Goal: Task Accomplishment & Management: Manage account settings

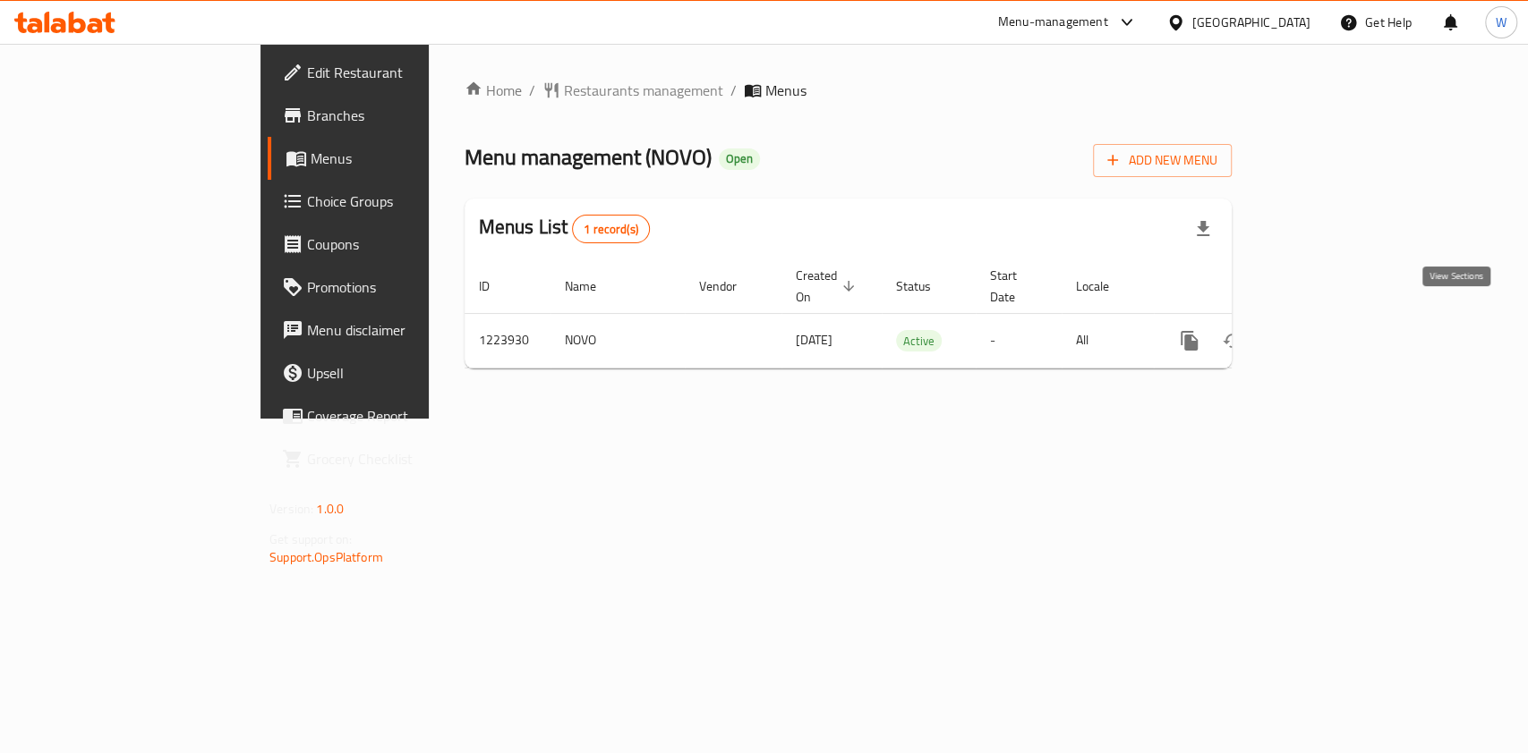
click at [1329, 330] on icon "enhanced table" at bounding box center [1317, 340] width 21 height 21
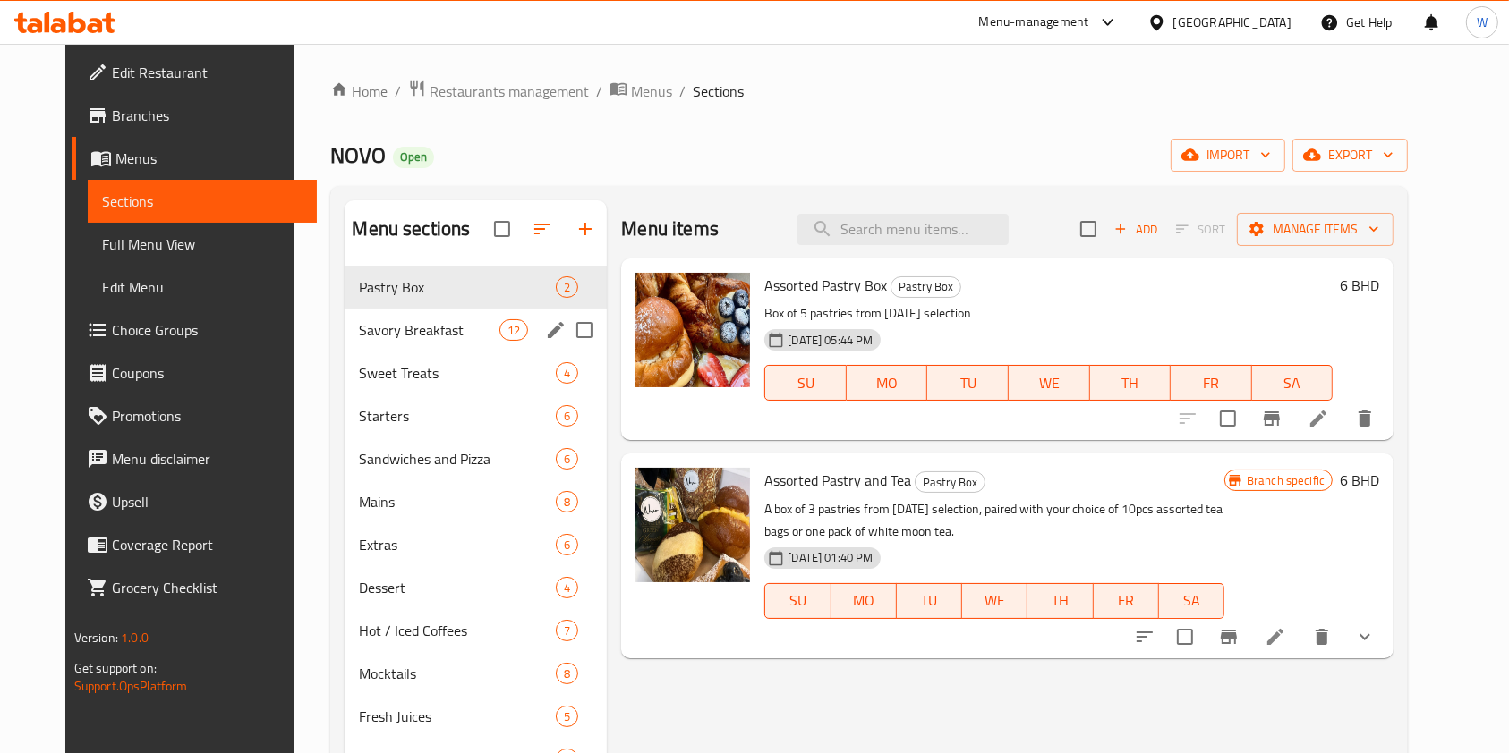
click at [396, 326] on span "Savory Breakfast" at bounding box center [429, 329] width 140 height 21
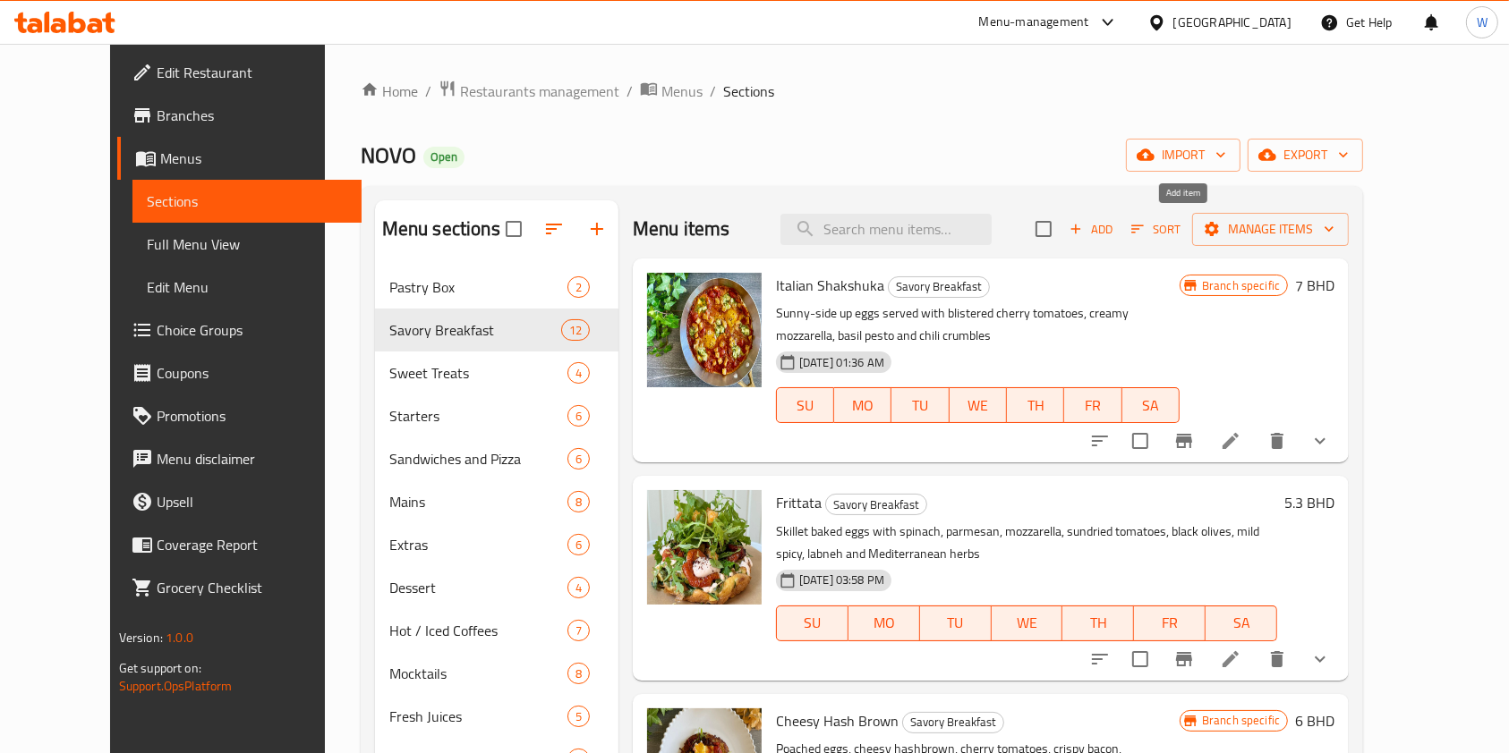
click at [1062, 234] on input "checkbox" at bounding box center [1044, 229] width 38 height 38
checkbox input "true"
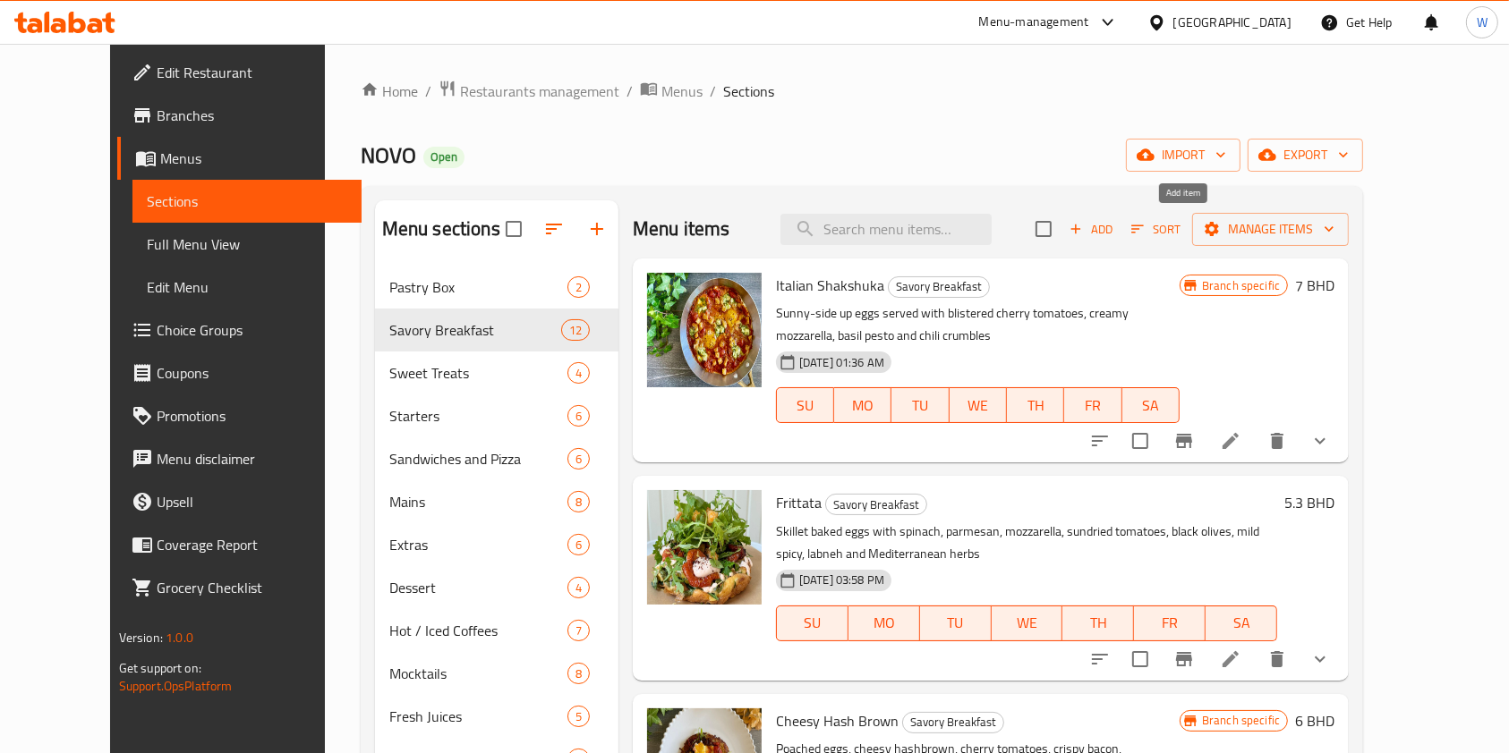
checkbox input "true"
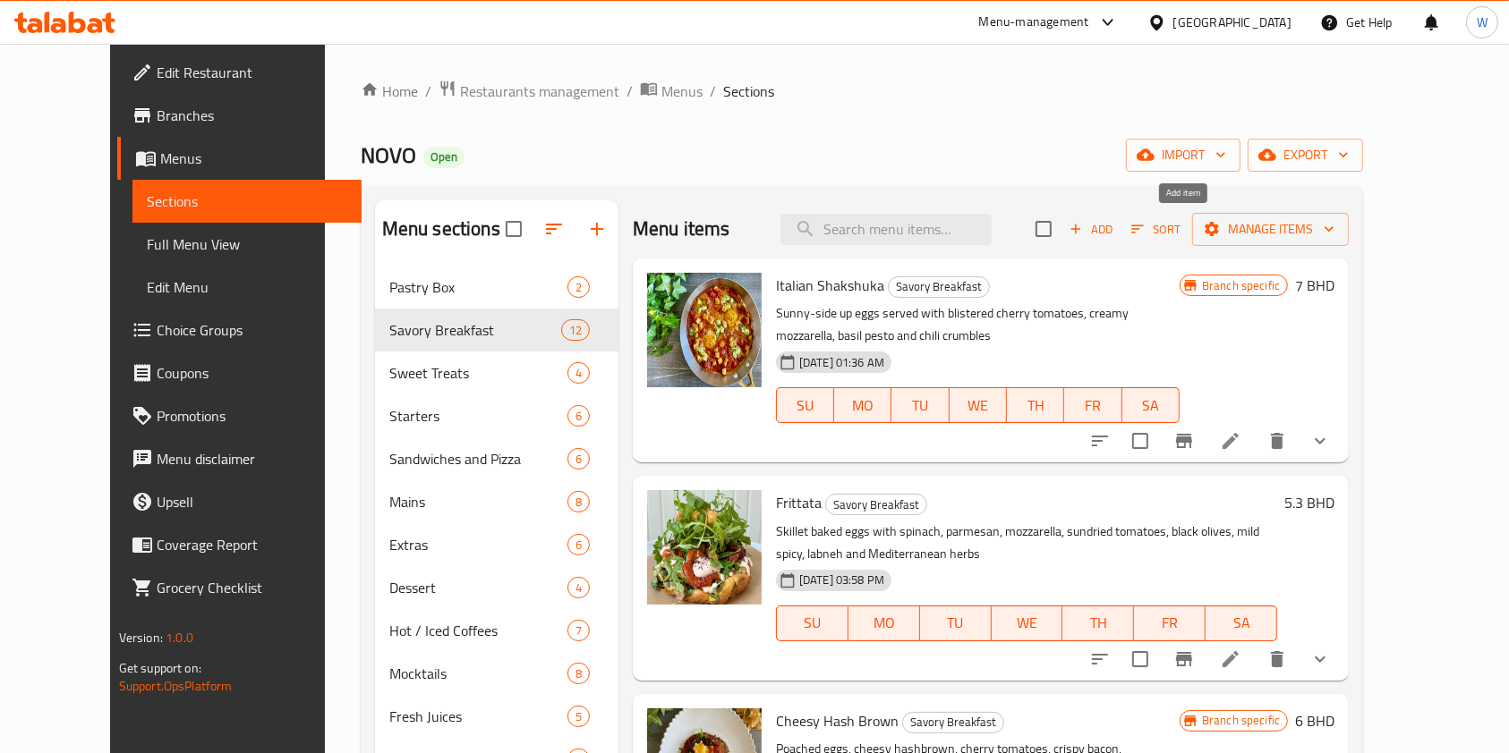
checkbox input "true"
click at [1062, 230] on input "checkbox" at bounding box center [1044, 229] width 38 height 38
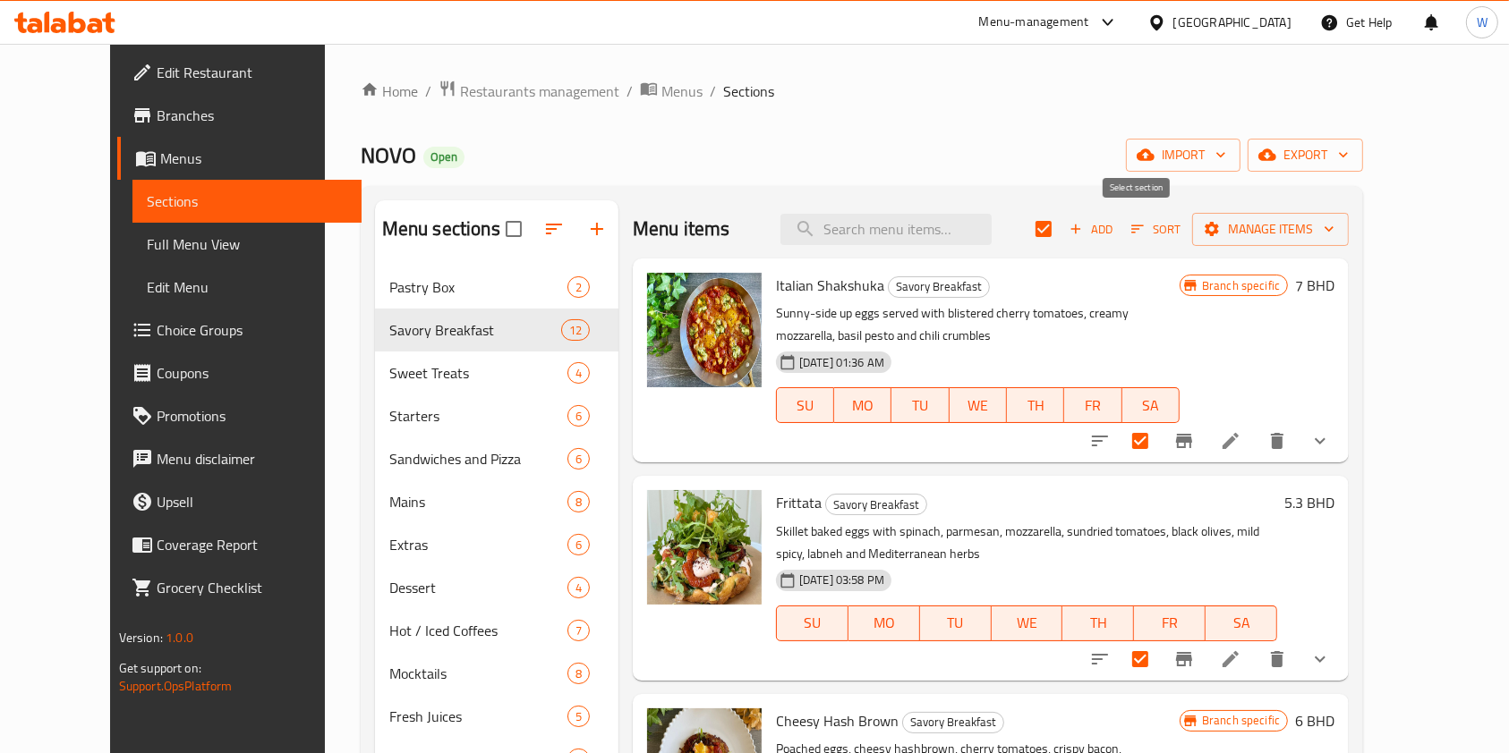
checkbox input "false"
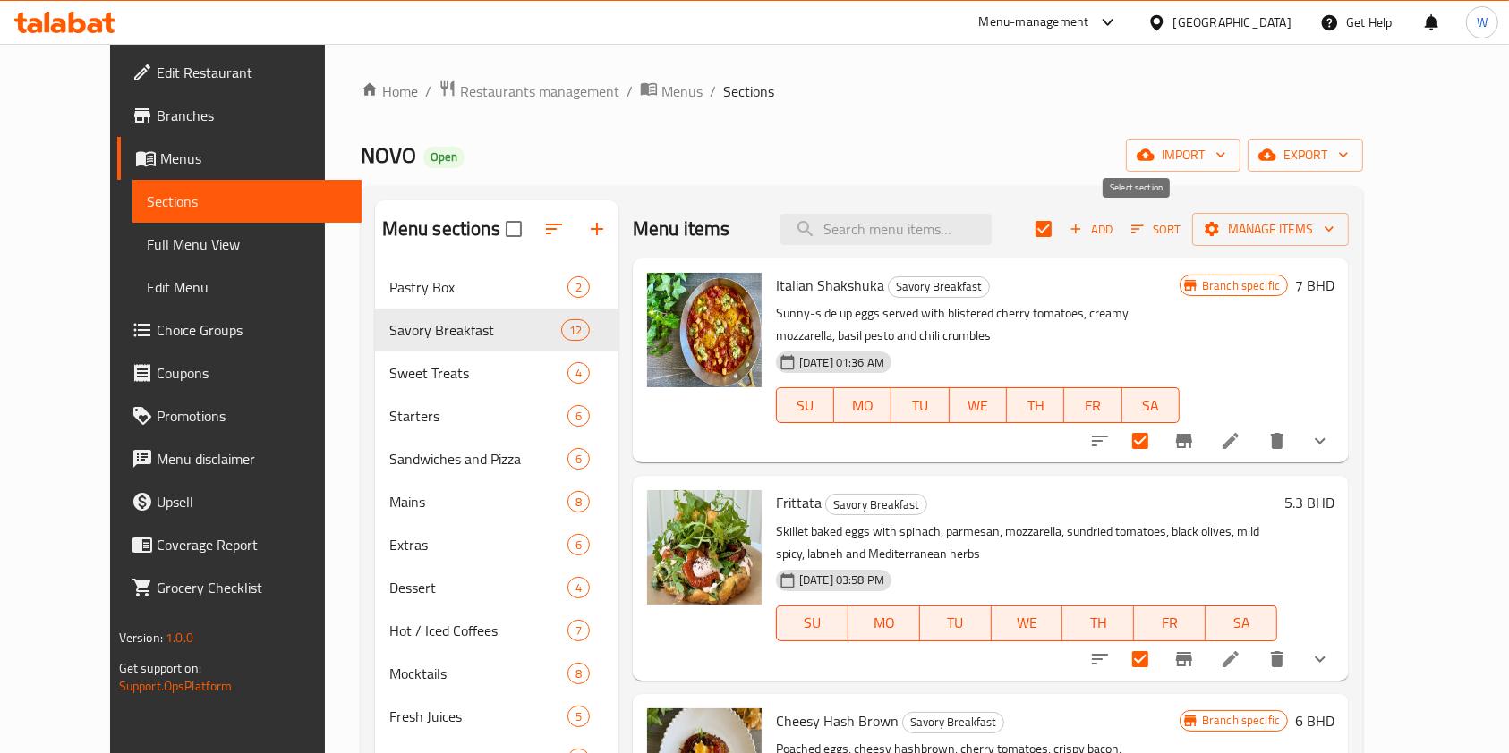
checkbox input "false"
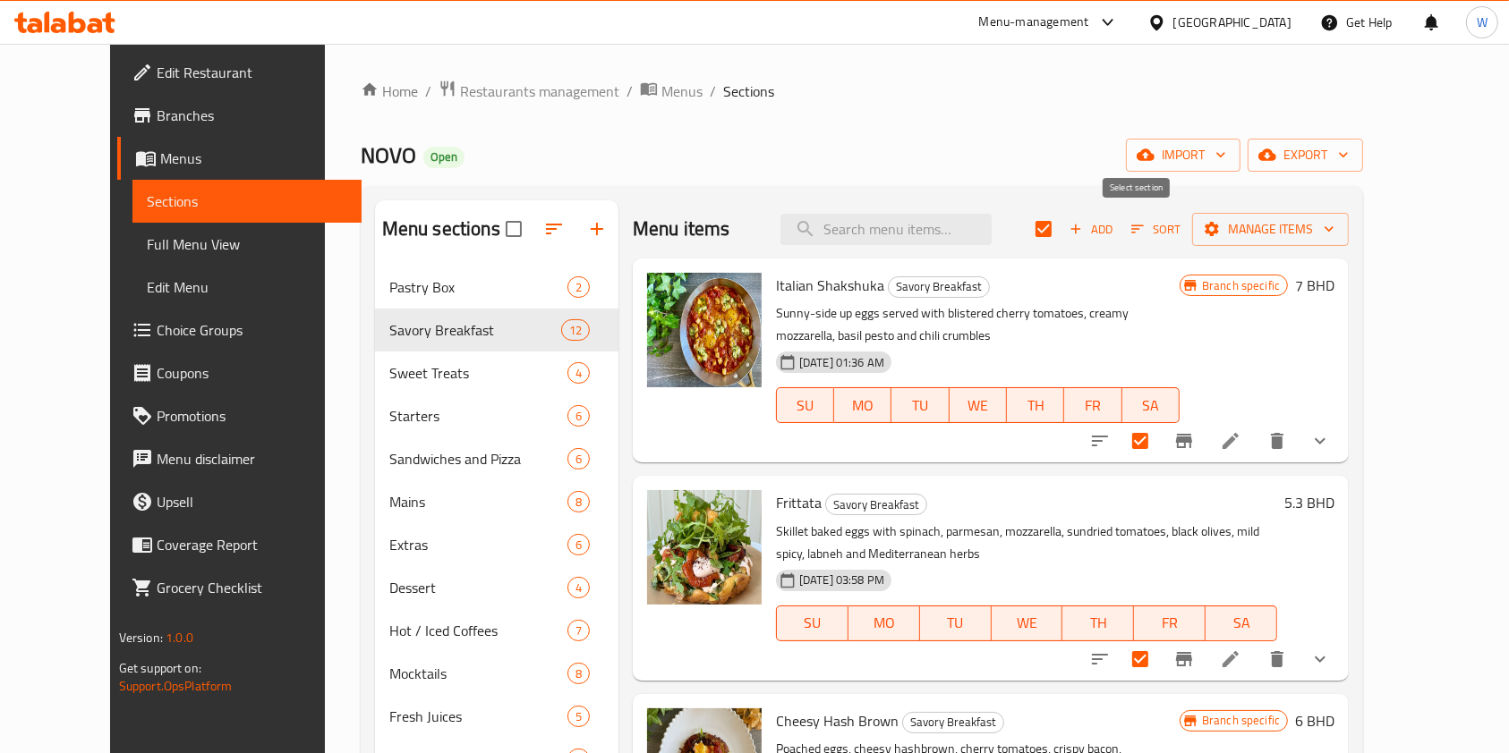
checkbox input "false"
click at [1341, 458] on div at bounding box center [1209, 441] width 263 height 43
click at [1255, 446] on li at bounding box center [1230, 441] width 50 height 32
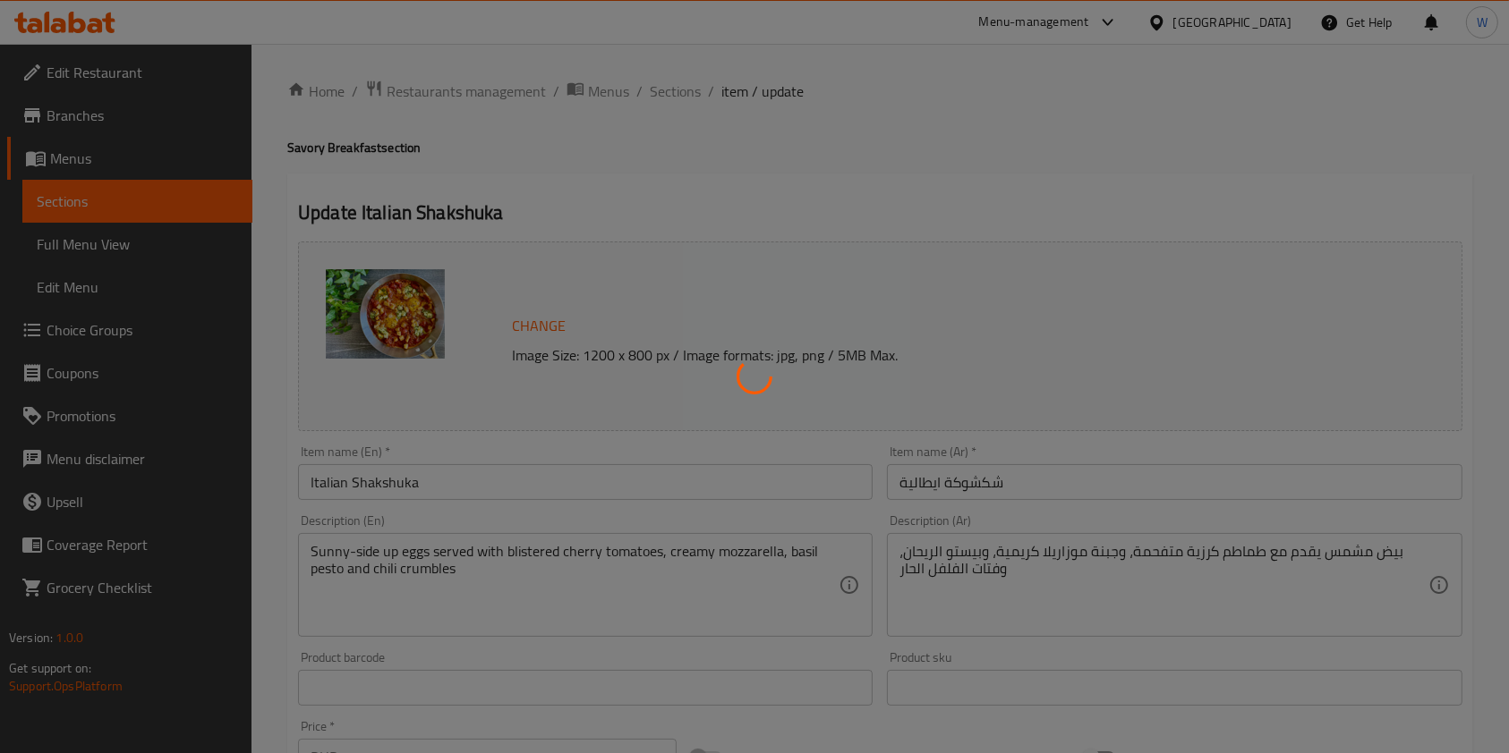
type input "أضف المزيد"
type input "0"
type input "1"
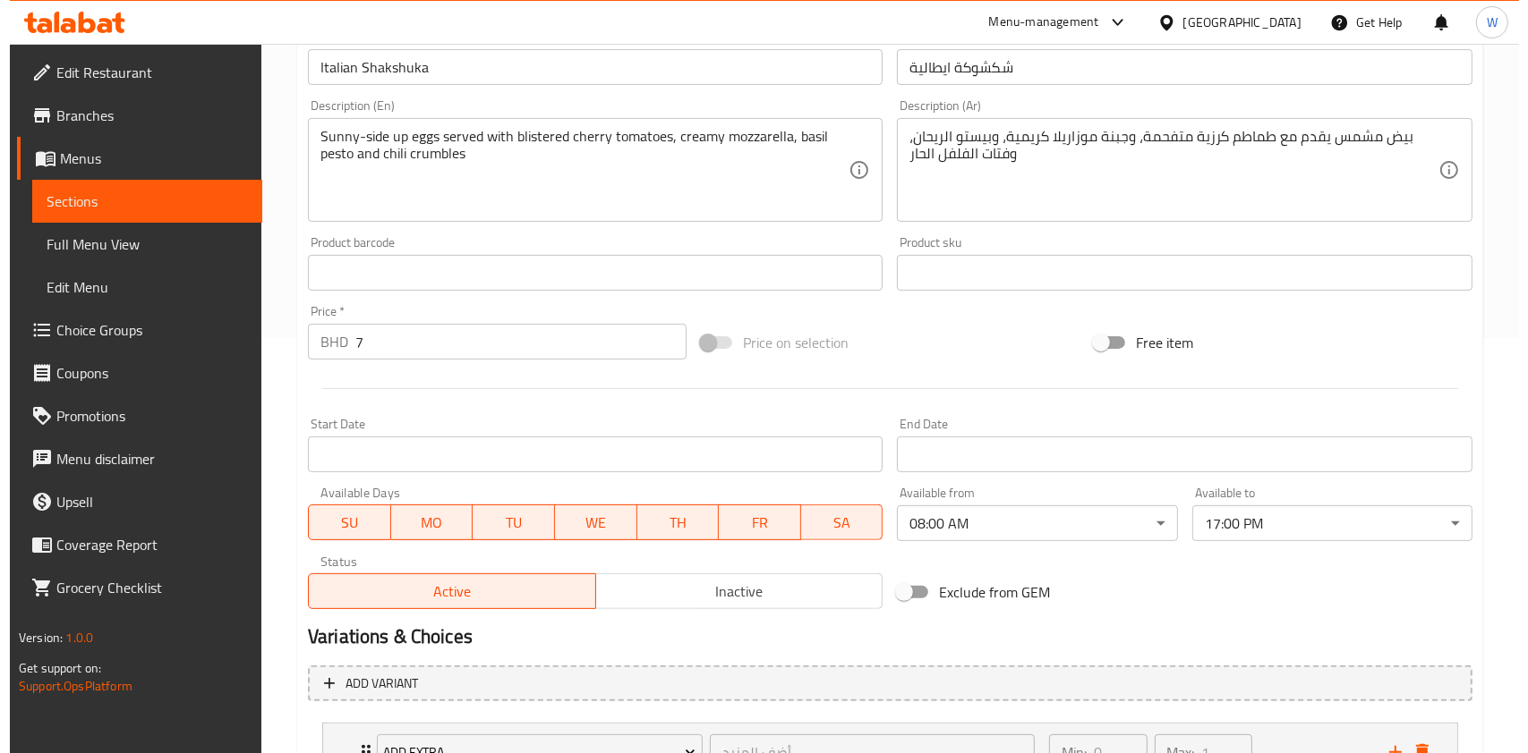
scroll to position [566, 0]
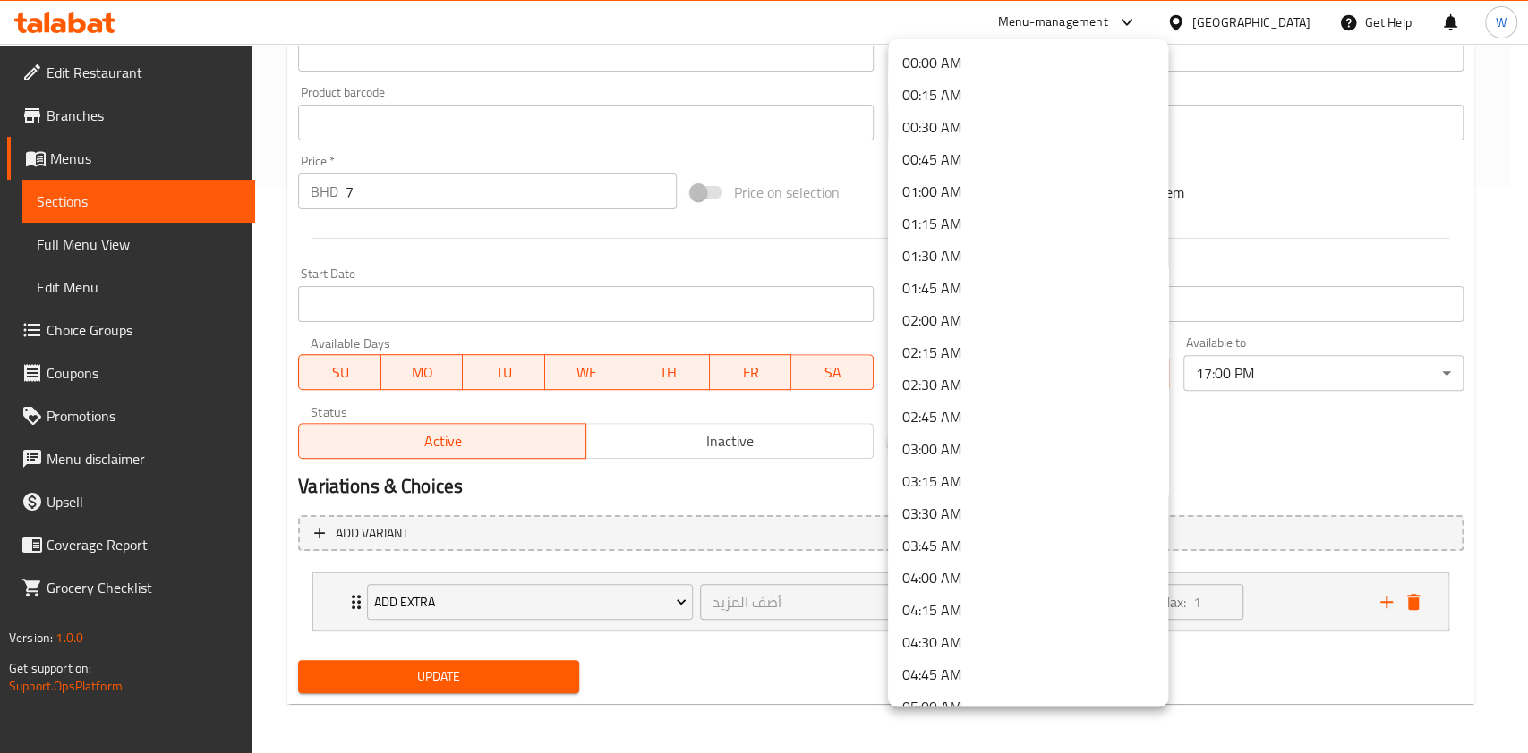
scroll to position [720, 0]
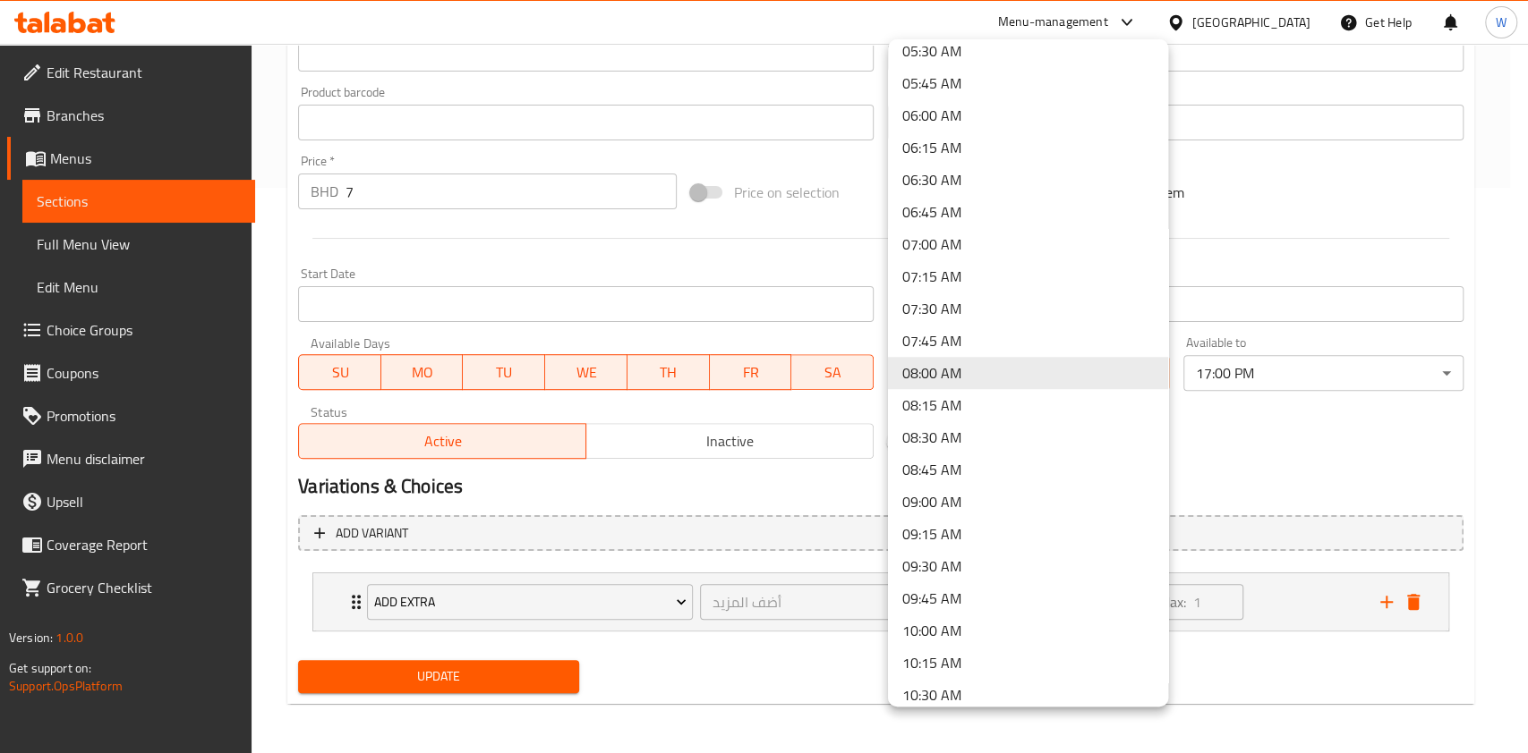
click at [1290, 430] on div at bounding box center [764, 376] width 1528 height 753
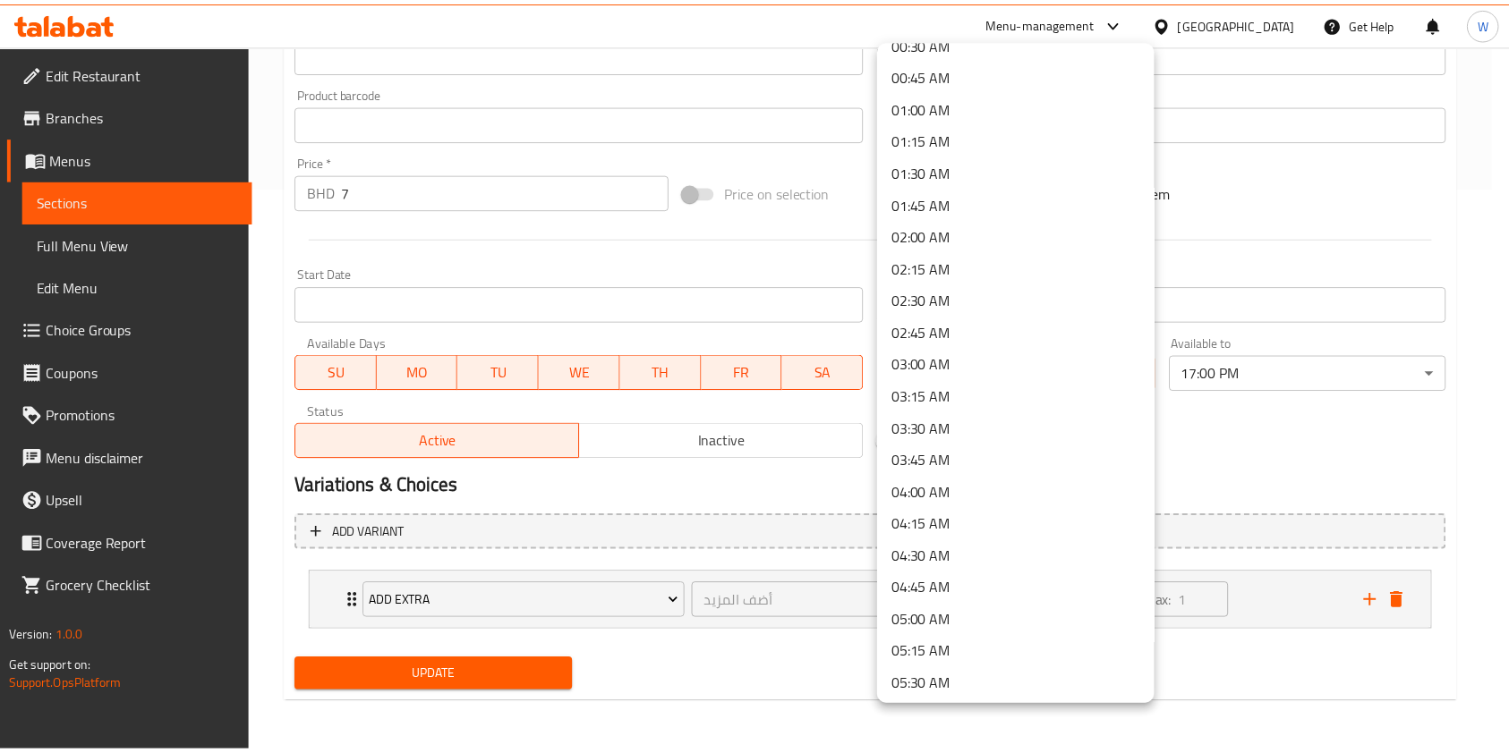
scroll to position [0, 0]
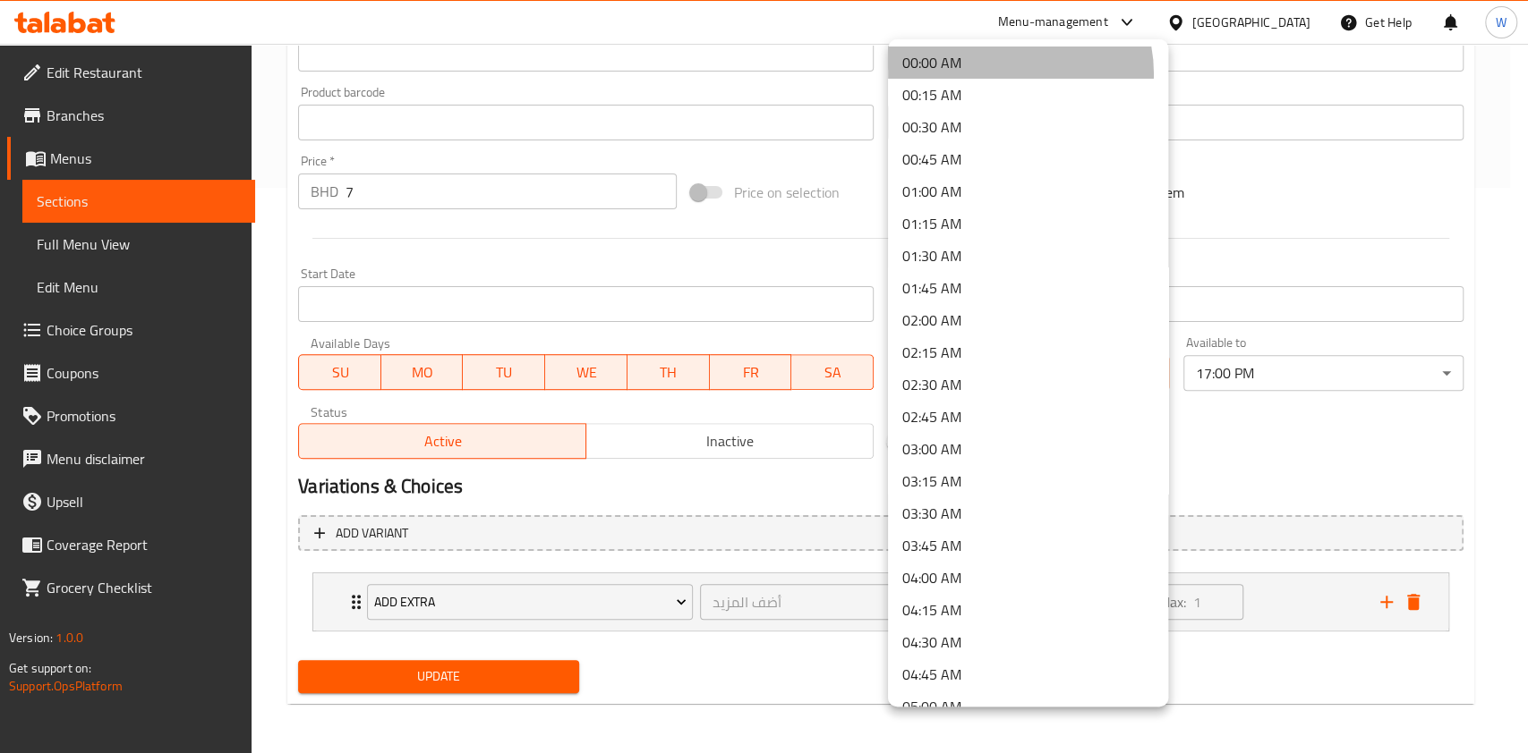
click at [1008, 73] on li "00:00 AM" at bounding box center [1028, 63] width 280 height 32
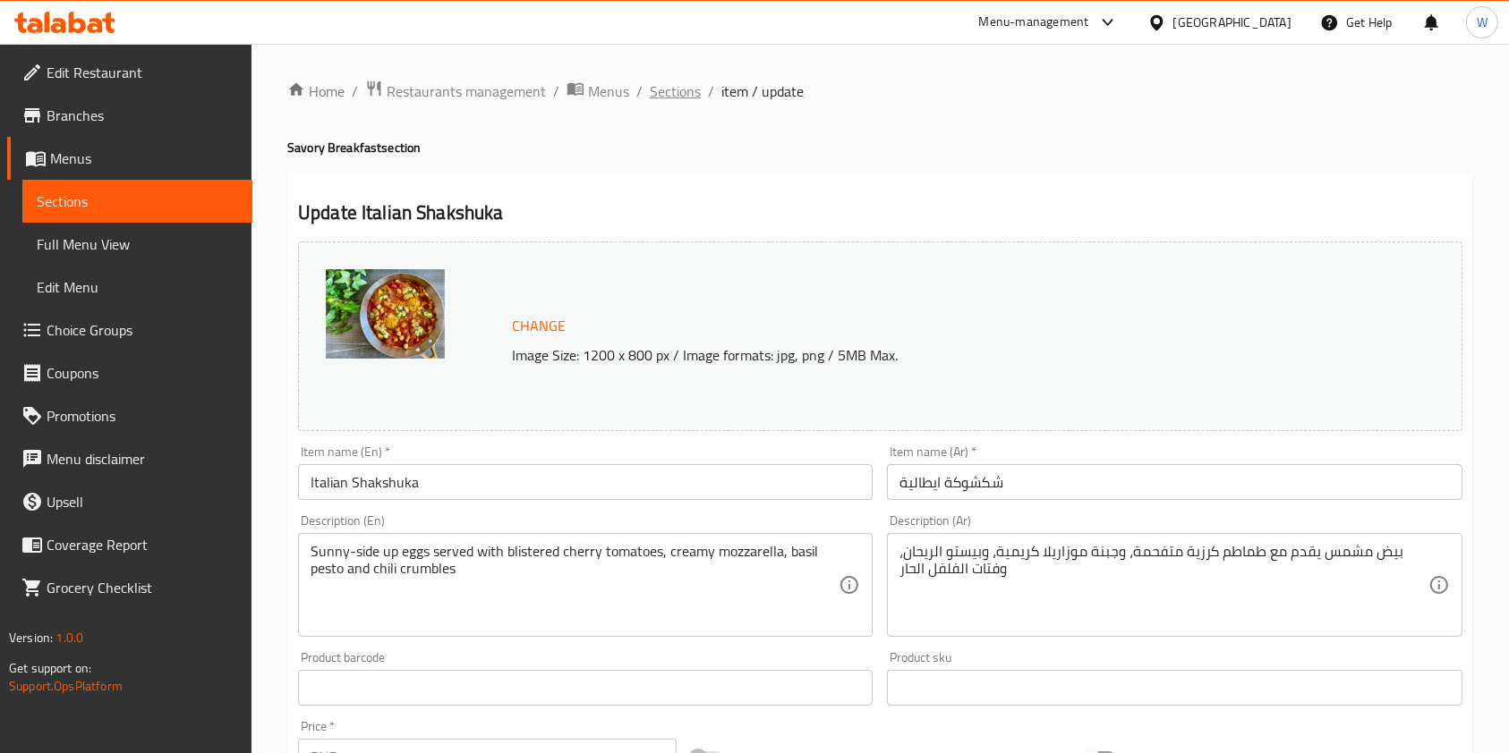
click at [680, 102] on span "Sections" at bounding box center [675, 91] width 51 height 21
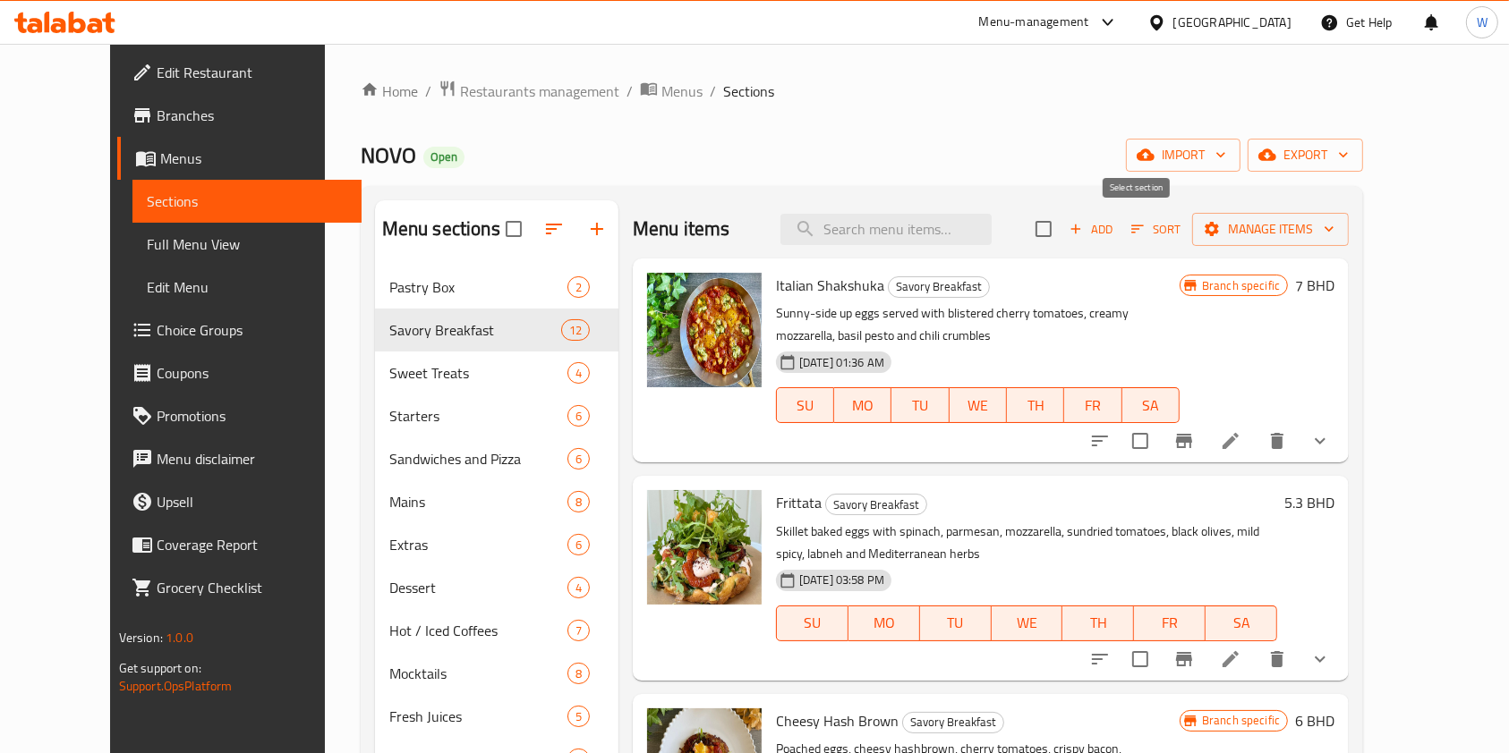
drag, startPoint x: 1137, startPoint y: 231, endPoint x: 1164, endPoint y: 231, distance: 26.8
click at [1062, 231] on input "checkbox" at bounding box center [1044, 229] width 38 height 38
checkbox input "true"
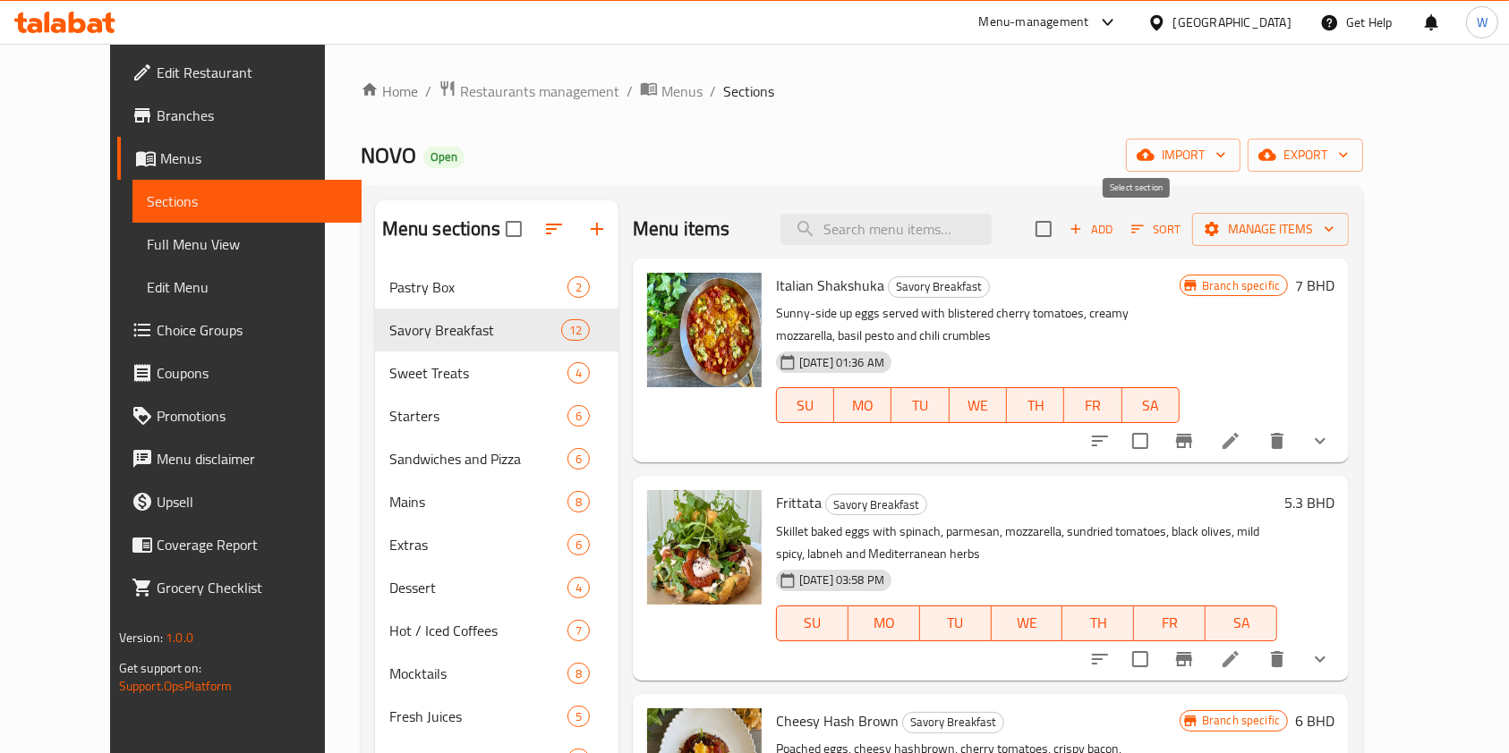
checkbox input "true"
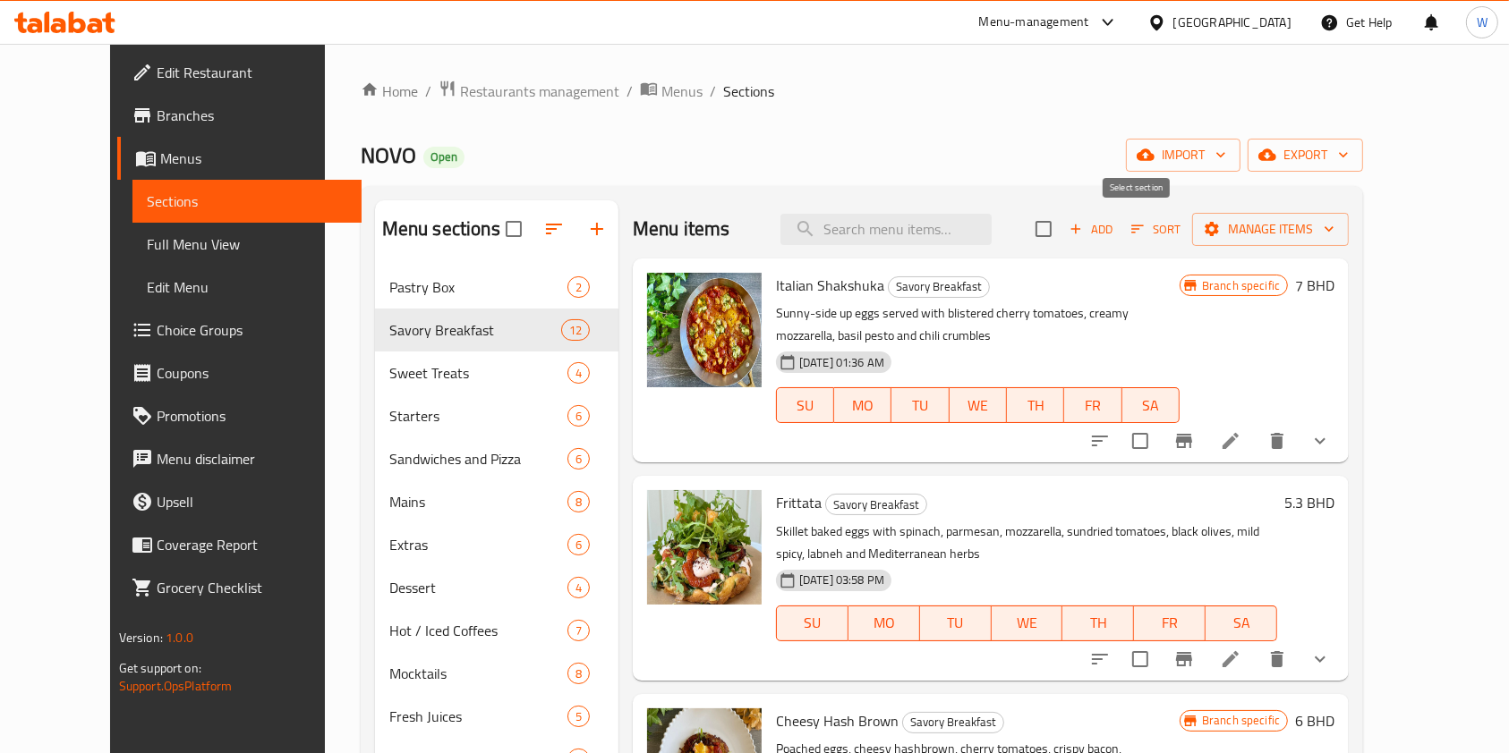
checkbox input "true"
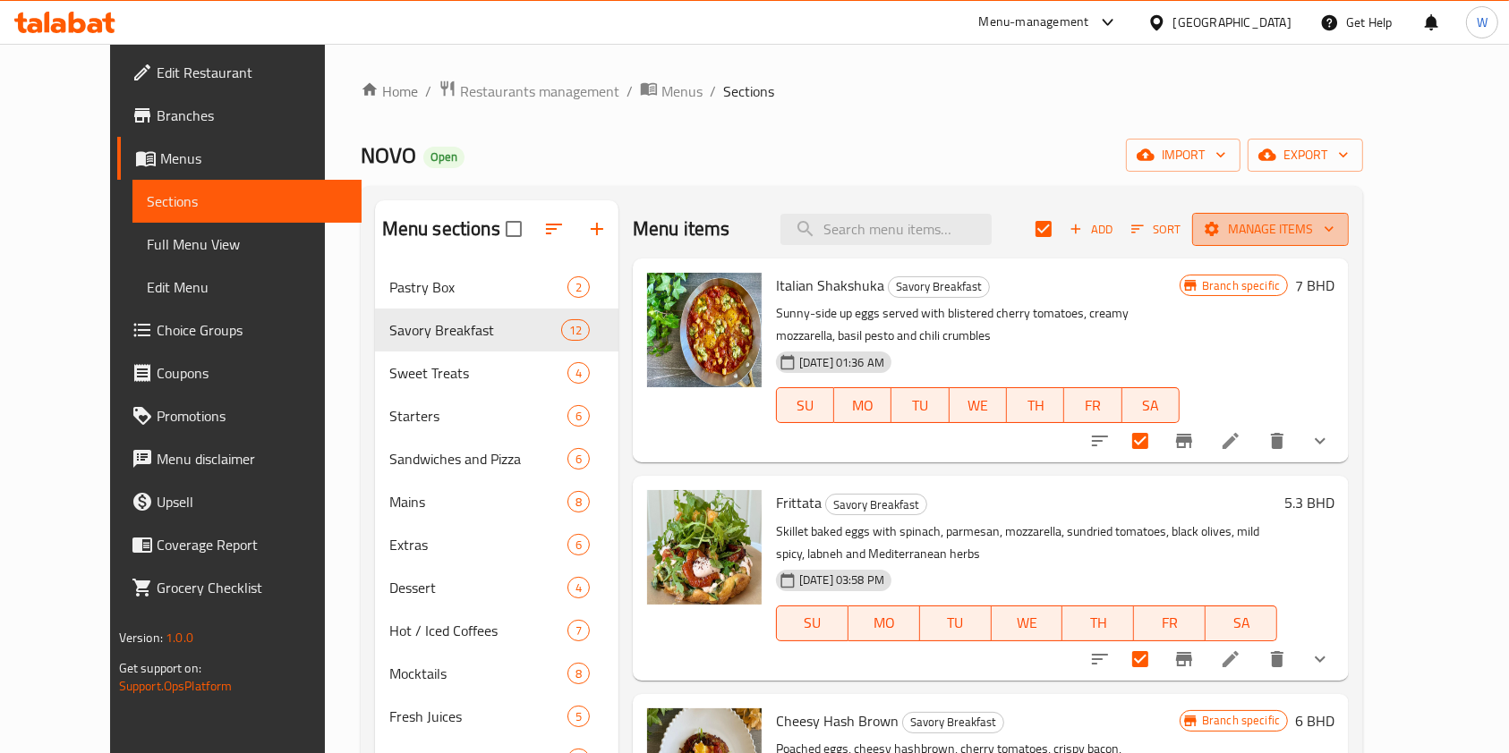
click at [1334, 225] on span "Manage items" at bounding box center [1270, 229] width 128 height 22
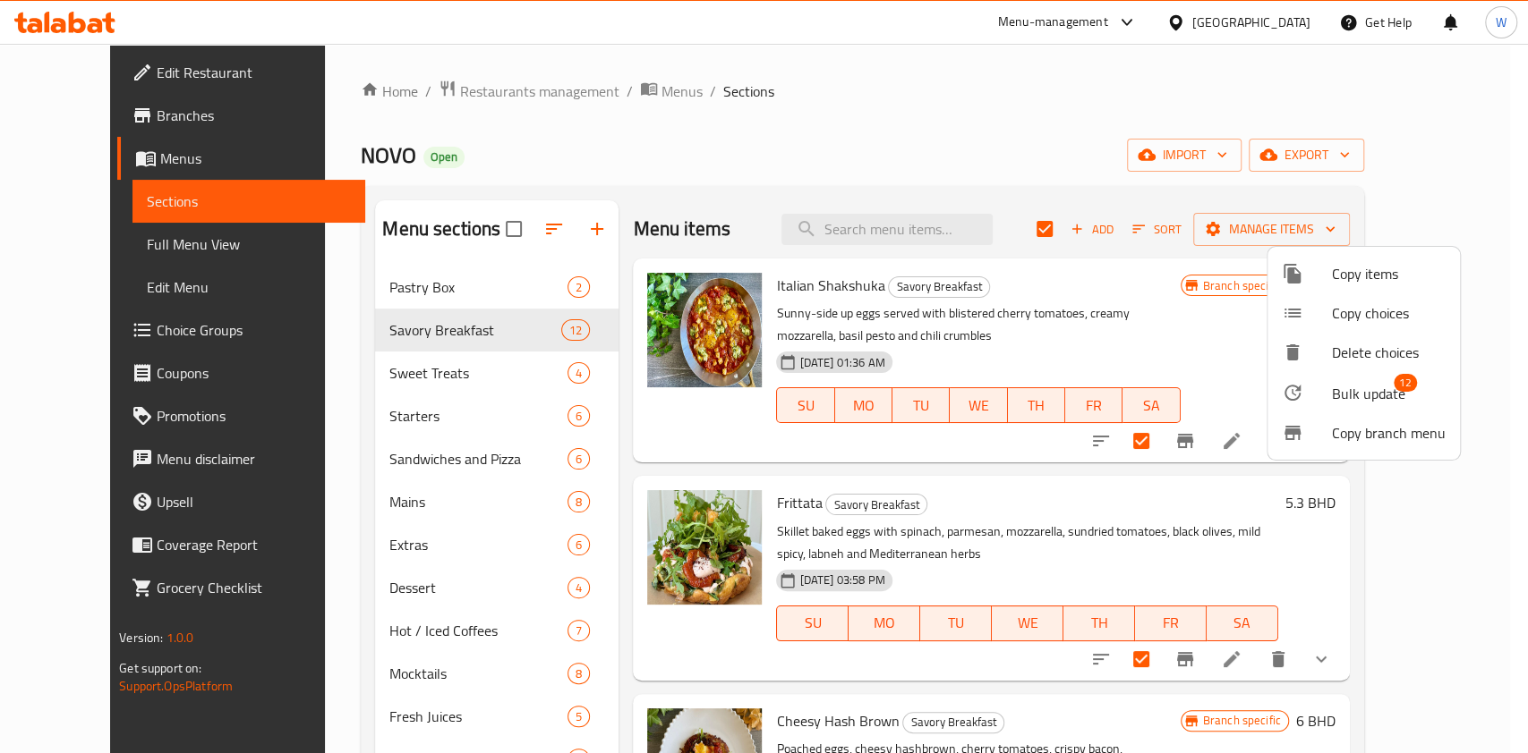
click at [1380, 383] on span "Bulk update" at bounding box center [1368, 393] width 73 height 21
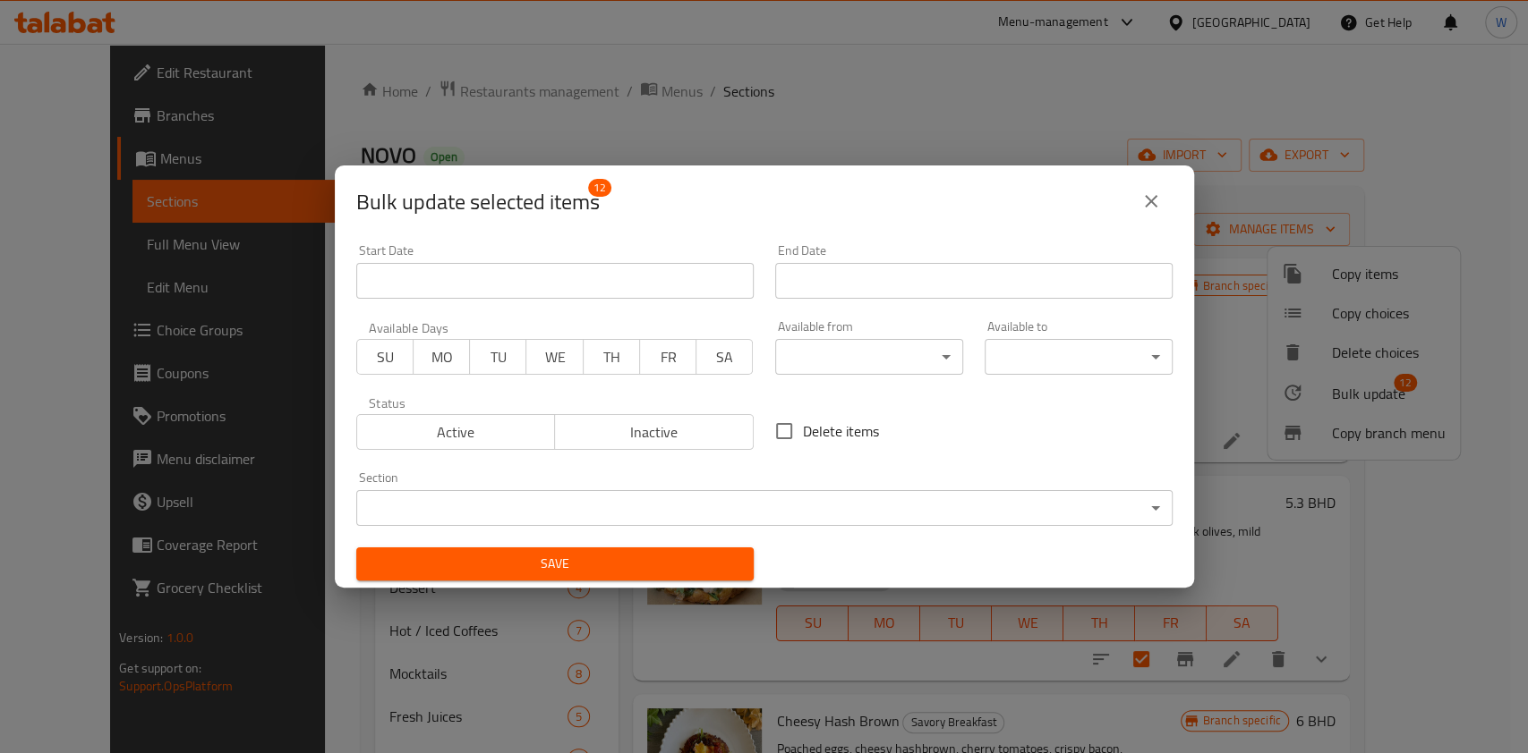
click at [899, 351] on body "​ Menu-management Bahrain Get Help W Edit Restaurant Branches Menus Sections Fu…" at bounding box center [764, 399] width 1528 height 710
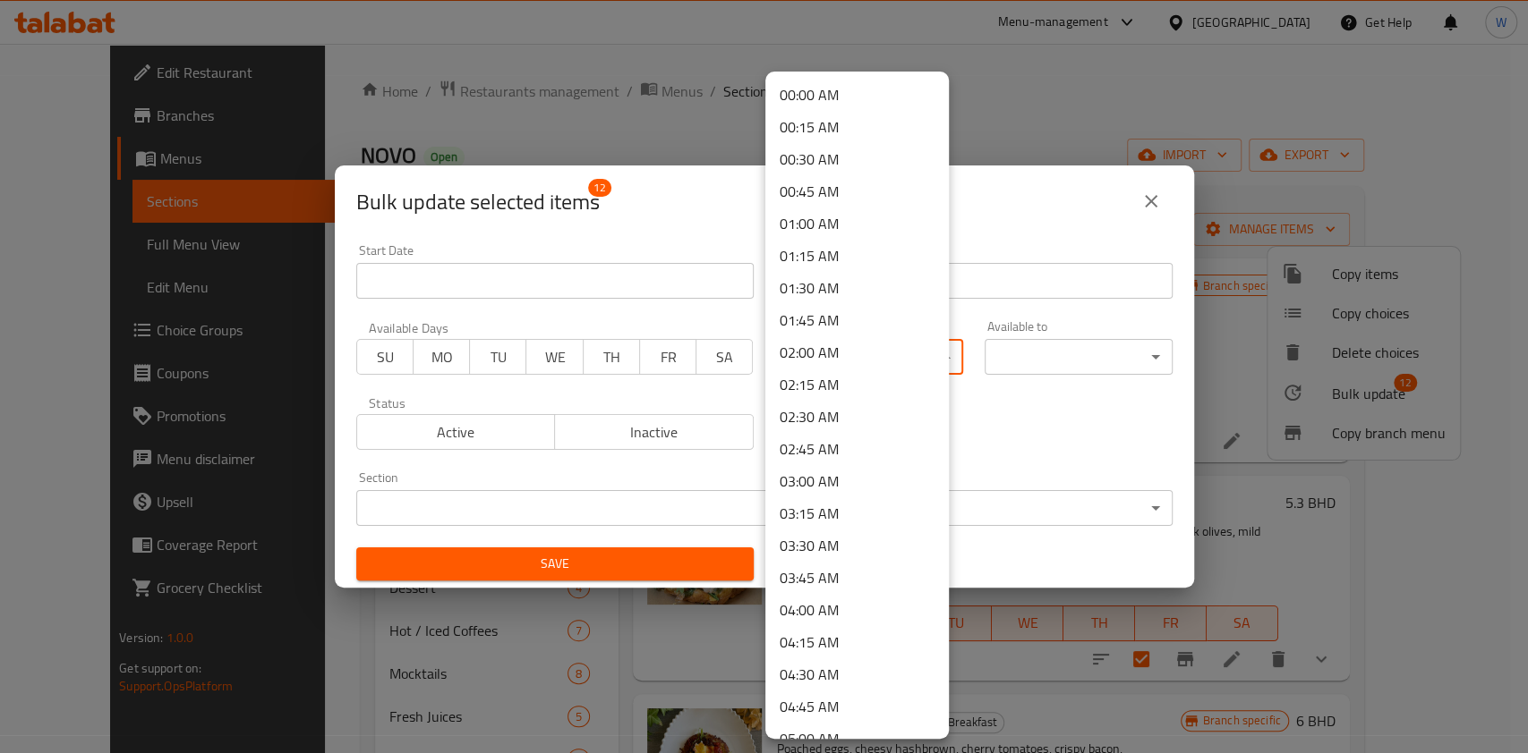
click at [851, 95] on li "00:00 AM" at bounding box center [856, 95] width 183 height 32
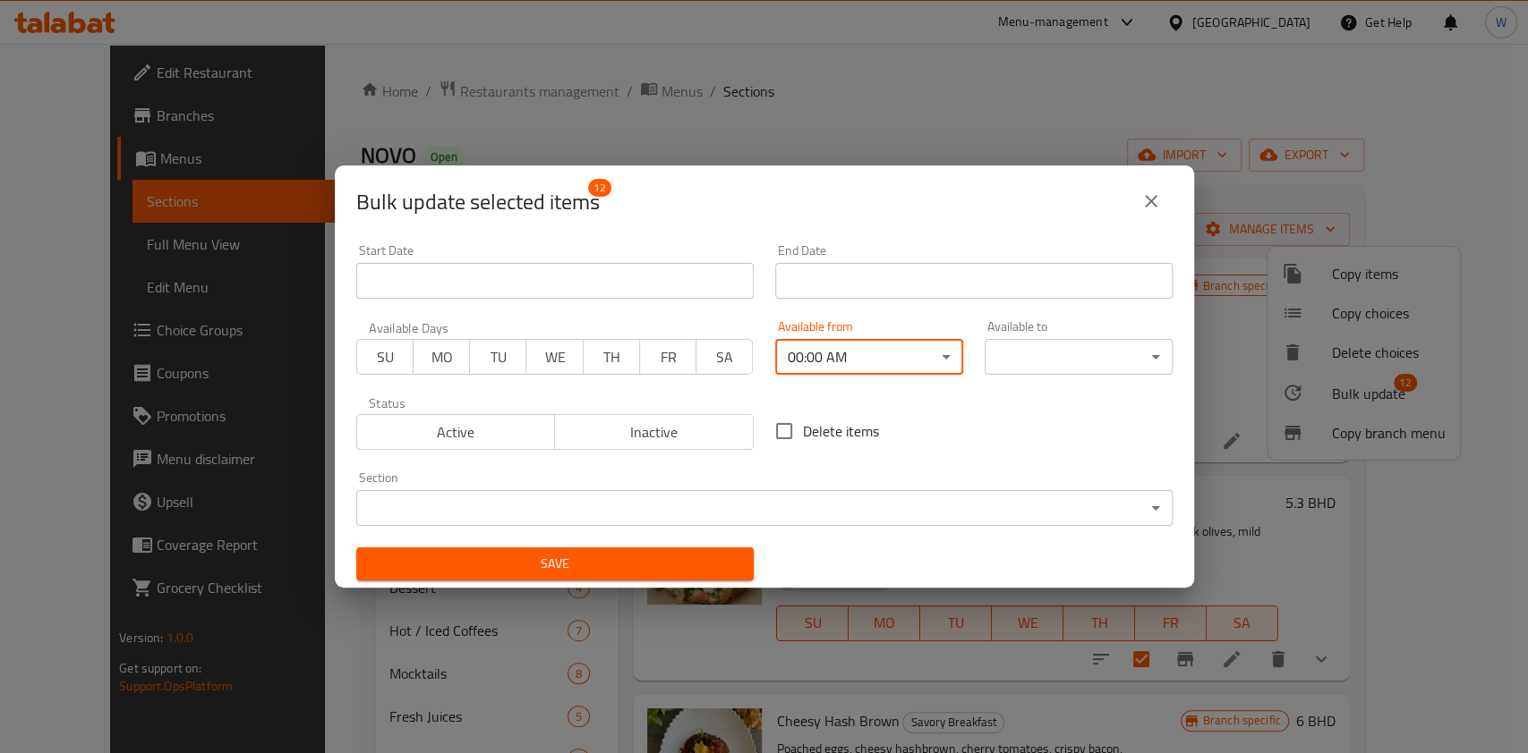
click at [1077, 352] on body "​ Menu-management Bahrain Get Help W Edit Restaurant Branches Menus Sections Fu…" at bounding box center [764, 399] width 1528 height 710
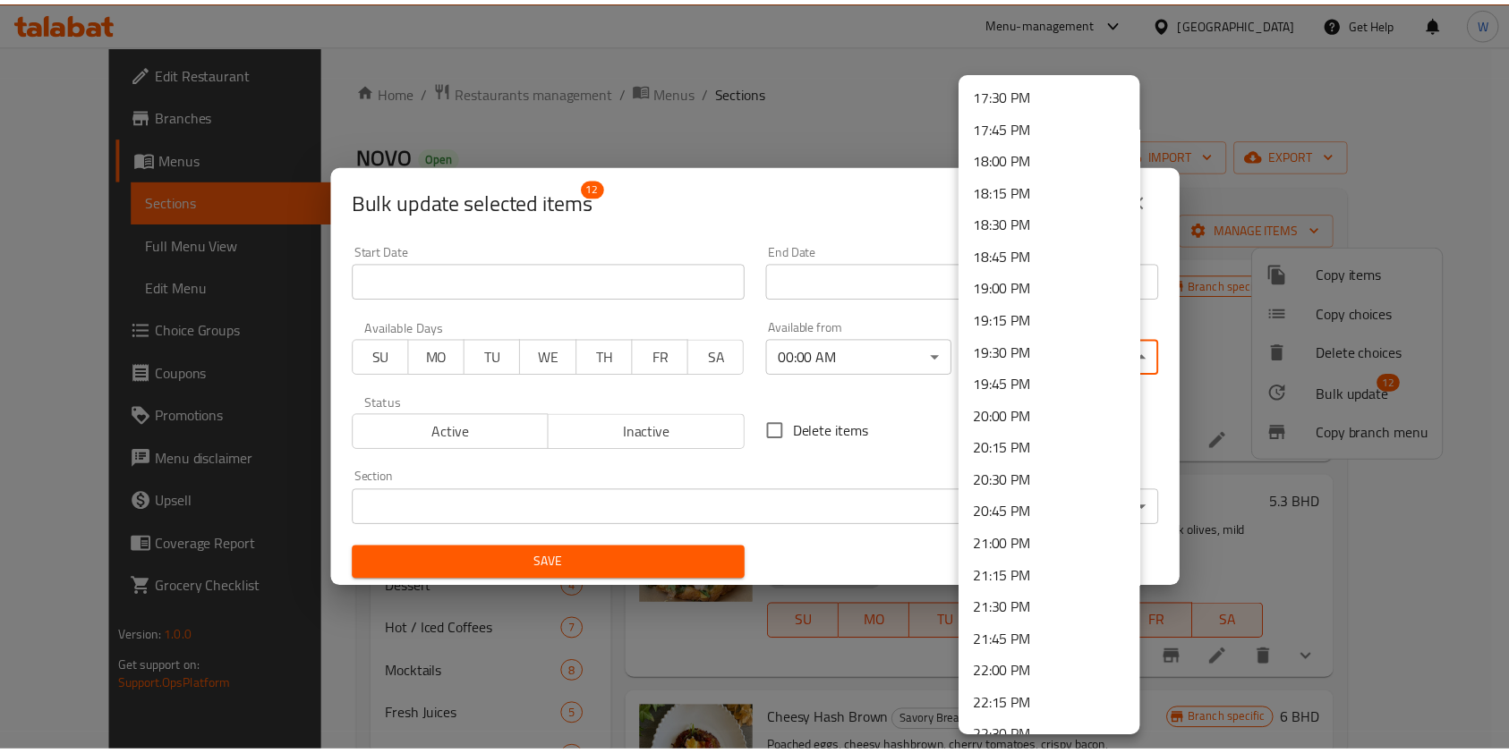
scroll to position [2472, 0]
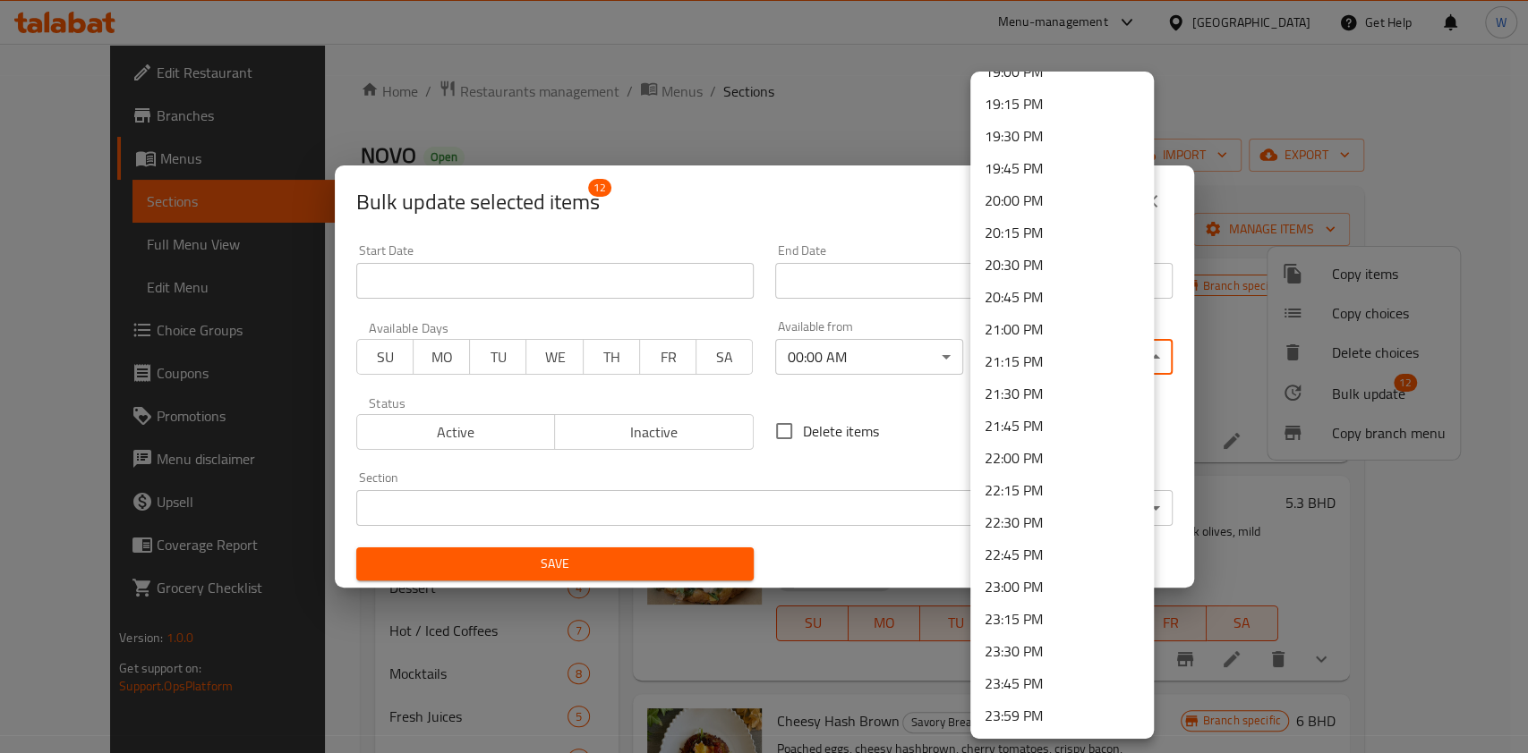
click at [1031, 712] on li "23:59 PM" at bounding box center [1061, 716] width 183 height 32
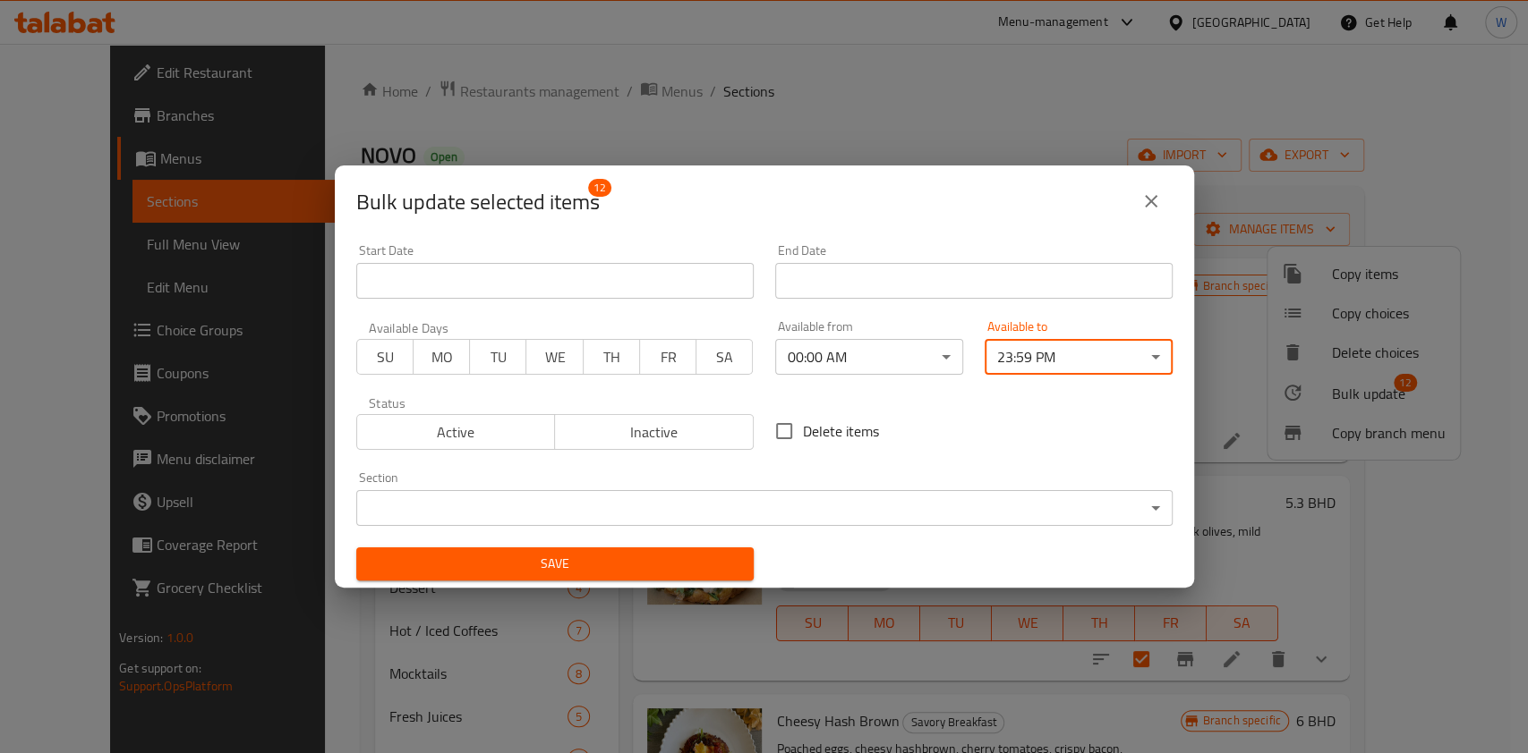
click at [650, 576] on button "Save" at bounding box center [554, 564] width 397 height 33
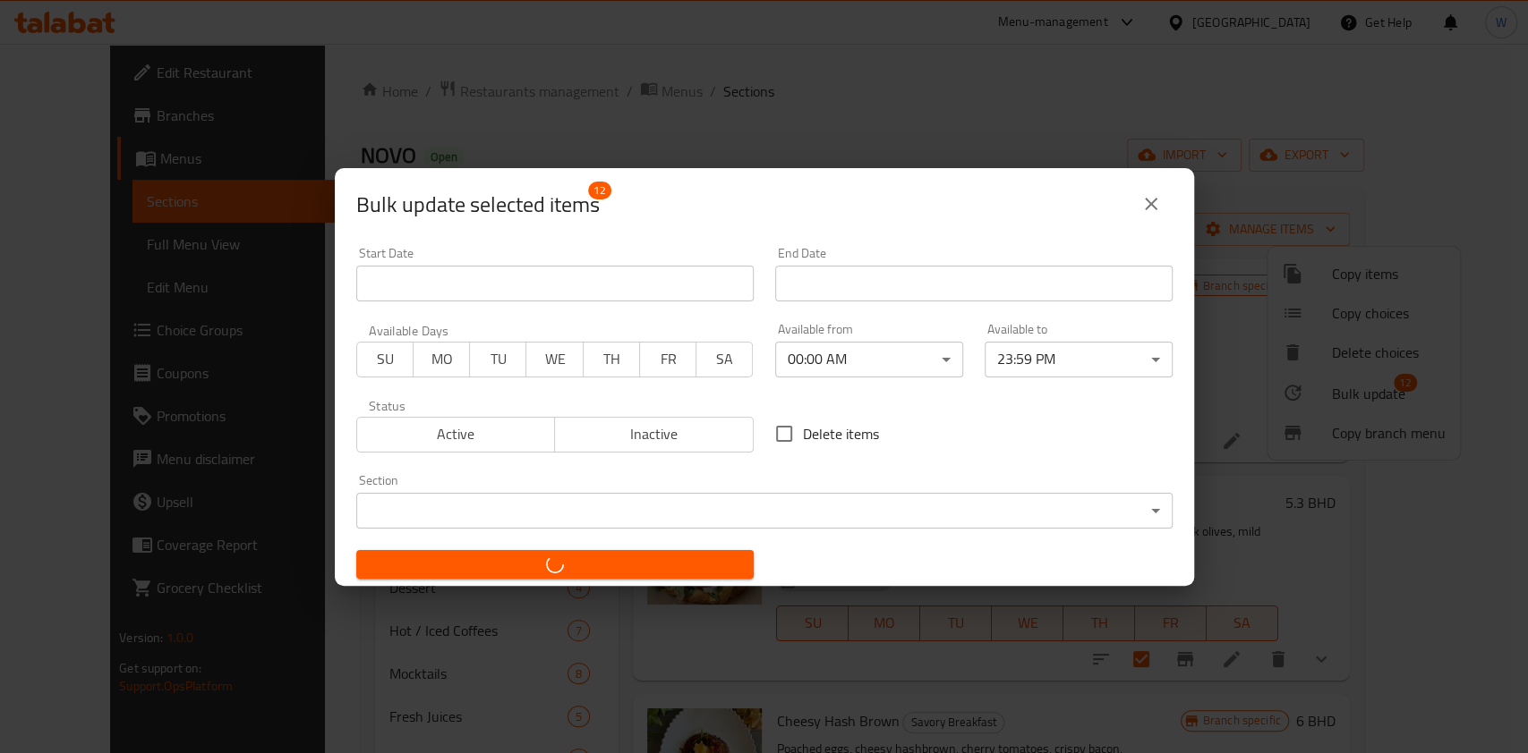
checkbox input "false"
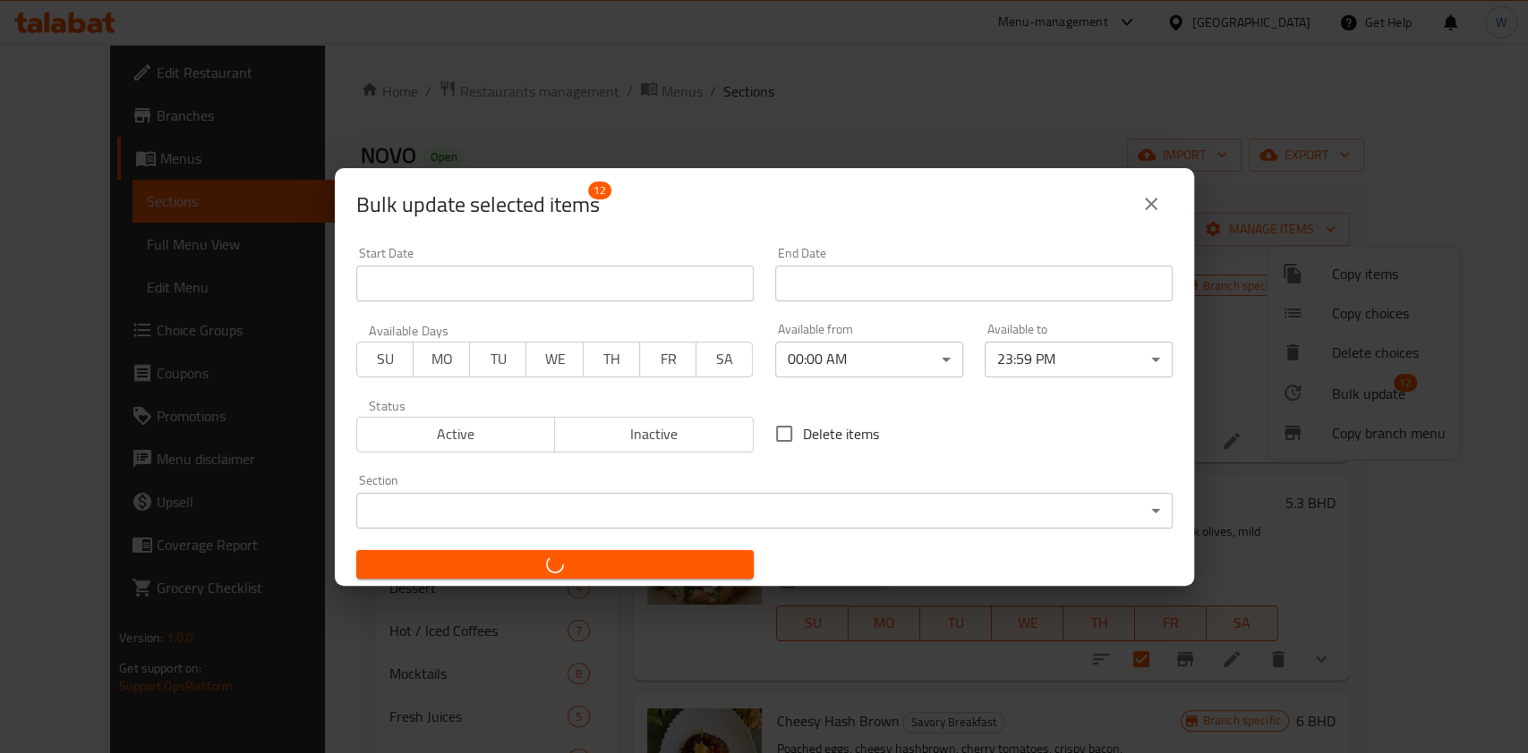
checkbox input "false"
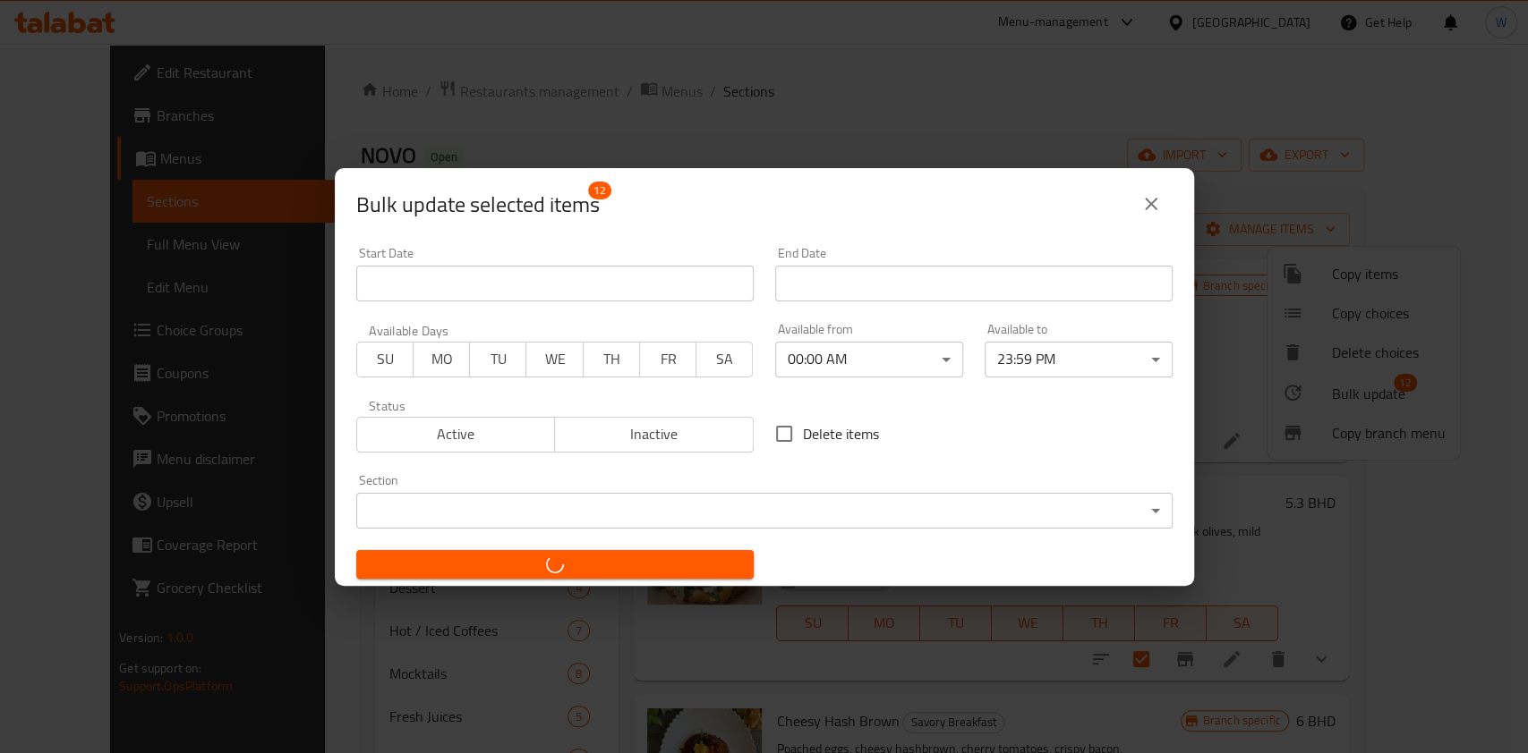
checkbox input "false"
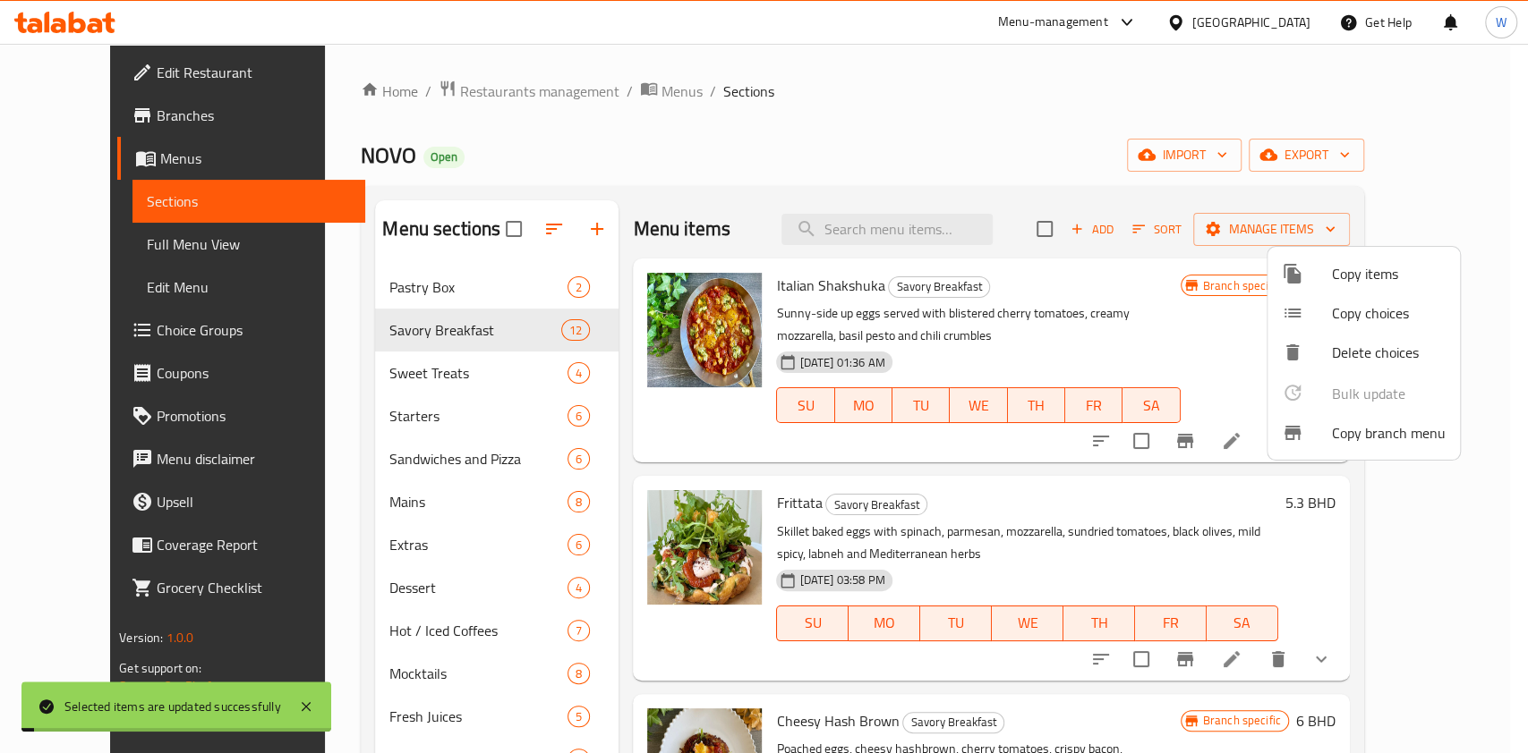
click at [1363, 546] on div at bounding box center [764, 376] width 1528 height 753
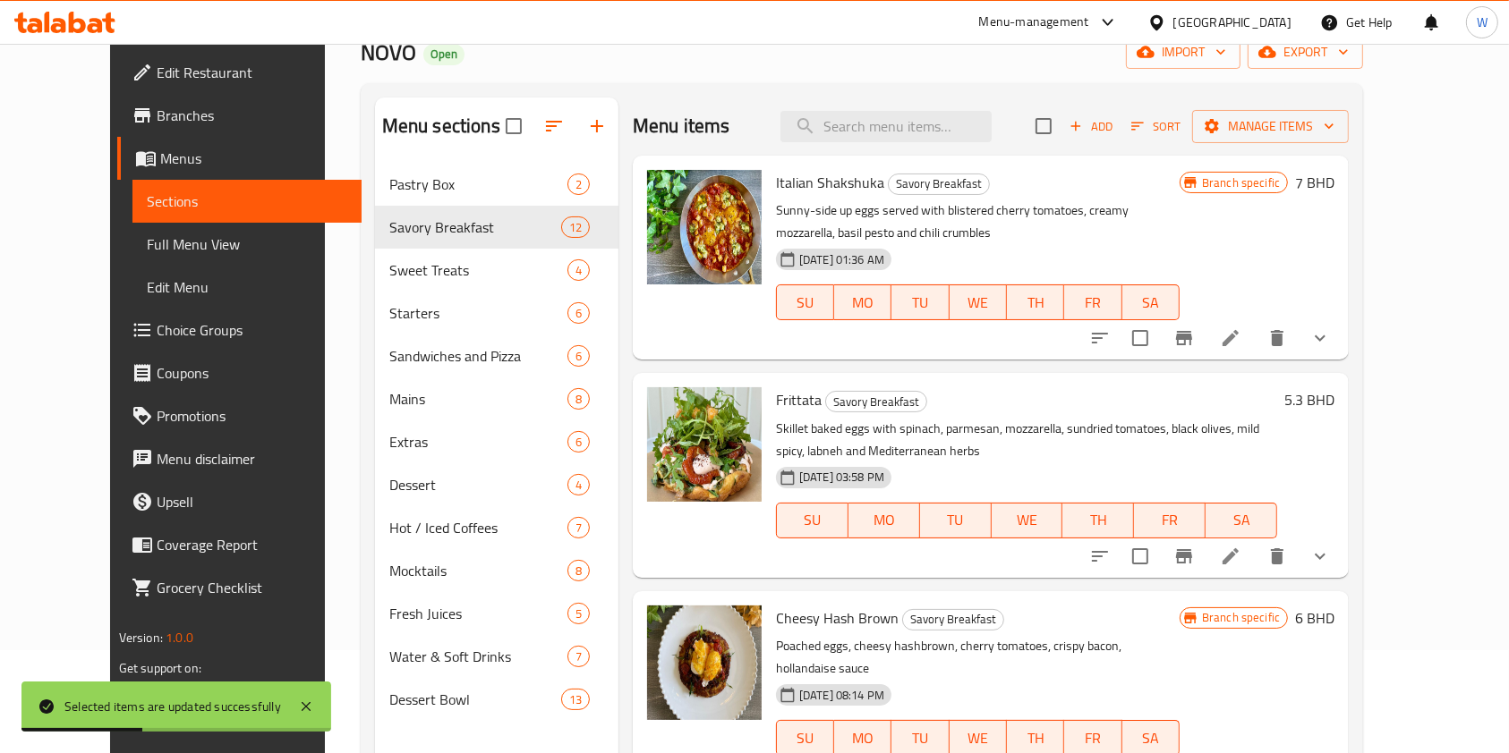
scroll to position [0, 0]
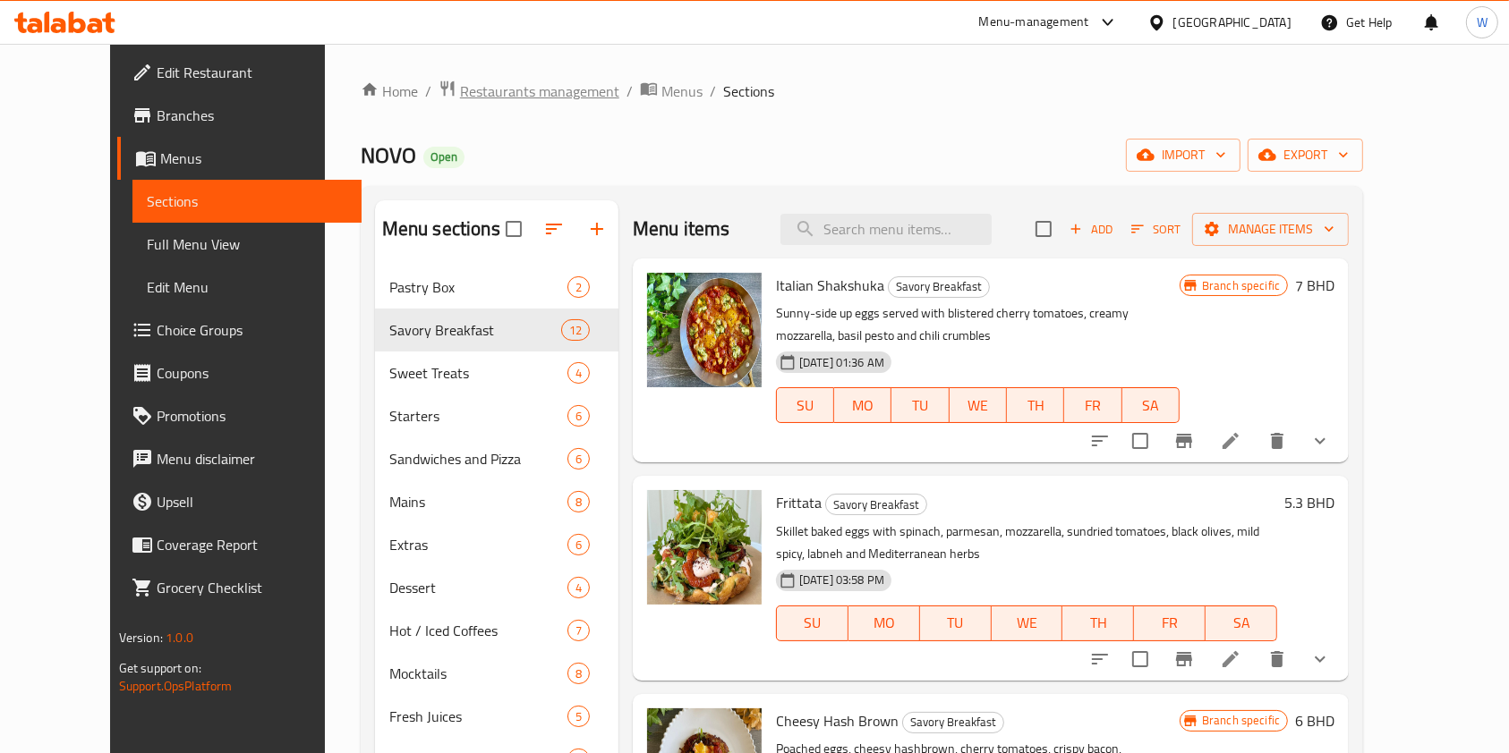
click at [460, 81] on span "Restaurants management" at bounding box center [539, 91] width 159 height 21
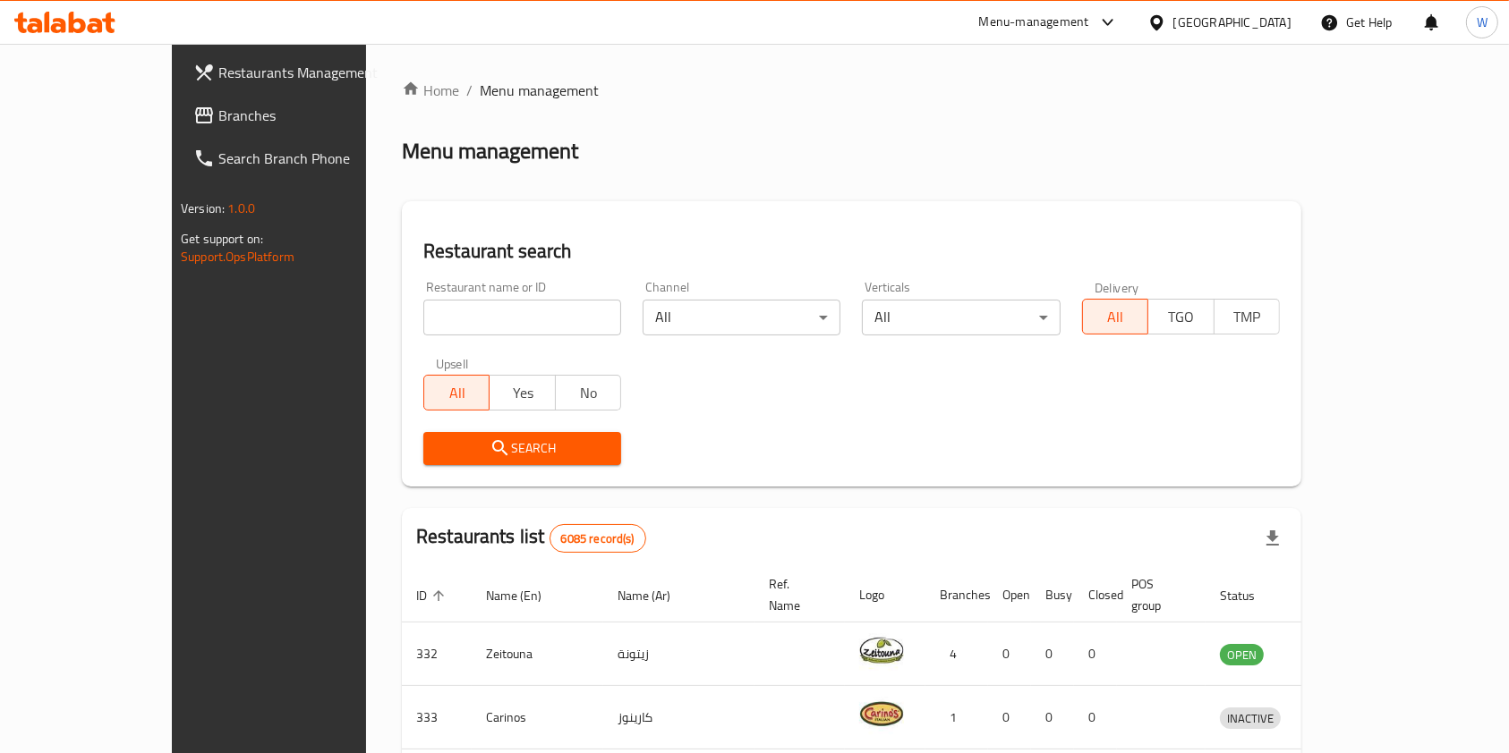
click at [423, 320] on input "search" at bounding box center [522, 318] width 198 height 36
paste input "The Pizza Company"
type input "The Pizza Company"
click button "Search" at bounding box center [522, 448] width 198 height 33
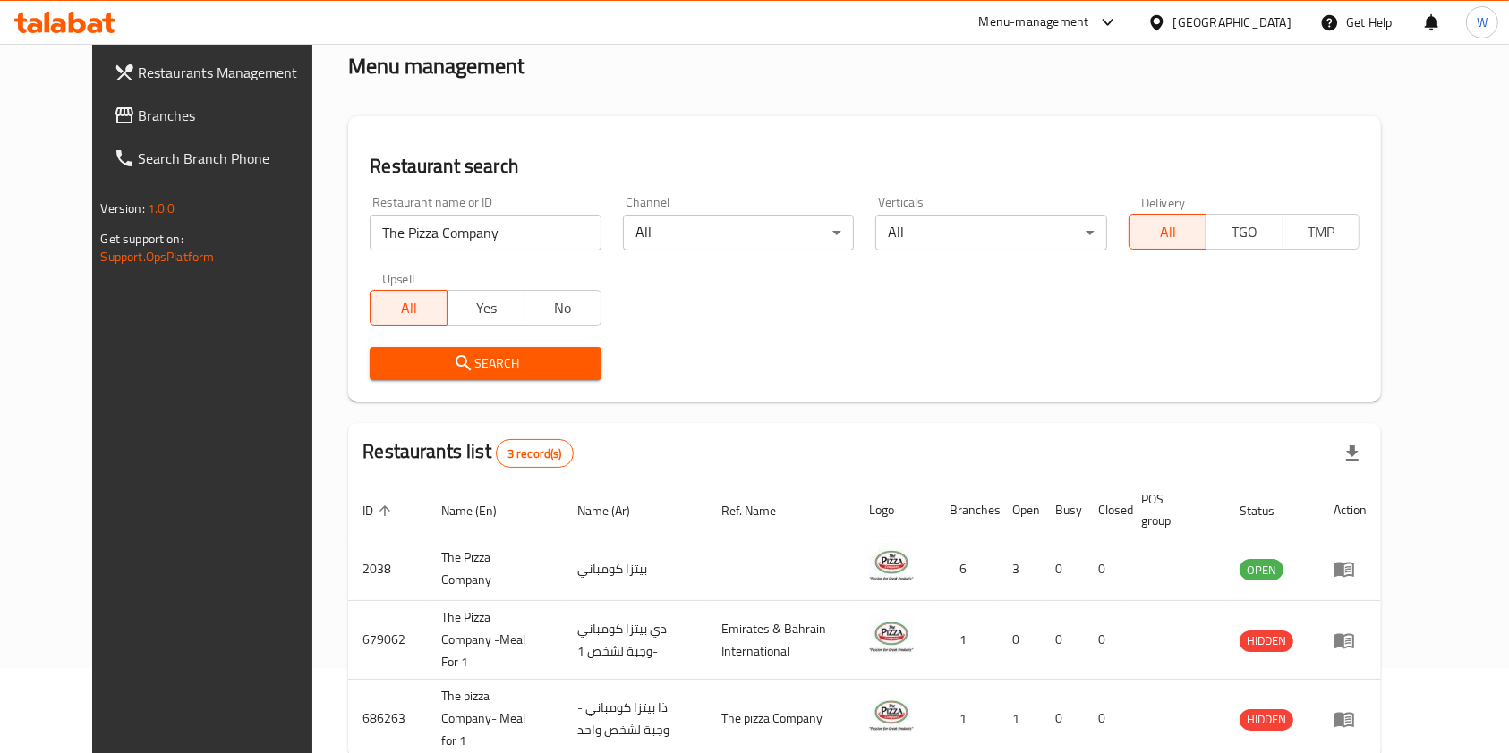
scroll to position [119, 0]
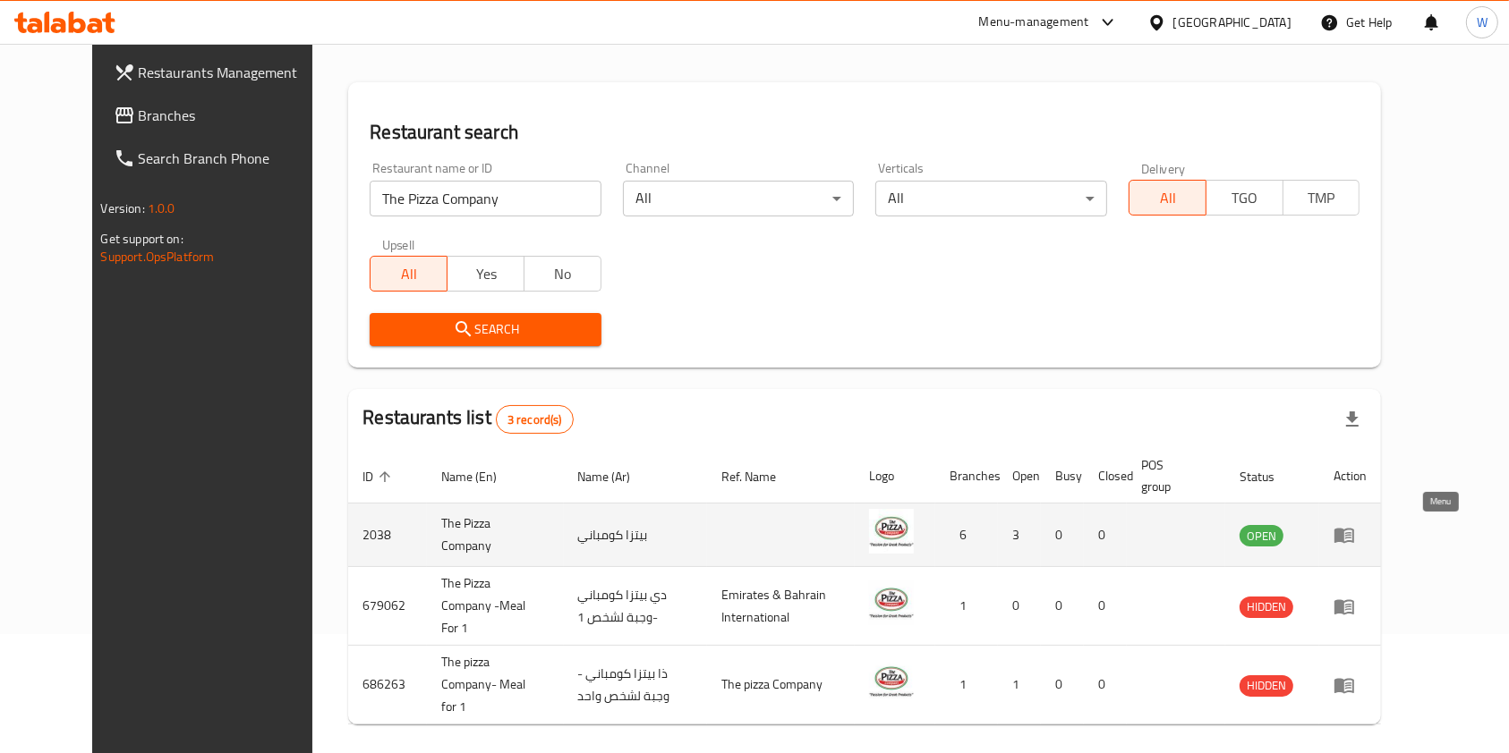
click at [1355, 544] on icon "enhanced table" at bounding box center [1343, 534] width 21 height 21
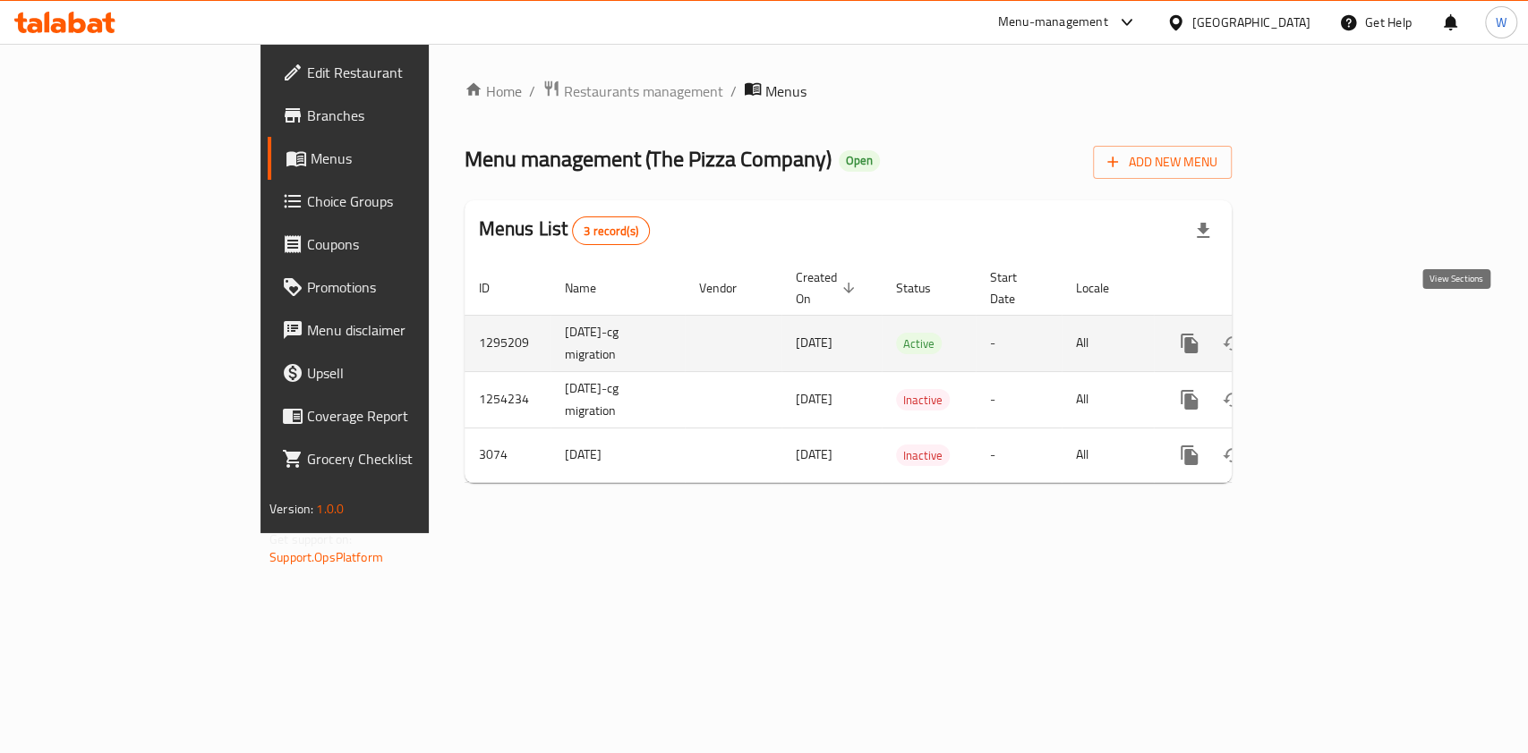
click at [1329, 333] on icon "enhanced table" at bounding box center [1317, 343] width 21 height 21
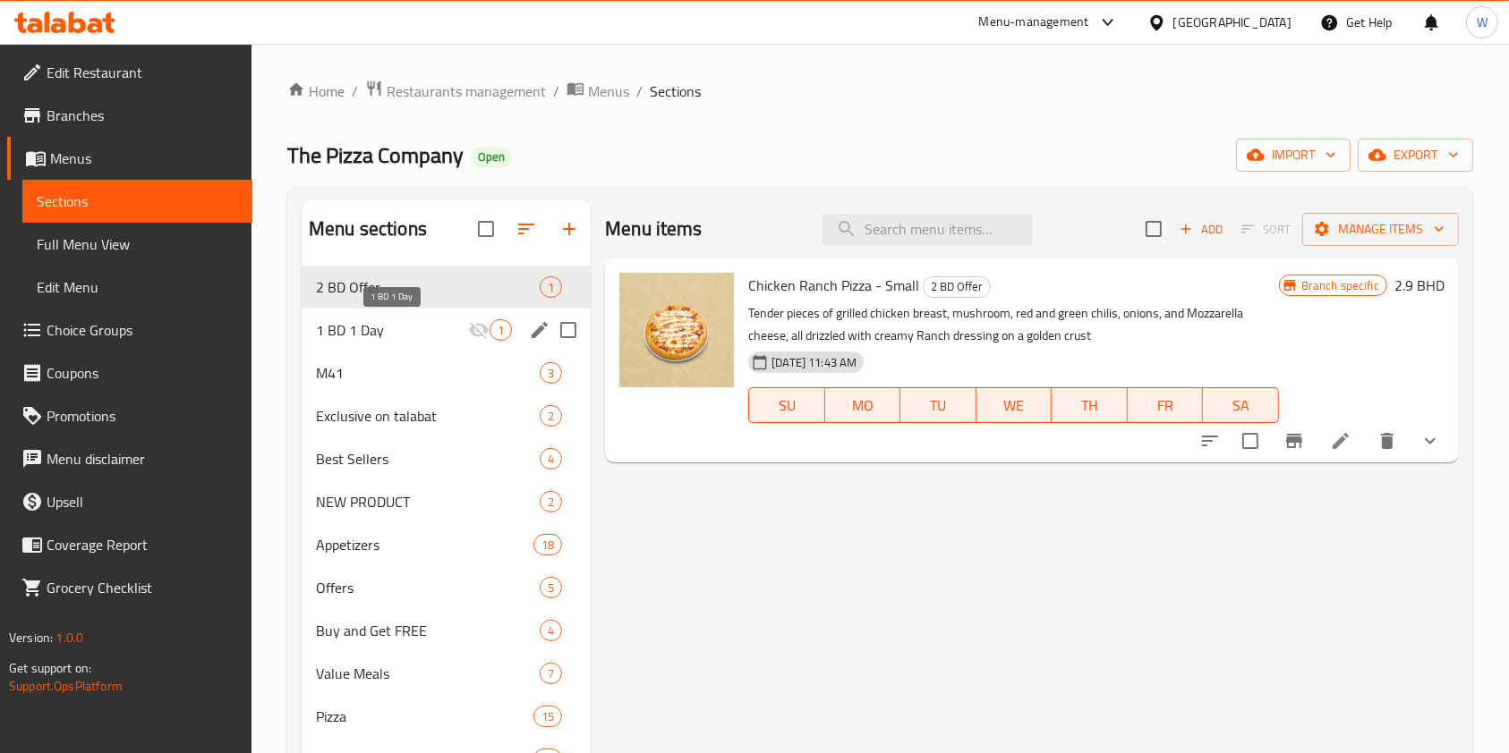
click at [386, 333] on span "1 BD 1 Day" at bounding box center [392, 329] width 152 height 21
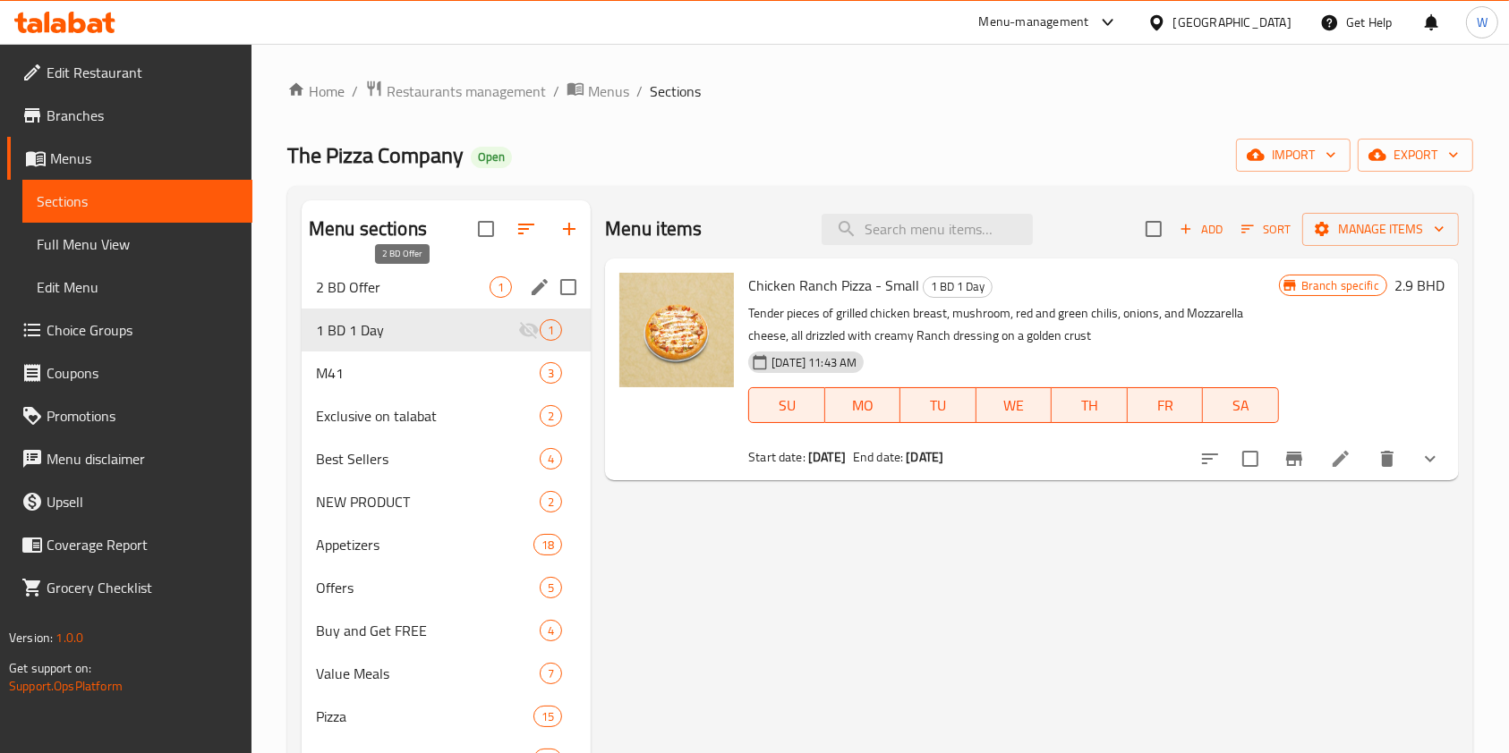
click at [402, 277] on span "2 BD Offer" at bounding box center [403, 287] width 174 height 21
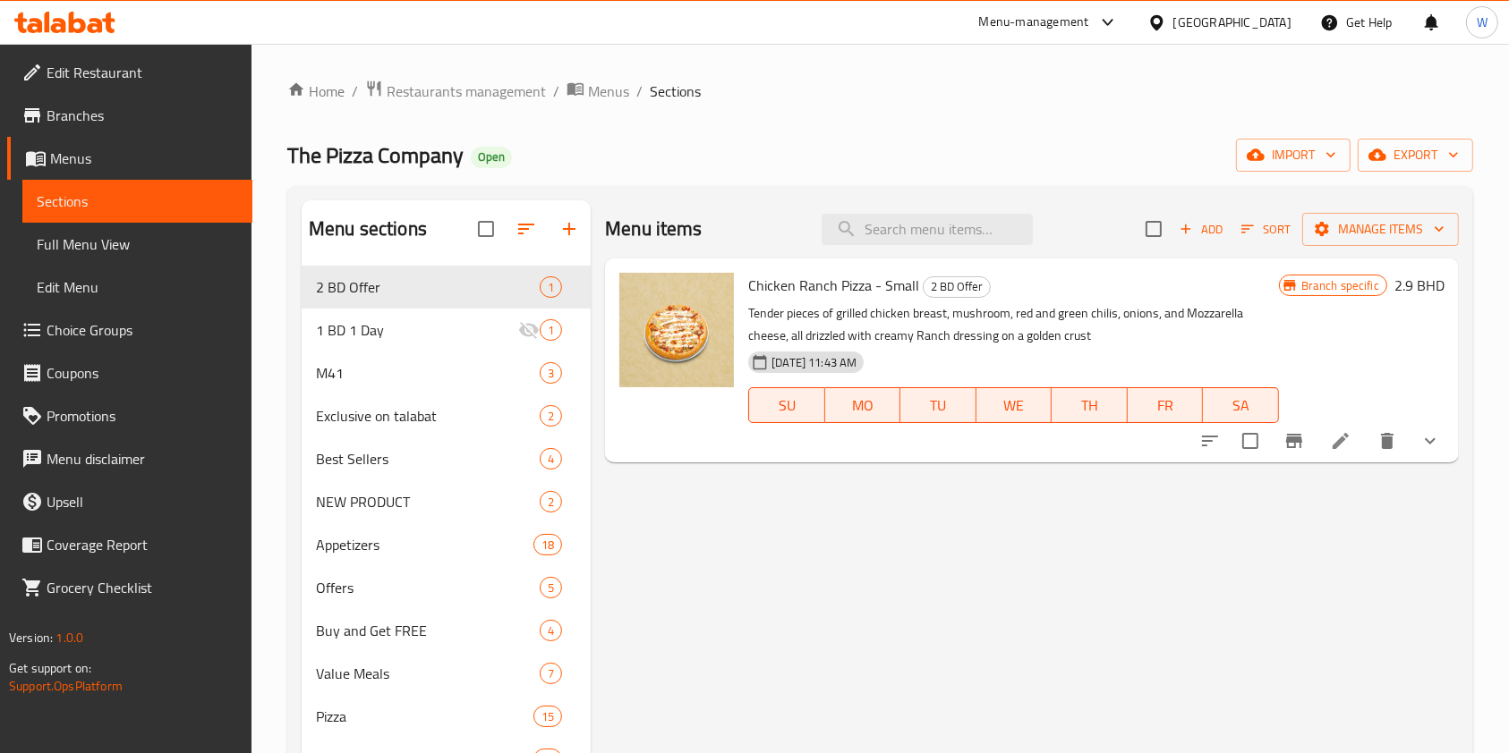
click at [1034, 631] on div "Menu items Add Sort Manage items Chicken Ranch Pizza - Small 2 BD Offer Tender …" at bounding box center [1025, 666] width 868 height 932
click at [912, 215] on input "search" at bounding box center [926, 229] width 211 height 31
paste input "Pasta Diabola"
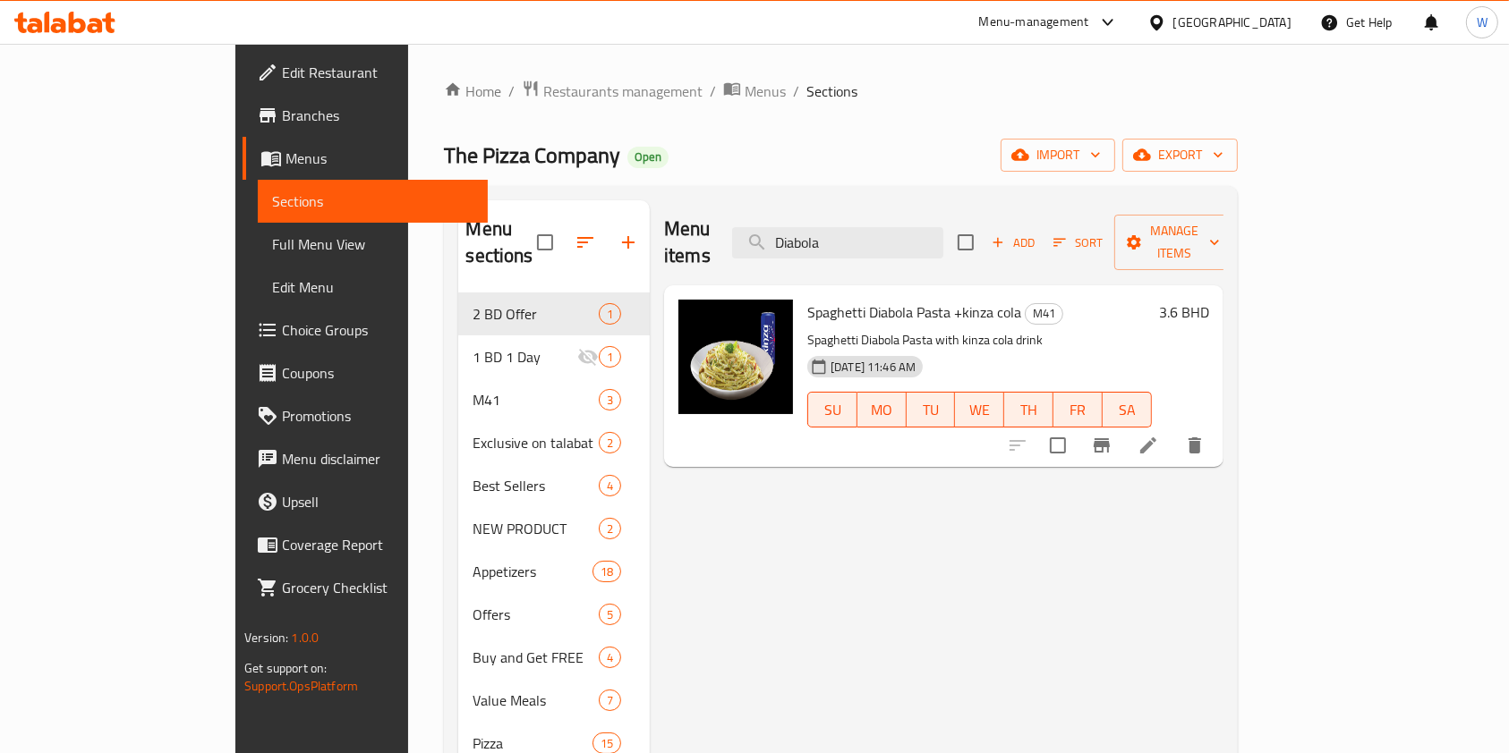
type input "Diabola"
click at [929, 560] on div "Menu items Diabola Add Sort Manage items Spaghetti Diabola Pasta +kinza cola M4…" at bounding box center [937, 679] width 574 height 958
click at [1159, 435] on icon at bounding box center [1147, 445] width 21 height 21
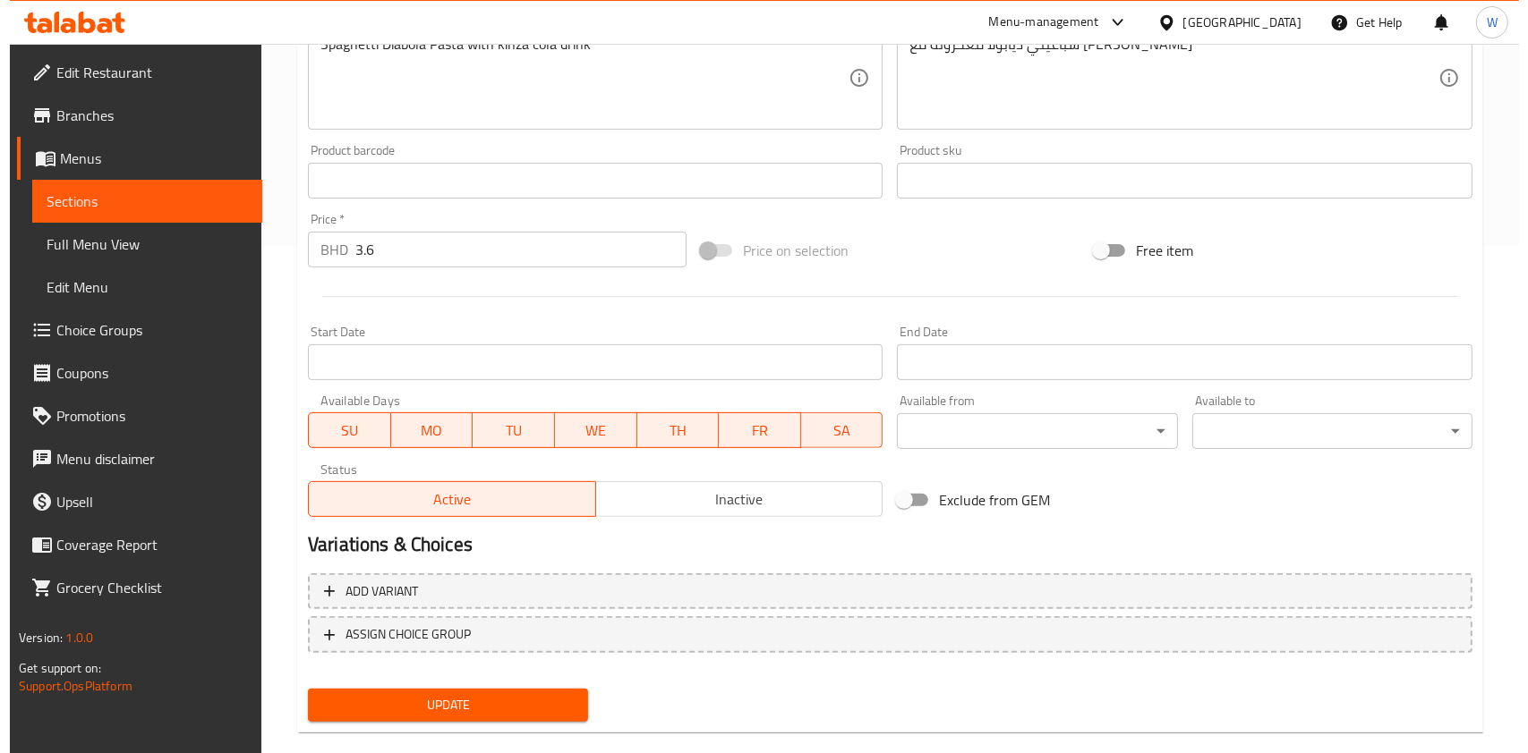
scroll to position [537, 0]
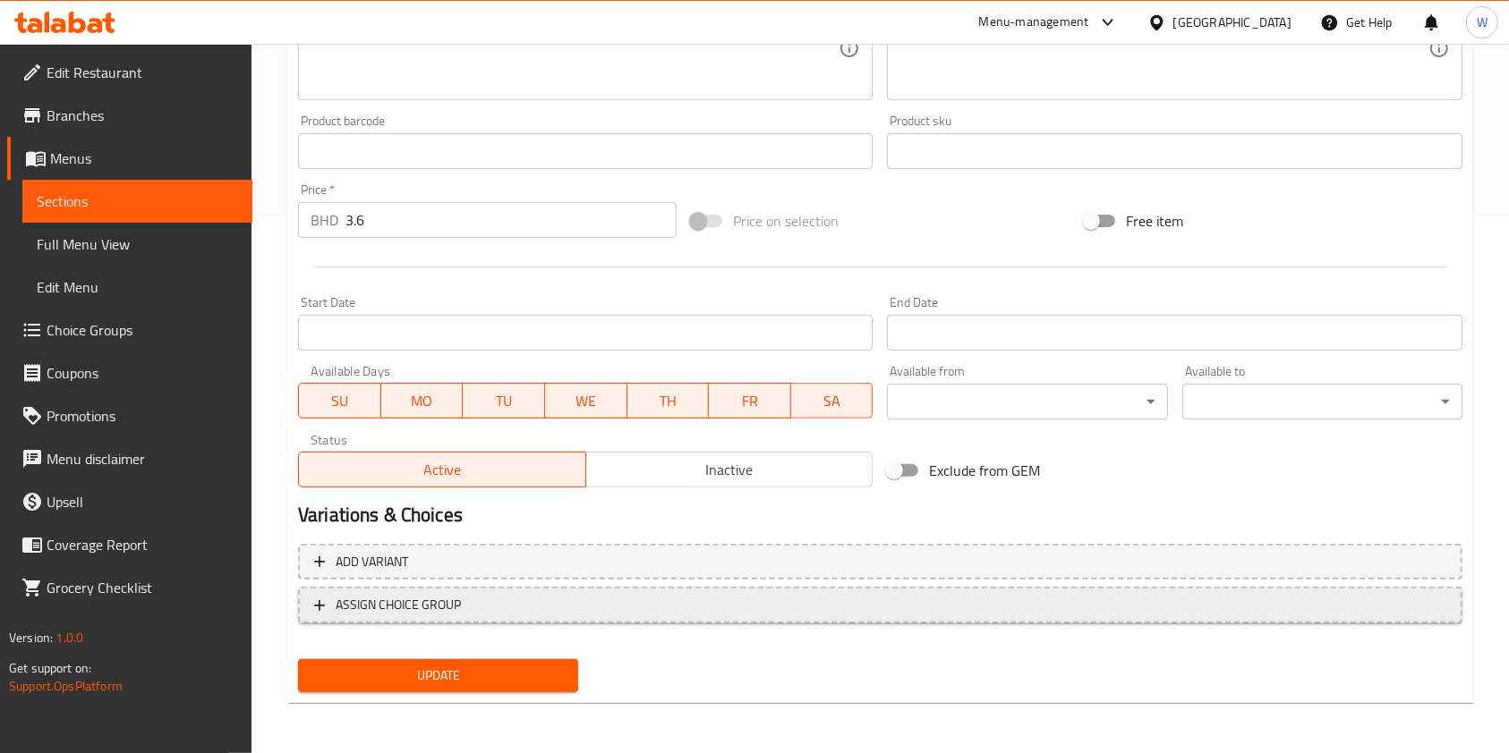
click at [606, 610] on span "ASSIGN CHOICE GROUP" at bounding box center [880, 605] width 1132 height 22
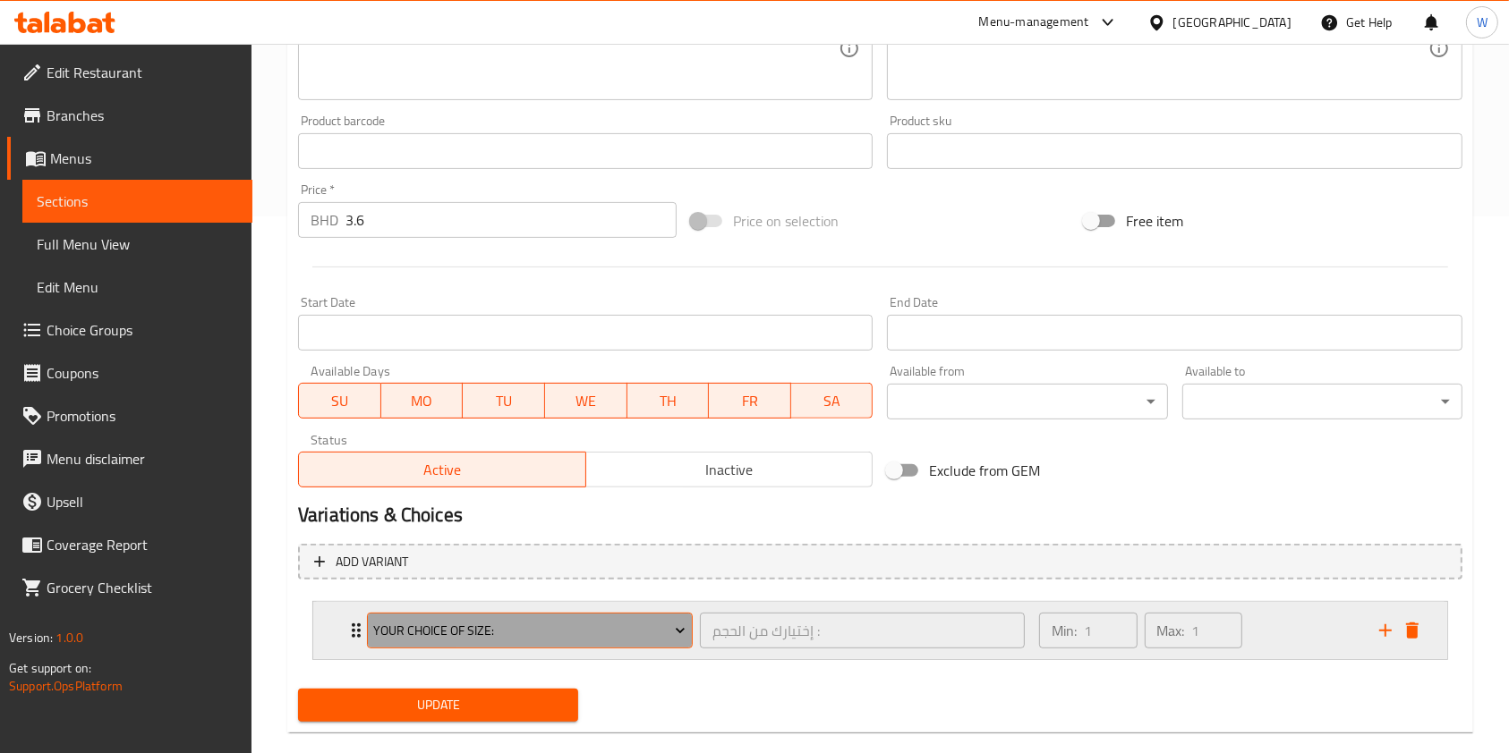
click at [489, 636] on span "Your Choice Of Size:" at bounding box center [529, 631] width 312 height 22
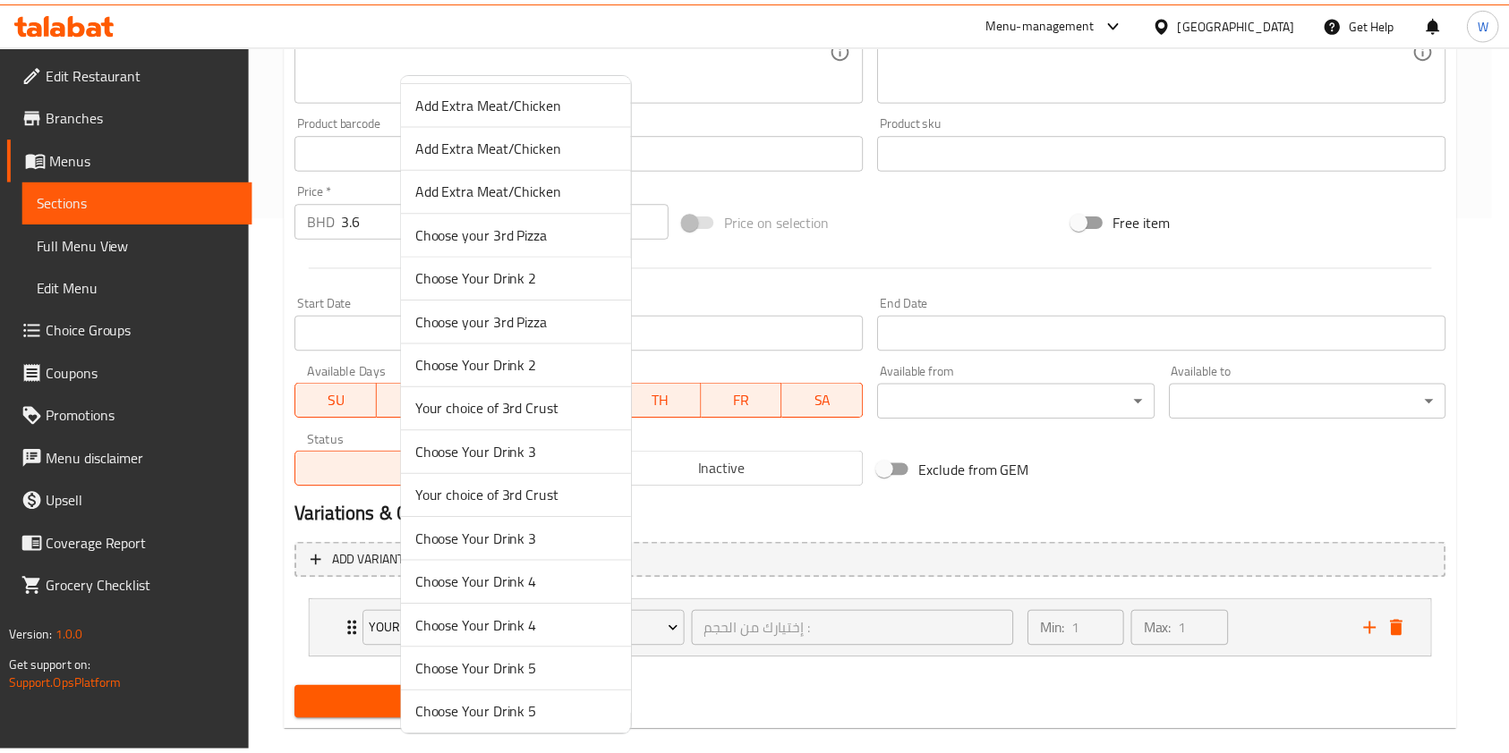
scroll to position [4772, 0]
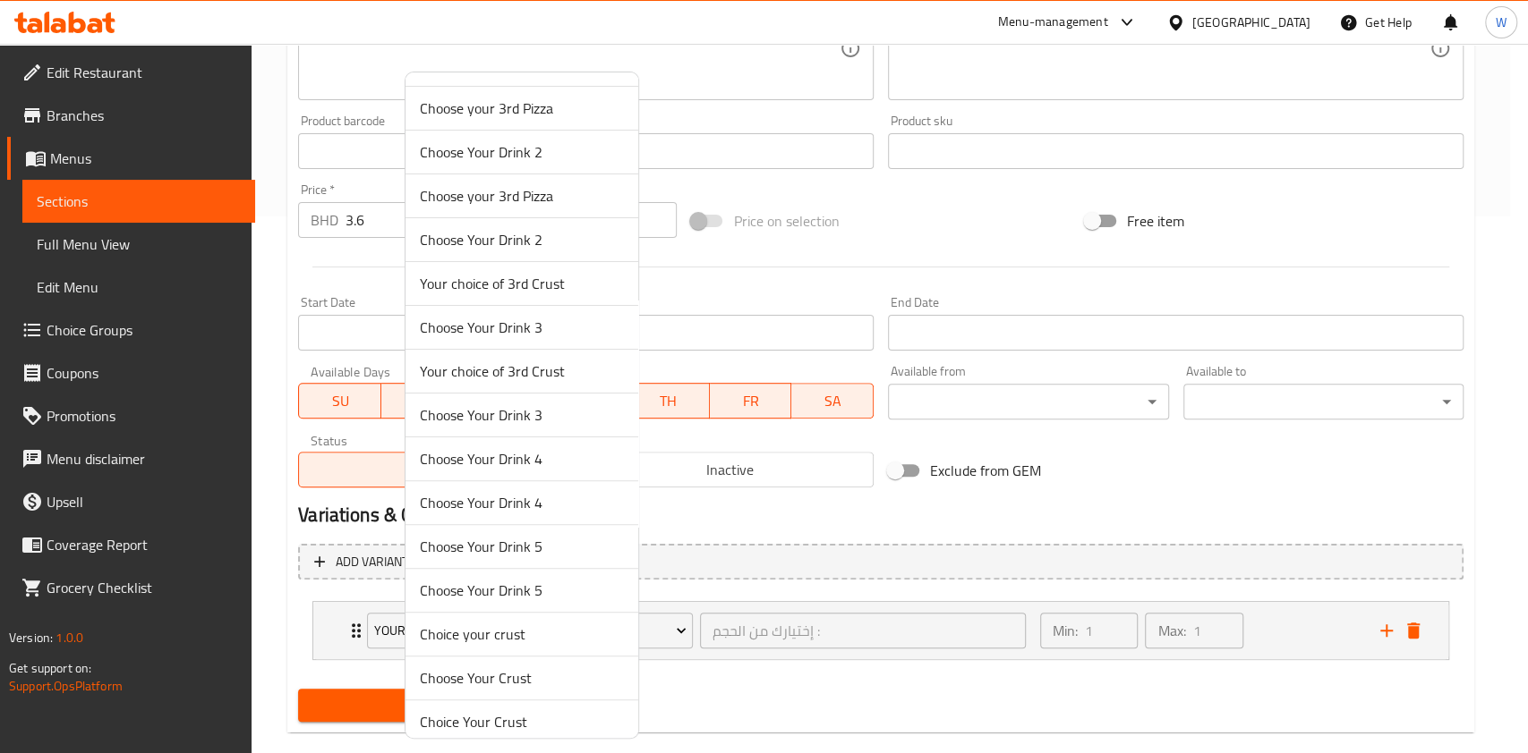
click at [823, 671] on div at bounding box center [764, 376] width 1528 height 753
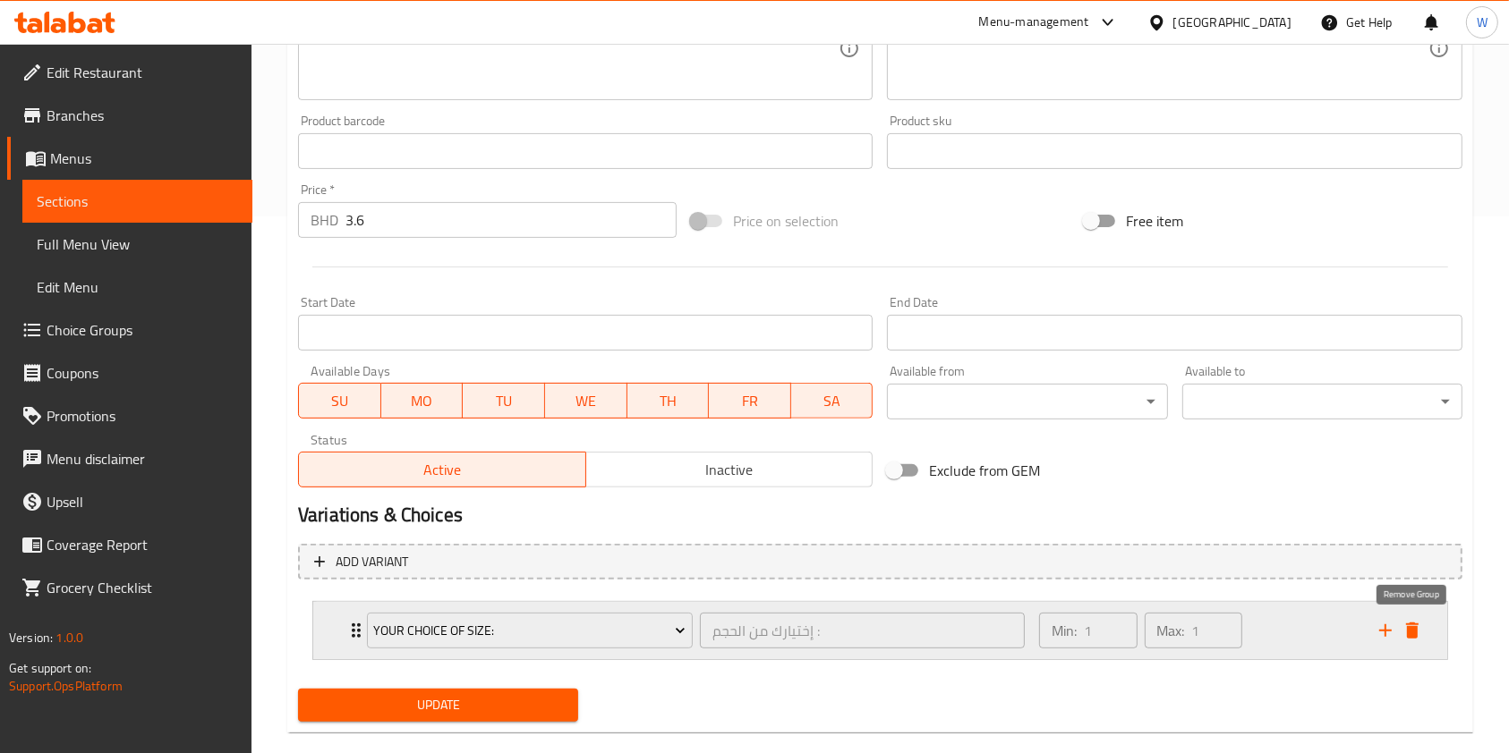
click at [1413, 632] on icon "delete" at bounding box center [1412, 631] width 13 height 16
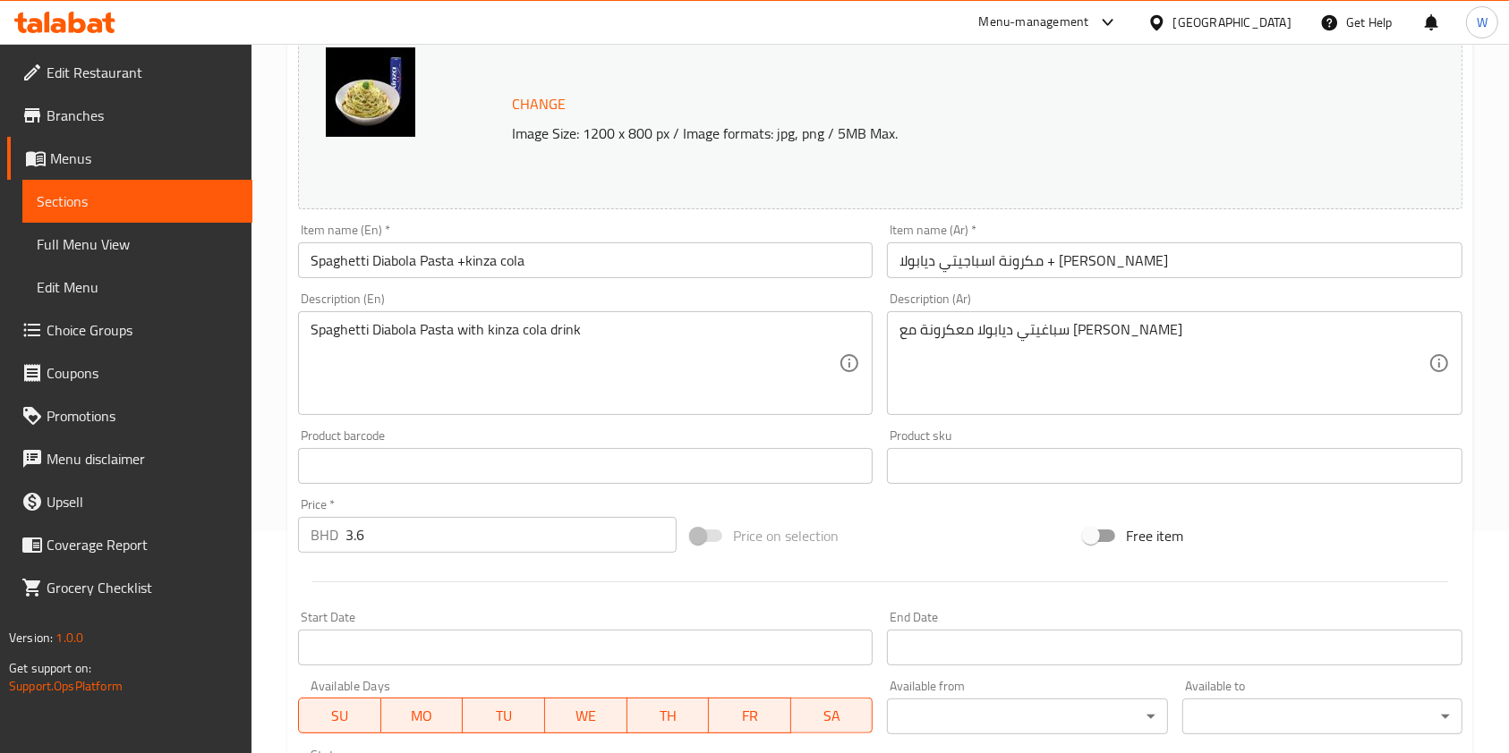
scroll to position [0, 0]
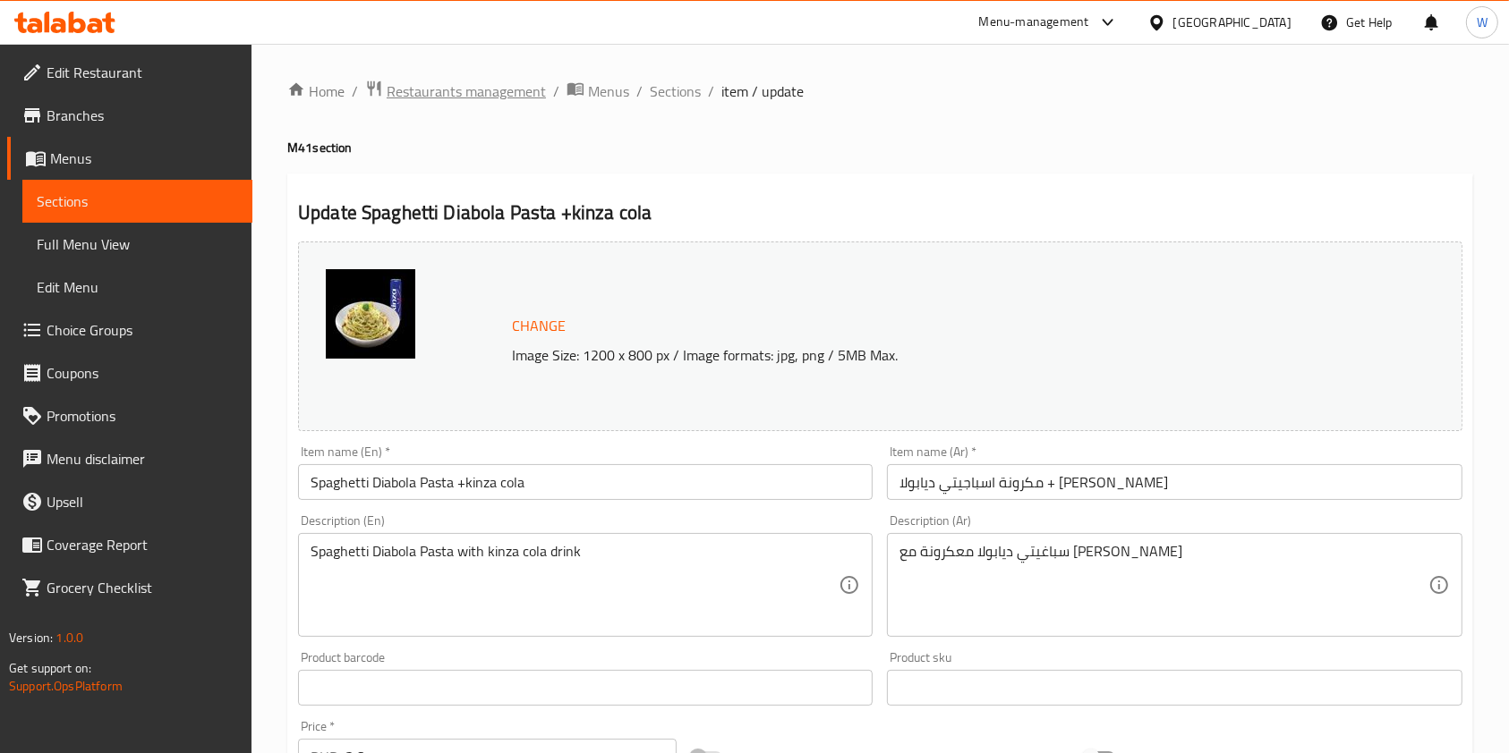
click at [458, 89] on span "Restaurants management" at bounding box center [466, 91] width 159 height 21
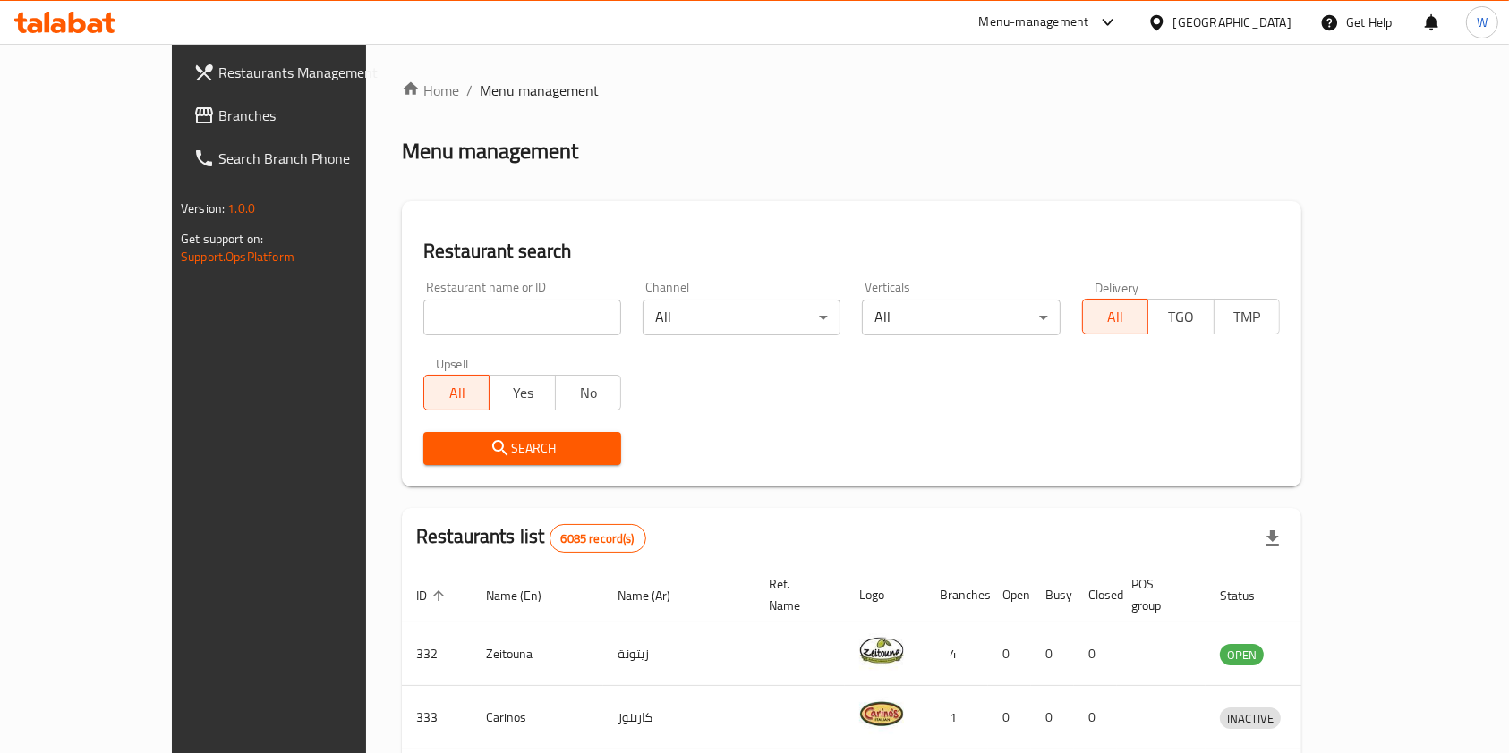
click at [423, 314] on input "search" at bounding box center [522, 318] width 198 height 36
paste input "Buffalo Wild Wings"
type input "Buffalo Wild Wings"
click button "Search" at bounding box center [522, 448] width 198 height 33
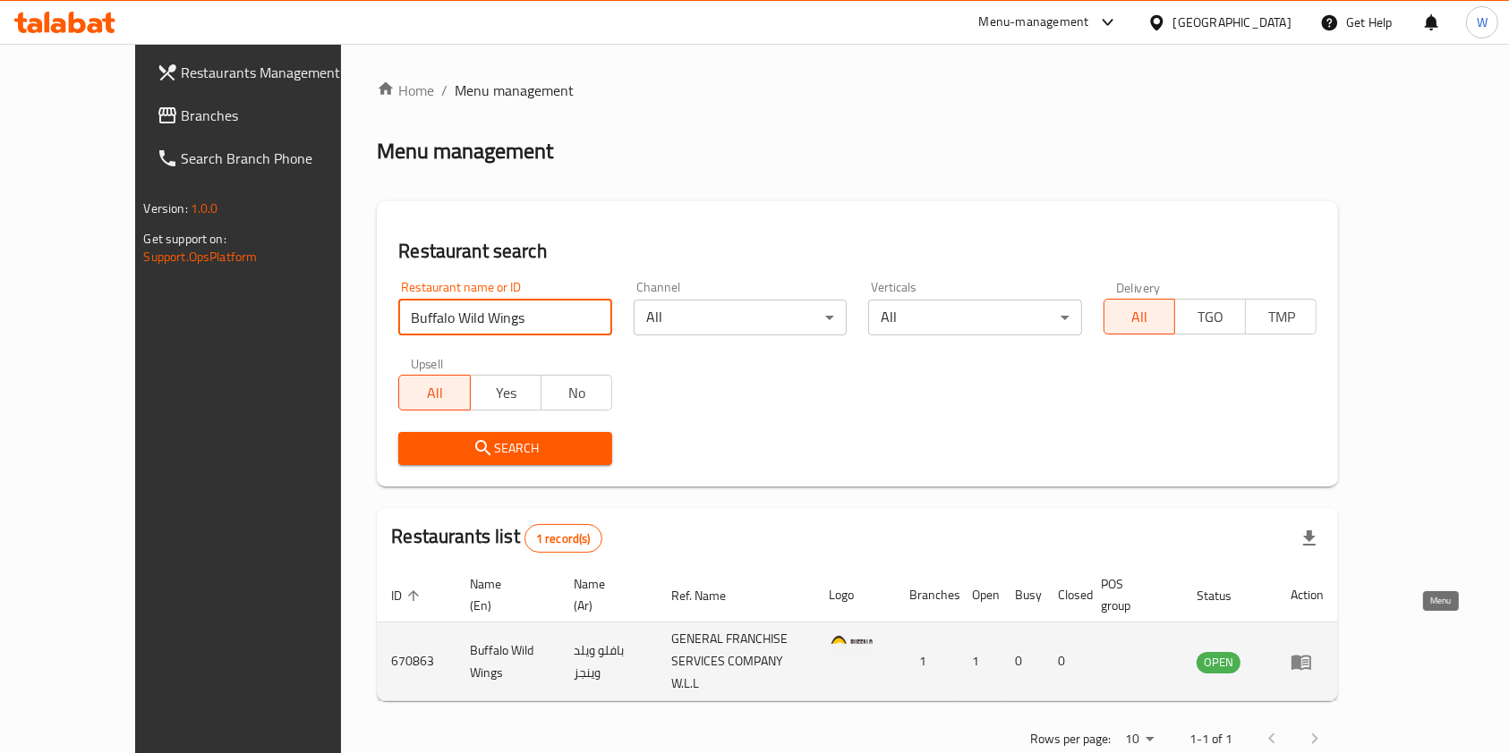
click at [1312, 651] on icon "enhanced table" at bounding box center [1300, 661] width 21 height 21
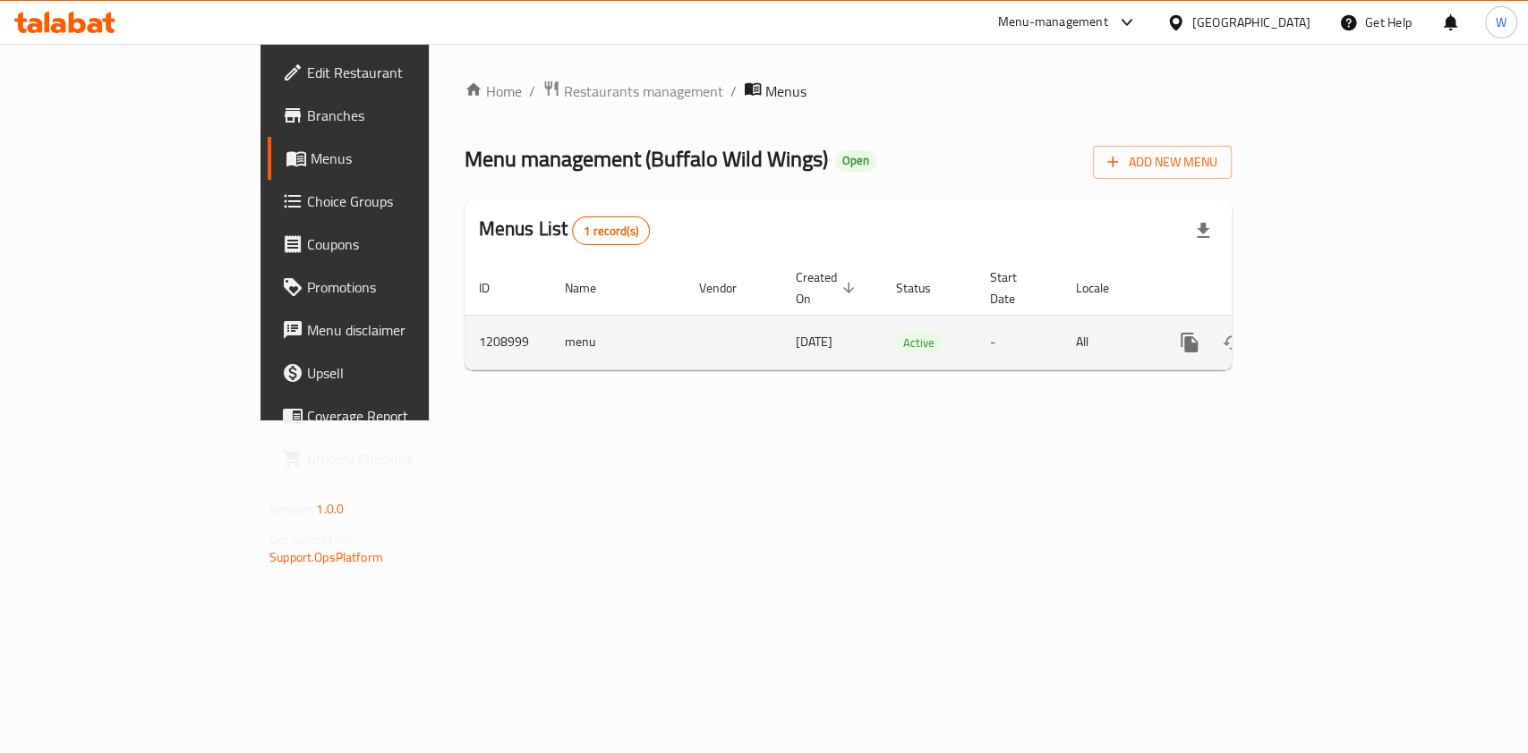
click at [1329, 332] on icon "enhanced table" at bounding box center [1317, 342] width 21 height 21
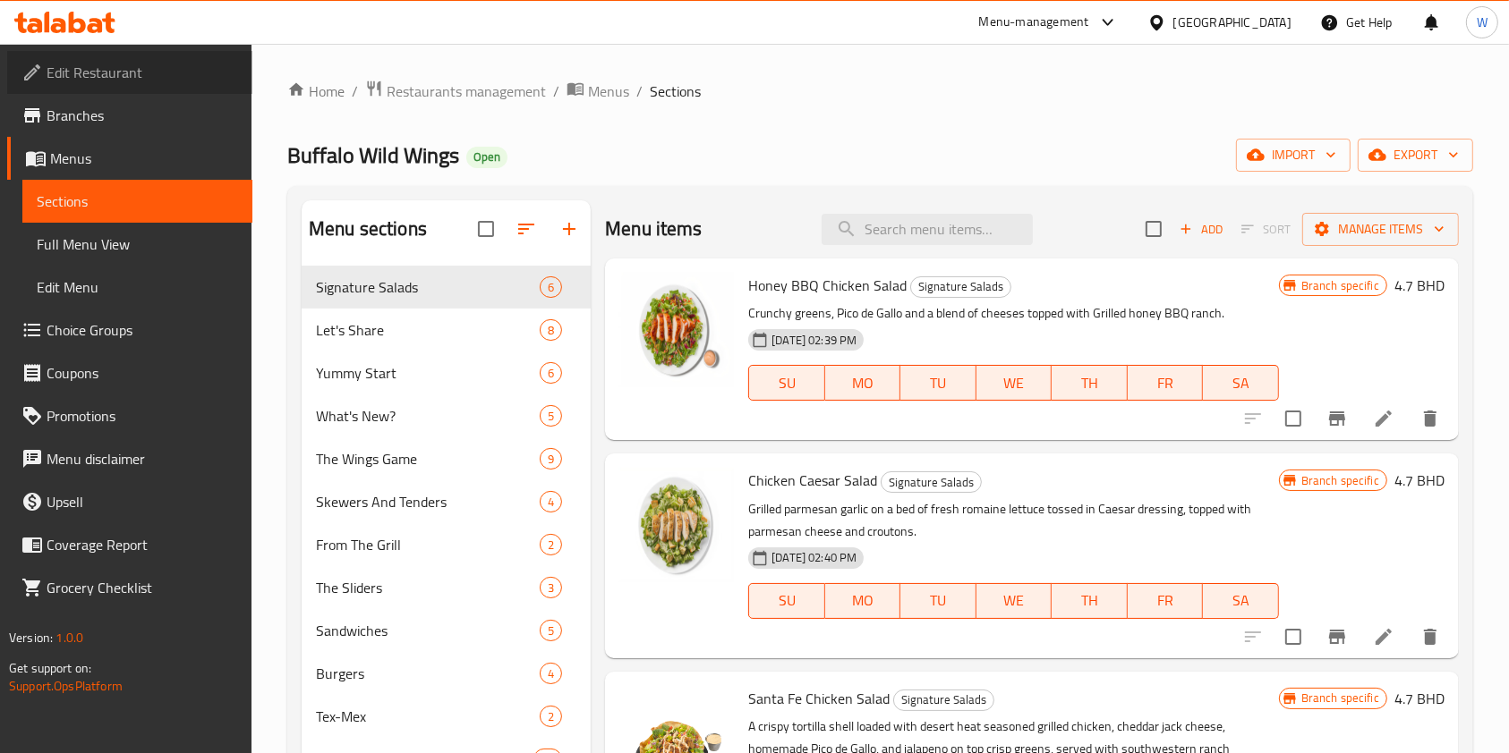
click at [184, 75] on span "Edit Restaurant" at bounding box center [143, 72] width 192 height 21
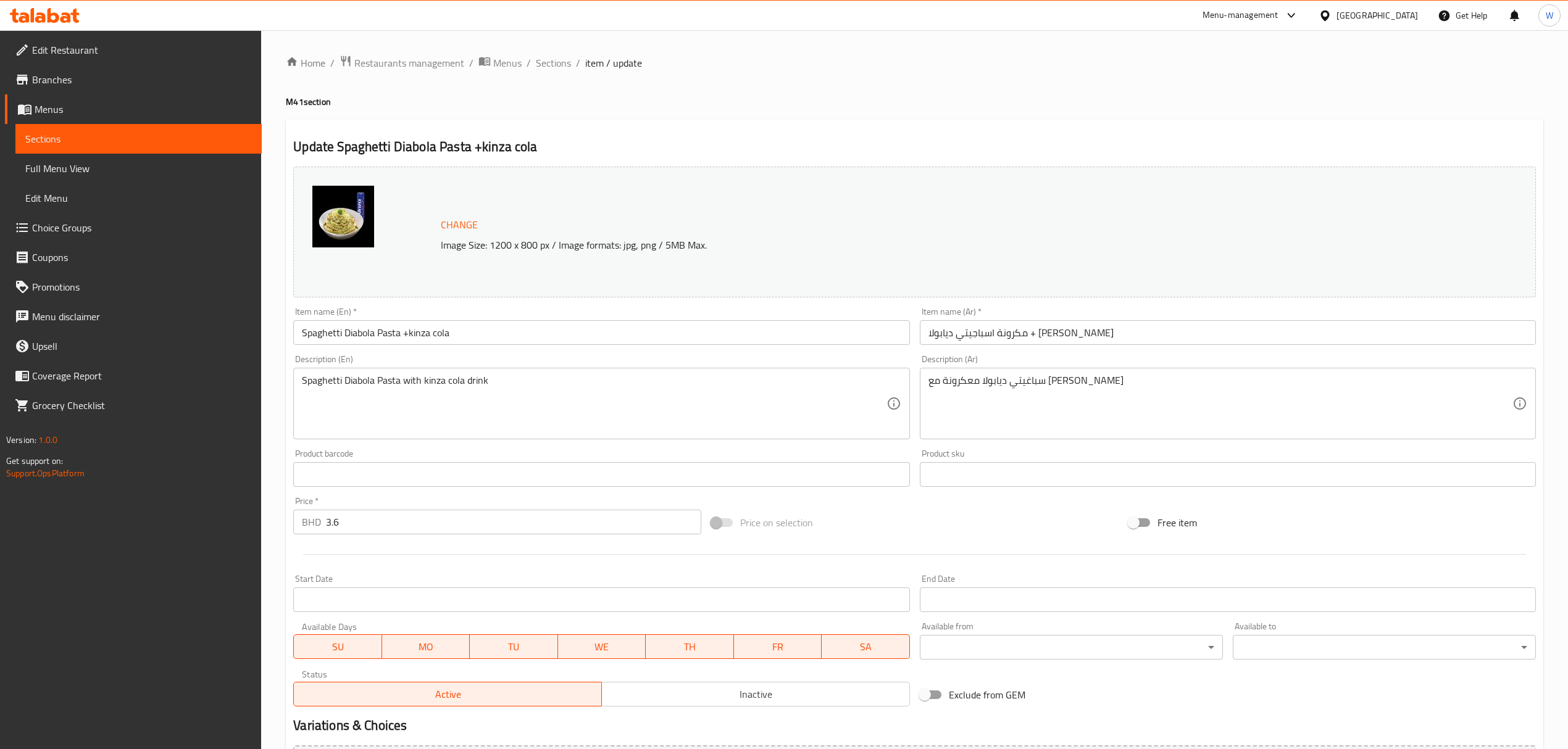
click at [81, 222] on span "Choice Groups" at bounding box center [142, 227] width 220 height 14
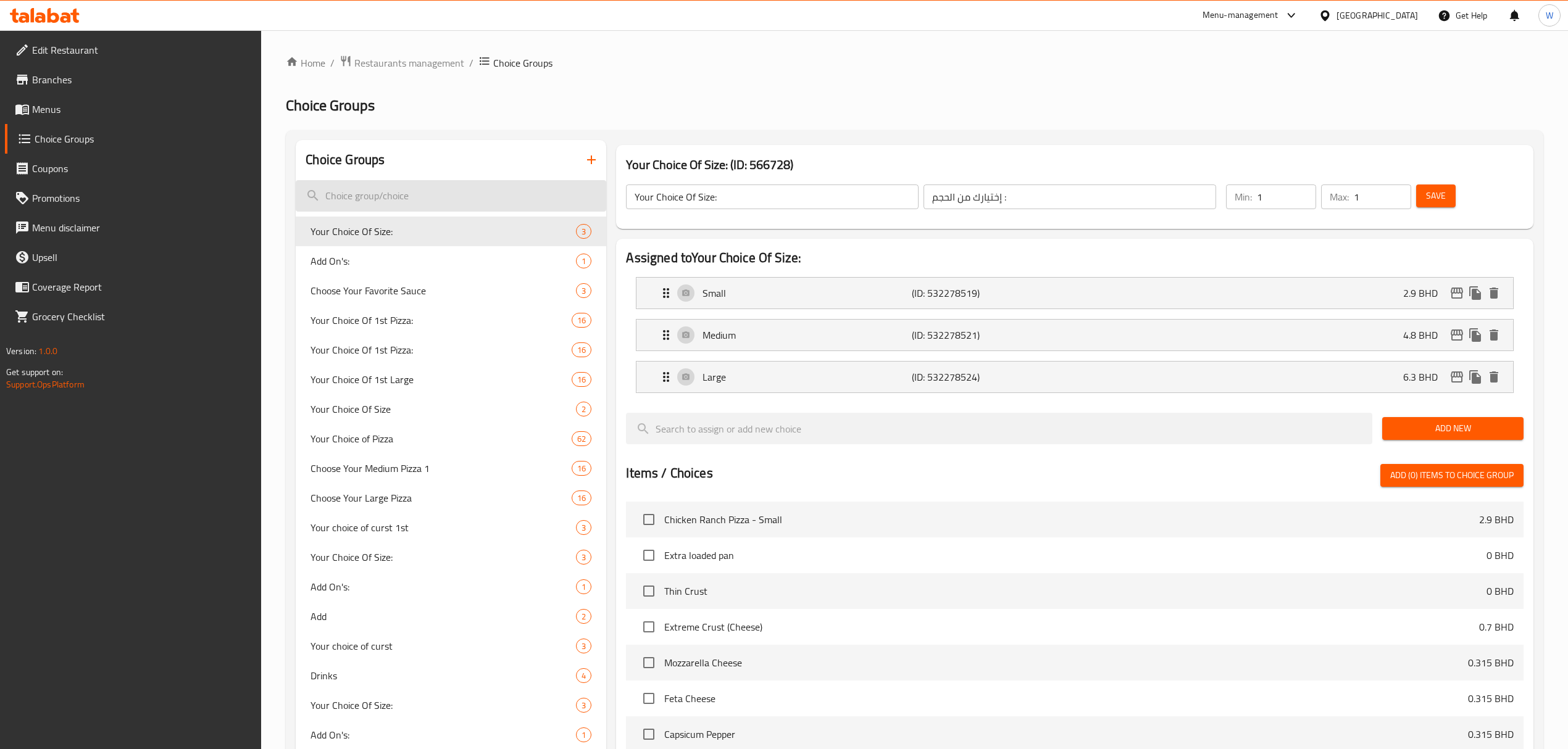
click at [399, 189] on input "search" at bounding box center [451, 196] width 310 height 32
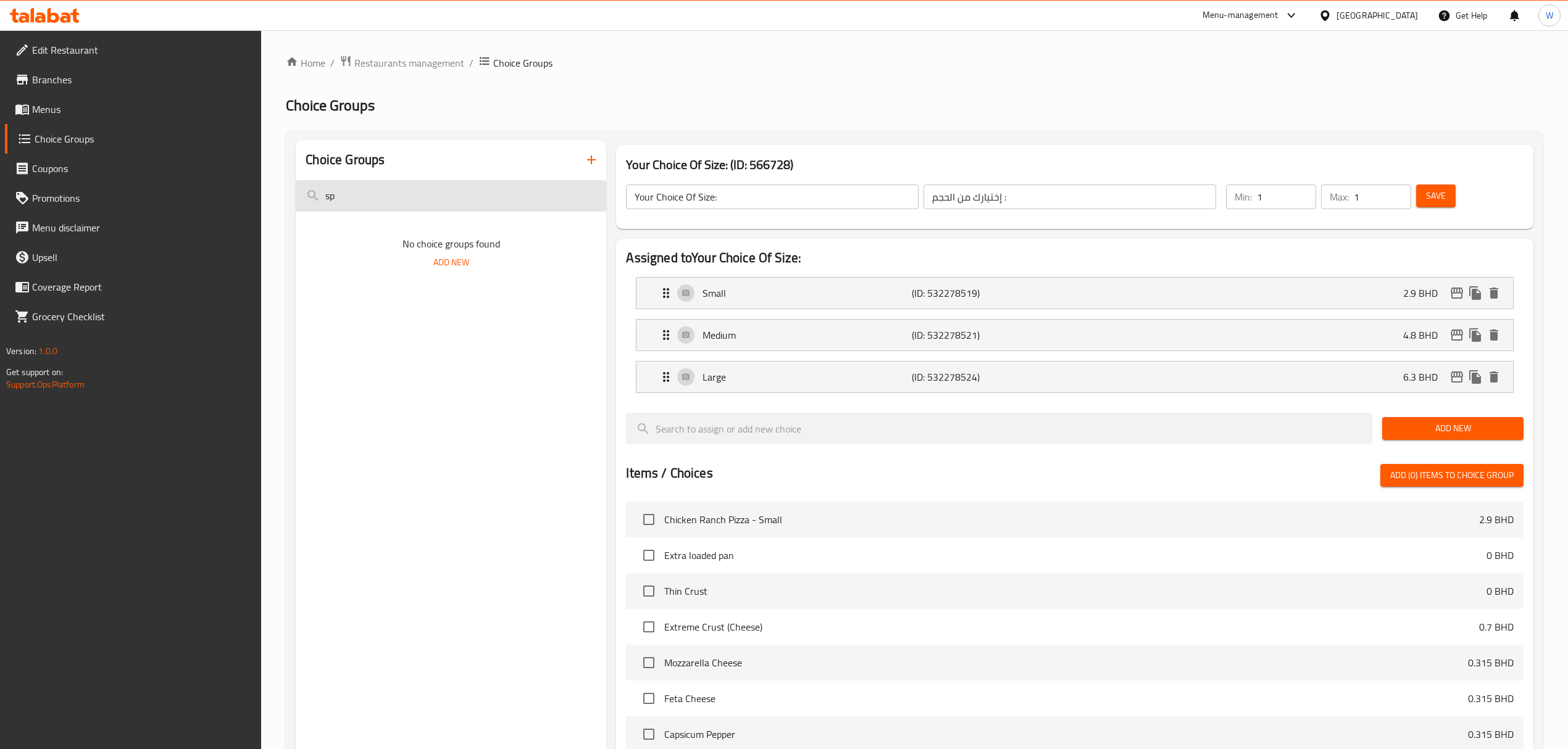
type input "s"
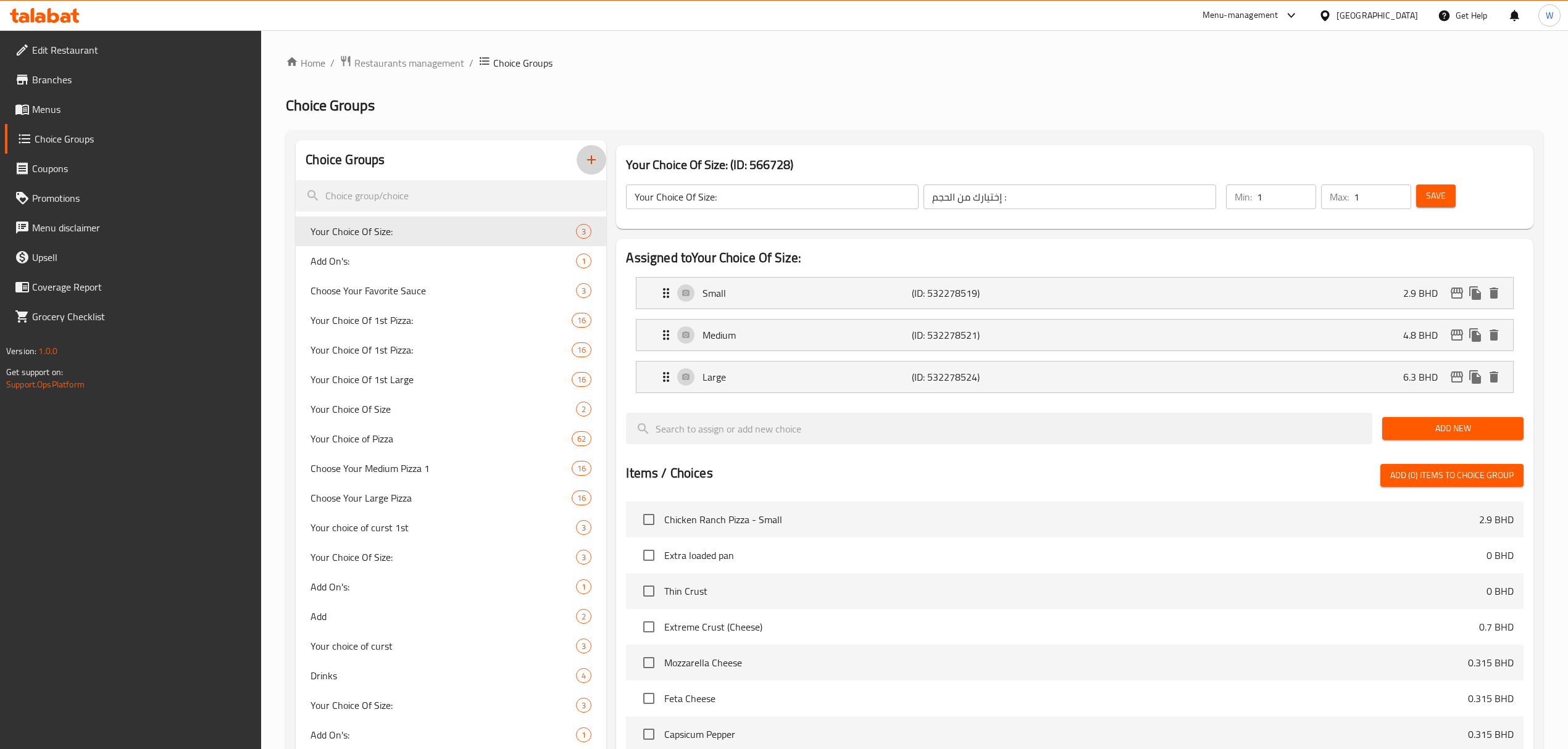
click at [593, 159] on icon "button" at bounding box center [591, 159] width 14 height 14
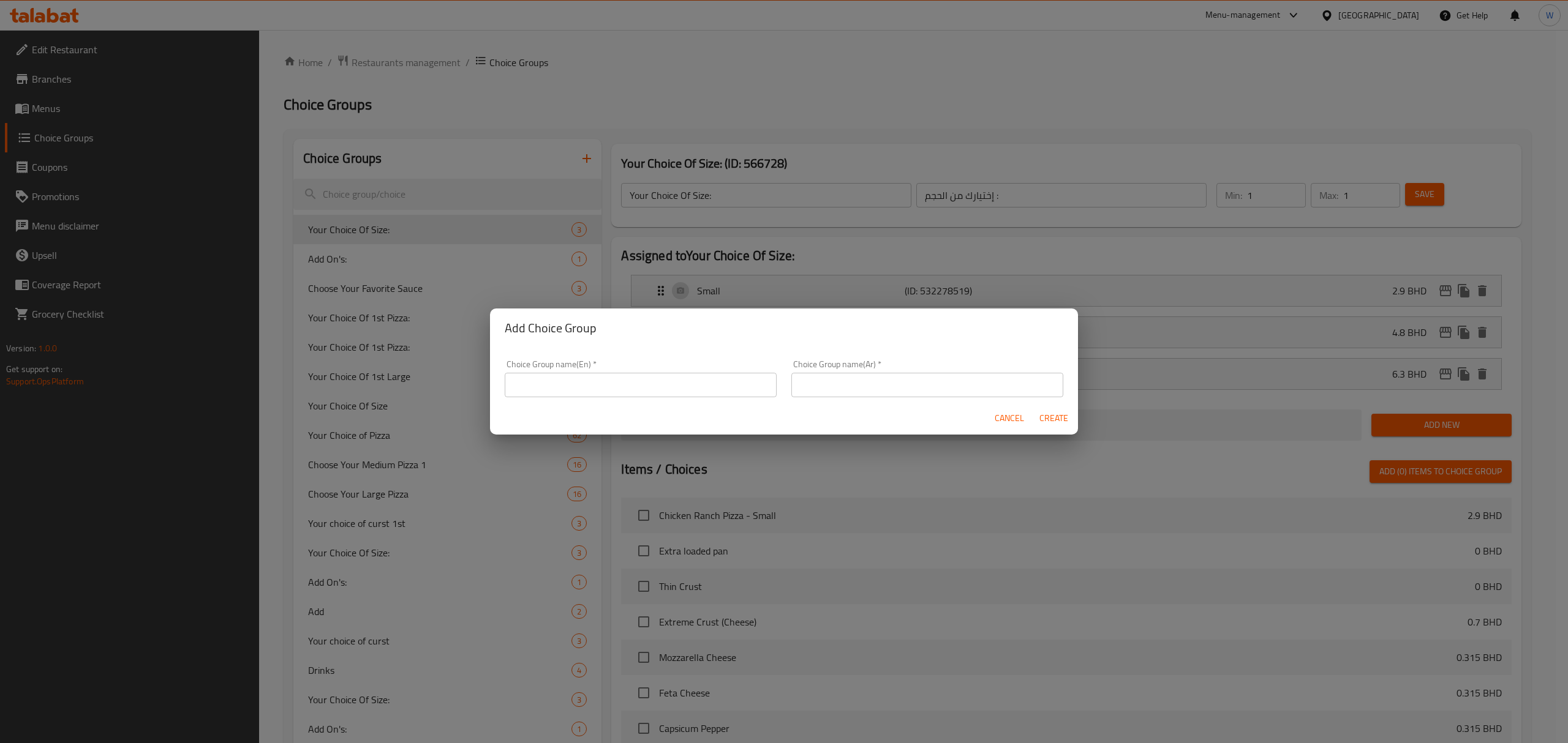
click at [574, 380] on input "text" at bounding box center [640, 385] width 272 height 25
type input "Your choice of:"
click at [936, 383] on input "text" at bounding box center [927, 385] width 272 height 25
type input "إختيارك من:"
click at [1042, 415] on span "Create" at bounding box center [1053, 418] width 29 height 15
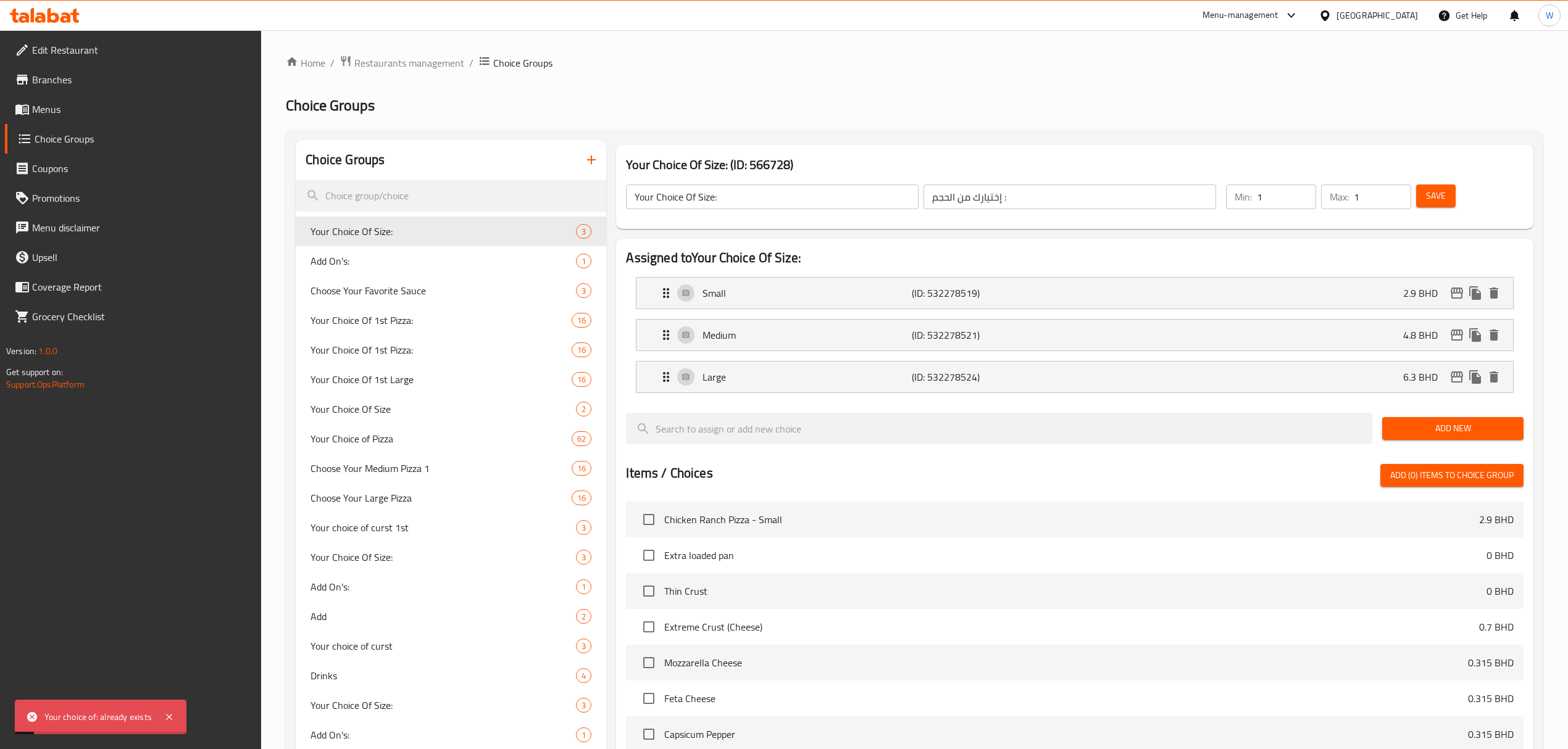
click at [586, 166] on icon "button" at bounding box center [591, 159] width 14 height 14
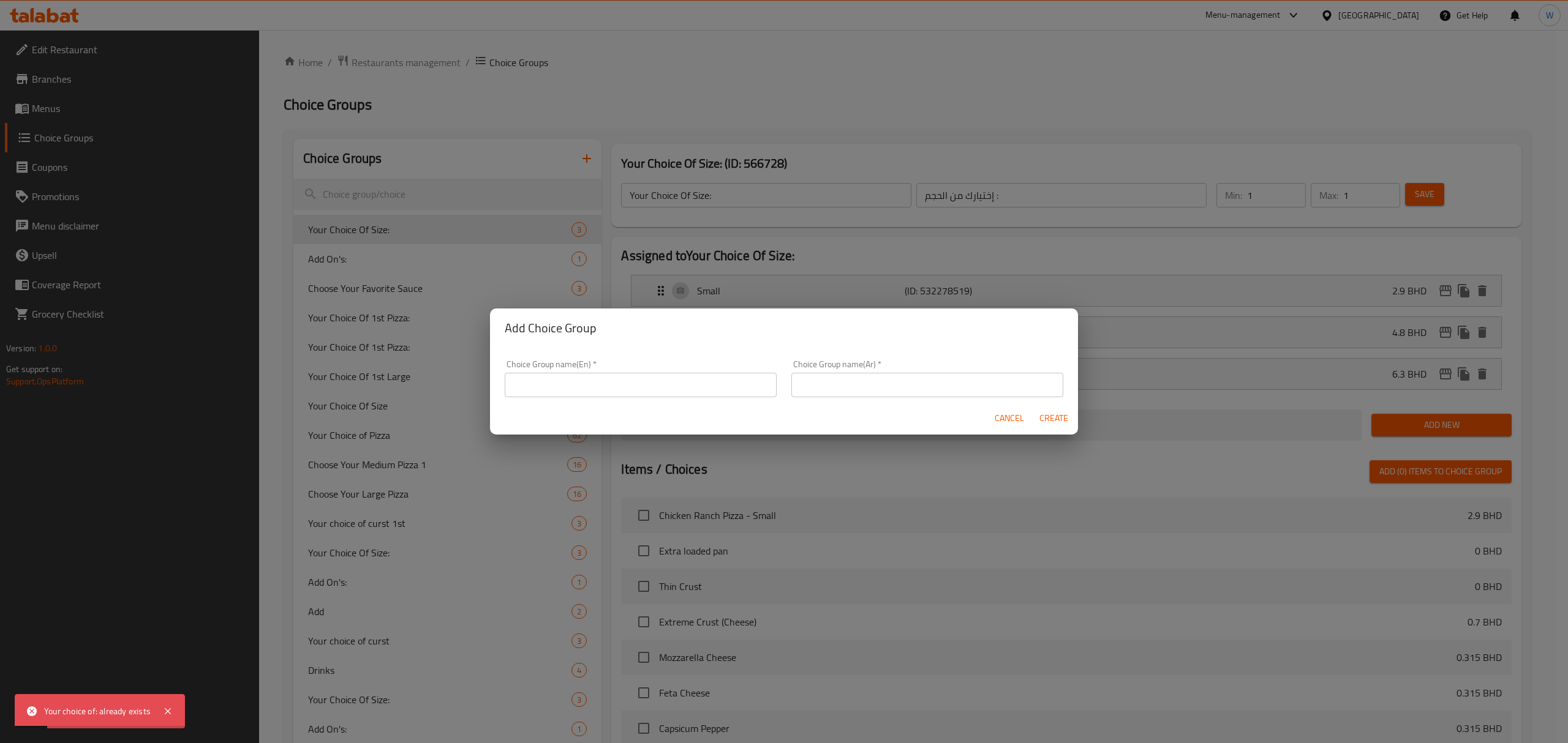
click at [598, 387] on input "text" at bounding box center [640, 385] width 272 height 25
type input "إ"
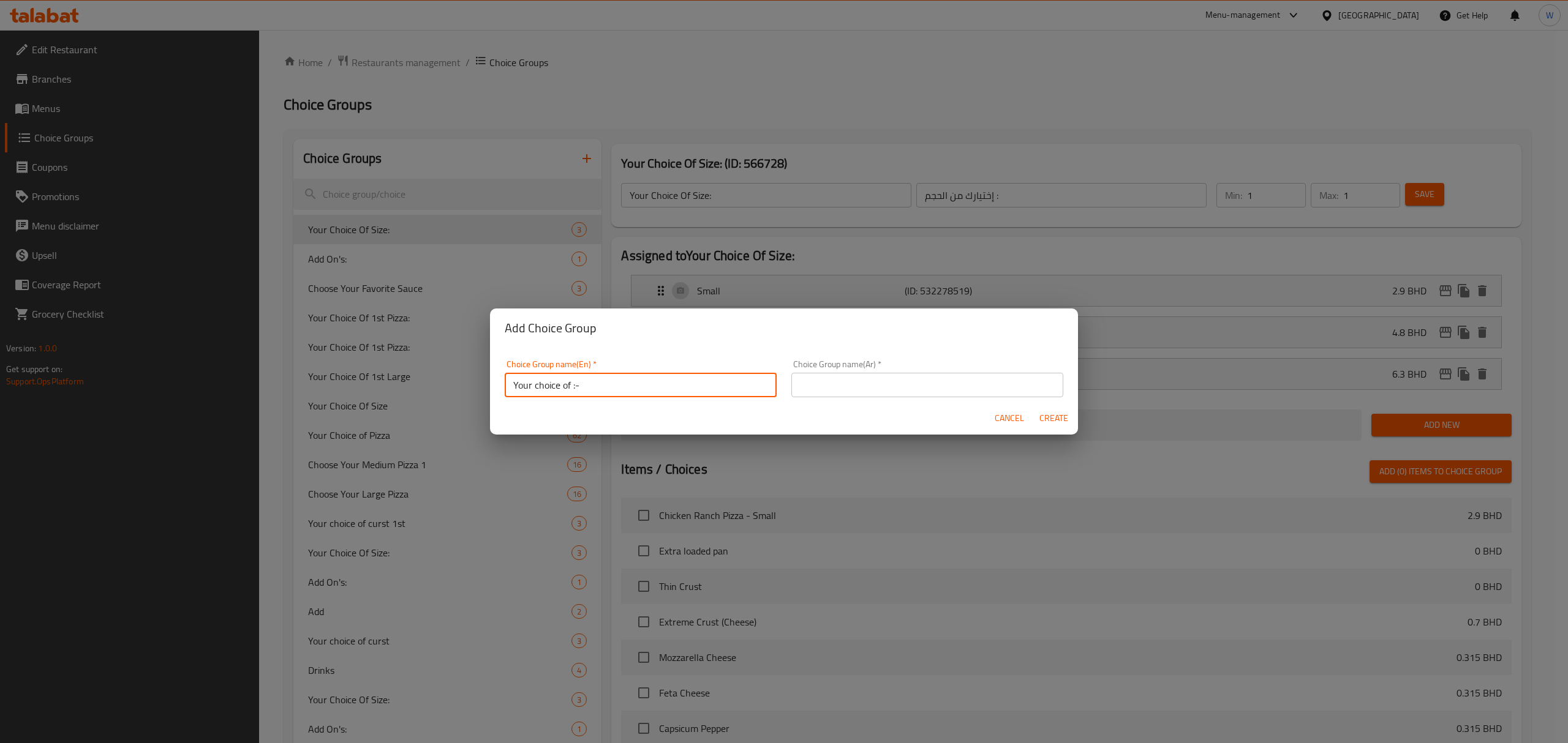
type input "Your choice of :-"
click at [839, 380] on input "text" at bounding box center [927, 385] width 272 height 25
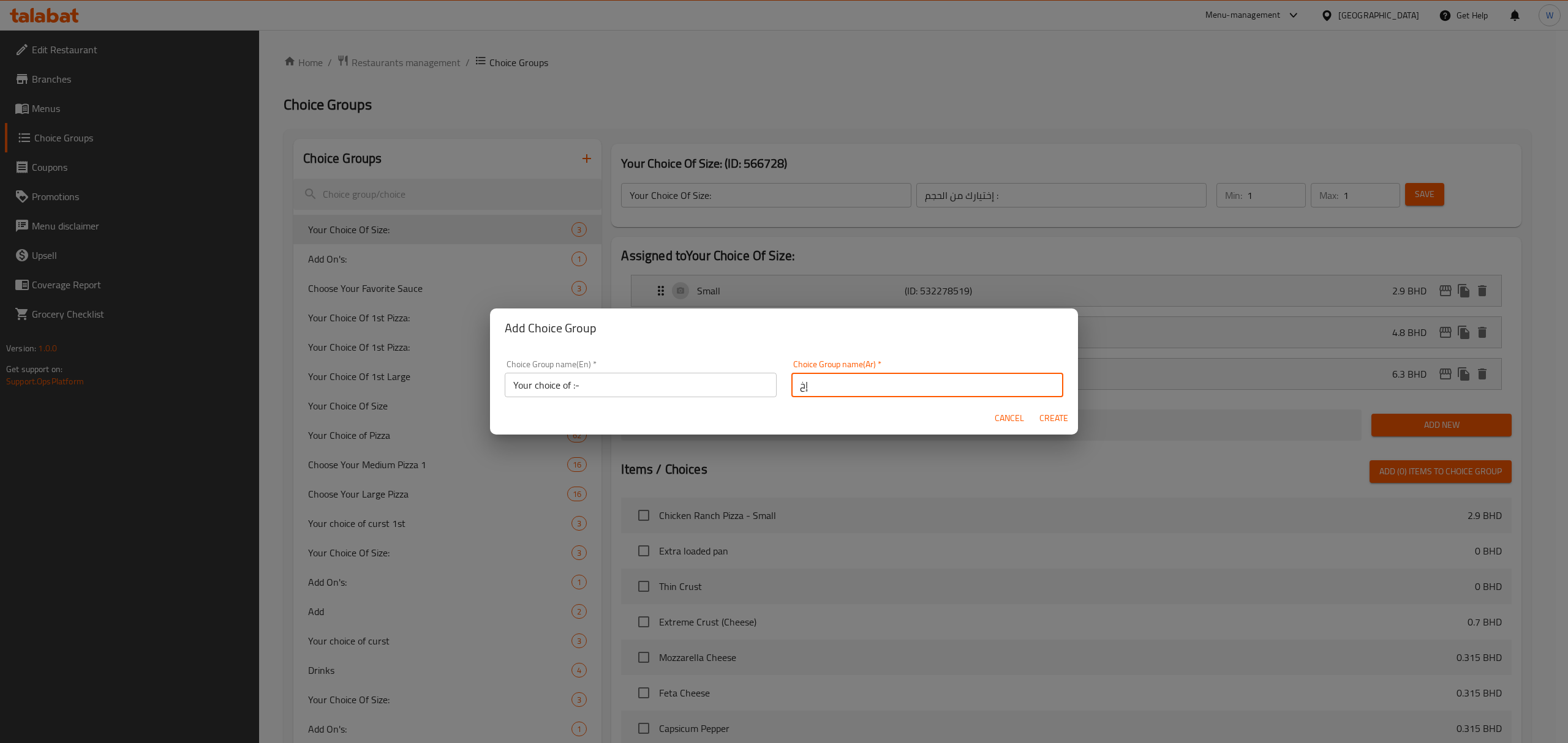
type input "إختيارك من:"
click at [1061, 410] on span "Create" at bounding box center [1053, 418] width 29 height 15
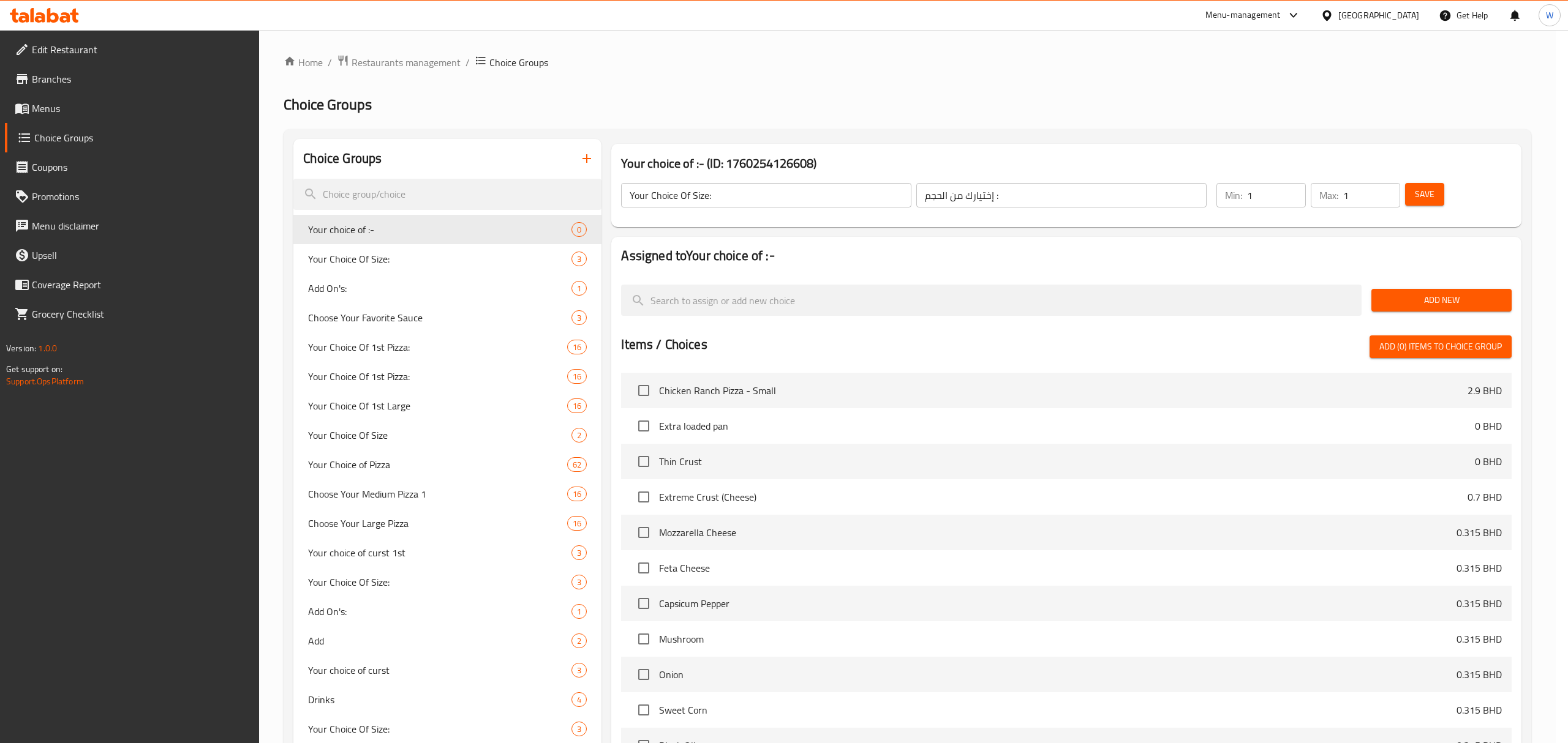
type input "Your choice of :-"
type input "إختيارك من:"
type input "0"
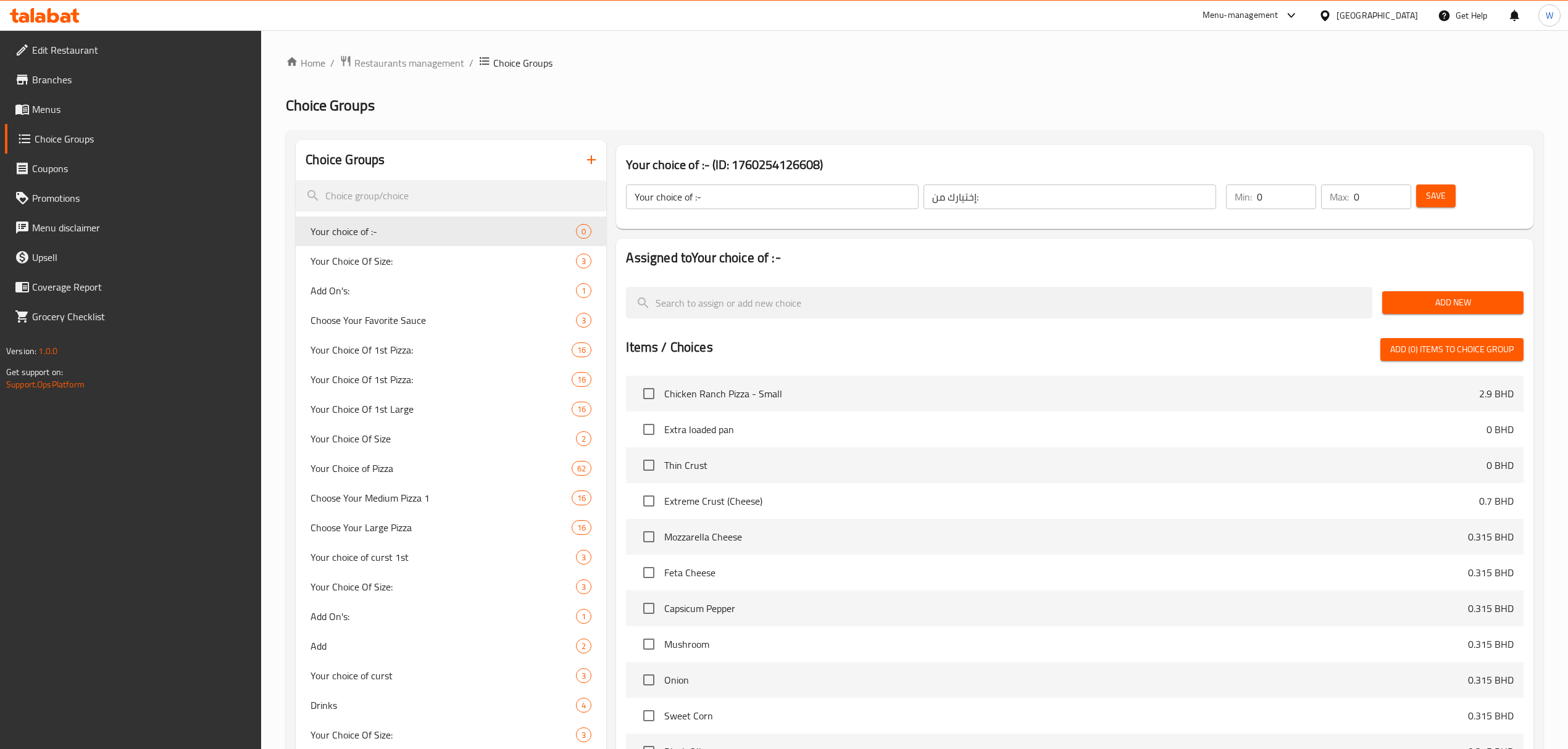
click at [1429, 302] on span "Add New" at bounding box center [1453, 303] width 121 height 15
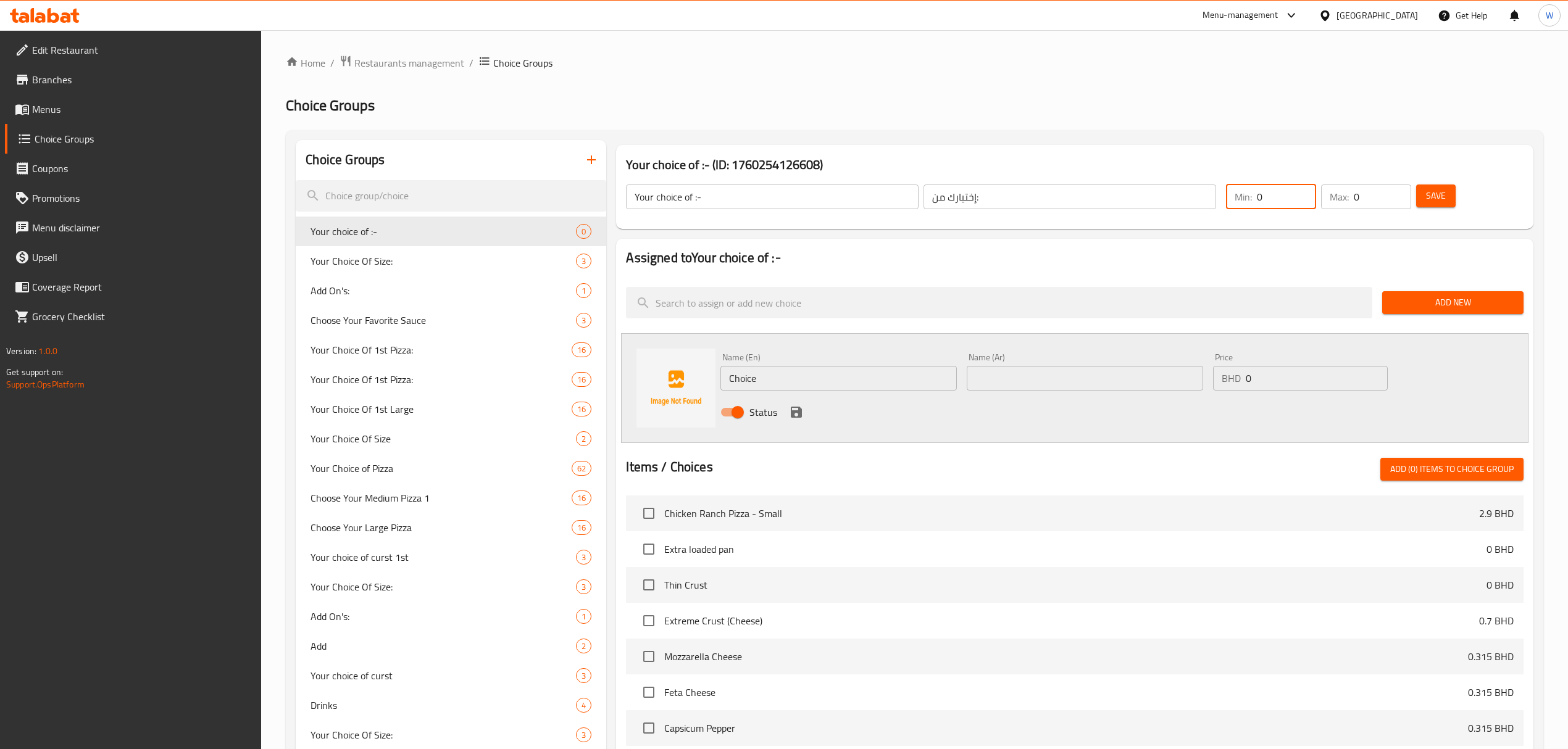
drag, startPoint x: 1274, startPoint y: 200, endPoint x: 1245, endPoint y: 200, distance: 29.0
click at [1245, 200] on div "Min: 0 ​" at bounding box center [1271, 197] width 90 height 25
type input "1"
drag, startPoint x: 1376, startPoint y: 200, endPoint x: 1304, endPoint y: 198, distance: 72.0
click at [1307, 200] on div "Min: 1 ​ Max: 0 ​" at bounding box center [1318, 197] width 195 height 34
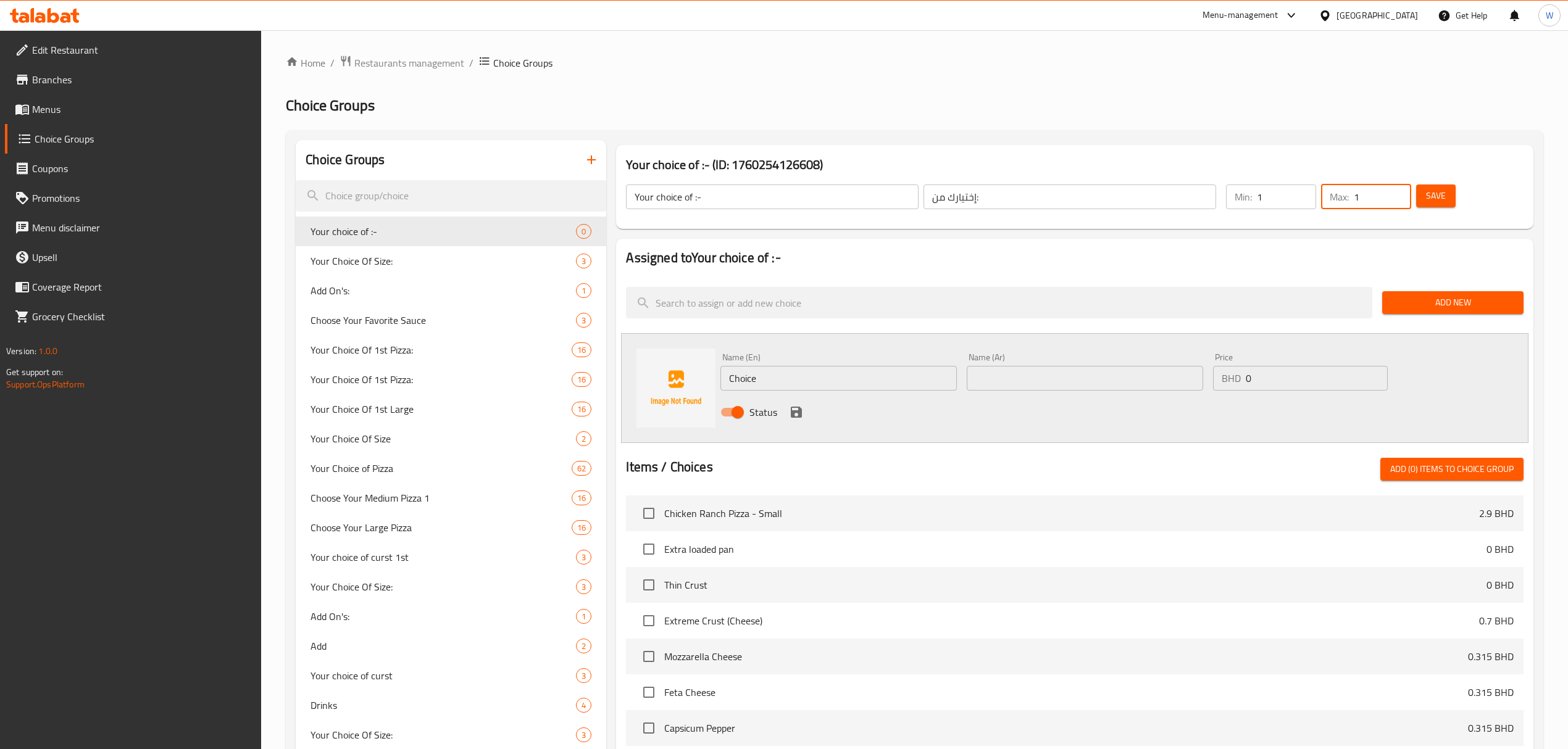
type input "1"
click at [781, 377] on input "Choice" at bounding box center [838, 379] width 237 height 25
type input "ٍ"
type input "Spicy"
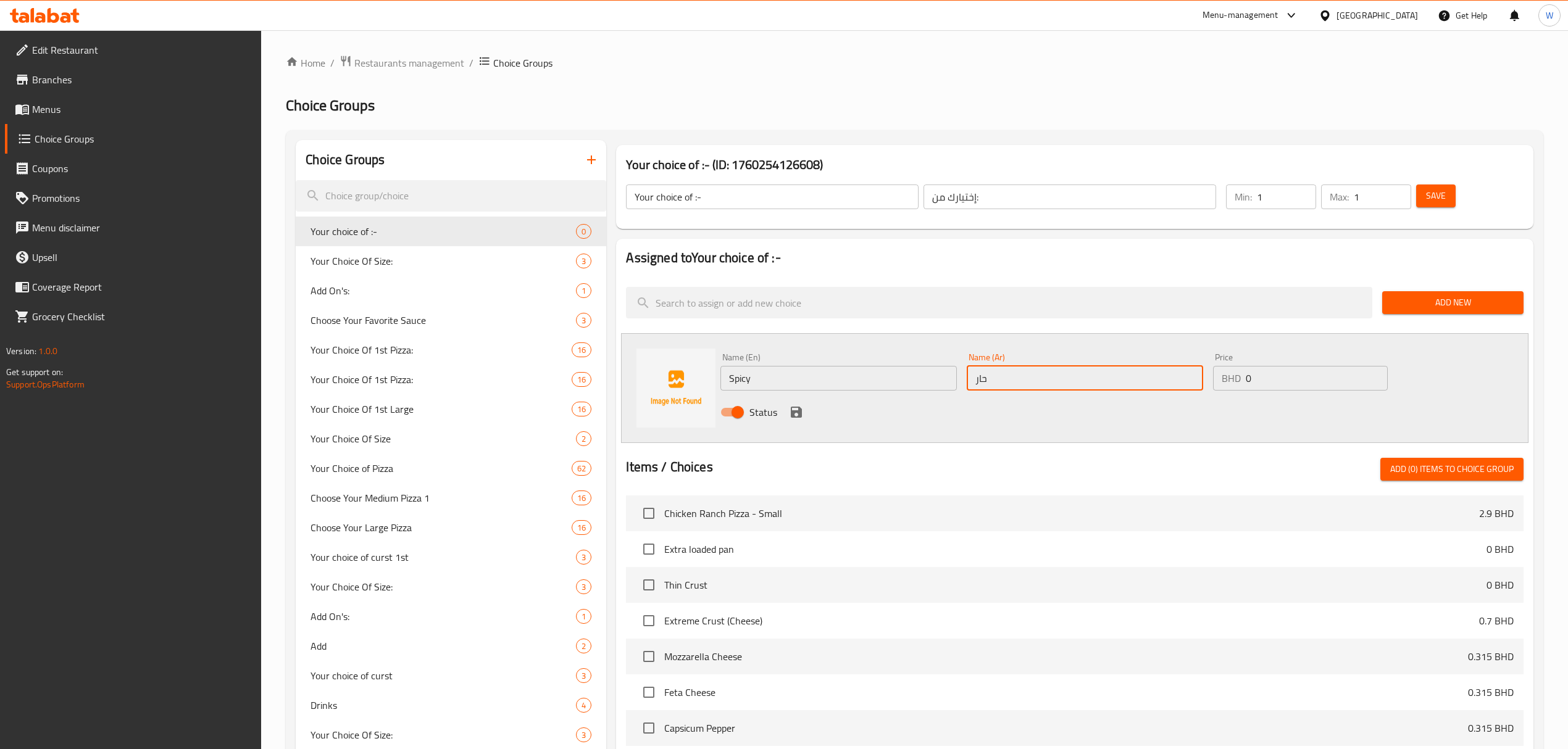
type input "حار"
click at [800, 412] on icon "save" at bounding box center [796, 412] width 11 height 11
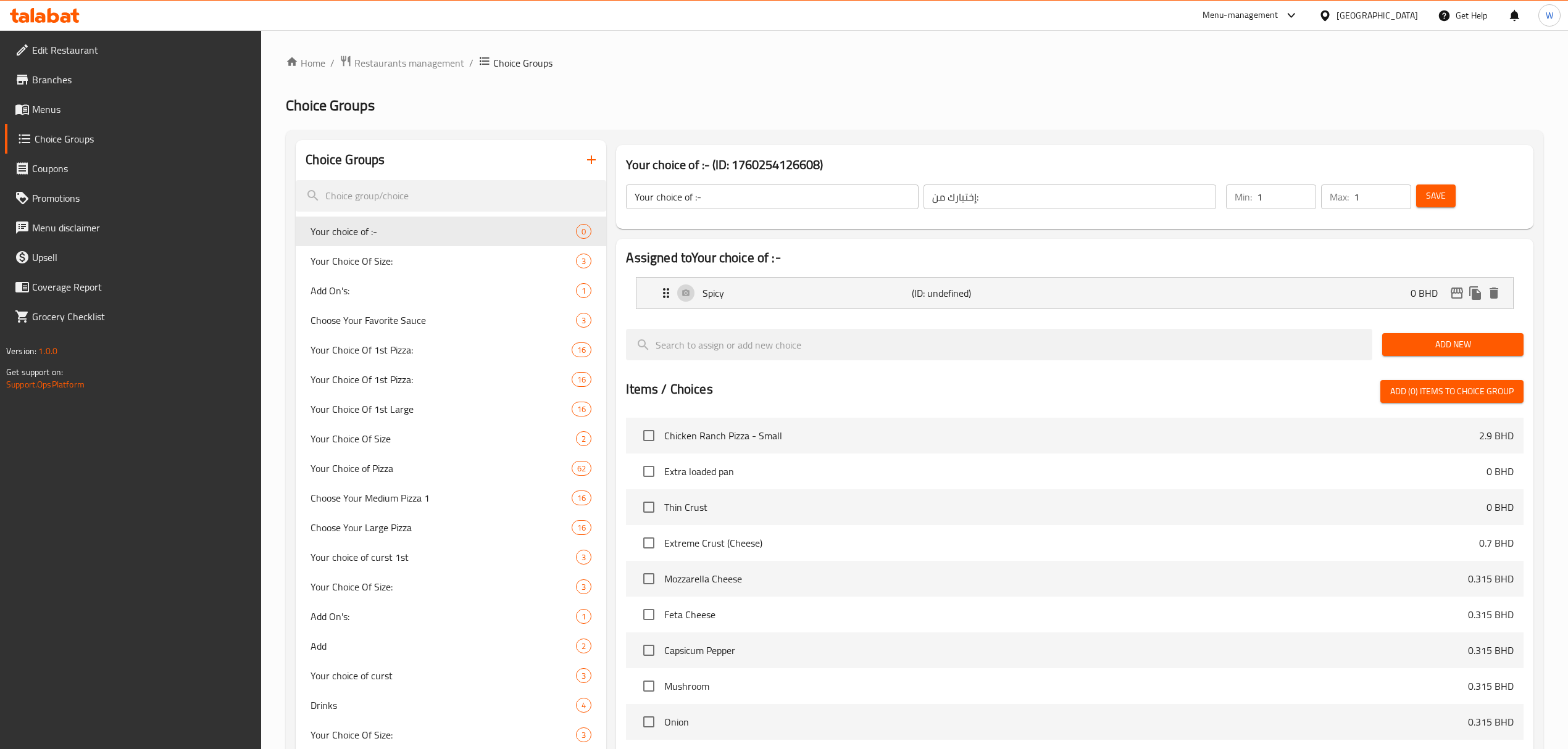
click at [1407, 342] on span "Add New" at bounding box center [1453, 345] width 121 height 15
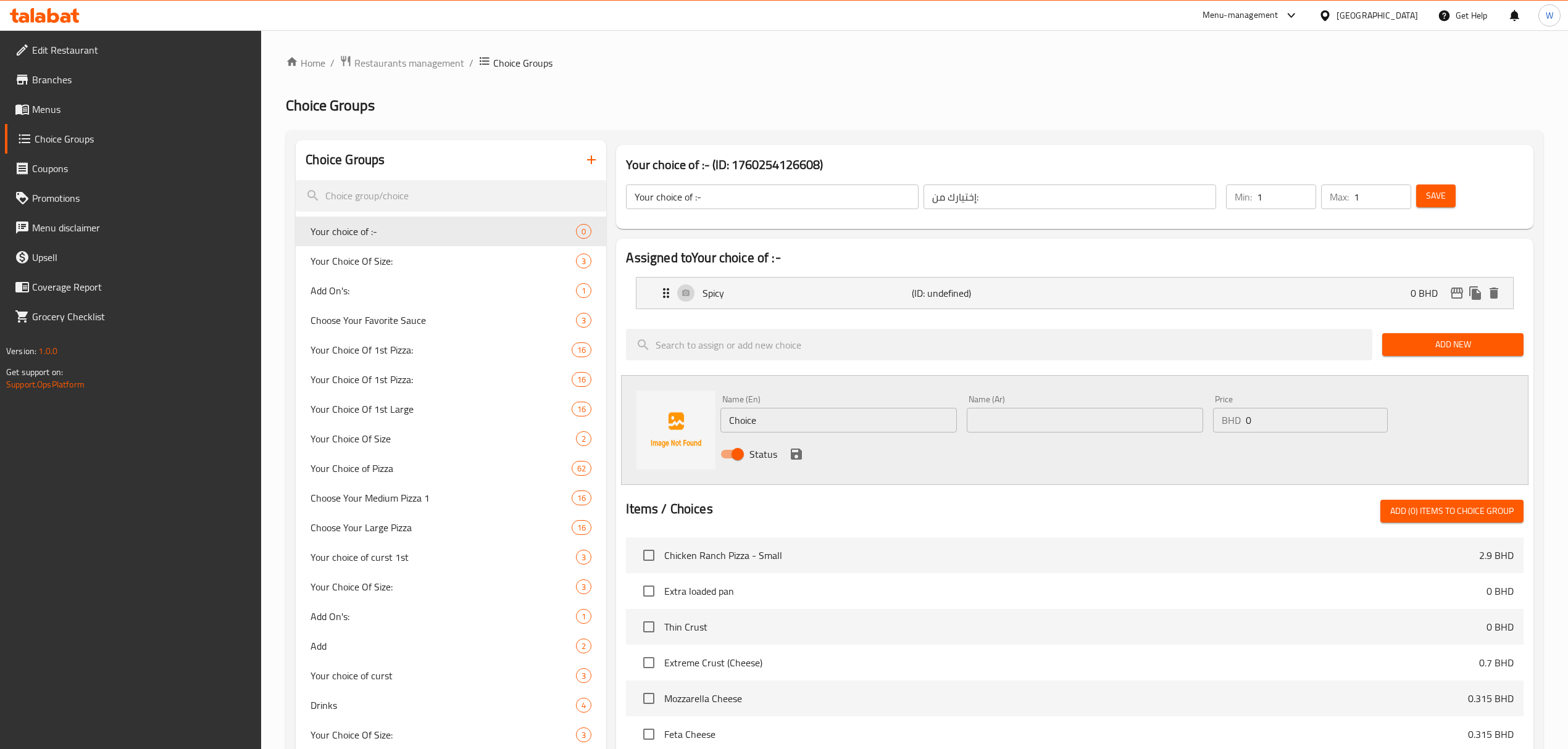
click at [843, 401] on div "Name (En) Choice Name (En)" at bounding box center [838, 414] width 237 height 38
click at [842, 408] on div "Name (En) Choice Name (En)" at bounding box center [838, 414] width 237 height 38
click at [842, 408] on input "Choice" at bounding box center [838, 421] width 237 height 25
type input "آ"
type input "Not Spicy"
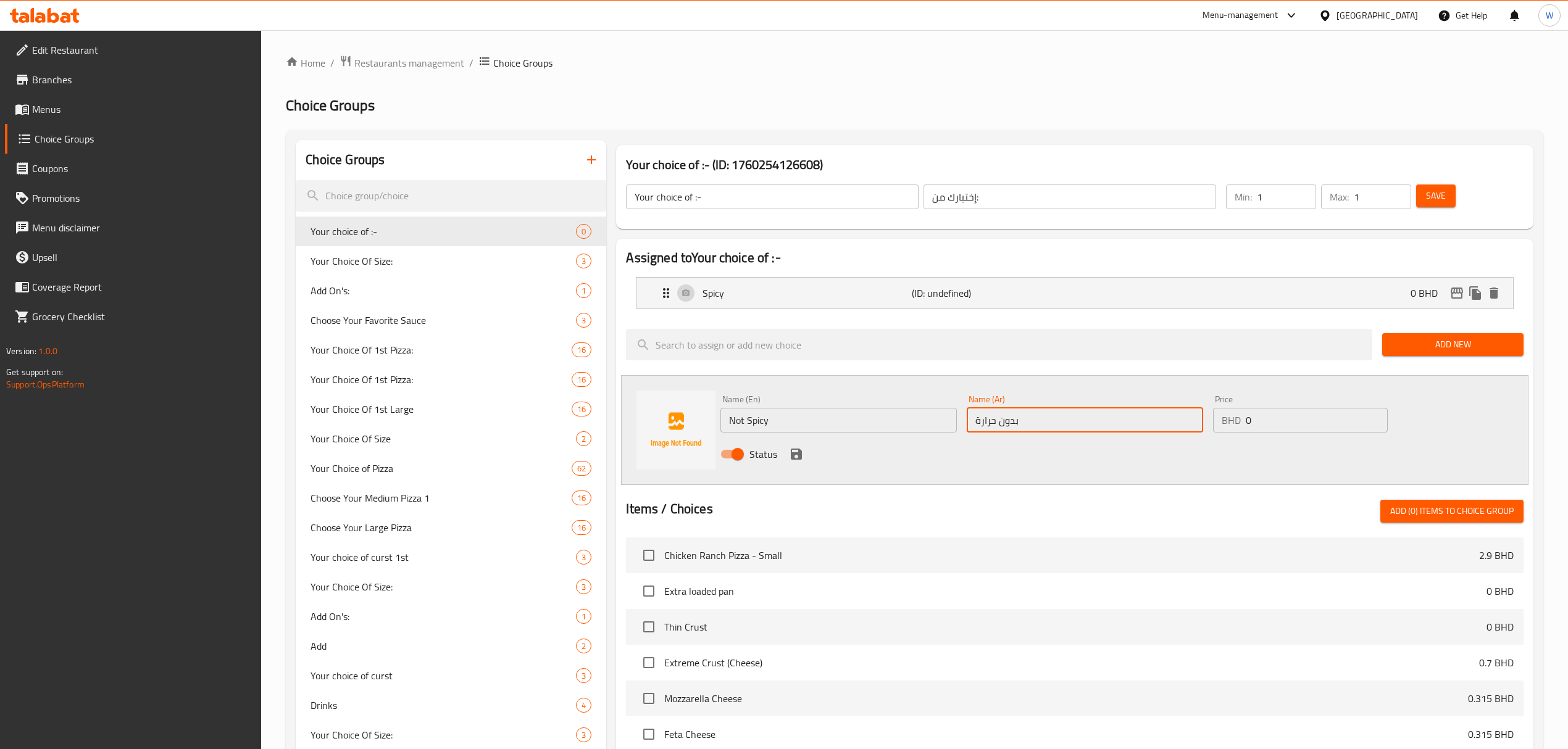
type input "بدون حرارة"
click at [800, 455] on icon "save" at bounding box center [796, 455] width 11 height 11
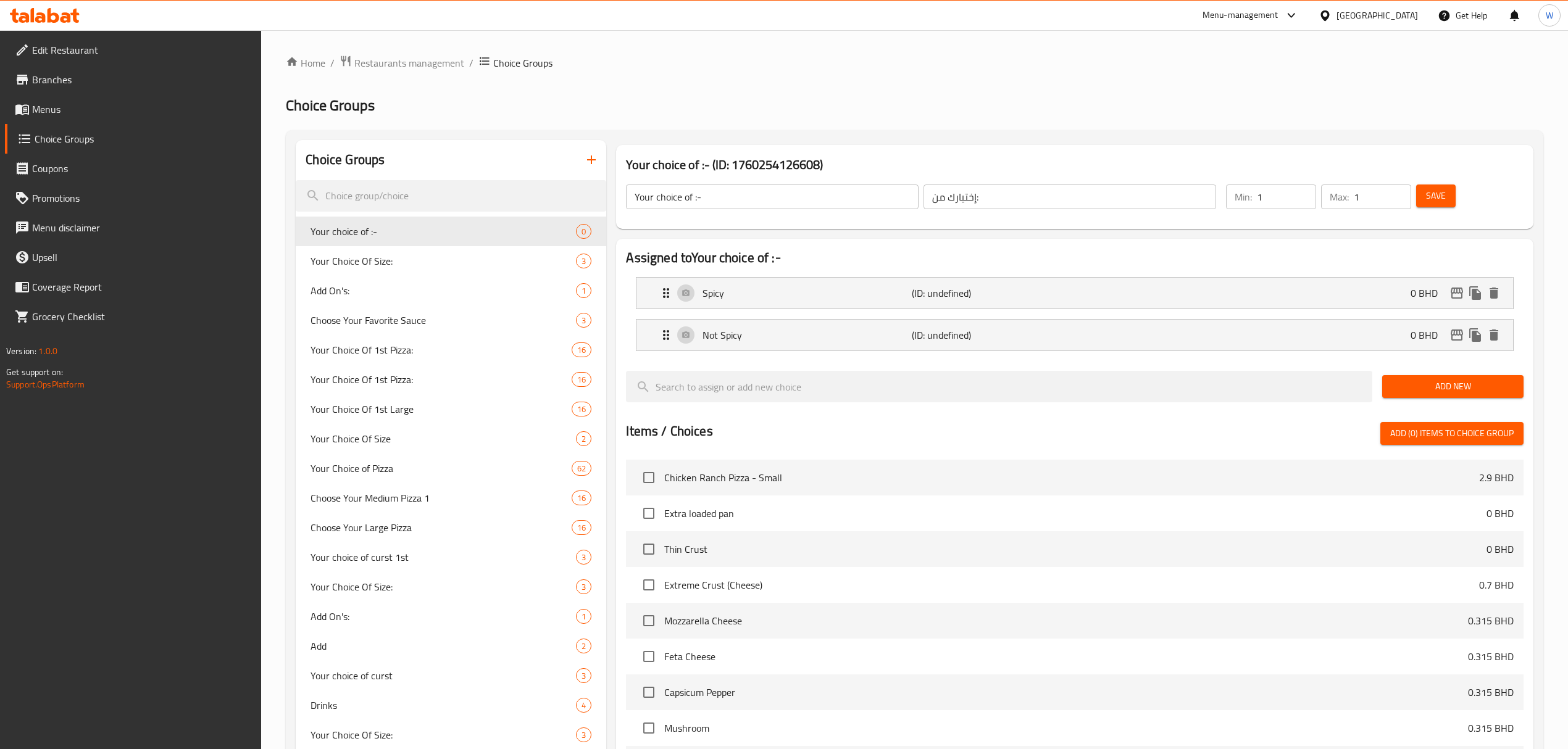
click at [1447, 200] on button "Save" at bounding box center [1436, 196] width 39 height 23
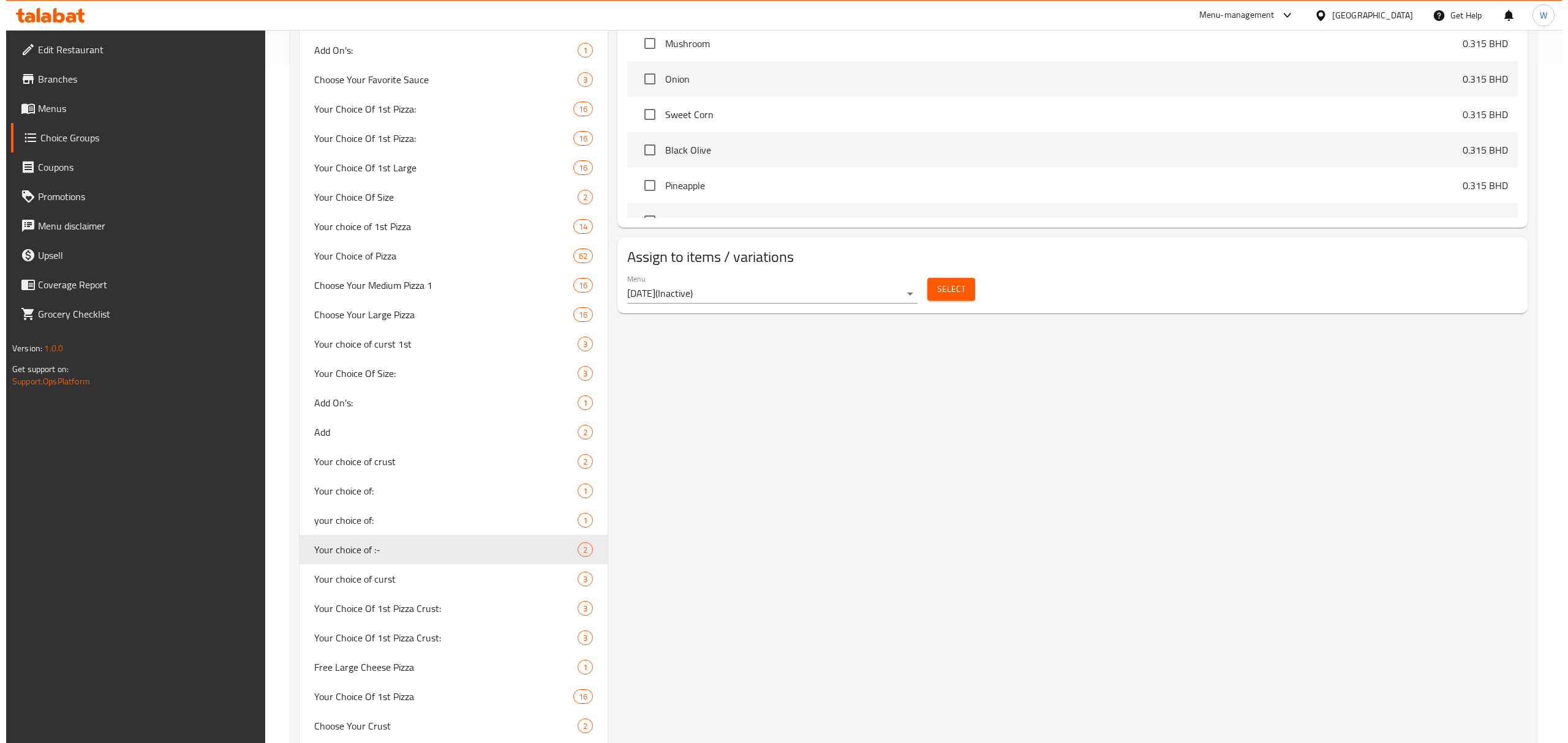
scroll to position [816, 0]
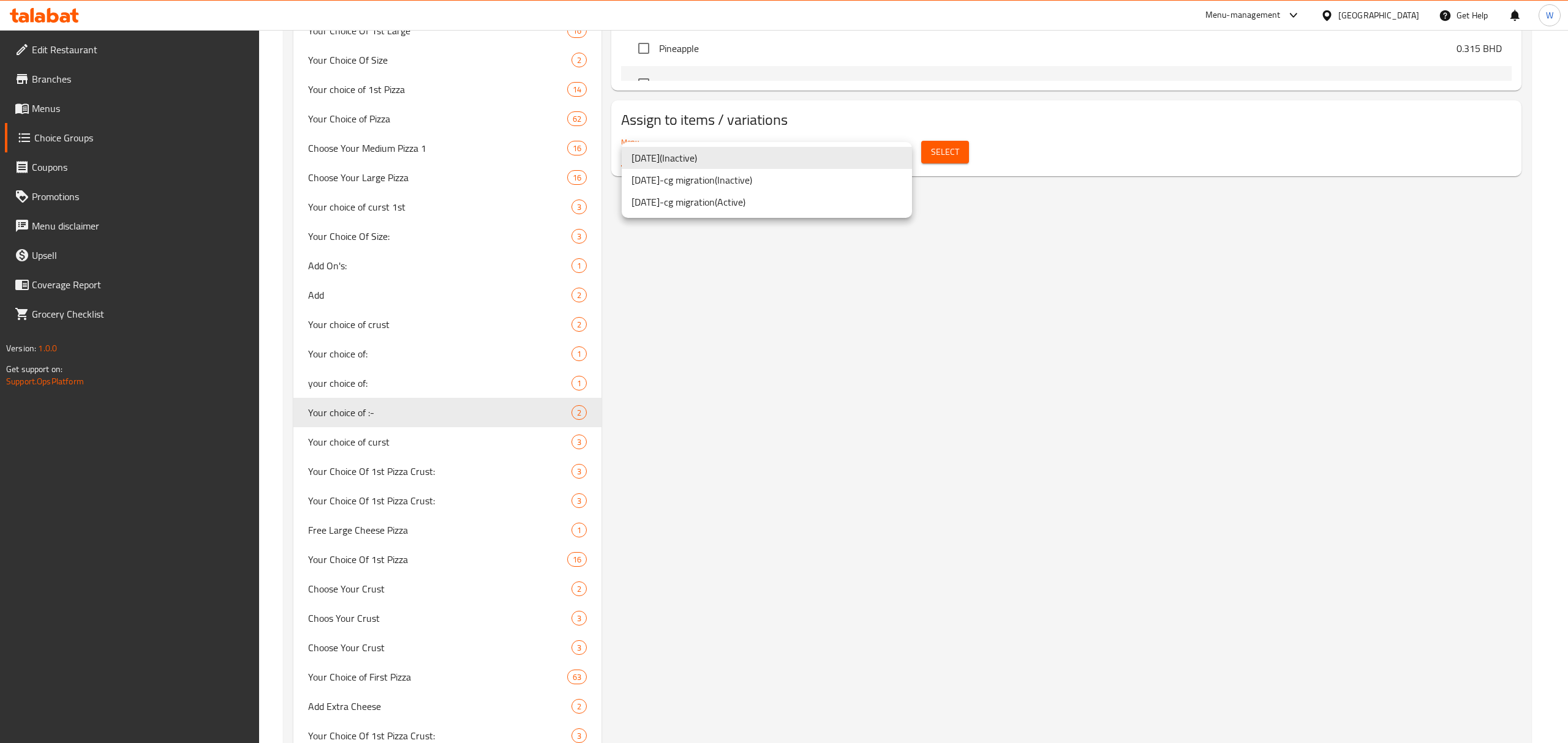
click at [841, 207] on li "3-12-14-cg migration ( Active )" at bounding box center [767, 202] width 290 height 22
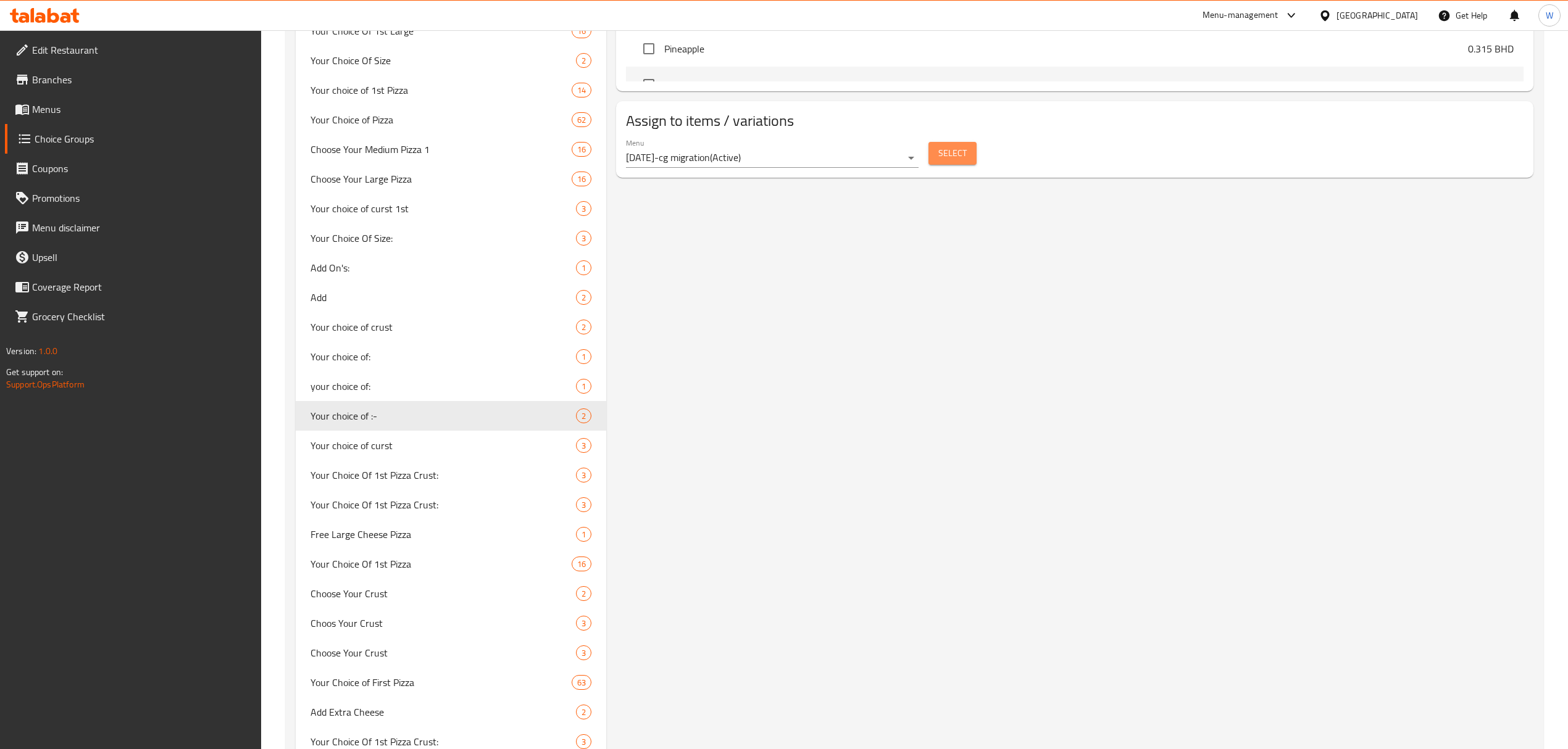
click at [960, 161] on span "Select" at bounding box center [952, 153] width 28 height 15
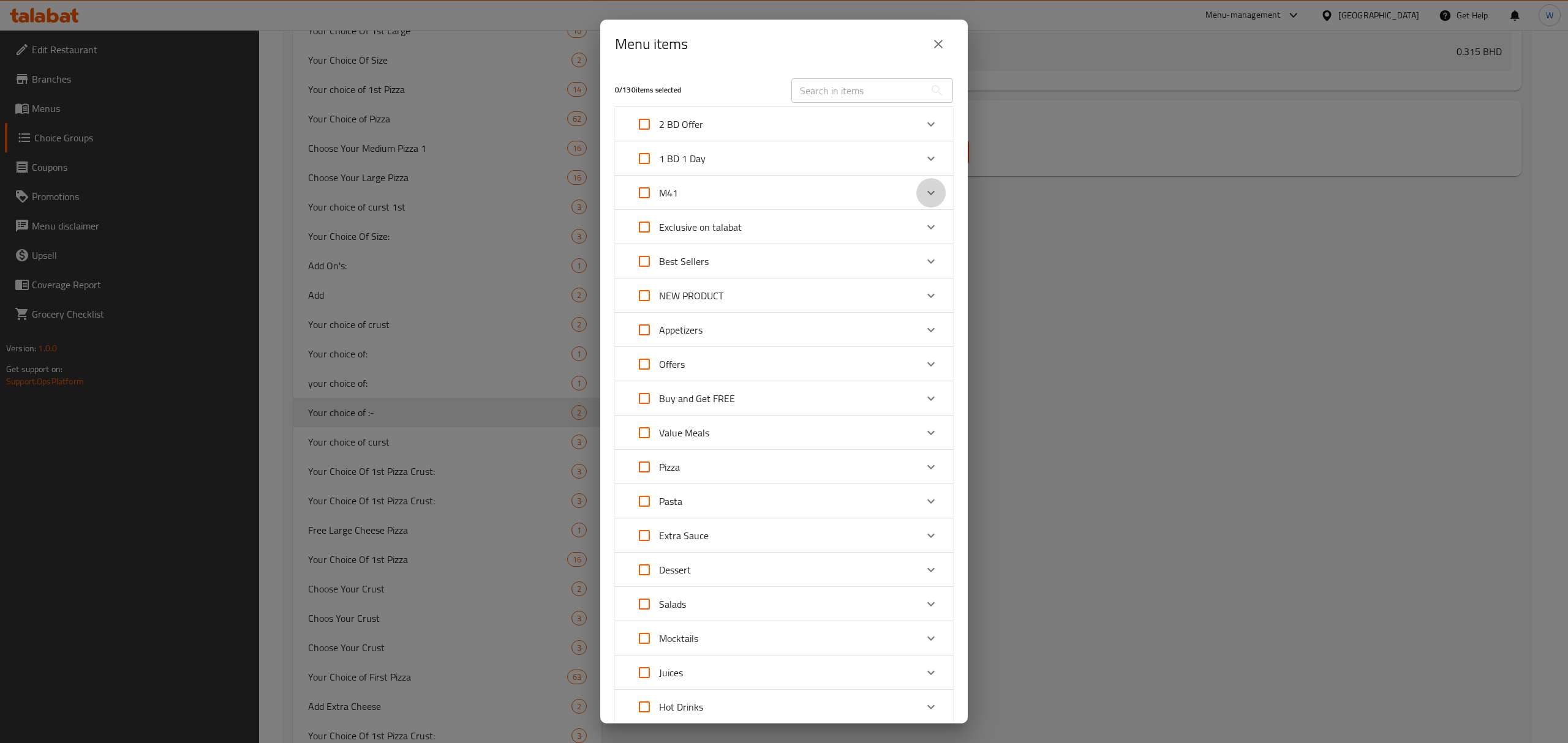
click at [916, 190] on div "Expand" at bounding box center [931, 192] width 29 height 29
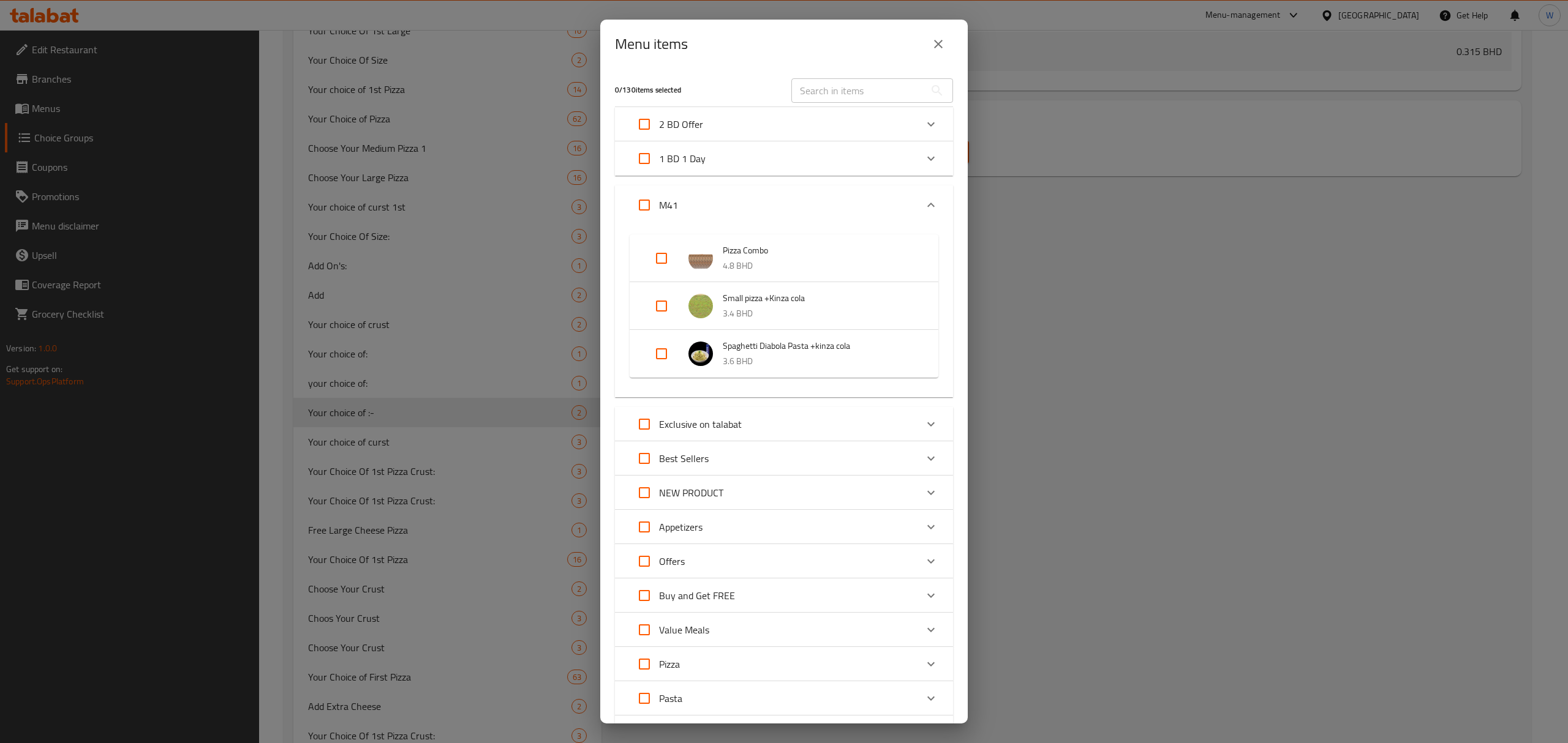
click at [662, 349] on input "Expand" at bounding box center [661, 354] width 29 height 29
checkbox input "true"
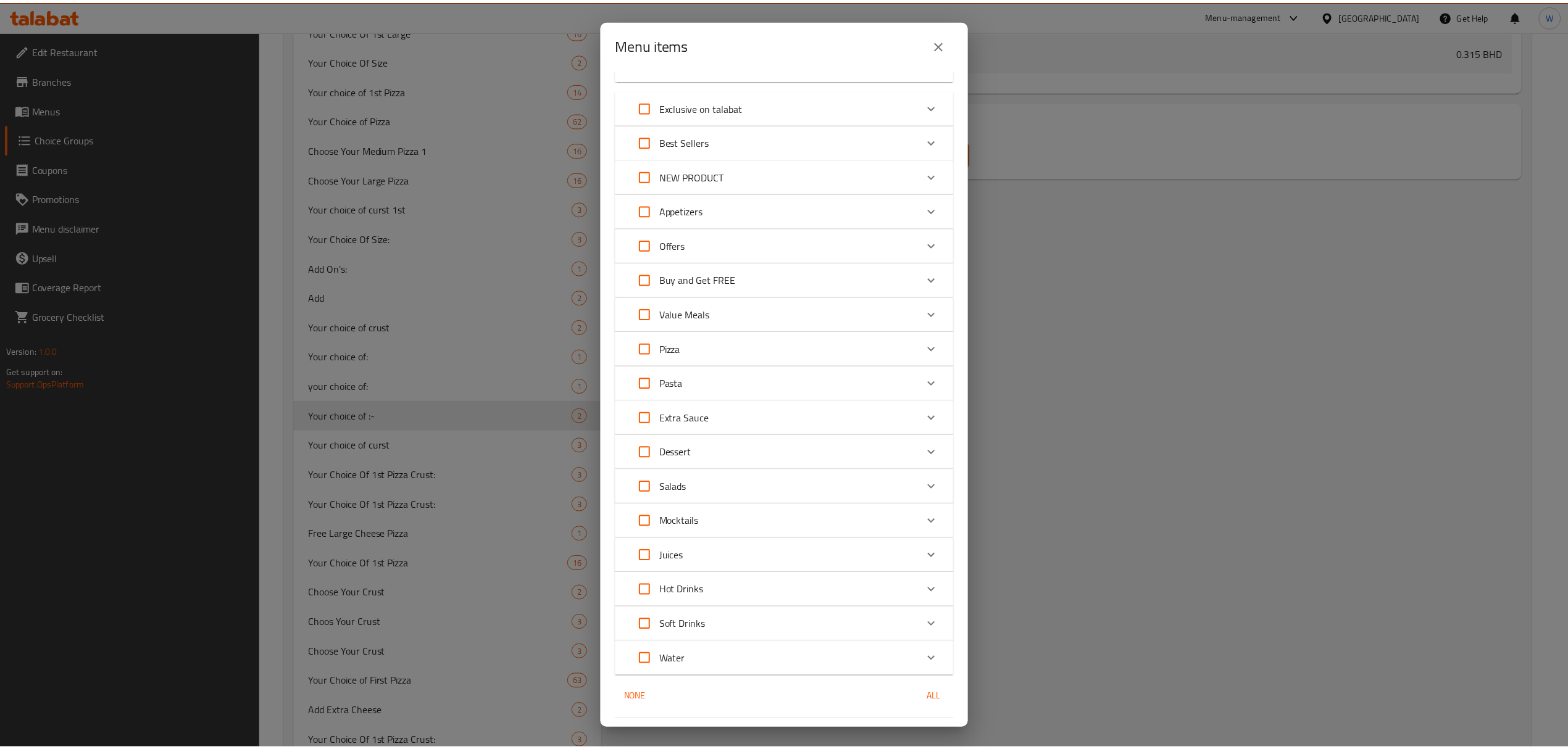
scroll to position [363, 0]
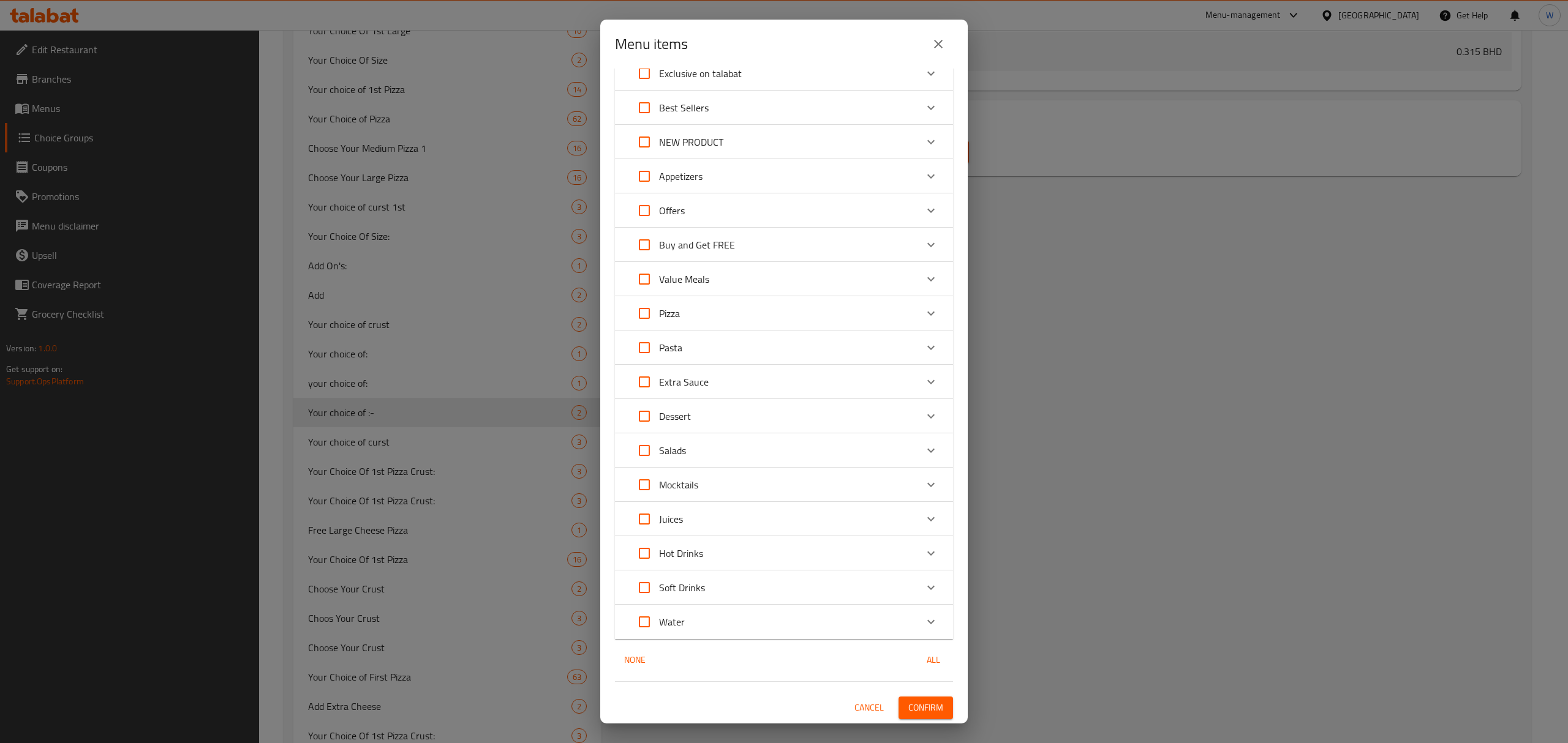
click at [912, 716] on button "Confirm" at bounding box center [926, 707] width 55 height 23
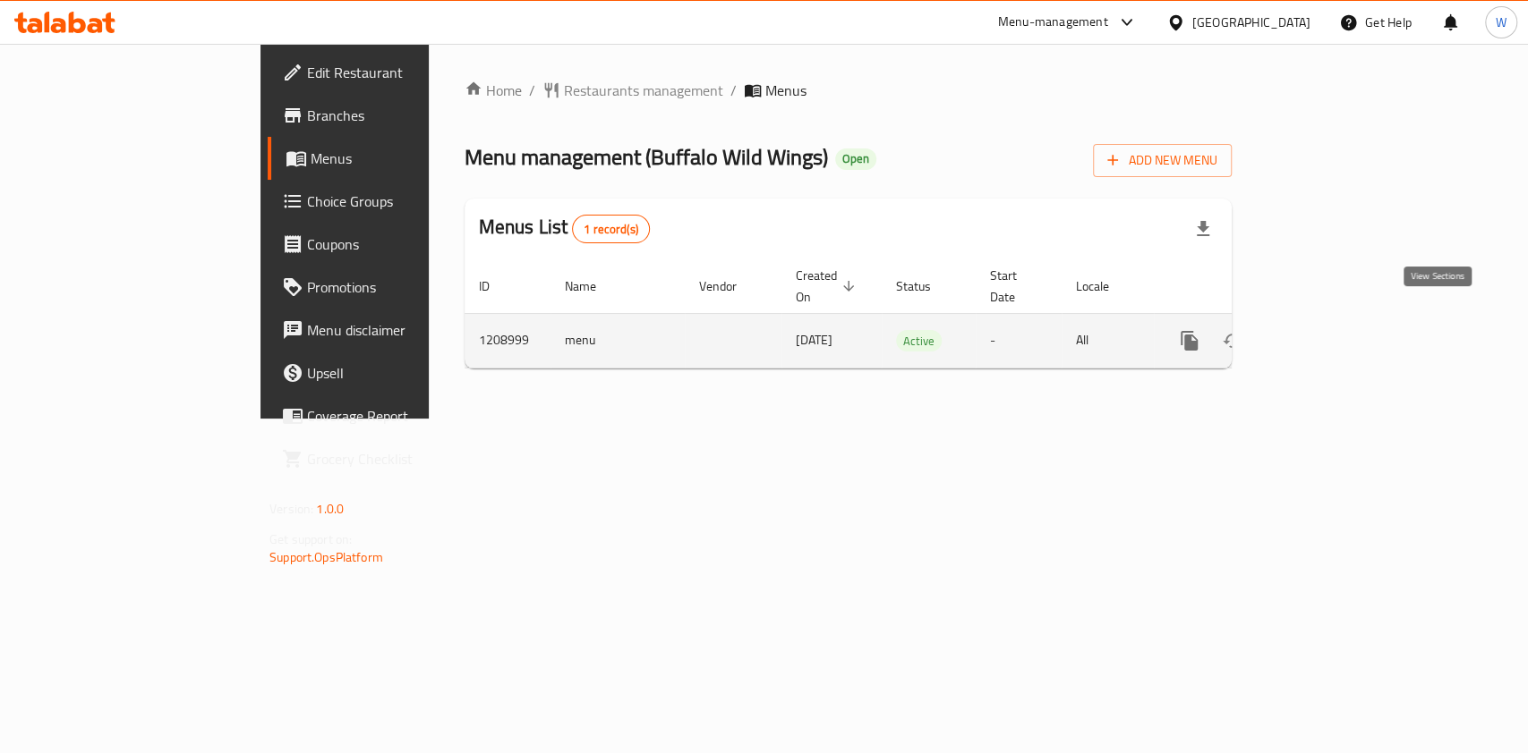
click at [1329, 330] on icon "enhanced table" at bounding box center [1317, 340] width 21 height 21
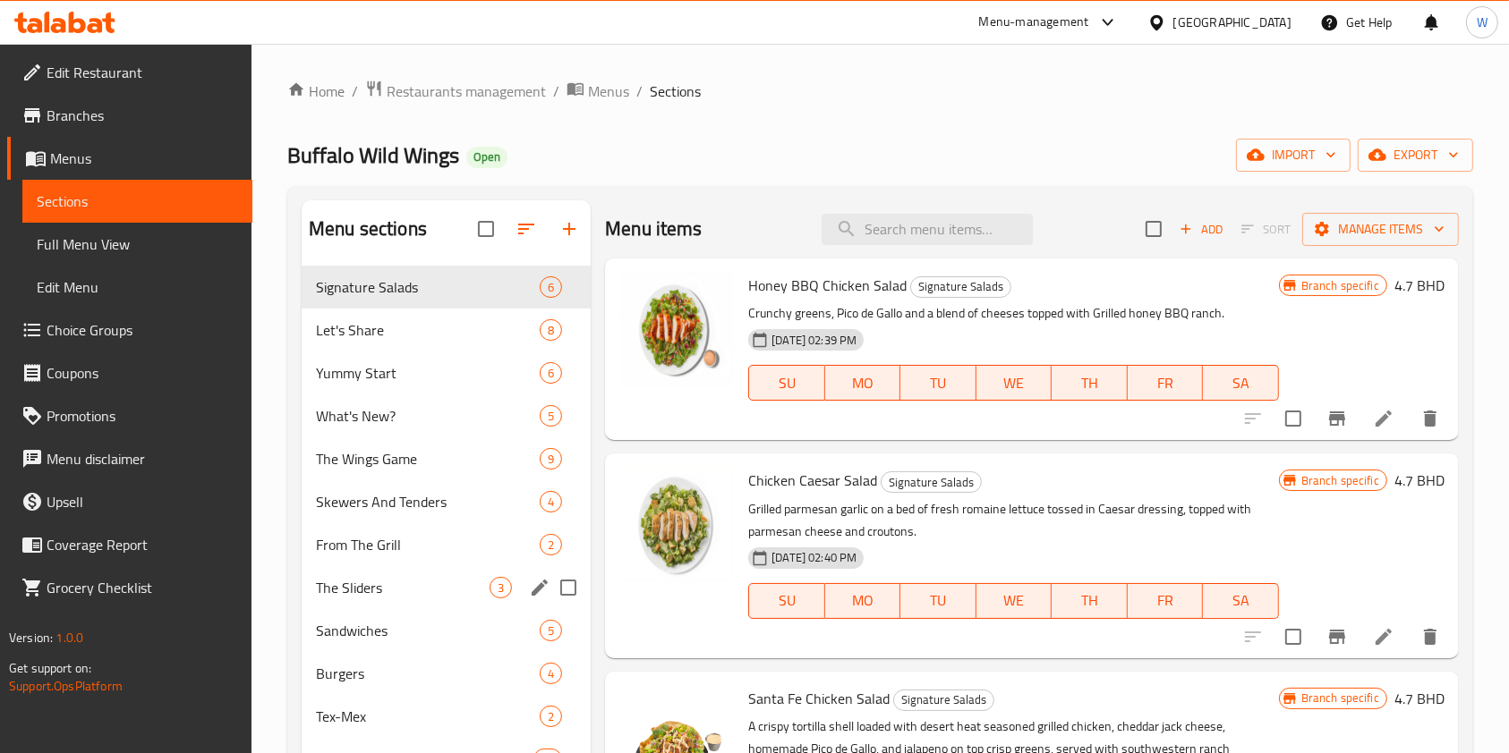
click at [383, 565] on div "From The Grill 2" at bounding box center [446, 544] width 289 height 43
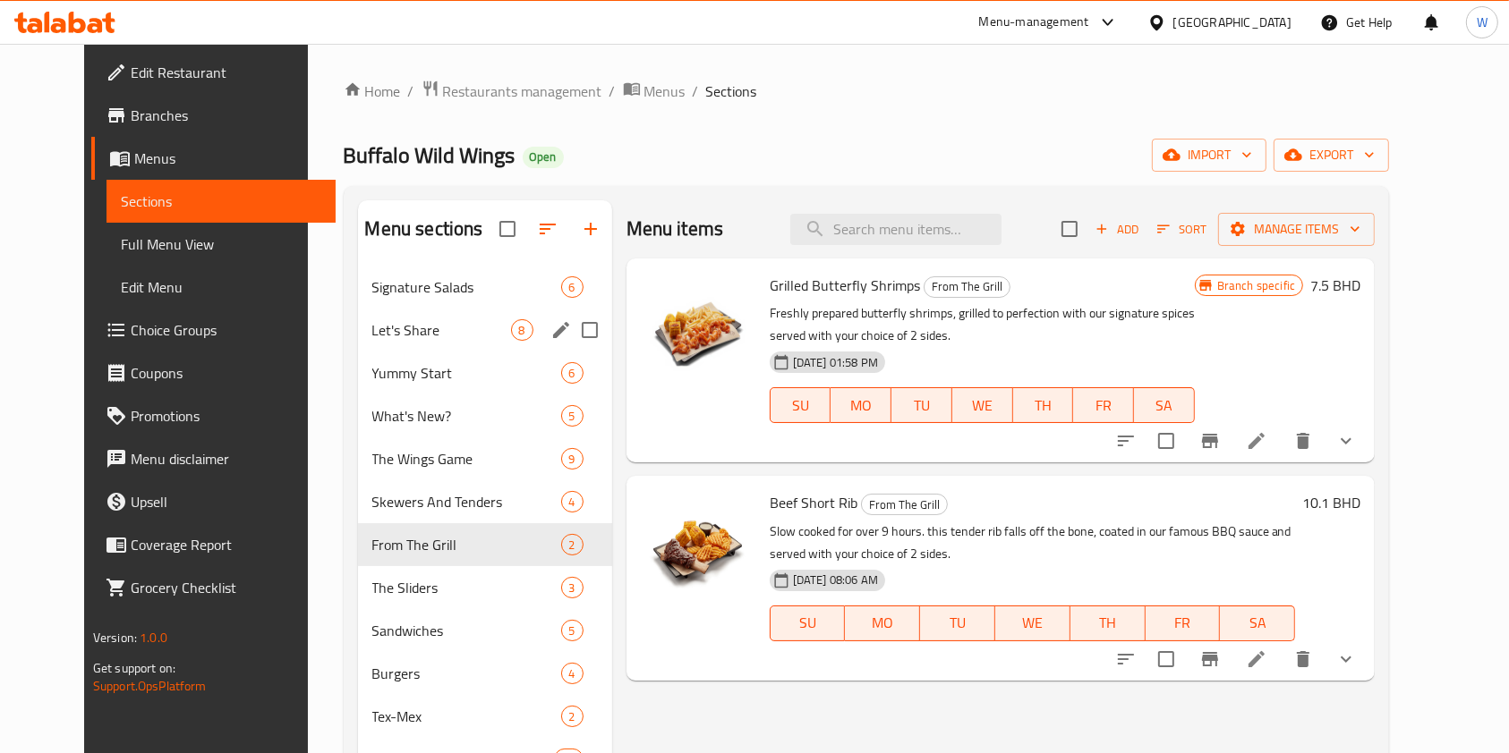
click at [430, 310] on div "Let's Share 8" at bounding box center [485, 330] width 254 height 43
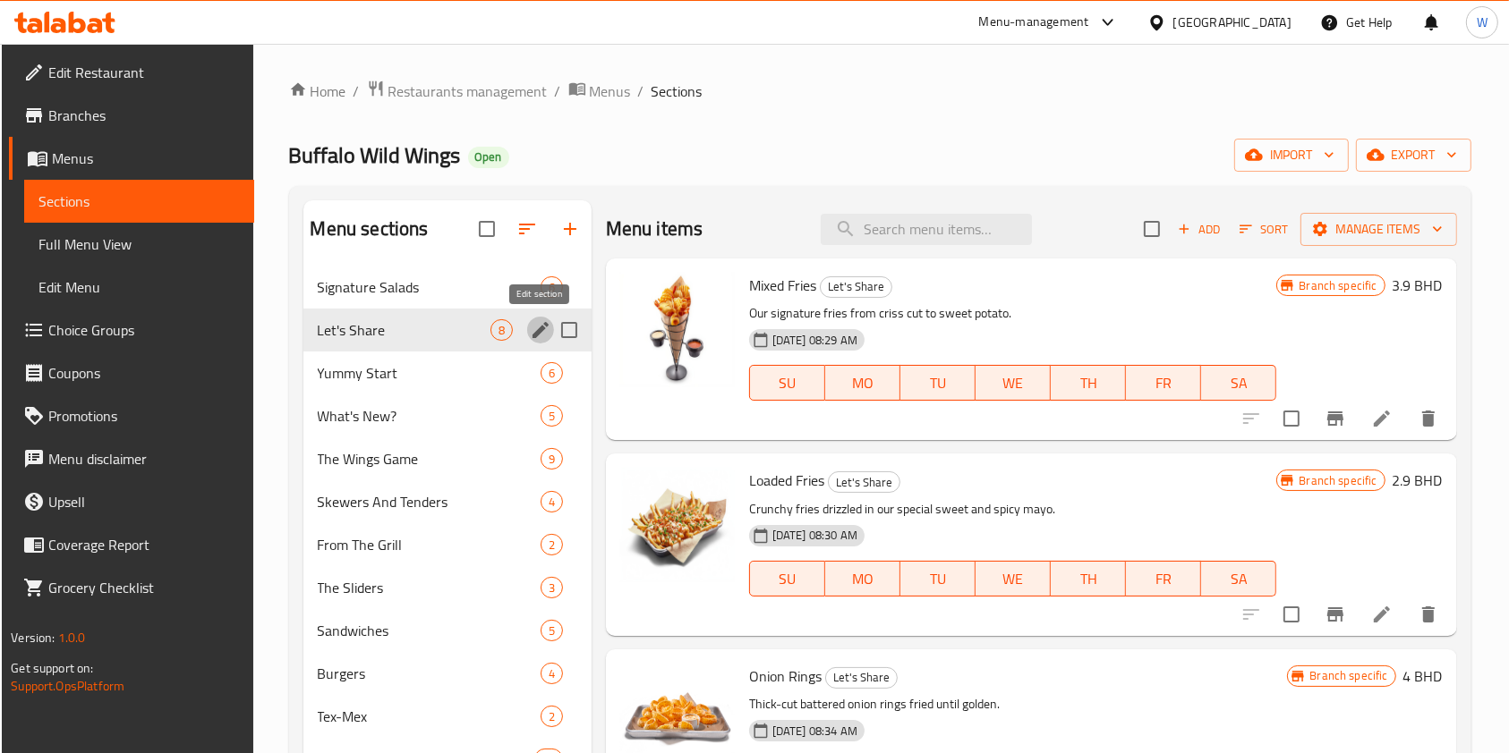
click at [545, 320] on icon "edit" at bounding box center [540, 329] width 21 height 21
click at [541, 333] on icon "edit" at bounding box center [540, 329] width 21 height 21
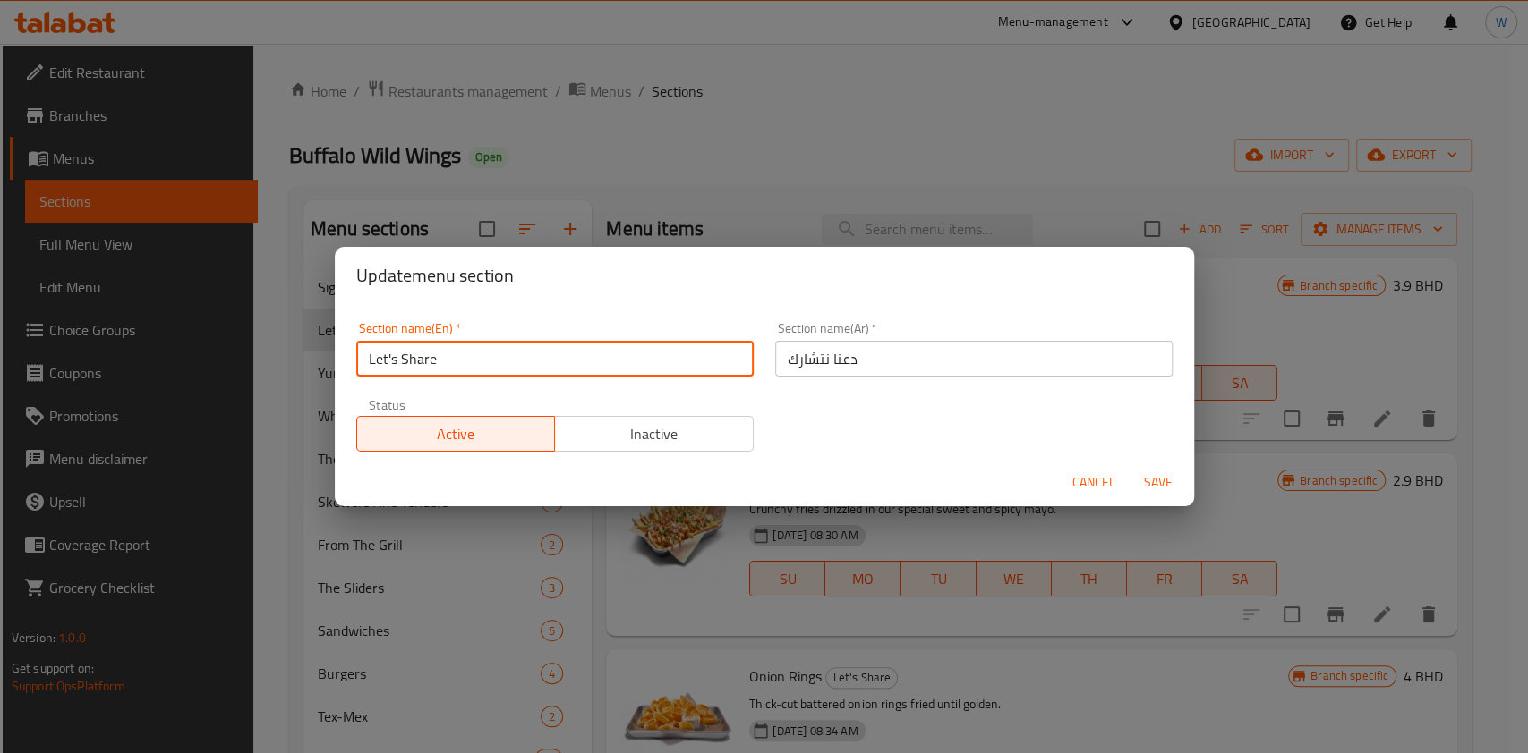
click at [600, 375] on input "Let's Share" at bounding box center [554, 359] width 397 height 36
paste input "Shareables"
type input "Shareables"
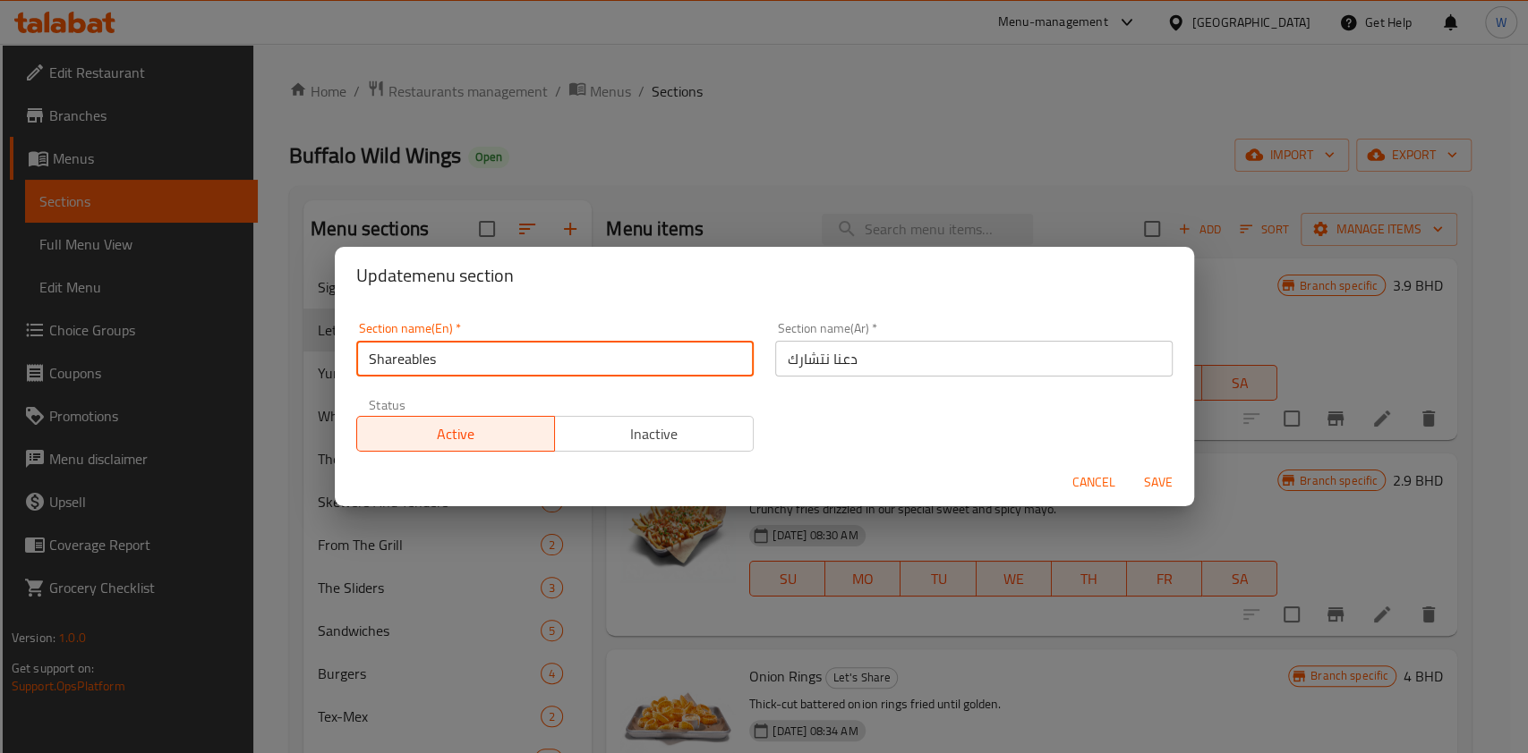
click at [1159, 469] on button "Save" at bounding box center [1157, 482] width 57 height 33
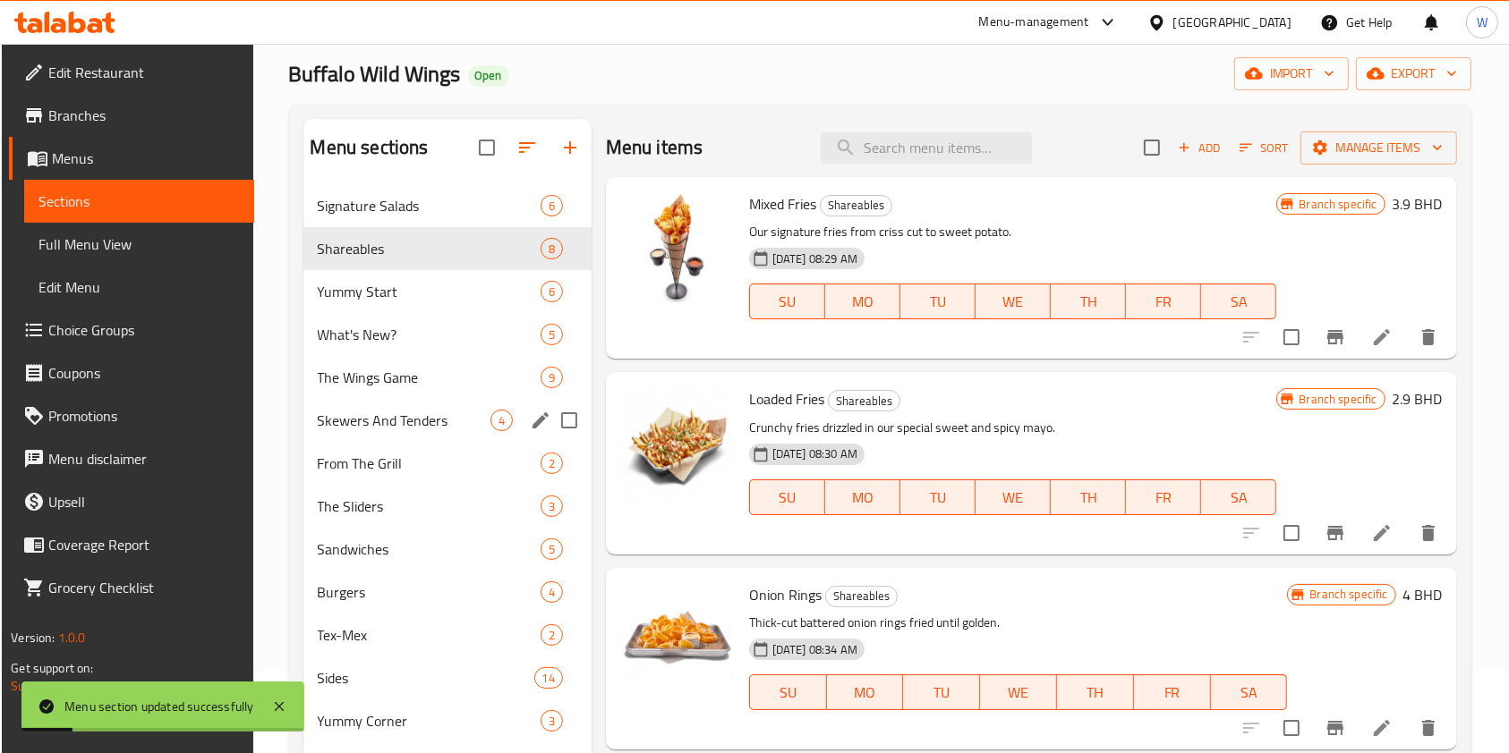
scroll to position [119, 0]
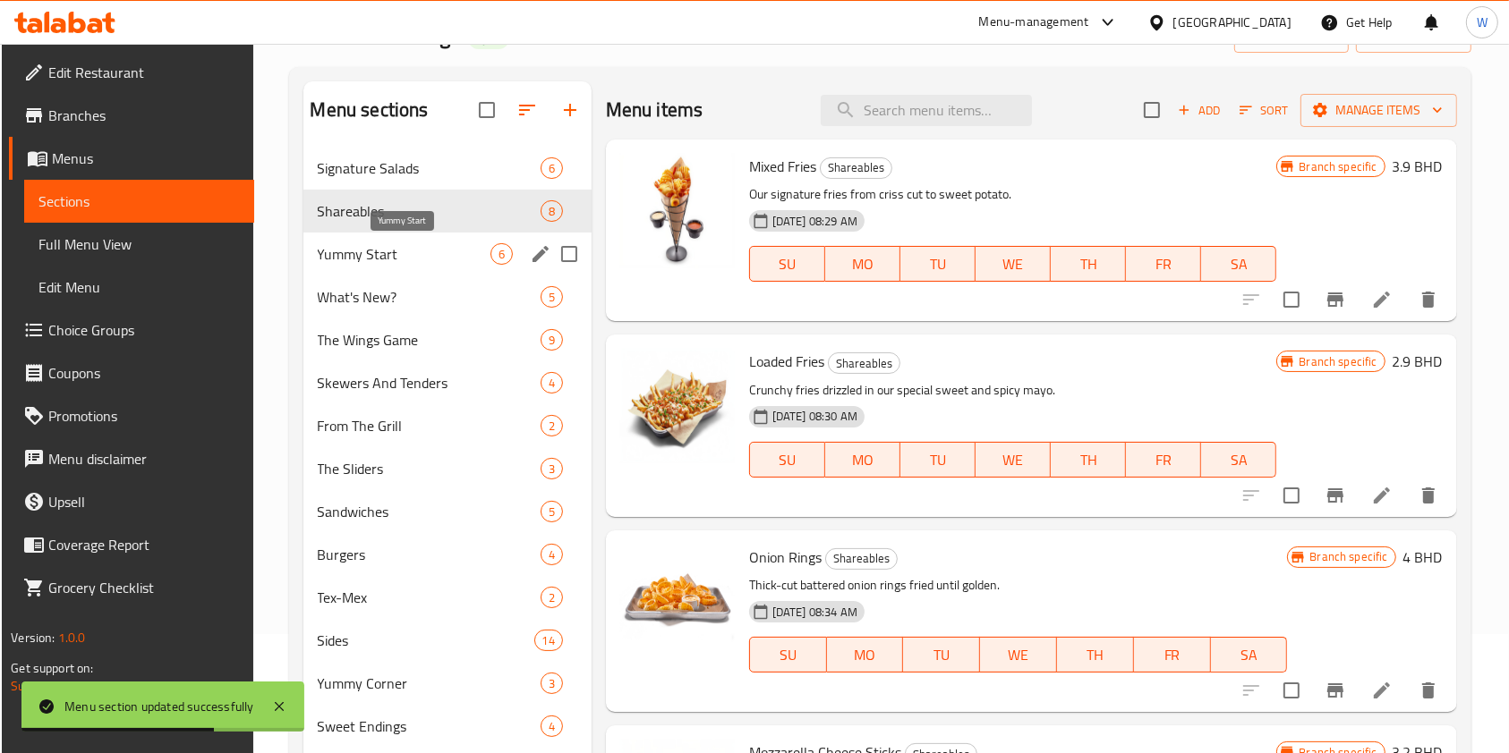
click at [370, 256] on span "Yummy Start" at bounding box center [404, 253] width 173 height 21
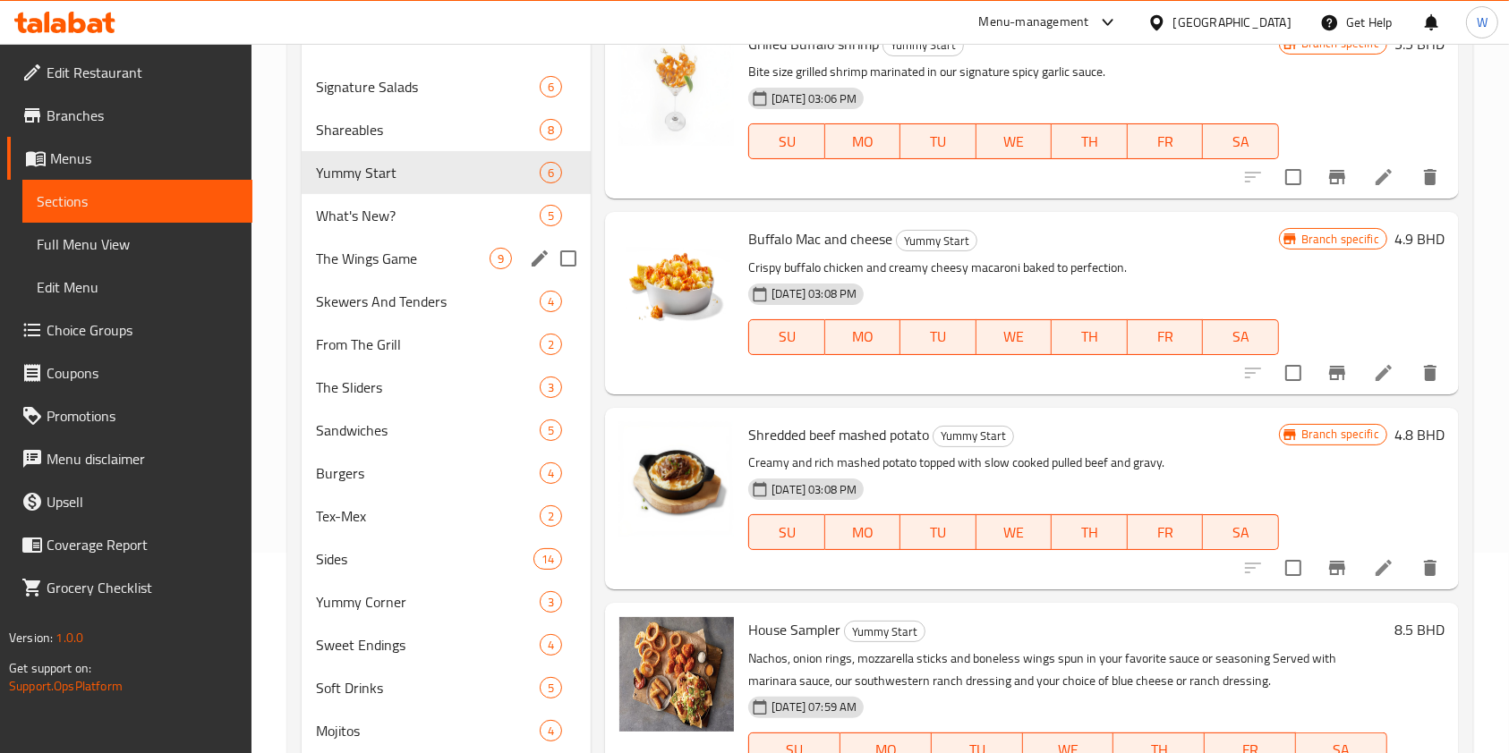
scroll to position [238, 0]
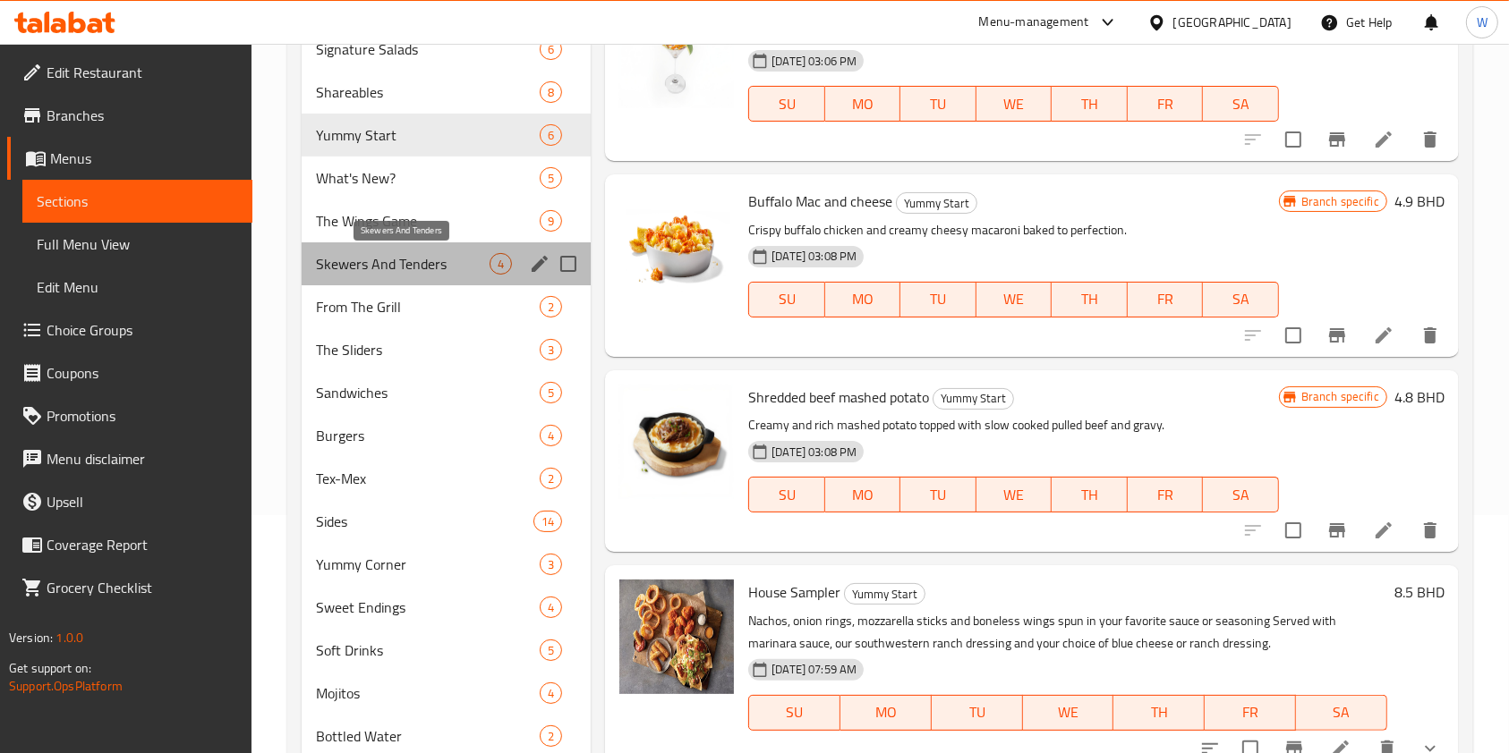
click at [406, 270] on span "Skewers And Tenders" at bounding box center [403, 263] width 174 height 21
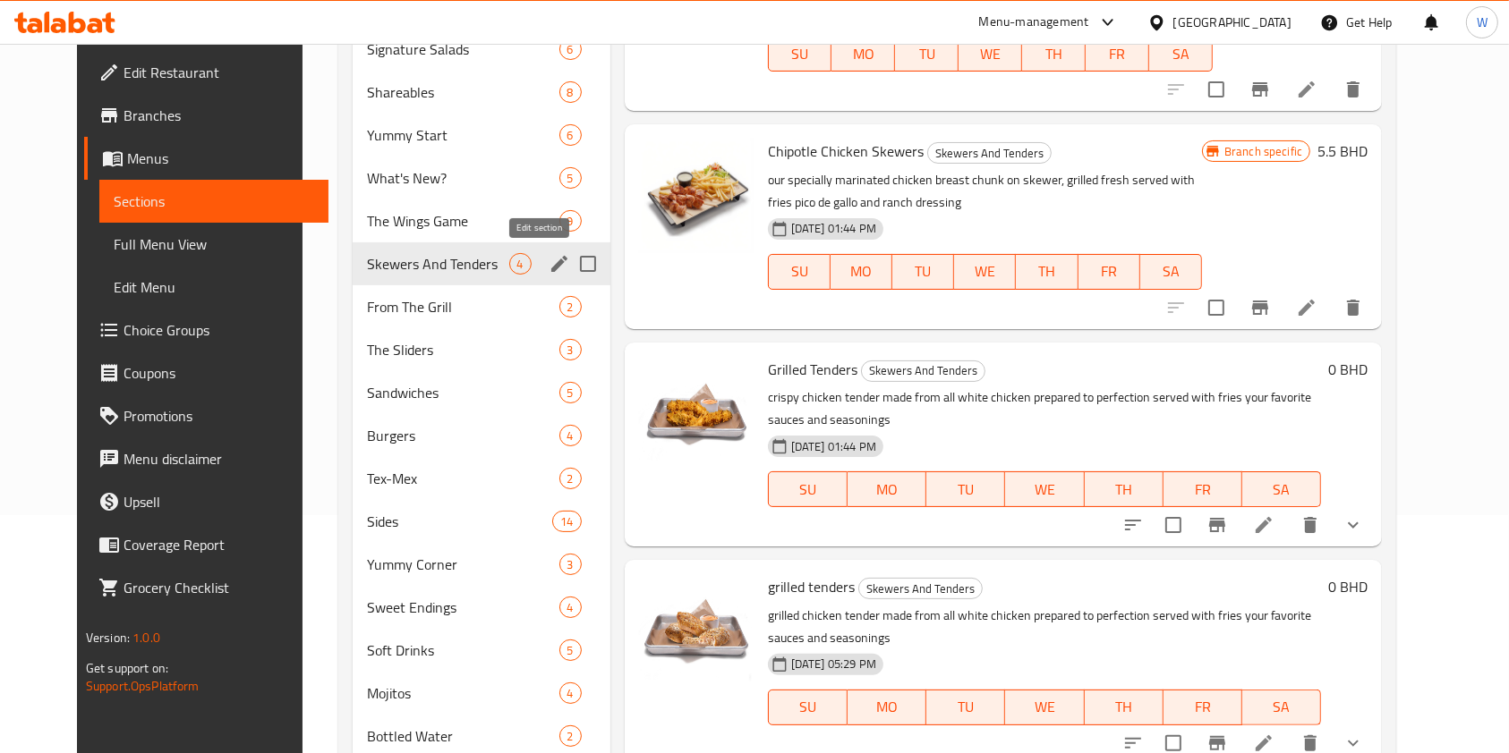
click at [549, 260] on icon "edit" at bounding box center [559, 263] width 21 height 21
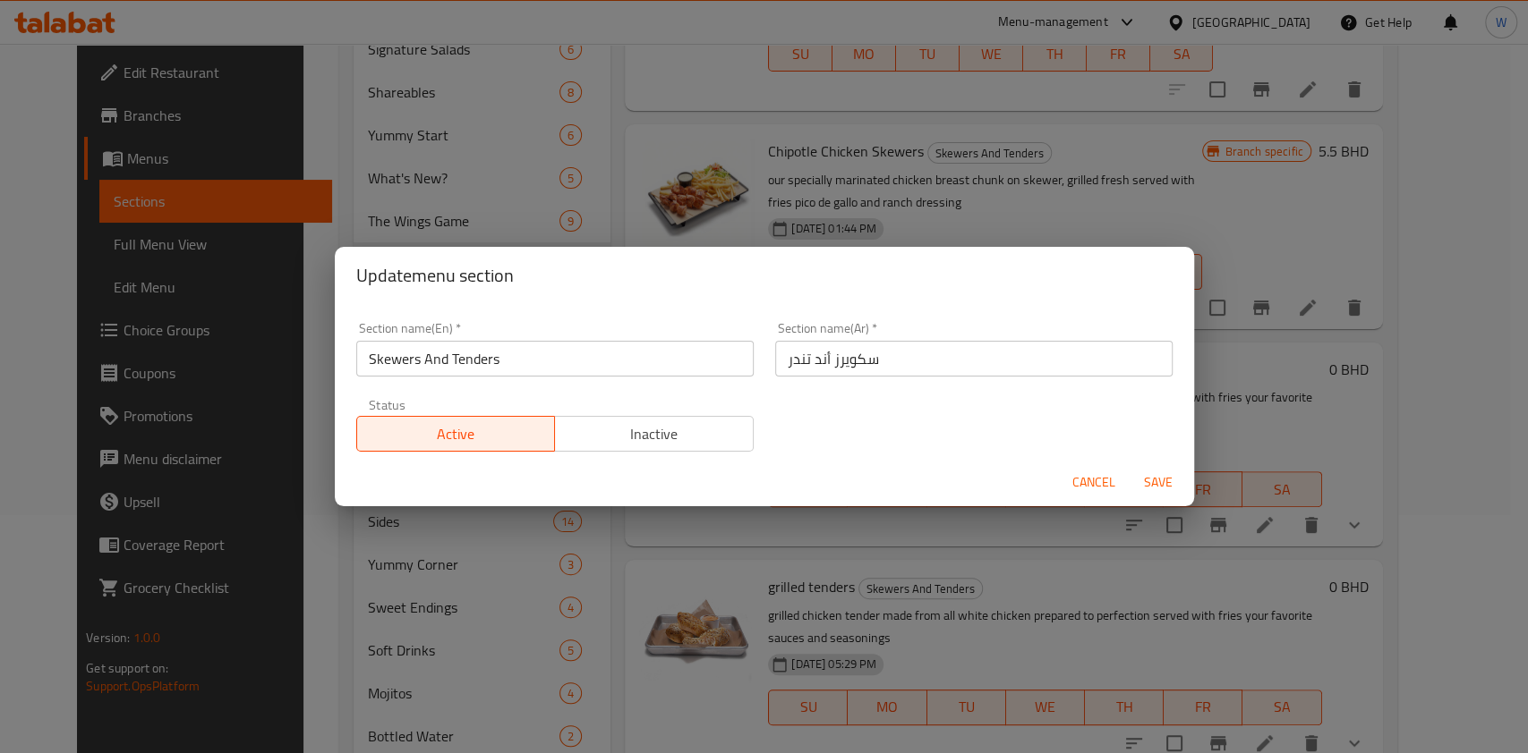
click at [448, 359] on input "Skewers And Tenders" at bounding box center [554, 359] width 397 height 36
paste input "Wing"
type input "Wings And Tenders"
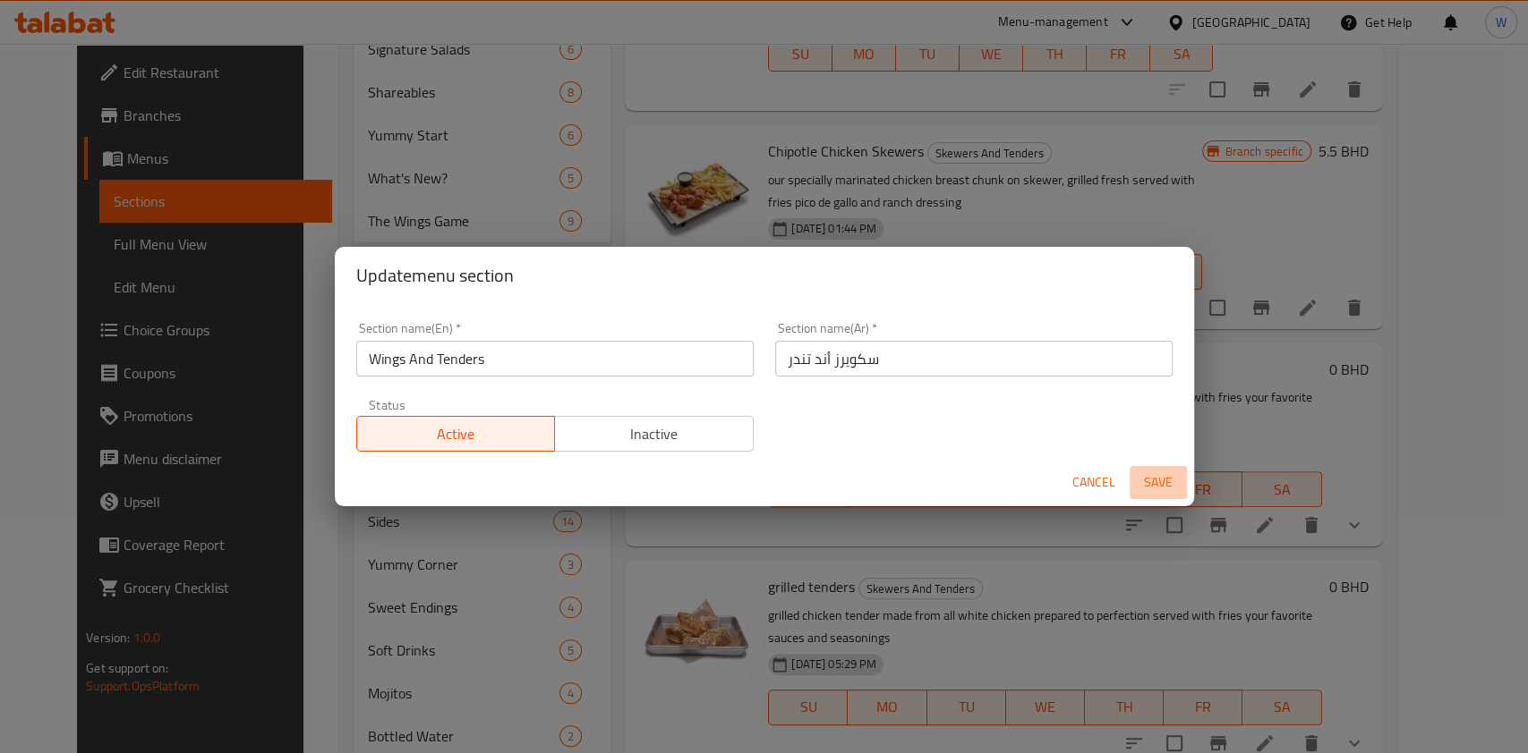
click at [1162, 472] on span "Save" at bounding box center [1157, 483] width 43 height 22
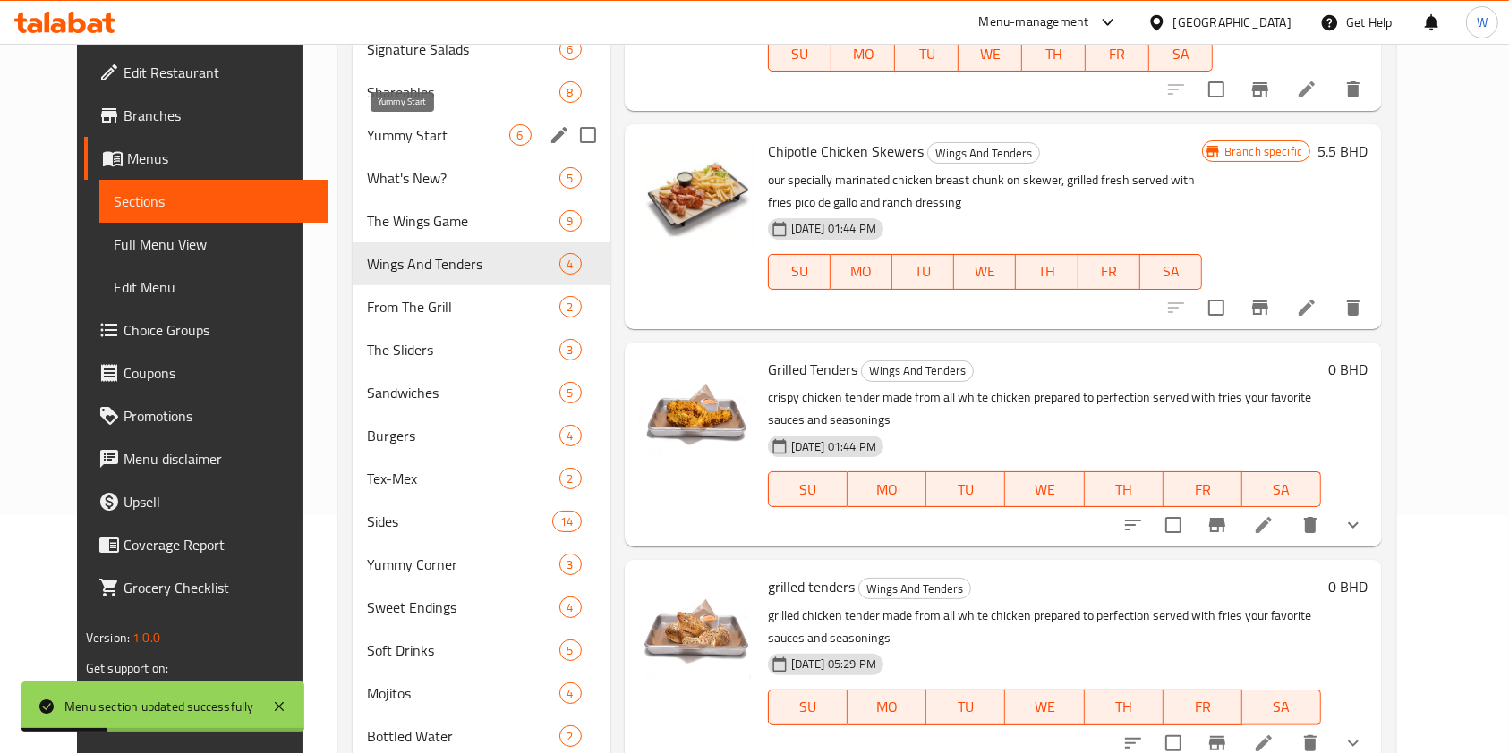
scroll to position [0, 0]
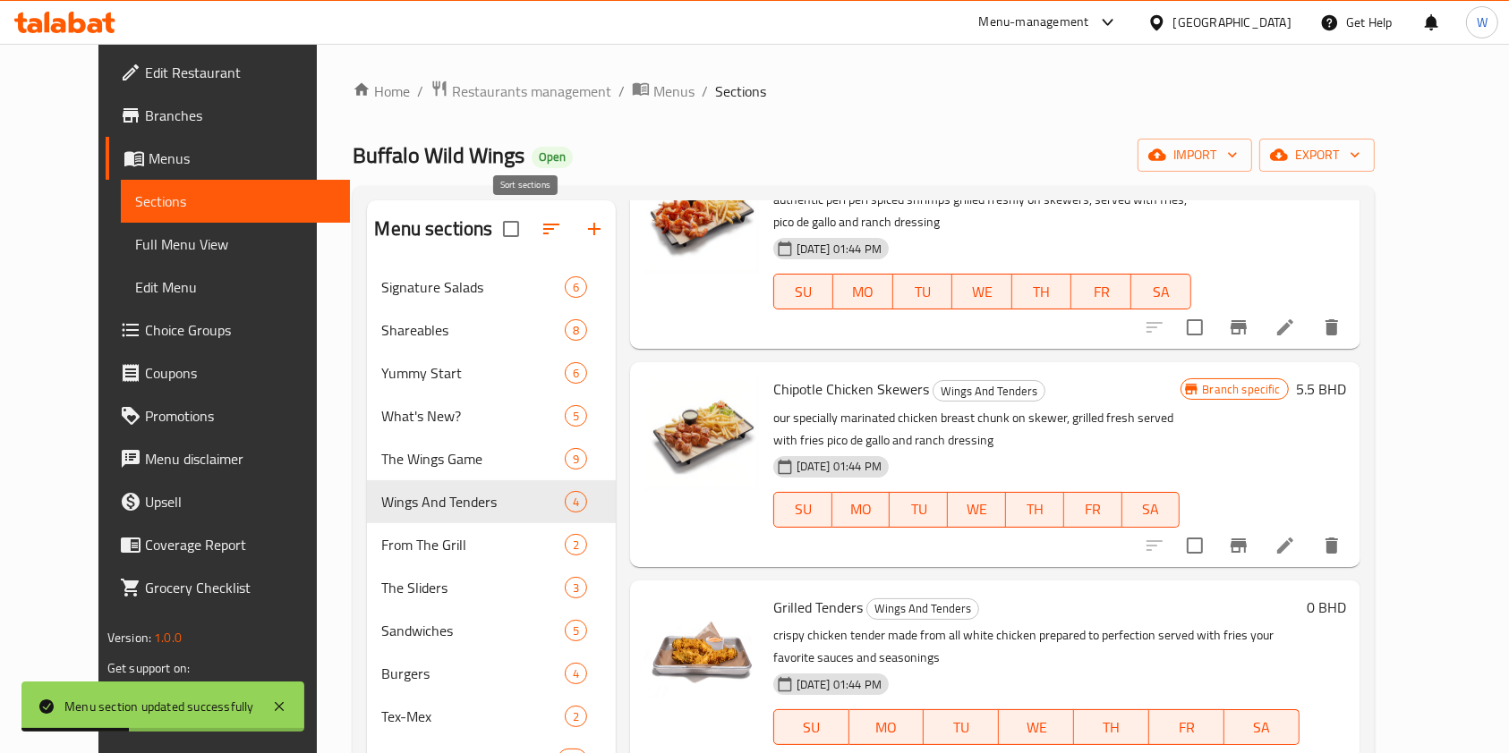
click at [543, 226] on icon "button" at bounding box center [551, 229] width 16 height 11
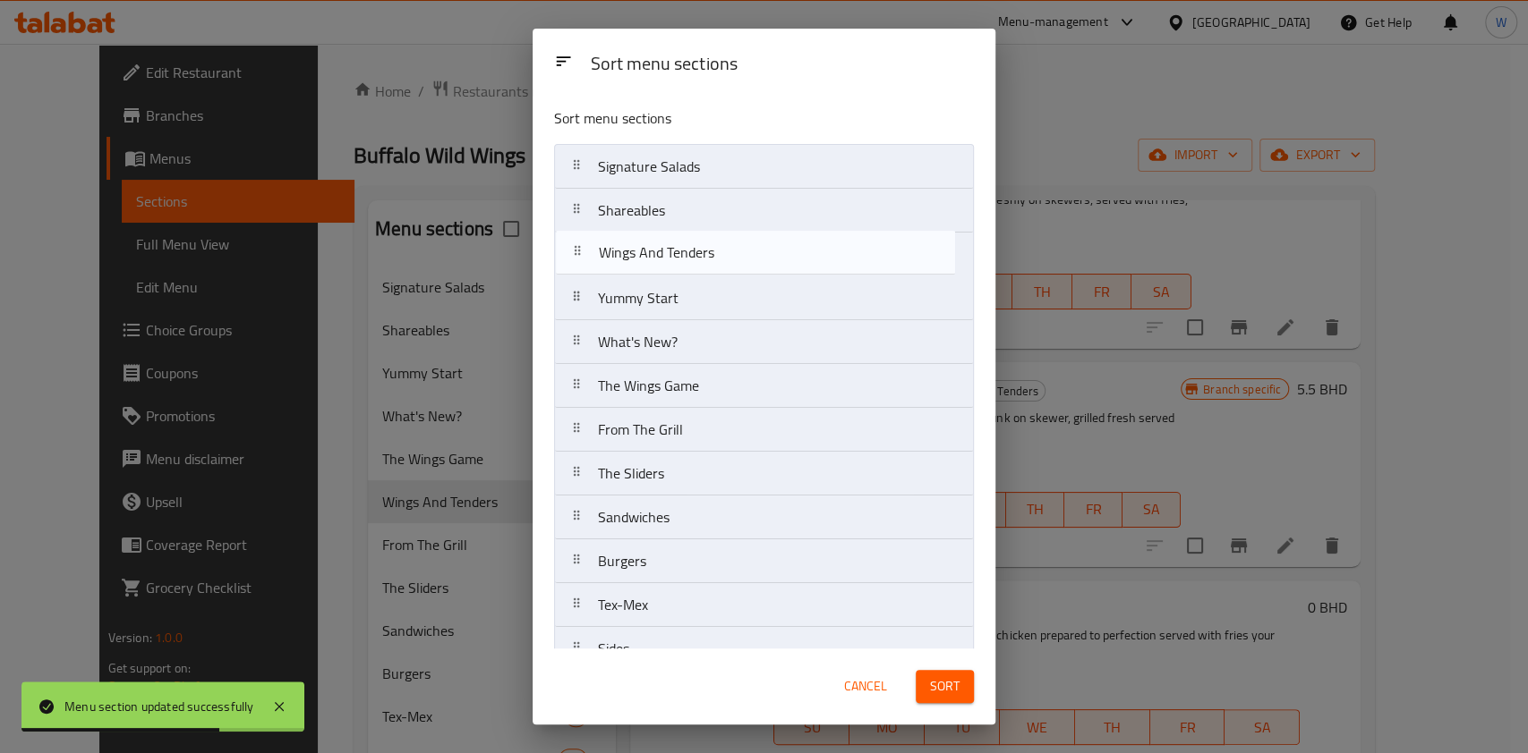
drag, startPoint x: 722, startPoint y: 386, endPoint x: 723, endPoint y: 255, distance: 130.7
click at [723, 255] on nav "Signature Salads Shareables Yummy Start What's New? The Wings Game Wings And Te…" at bounding box center [764, 517] width 420 height 747
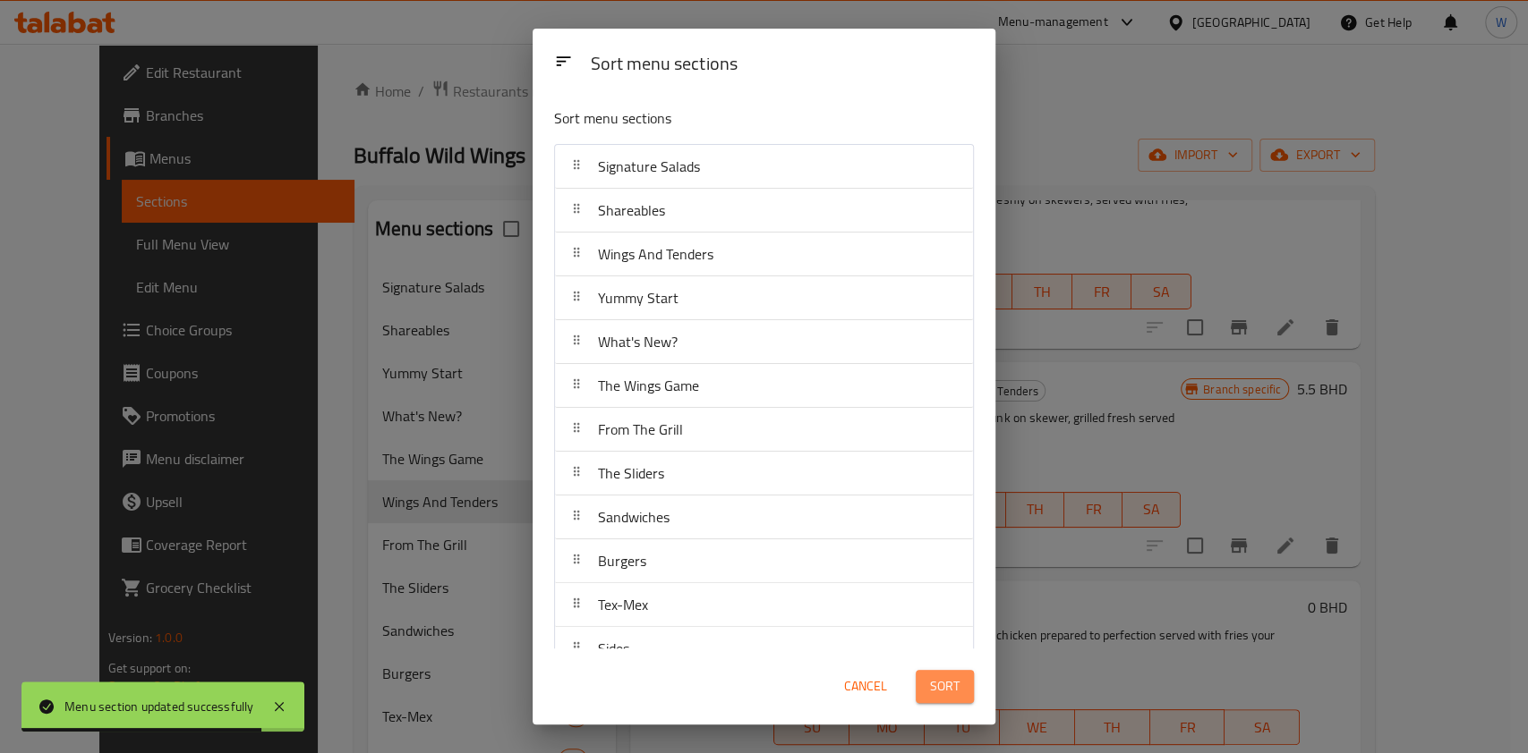
click at [973, 692] on button "Sort" at bounding box center [944, 686] width 58 height 33
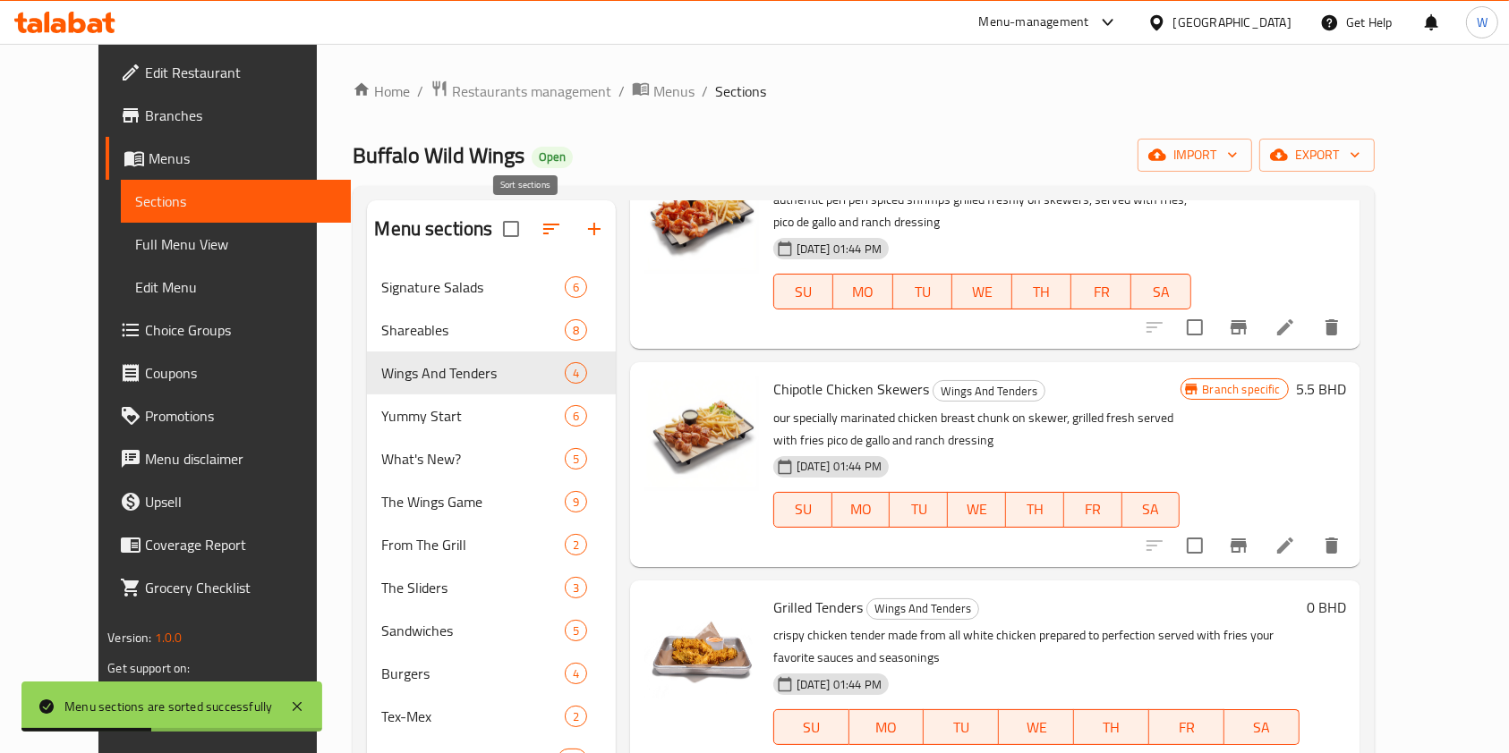
click at [530, 219] on button "button" at bounding box center [551, 229] width 43 height 43
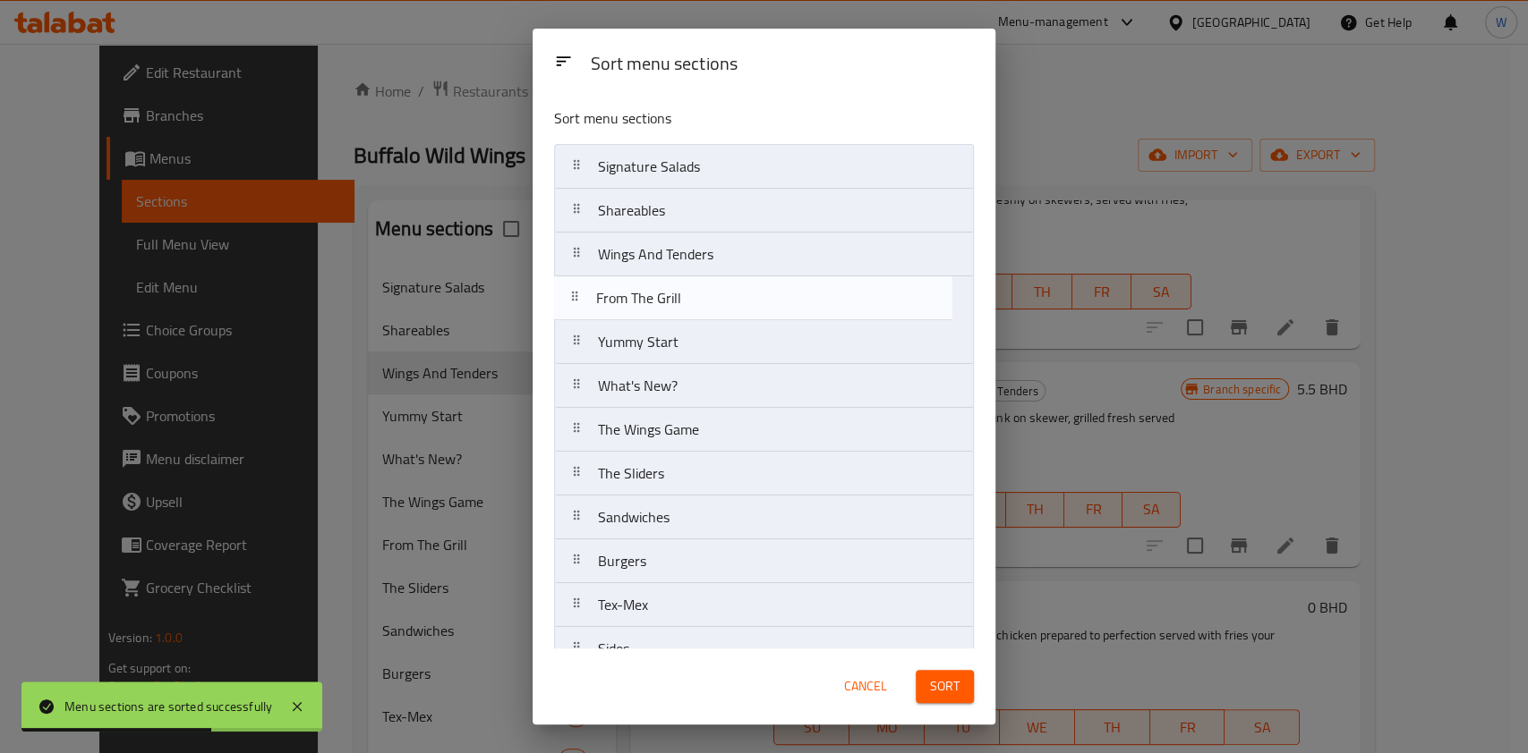
drag, startPoint x: 722, startPoint y: 436, endPoint x: 720, endPoint y: 297, distance: 138.7
click at [720, 297] on nav "Signature Salads Shareables Wings And Tenders Yummy Start What's New? The Wings…" at bounding box center [764, 517] width 420 height 747
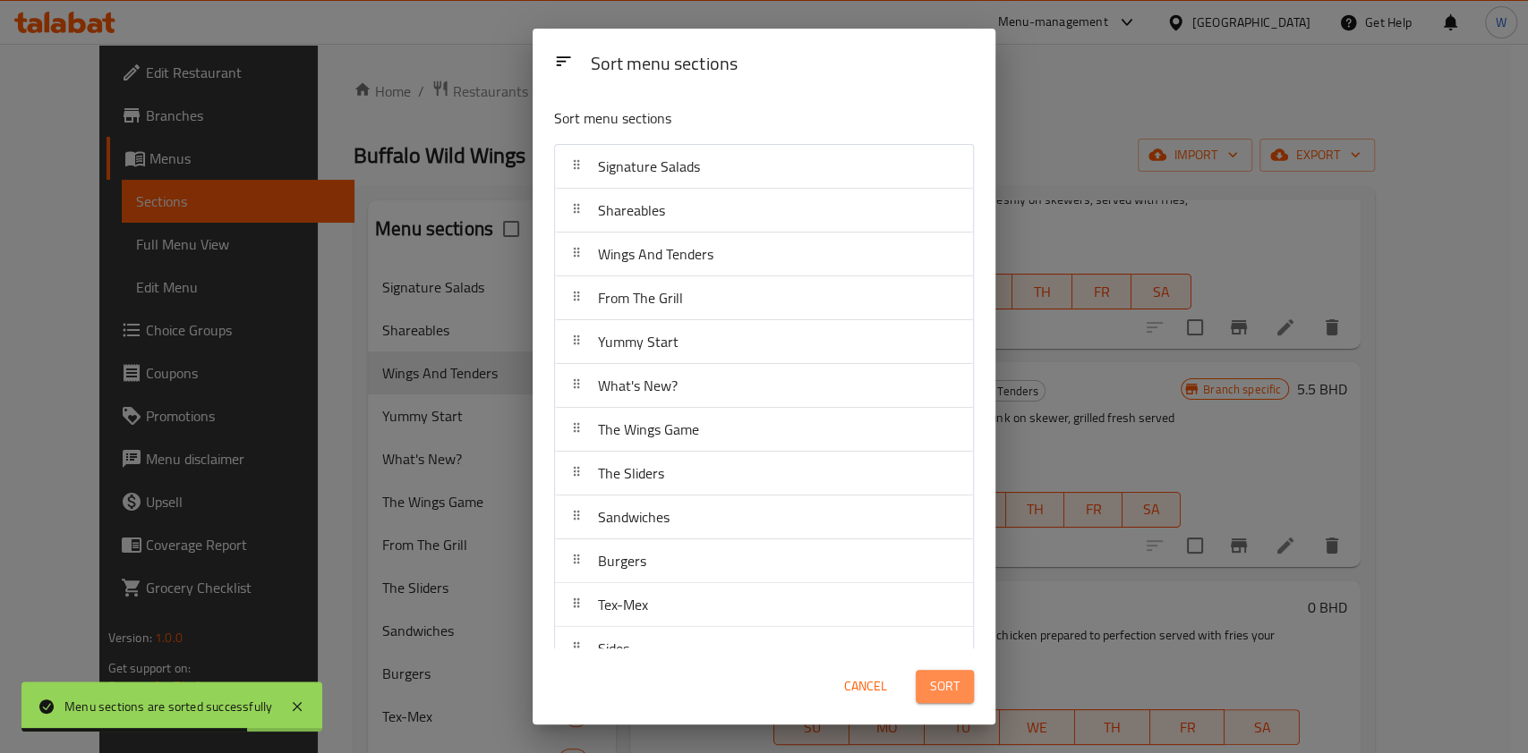
click at [963, 694] on button "Sort" at bounding box center [944, 686] width 58 height 33
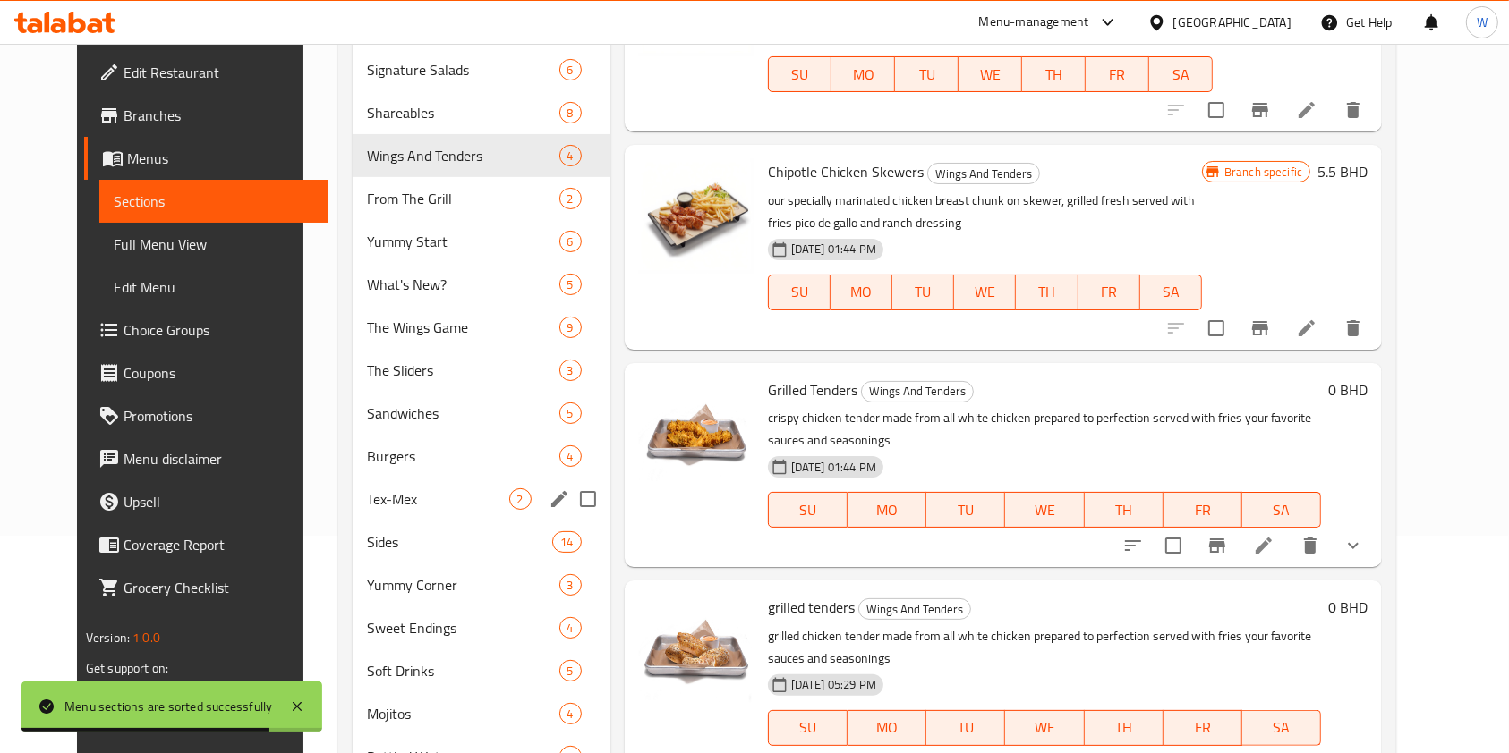
scroll to position [180, 0]
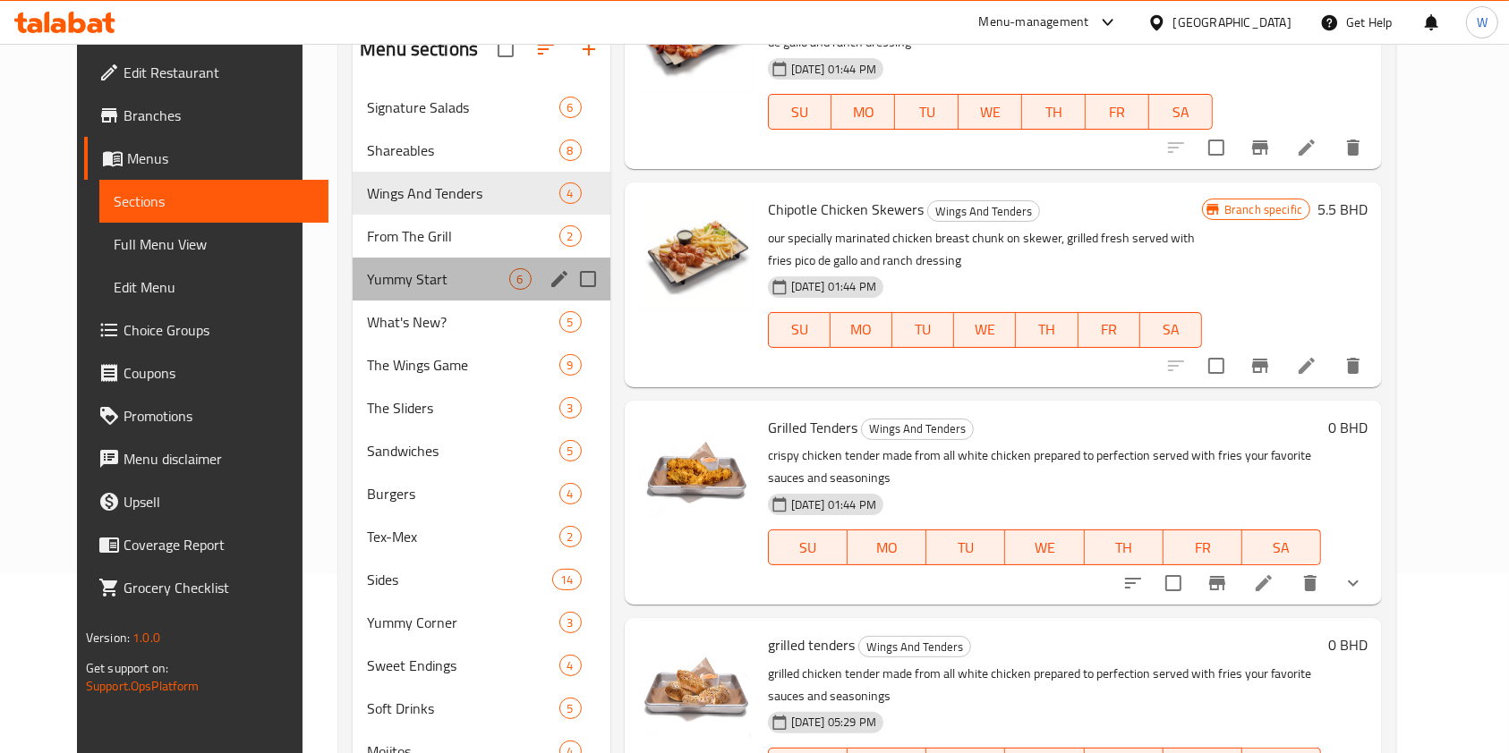
click at [437, 289] on div "Yummy Start 6" at bounding box center [482, 279] width 258 height 43
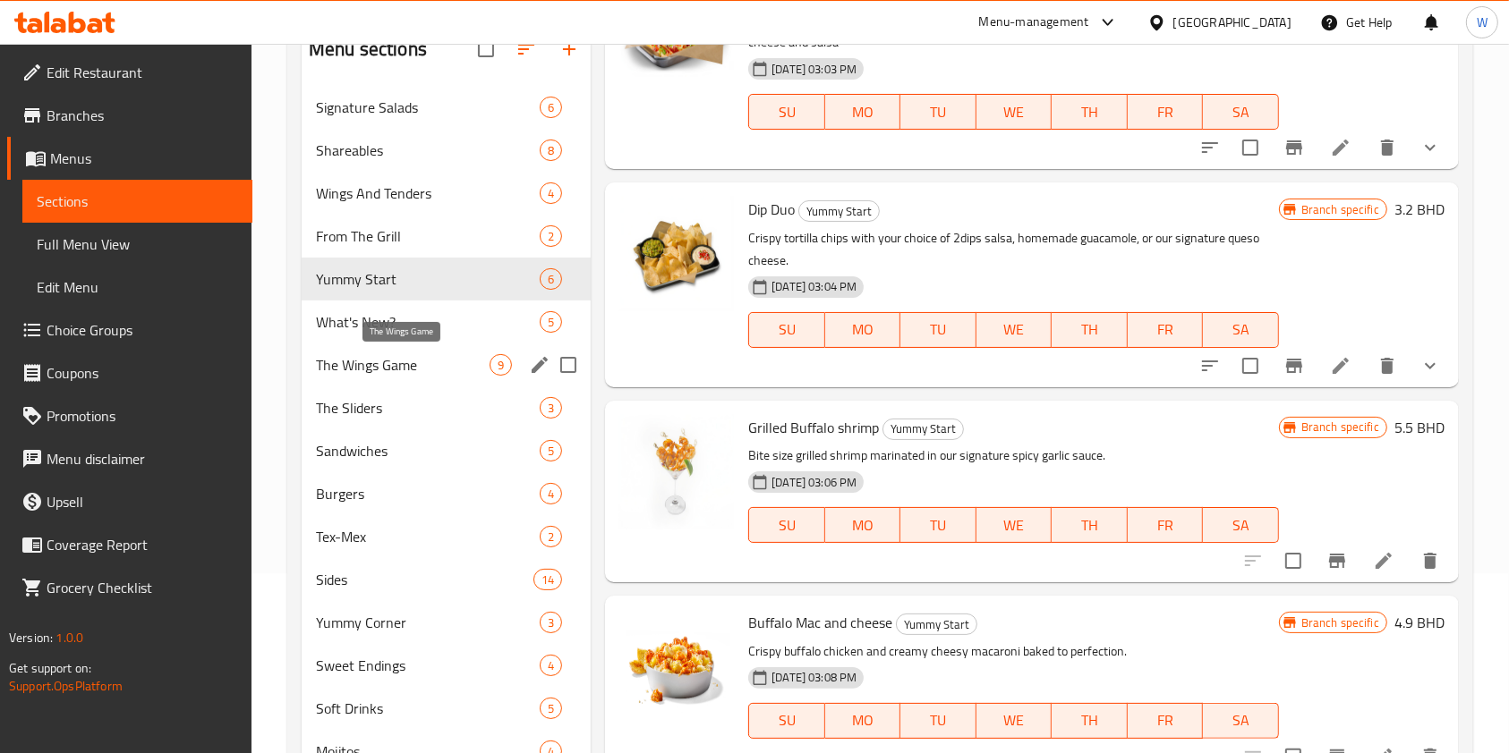
click at [346, 354] on span "The Wings Game" at bounding box center [403, 364] width 174 height 21
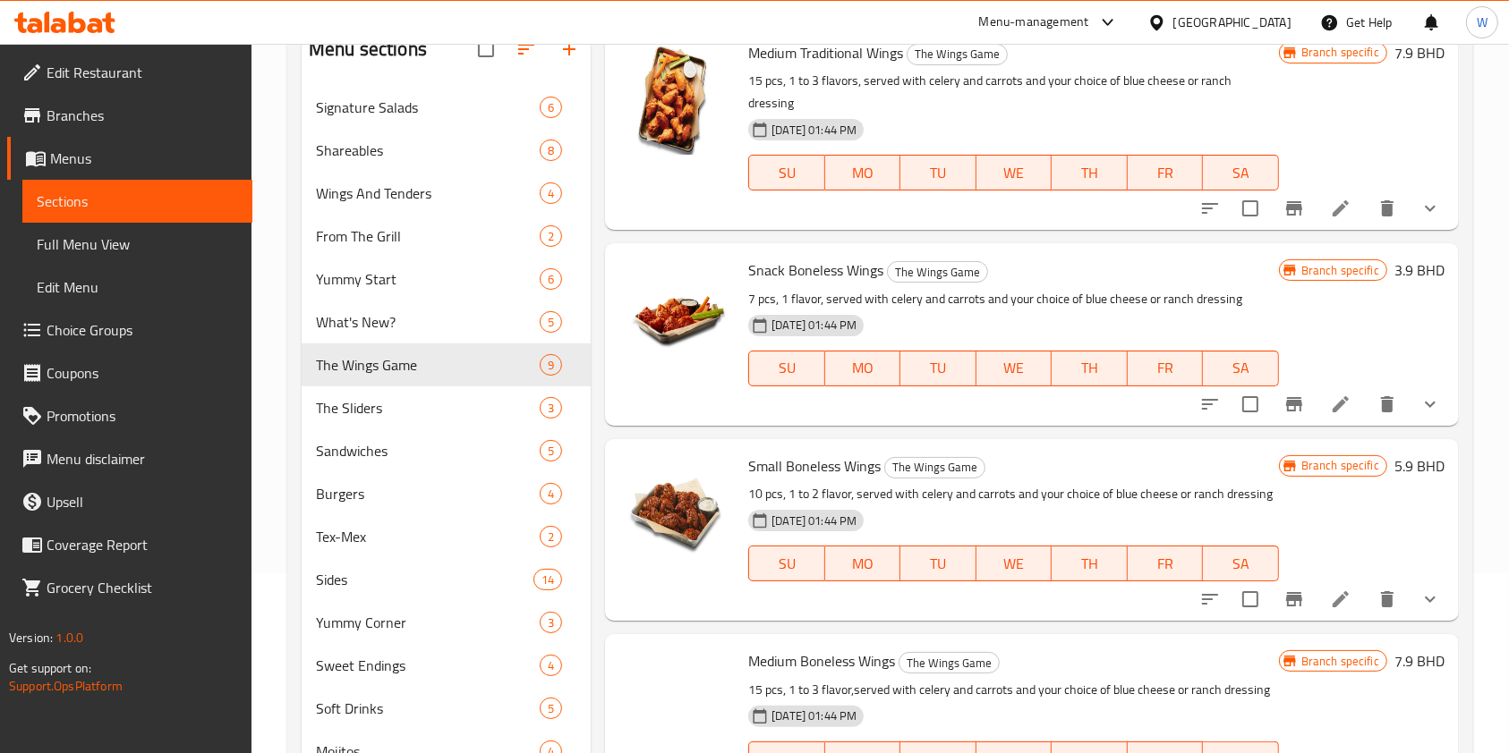
scroll to position [591, 0]
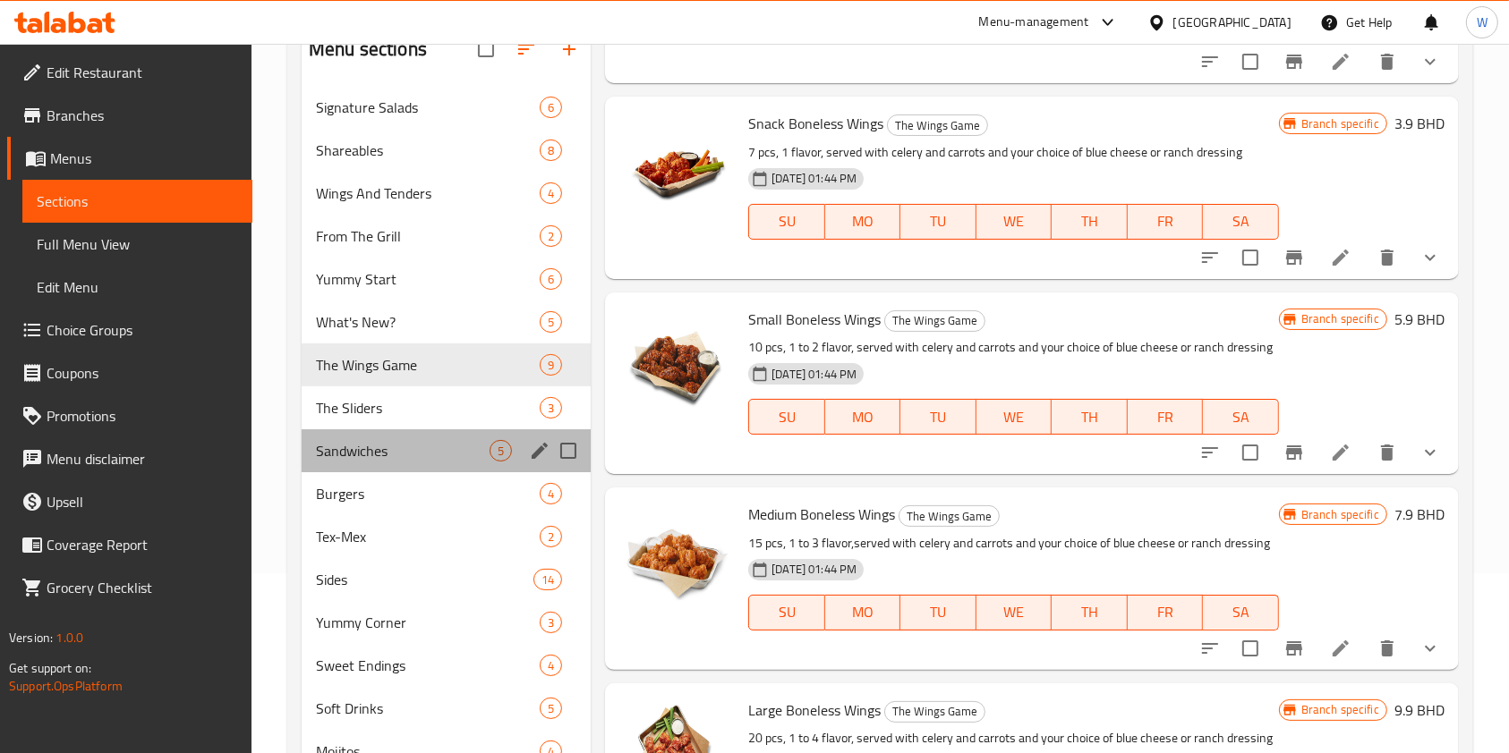
click at [353, 465] on div "Sandwiches 5" at bounding box center [446, 451] width 289 height 43
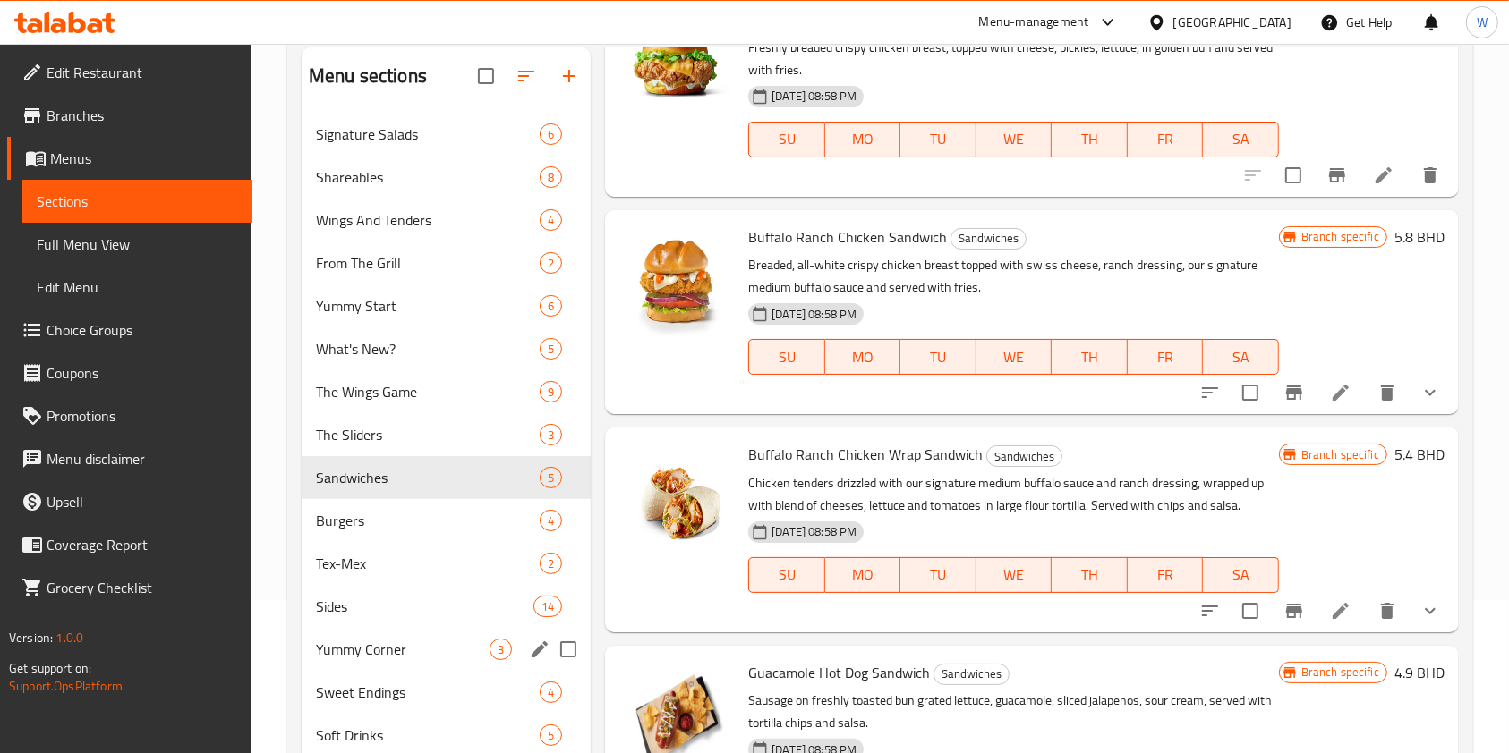
scroll to position [238, 0]
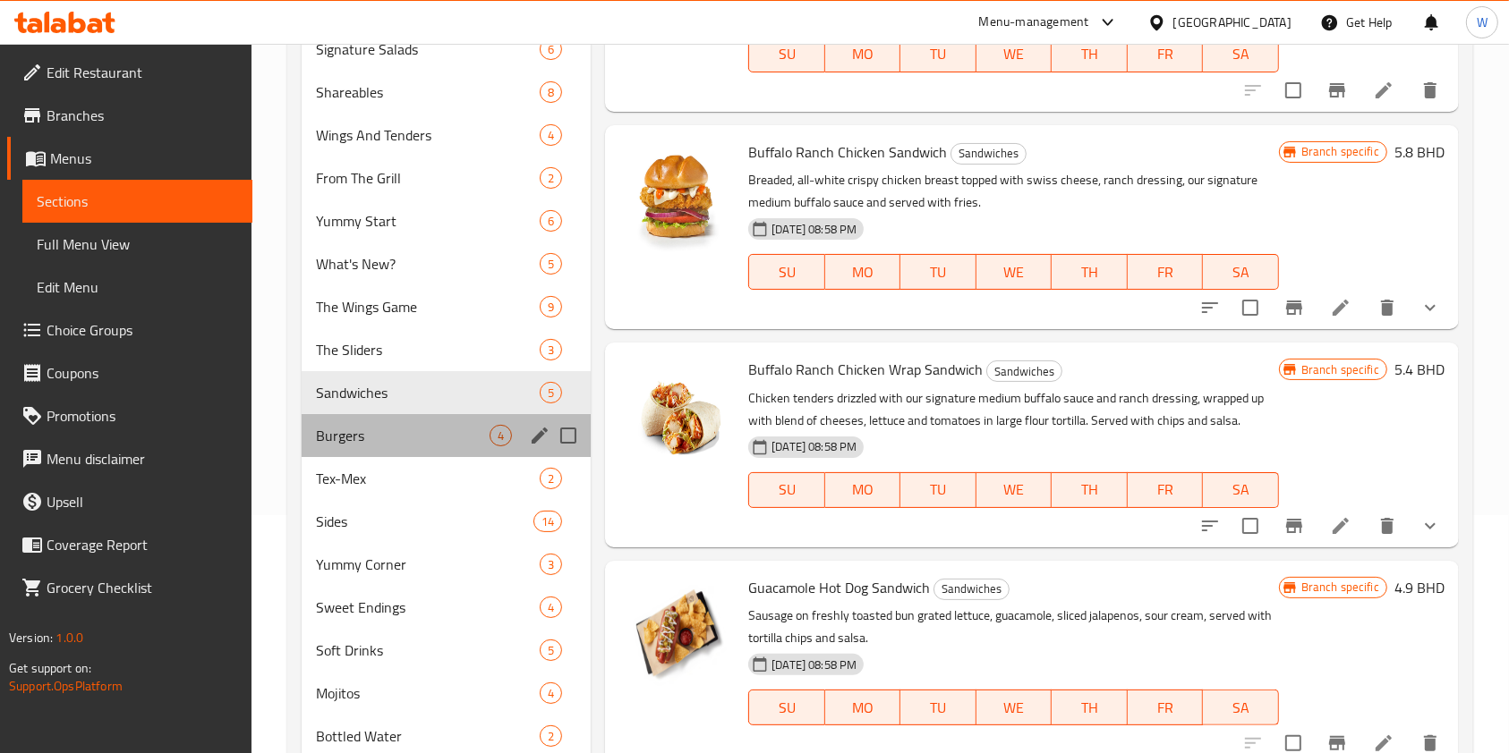
click at [343, 446] on div "Burgers 4" at bounding box center [446, 435] width 289 height 43
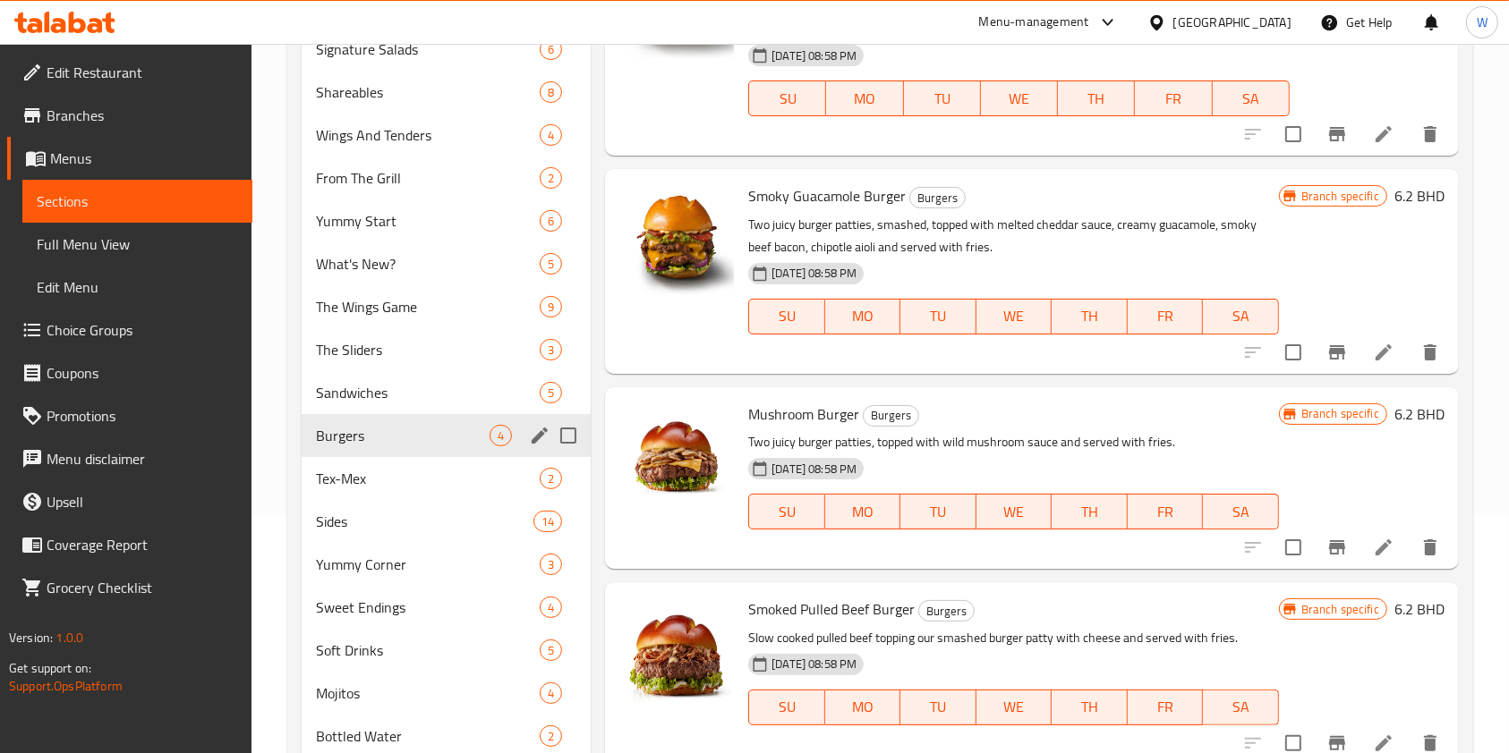
scroll to position [91, 0]
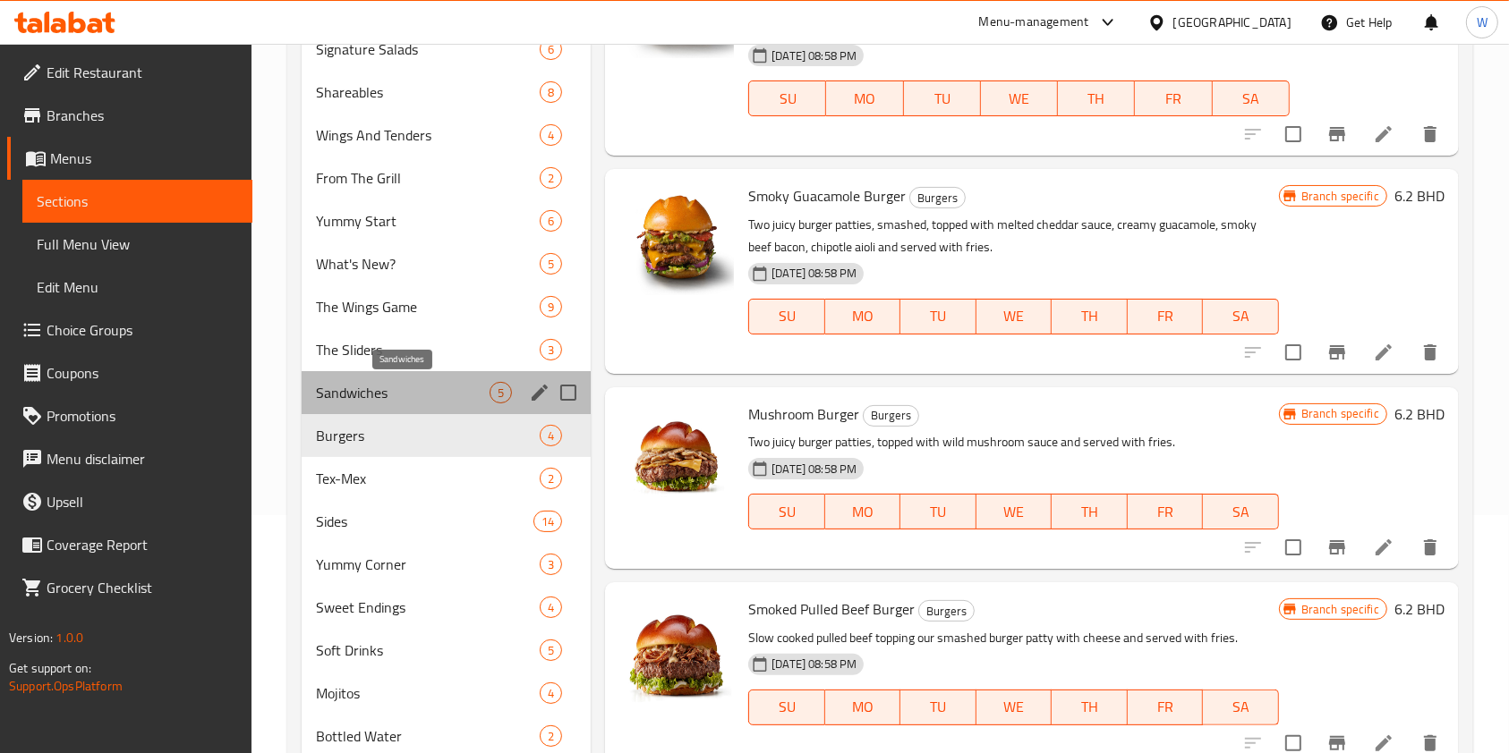
click at [416, 383] on span "Sandwiches" at bounding box center [403, 392] width 174 height 21
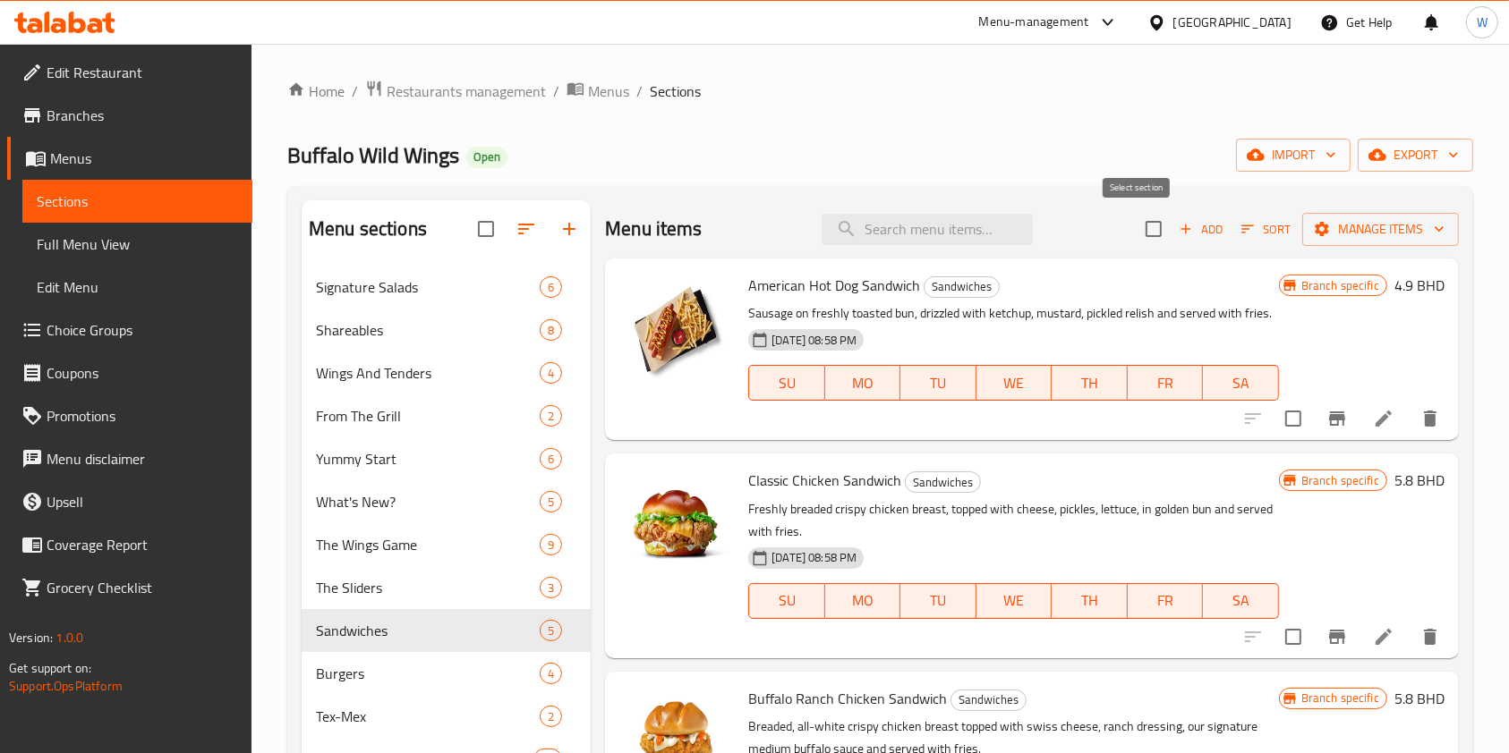
click at [1135, 237] on input "checkbox" at bounding box center [1154, 229] width 38 height 38
checkbox input "true"
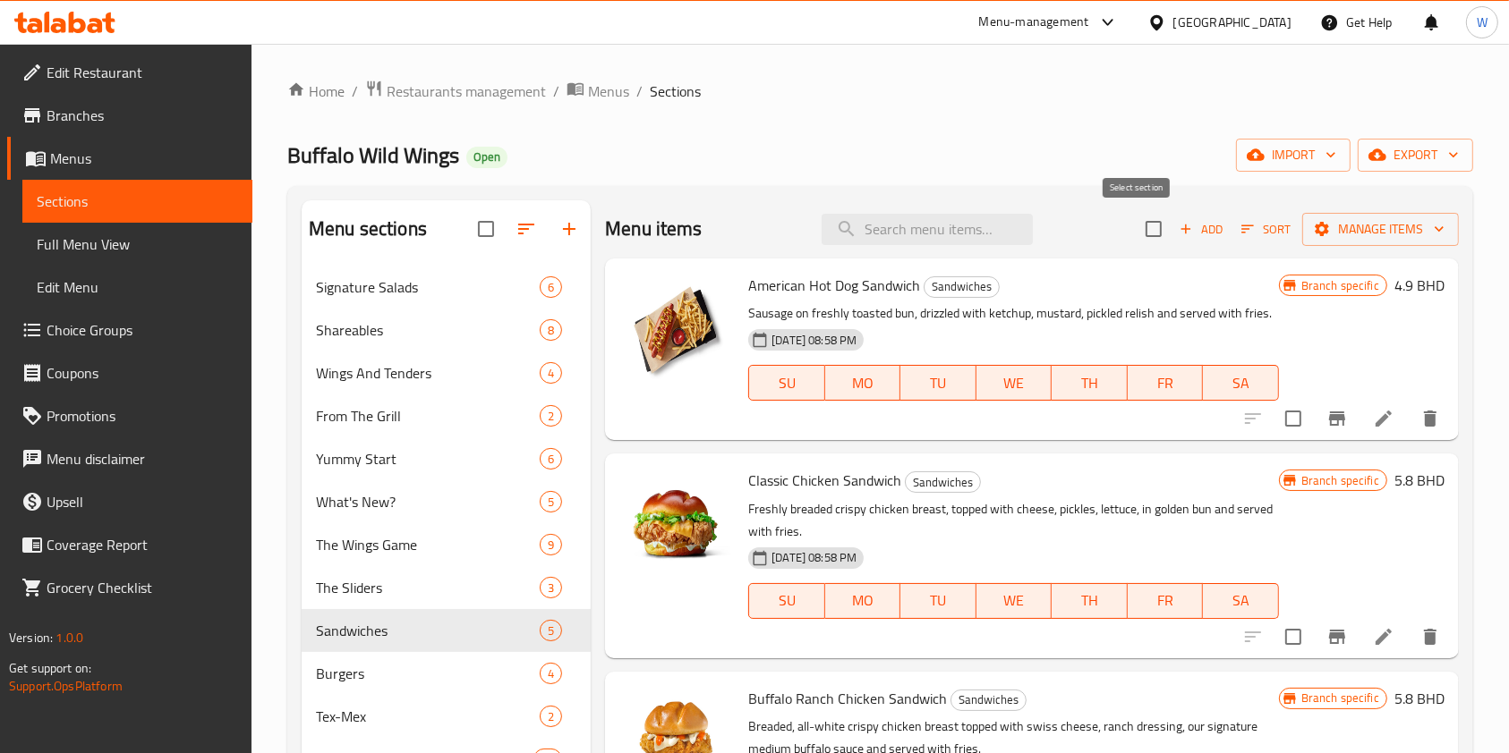
checkbox input "true"
click at [1324, 218] on span "Manage items" at bounding box center [1380, 229] width 128 height 22
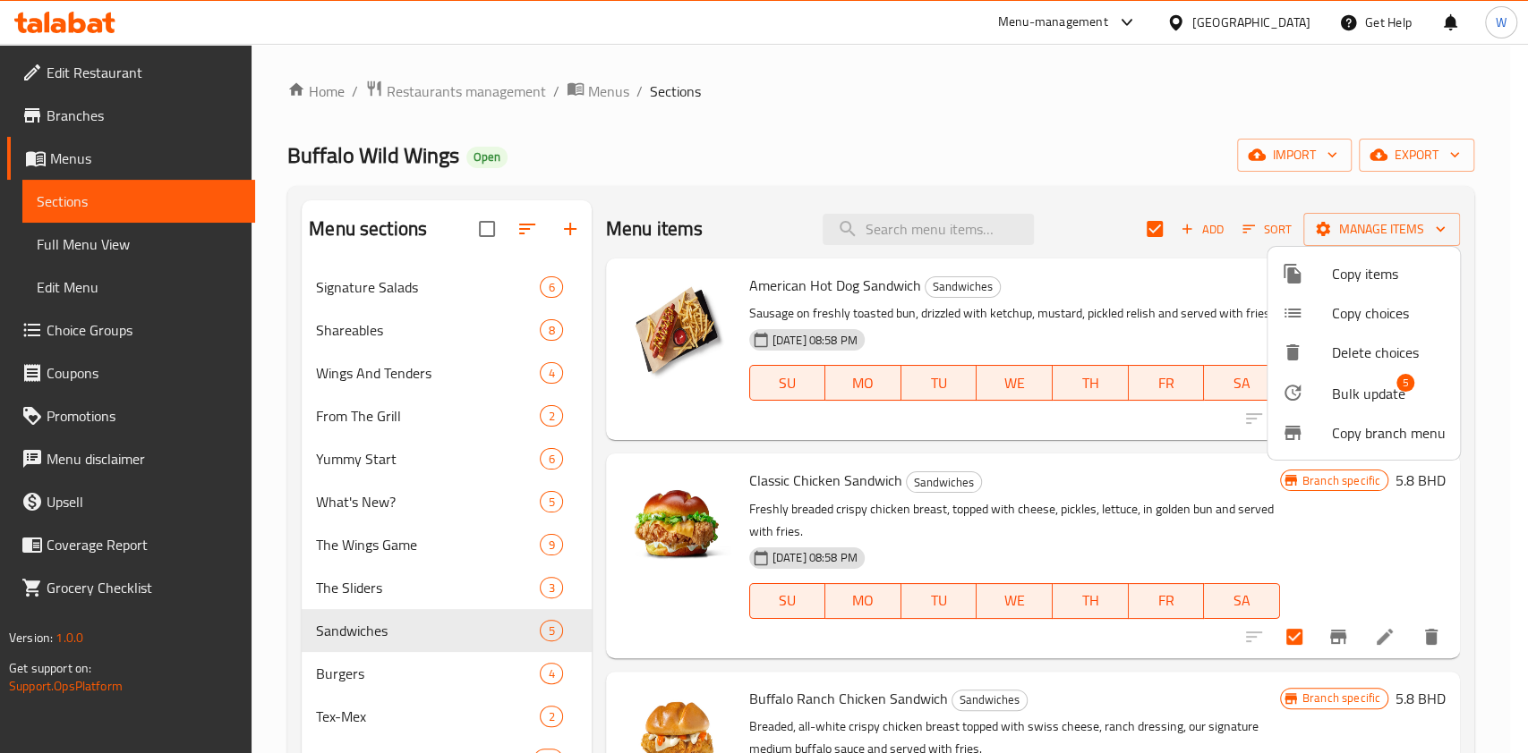
click at [1376, 388] on span "Bulk update" at bounding box center [1368, 393] width 73 height 21
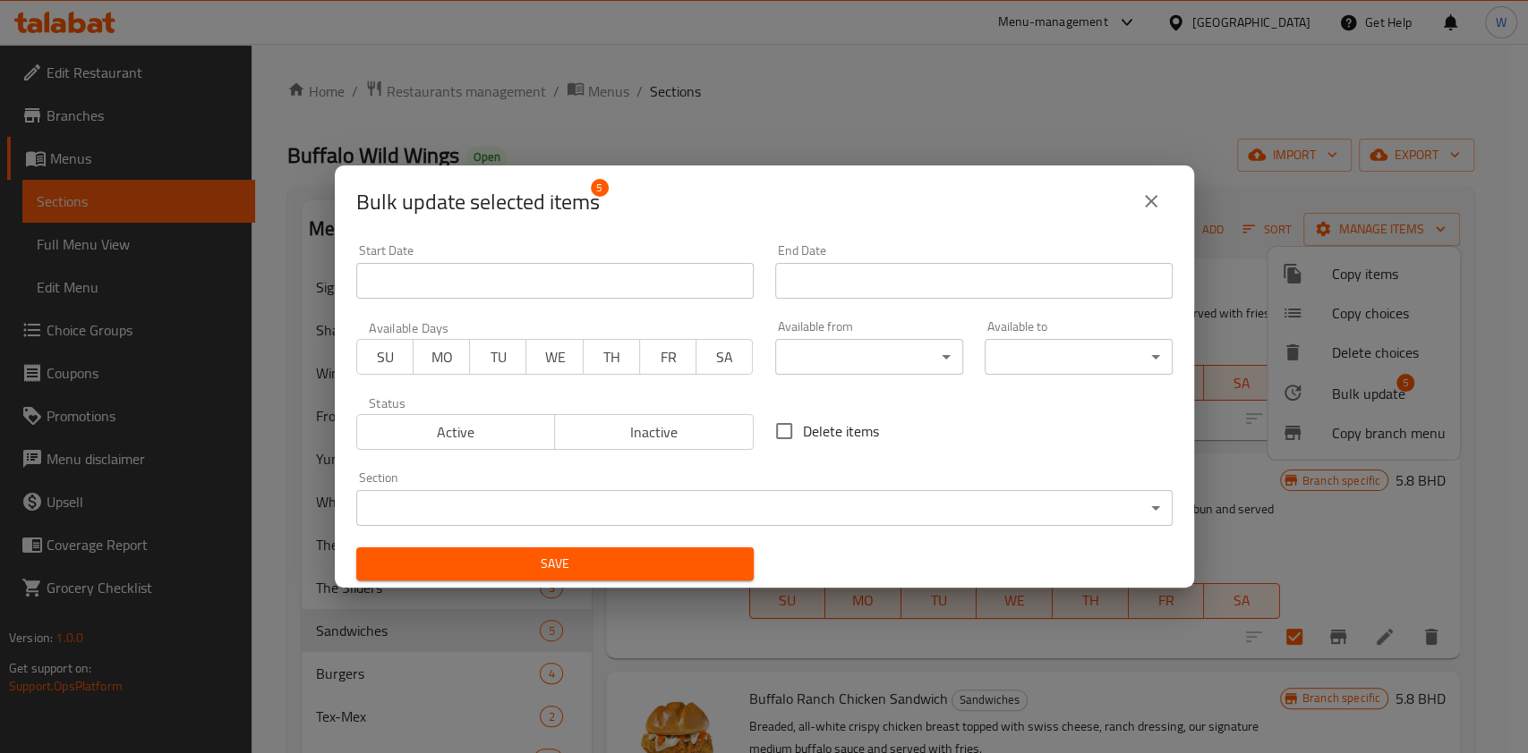
click at [709, 510] on body "​ Menu-management Bahrain Get Help W Edit Restaurant Branches Menus Sections Fu…" at bounding box center [764, 399] width 1528 height 710
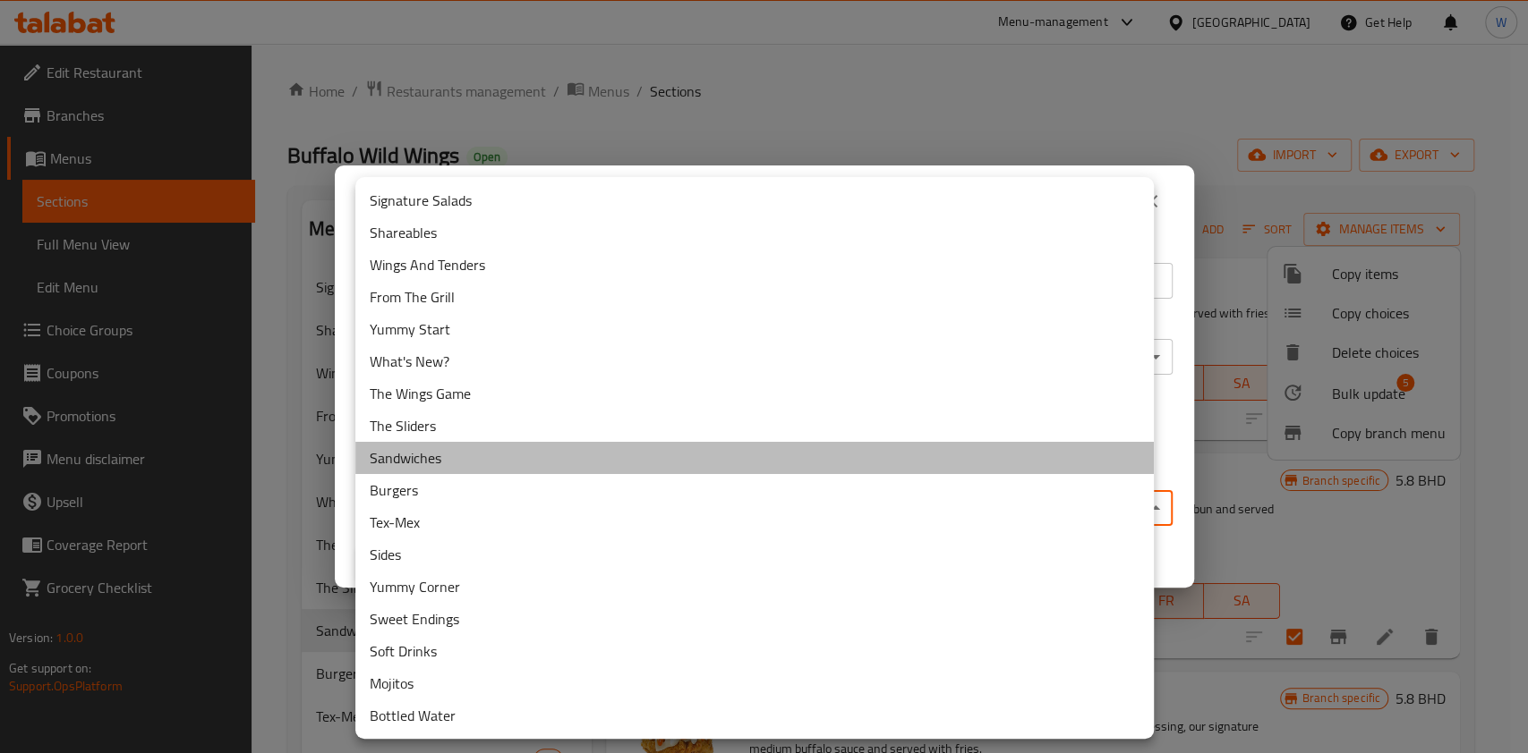
click at [497, 447] on li "Sandwiches" at bounding box center [754, 458] width 798 height 32
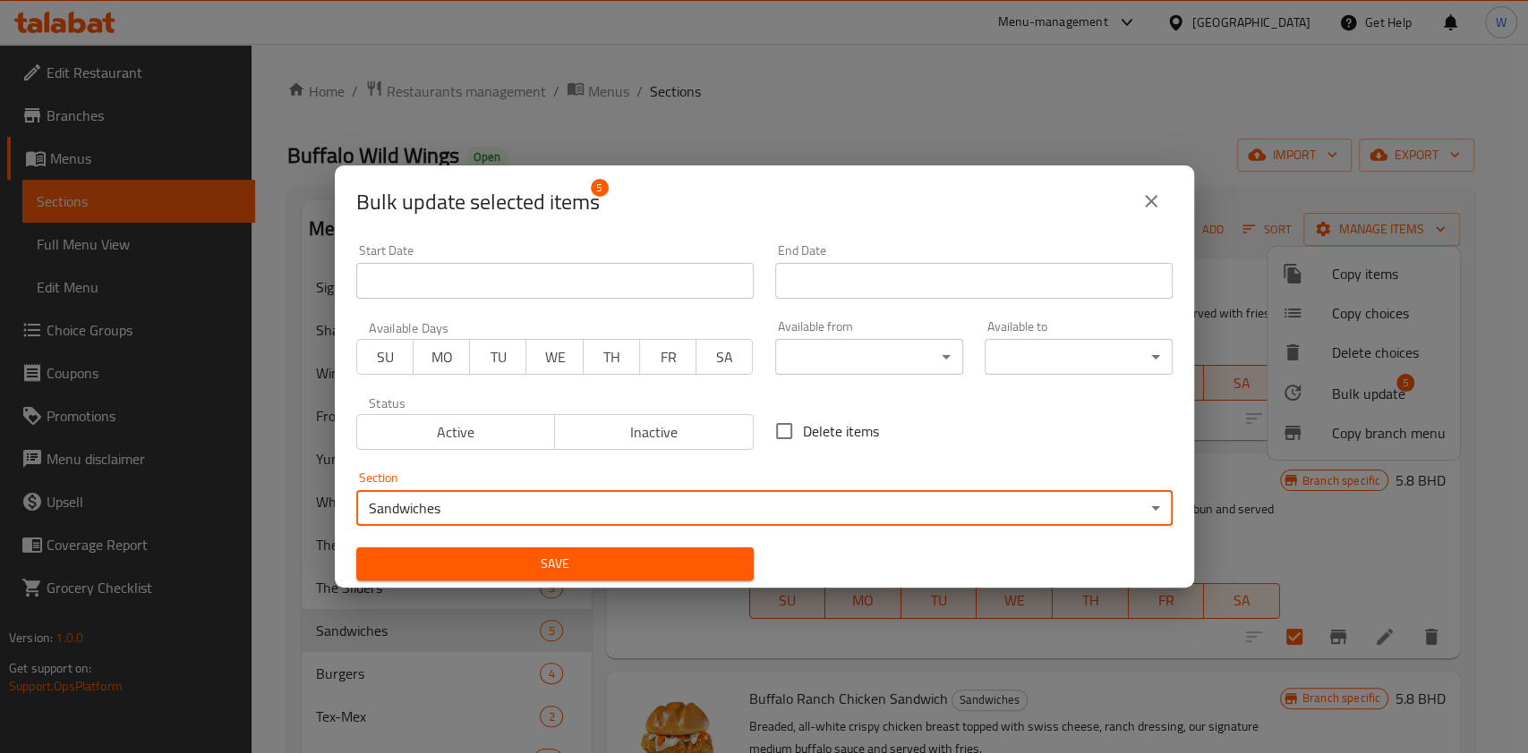
click at [544, 548] on div "Save" at bounding box center [554, 564] width 419 height 55
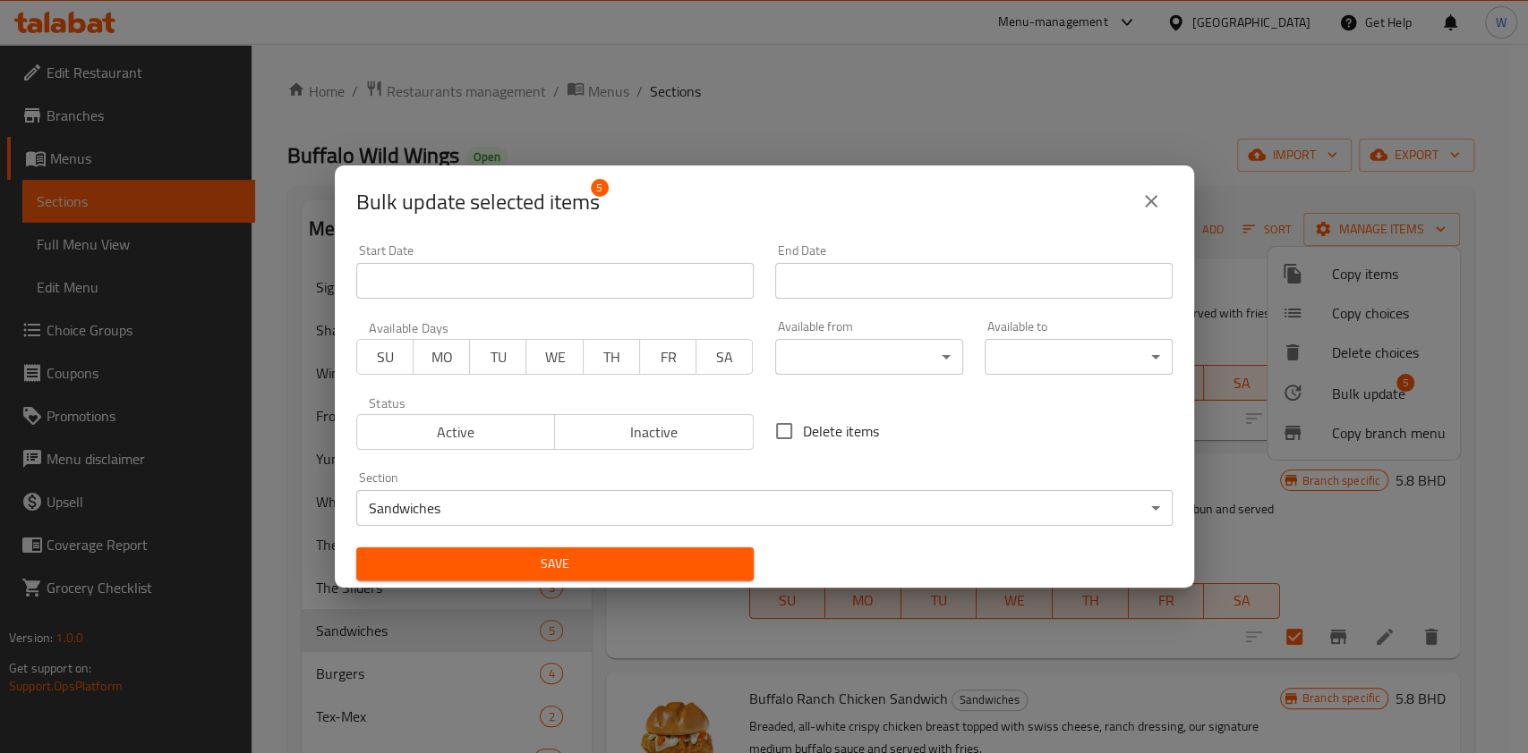
click at [550, 562] on span "Save" at bounding box center [554, 564] width 369 height 22
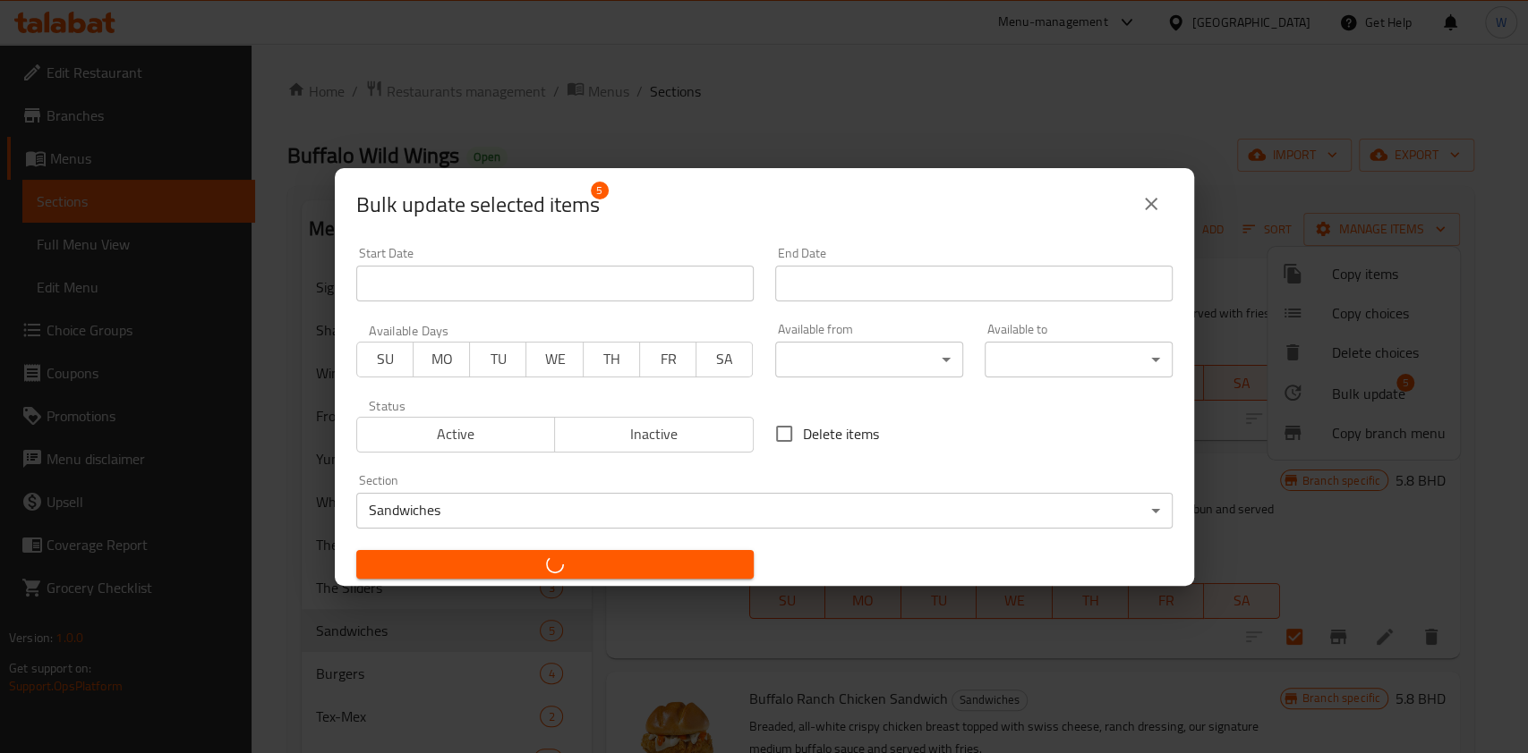
checkbox input "false"
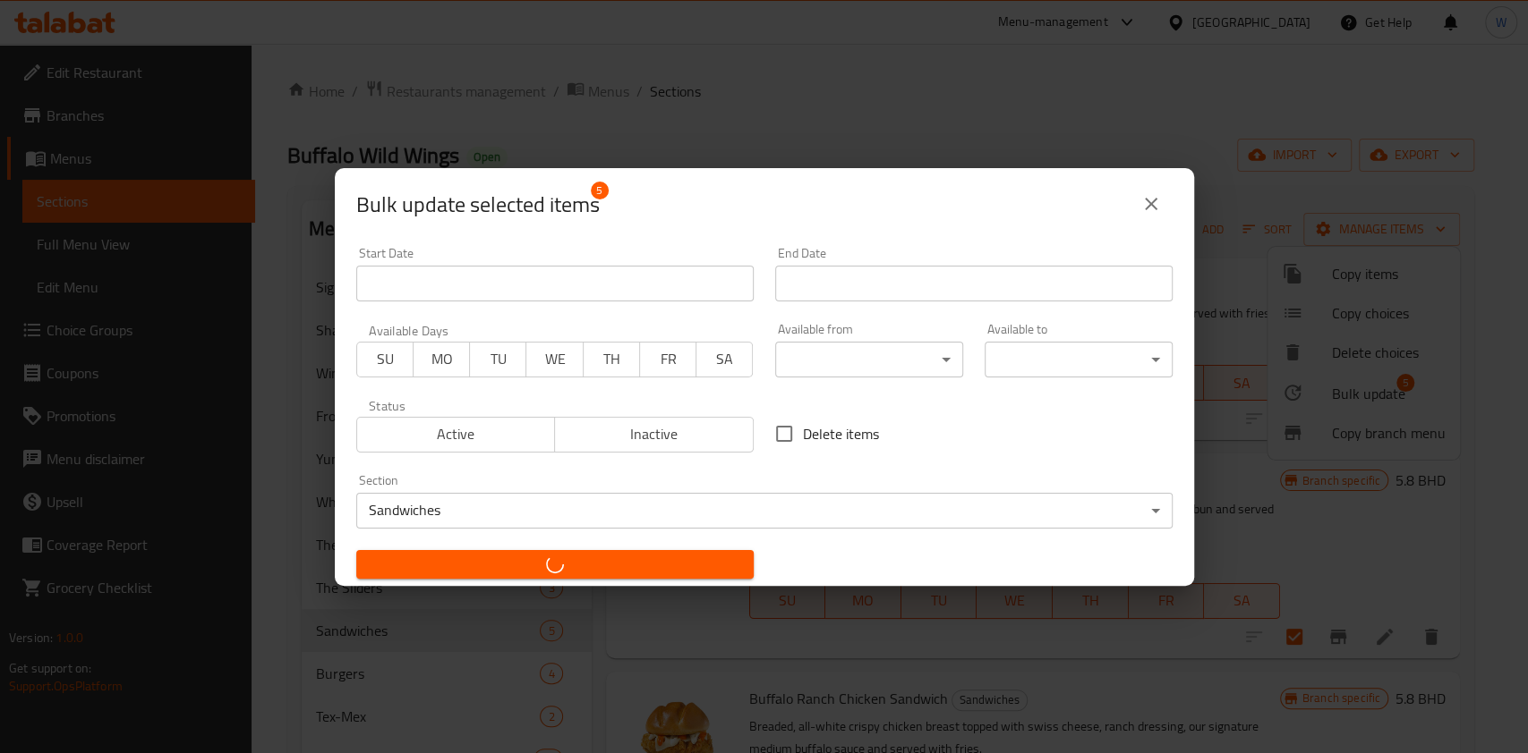
checkbox input "false"
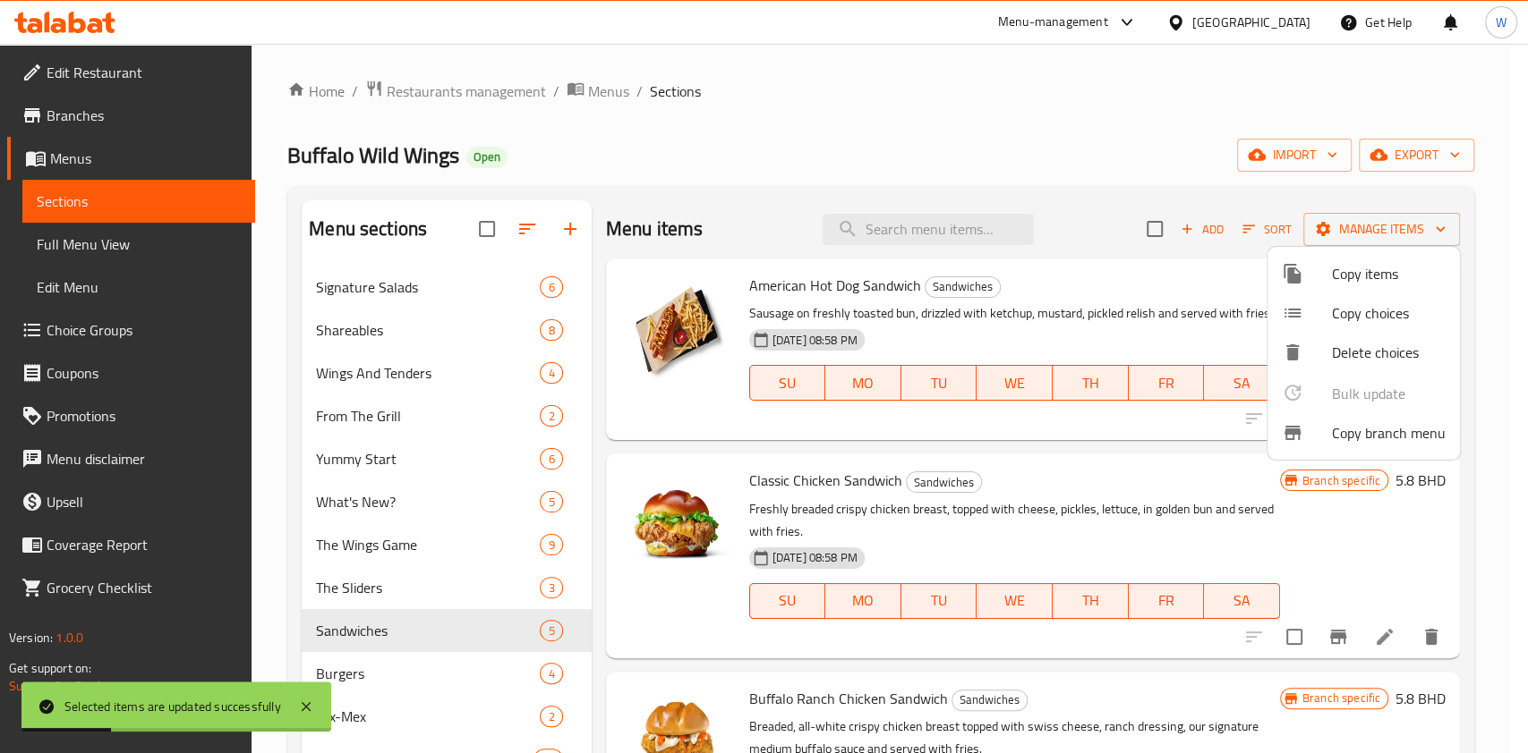
click at [621, 677] on div at bounding box center [764, 376] width 1528 height 753
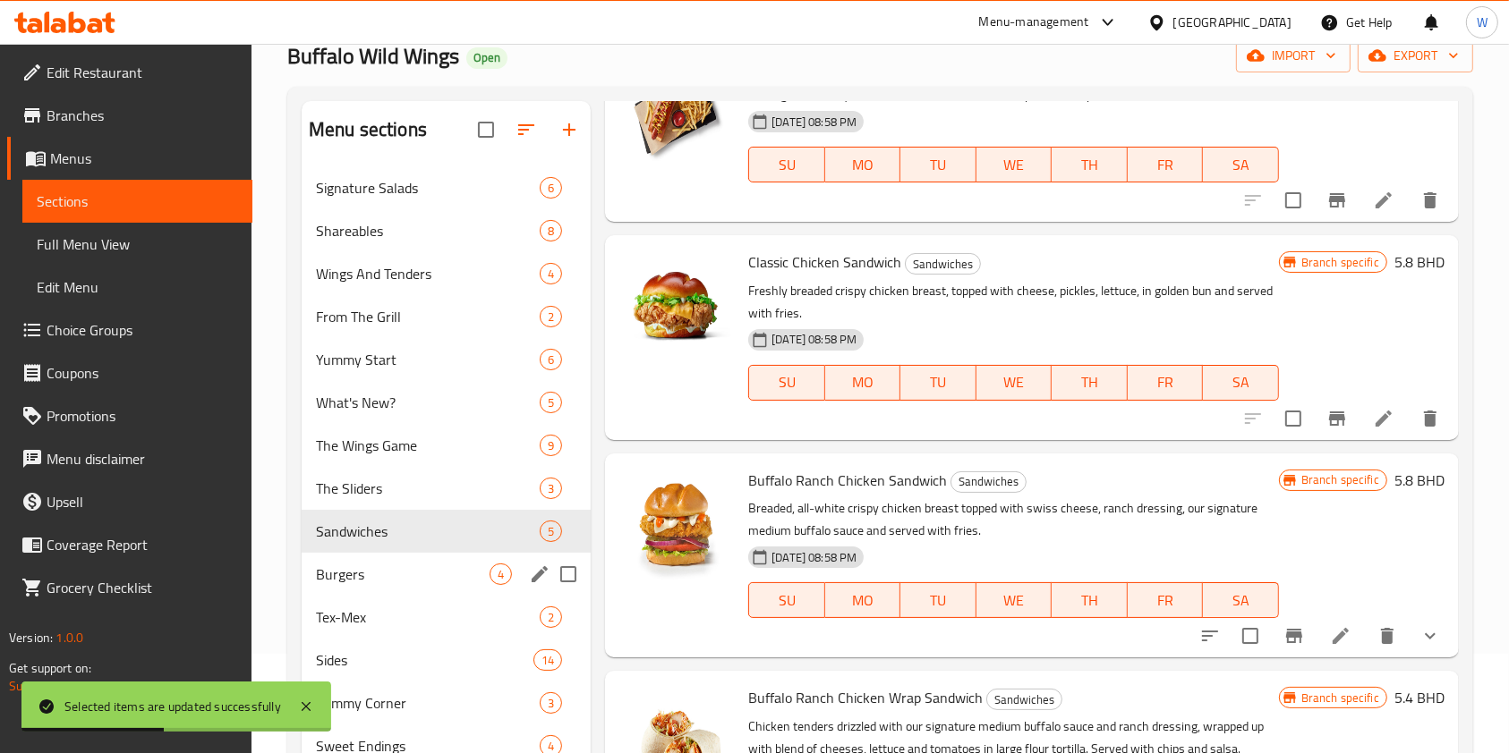
scroll to position [238, 0]
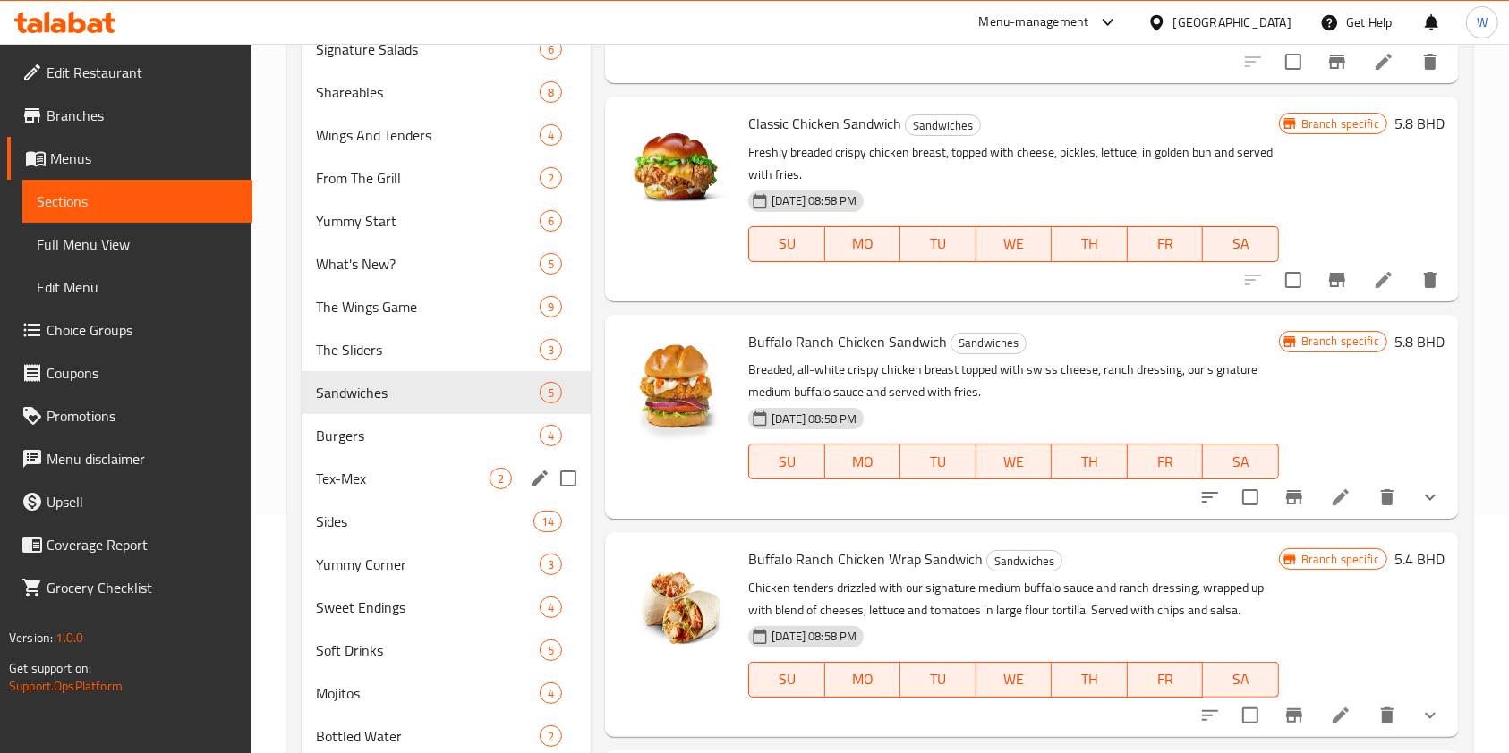
click at [404, 469] on span "Tex-Mex" at bounding box center [403, 478] width 174 height 21
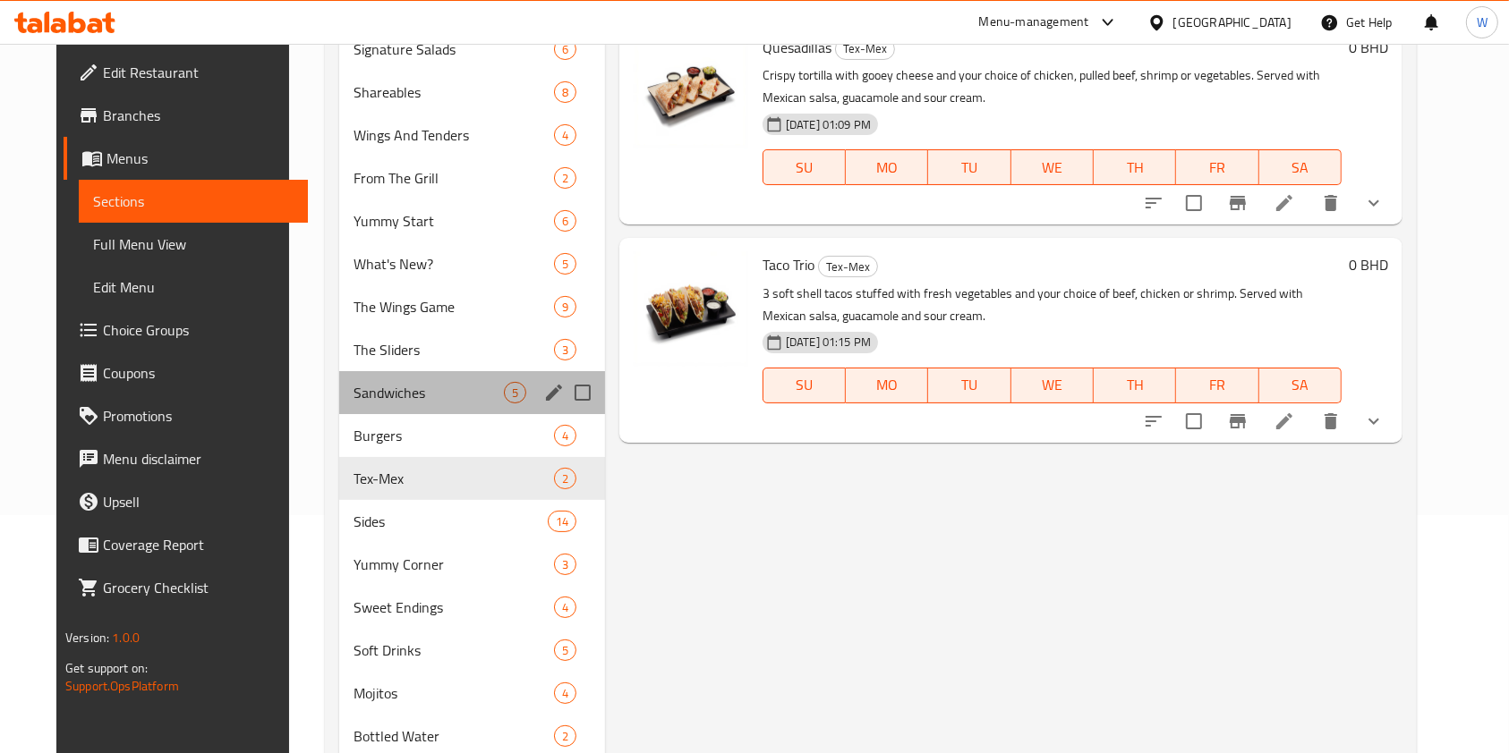
click at [408, 407] on div "Sandwiches 5" at bounding box center [472, 392] width 266 height 43
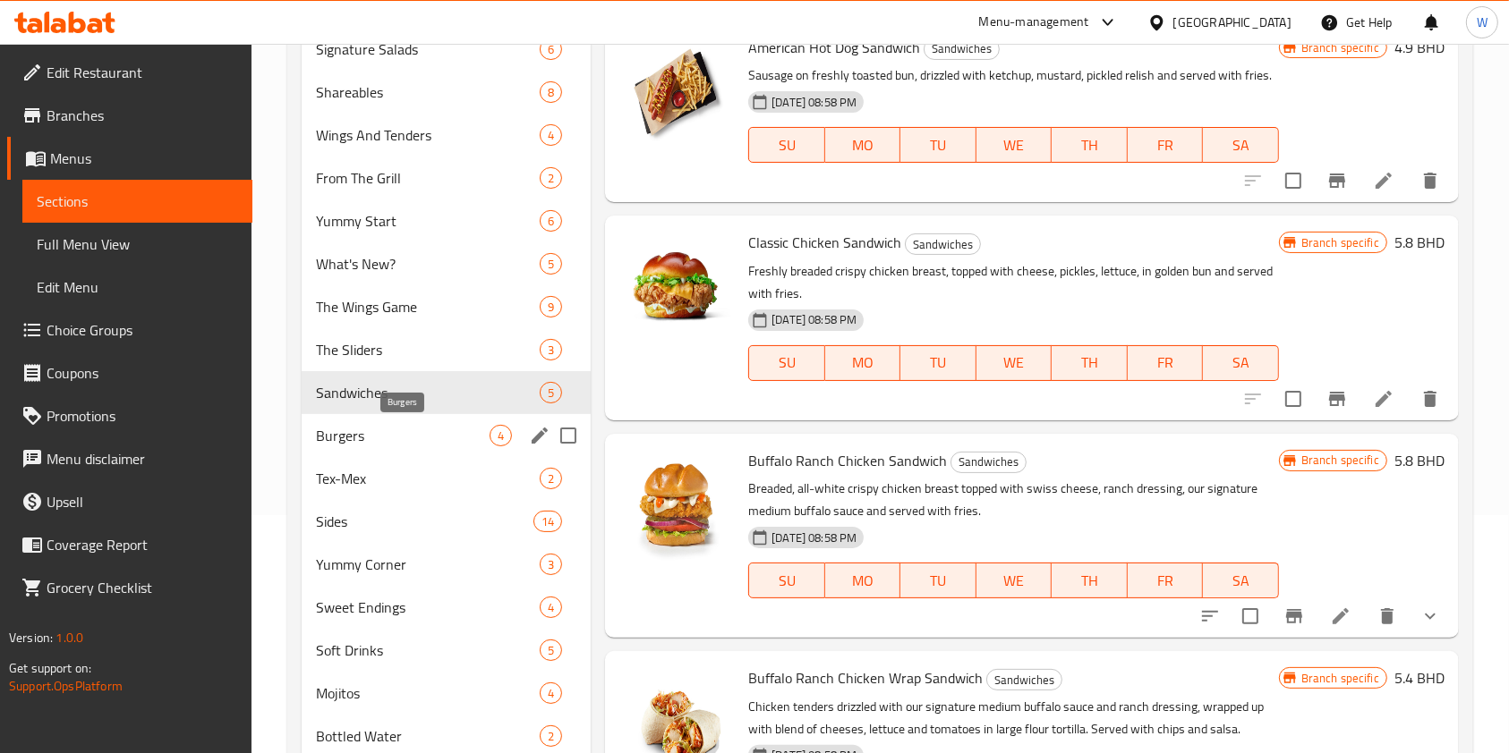
click at [408, 436] on span "Burgers" at bounding box center [403, 435] width 174 height 21
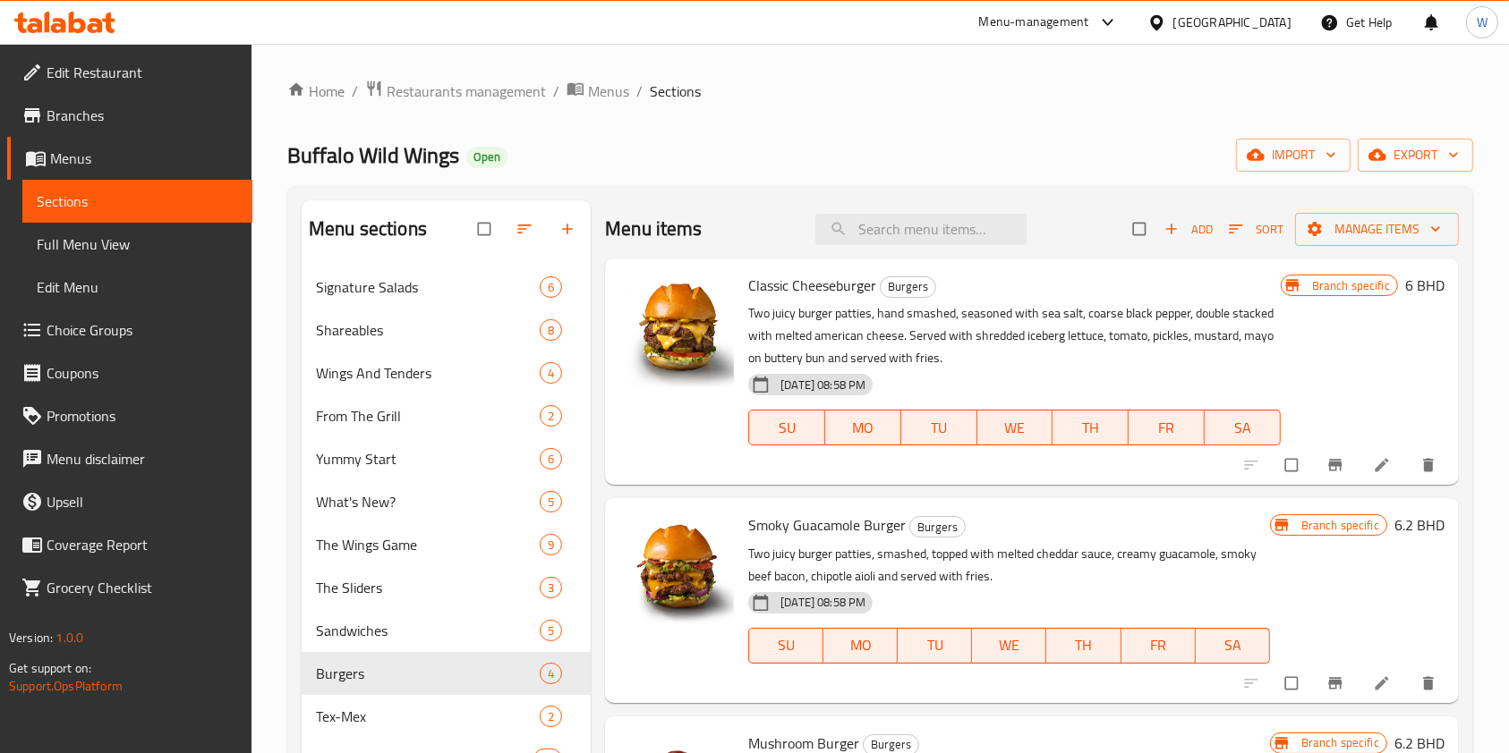
click at [1122, 232] on input "checkbox" at bounding box center [1141, 229] width 38 height 34
checkbox input "true"
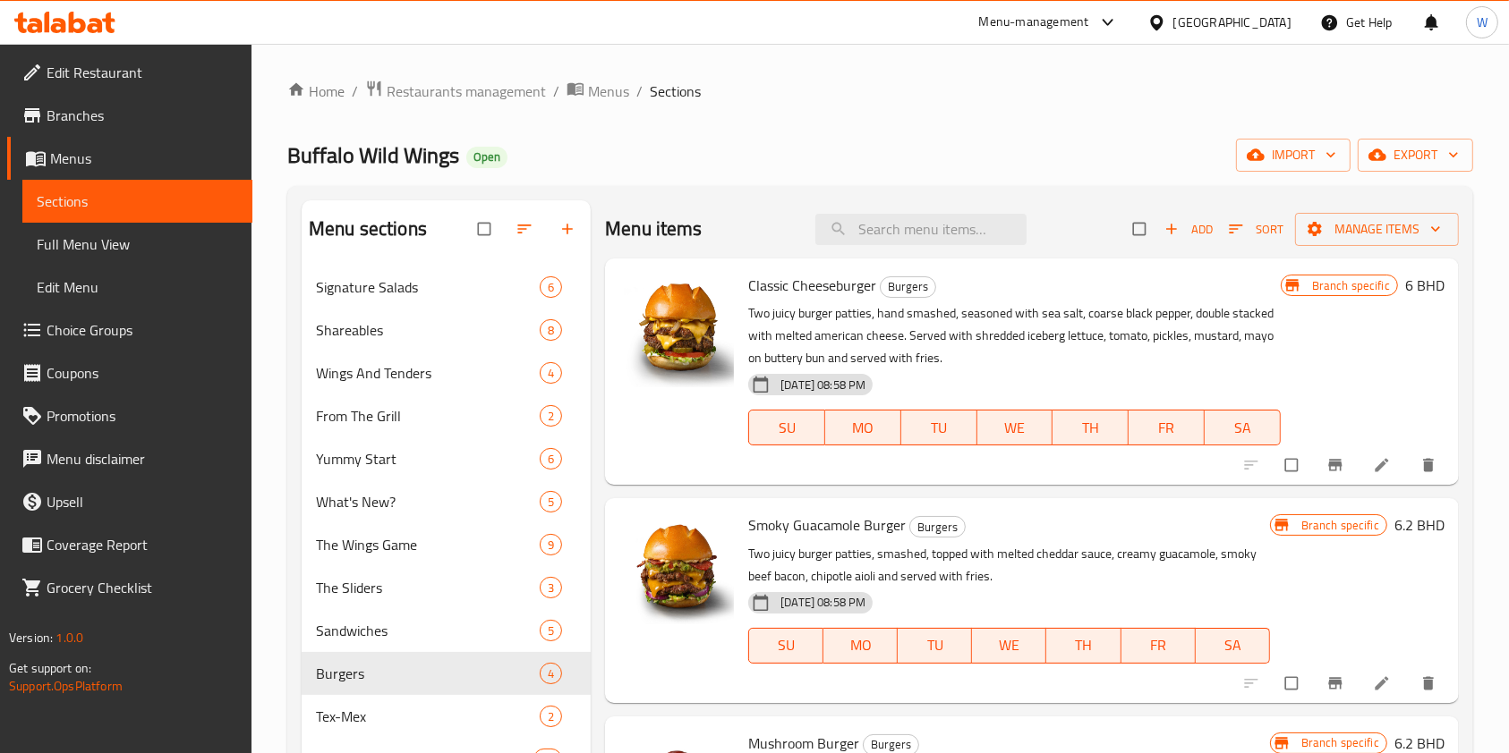
checkbox input "true"
click at [1331, 240] on span "Manage items" at bounding box center [1376, 229] width 135 height 22
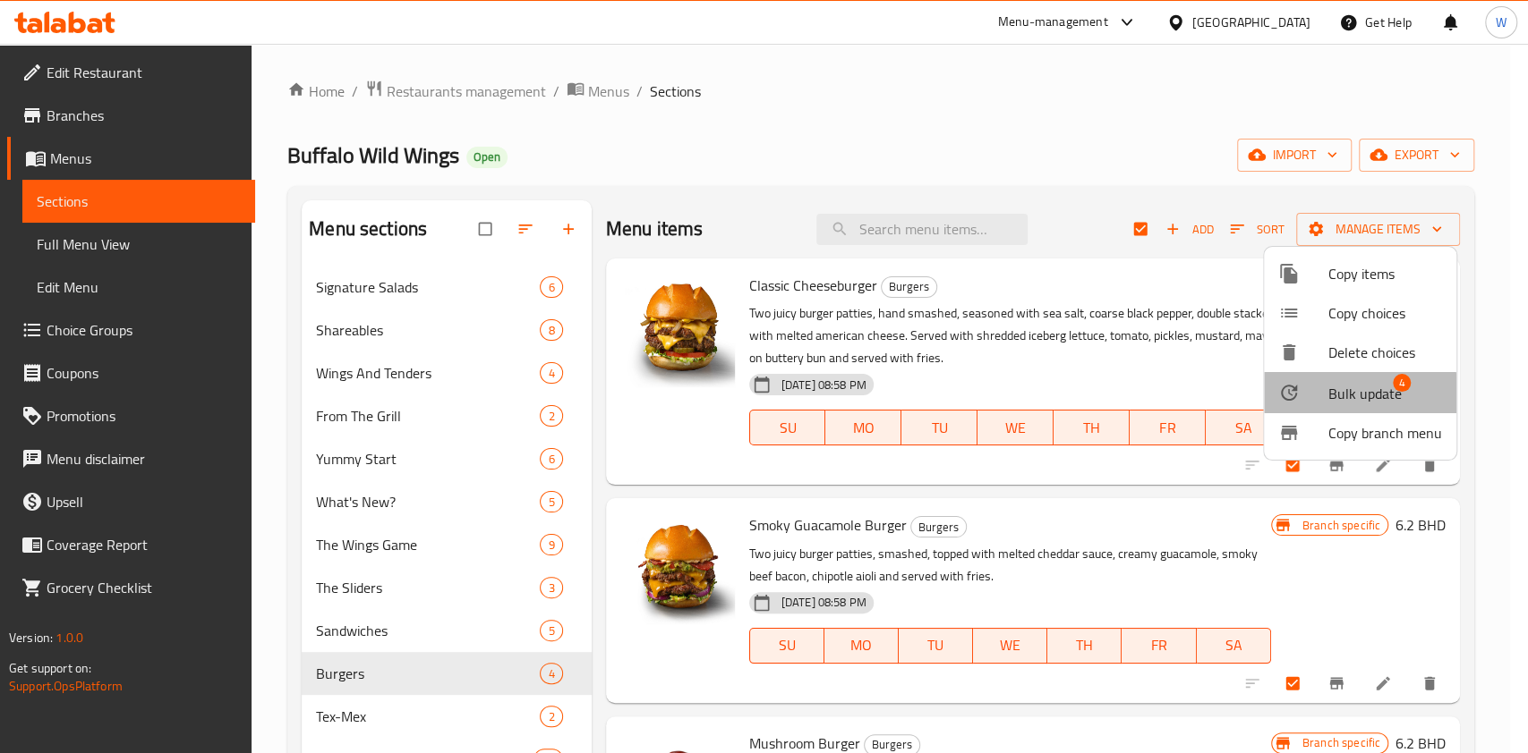
click at [1320, 397] on div at bounding box center [1303, 392] width 50 height 21
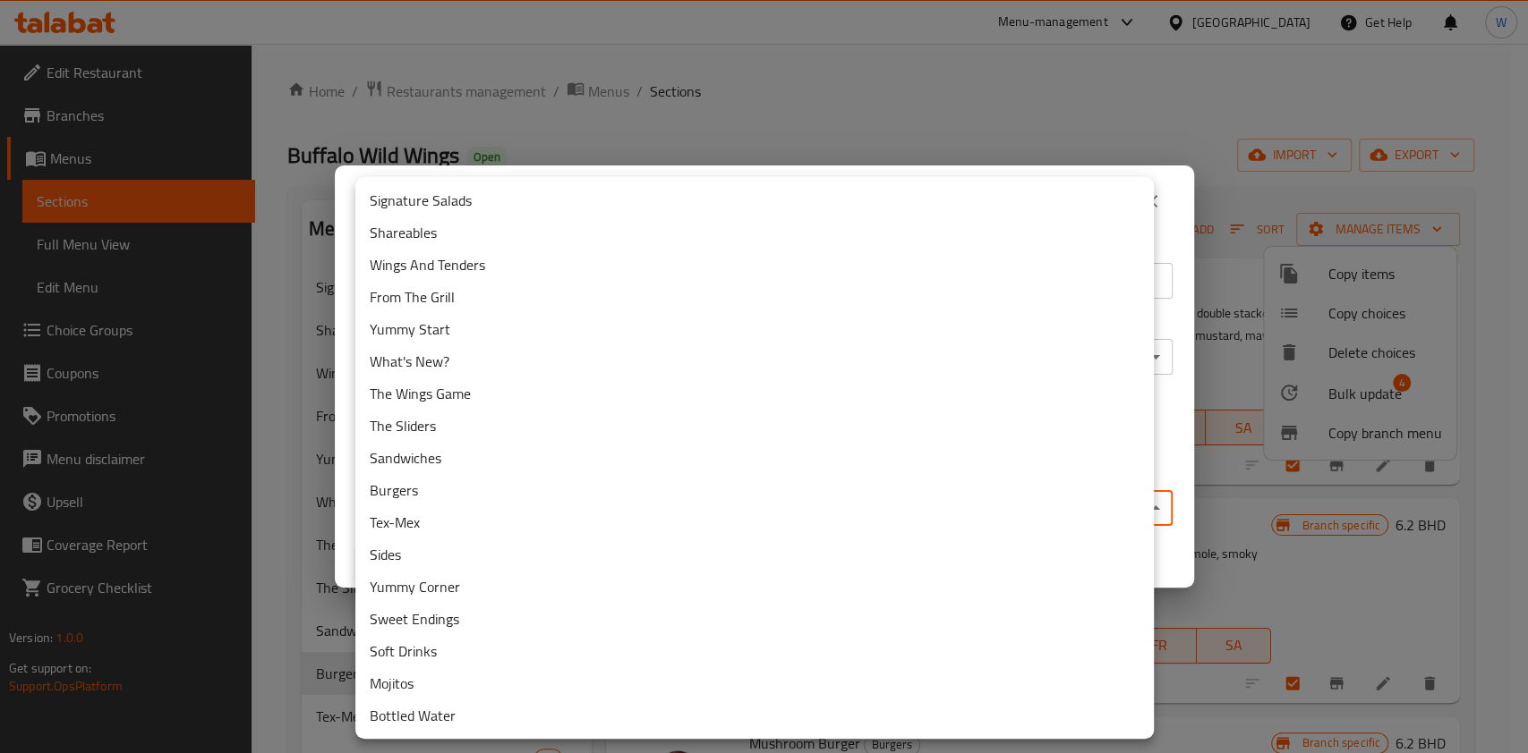
click at [838, 497] on body "​ Menu-management [GEOGRAPHIC_DATA] Get Help W Edit Restaurant Branches Menus S…" at bounding box center [764, 399] width 1528 height 710
click at [568, 466] on li "Sandwiches" at bounding box center [754, 458] width 798 height 32
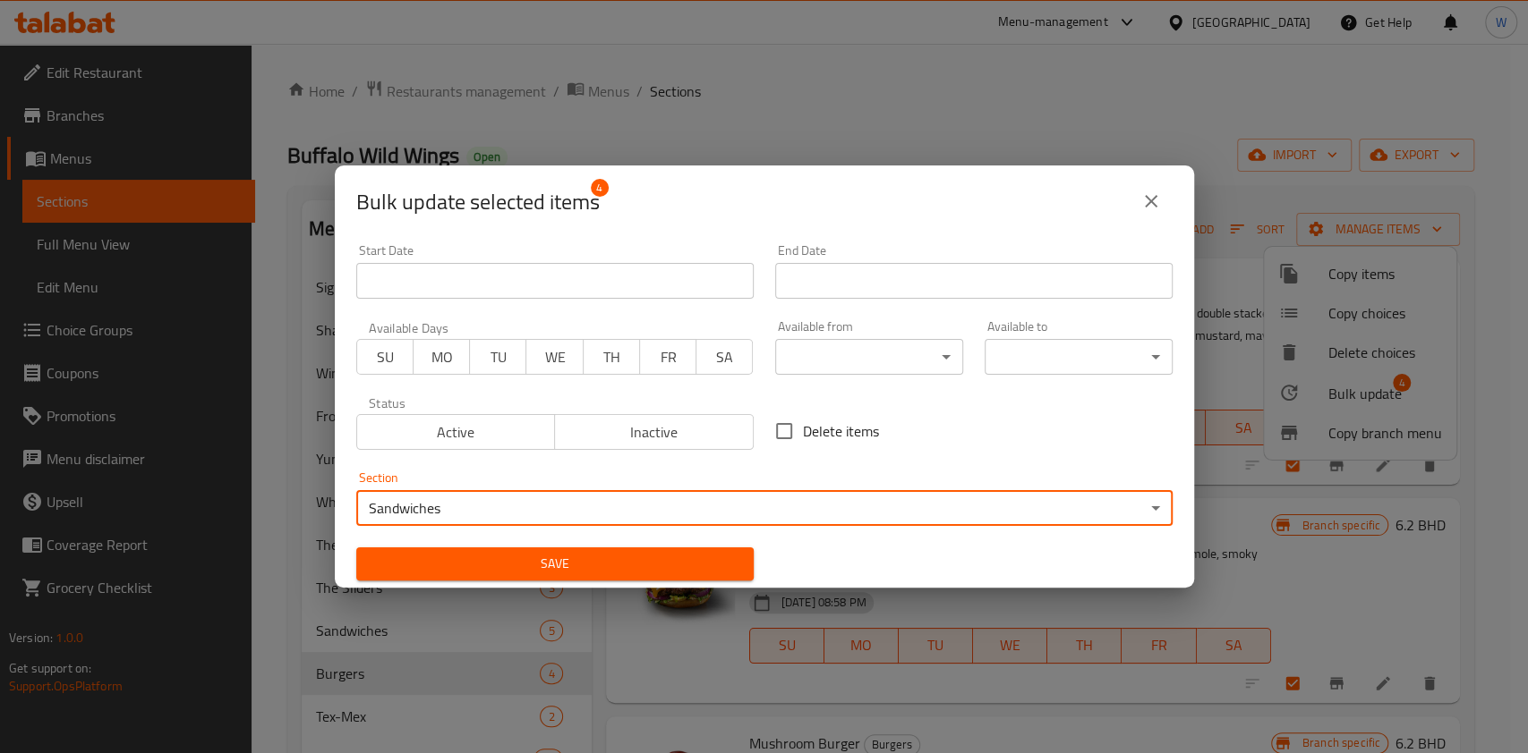
click at [564, 551] on button "Save" at bounding box center [554, 564] width 397 height 33
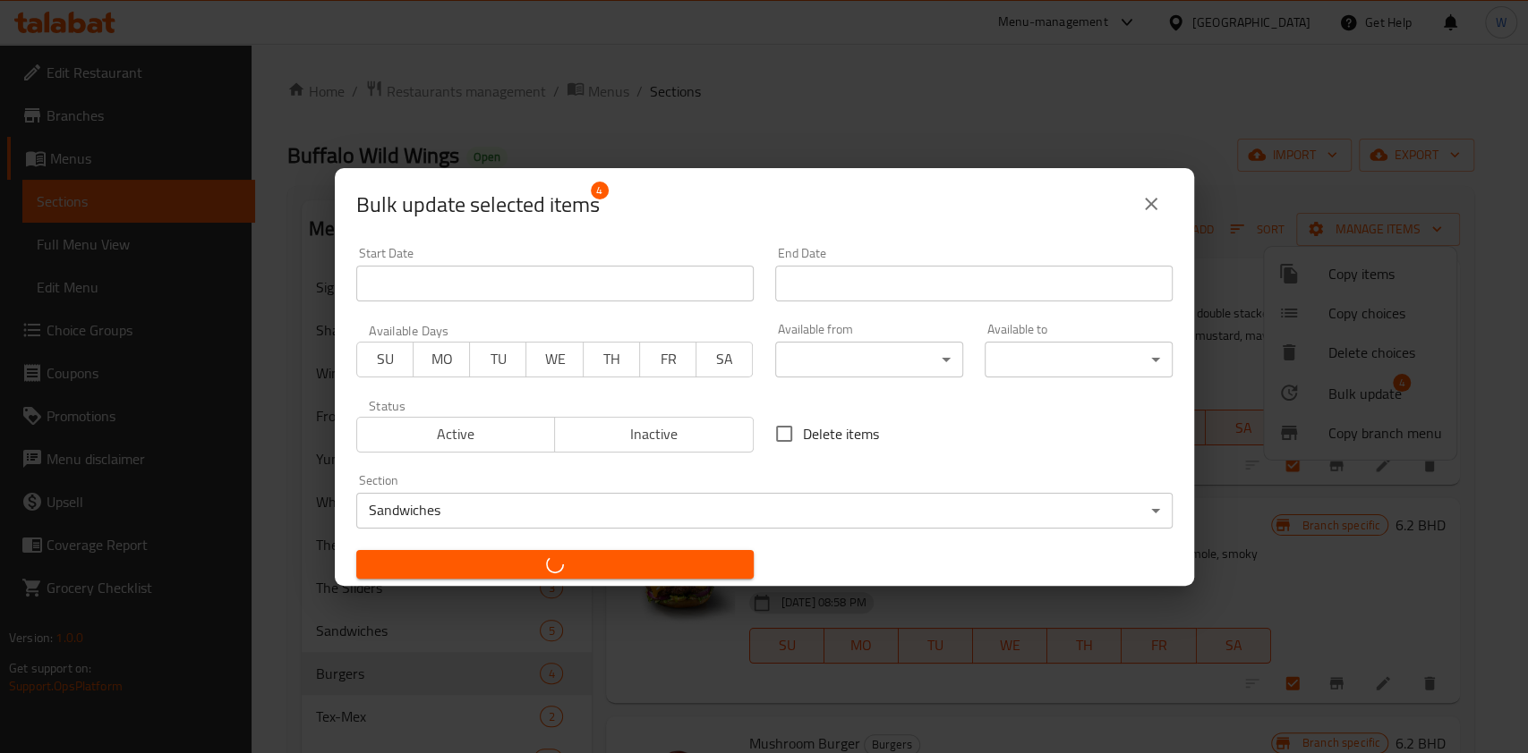
checkbox input "false"
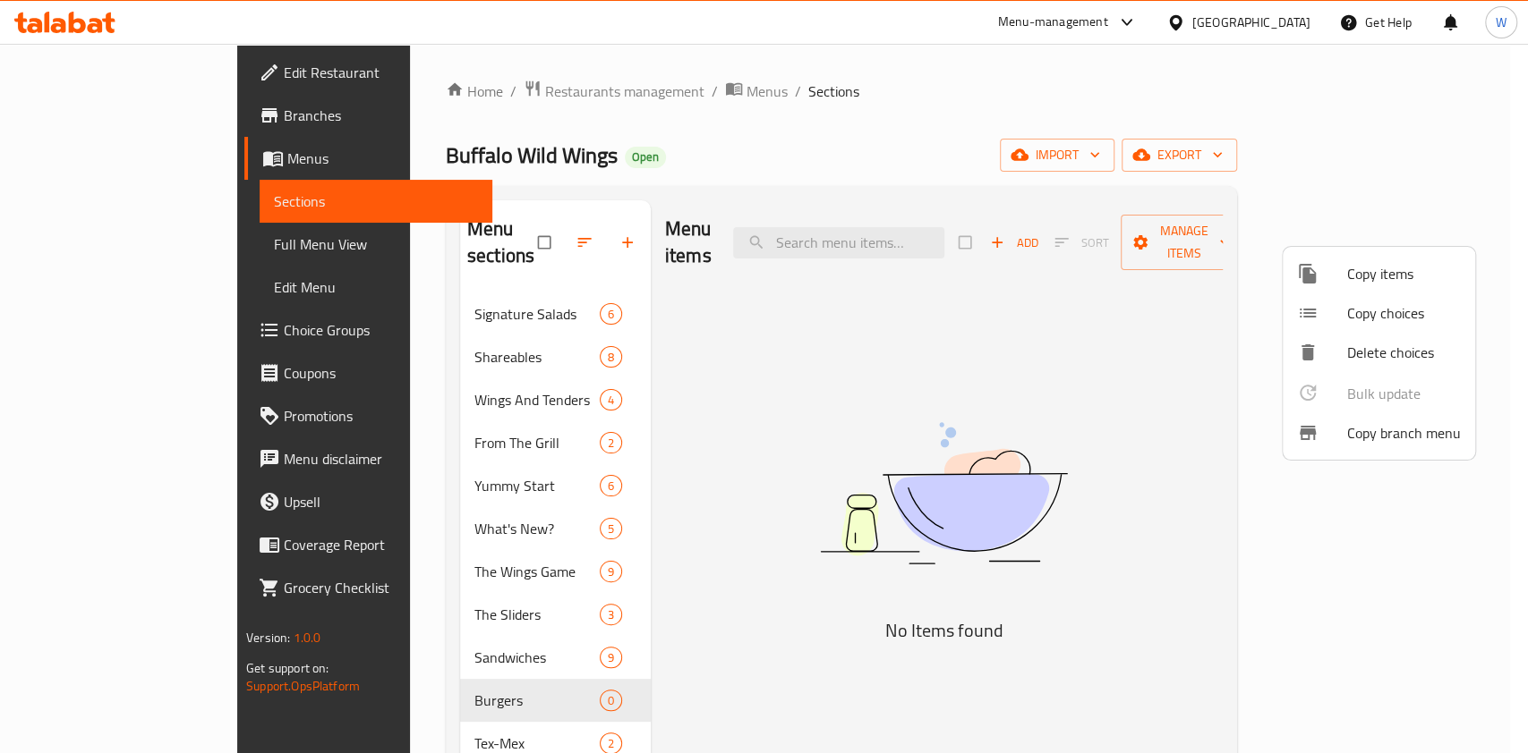
click at [349, 468] on div at bounding box center [764, 376] width 1528 height 753
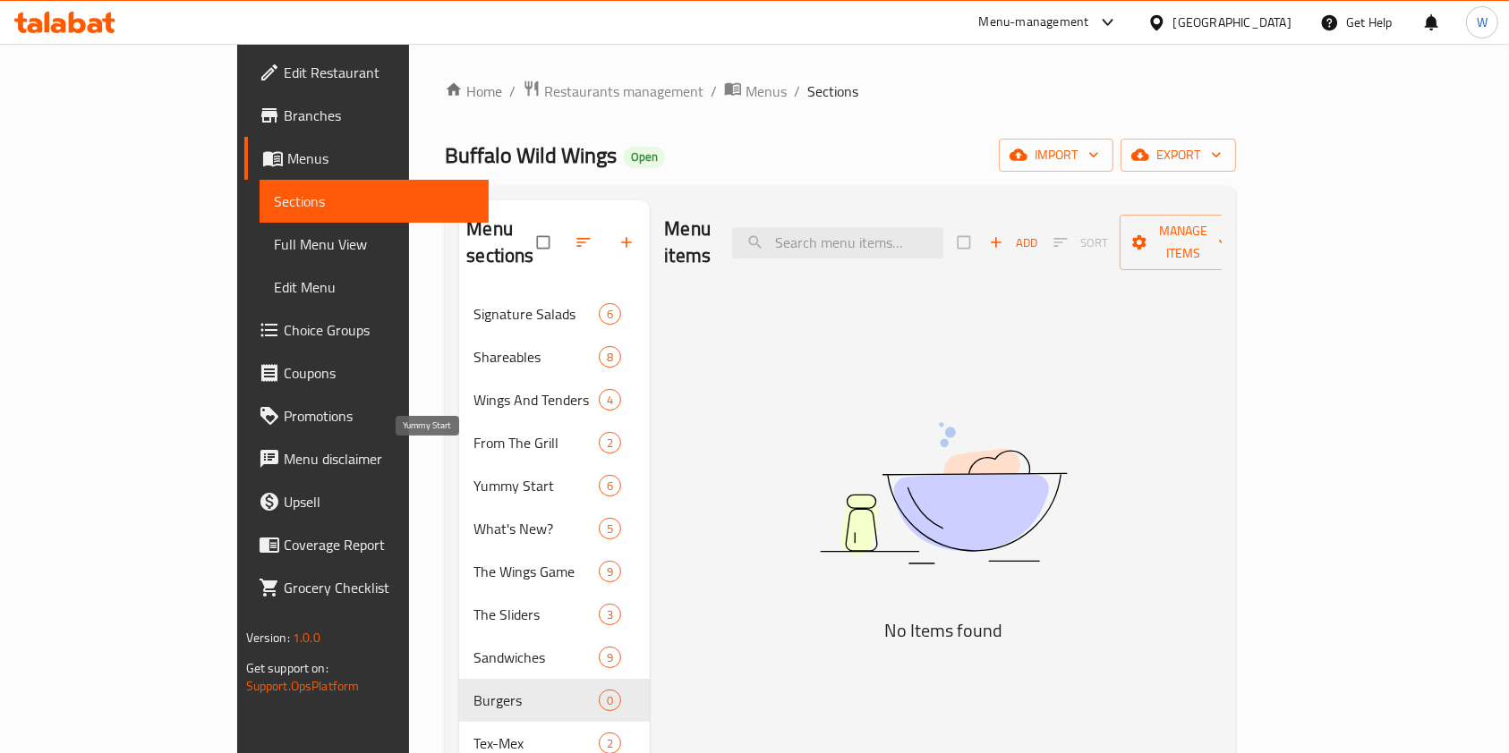
click at [473, 475] on span "Yummy Start" at bounding box center [535, 485] width 125 height 21
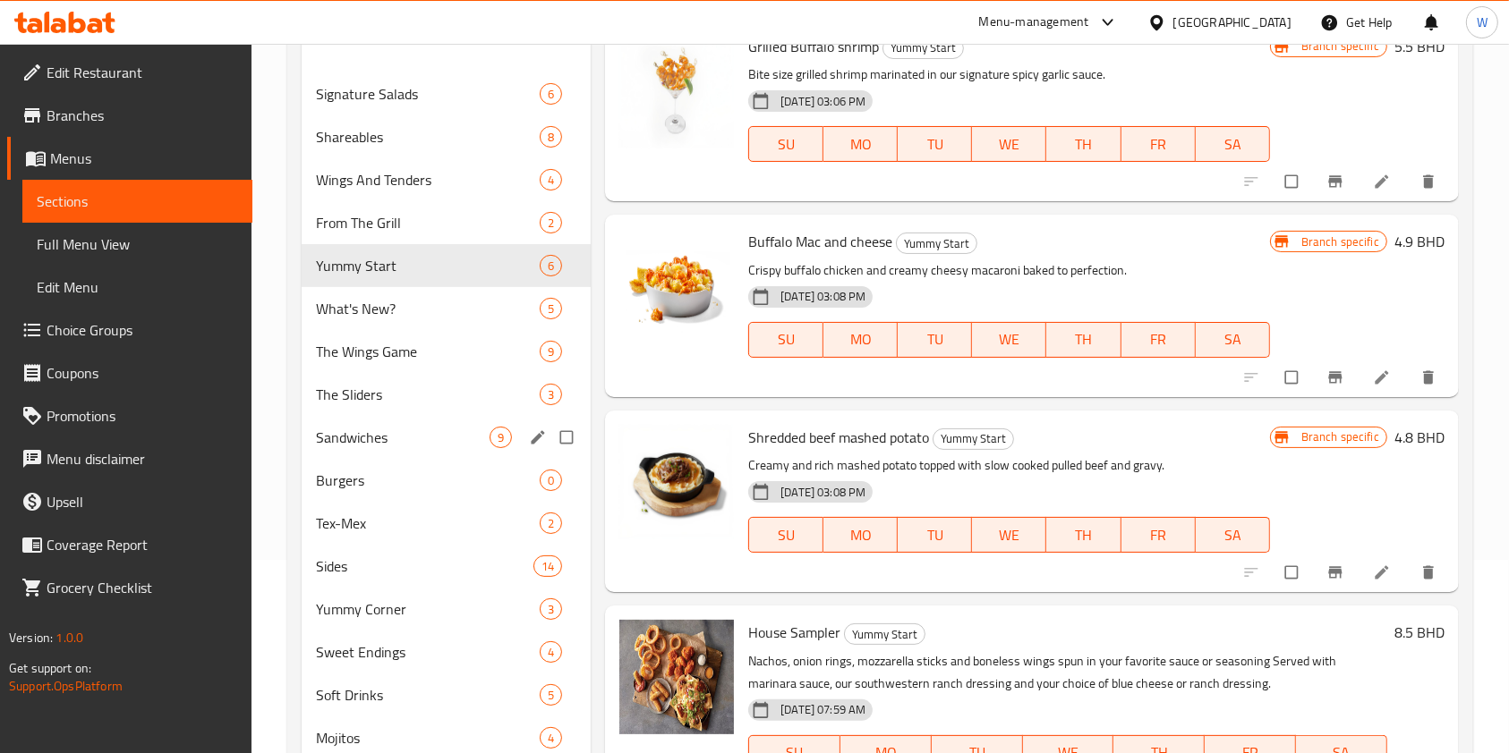
scroll to position [61, 0]
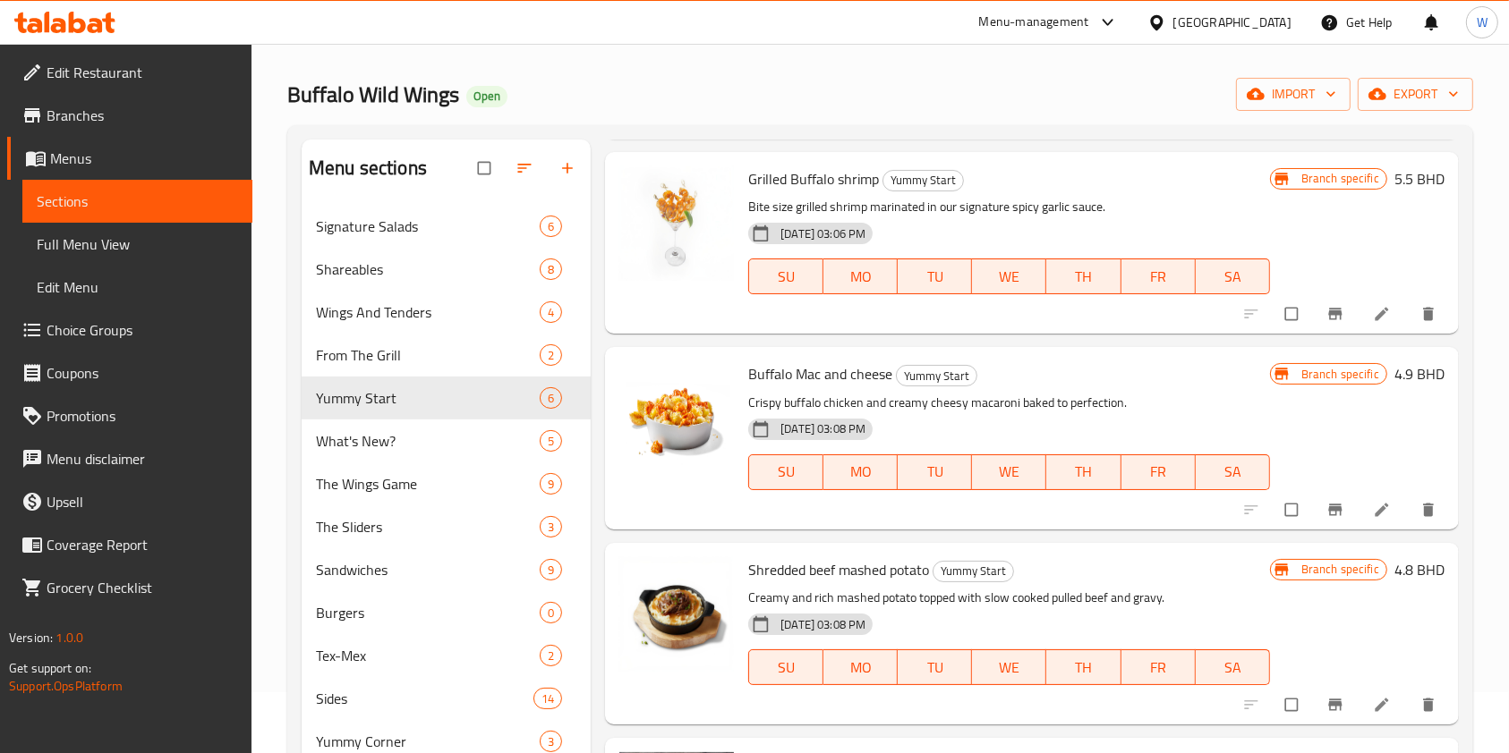
click at [511, 169] on button "button" at bounding box center [526, 168] width 43 height 39
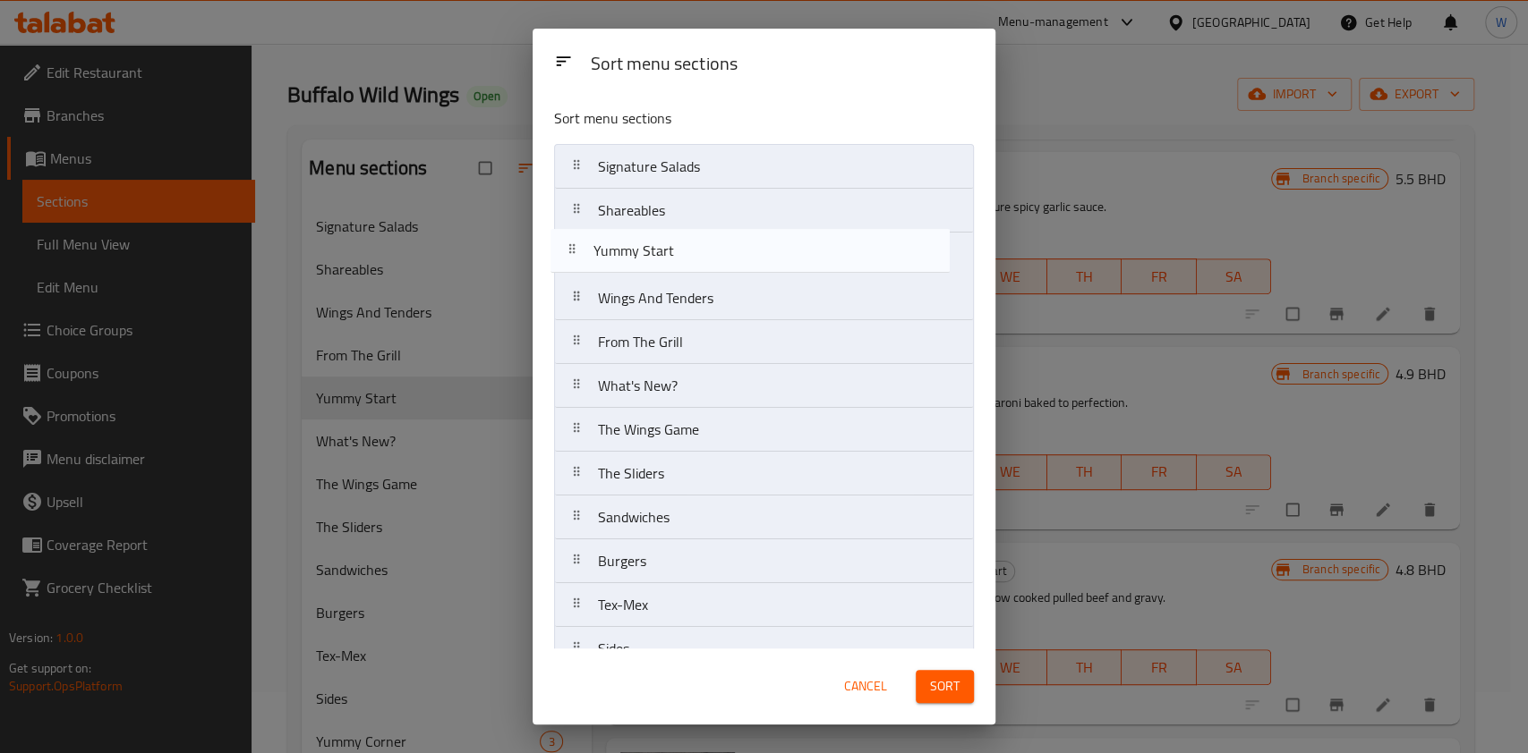
drag, startPoint x: 682, startPoint y: 348, endPoint x: 677, endPoint y: 245, distance: 103.0
click at [677, 245] on nav "Signature Salads Shareables Wings And Tenders From The Grill Yummy Start What's…" at bounding box center [764, 517] width 420 height 747
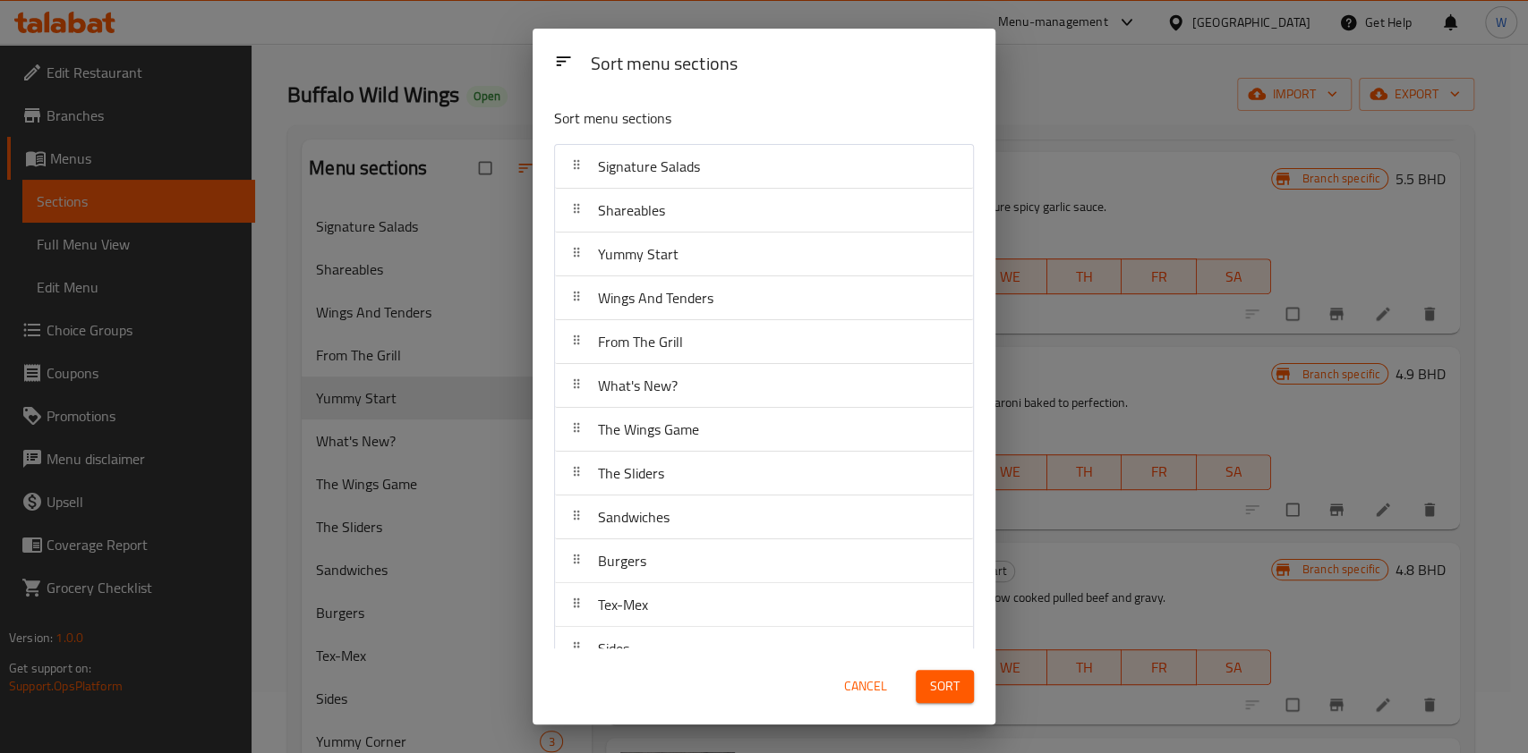
click at [959, 695] on button "Sort" at bounding box center [944, 686] width 58 height 33
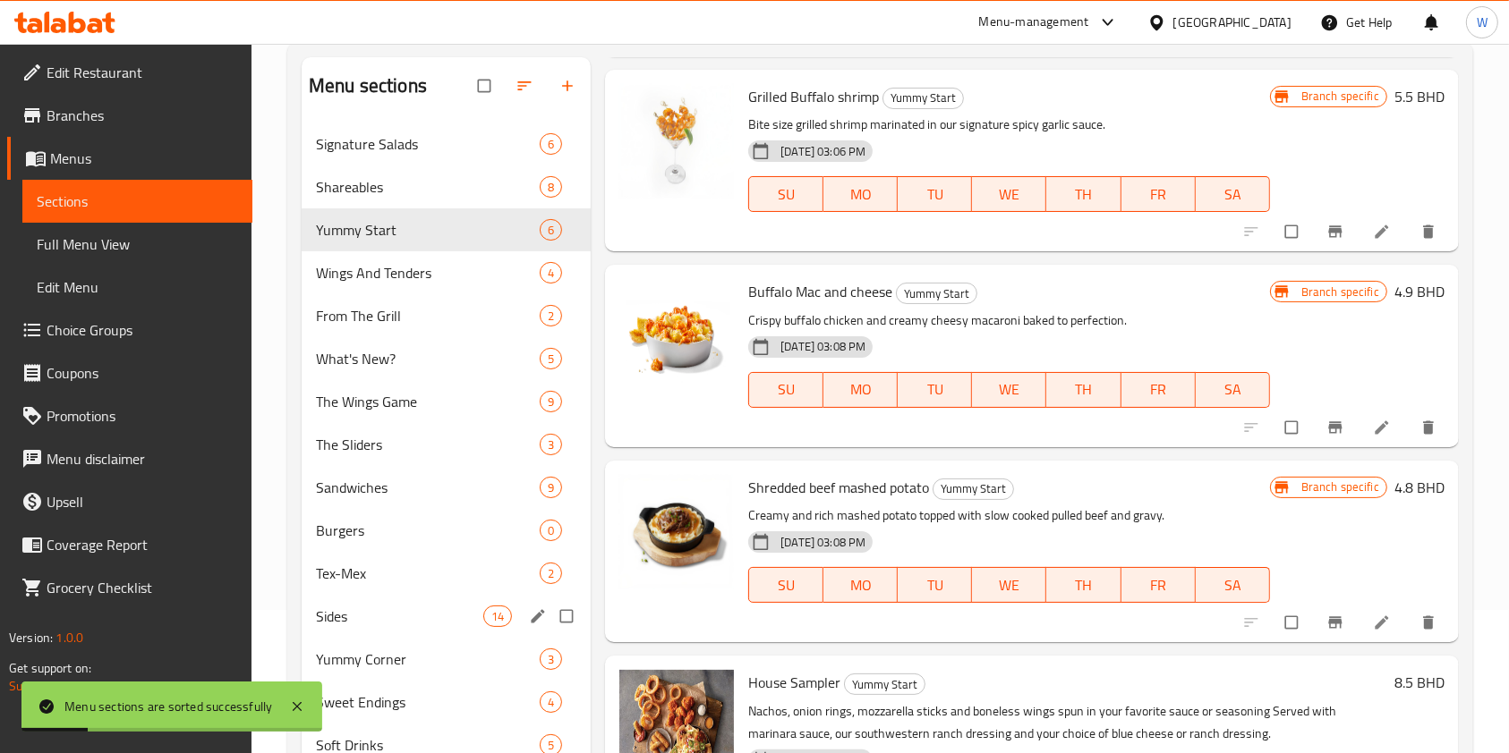
scroll to position [180, 0]
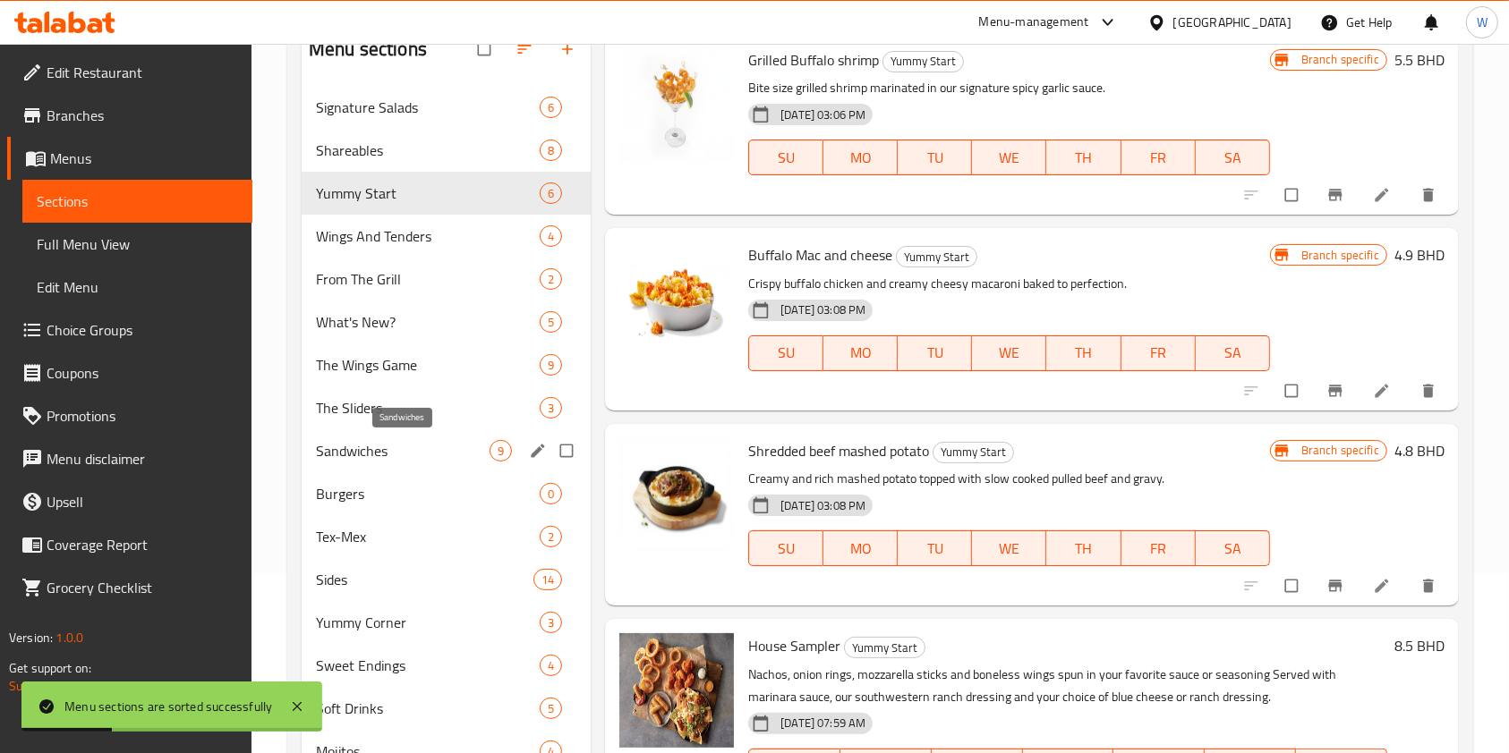
click at [394, 447] on span "Sandwiches" at bounding box center [403, 450] width 174 height 21
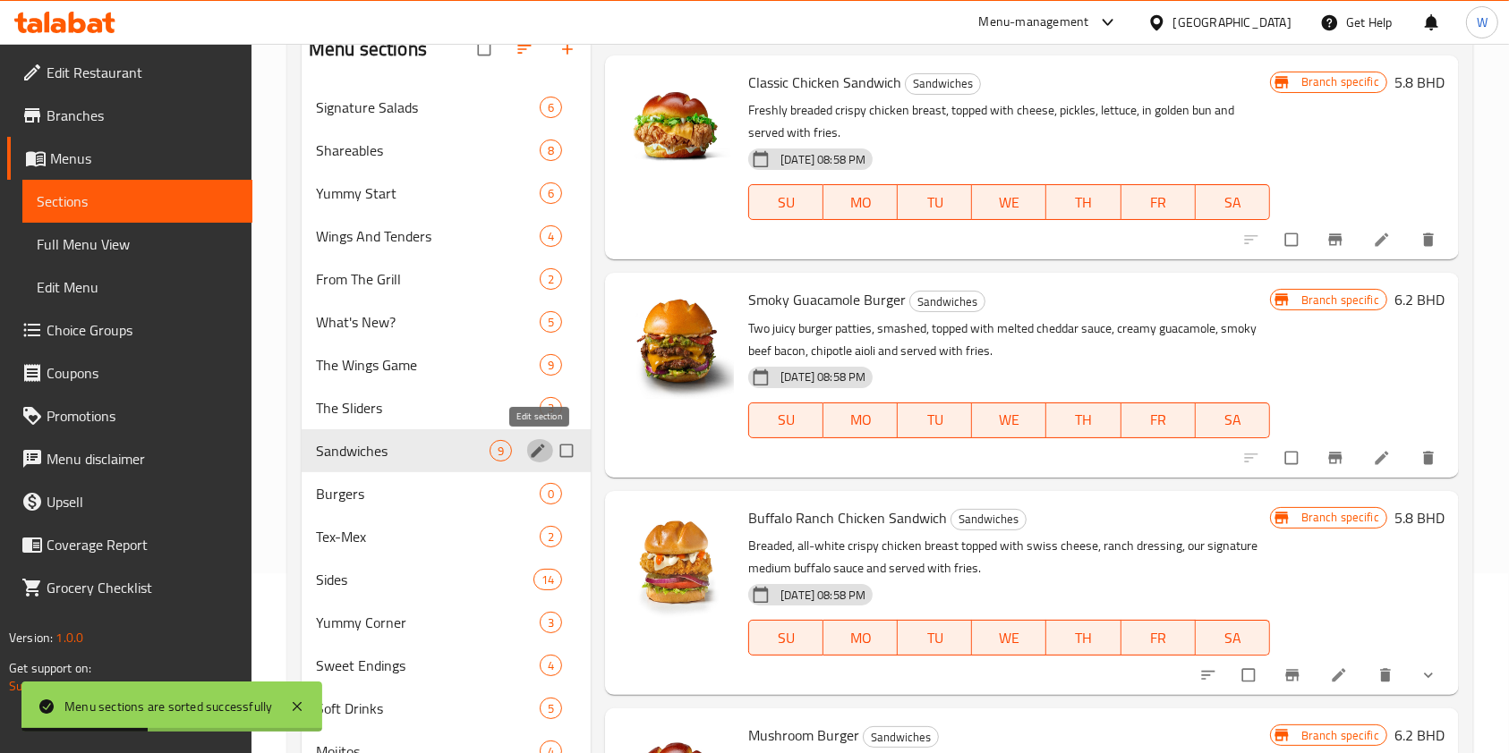
click at [542, 455] on icon "edit" at bounding box center [538, 451] width 18 height 18
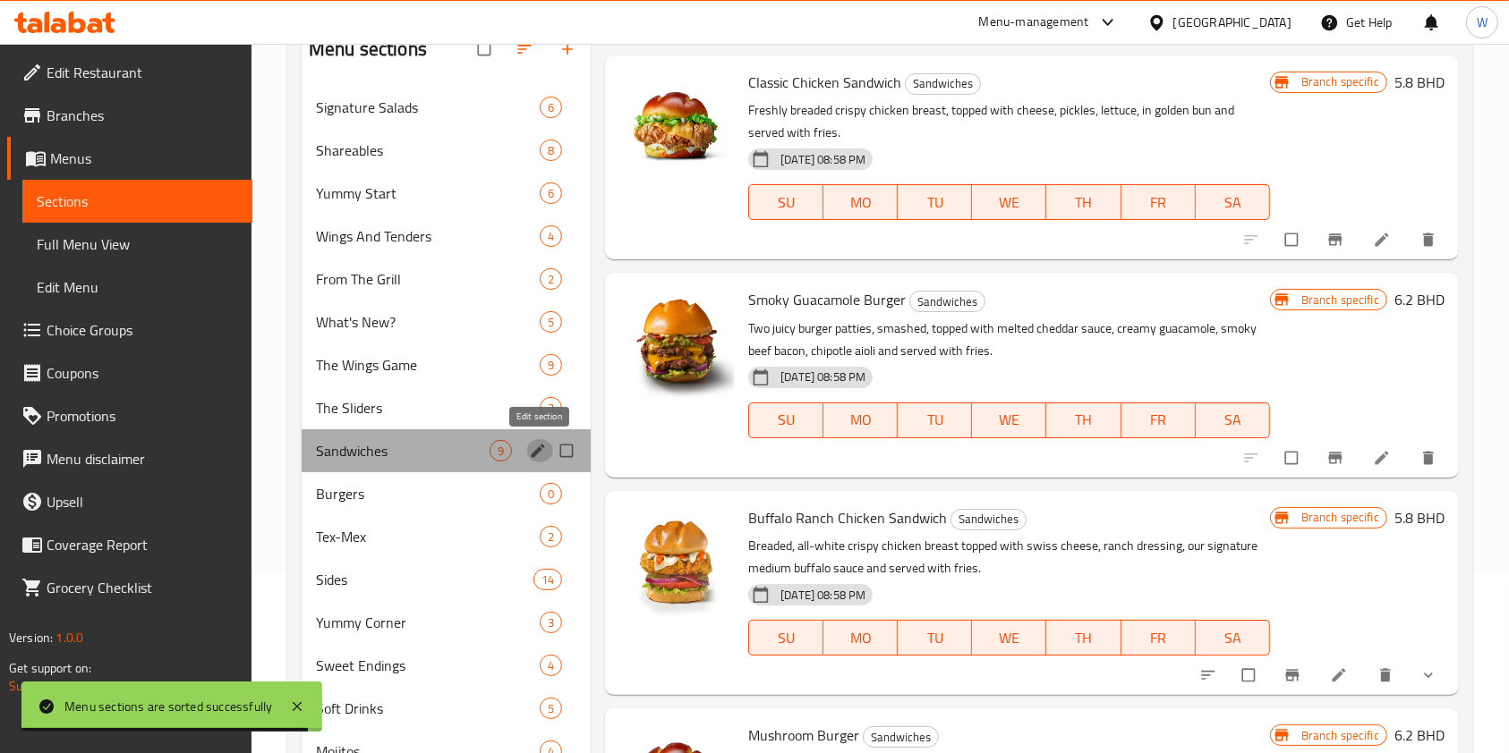
click at [539, 454] on icon "edit" at bounding box center [538, 451] width 18 height 18
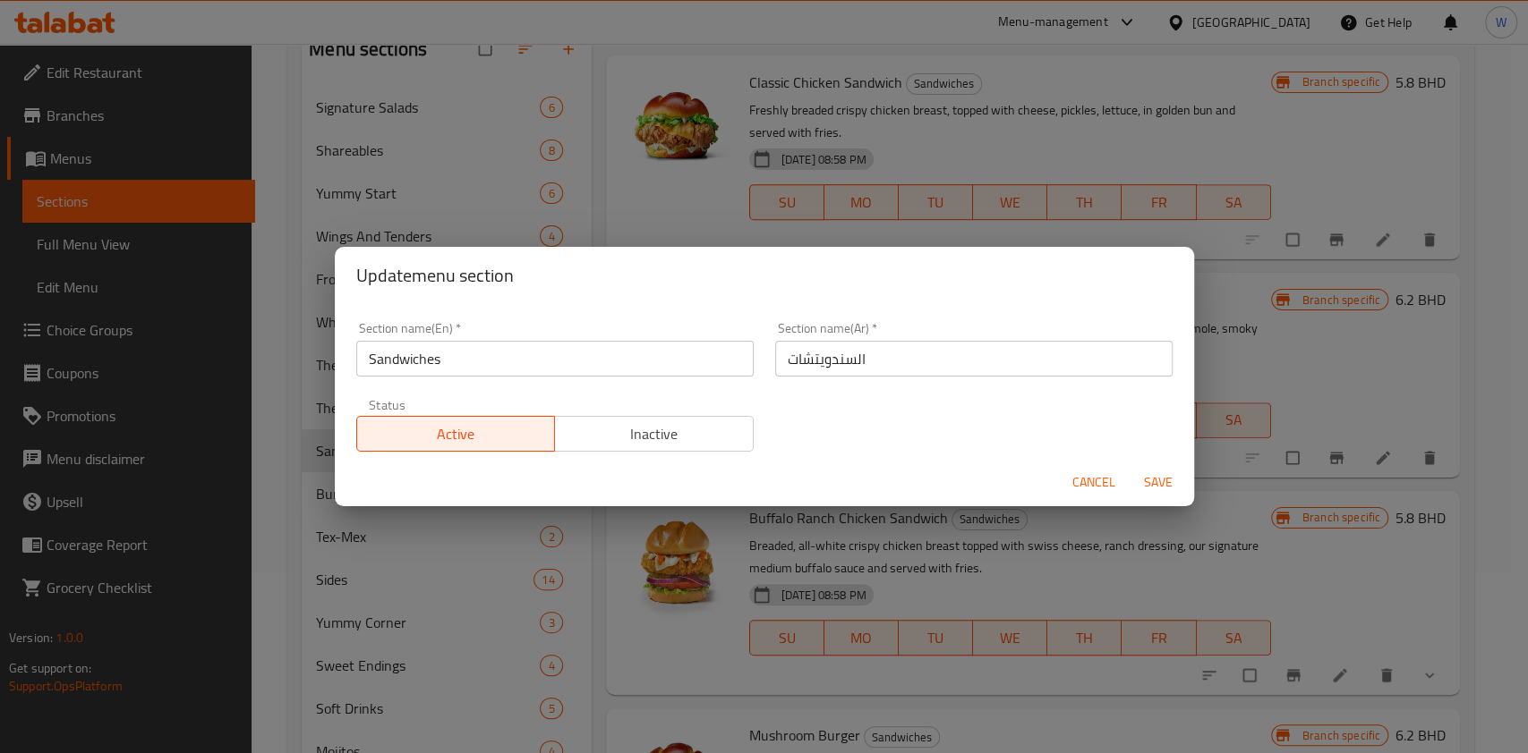
click at [537, 377] on div "Section name(En)   * Sandwiches Section name(En) *" at bounding box center [554, 349] width 419 height 76
click at [537, 376] on div "Section name(En)   * Sandwiches Section name(En) *" at bounding box center [554, 349] width 419 height 76
click at [537, 367] on input "Sandwiches" at bounding box center [554, 359] width 397 height 36
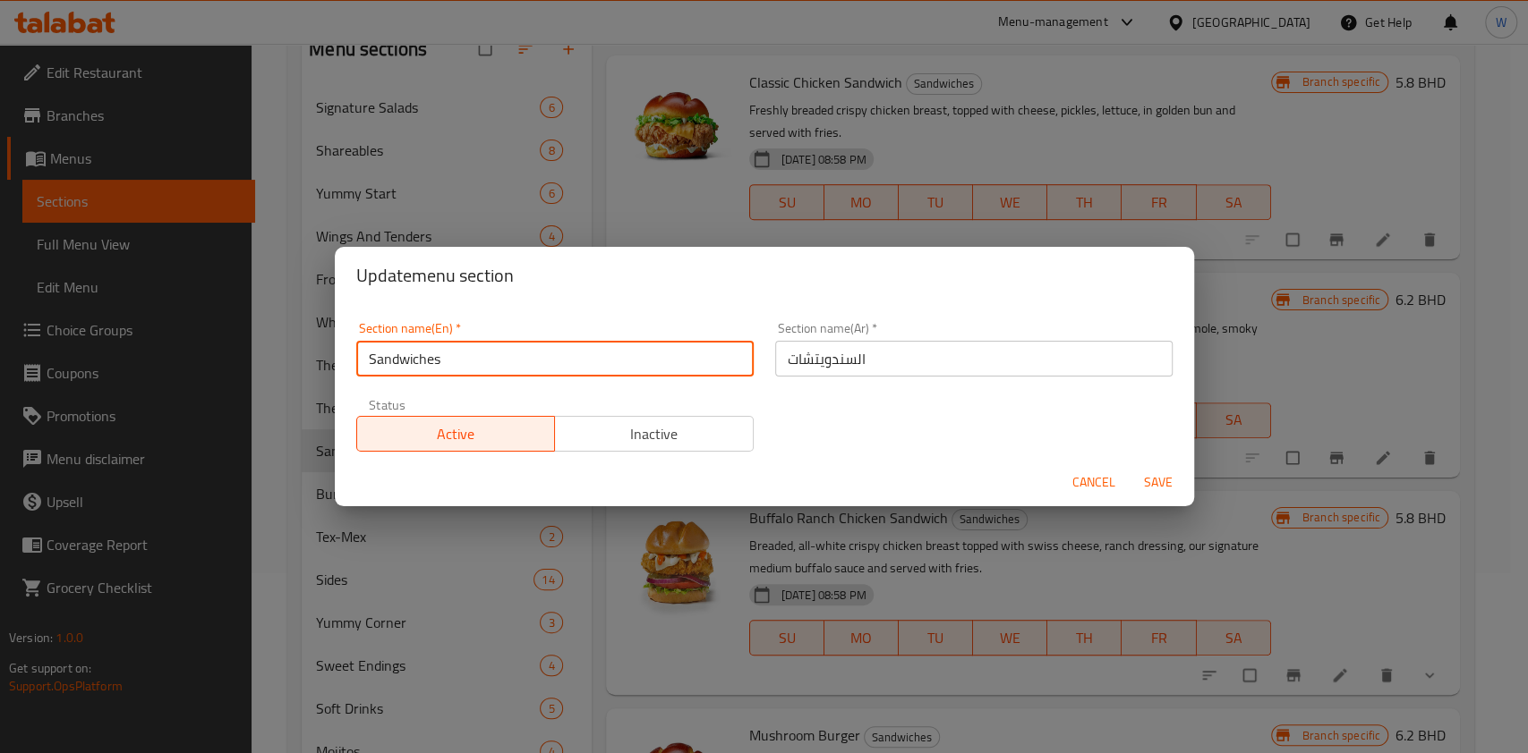
paste input "Burgers, Wraps, And"
type input "Burgers, Wraps, And Sandwiches"
click at [1167, 478] on span "Save" at bounding box center [1157, 483] width 43 height 22
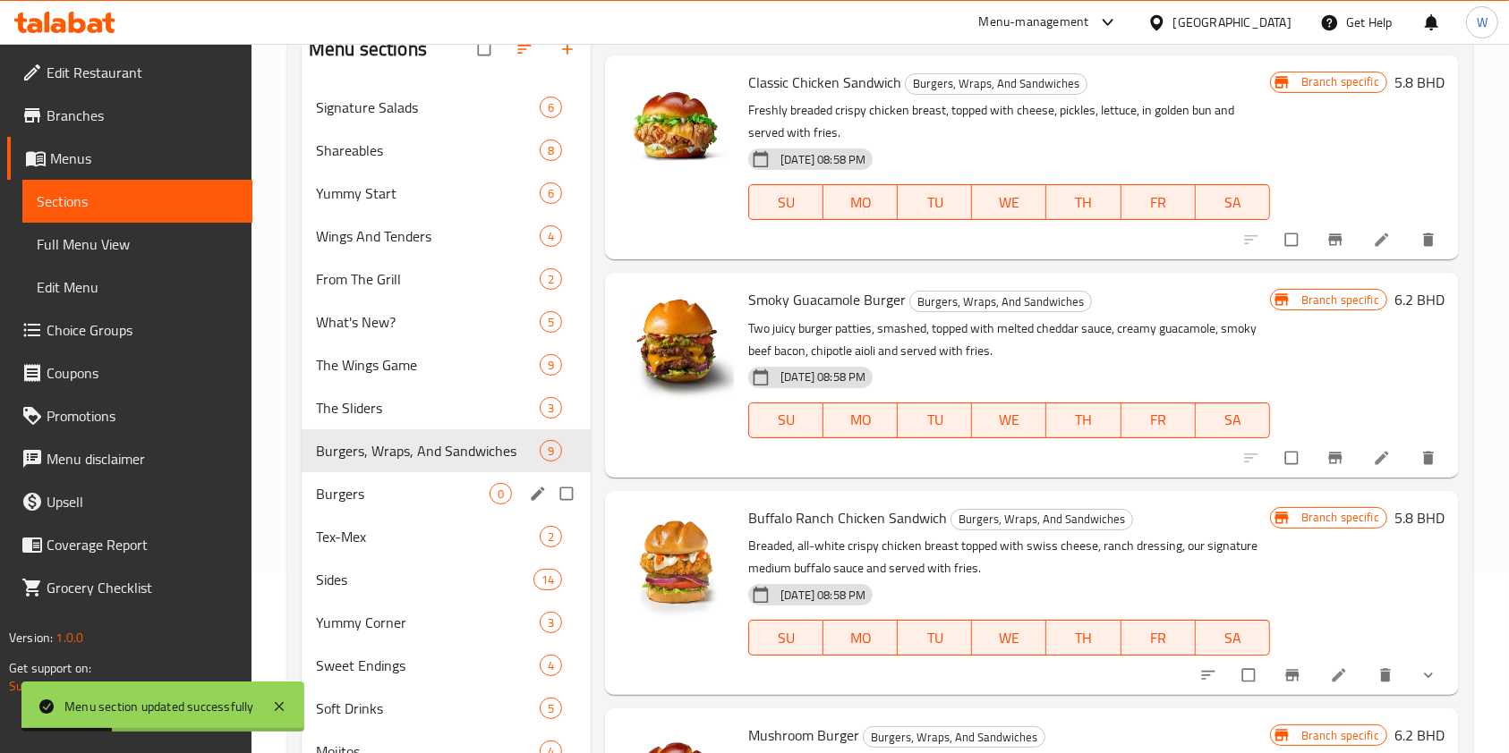
click at [568, 498] on input "Menu sections" at bounding box center [568, 494] width 38 height 34
checkbox input "true"
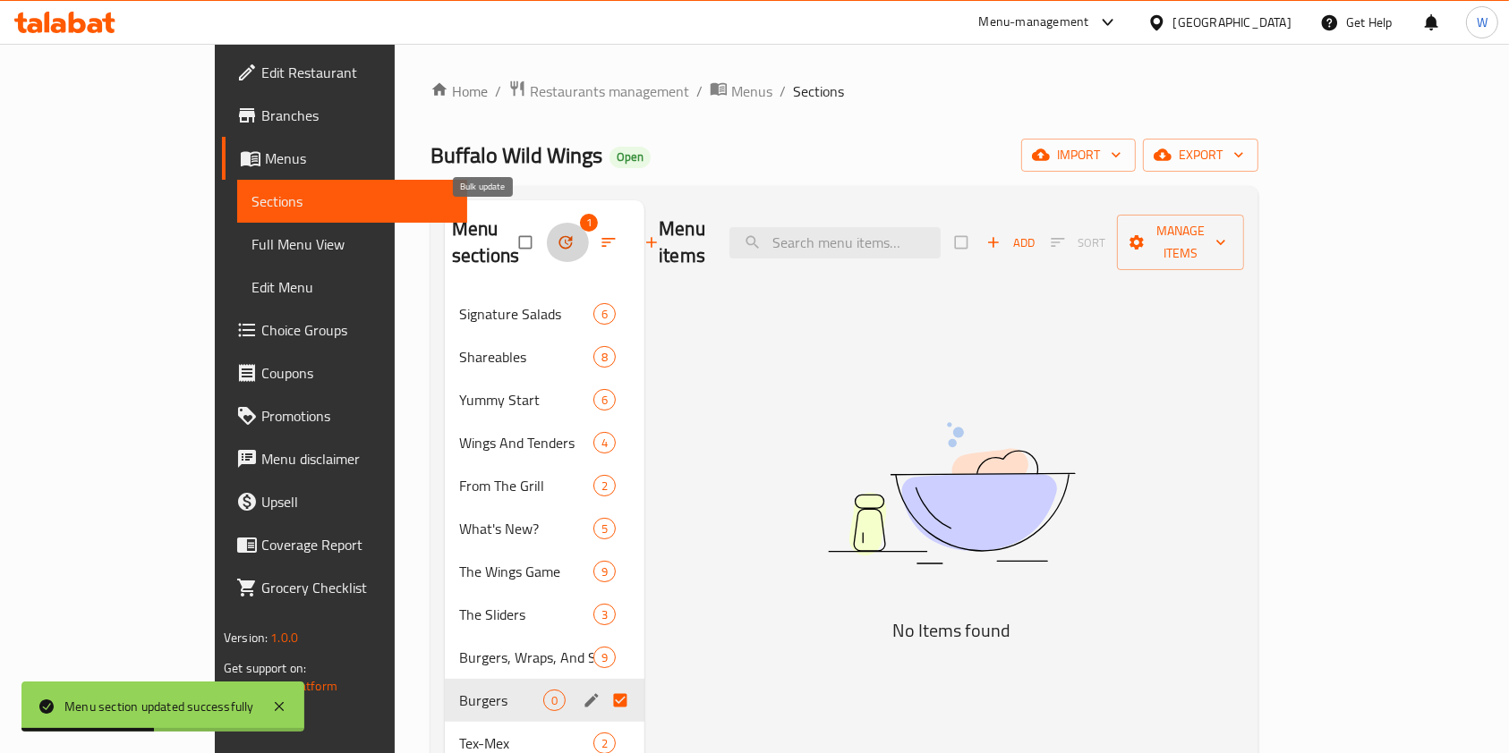
click at [557, 234] on span "button" at bounding box center [567, 243] width 21 height 18
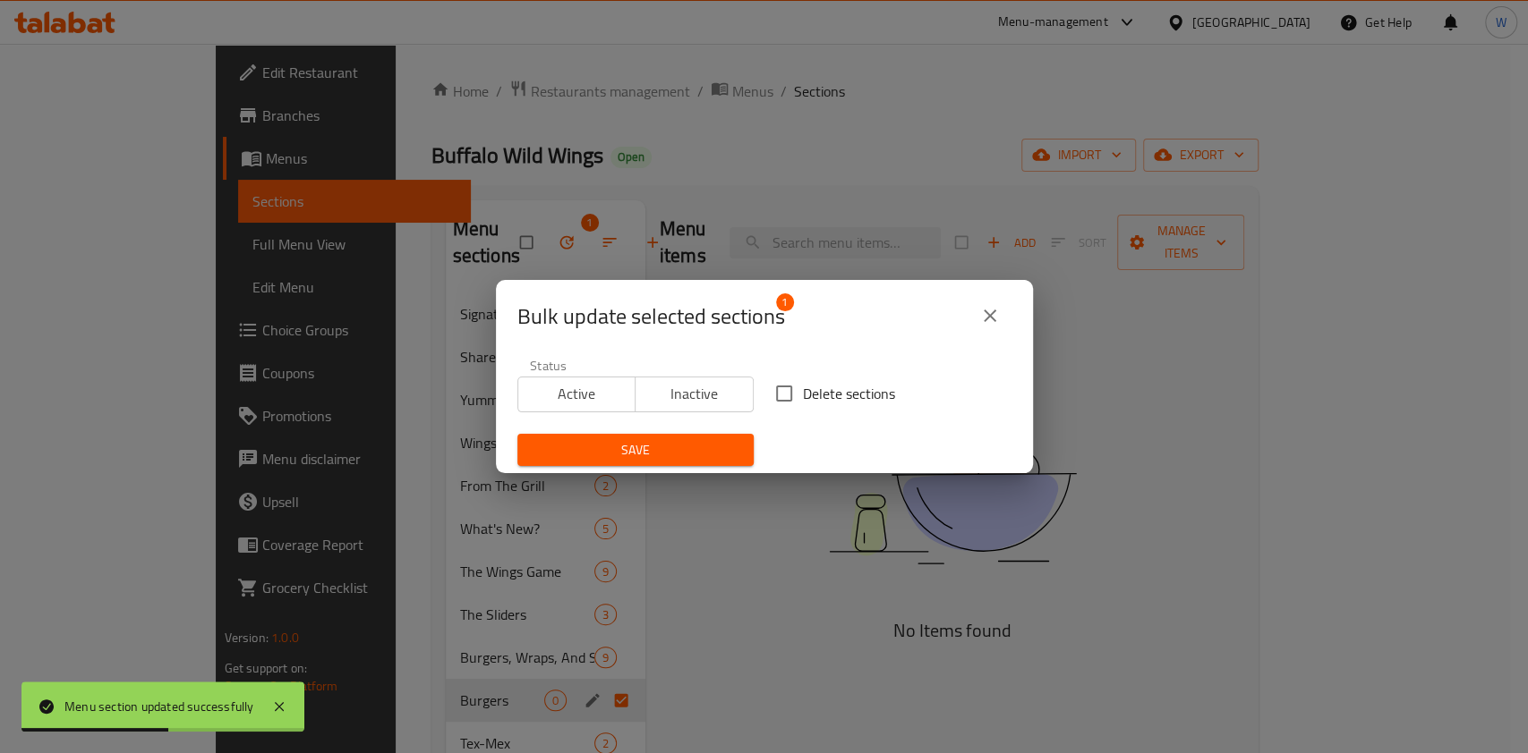
click at [840, 414] on div "Delete sections" at bounding box center [893, 393] width 258 height 59
click at [825, 391] on span "Delete sections" at bounding box center [849, 393] width 92 height 21
click at [803, 391] on input "Delete sections" at bounding box center [784, 394] width 38 height 38
checkbox input "true"
click at [662, 446] on span "Save" at bounding box center [636, 450] width 208 height 22
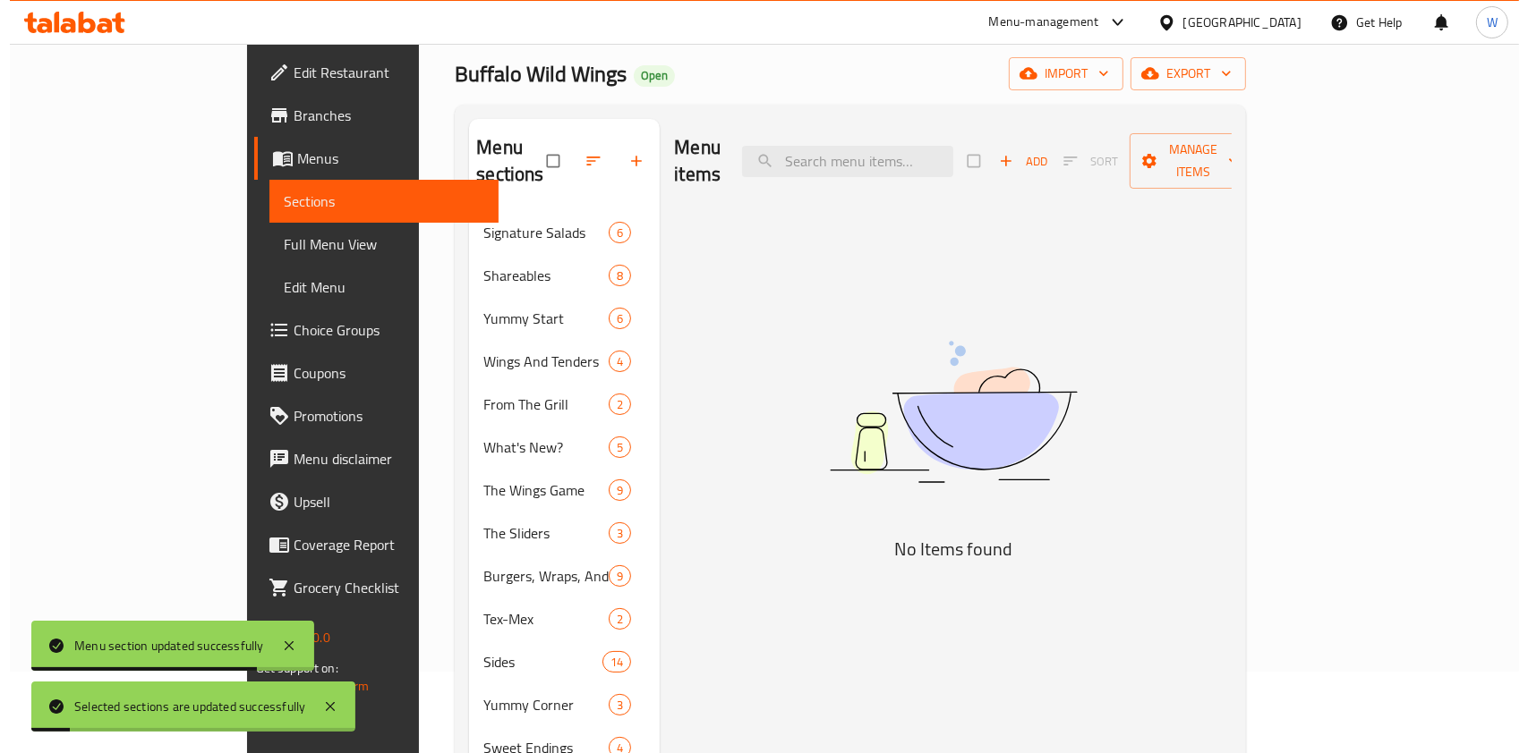
scroll to position [119, 0]
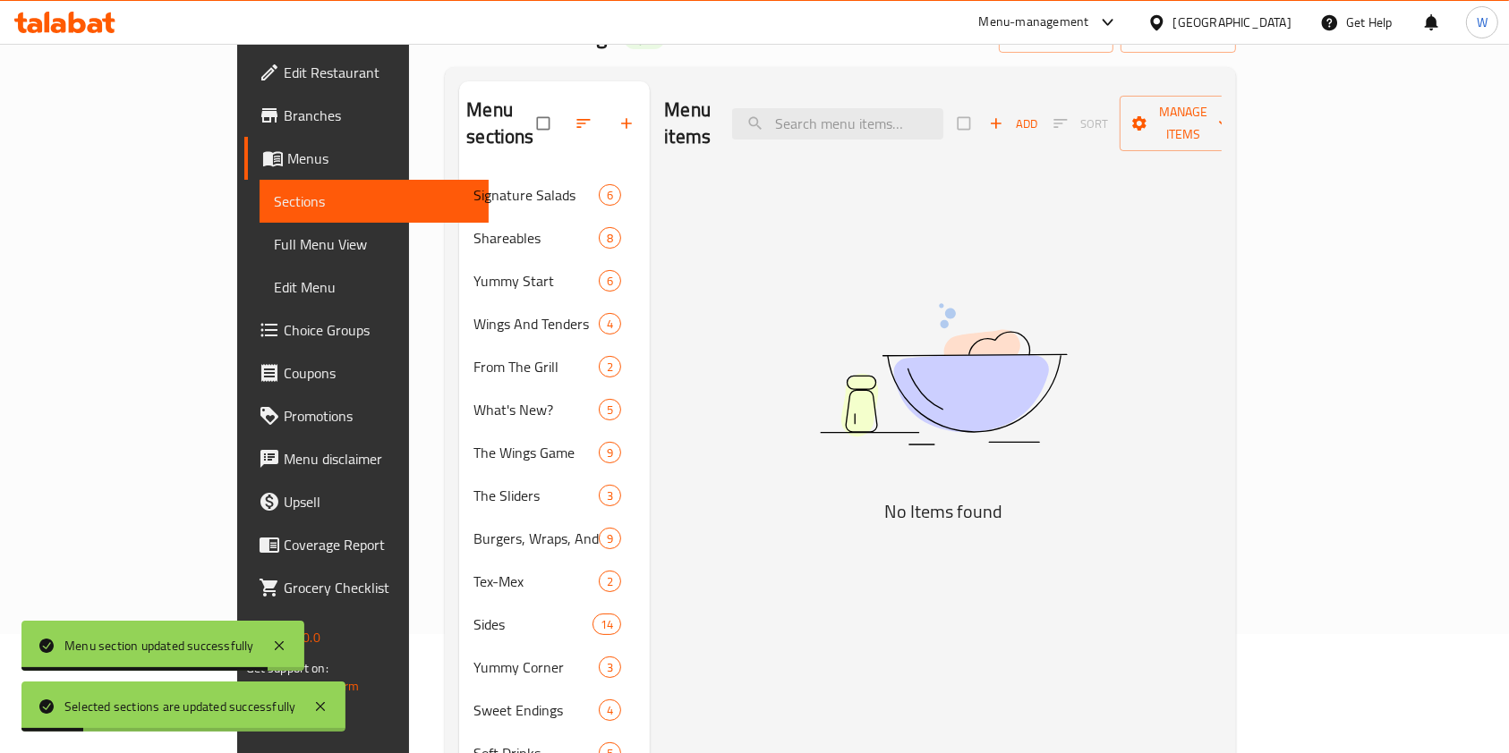
click at [575, 115] on icon "button" at bounding box center [584, 124] width 18 height 18
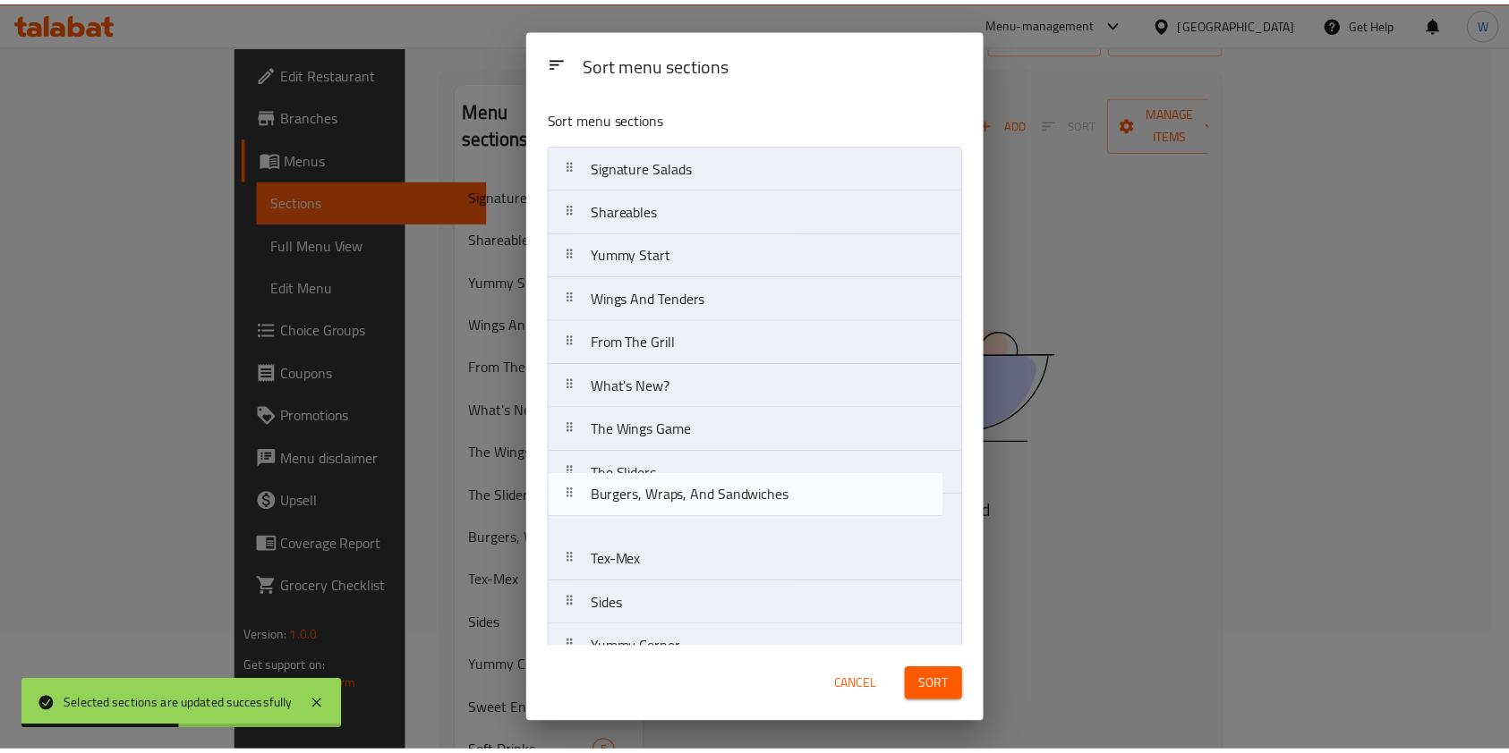
scroll to position [0, 0]
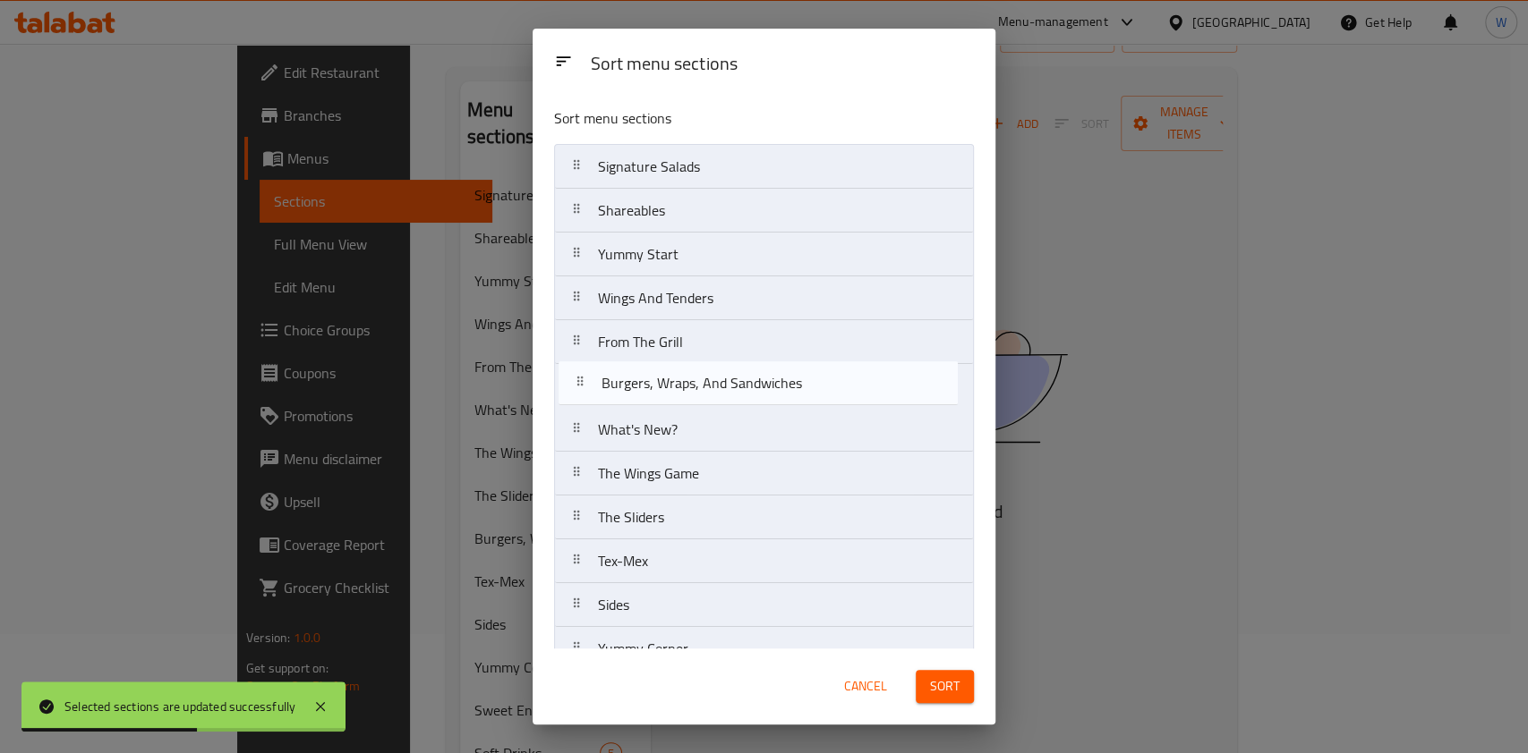
drag, startPoint x: 772, startPoint y: 531, endPoint x: 776, endPoint y: 379, distance: 152.2
click at [776, 379] on nav "Signature Salads Shareables Yummy Start Wings And Tenders From The Grill What's…" at bounding box center [764, 495] width 420 height 703
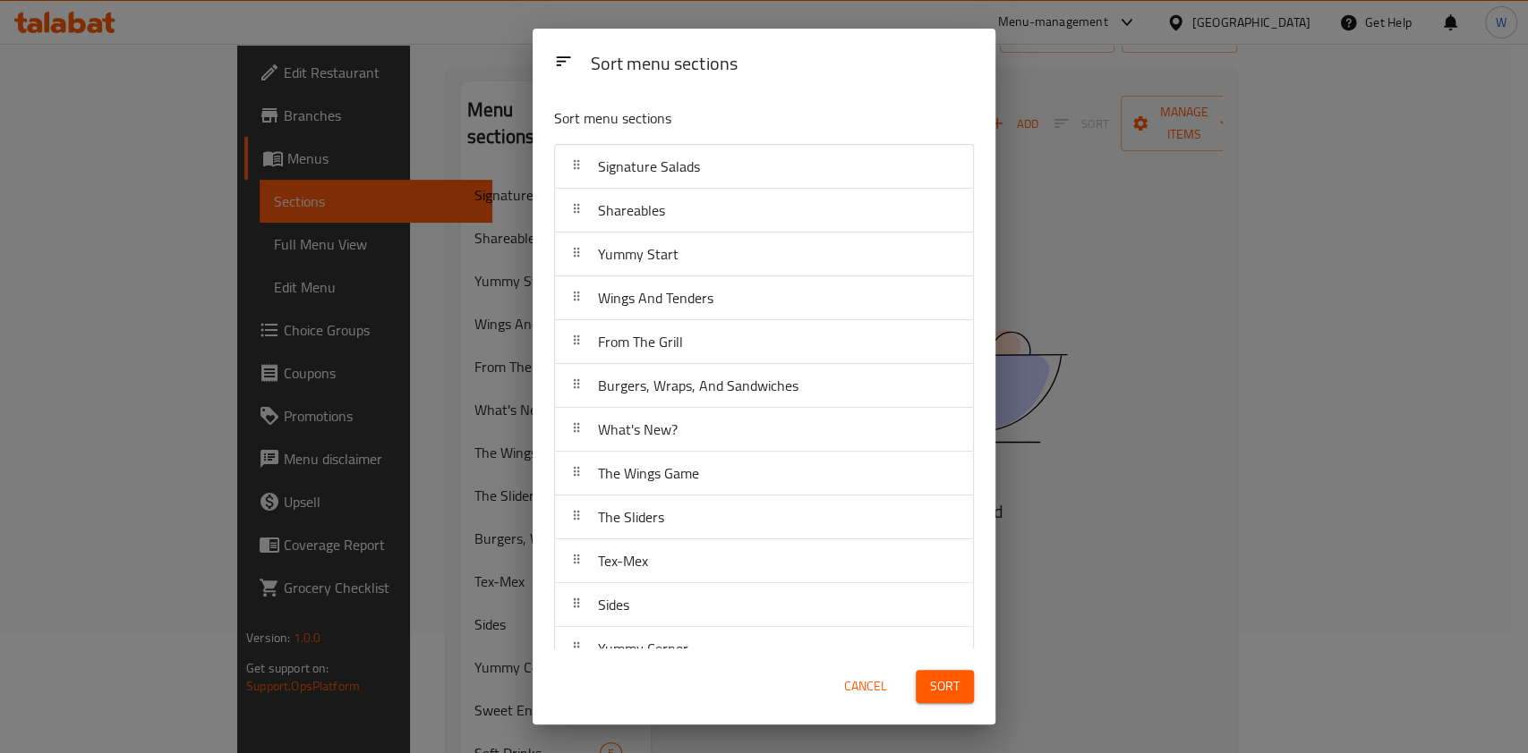
click at [969, 693] on button "Sort" at bounding box center [944, 686] width 58 height 33
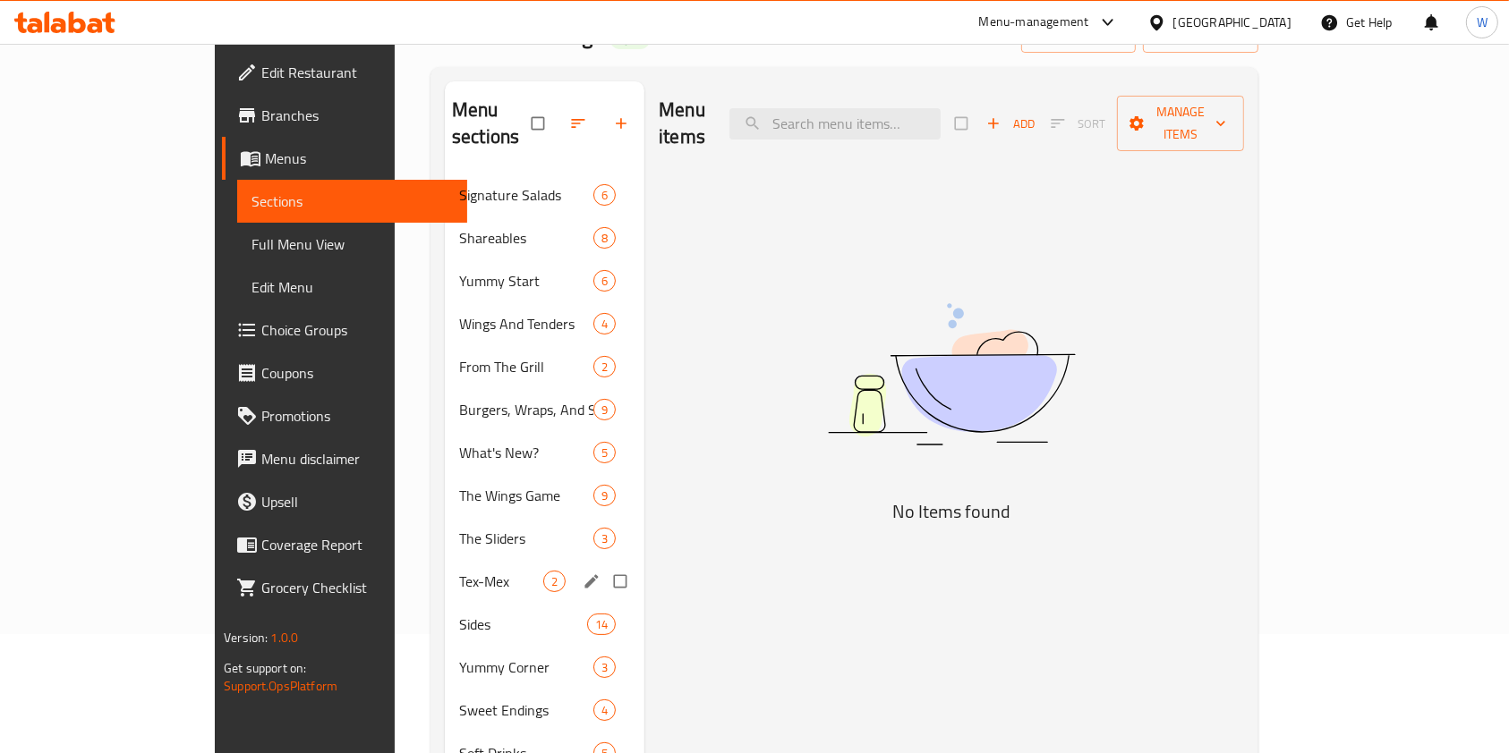
click at [459, 528] on span "The Sliders" at bounding box center [526, 538] width 134 height 21
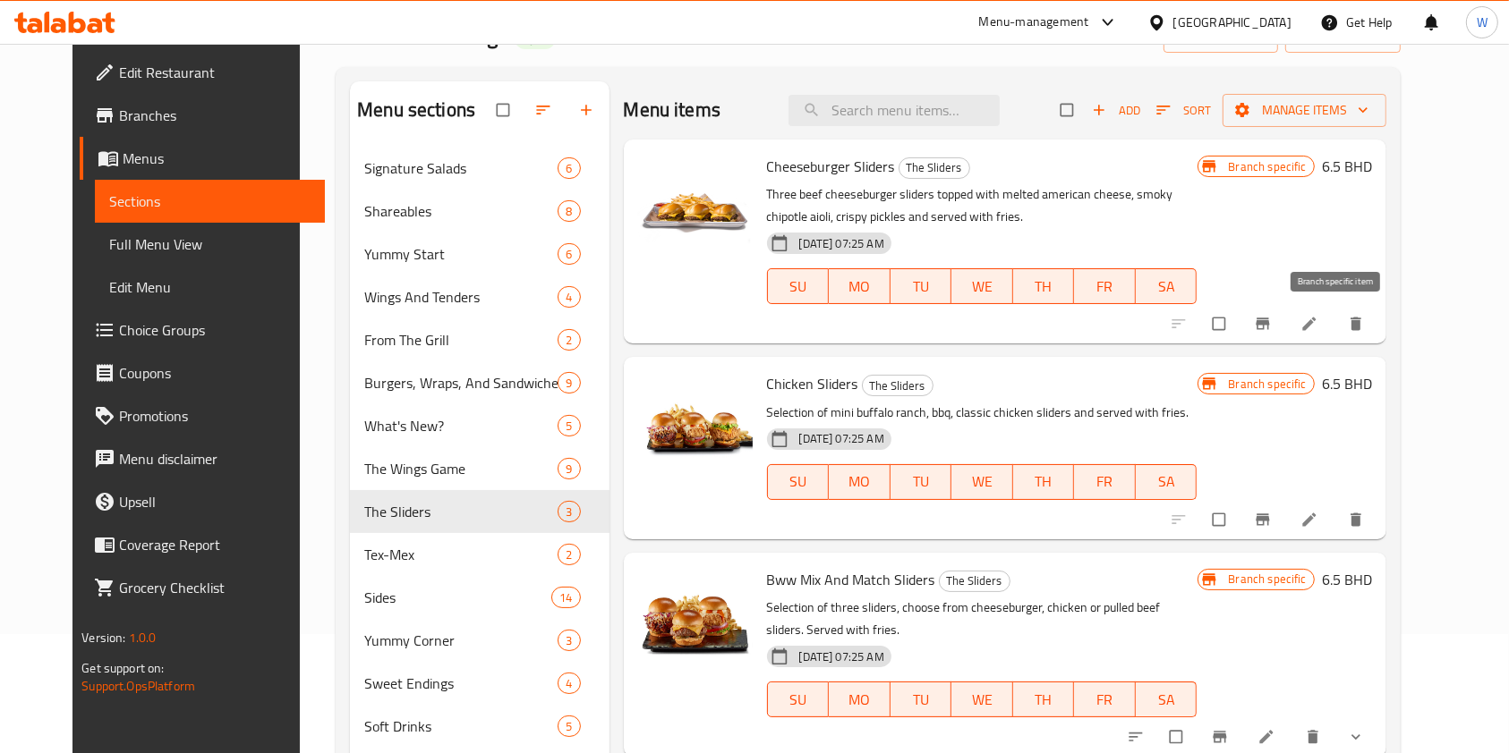
click at [1286, 327] on button "Branch-specific-item" at bounding box center [1264, 323] width 43 height 39
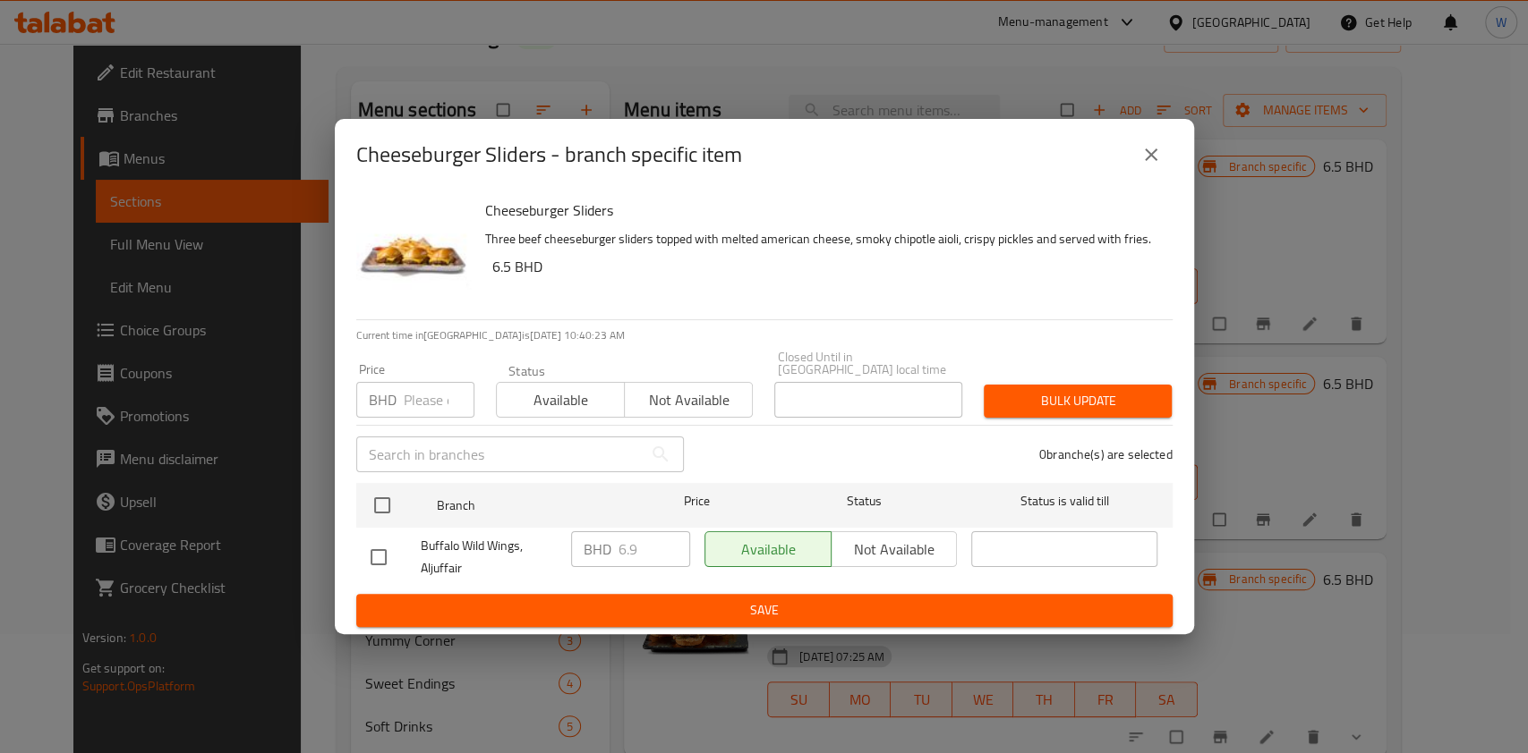
click at [1160, 163] on icon "close" at bounding box center [1150, 154] width 21 height 21
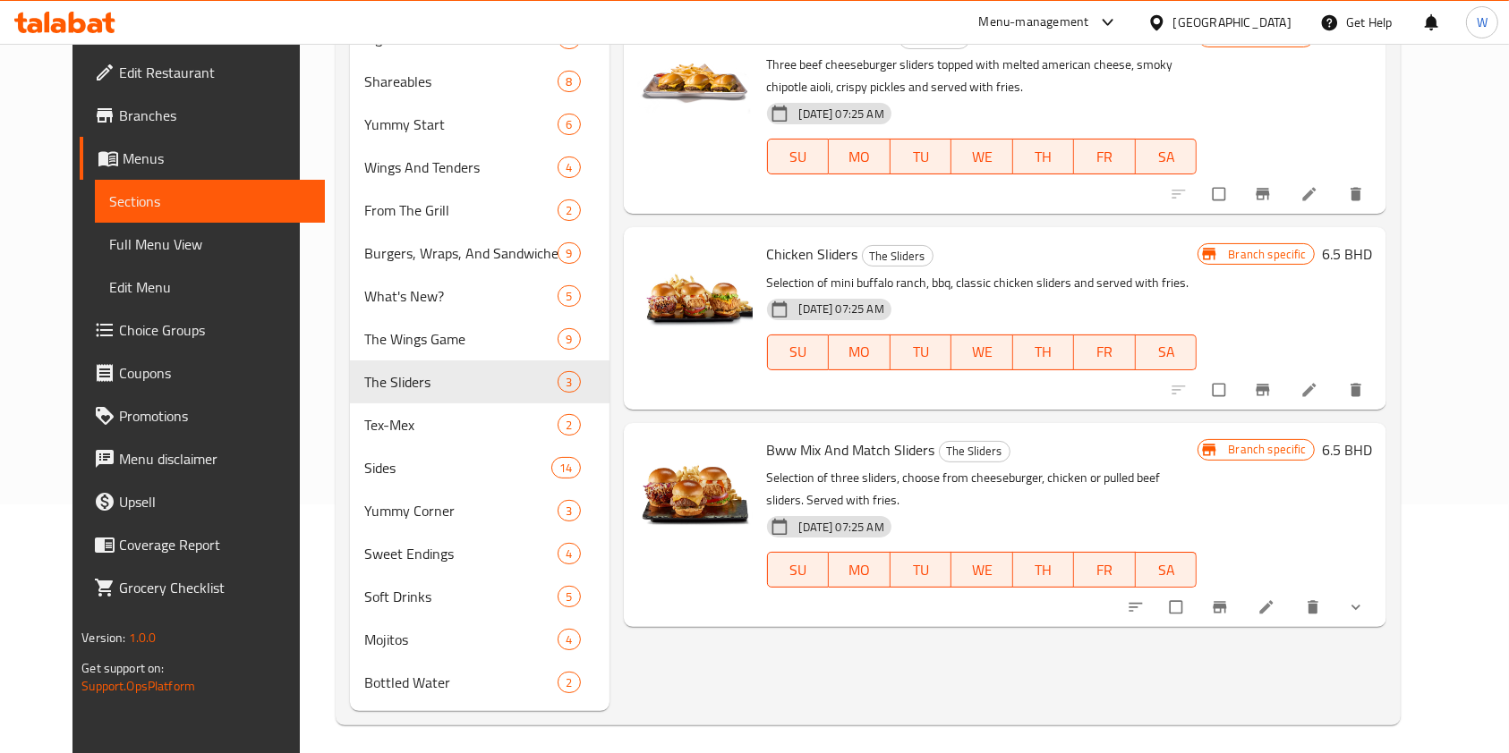
scroll to position [257, 0]
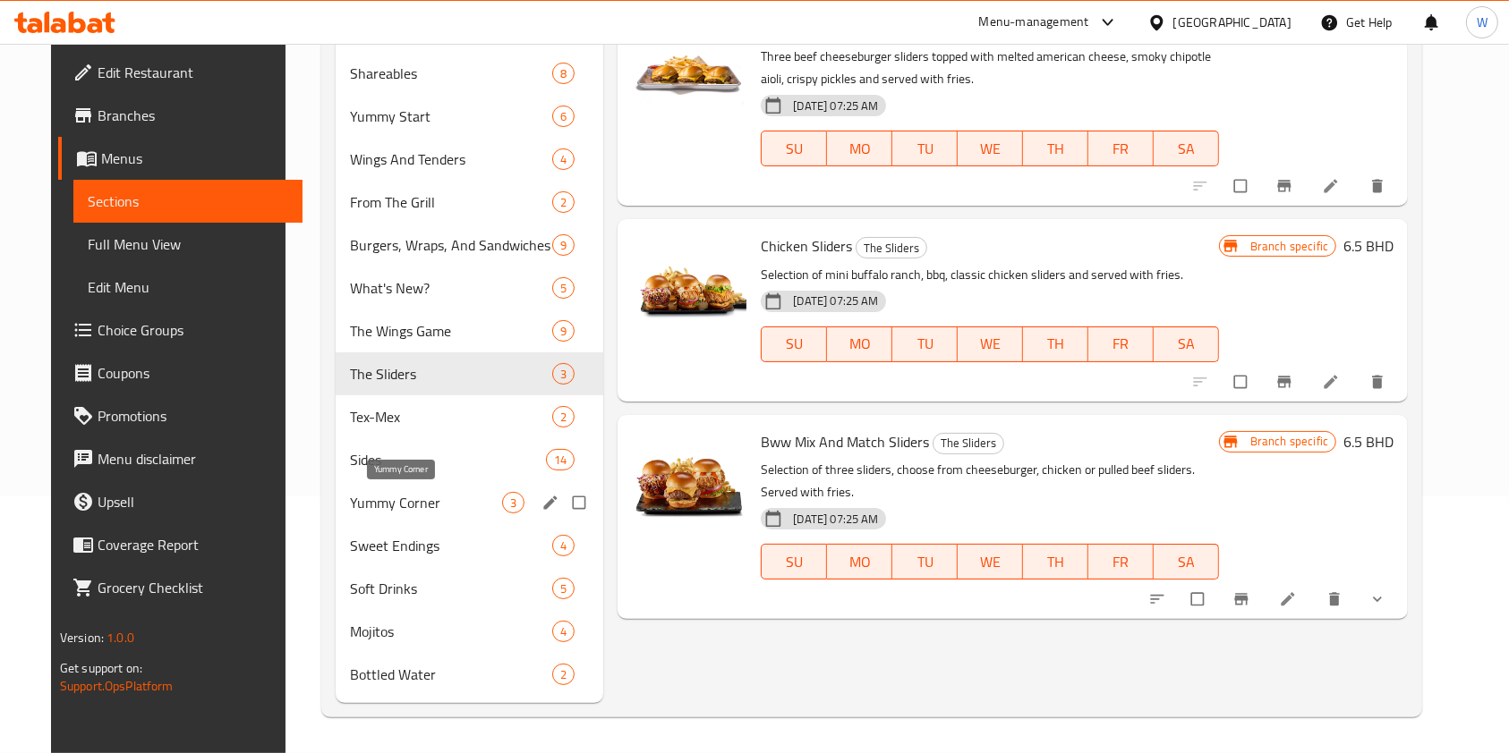
click at [447, 492] on span "Yummy Corner" at bounding box center [426, 502] width 152 height 21
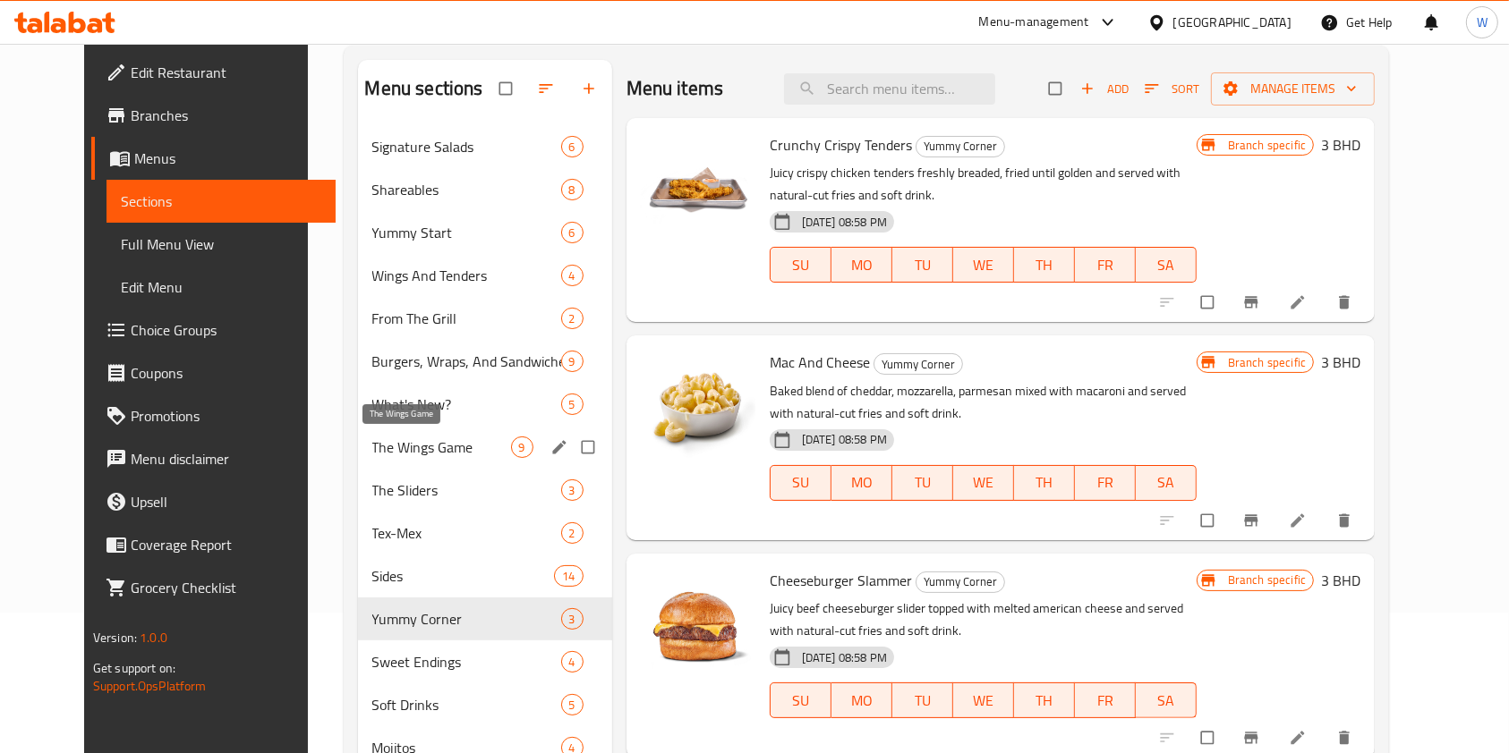
scroll to position [257, 0]
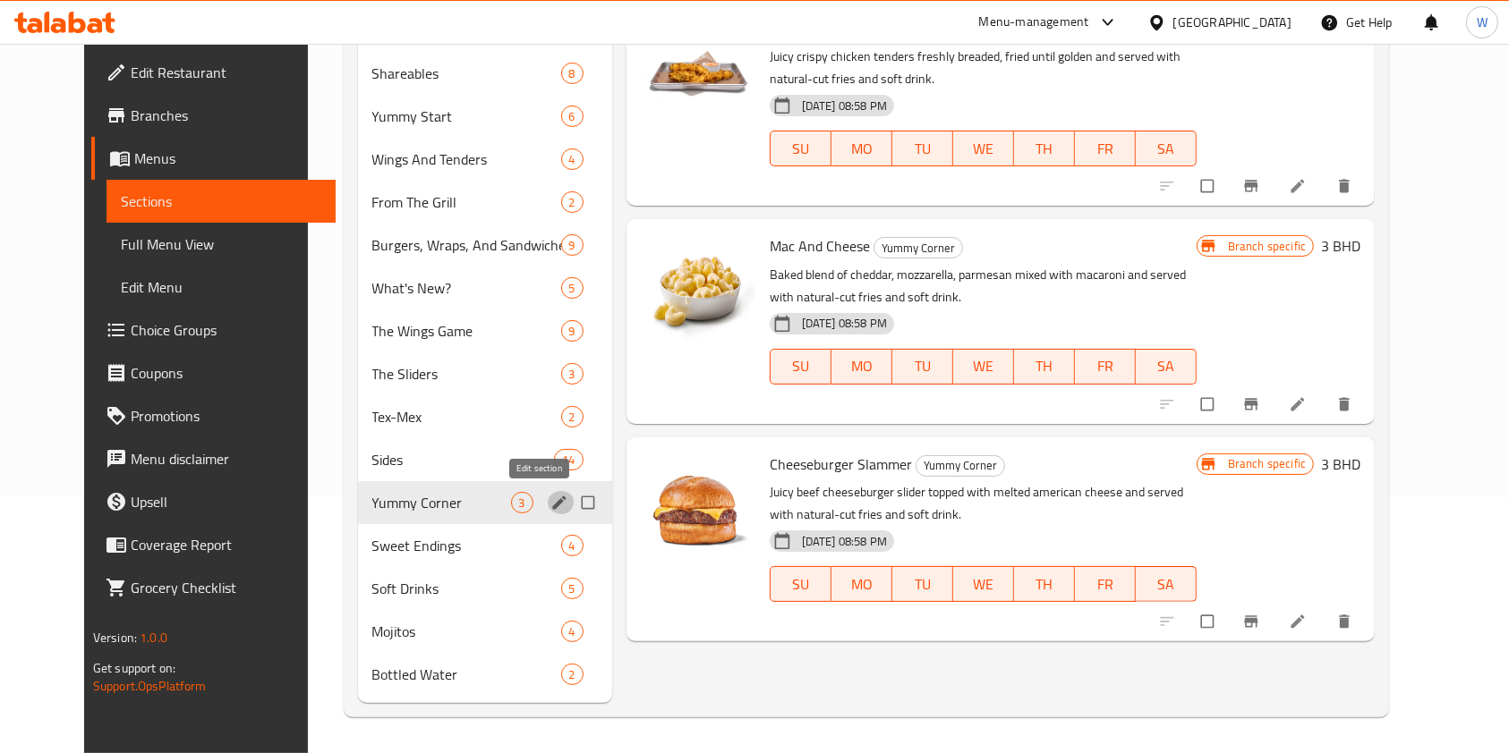
click at [550, 497] on icon "edit" at bounding box center [559, 503] width 18 height 18
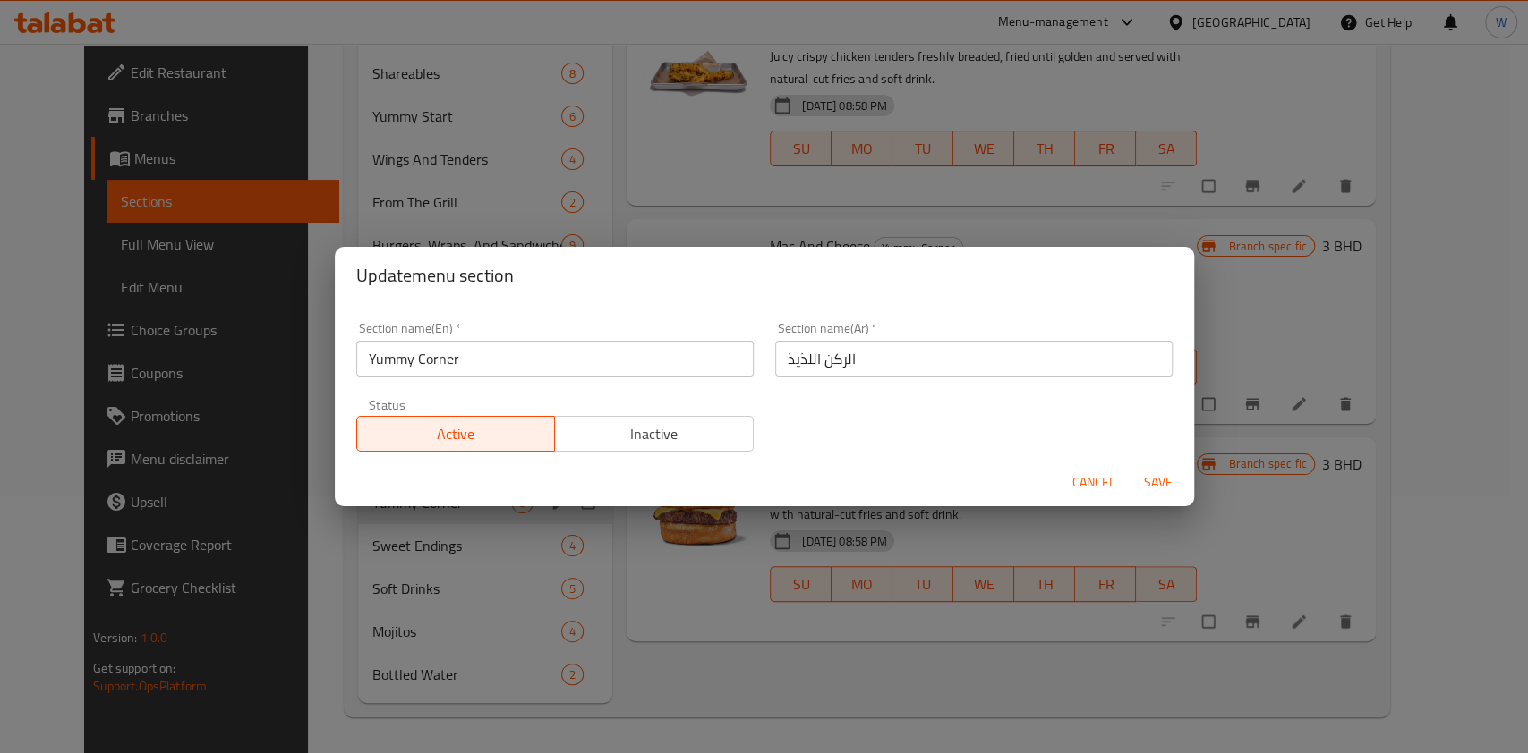
click at [492, 381] on div "Section name(En)   * Yummy Corner Section name(En) *" at bounding box center [554, 349] width 419 height 76
click at [500, 354] on input "Yummy Corner" at bounding box center [554, 359] width 397 height 36
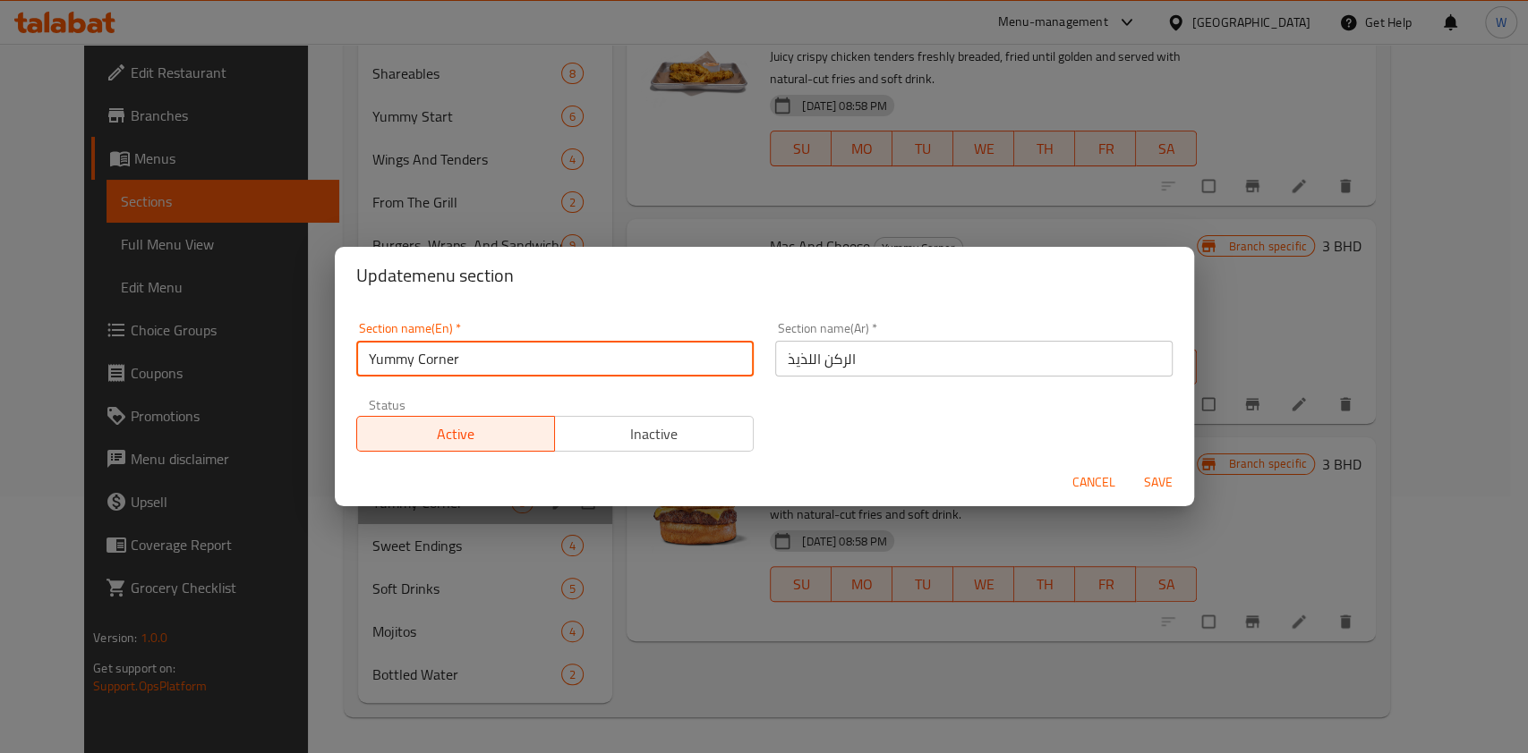
click at [500, 354] on input "Yummy Corner" at bounding box center [554, 359] width 397 height 36
paste input "Kids"
type input "Kids Yummy Corner"
click at [1178, 485] on span "Save" at bounding box center [1157, 483] width 43 height 22
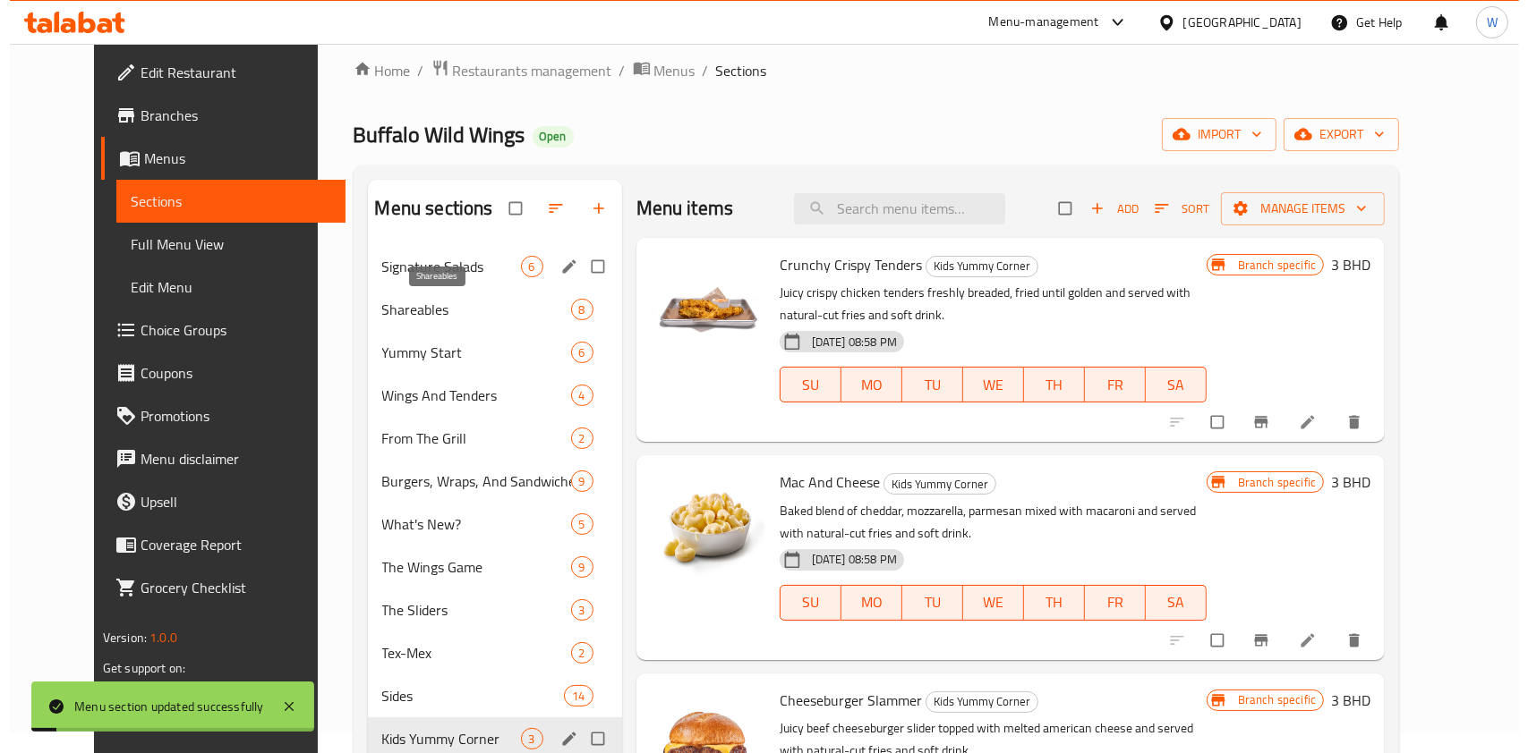
scroll to position [18, 0]
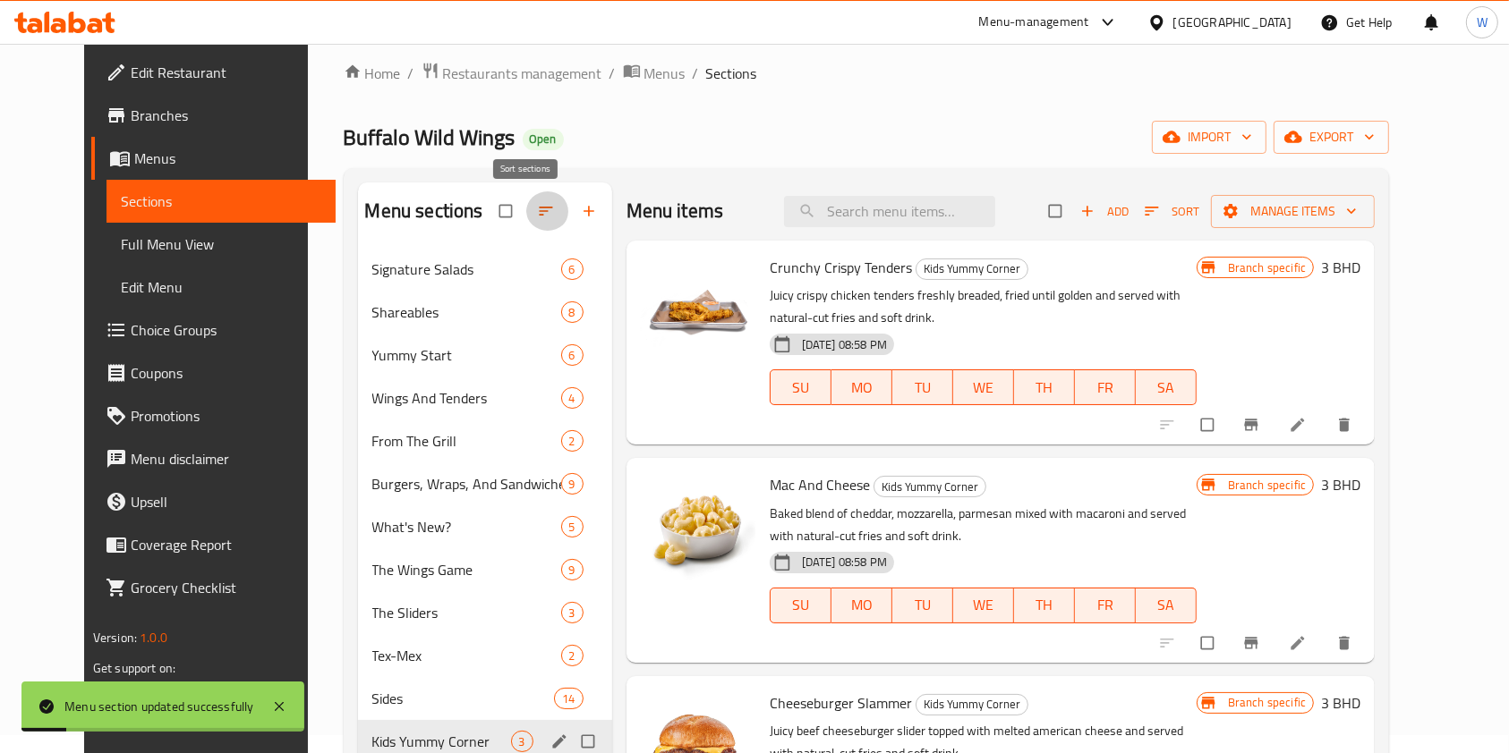
click at [526, 221] on button "button" at bounding box center [547, 211] width 43 height 39
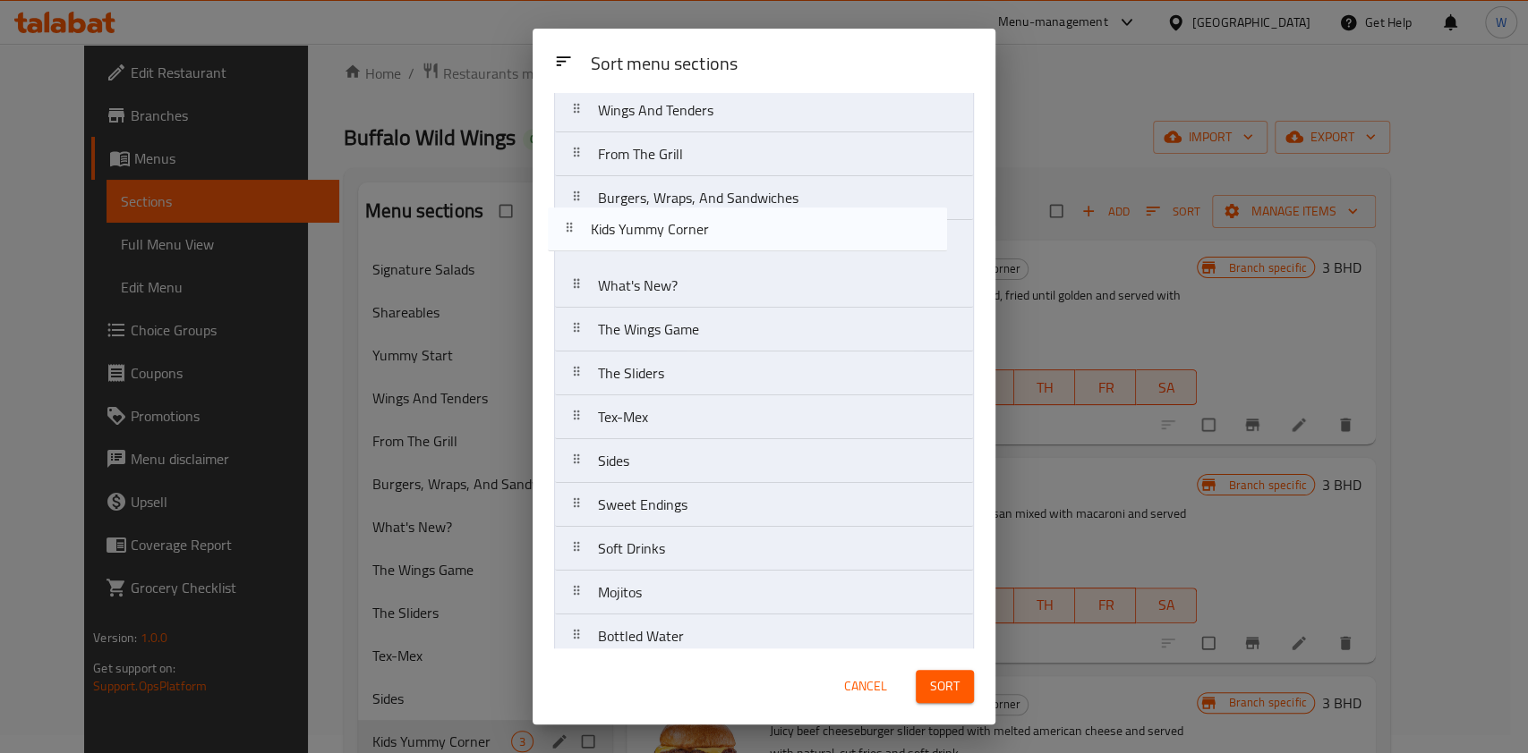
scroll to position [183, 0]
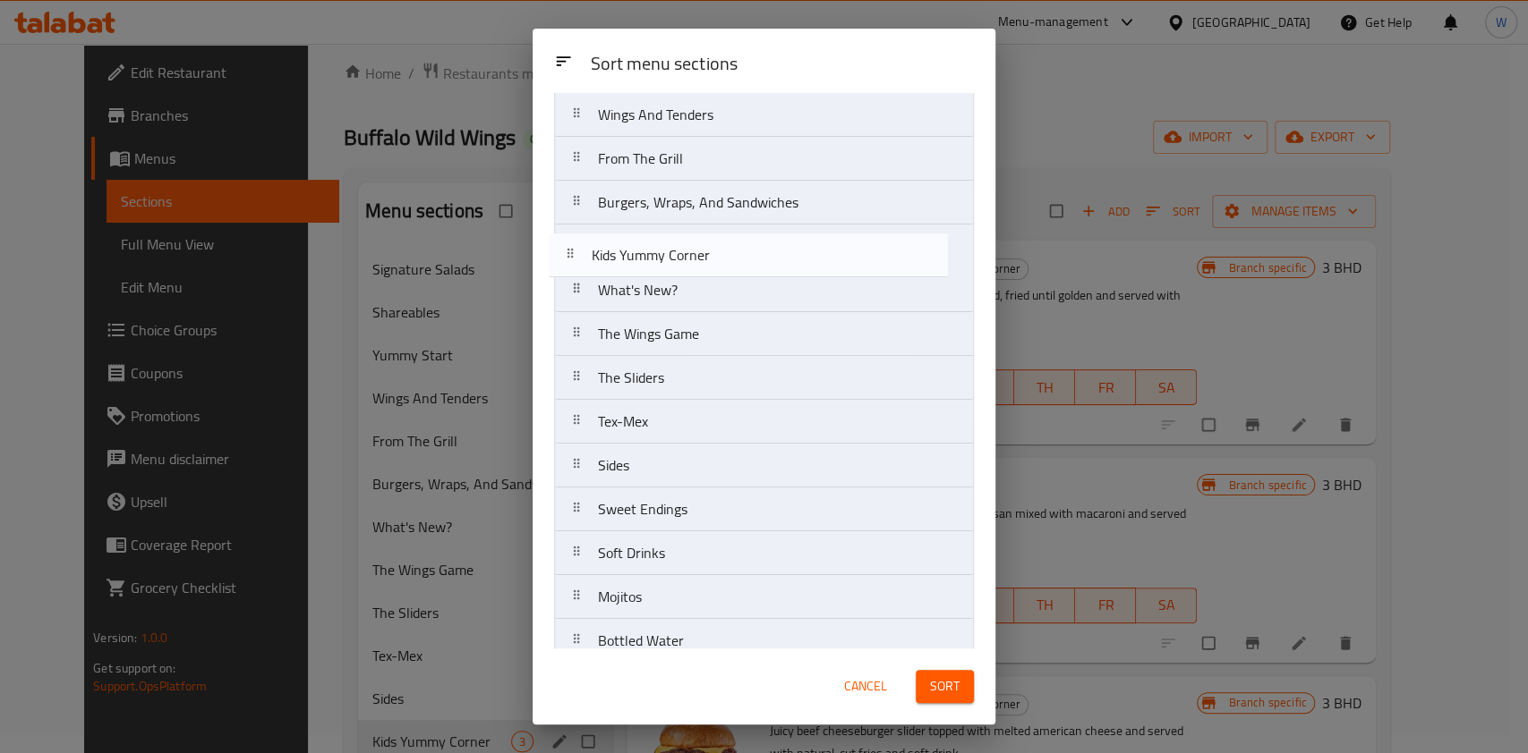
drag, startPoint x: 702, startPoint y: 455, endPoint x: 695, endPoint y: 261, distance: 193.4
click at [695, 261] on nav "Signature Salads Shareables Yummy Start Wings And Tenders From The Grill Burger…" at bounding box center [764, 312] width 420 height 703
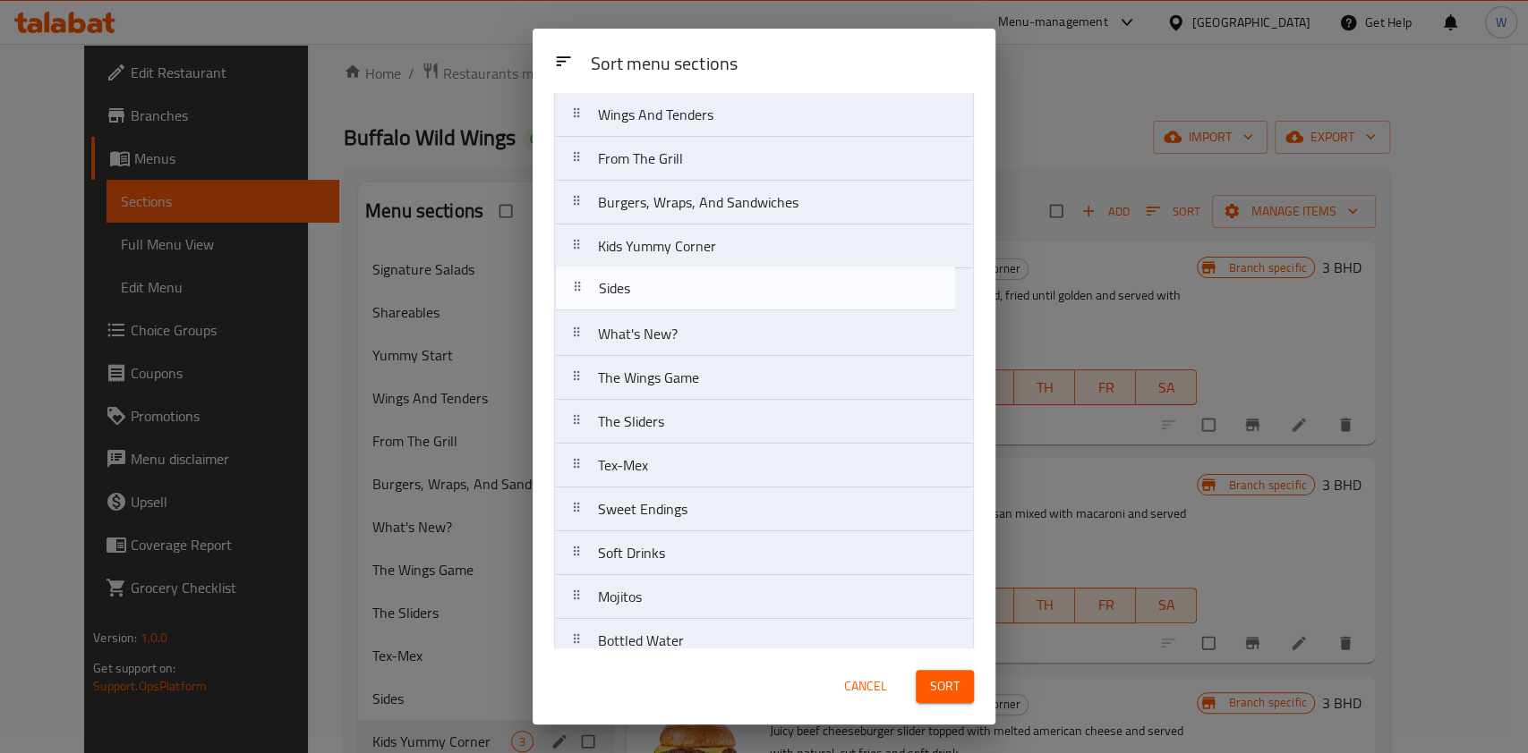
drag, startPoint x: 651, startPoint y: 475, endPoint x: 652, endPoint y: 290, distance: 185.2
click at [652, 290] on nav "Signature Salads Shareables Yummy Start Wings And Tenders From The Grill Burger…" at bounding box center [764, 312] width 420 height 703
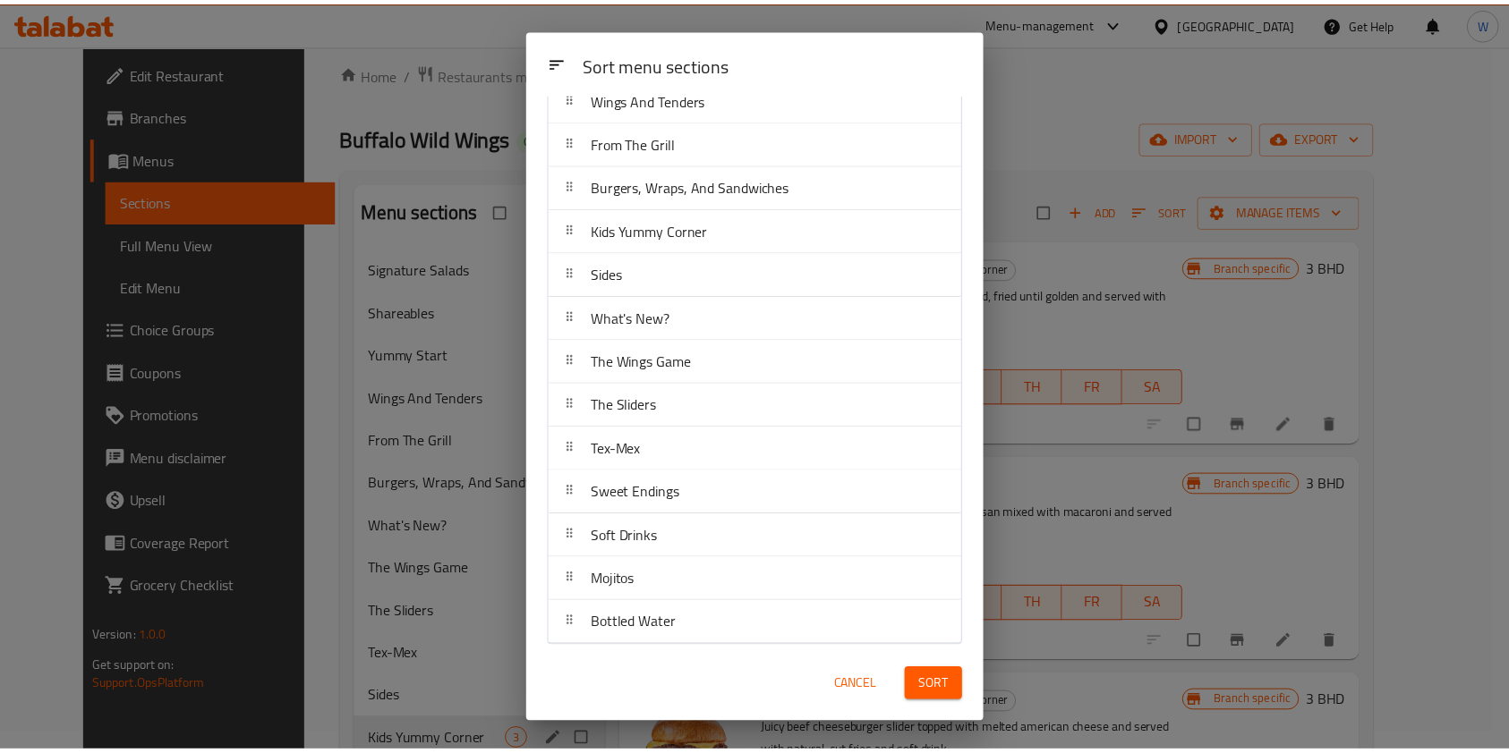
scroll to position [204, 0]
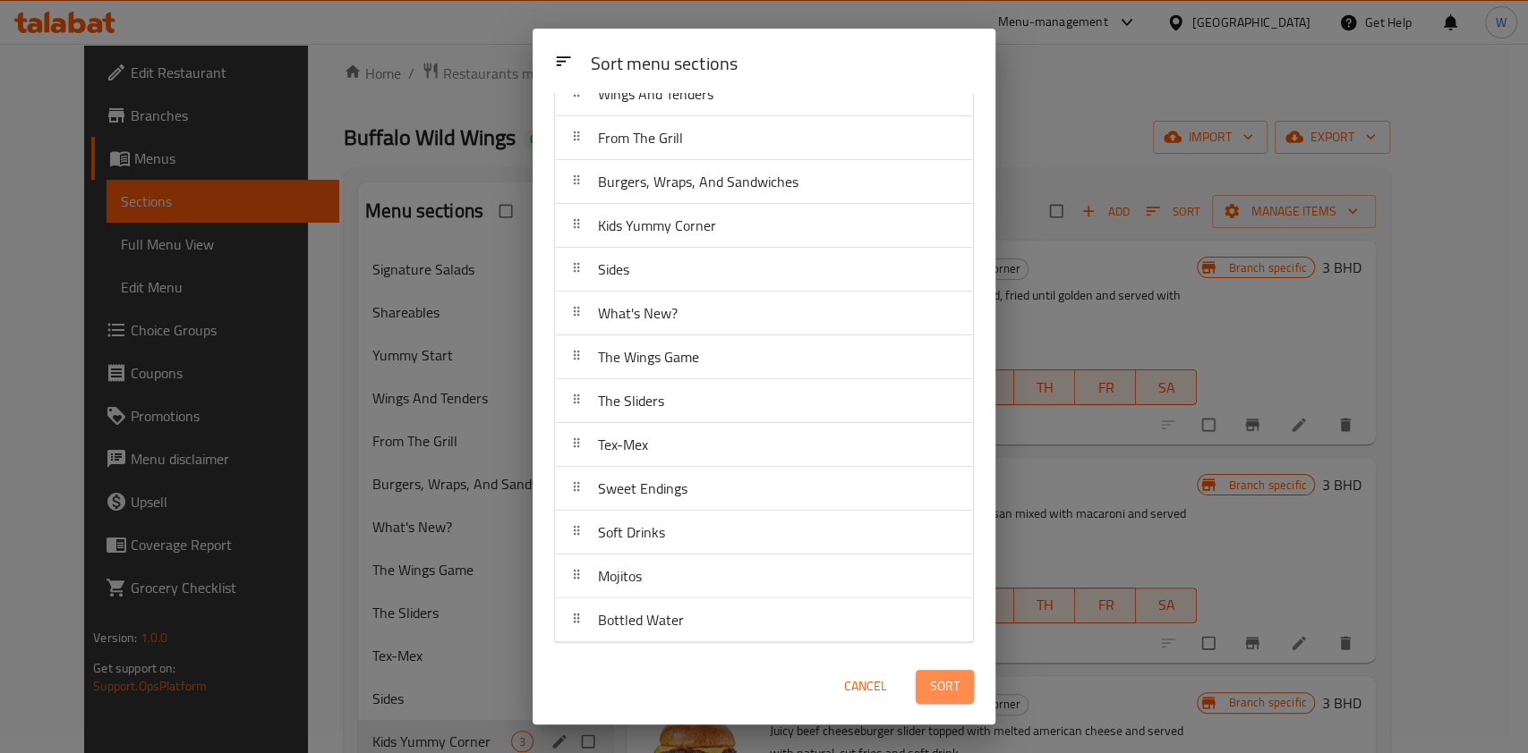
click at [970, 699] on button "Sort" at bounding box center [944, 686] width 58 height 33
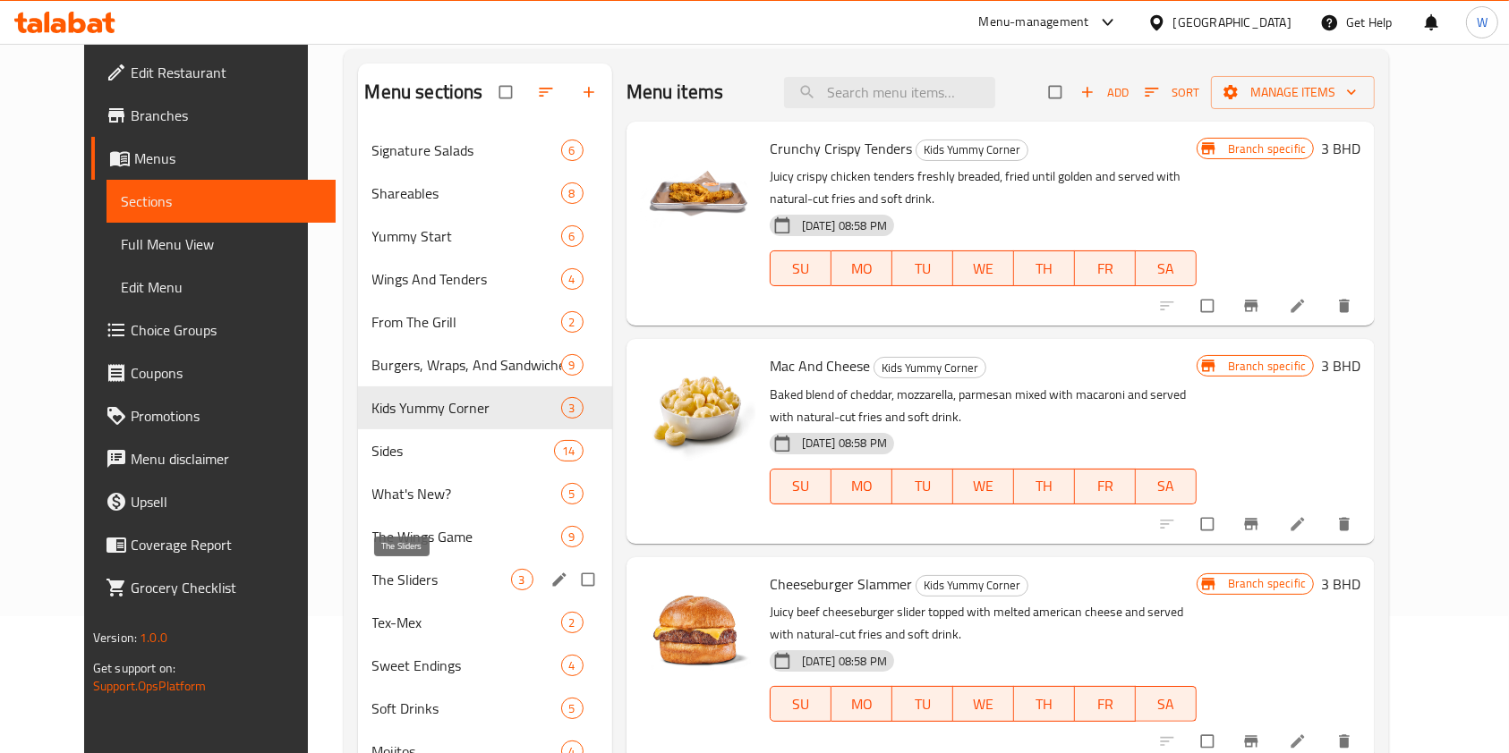
scroll to position [257, 0]
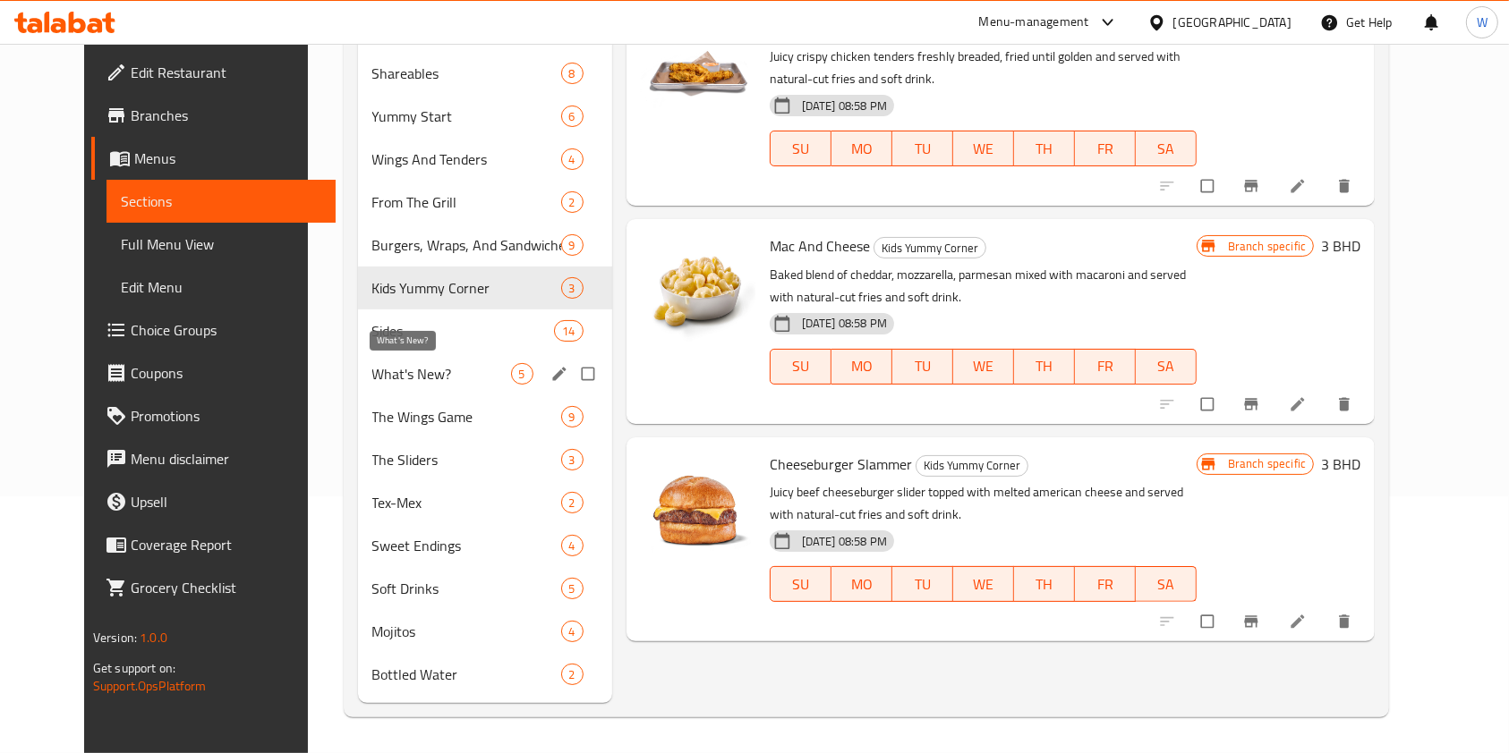
click at [421, 372] on span "What's New?" at bounding box center [441, 373] width 139 height 21
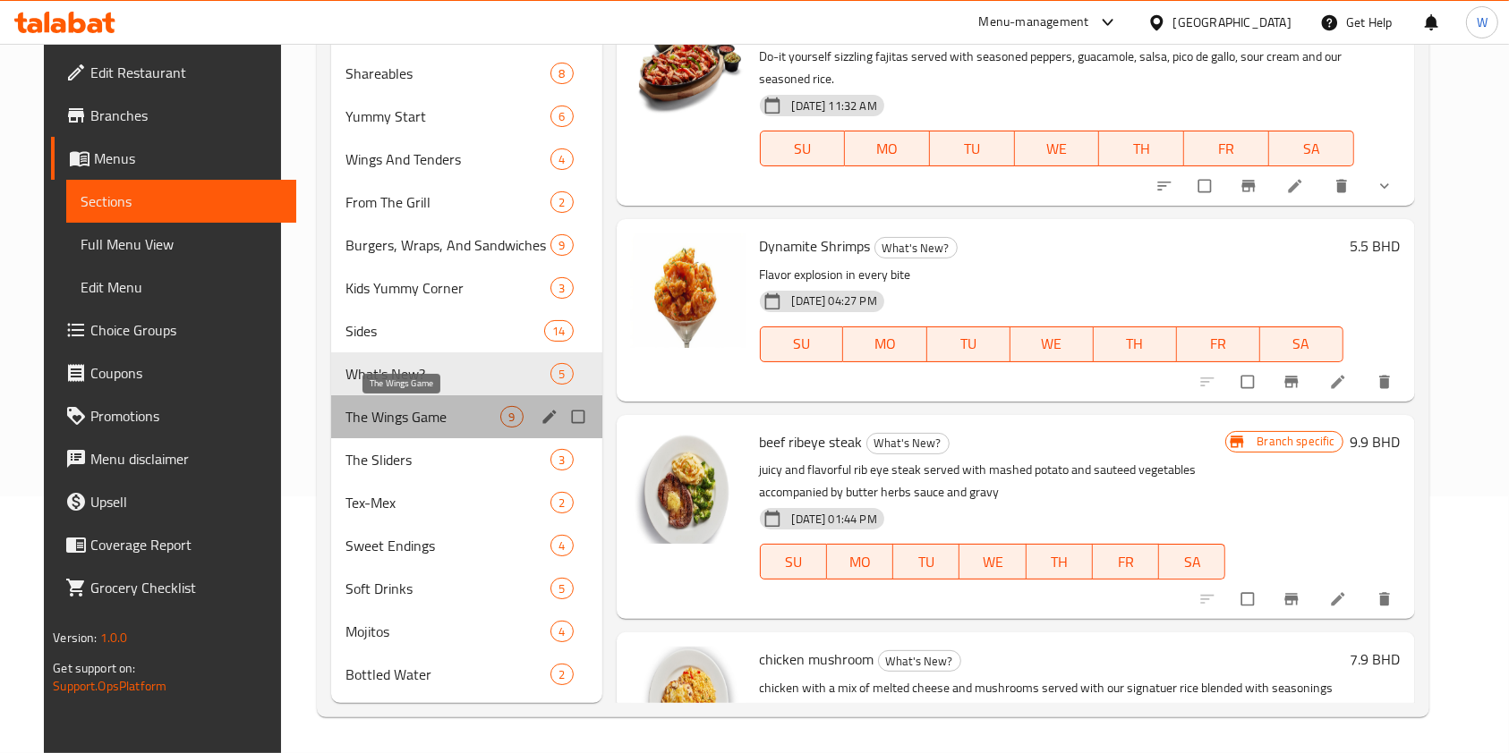
click at [428, 426] on span "The Wings Game" at bounding box center [423, 416] width 156 height 21
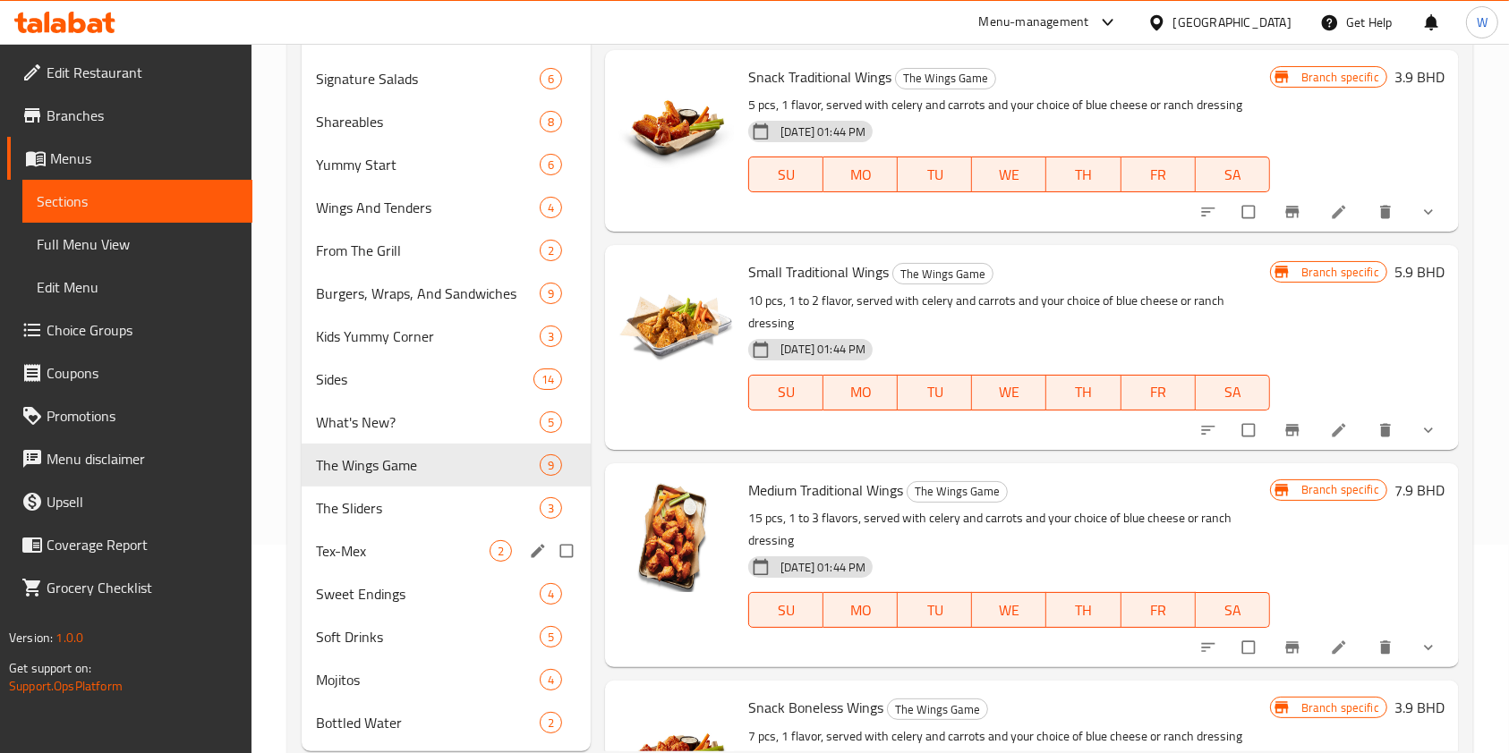
scroll to position [257, 0]
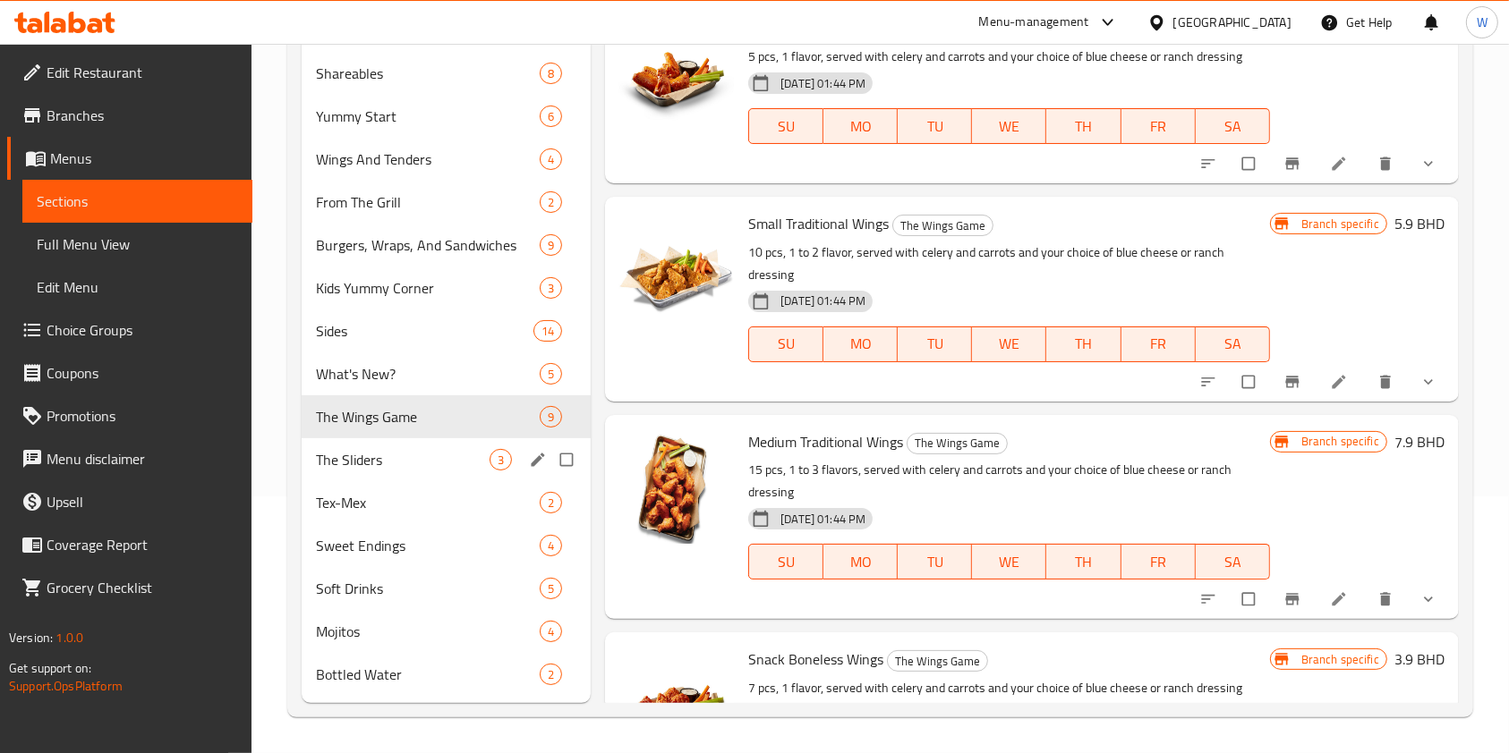
click at [438, 493] on span "Tex-Mex" at bounding box center [428, 502] width 224 height 21
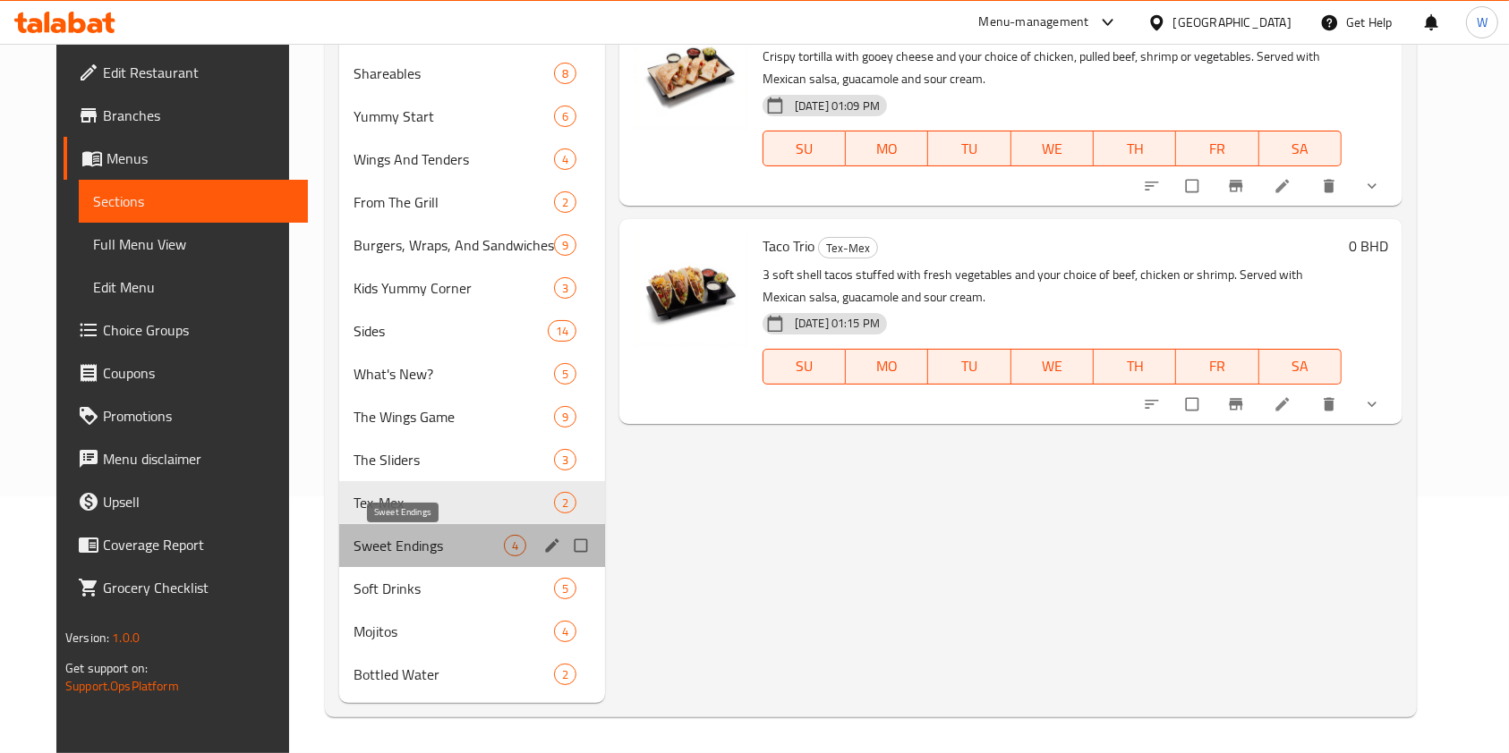
click at [411, 542] on span "Sweet Endings" at bounding box center [428, 545] width 150 height 21
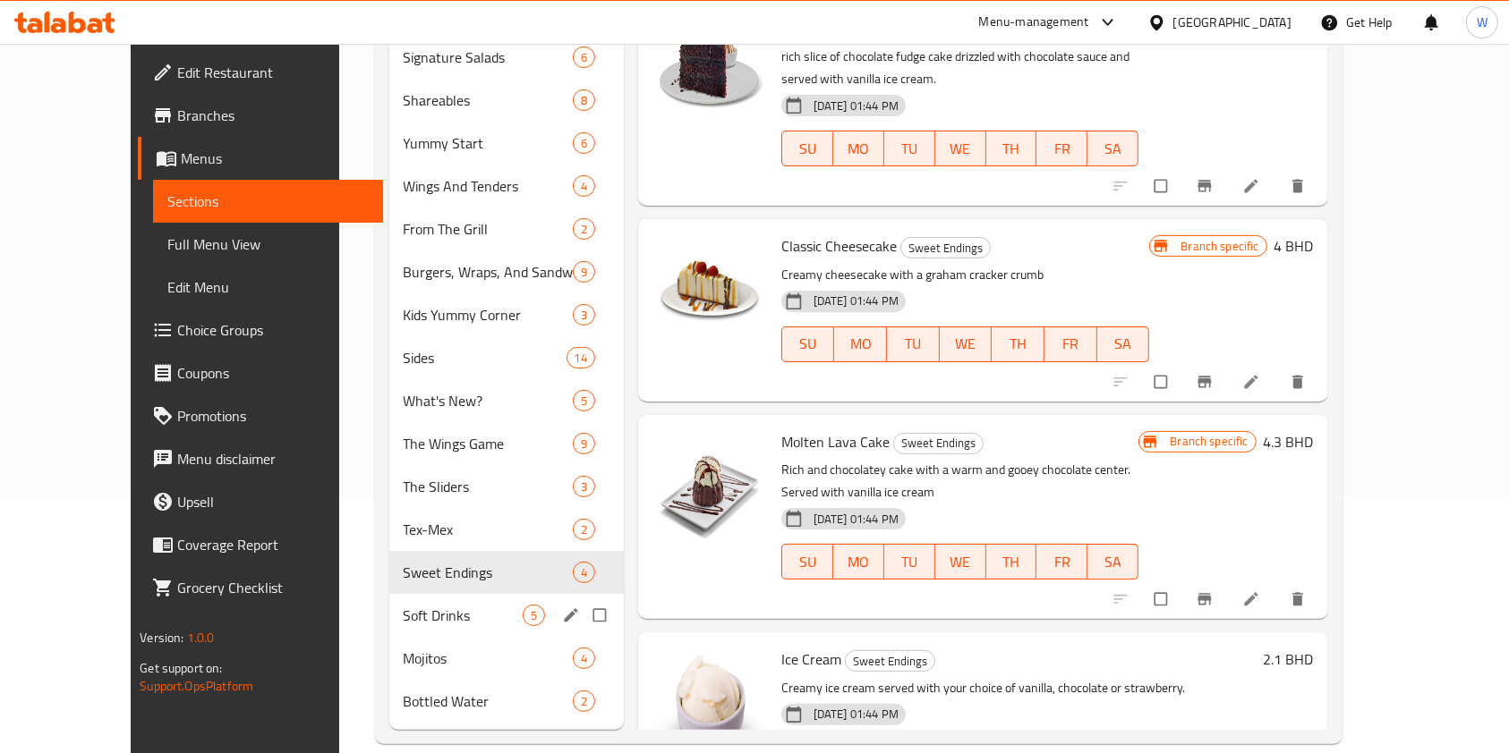
click at [389, 608] on div "Soft Drinks 5" at bounding box center [506, 615] width 234 height 43
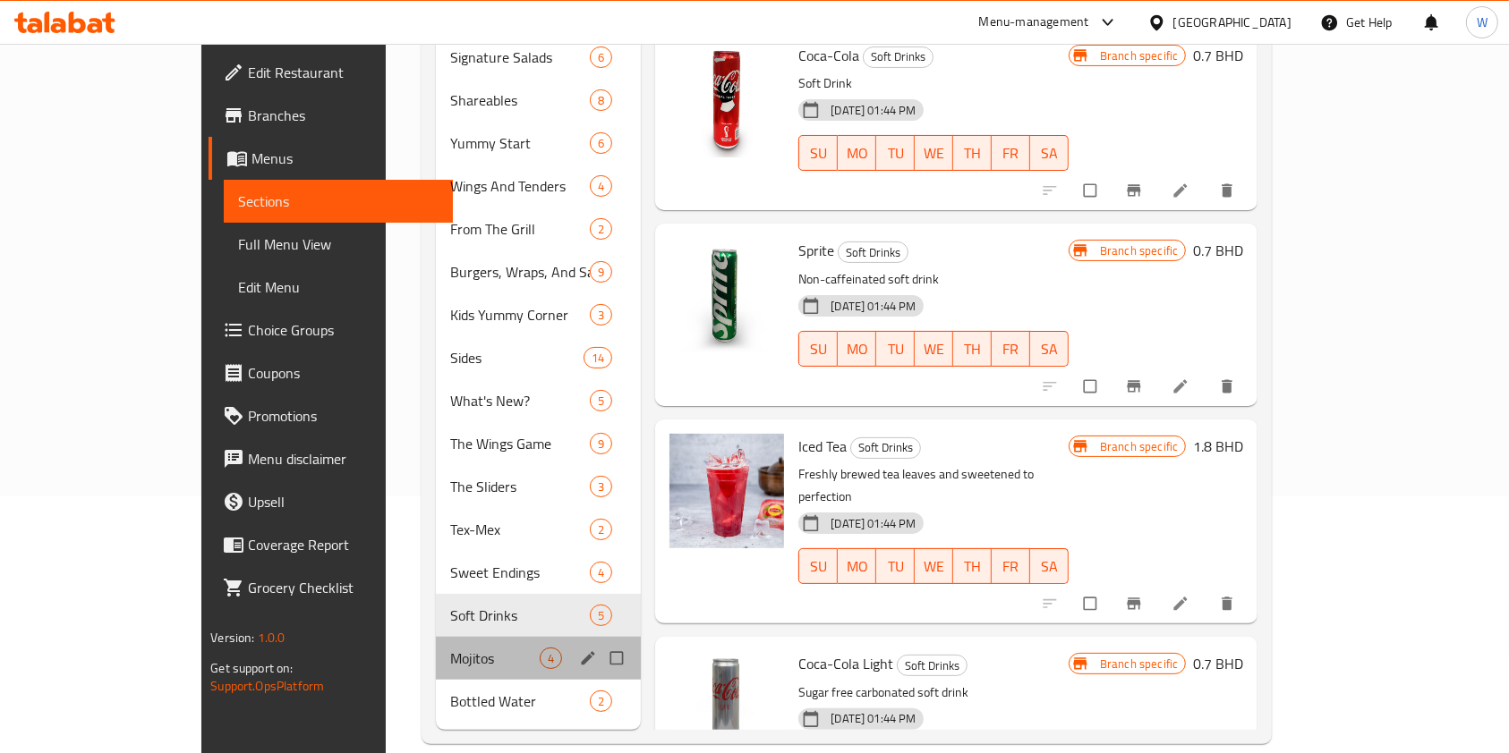
click at [436, 643] on div "Mojitos 4" at bounding box center [539, 658] width 206 height 43
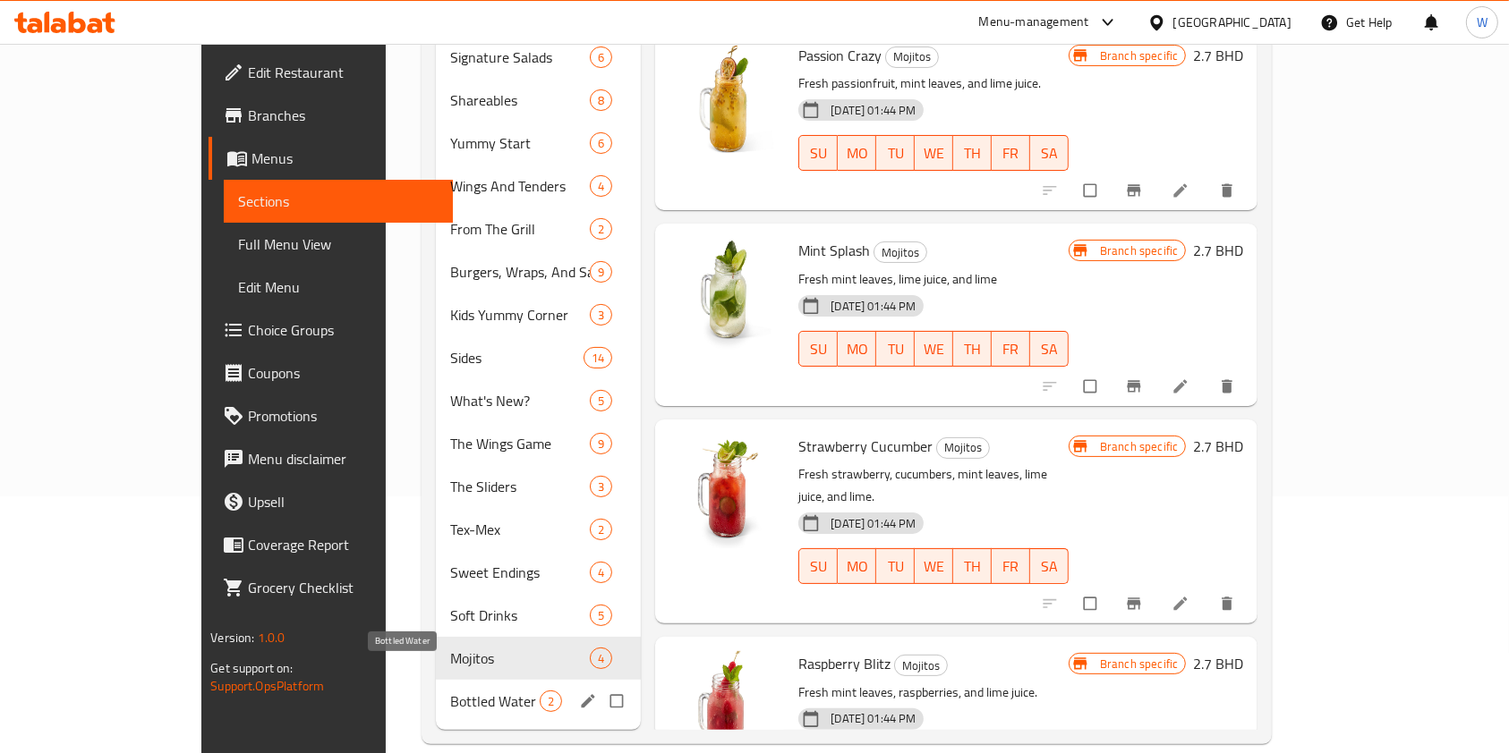
click at [450, 691] on span "Bottled Water" at bounding box center [494, 701] width 89 height 21
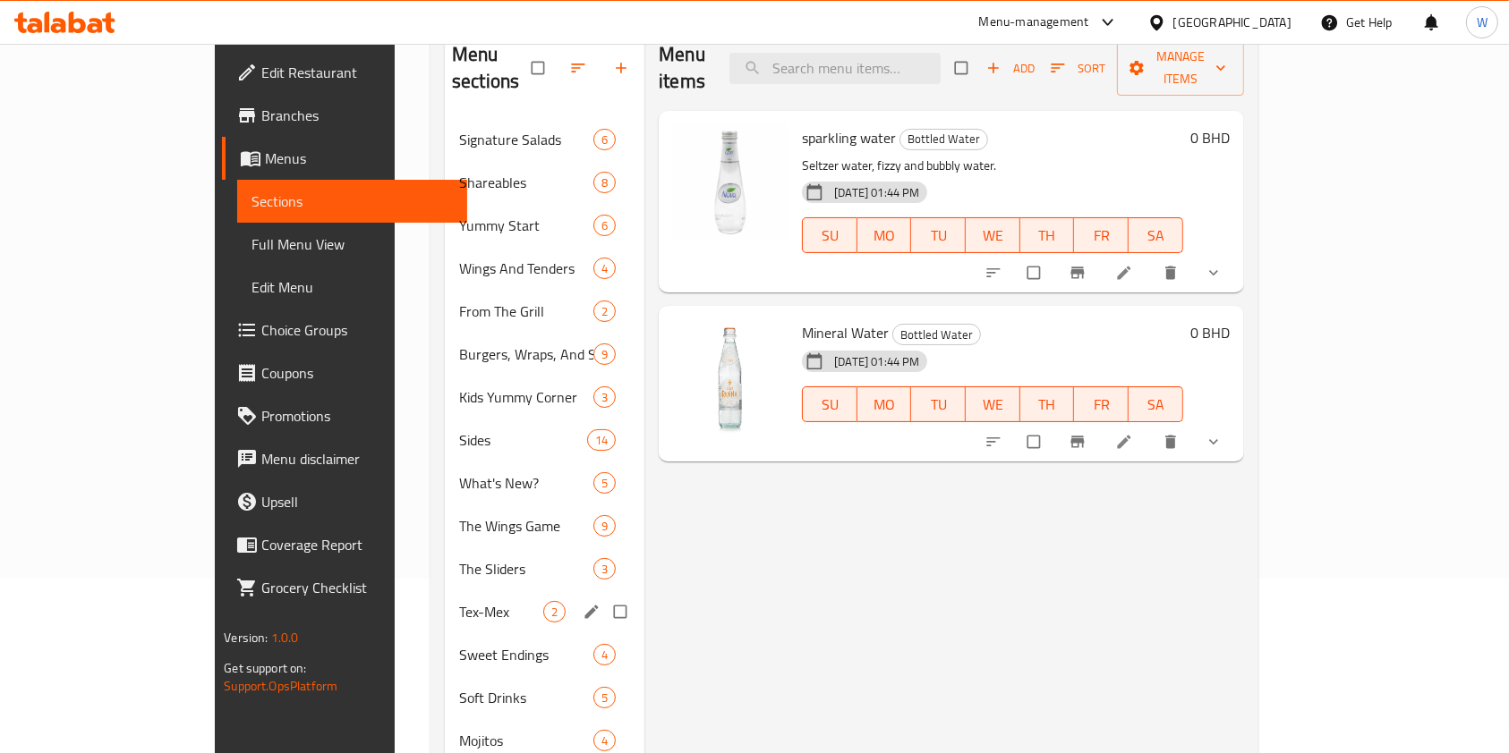
scroll to position [137, 0]
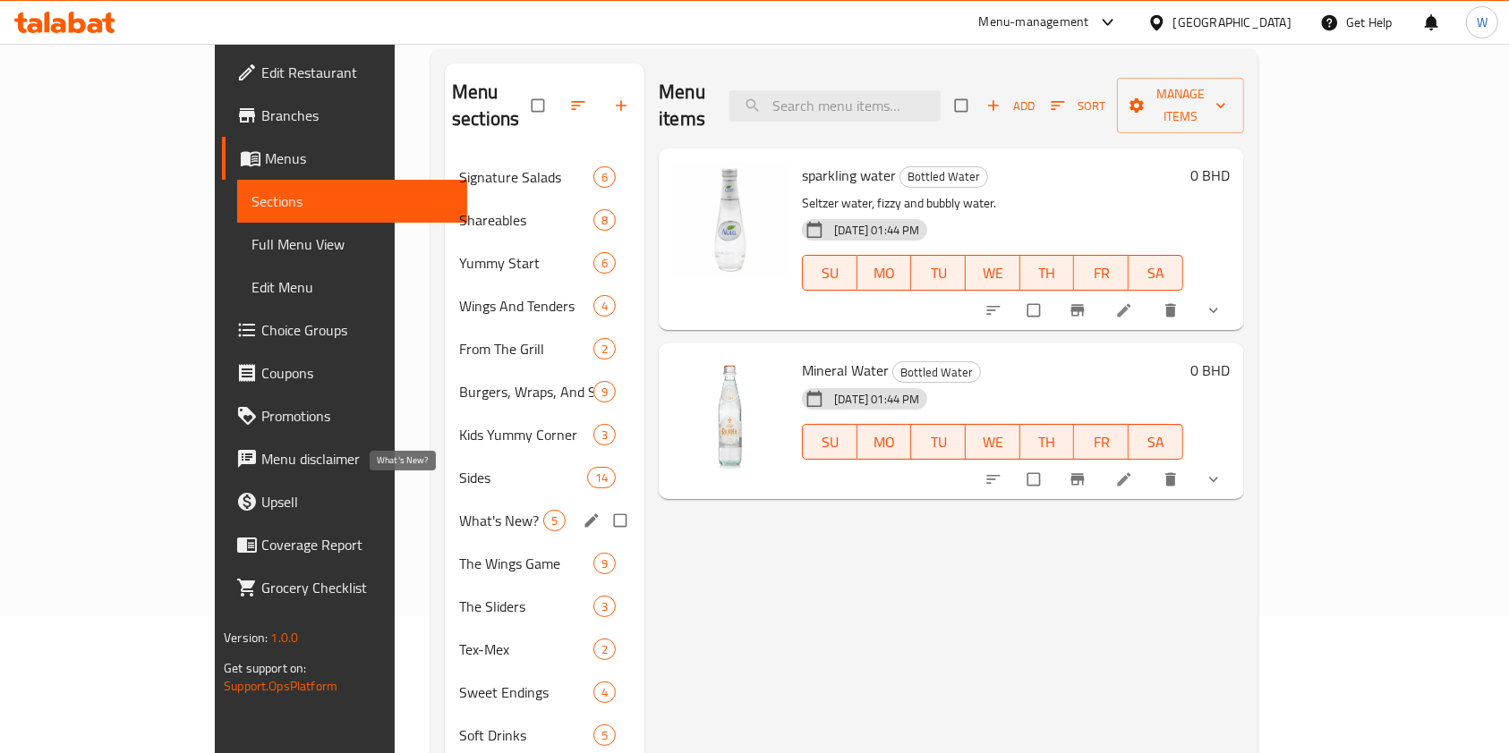
click at [459, 510] on span "What's New?" at bounding box center [501, 520] width 84 height 21
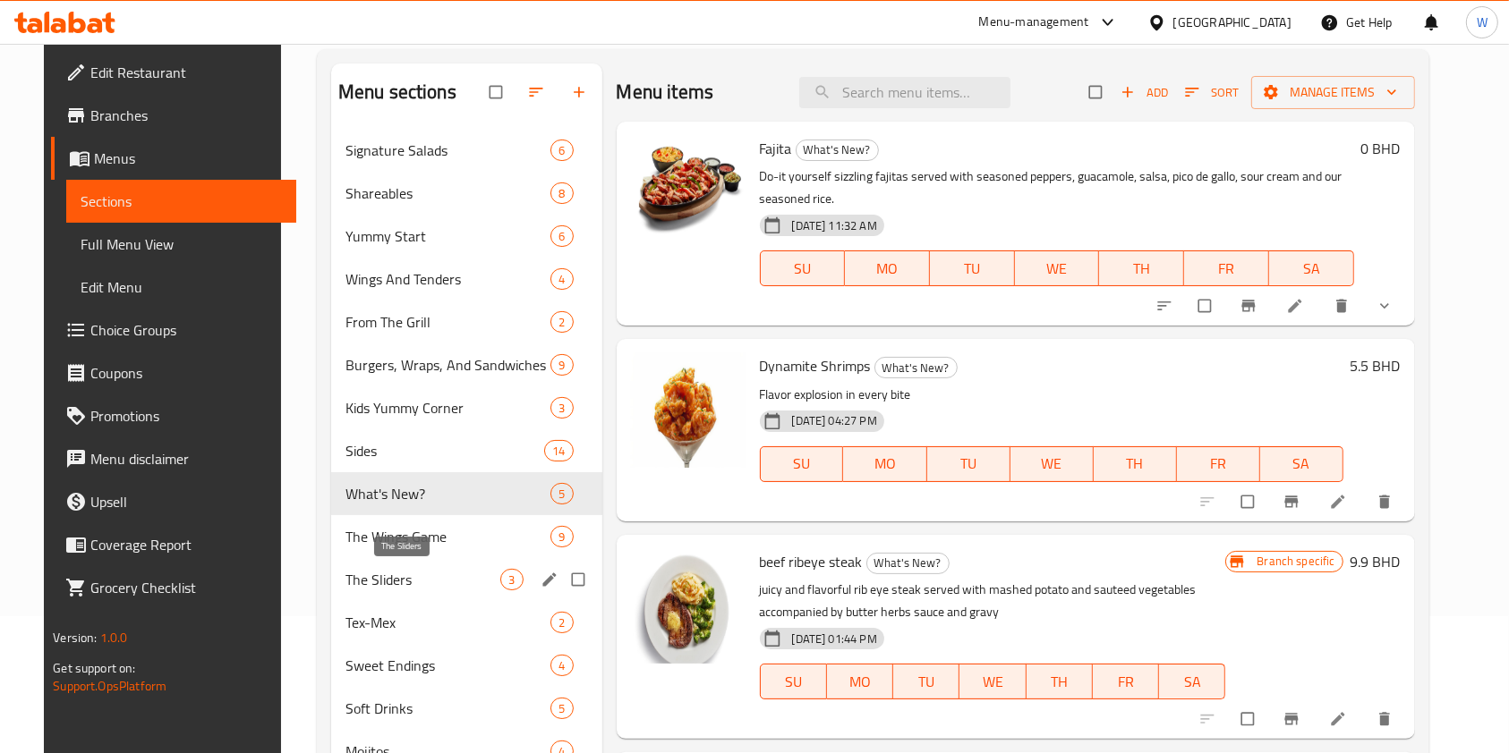
click at [419, 541] on span "The Wings Game" at bounding box center [448, 536] width 206 height 21
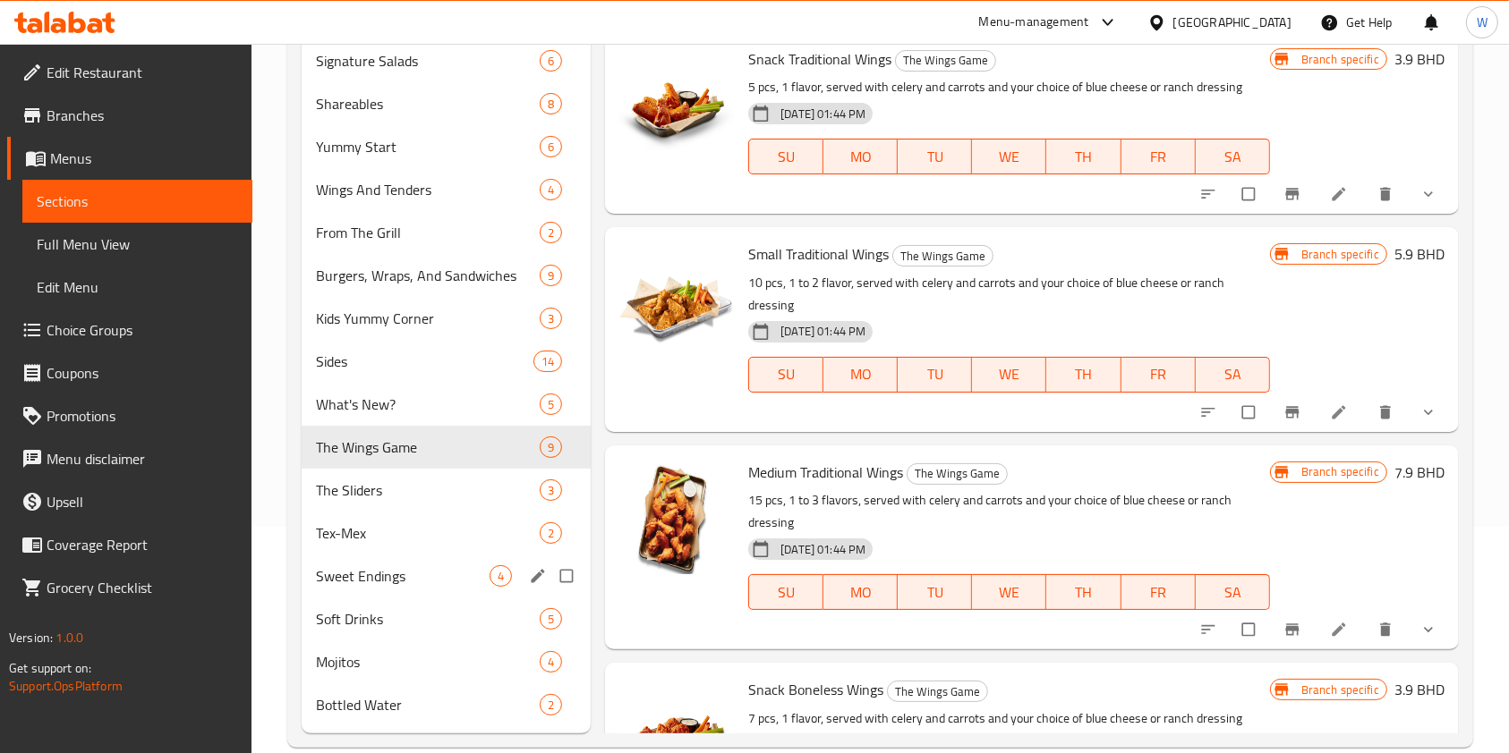
scroll to position [257, 0]
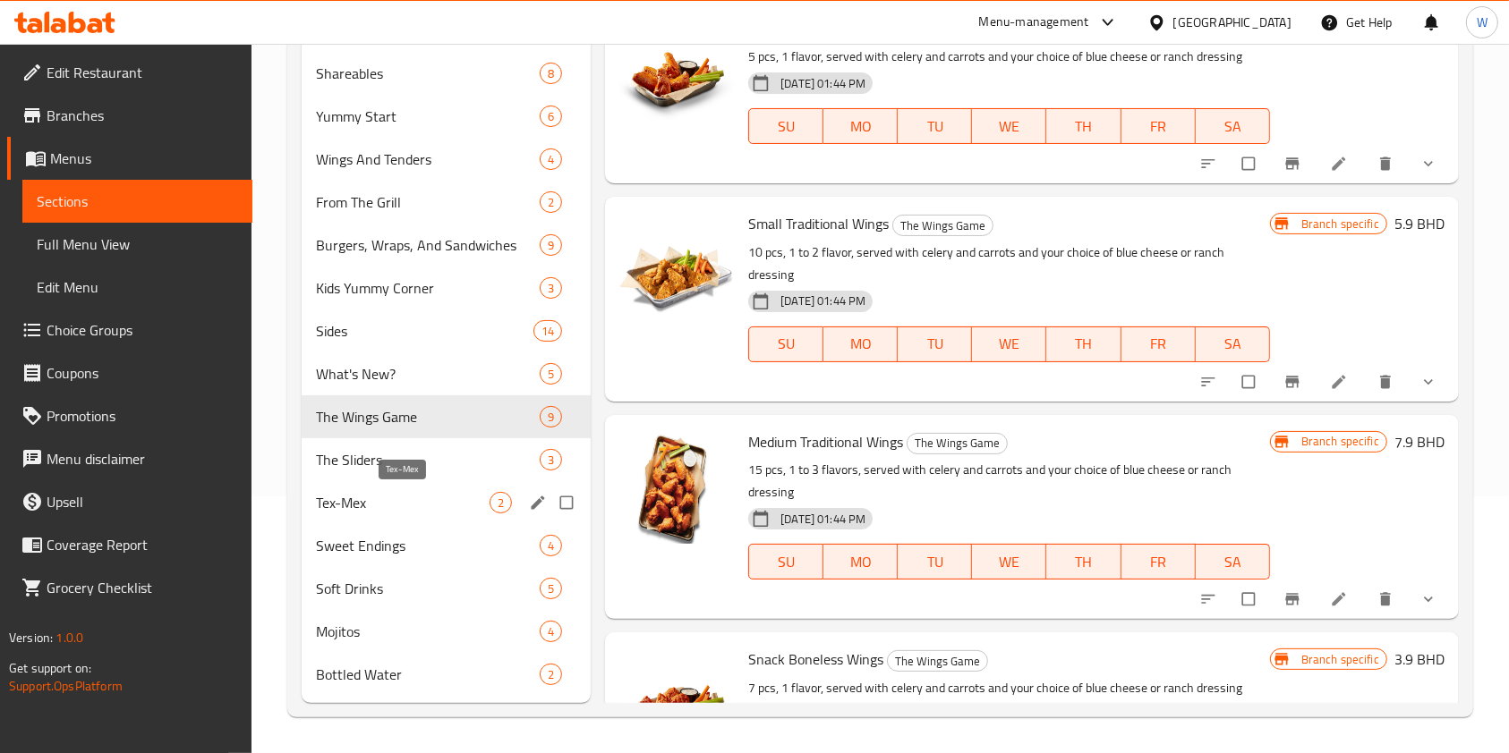
click at [430, 504] on span "Tex-Mex" at bounding box center [403, 502] width 174 height 21
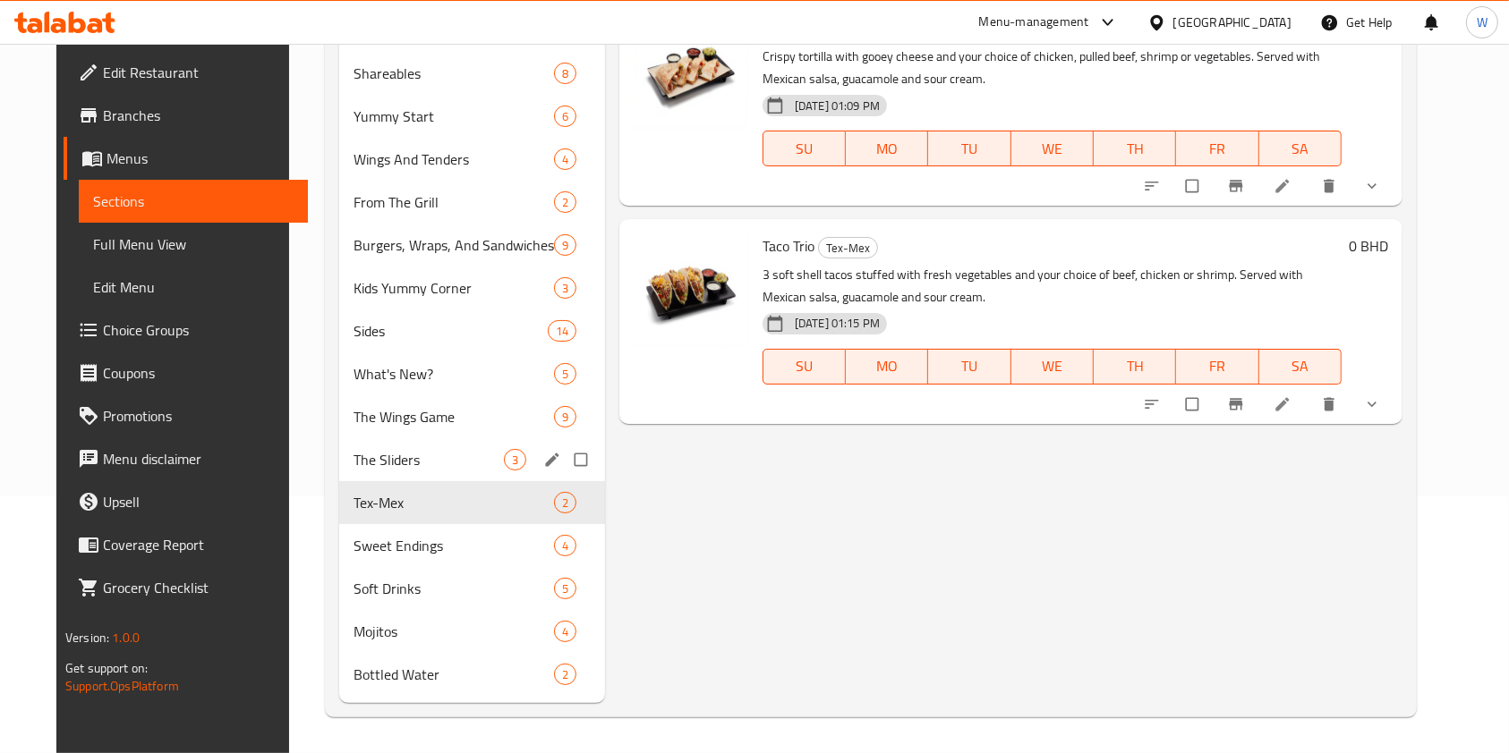
click at [421, 470] on div "The Sliders 3" at bounding box center [472, 459] width 266 height 43
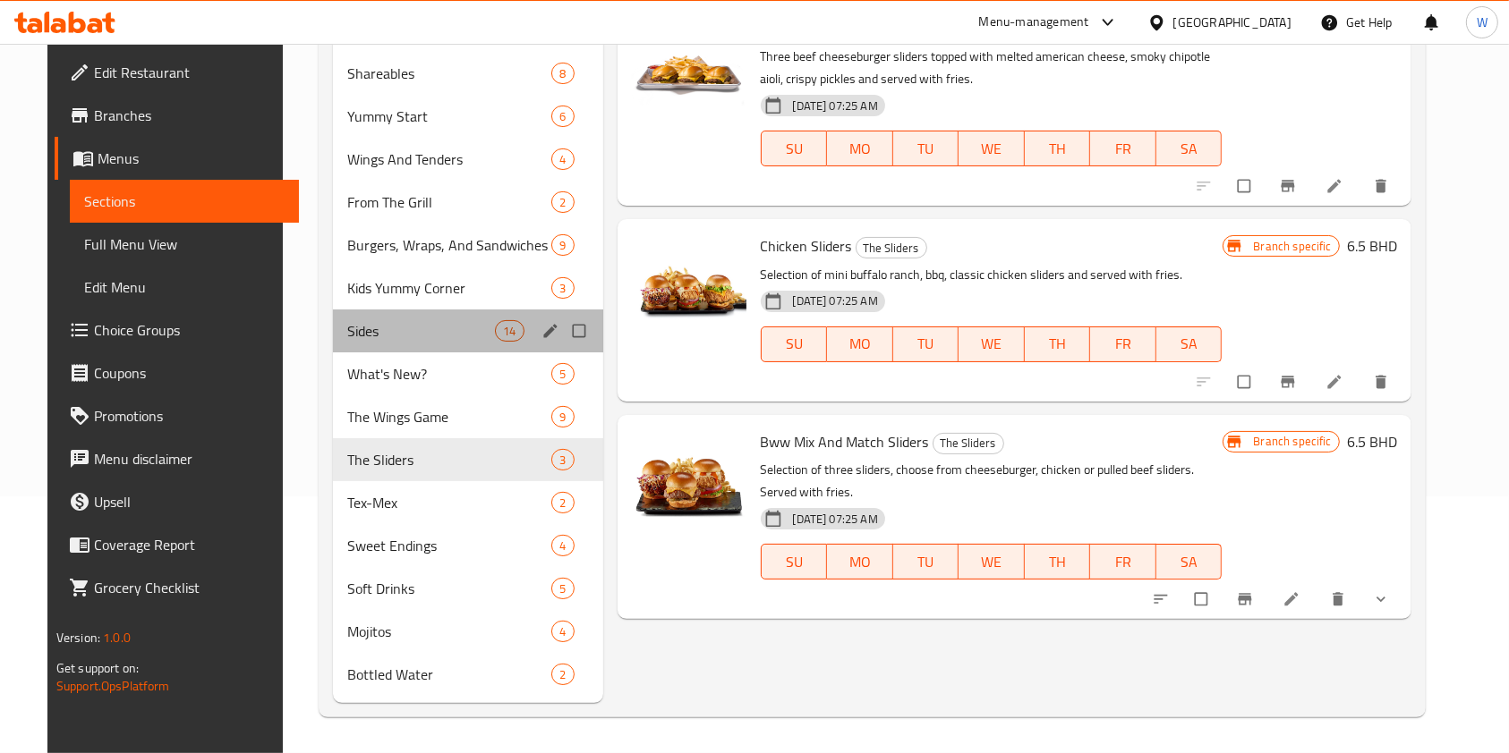
click at [362, 321] on span "Sides" at bounding box center [421, 330] width 148 height 21
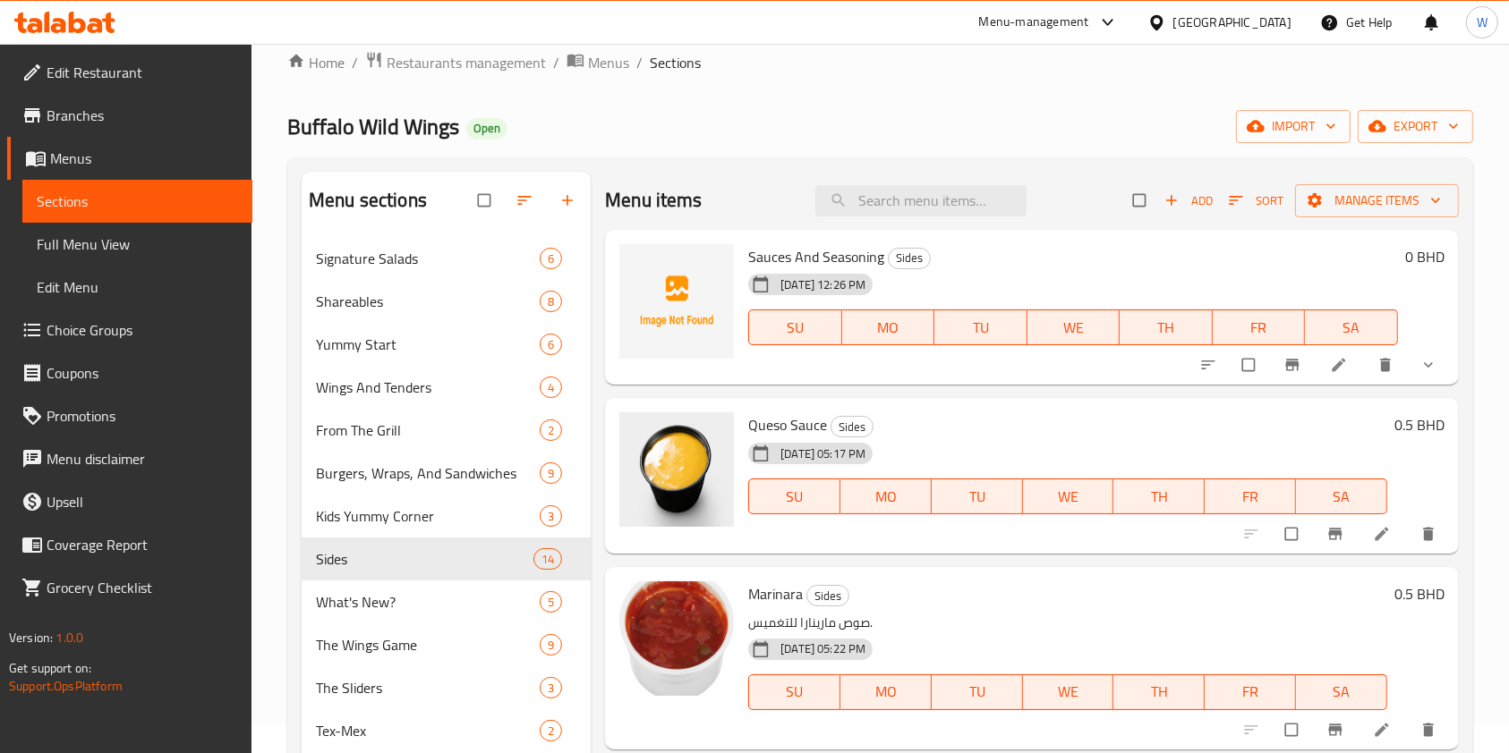
scroll to position [18, 0]
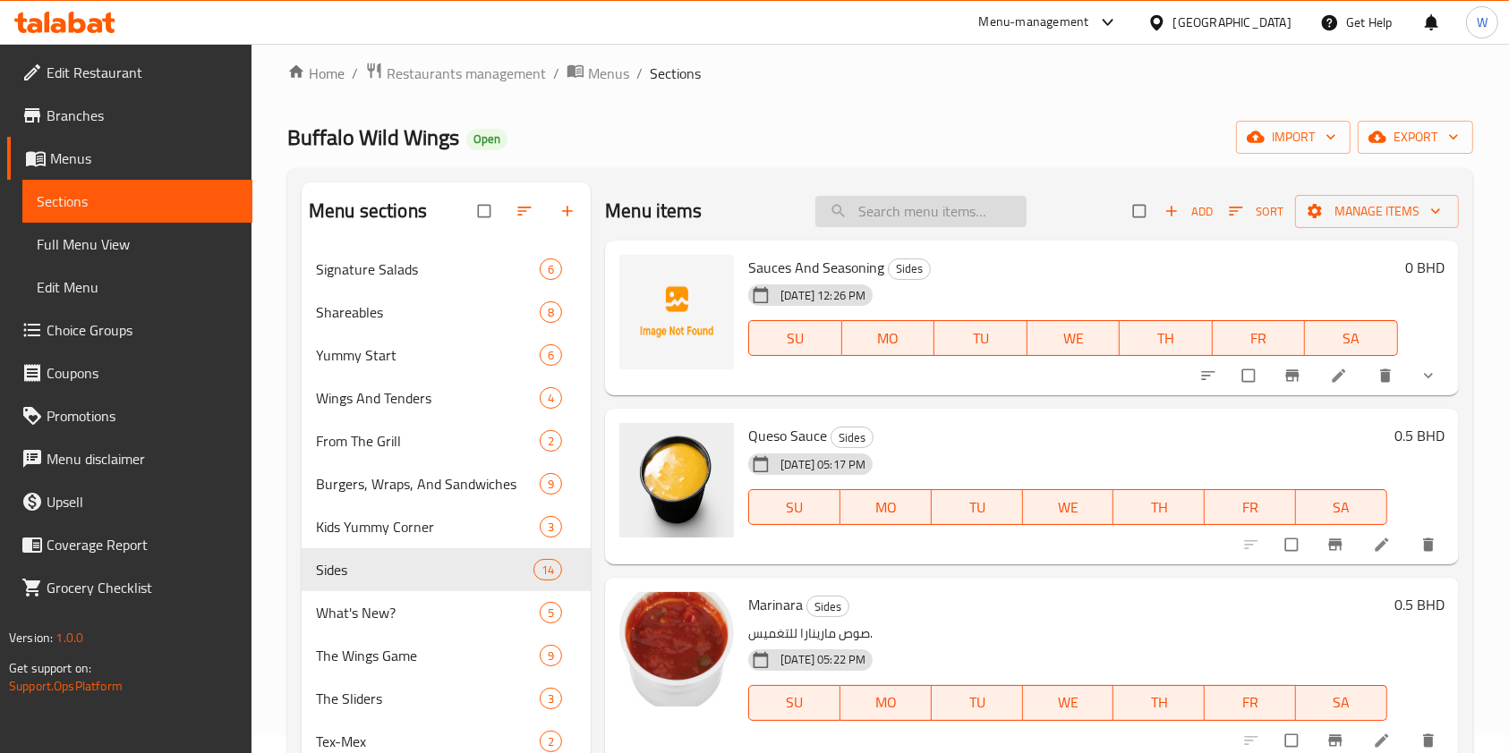
click at [846, 211] on input "search" at bounding box center [920, 211] width 211 height 31
paste input "French Fries"
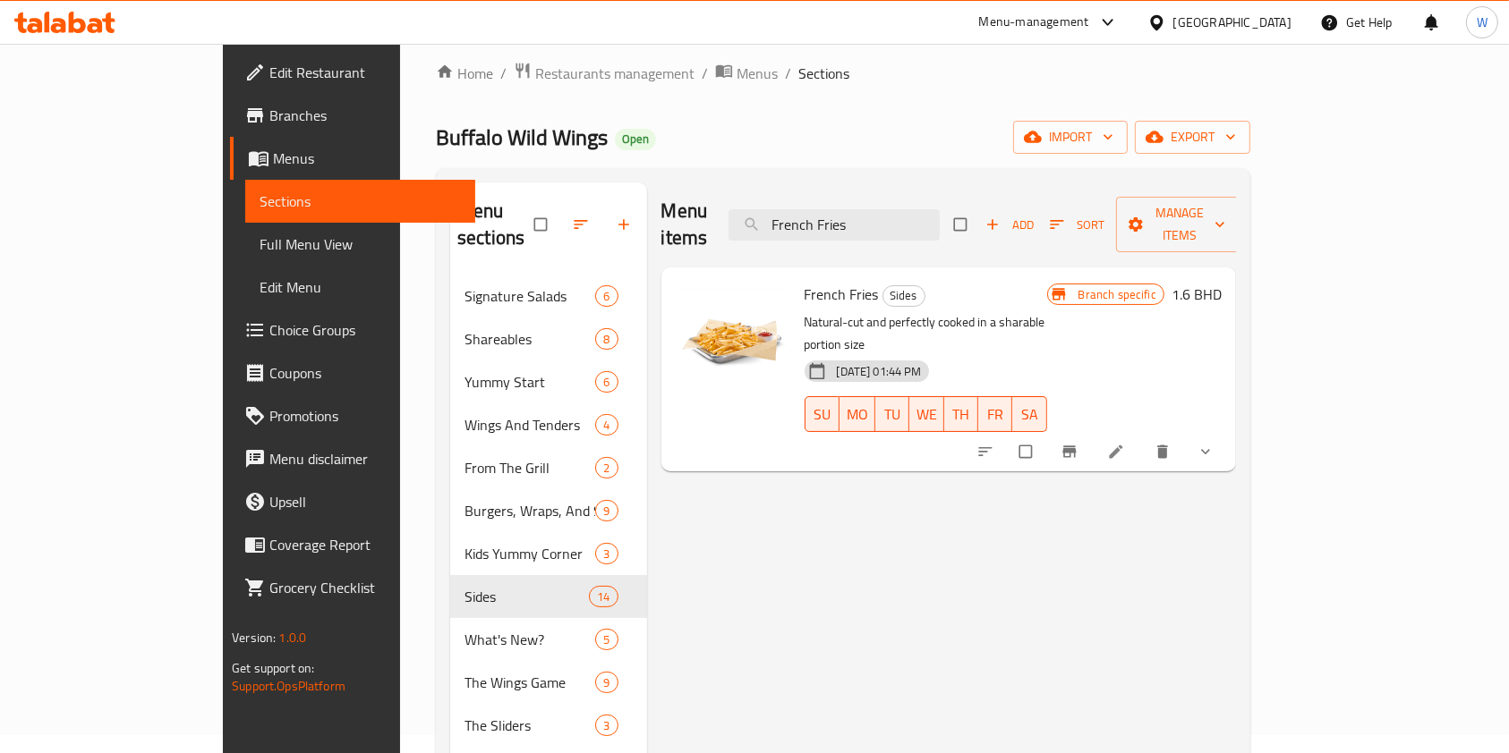
click at [882, 191] on div "Menu items French Fries Add Sort Manage items" at bounding box center [948, 225] width 575 height 85
click at [881, 209] on input "French Fries" at bounding box center [833, 224] width 211 height 31
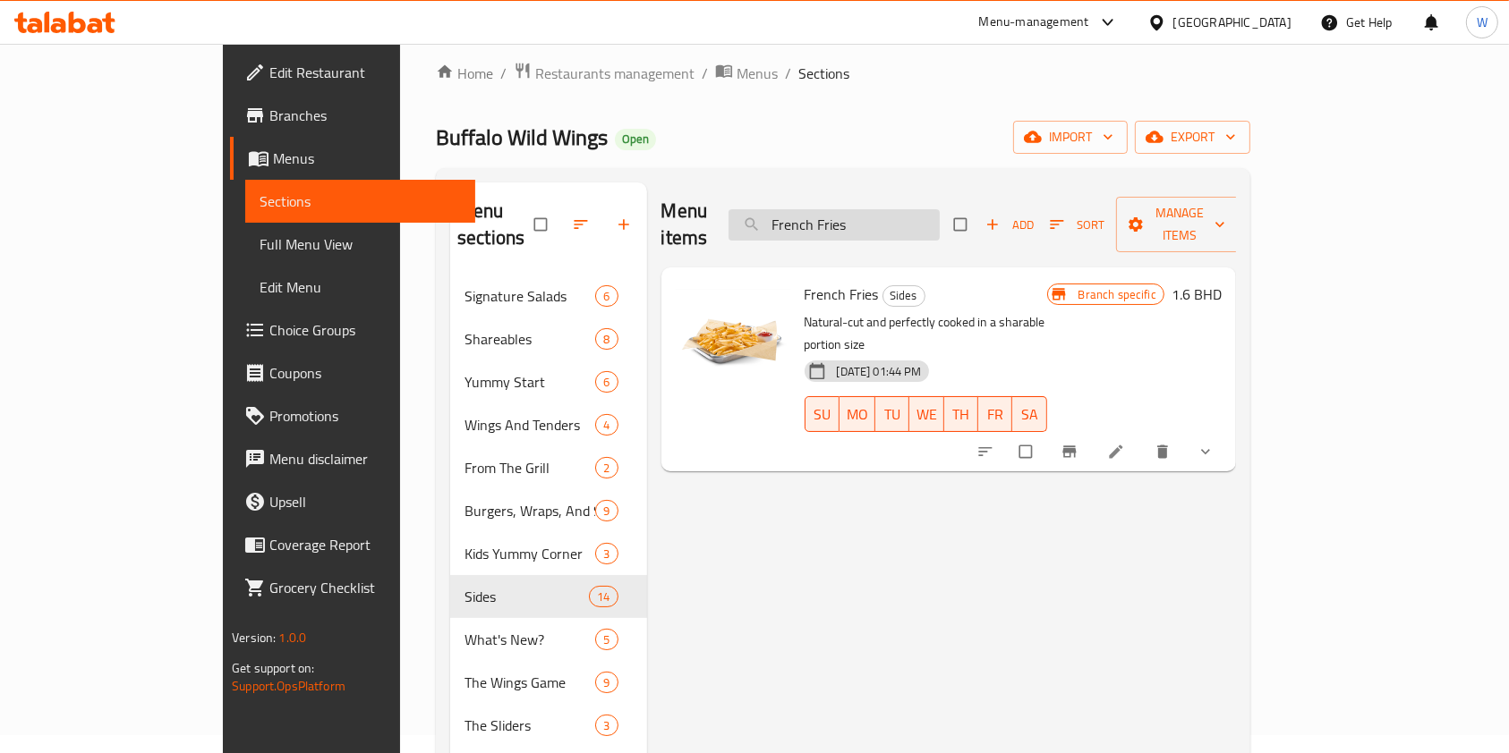
paste input "Mashed Potato"
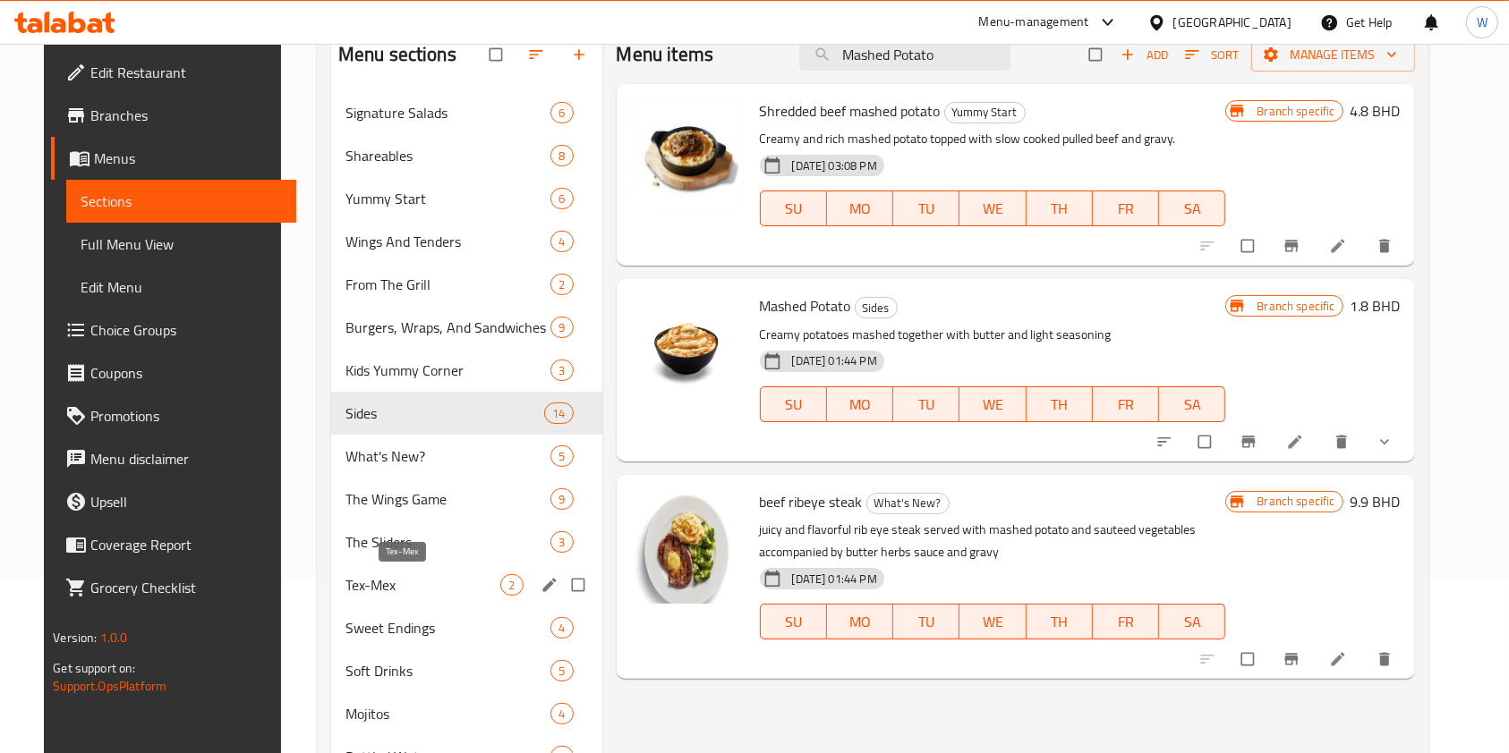
scroll to position [137, 0]
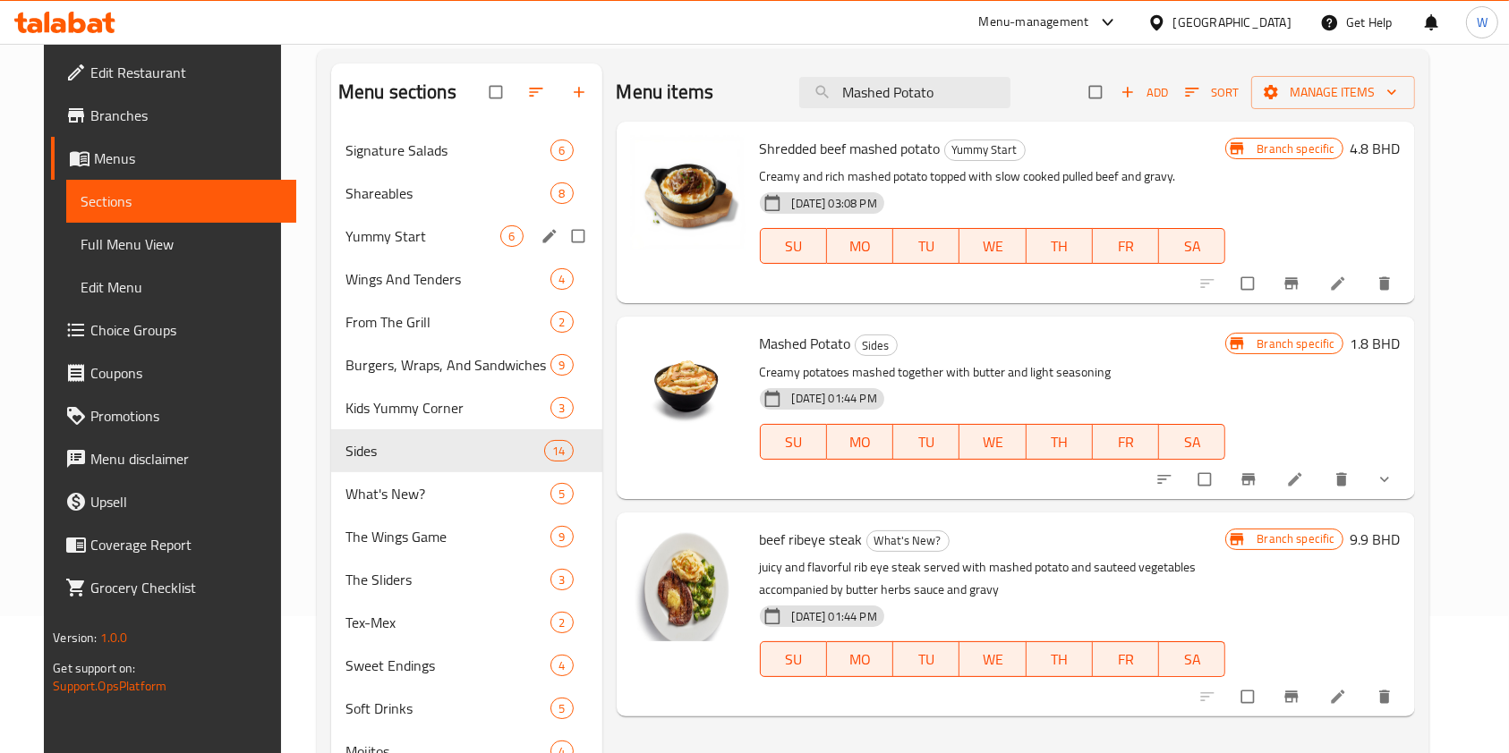
type input "Mashed Potato"
click at [428, 249] on div "Yummy Start 6" at bounding box center [466, 236] width 271 height 43
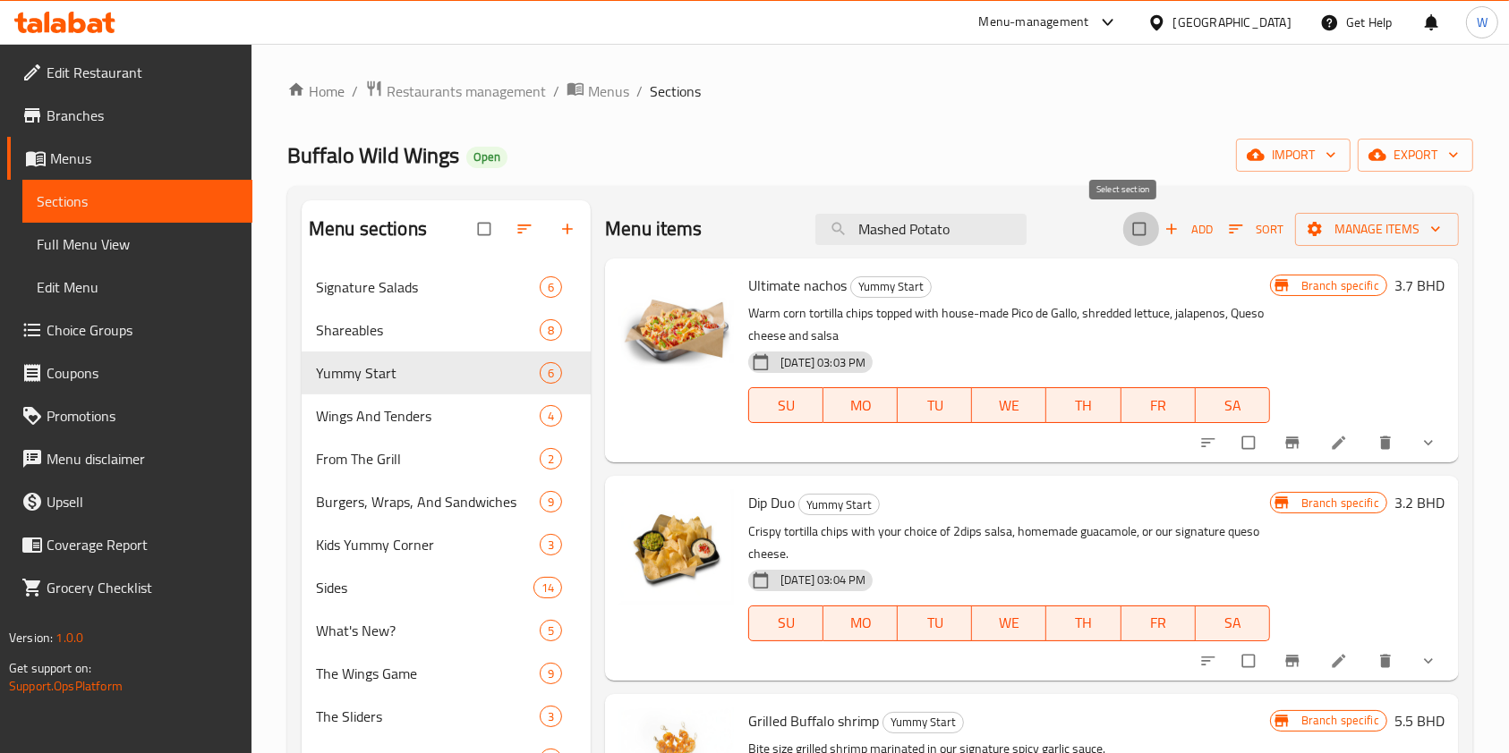
click at [1125, 223] on input "checkbox" at bounding box center [1141, 229] width 38 height 34
checkbox input "true"
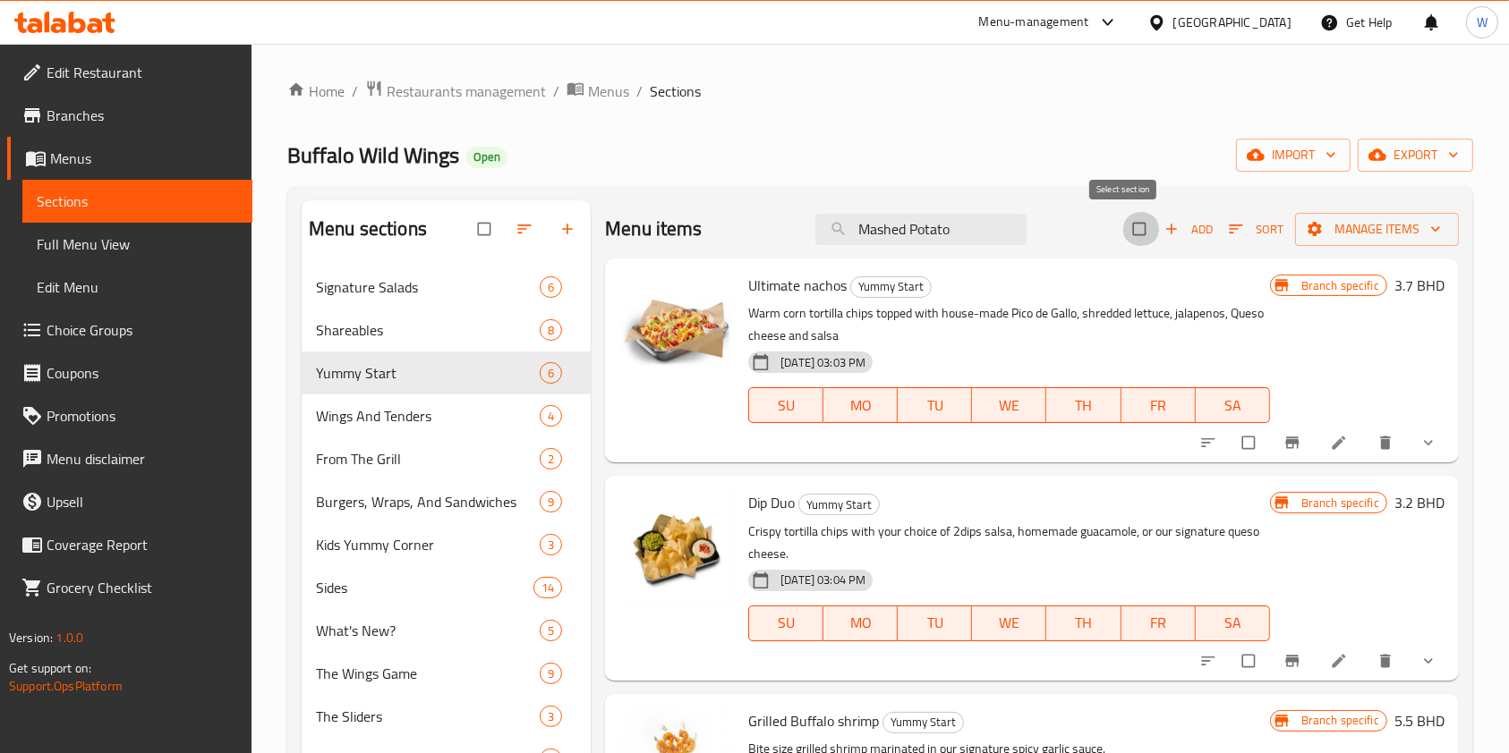
checkbox input "true"
click at [1390, 240] on span "Manage items" at bounding box center [1376, 229] width 135 height 22
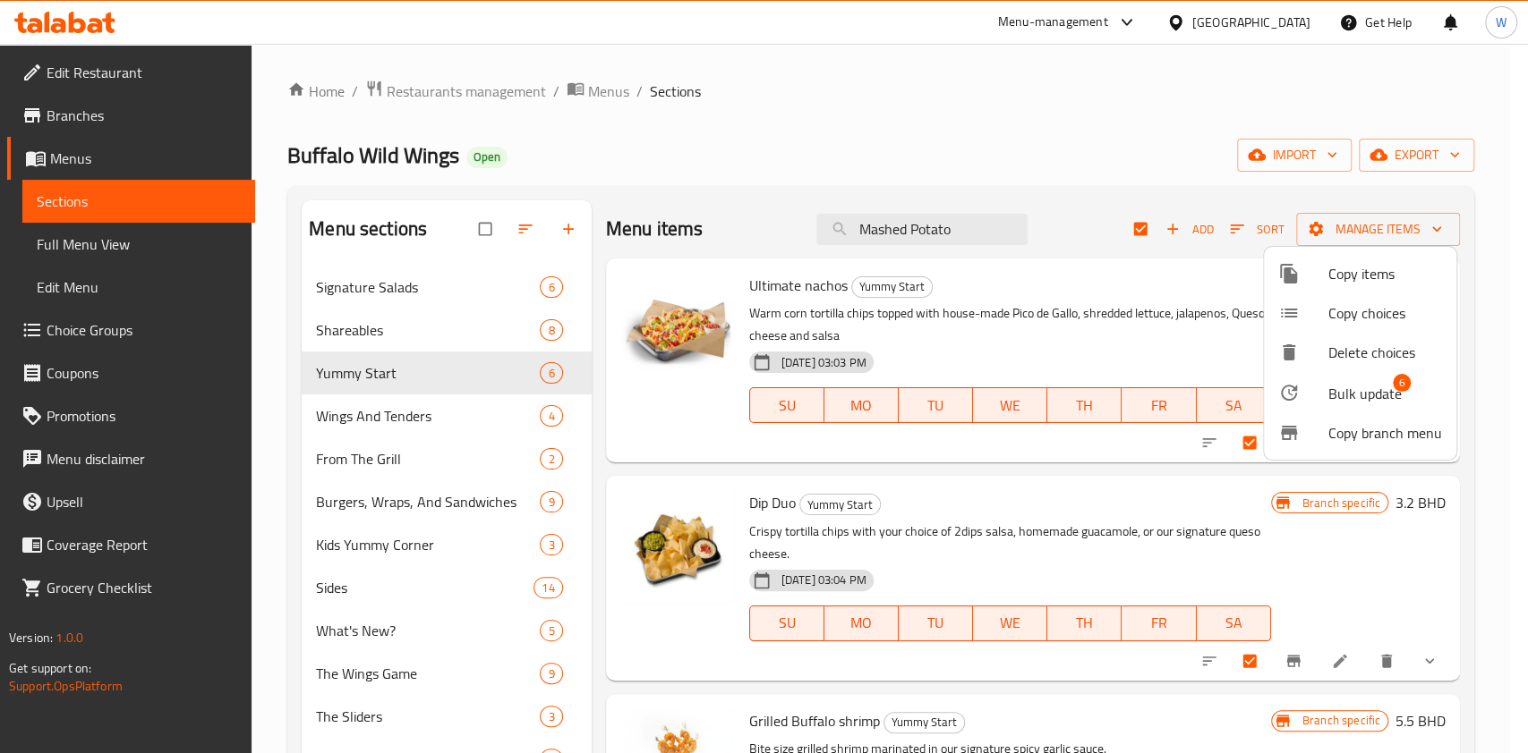
click at [1360, 387] on span "Bulk update" at bounding box center [1364, 393] width 73 height 21
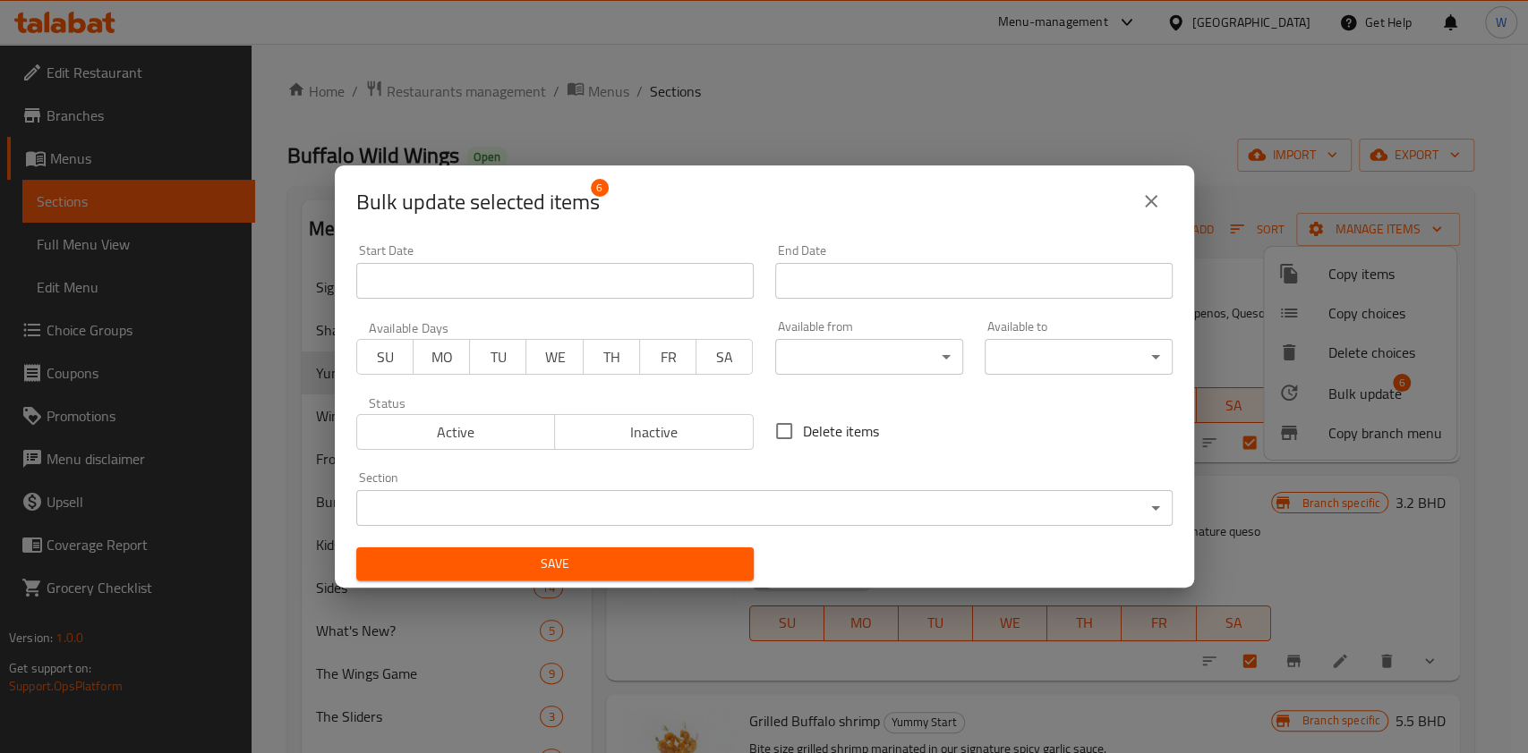
click at [715, 472] on div "Section ​ ​" at bounding box center [764, 499] width 816 height 55
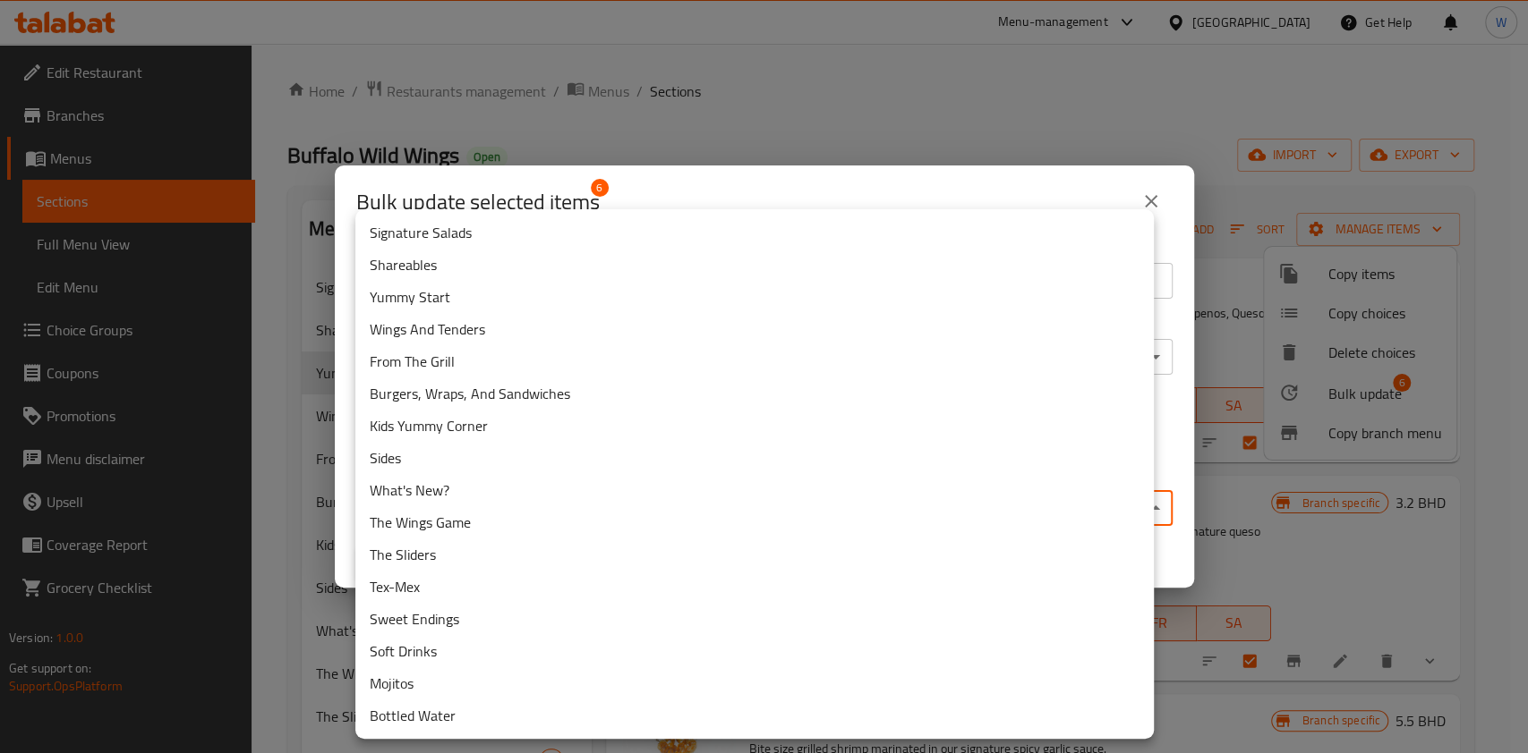
click at [702, 500] on body "​ Menu-management Bahrain Get Help W Edit Restaurant Branches Menus Sections Fu…" at bounding box center [764, 399] width 1528 height 710
click at [413, 464] on li "Sides" at bounding box center [754, 458] width 798 height 32
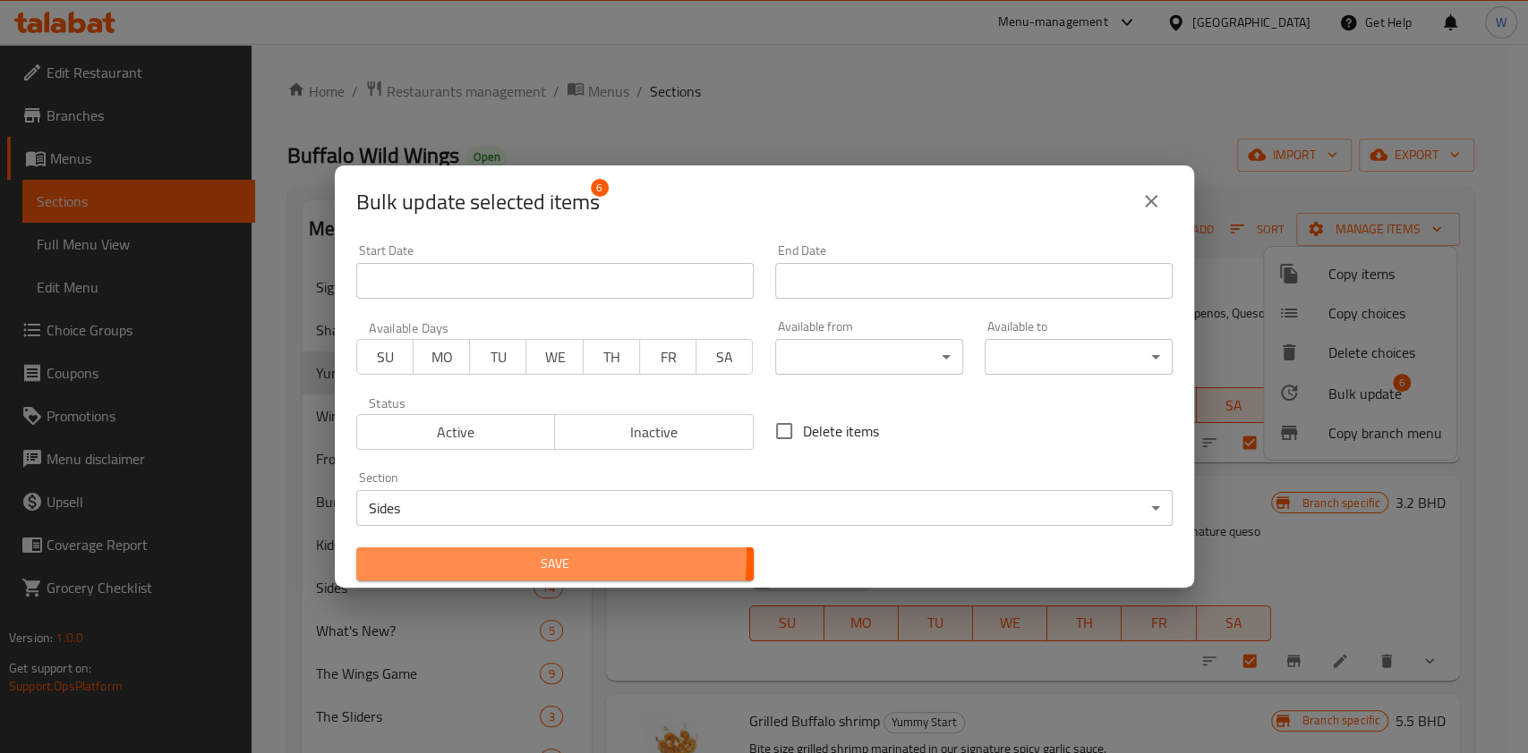
click at [472, 556] on span "Save" at bounding box center [554, 564] width 369 height 22
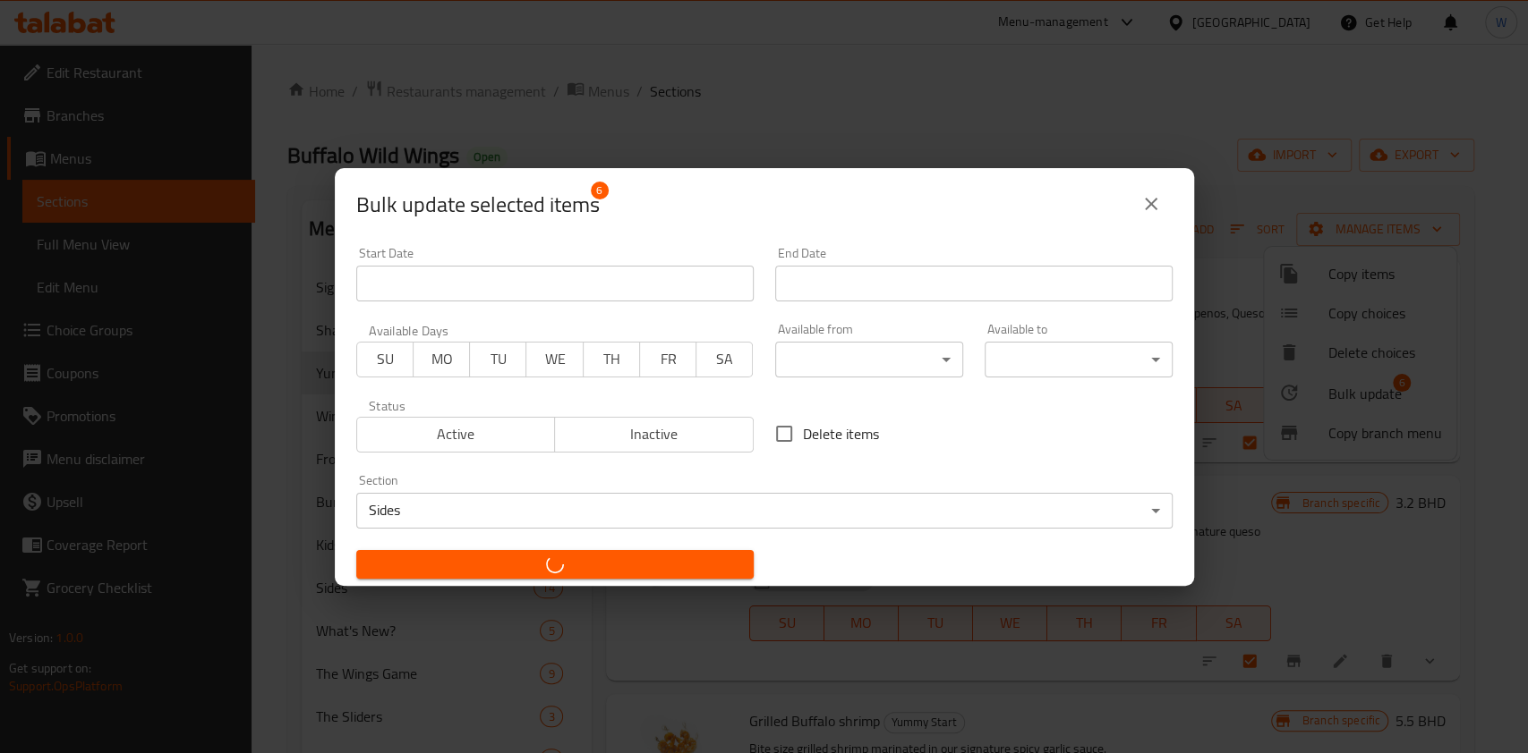
checkbox input "false"
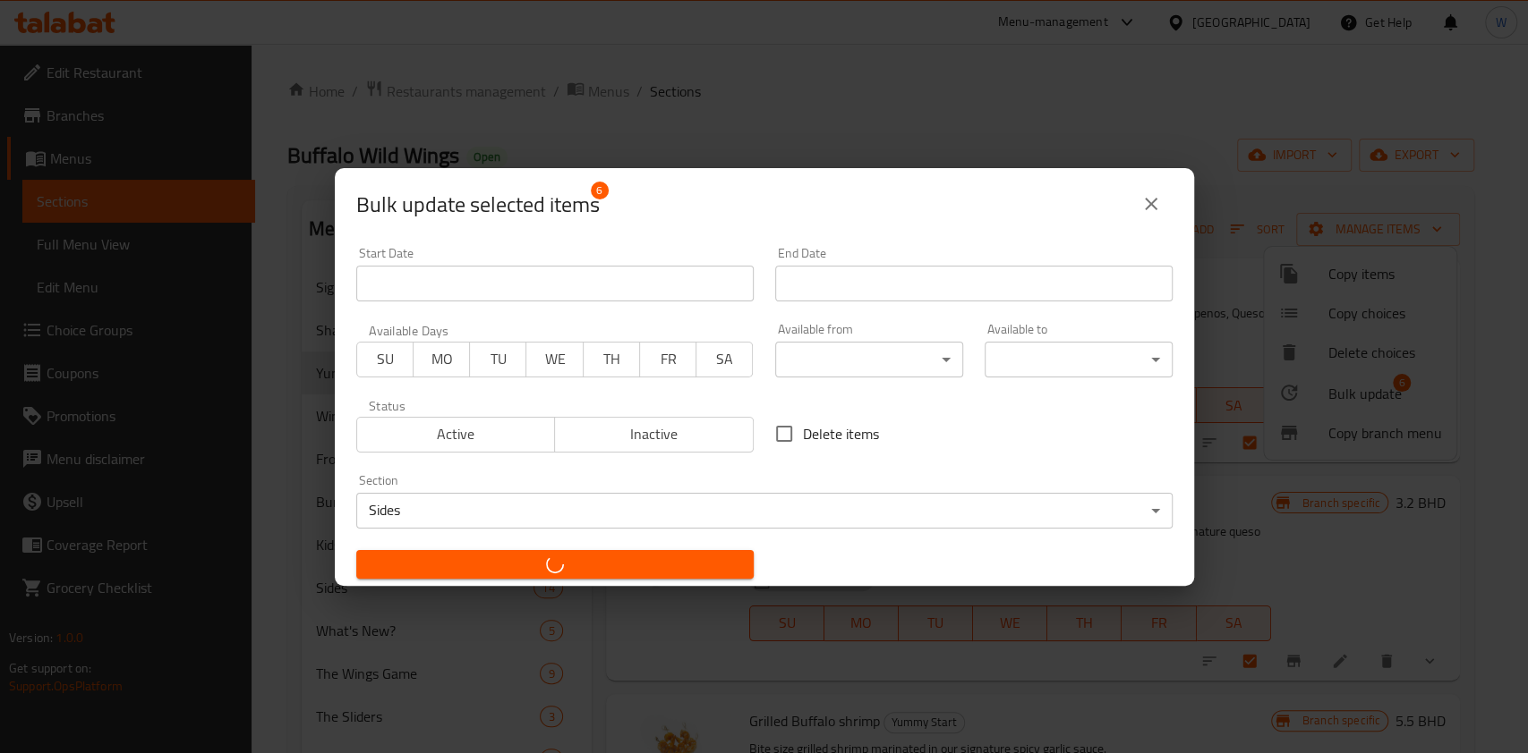
checkbox input "false"
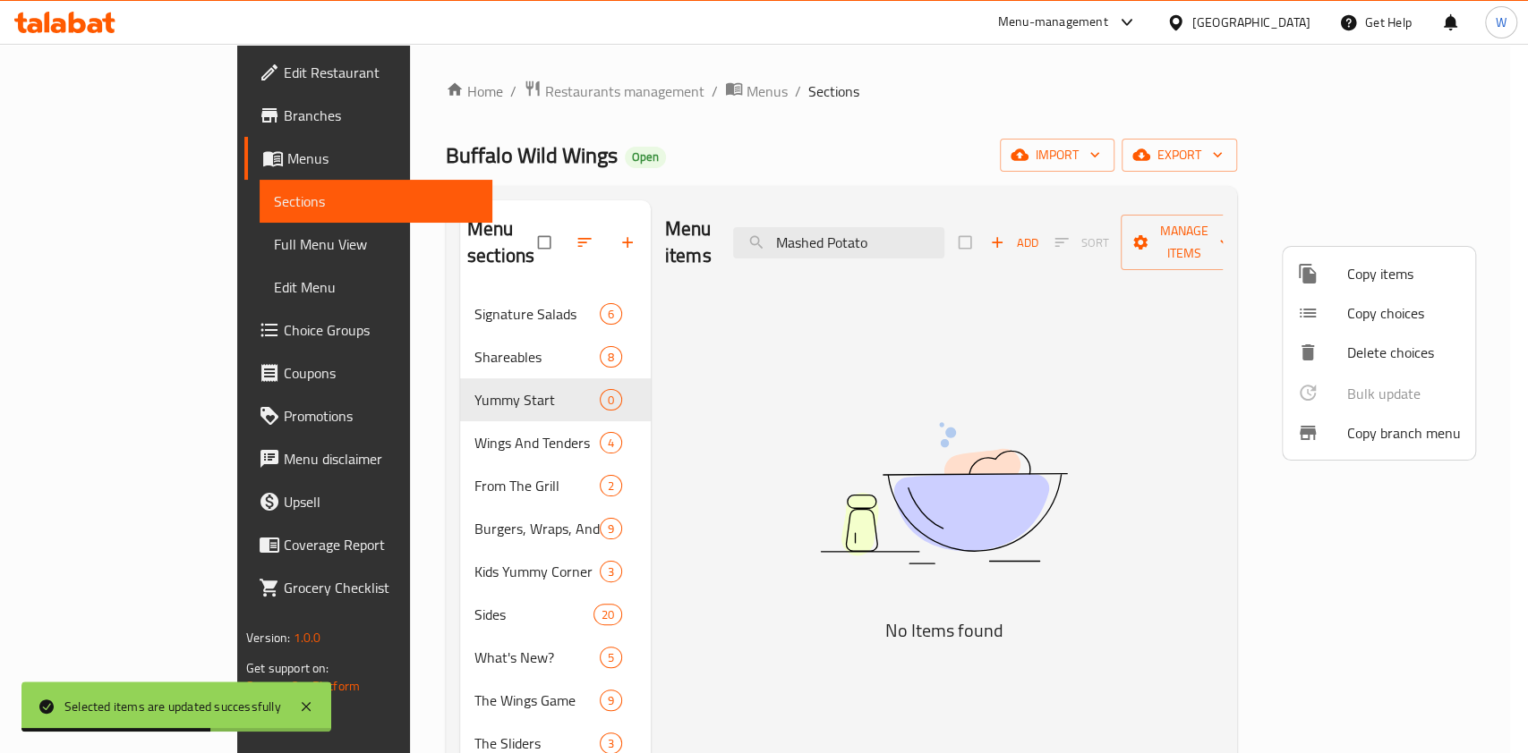
click at [697, 469] on div at bounding box center [764, 376] width 1528 height 753
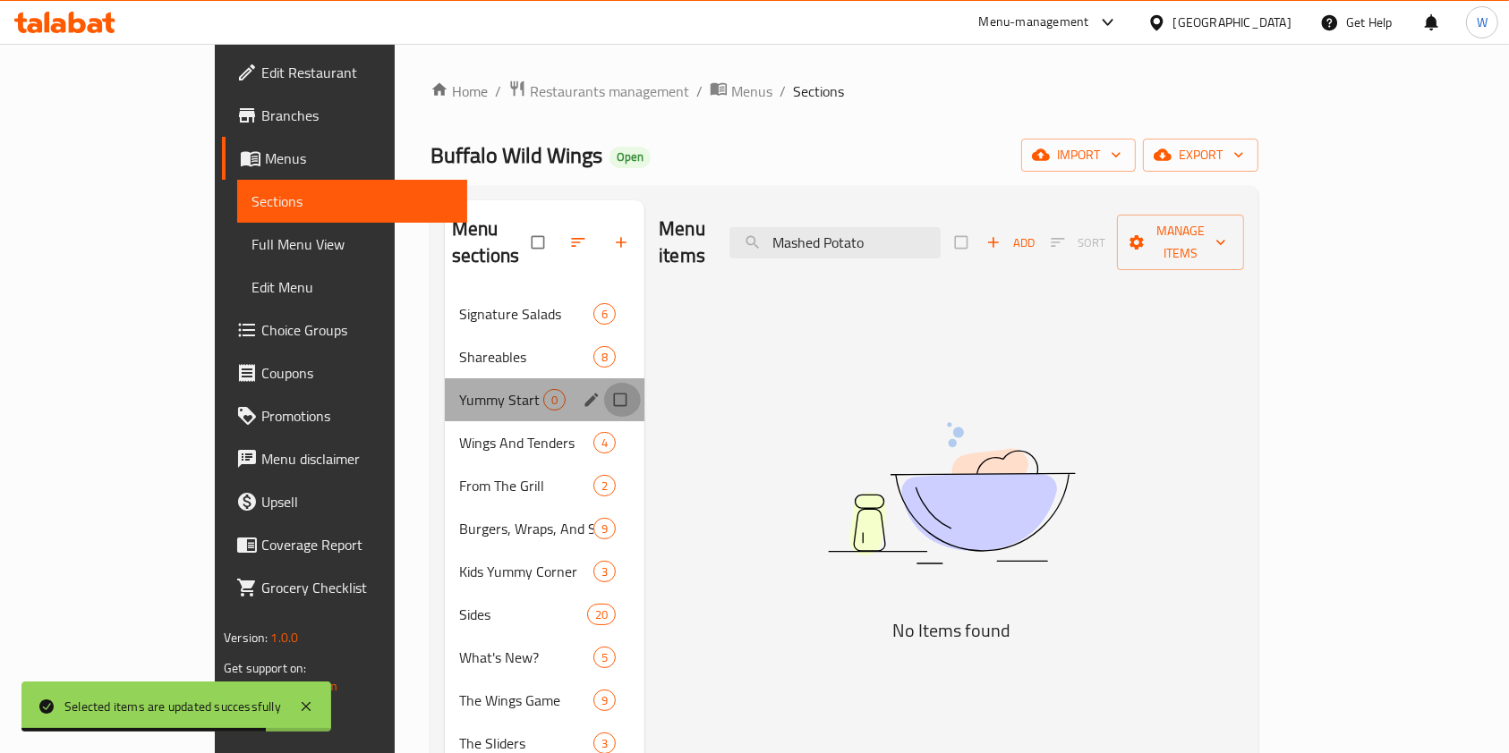
click at [603, 383] on input "Menu sections" at bounding box center [622, 400] width 38 height 34
checkbox input "true"
click at [559, 236] on icon "button" at bounding box center [565, 242] width 13 height 13
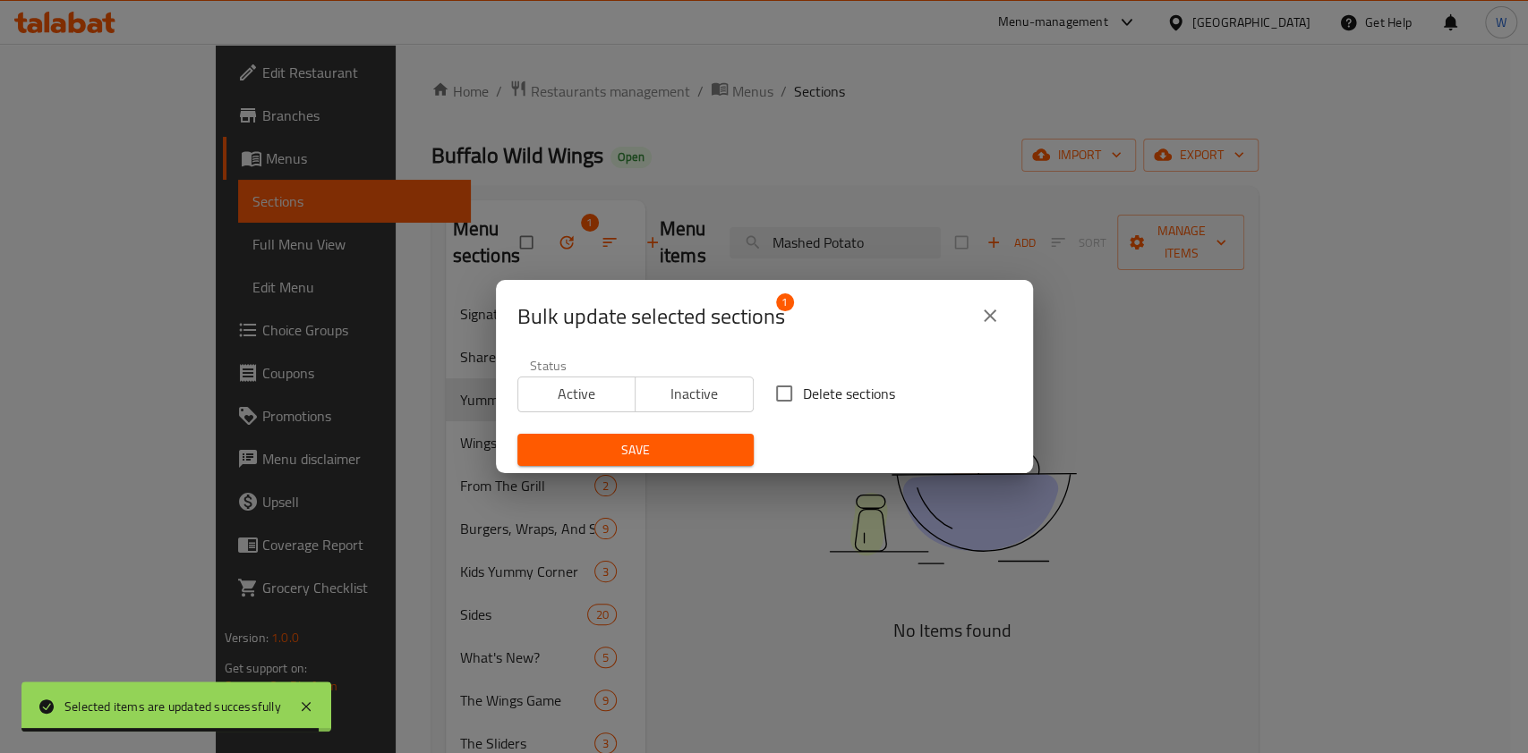
click at [814, 402] on span "Delete sections" at bounding box center [849, 393] width 92 height 21
click at [803, 402] on input "Delete sections" at bounding box center [784, 394] width 38 height 38
checkbox input "true"
click at [666, 458] on span "Save" at bounding box center [636, 450] width 208 height 22
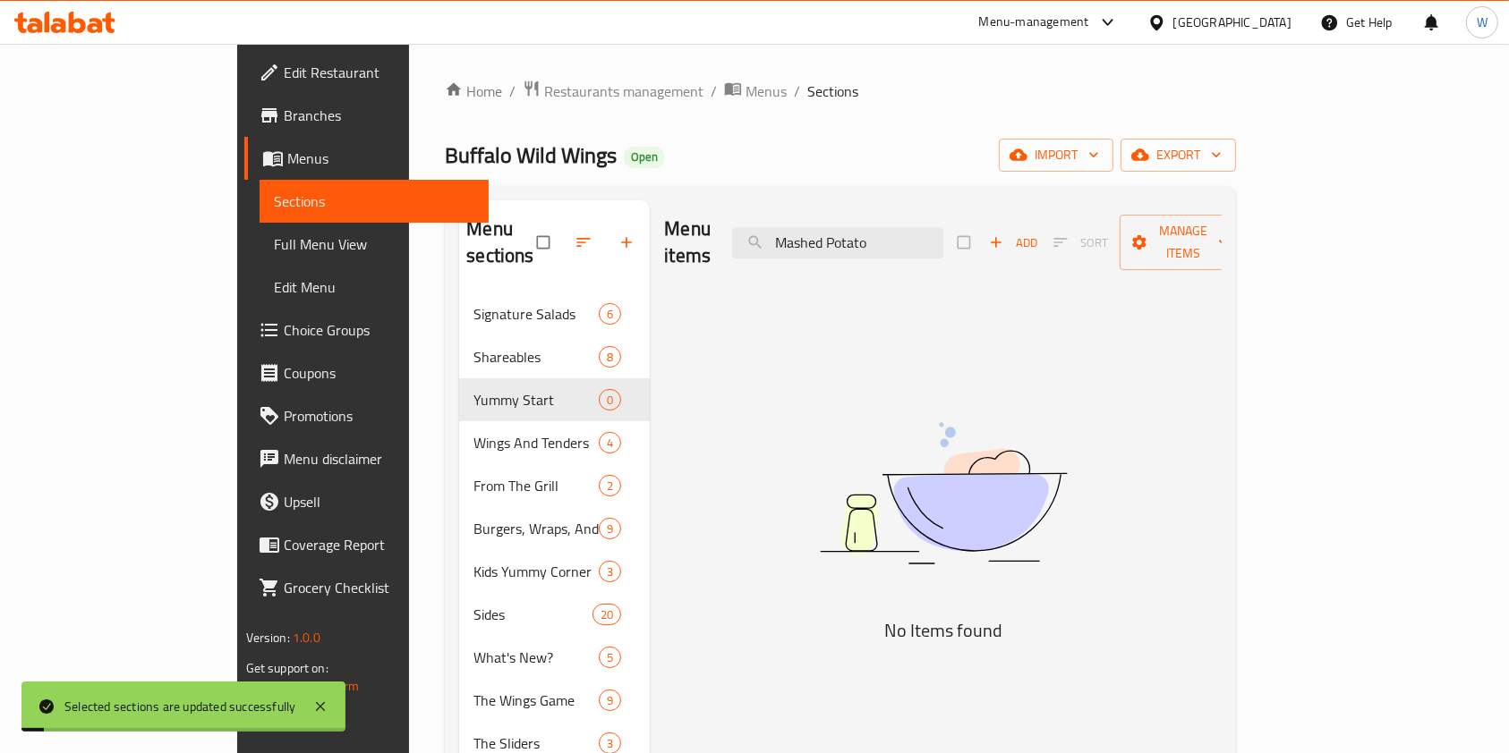
click at [770, 540] on div "Menu items Mashed Potato Add Sort Manage items No Items found" at bounding box center [936, 593] width 572 height 787
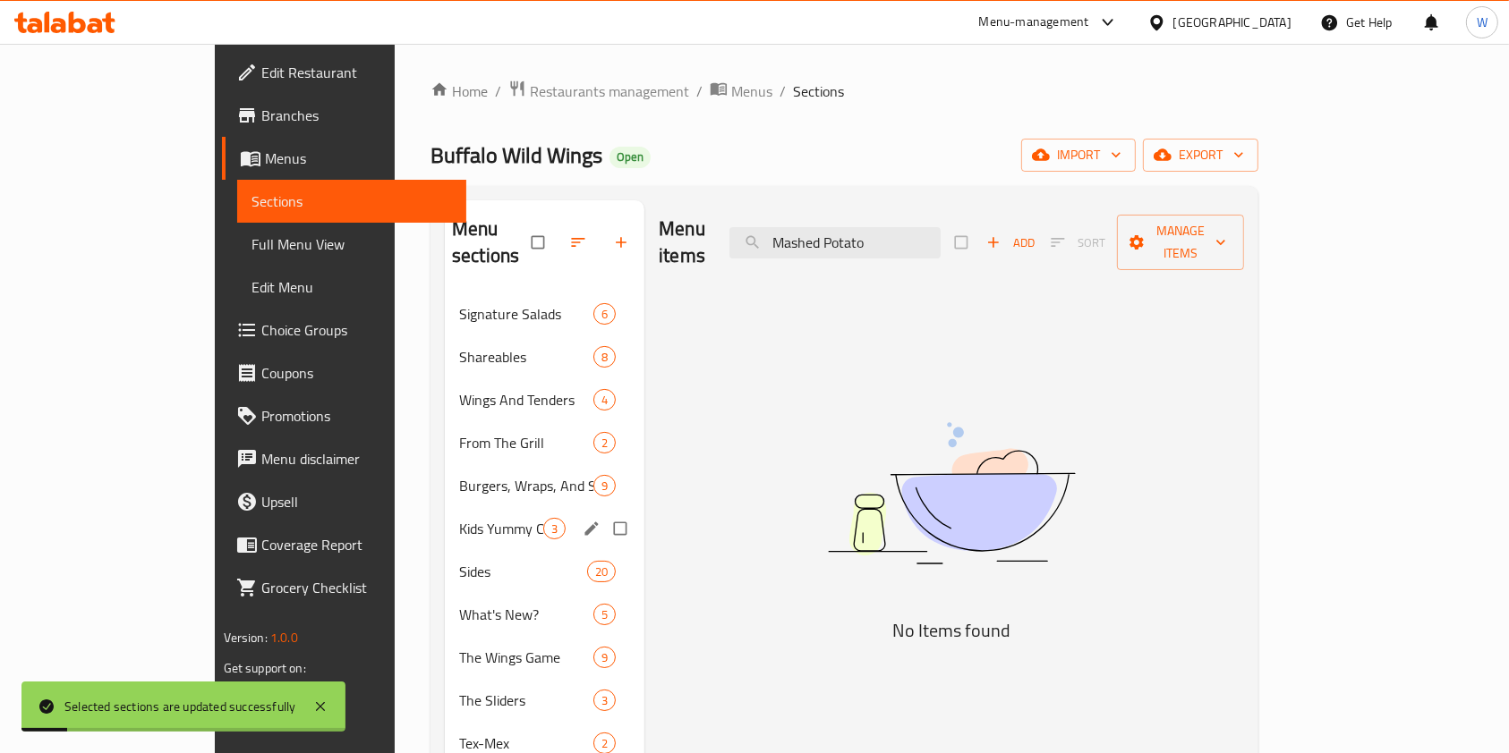
scroll to position [119, 0]
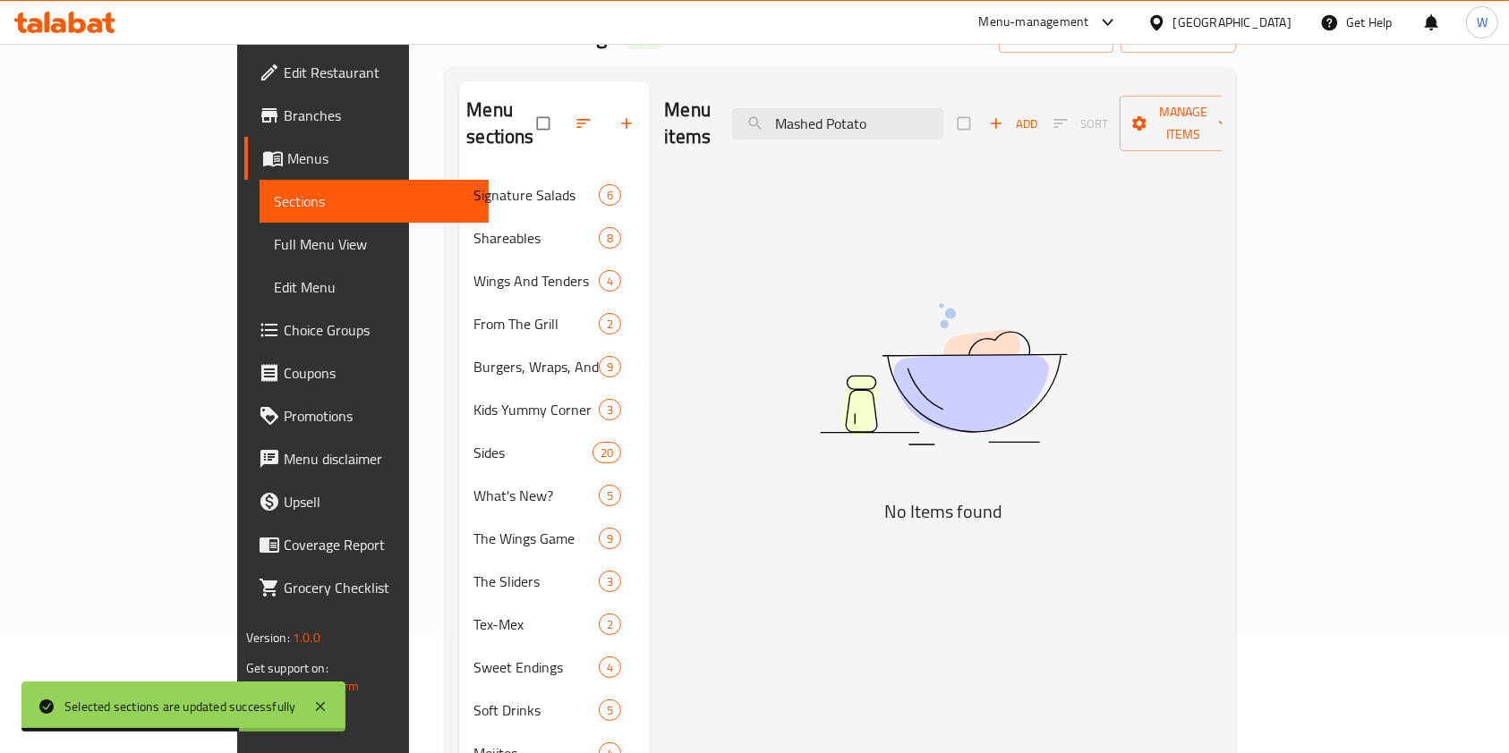
click at [575, 115] on span "button" at bounding box center [585, 124] width 21 height 18
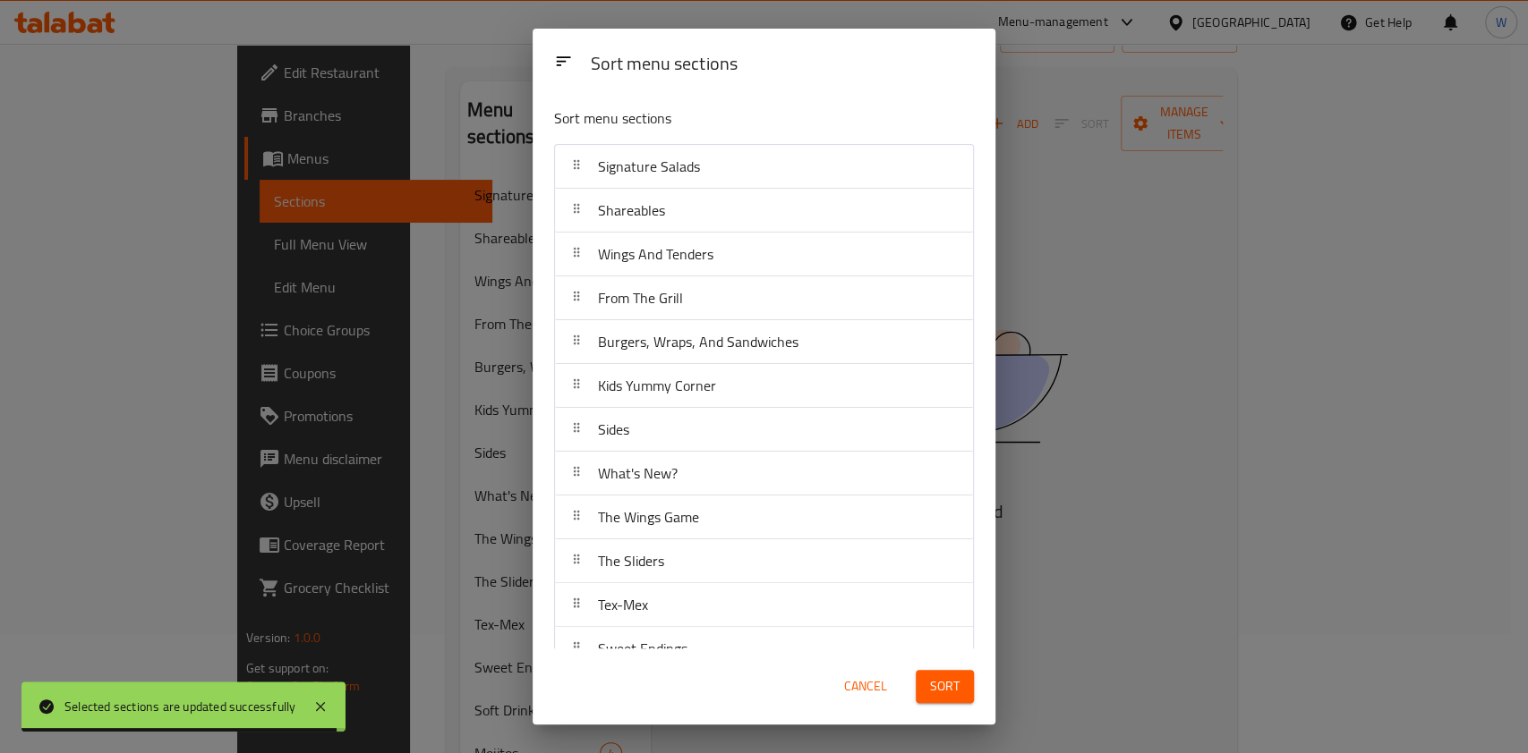
click at [865, 683] on span "Cancel" at bounding box center [865, 687] width 43 height 22
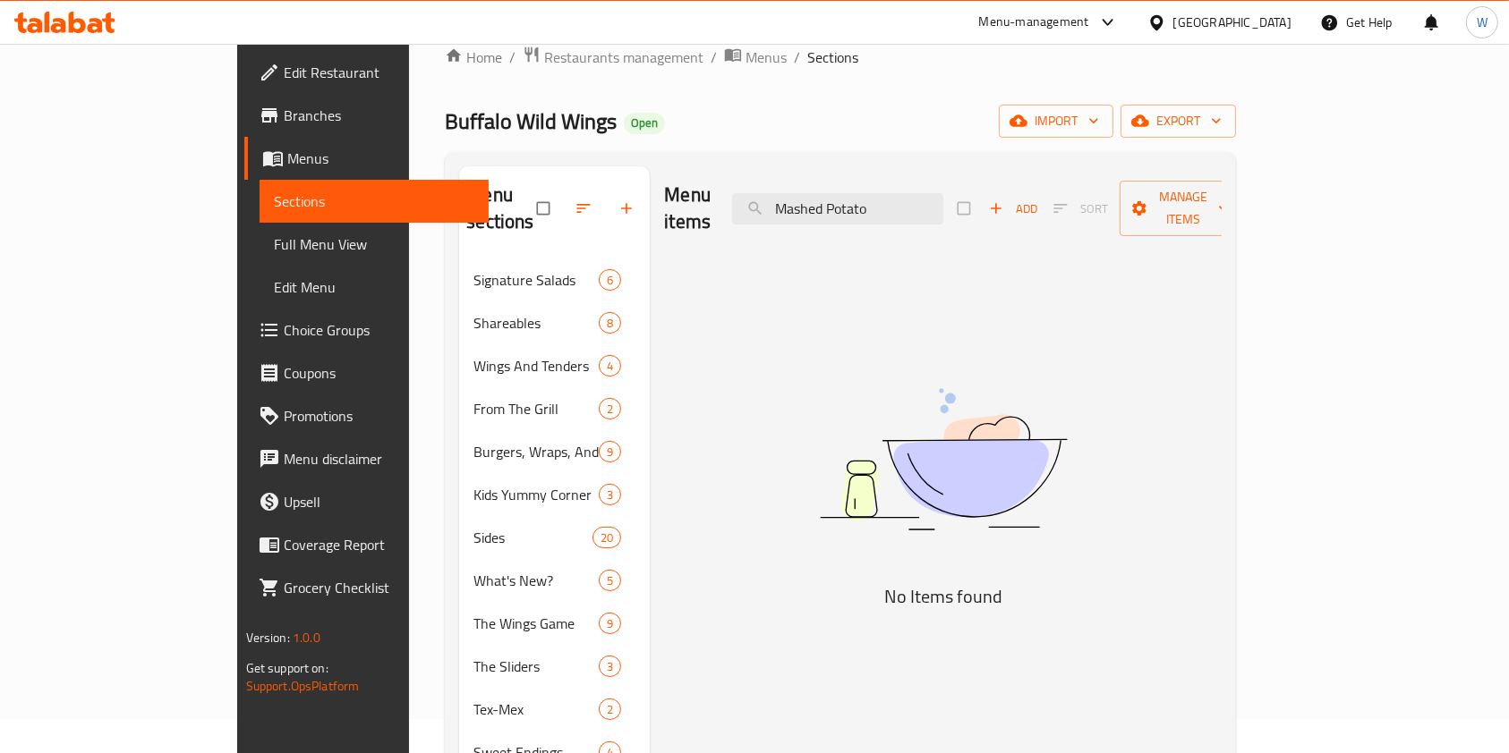
scroll to position [0, 0]
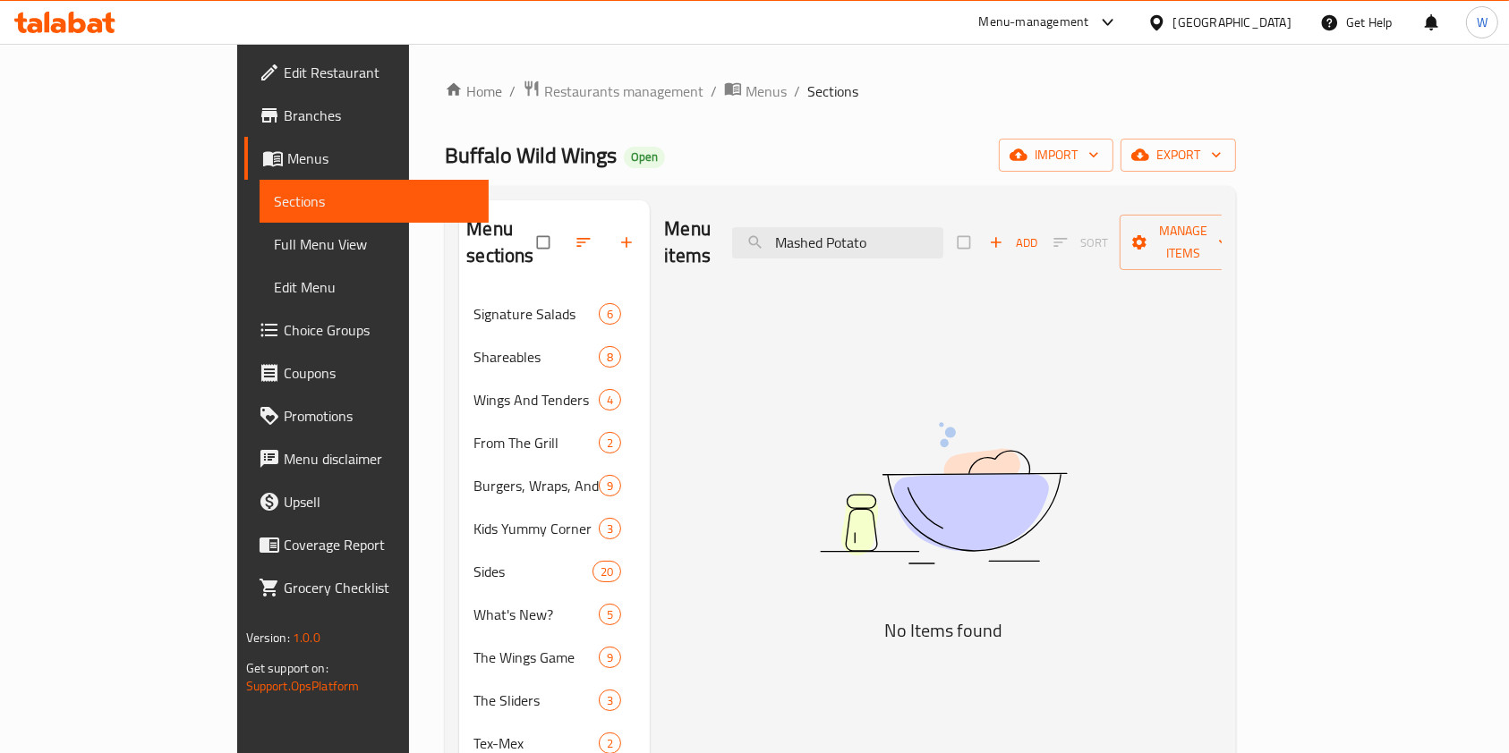
click at [909, 250] on div "Menu items Mashed Potato Add Sort Manage items" at bounding box center [943, 242] width 558 height 85
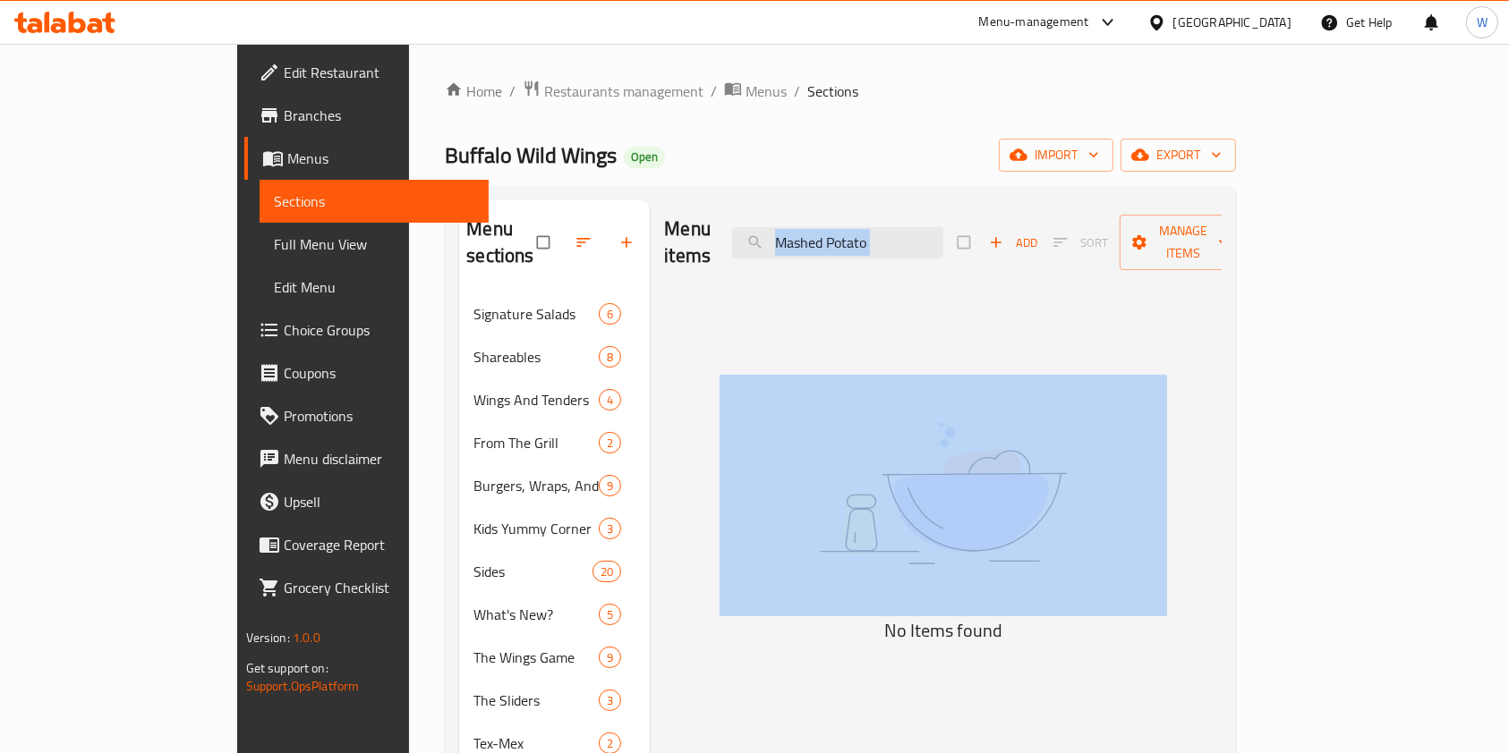
click at [909, 250] on div "Menu items Mashed Potato Add Sort Manage items" at bounding box center [943, 242] width 558 height 85
click at [915, 233] on input "Mashed Potato" at bounding box center [837, 242] width 211 height 31
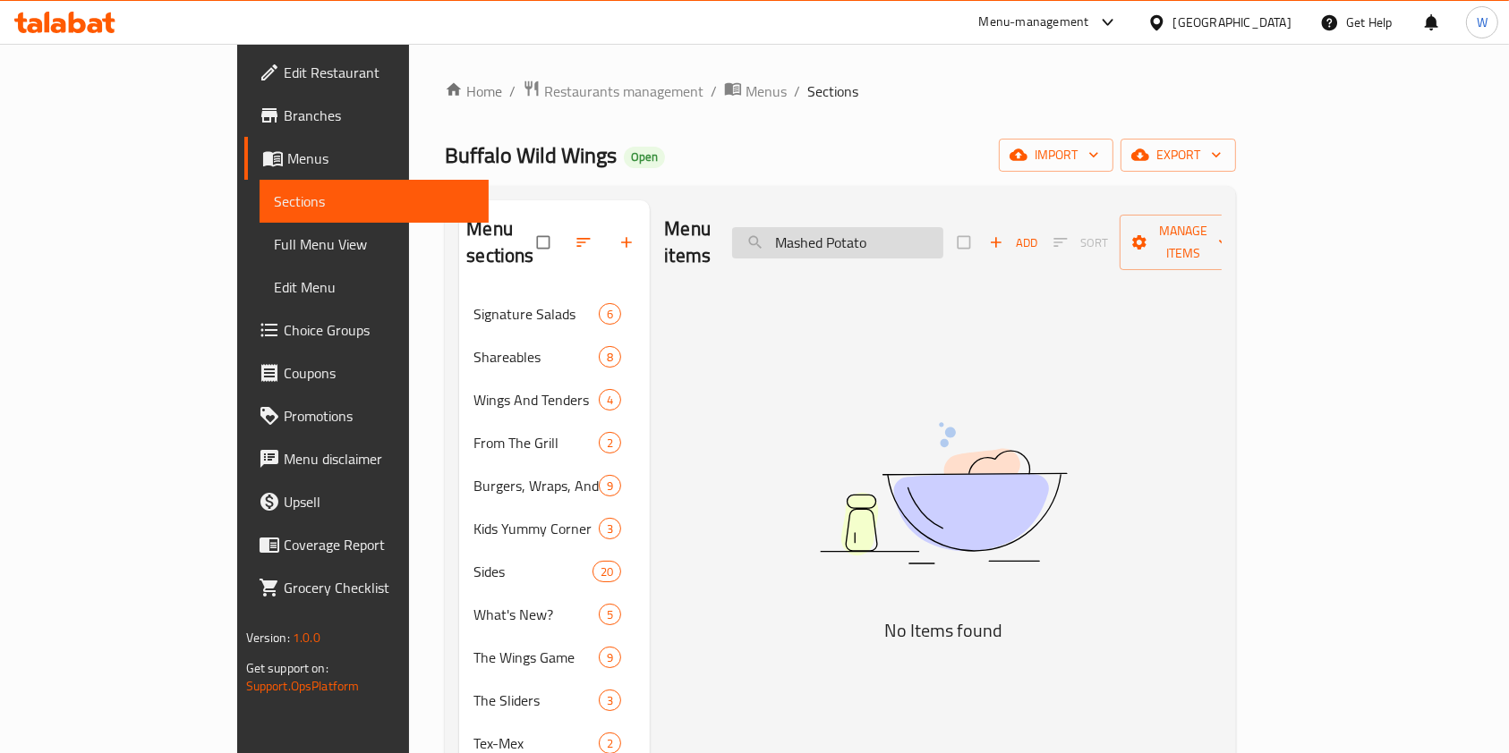
click at [915, 233] on input "Mashed Potato" at bounding box center [837, 242] width 211 height 31
paste input "Lemon Pepper Seasoning"
type input "Lemon"
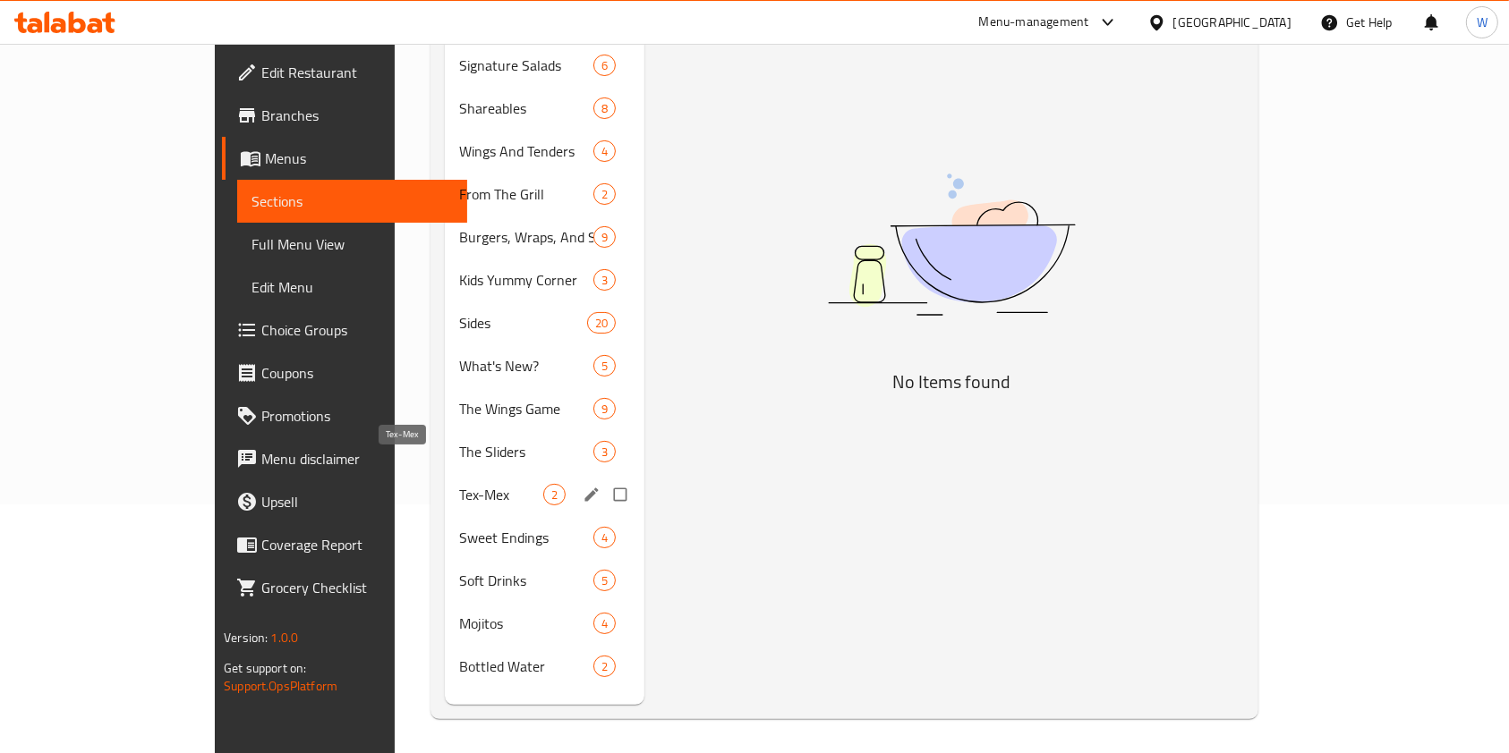
scroll to position [251, 0]
click at [445, 476] on div "Tex-Mex 2" at bounding box center [545, 493] width 200 height 43
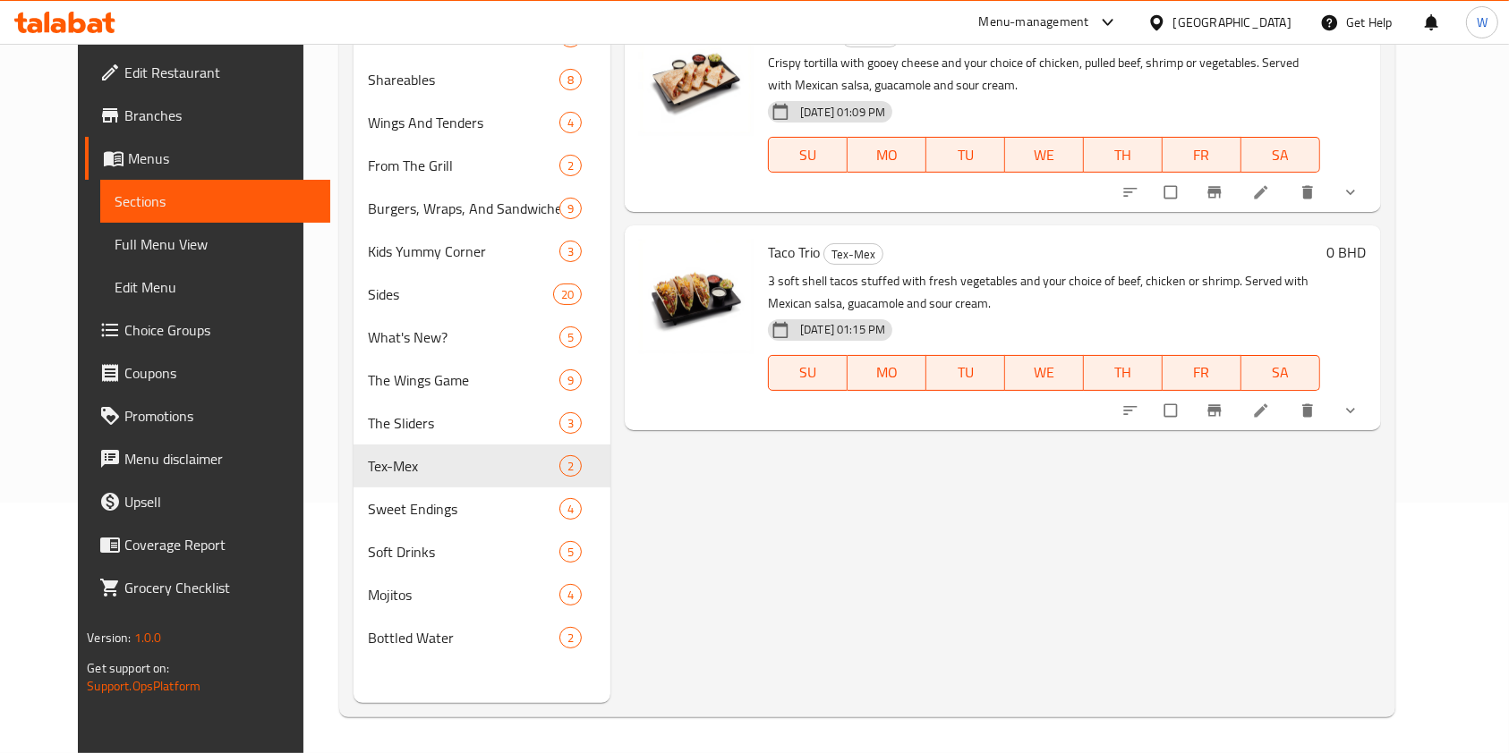
scroll to position [131, 0]
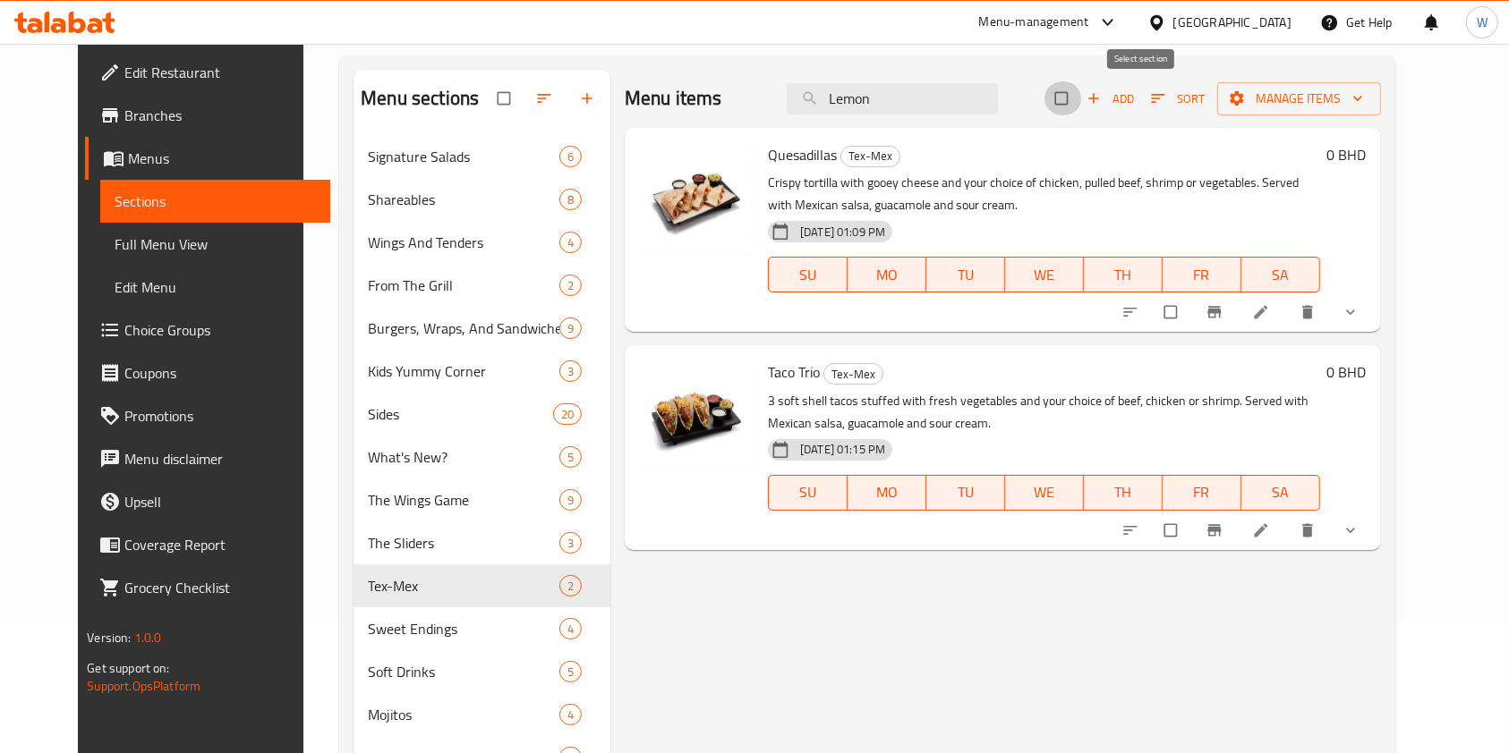
click at [1082, 103] on input "checkbox" at bounding box center [1063, 98] width 38 height 34
checkbox input "true"
click at [1238, 307] on button "Branch-specific-item" at bounding box center [1216, 312] width 43 height 39
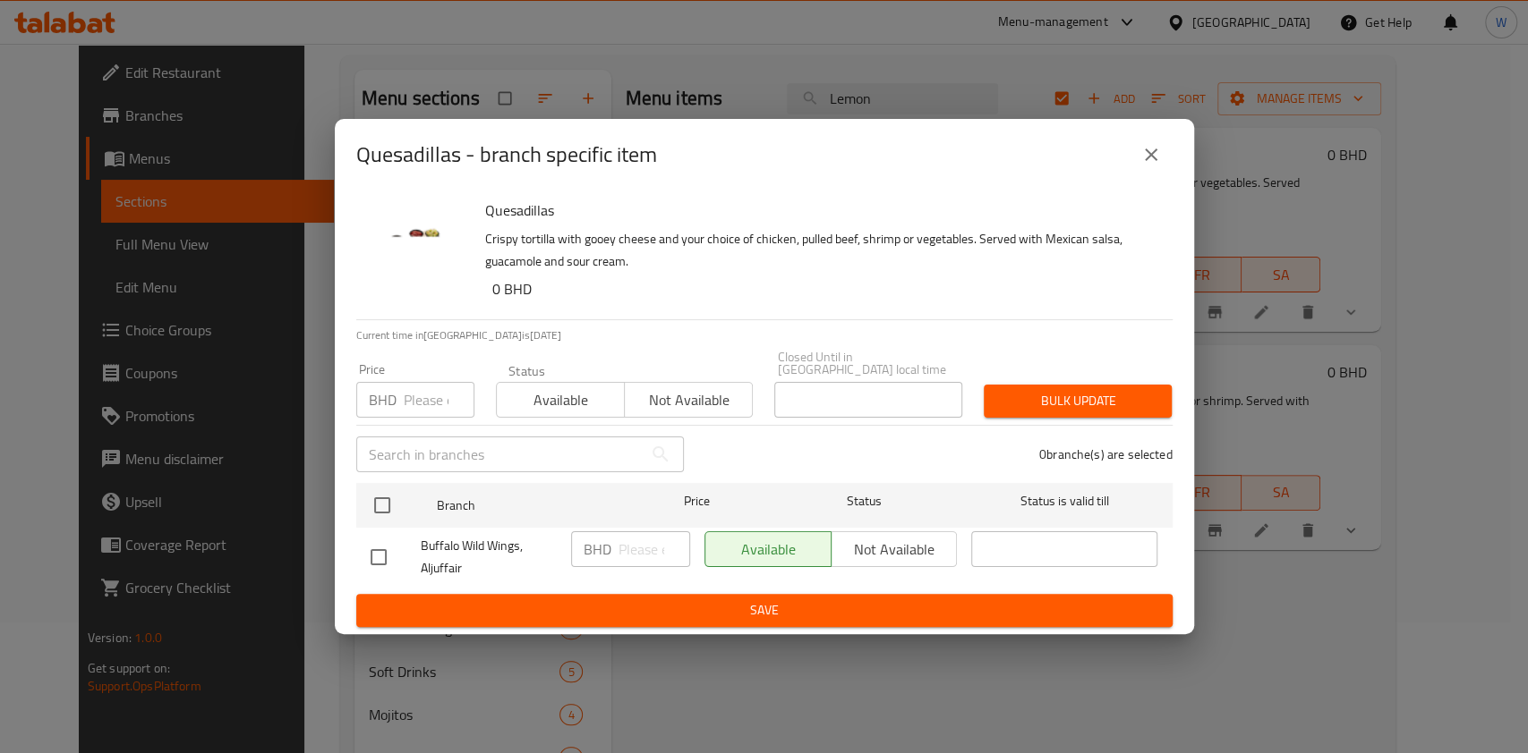
click at [1169, 176] on div "Quesadillas - branch specific item" at bounding box center [764, 154] width 816 height 43
click at [1153, 160] on icon "close" at bounding box center [1150, 154] width 21 height 21
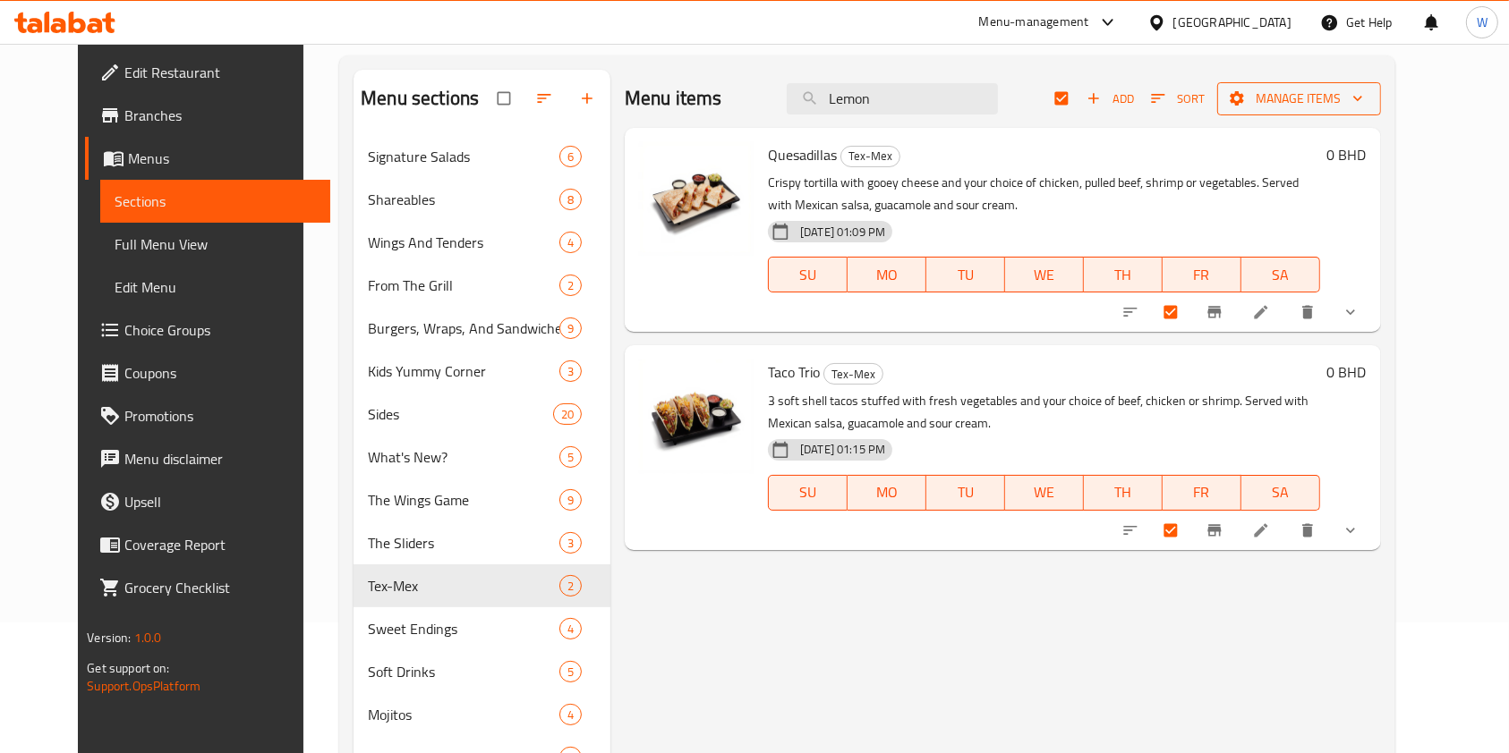
click at [1321, 110] on button "Manage items" at bounding box center [1299, 98] width 164 height 33
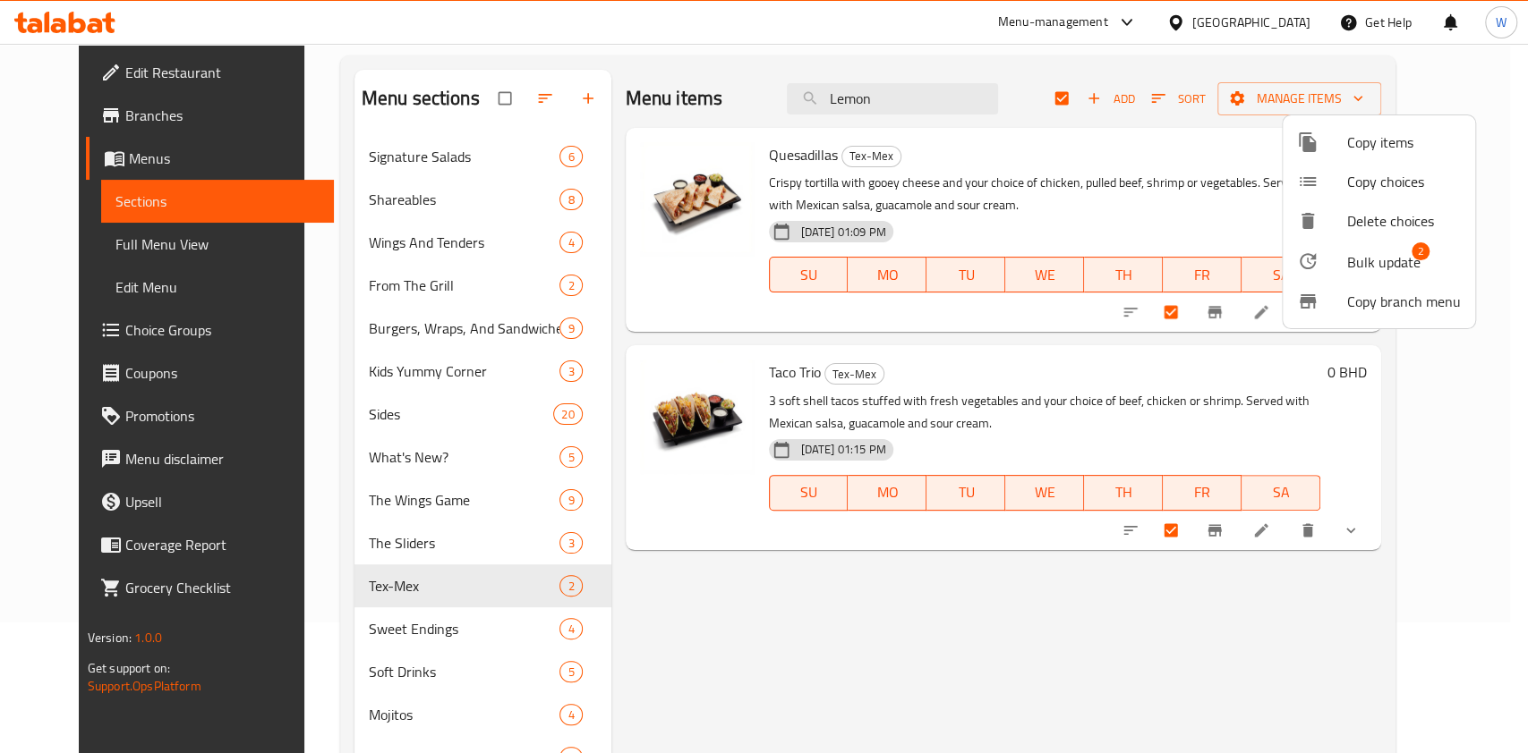
click at [1357, 257] on span "Bulk update" at bounding box center [1383, 261] width 73 height 21
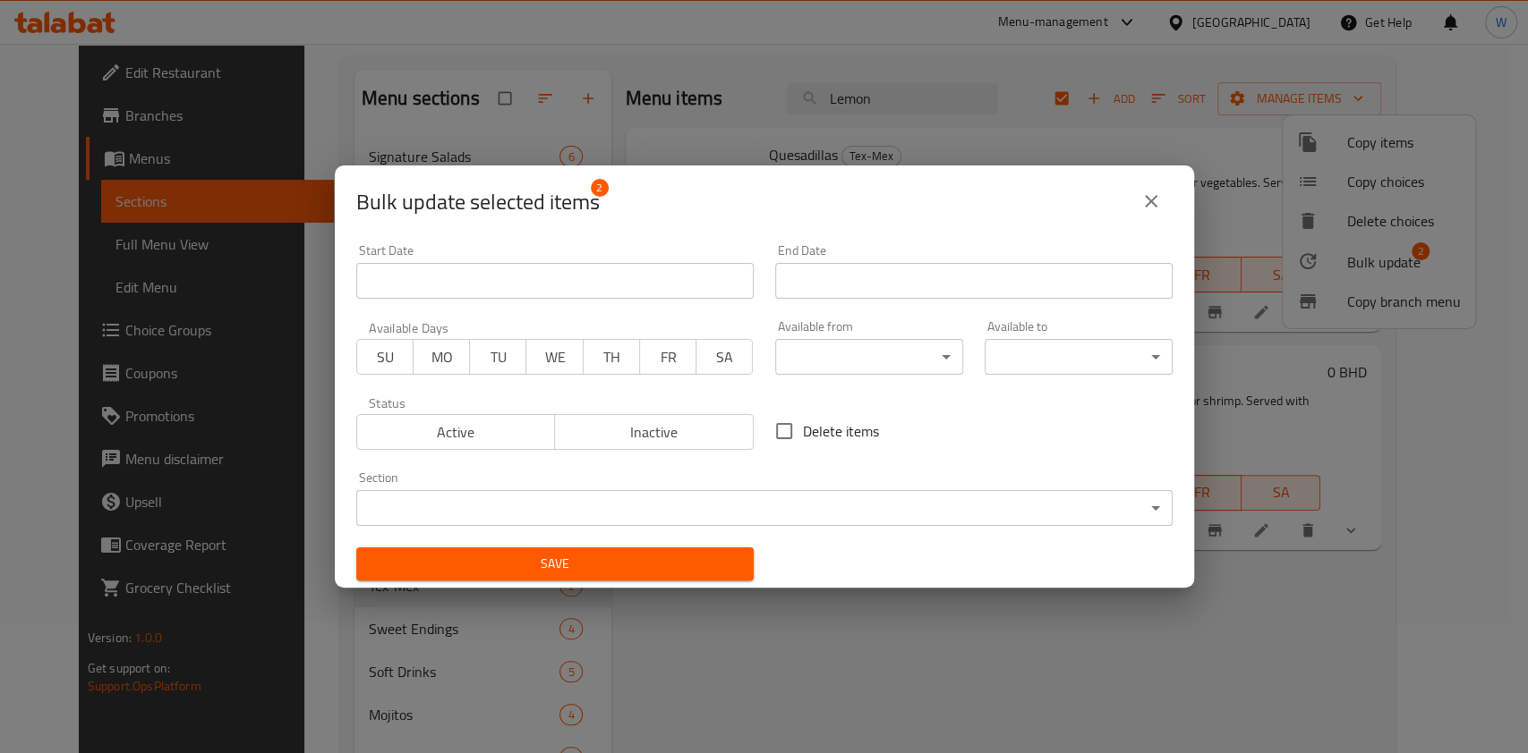
click at [576, 507] on body "​ Menu-management Bahrain Get Help W Edit Restaurant Branches Menus Sections Fu…" at bounding box center [764, 268] width 1528 height 710
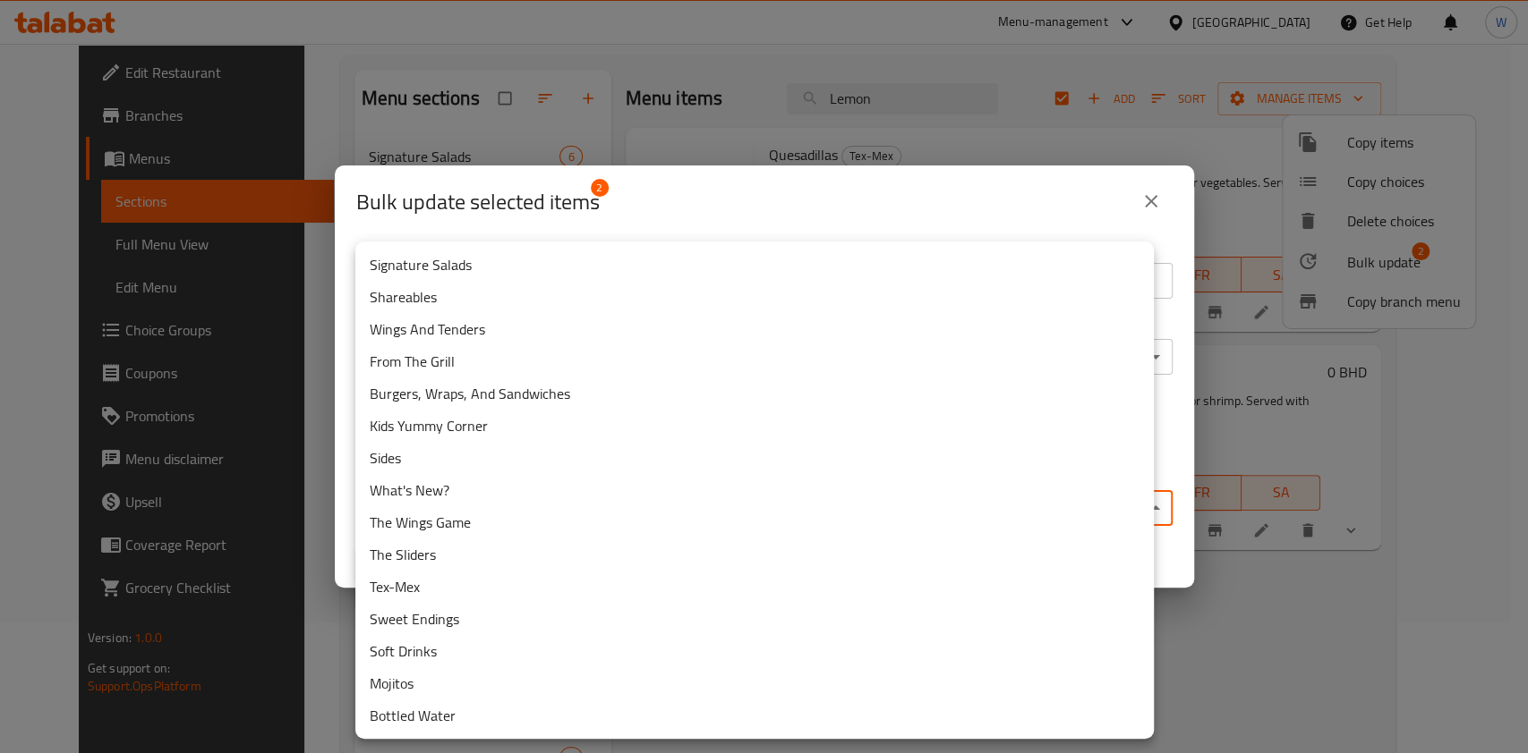
click at [493, 390] on li "Burgers, Wraps, And Sandwiches" at bounding box center [754, 394] width 798 height 32
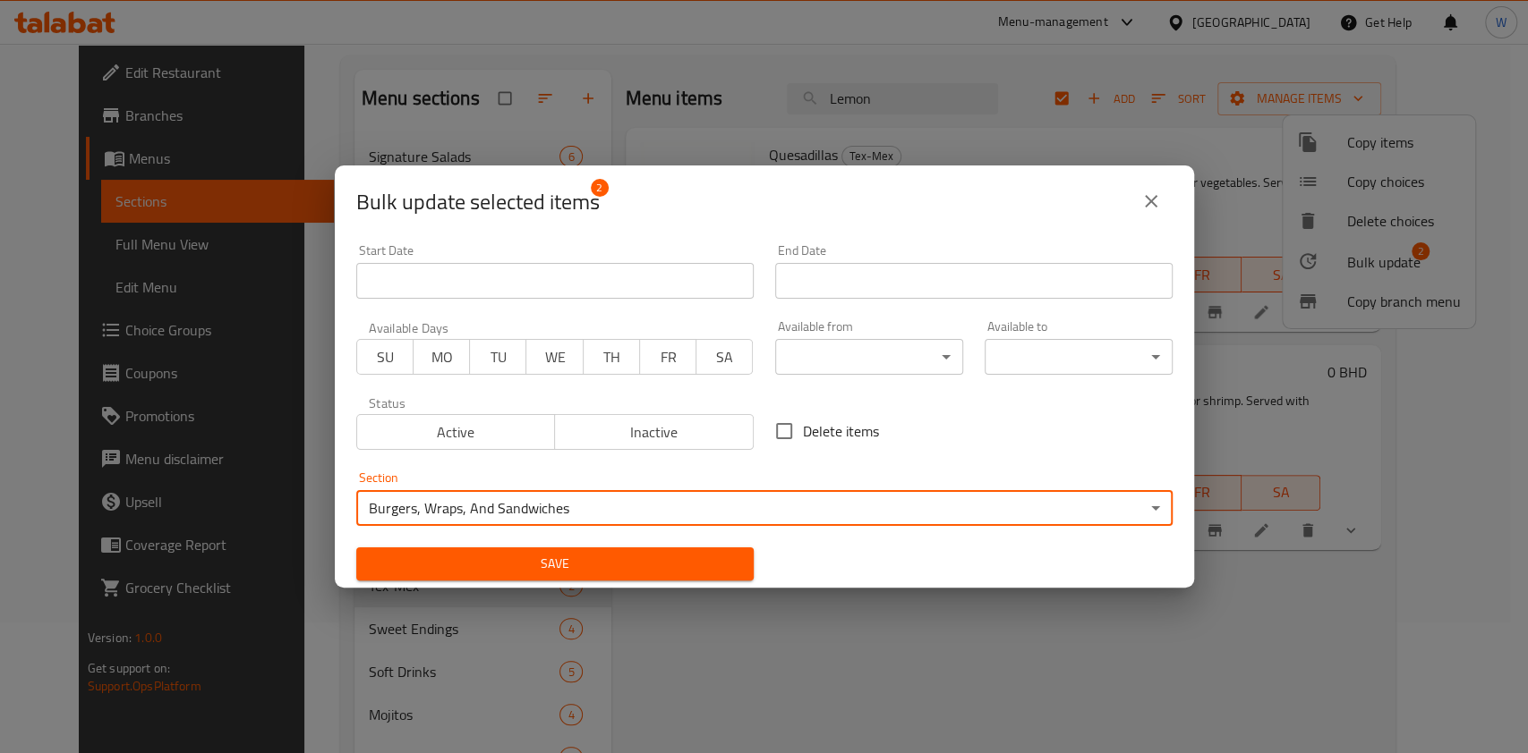
click at [583, 569] on span "Save" at bounding box center [554, 564] width 369 height 22
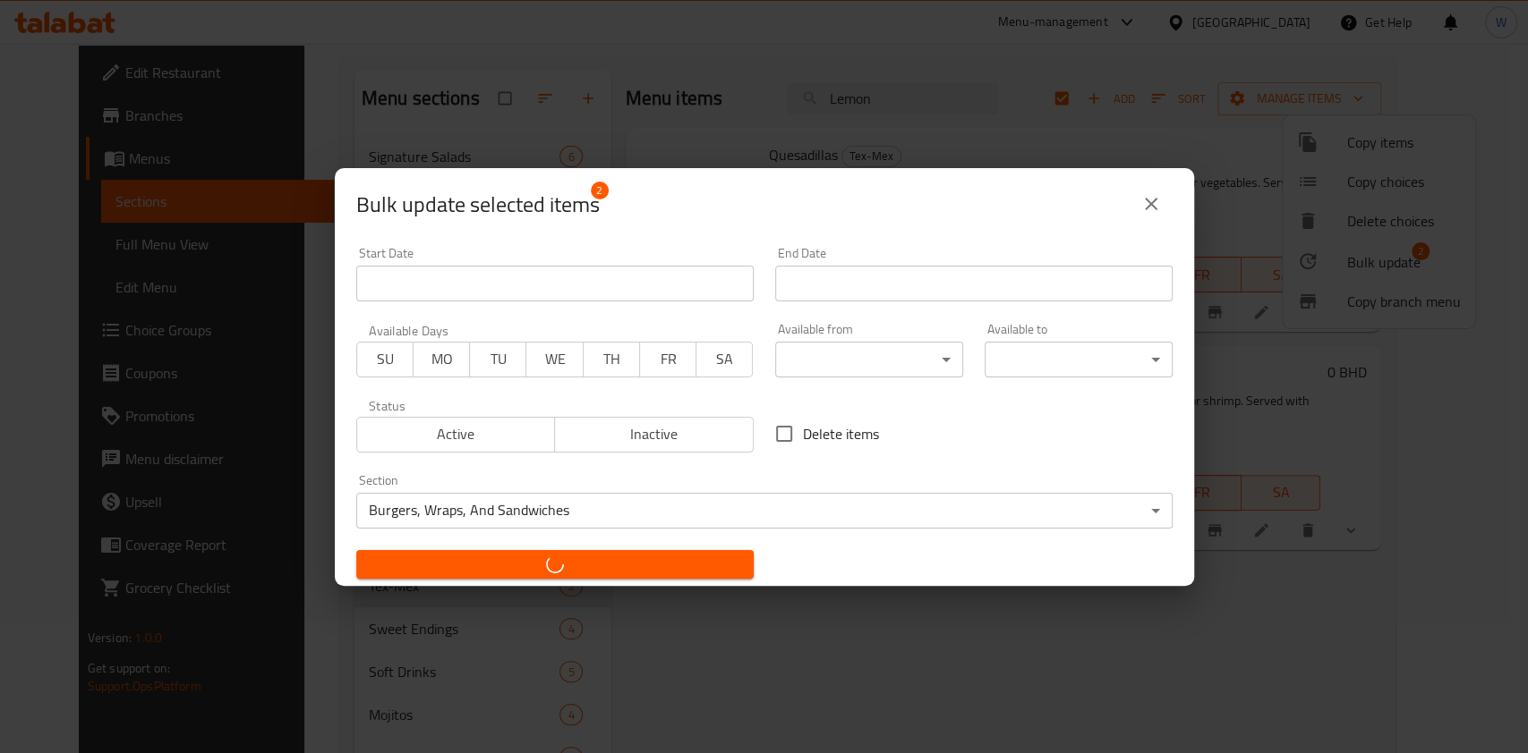
checkbox input "false"
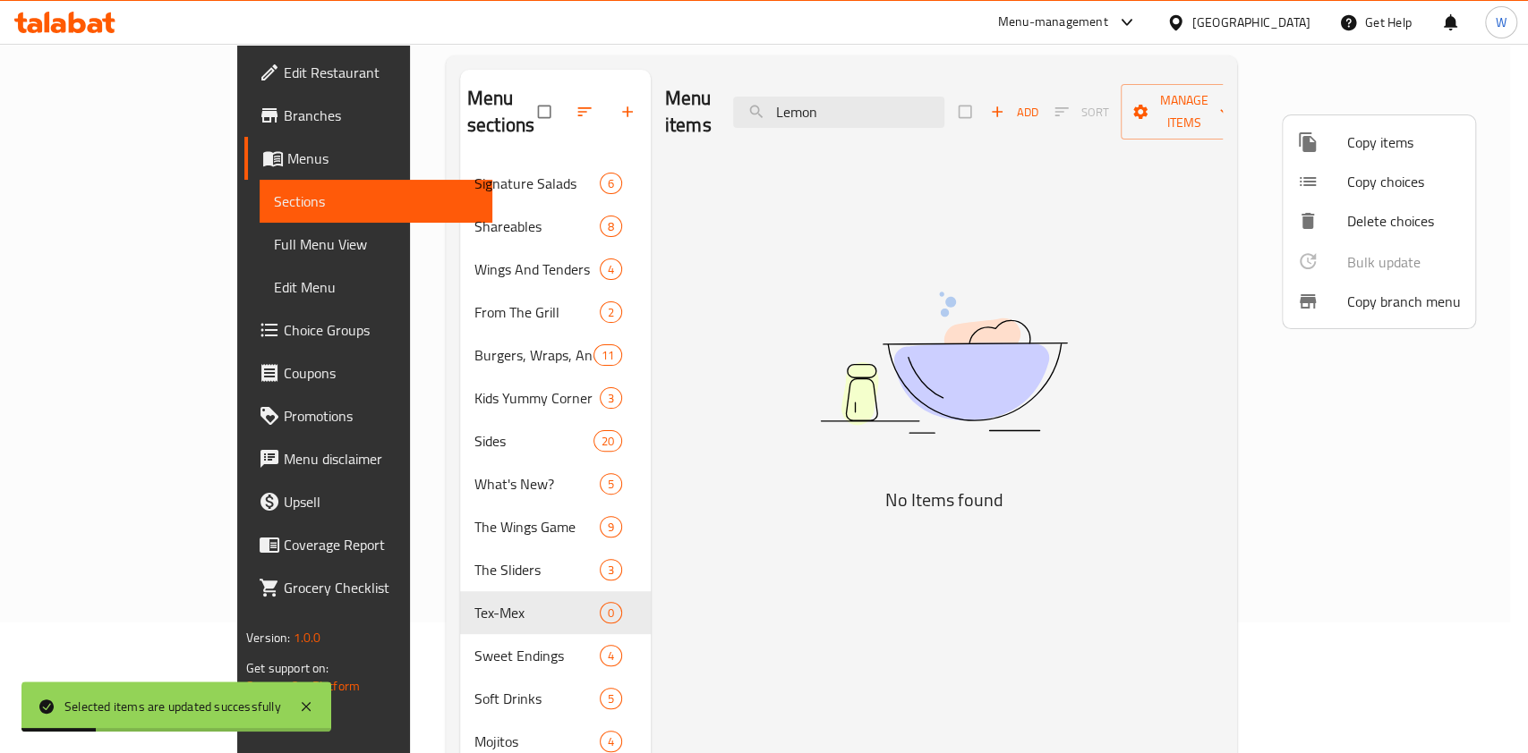
click at [678, 591] on div at bounding box center [764, 376] width 1528 height 753
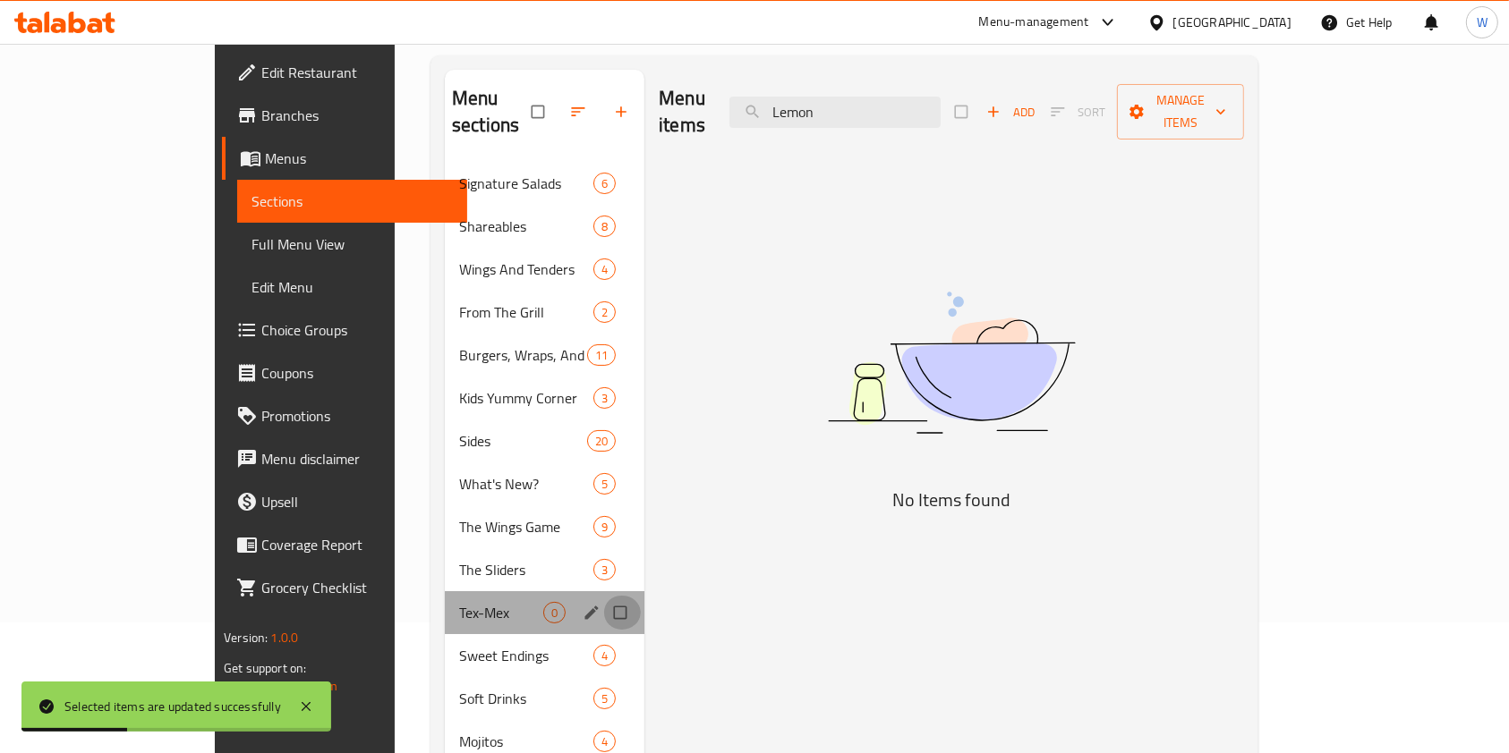
click at [603, 596] on input "Menu sections" at bounding box center [622, 613] width 38 height 34
checkbox input "true"
click at [557, 103] on icon "button" at bounding box center [566, 112] width 18 height 18
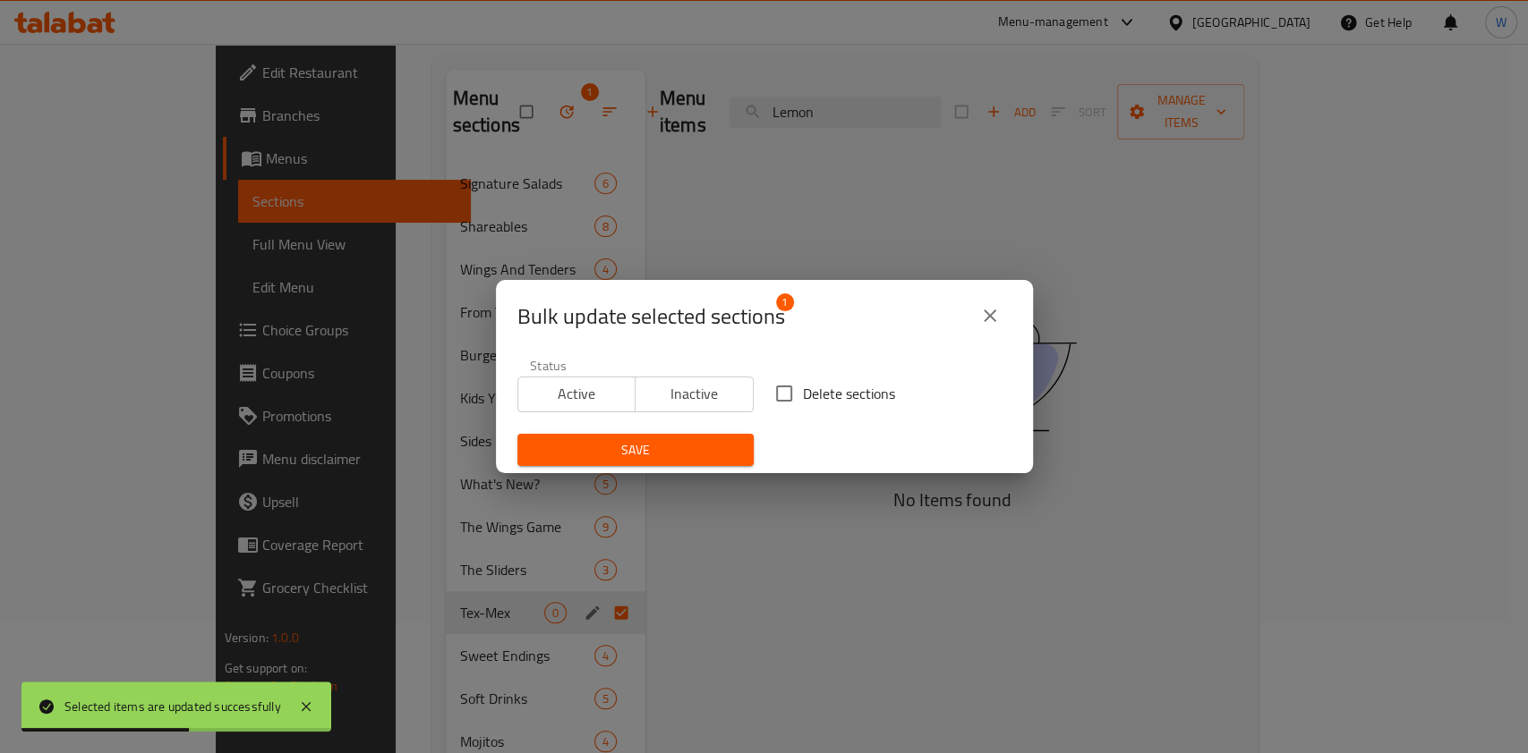
click at [775, 393] on input "Delete sections" at bounding box center [784, 394] width 38 height 38
checkbox input "true"
click at [689, 456] on span "Save" at bounding box center [636, 450] width 208 height 22
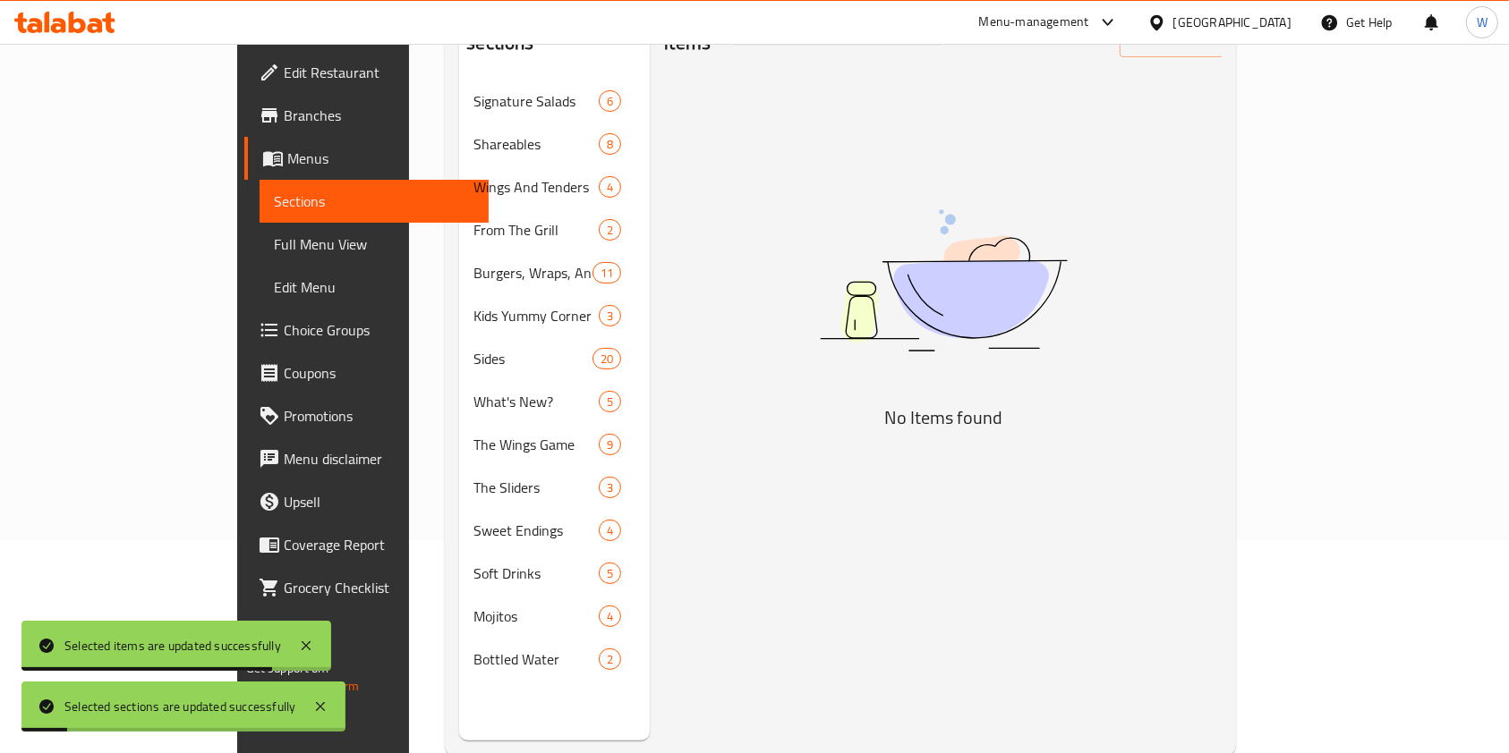
scroll to position [251, 0]
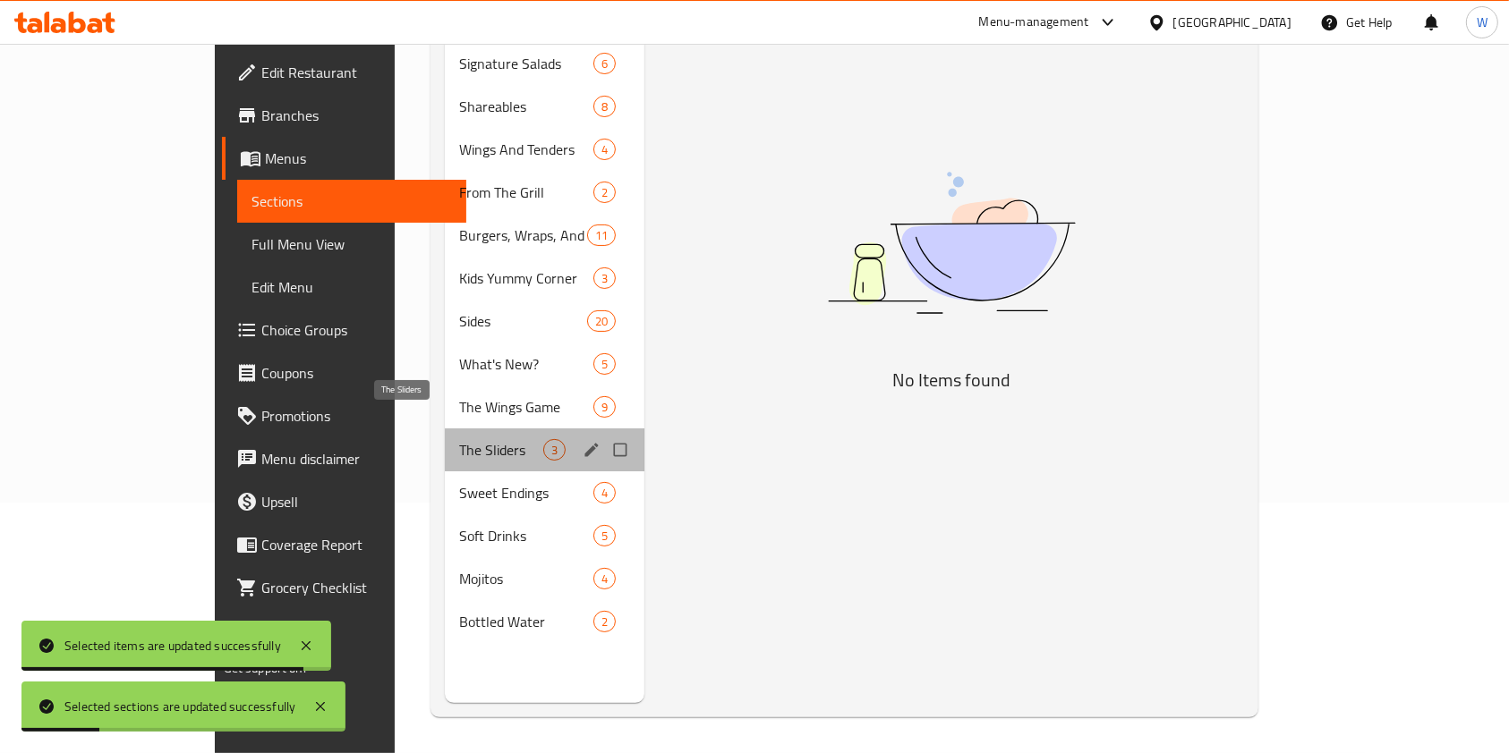
click at [459, 439] on span "The Sliders" at bounding box center [501, 449] width 84 height 21
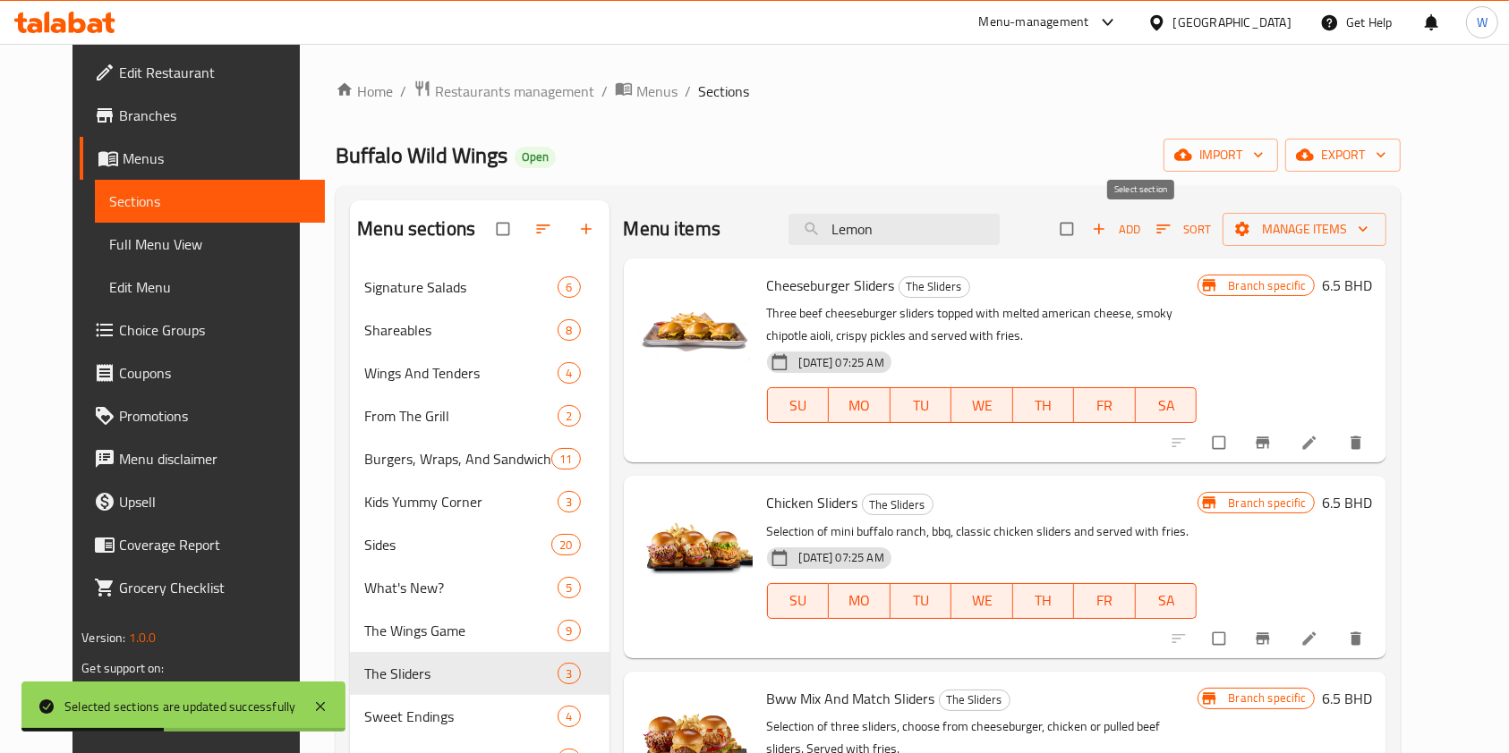
click at [1087, 231] on input "checkbox" at bounding box center [1069, 229] width 38 height 34
checkbox input "true"
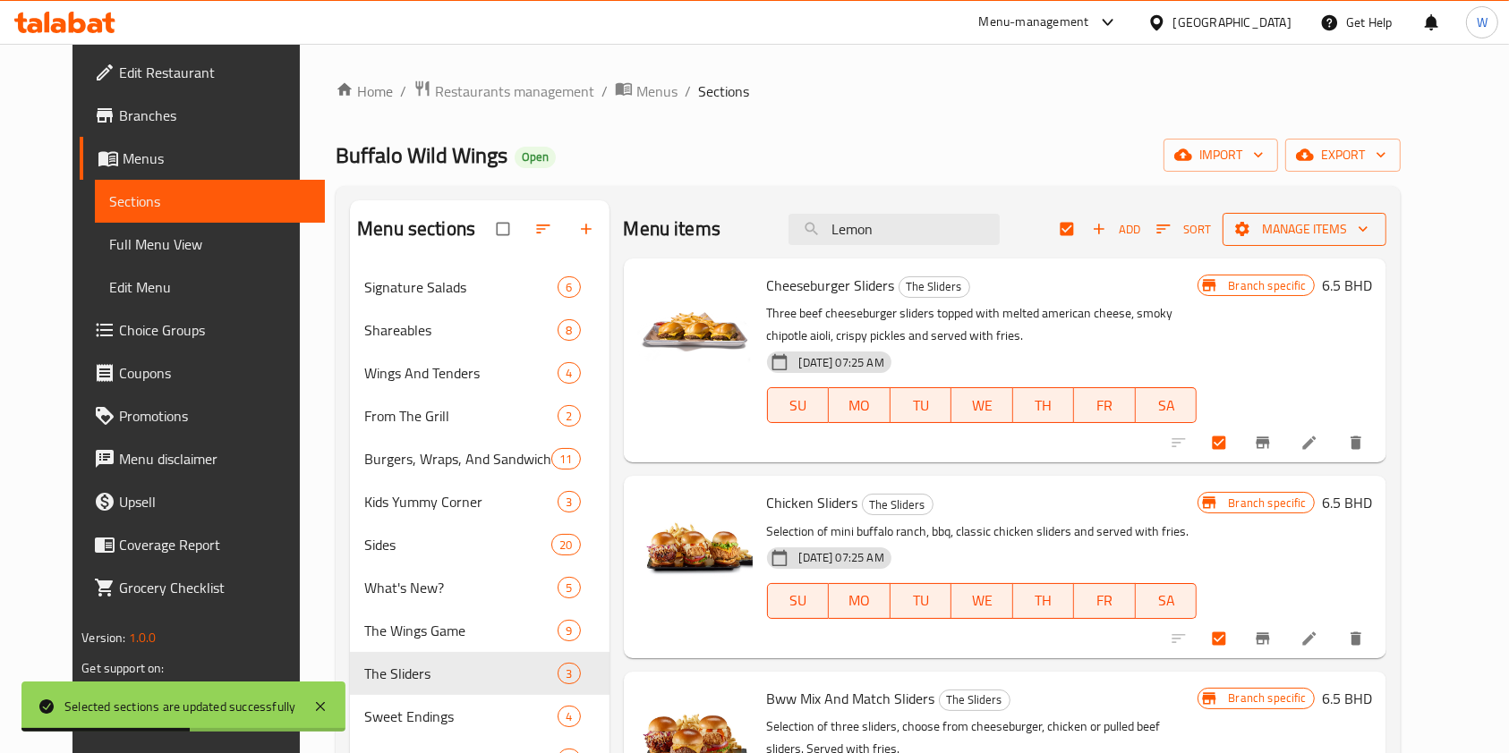
click at [1372, 222] on span "Manage items" at bounding box center [1304, 229] width 135 height 22
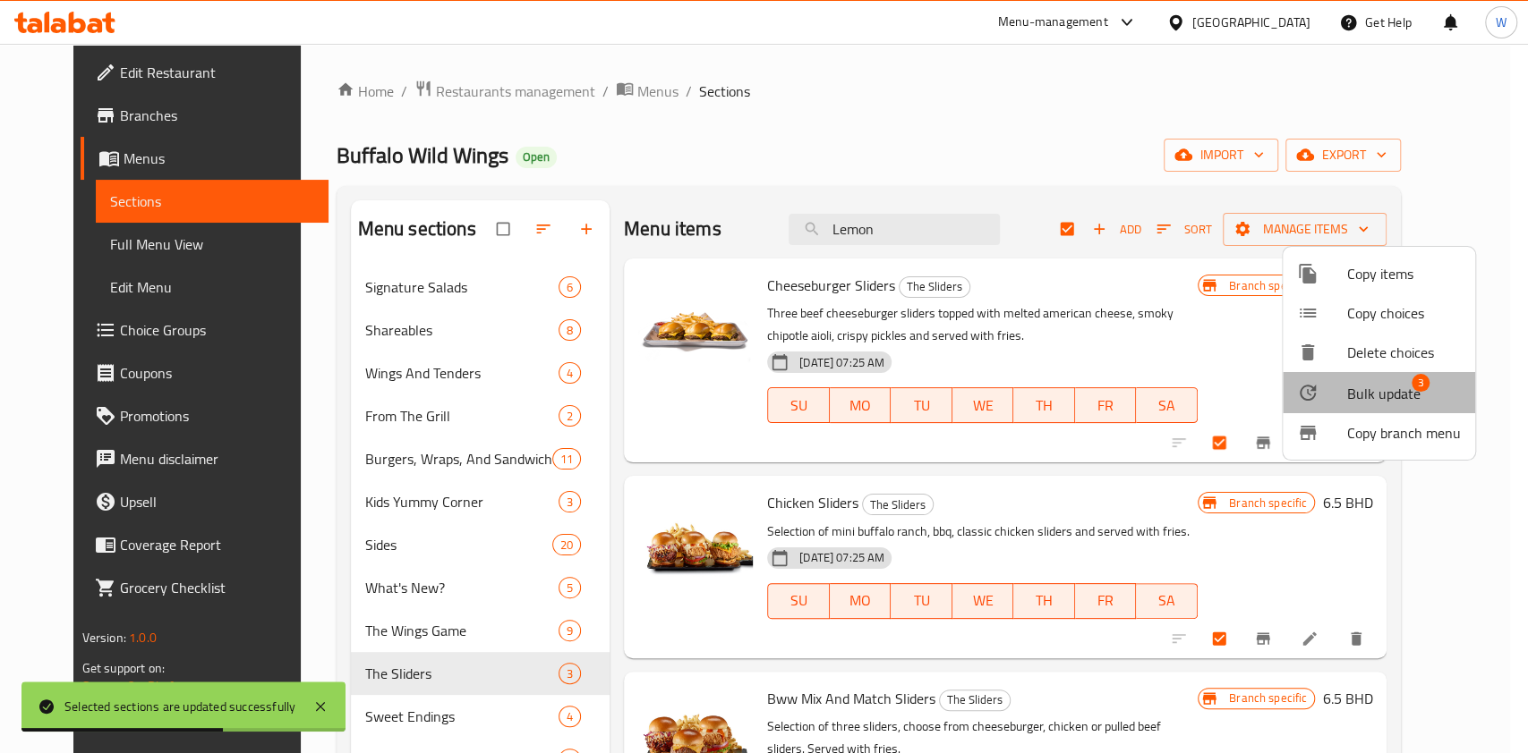
click at [1400, 390] on span "Bulk update" at bounding box center [1383, 393] width 73 height 21
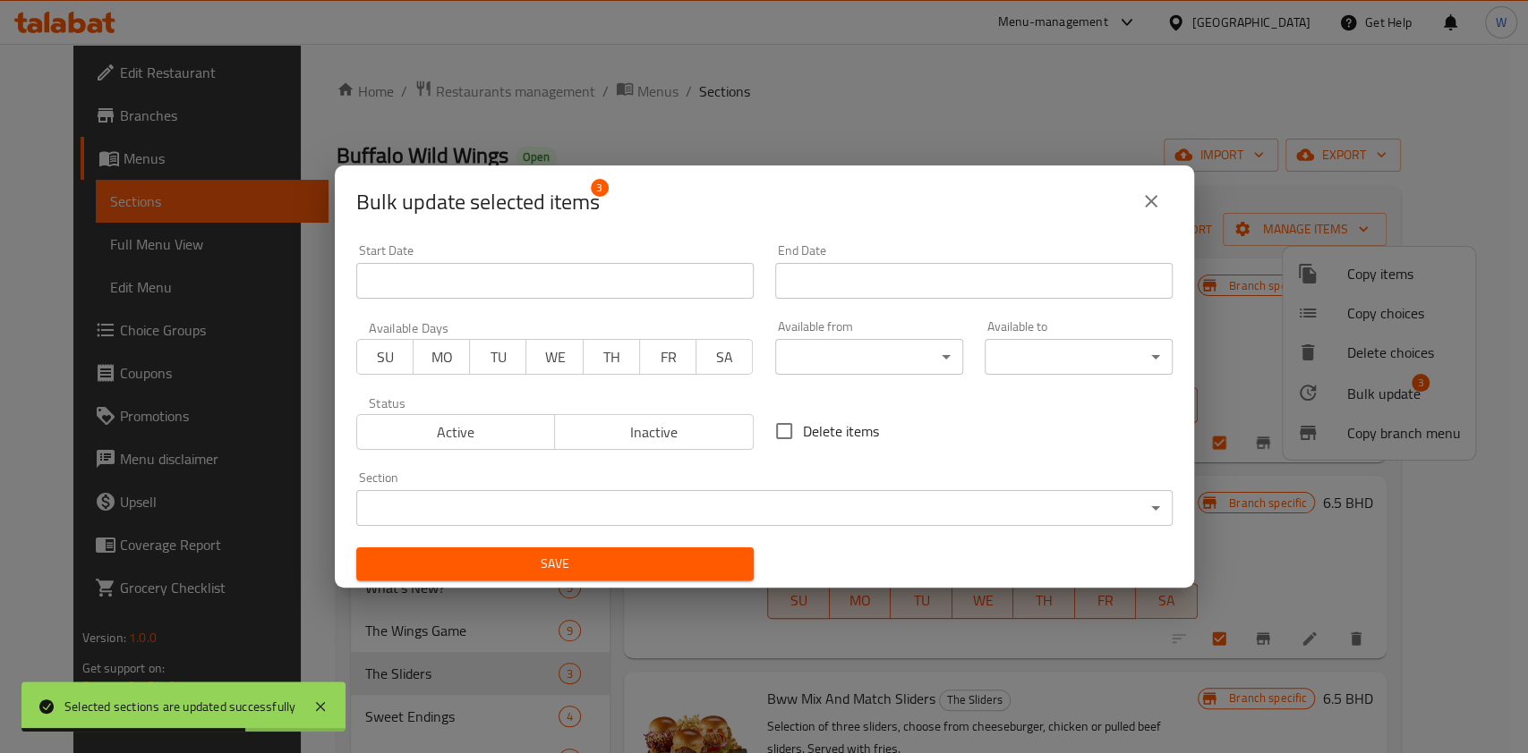
click at [594, 507] on body "Selected sections are updated successfully ​ Menu-management Bahrain Get Help W…" at bounding box center [764, 399] width 1528 height 710
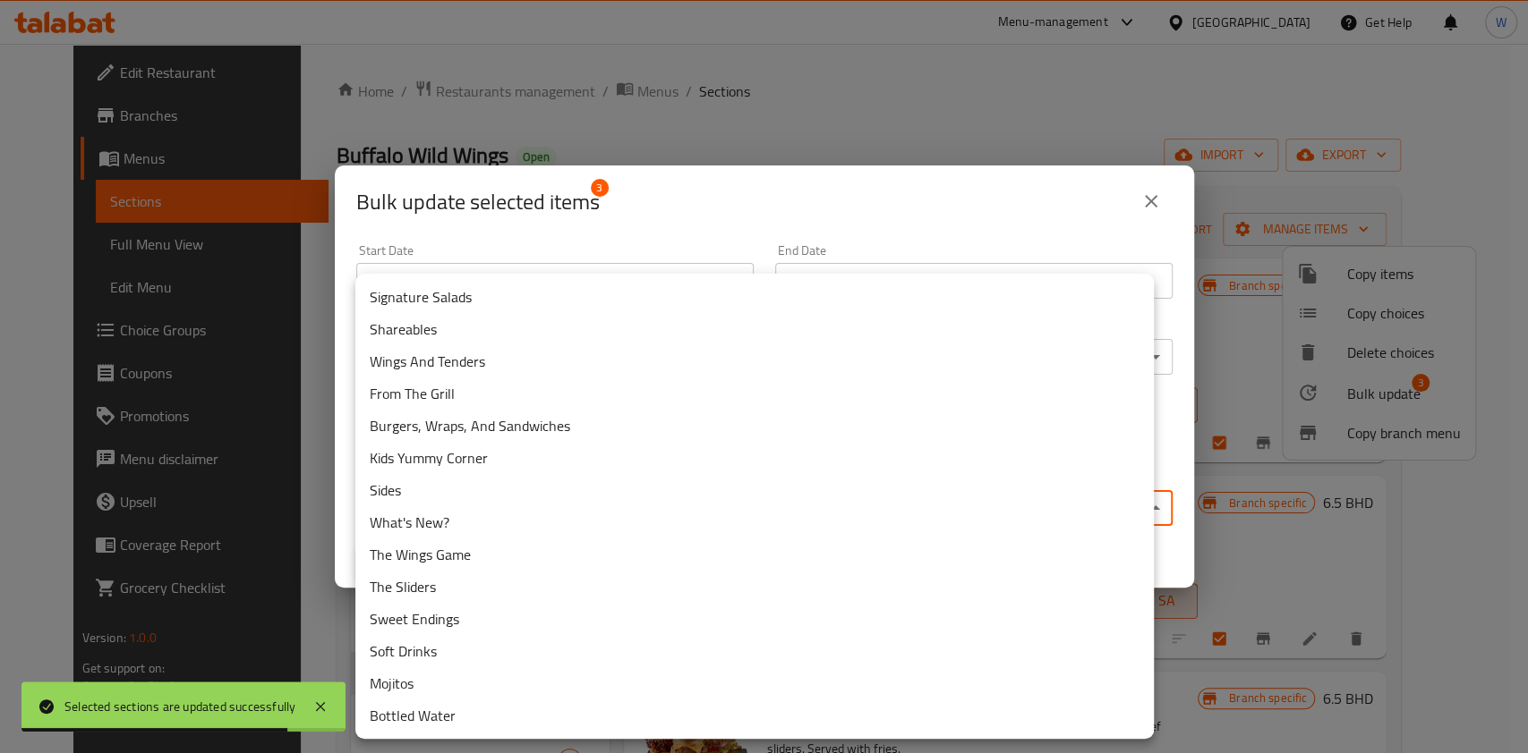
click at [566, 415] on li "Burgers, Wraps, And Sandwiches" at bounding box center [754, 426] width 798 height 32
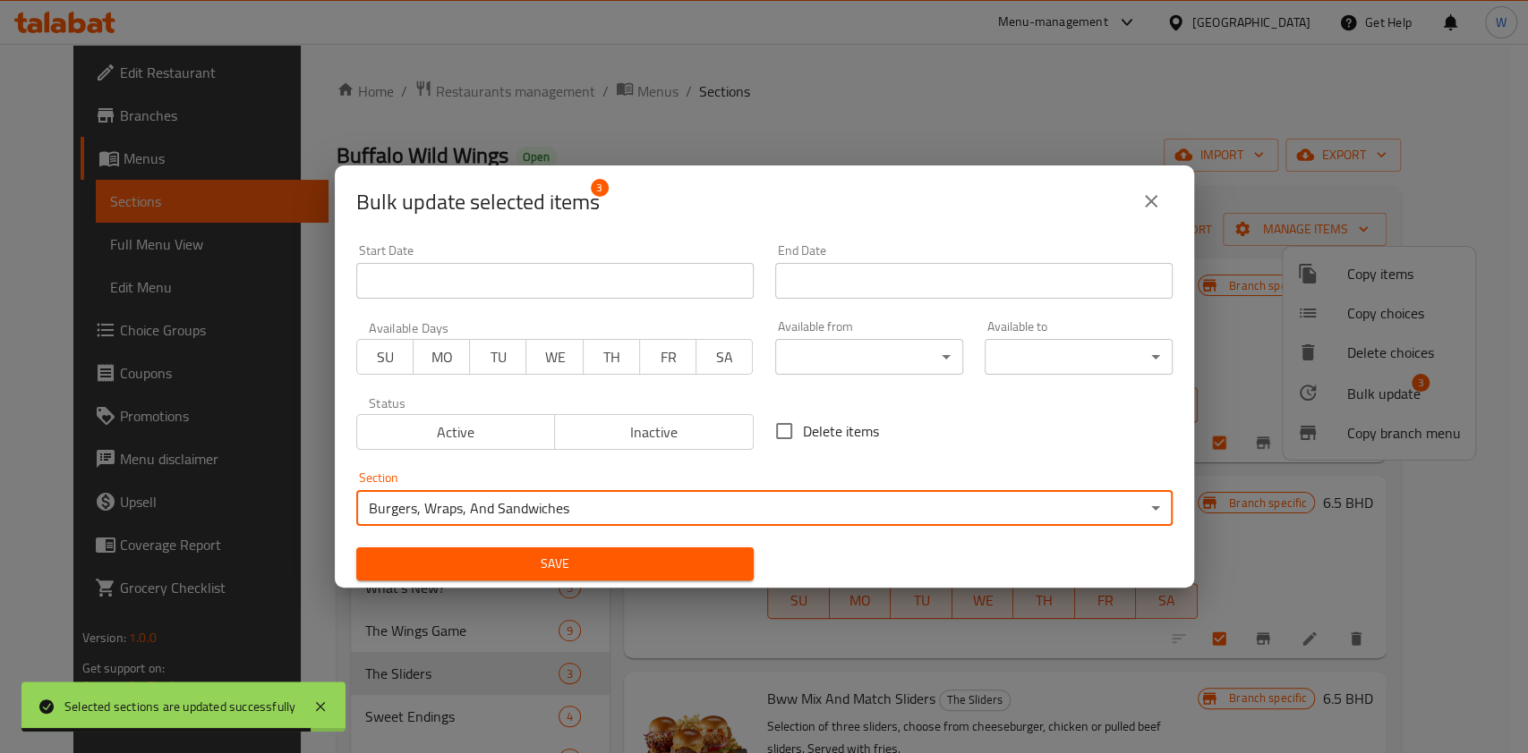
click at [683, 575] on span "Save" at bounding box center [554, 564] width 369 height 22
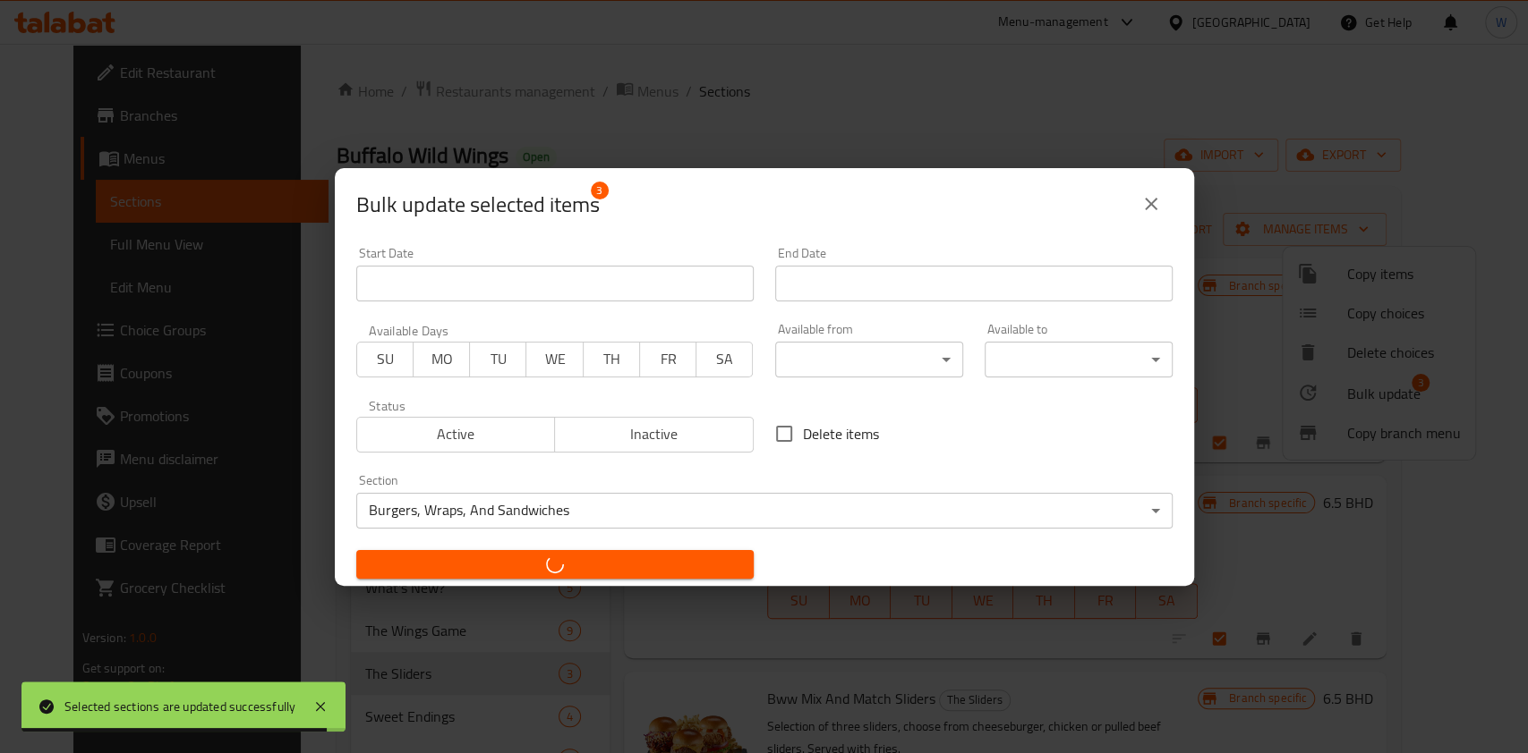
checkbox input "false"
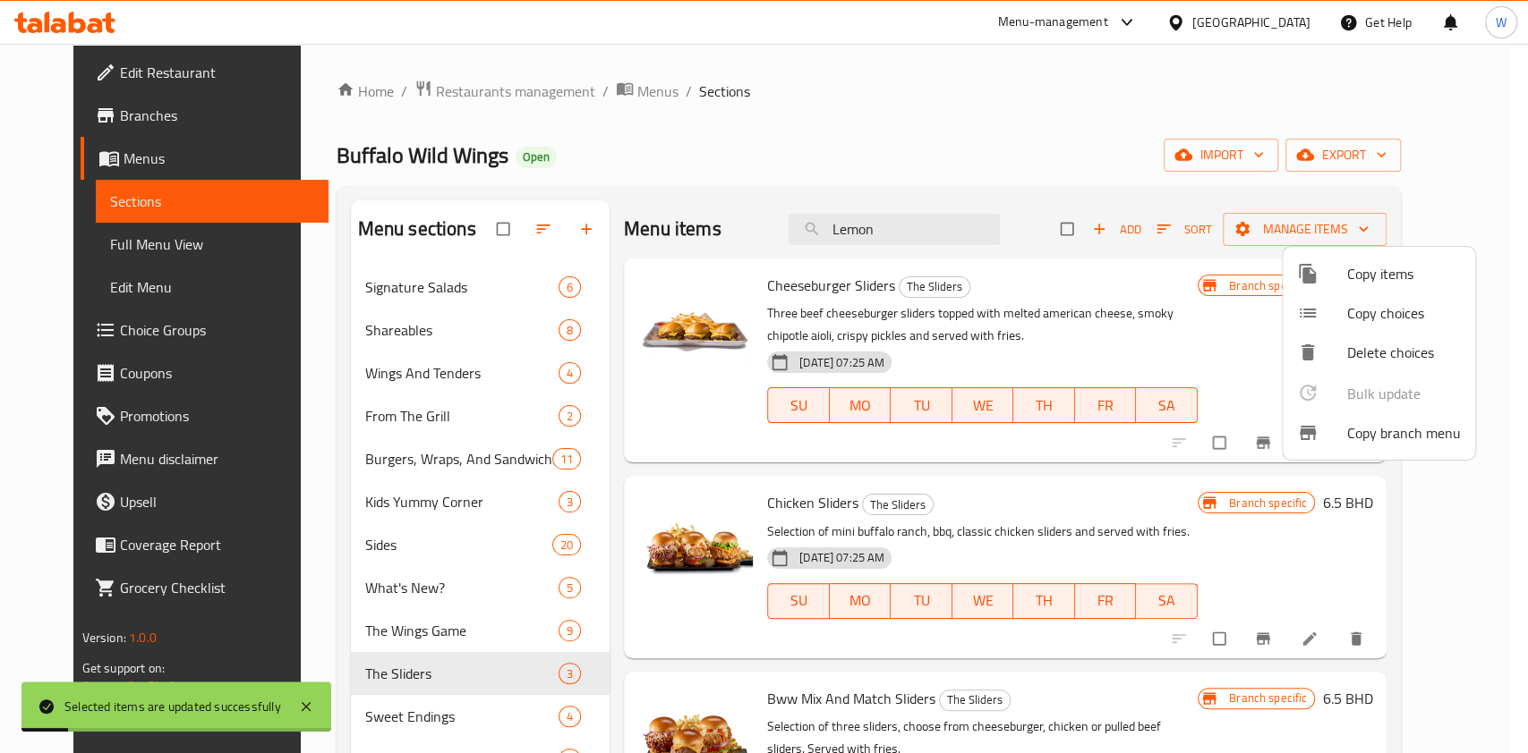
click at [611, 600] on div at bounding box center [764, 376] width 1528 height 753
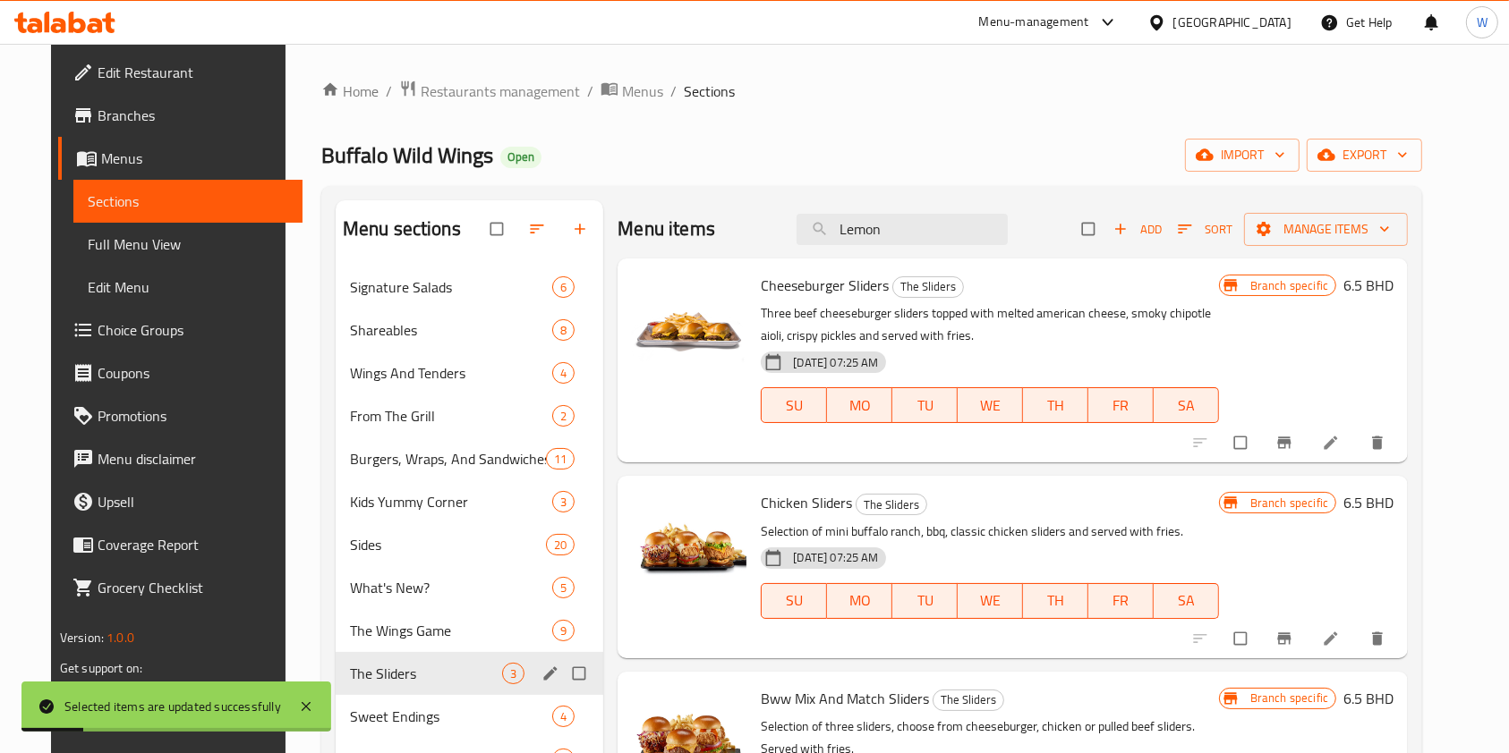
scroll to position [238, 0]
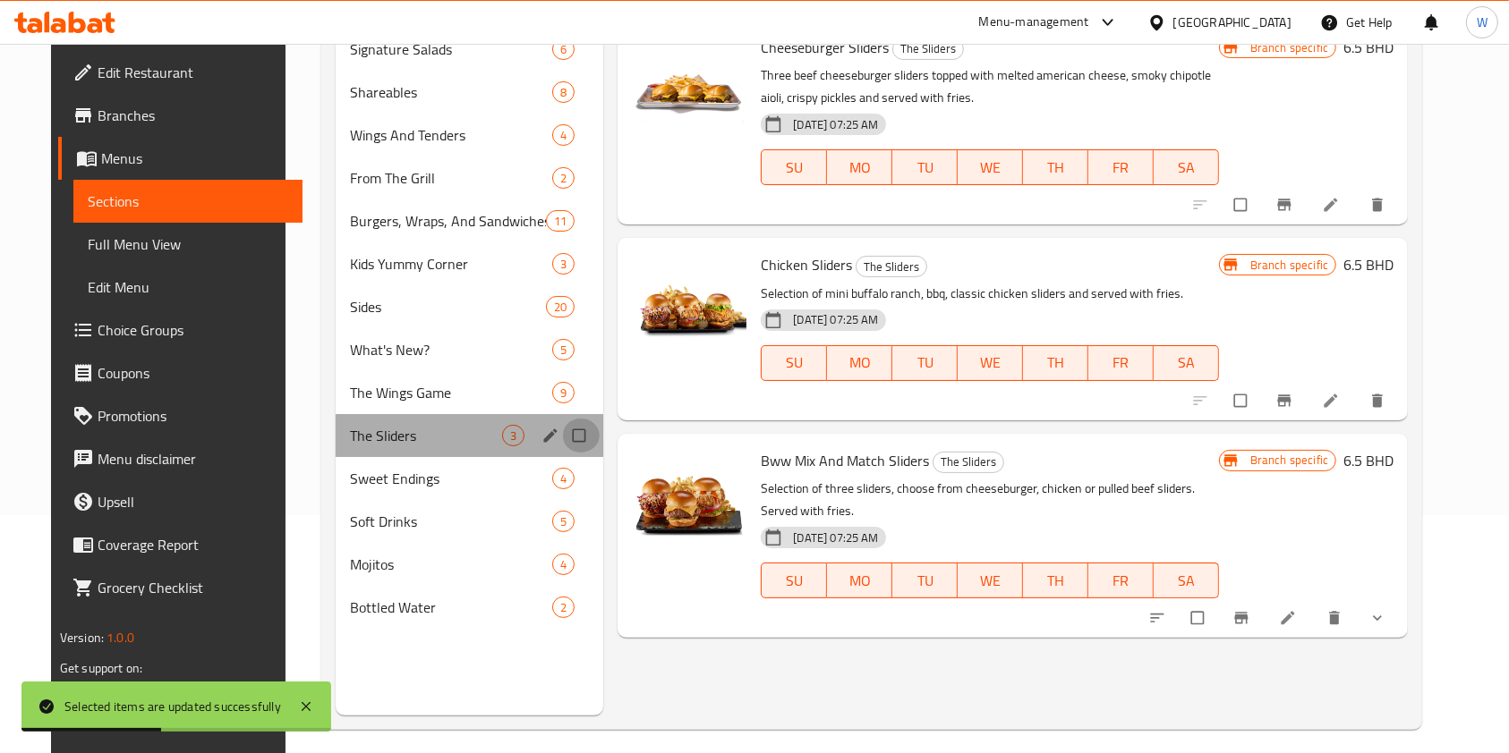
click at [565, 438] on input "Menu sections" at bounding box center [581, 436] width 38 height 34
checkbox input "true"
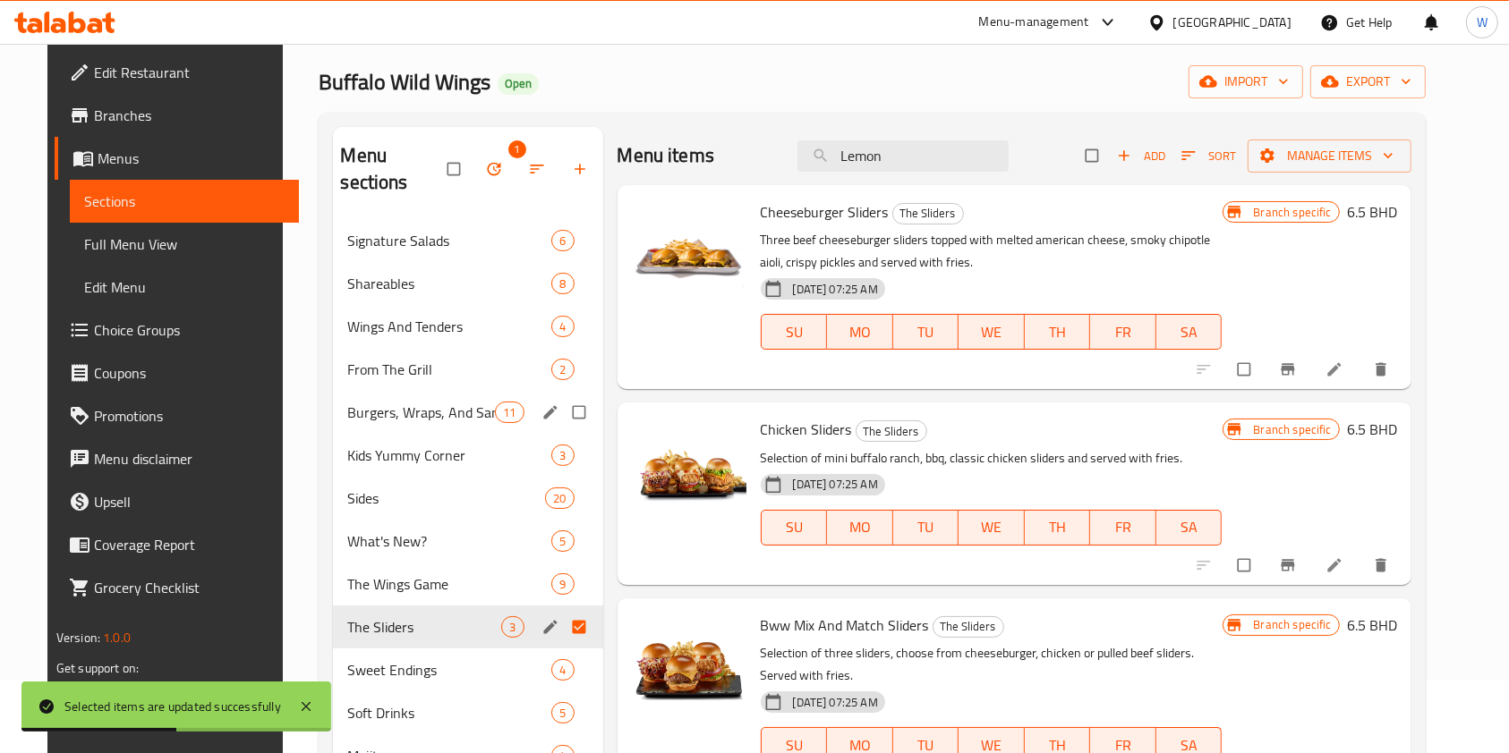
scroll to position [0, 0]
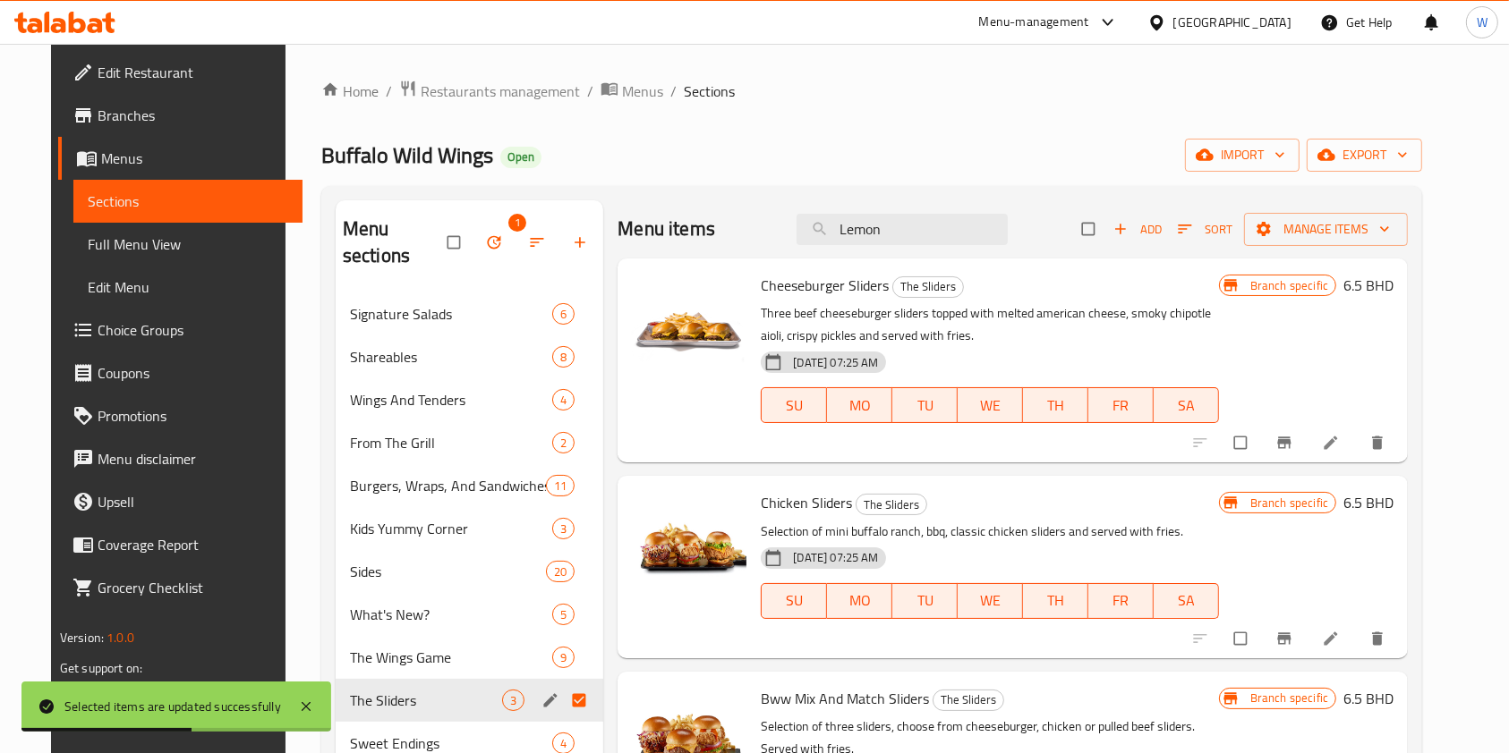
click at [488, 236] on icon "button" at bounding box center [494, 242] width 13 height 13
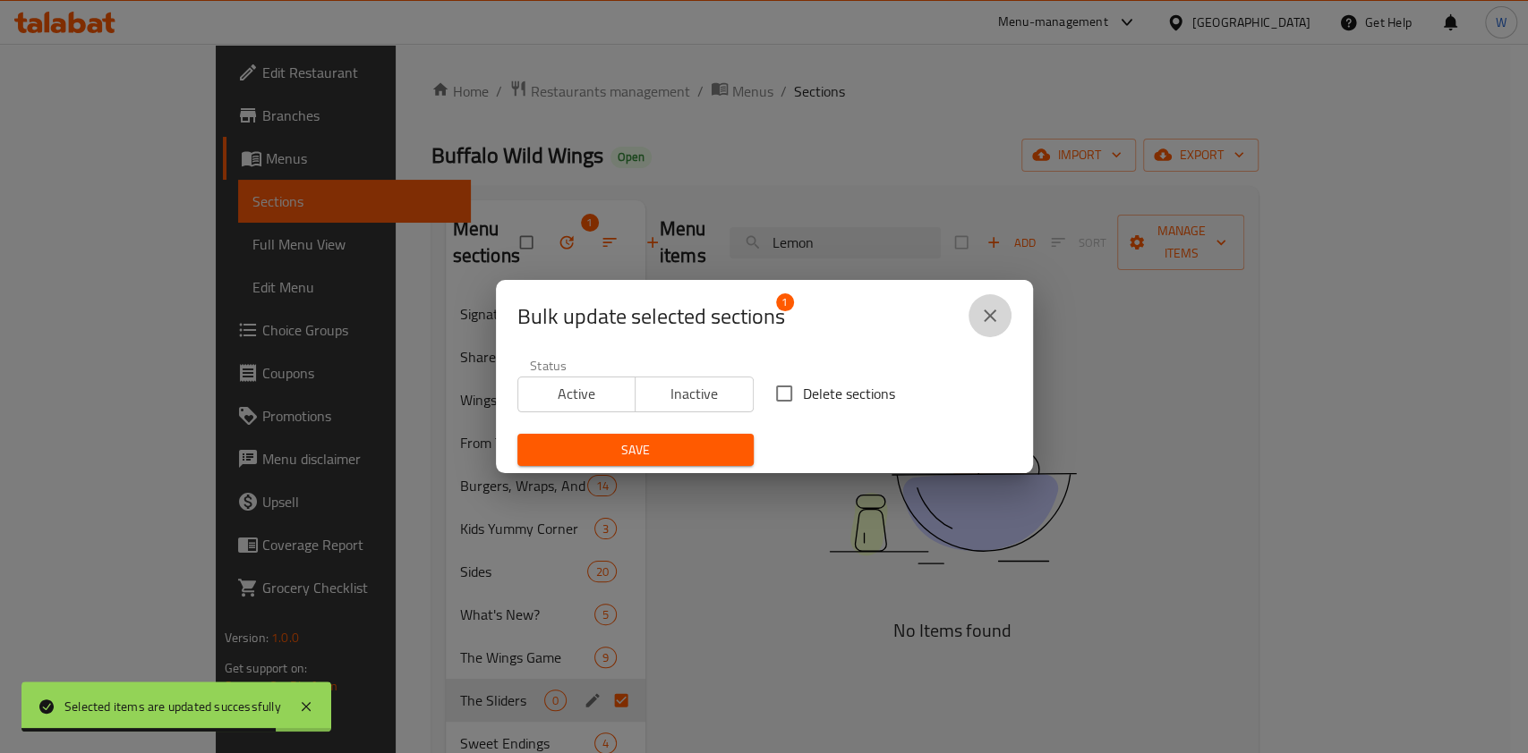
click at [996, 316] on icon "close" at bounding box center [989, 315] width 21 height 21
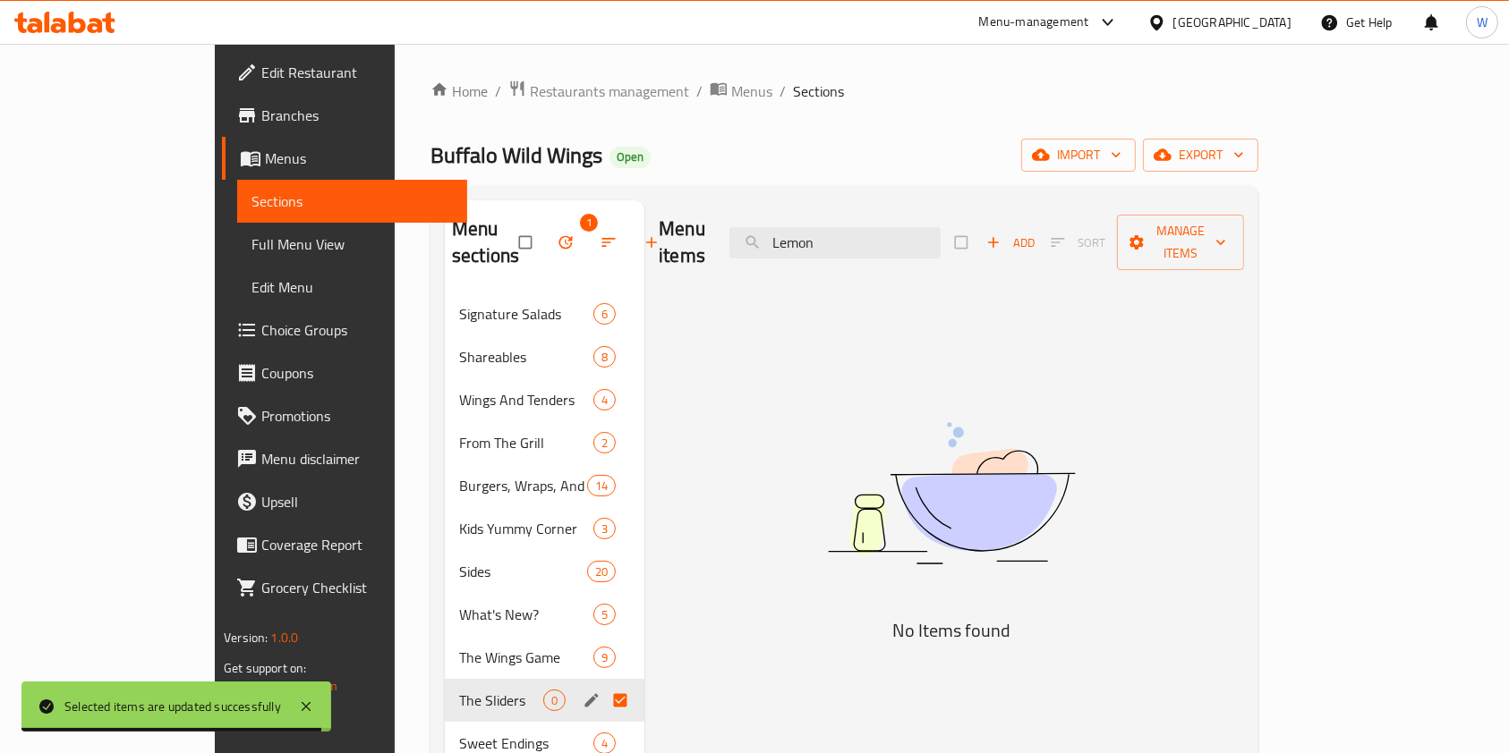
click at [557, 234] on icon "button" at bounding box center [566, 243] width 18 height 18
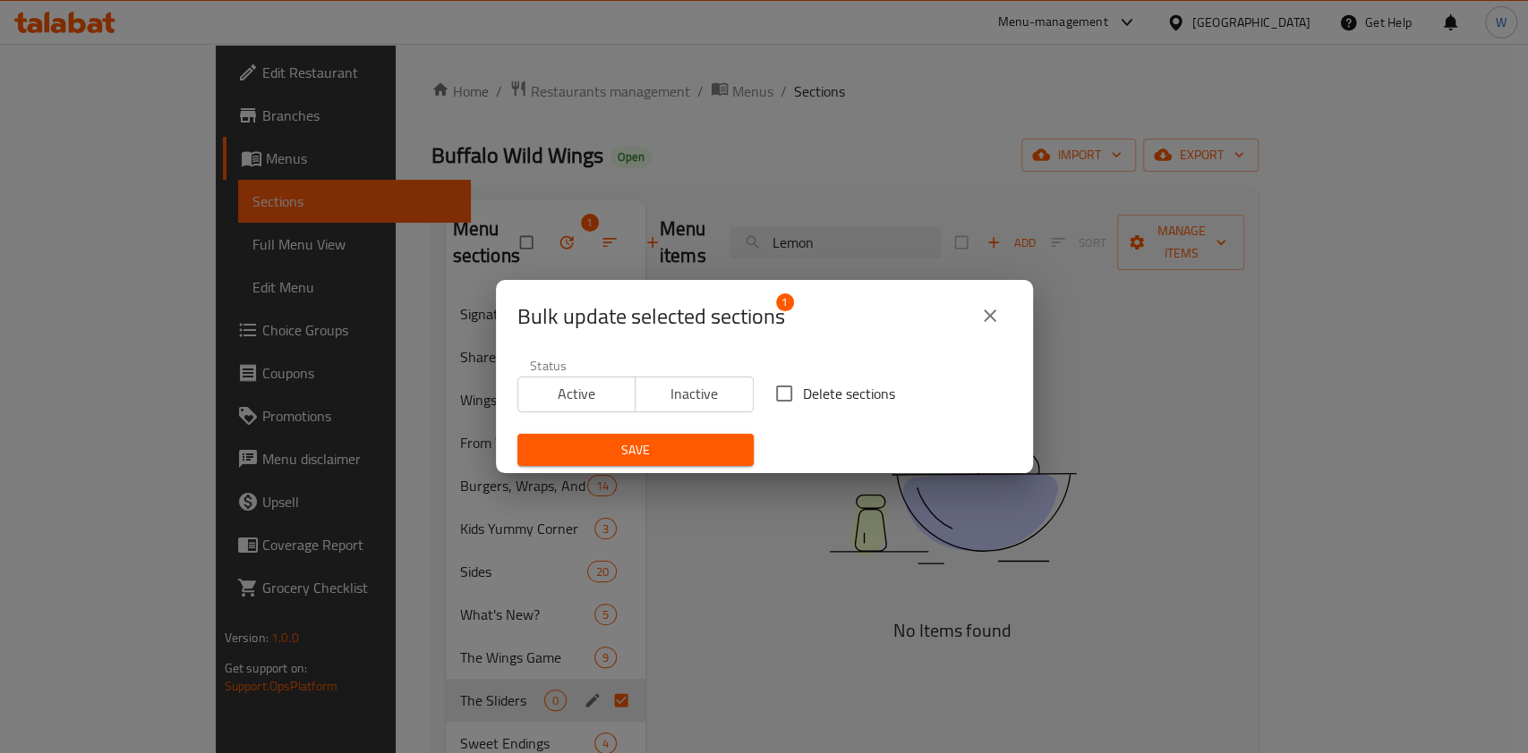
click at [767, 400] on input "Delete sections" at bounding box center [784, 394] width 38 height 38
checkbox input "true"
click at [677, 446] on span "Save" at bounding box center [636, 450] width 208 height 22
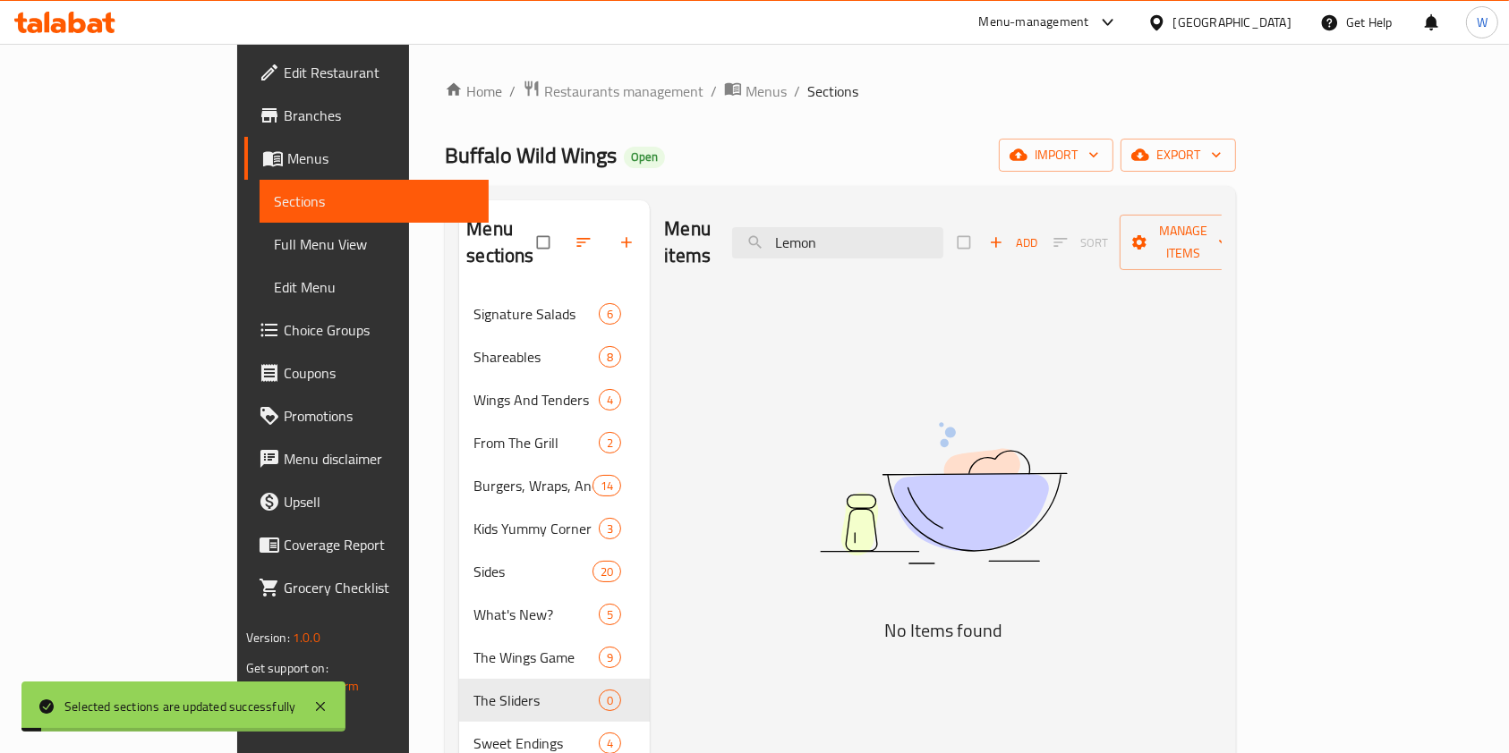
click at [778, 612] on div "Menu items Lemon Add Sort Manage items No Items found" at bounding box center [936, 576] width 572 height 753
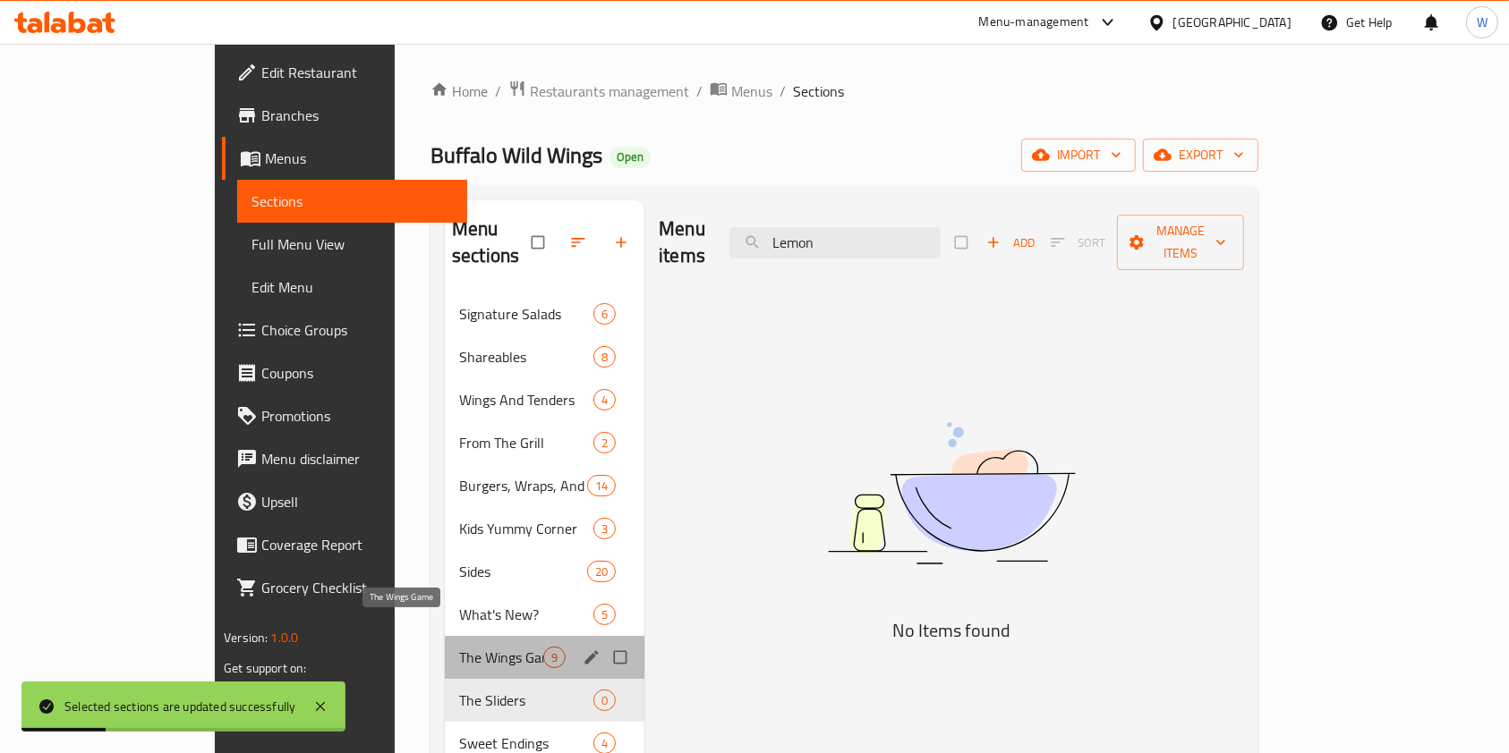
click at [459, 647] on span "The Wings Game" at bounding box center [501, 657] width 84 height 21
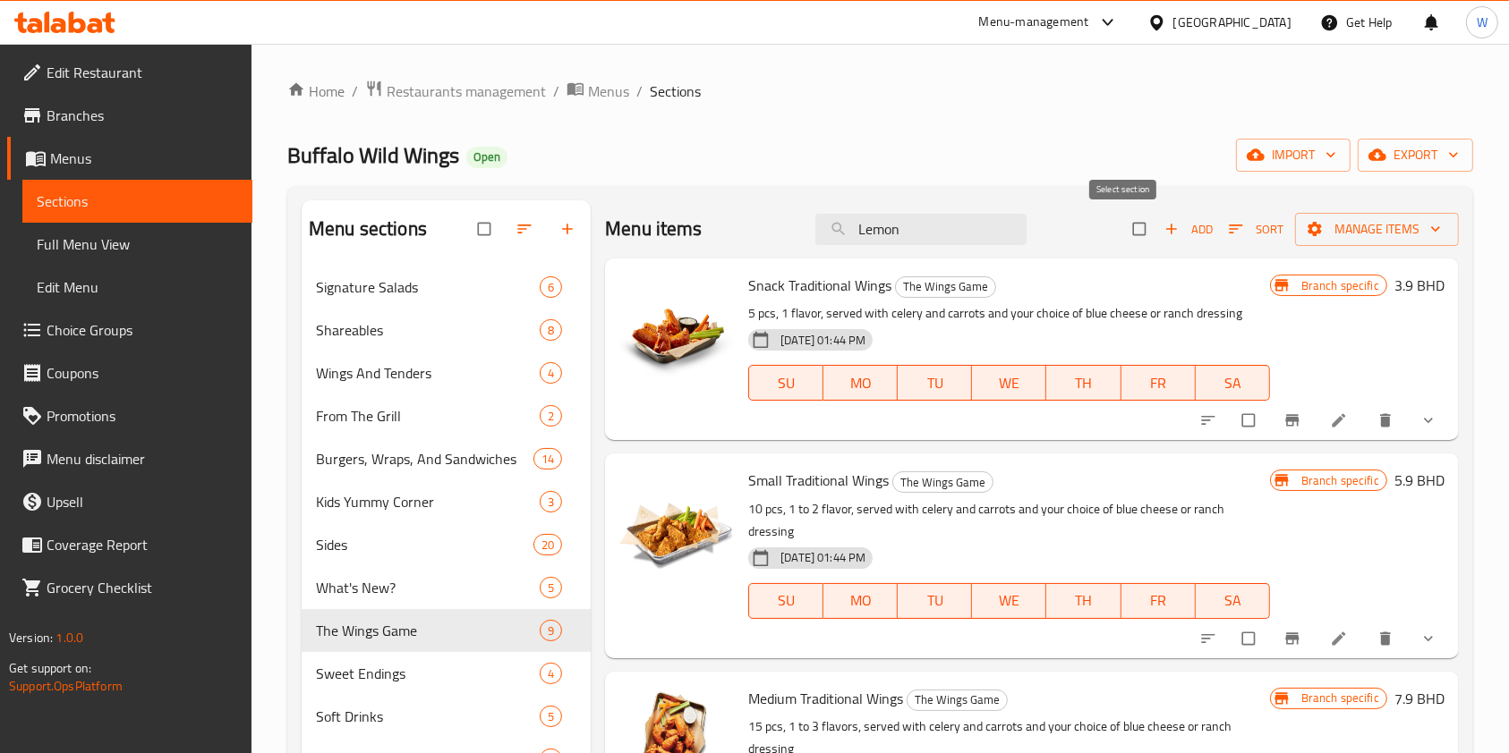
click at [1124, 232] on input "checkbox" at bounding box center [1141, 229] width 38 height 34
checkbox input "true"
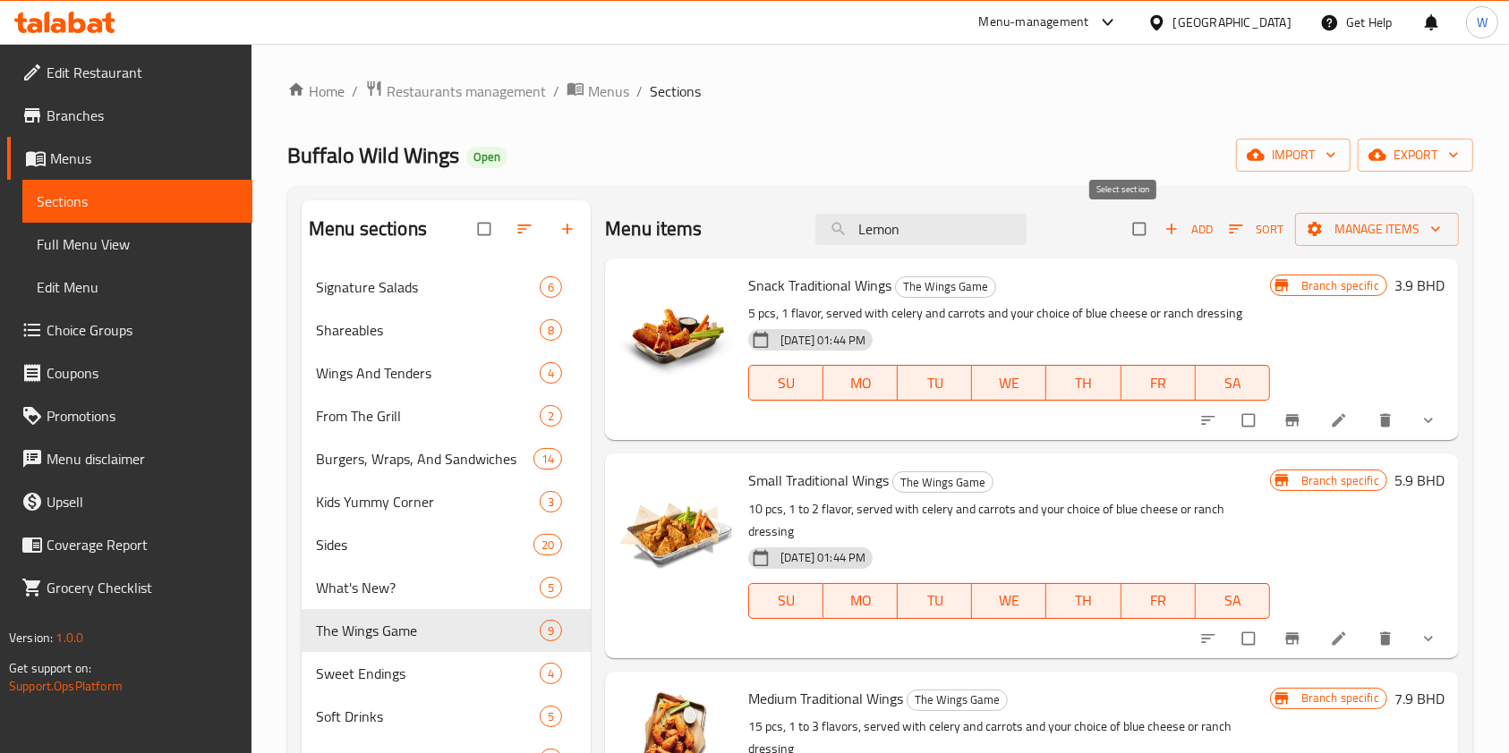
checkbox input "true"
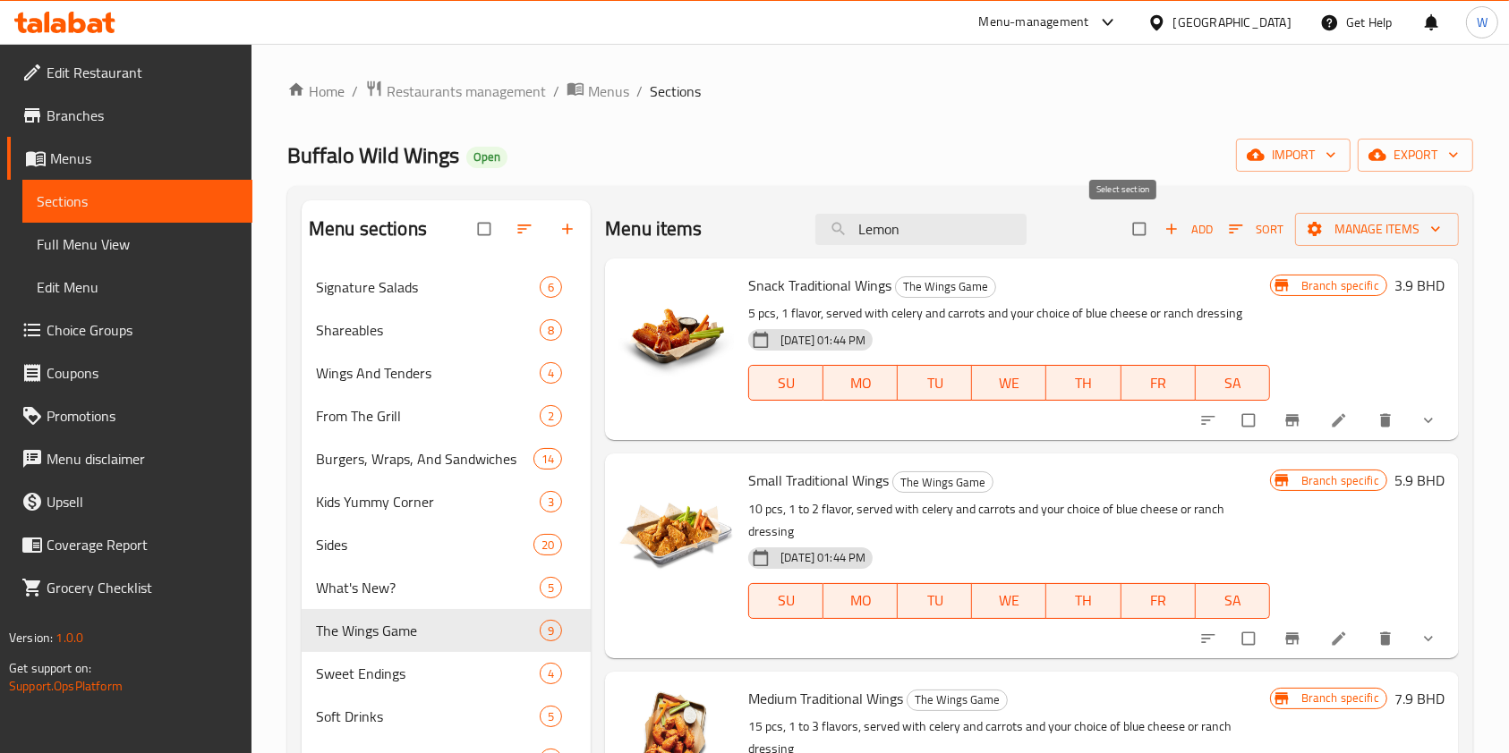
checkbox input "true"
click at [1403, 227] on span "Manage items" at bounding box center [1376, 229] width 135 height 22
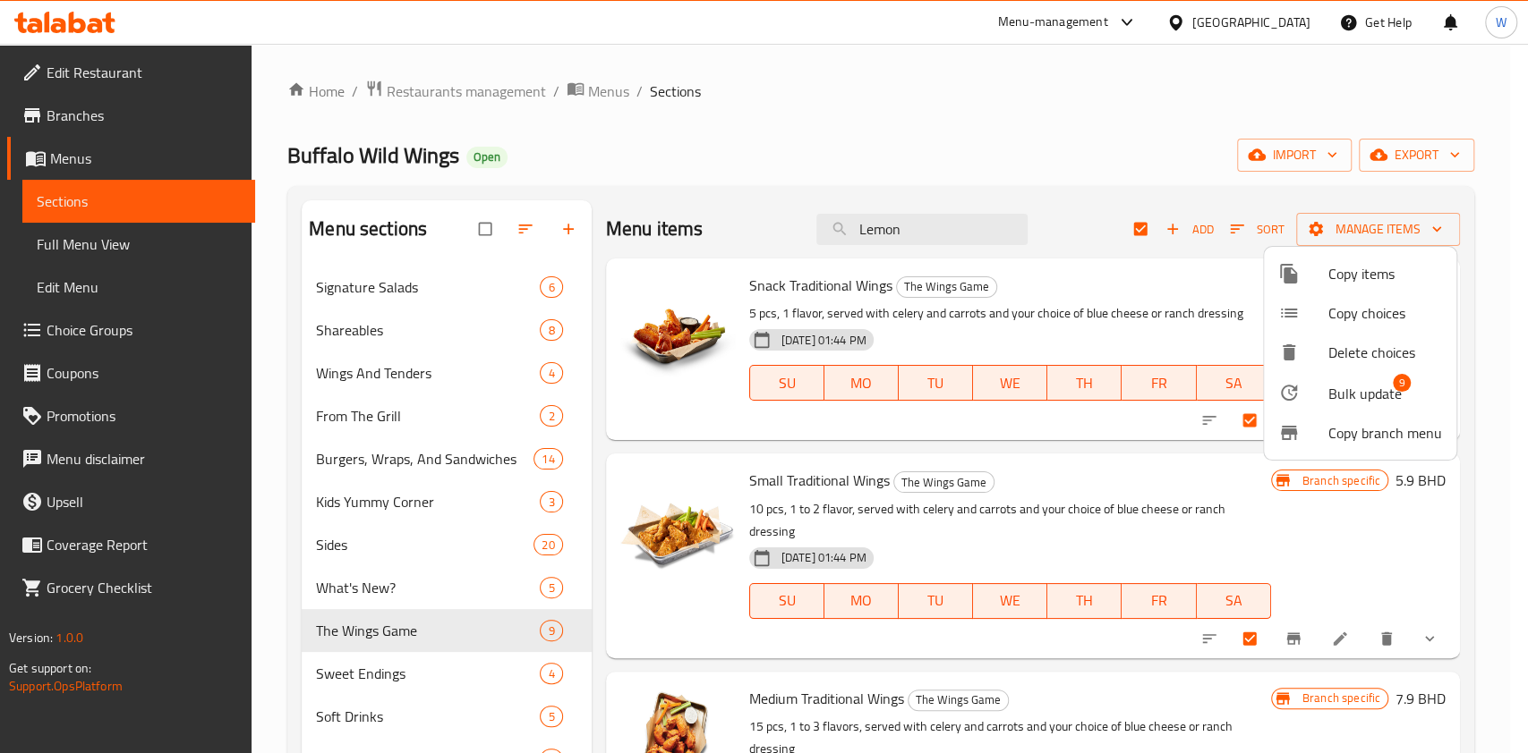
click at [1355, 386] on span "Bulk update" at bounding box center [1364, 393] width 73 height 21
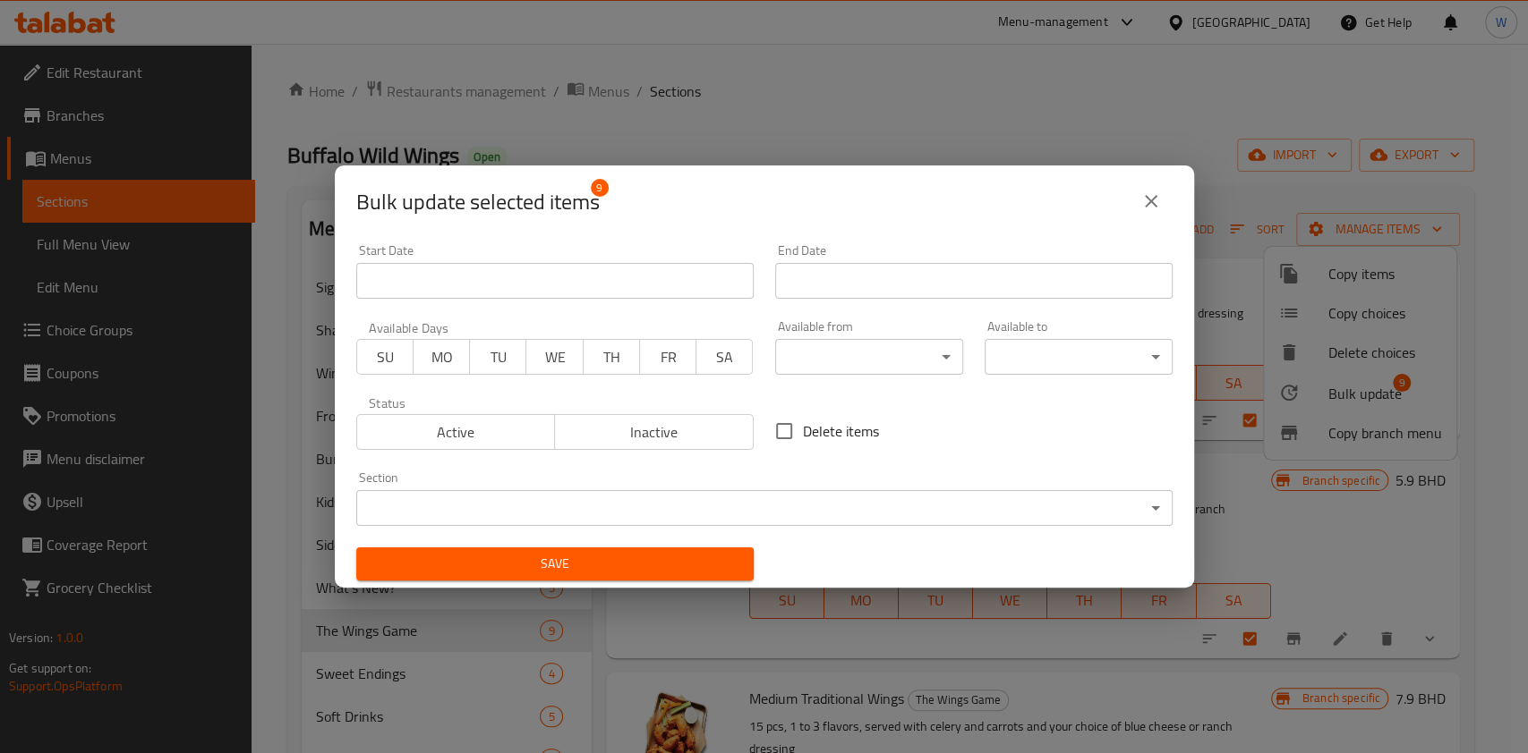
click at [711, 489] on body "​ Menu-management Bahrain Get Help W Edit Restaurant Branches Menus Sections Fu…" at bounding box center [764, 399] width 1528 height 710
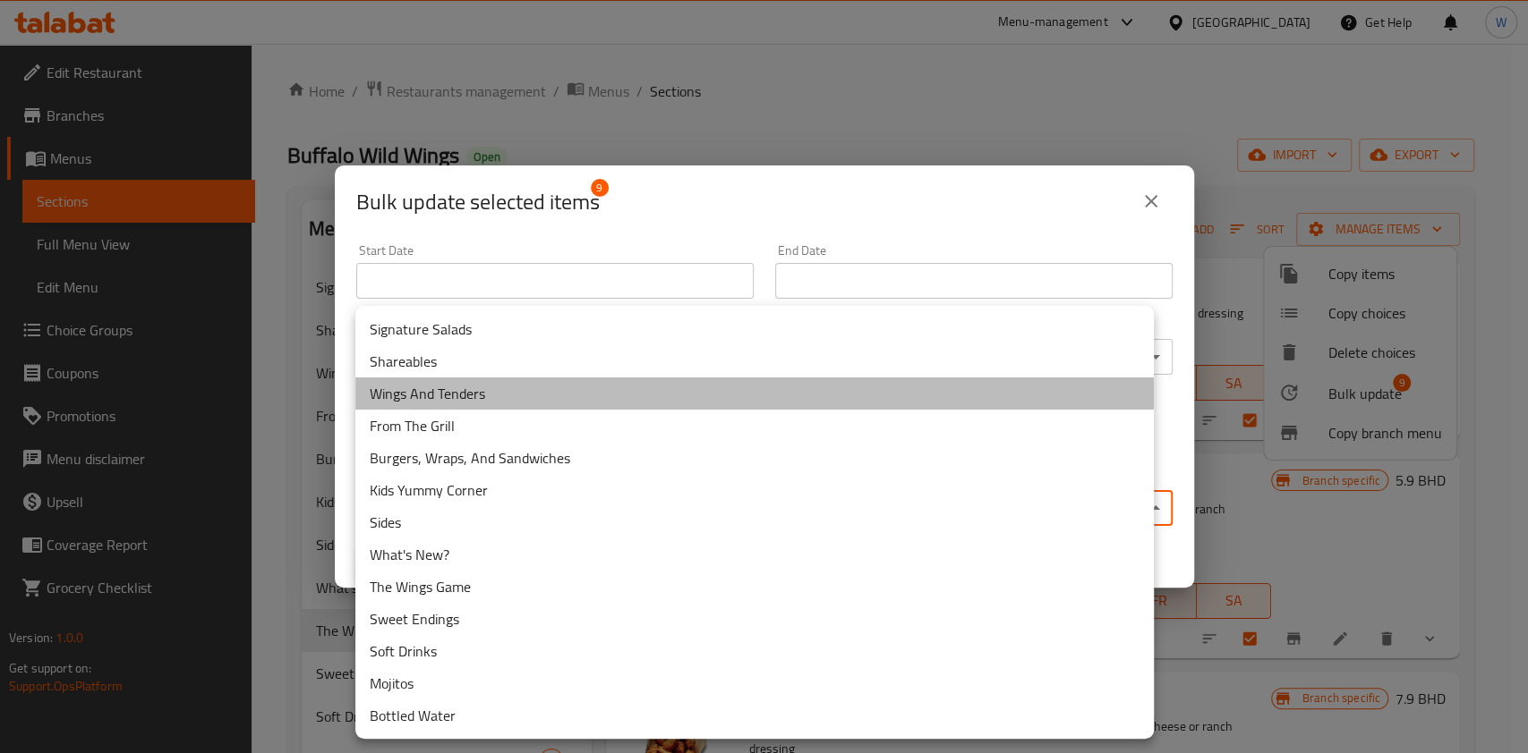
click at [525, 401] on li "Wings And Tenders" at bounding box center [754, 394] width 798 height 32
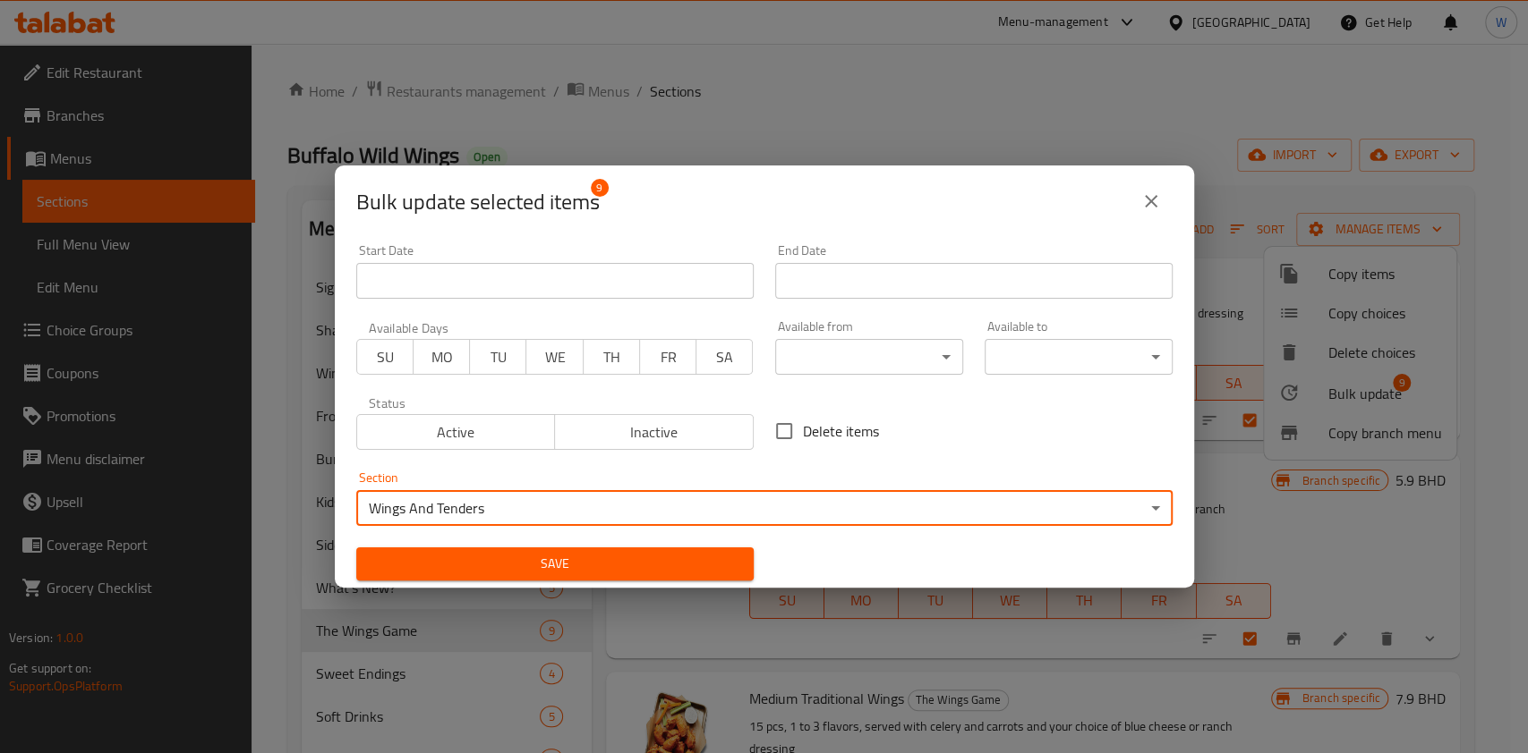
click at [506, 526] on div "Section Wings And Tenders ​" at bounding box center [764, 499] width 838 height 76
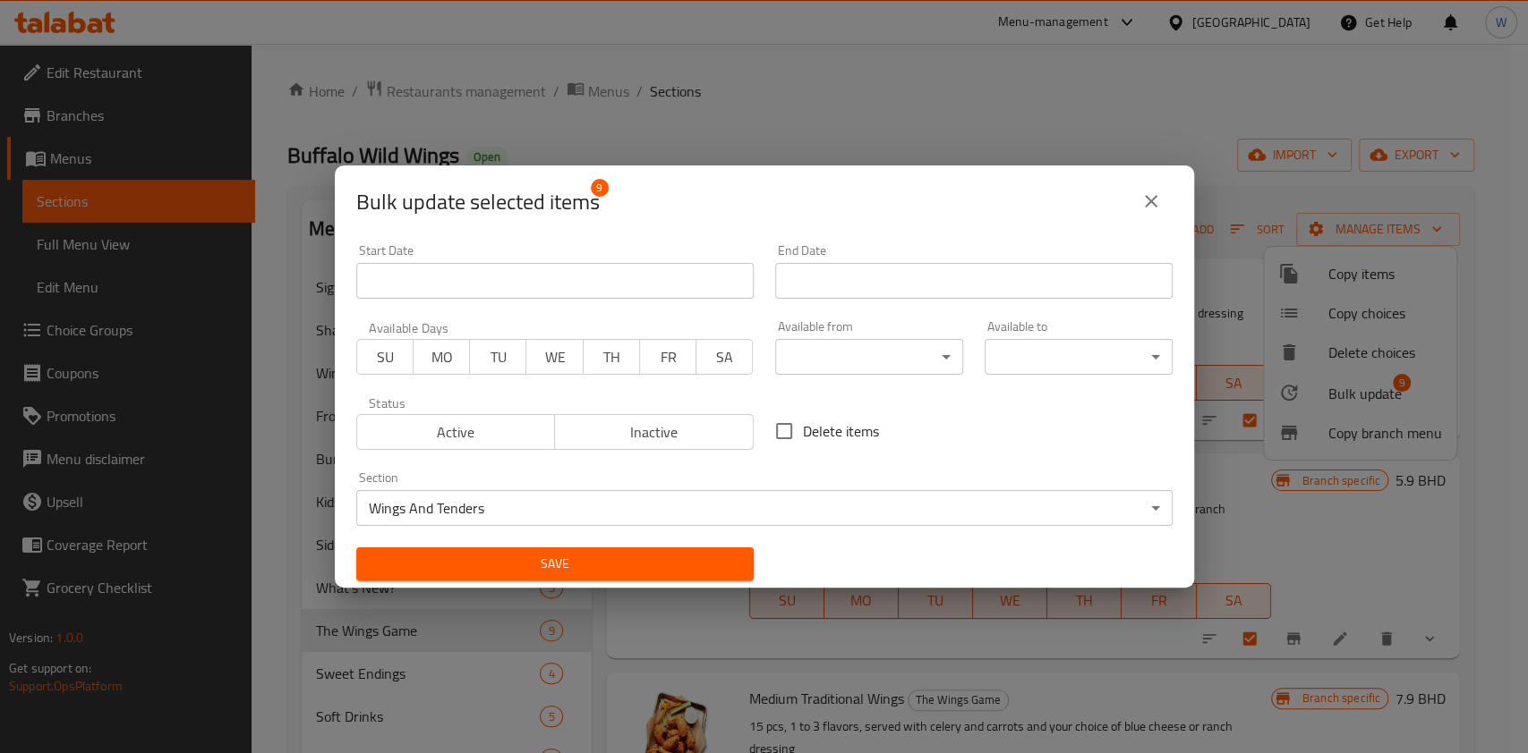
click at [513, 545] on div "Save" at bounding box center [554, 564] width 419 height 55
drag, startPoint x: 531, startPoint y: 558, endPoint x: 572, endPoint y: 558, distance: 41.2
click at [532, 558] on span "Save" at bounding box center [554, 564] width 369 height 22
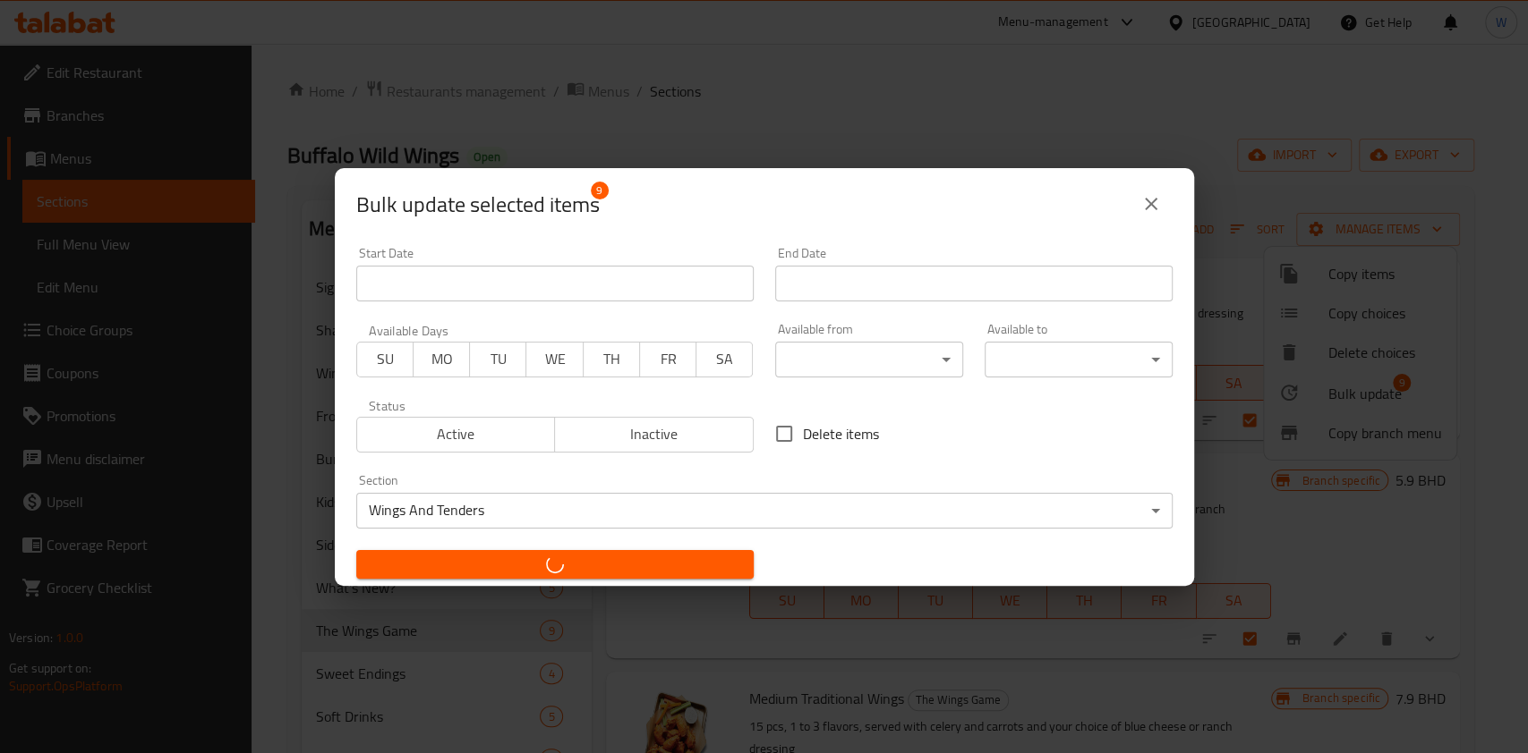
checkbox input "false"
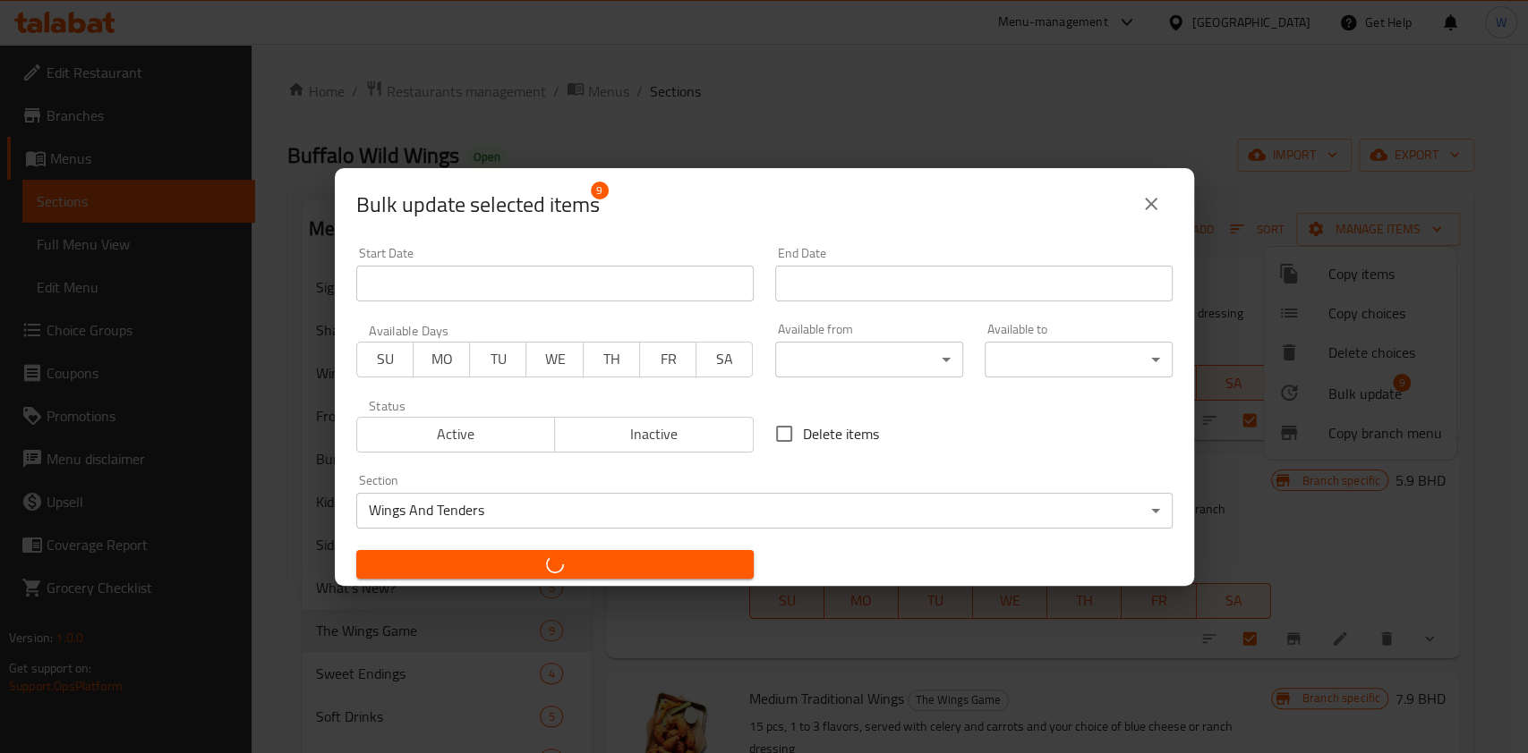
checkbox input "false"
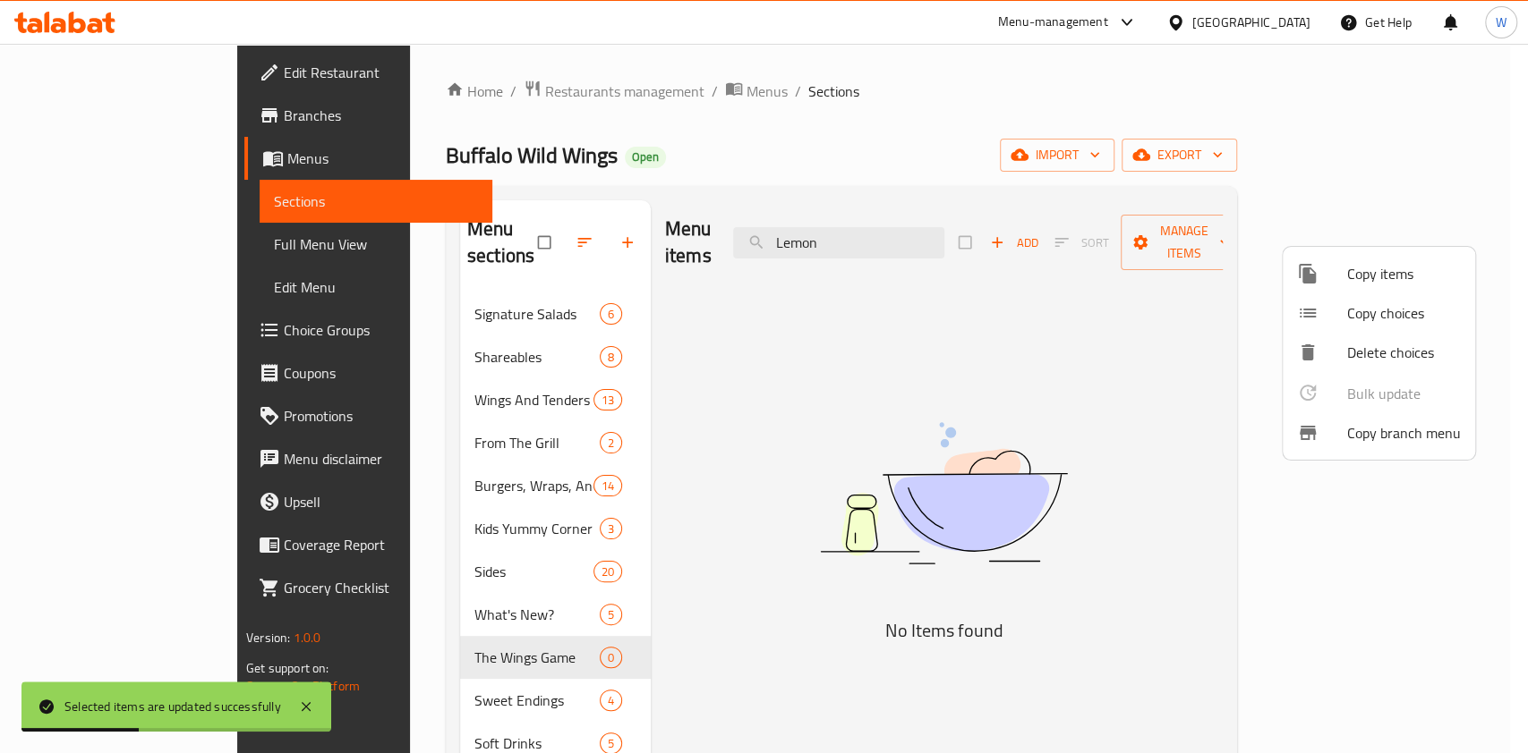
click at [693, 599] on div at bounding box center [764, 376] width 1528 height 753
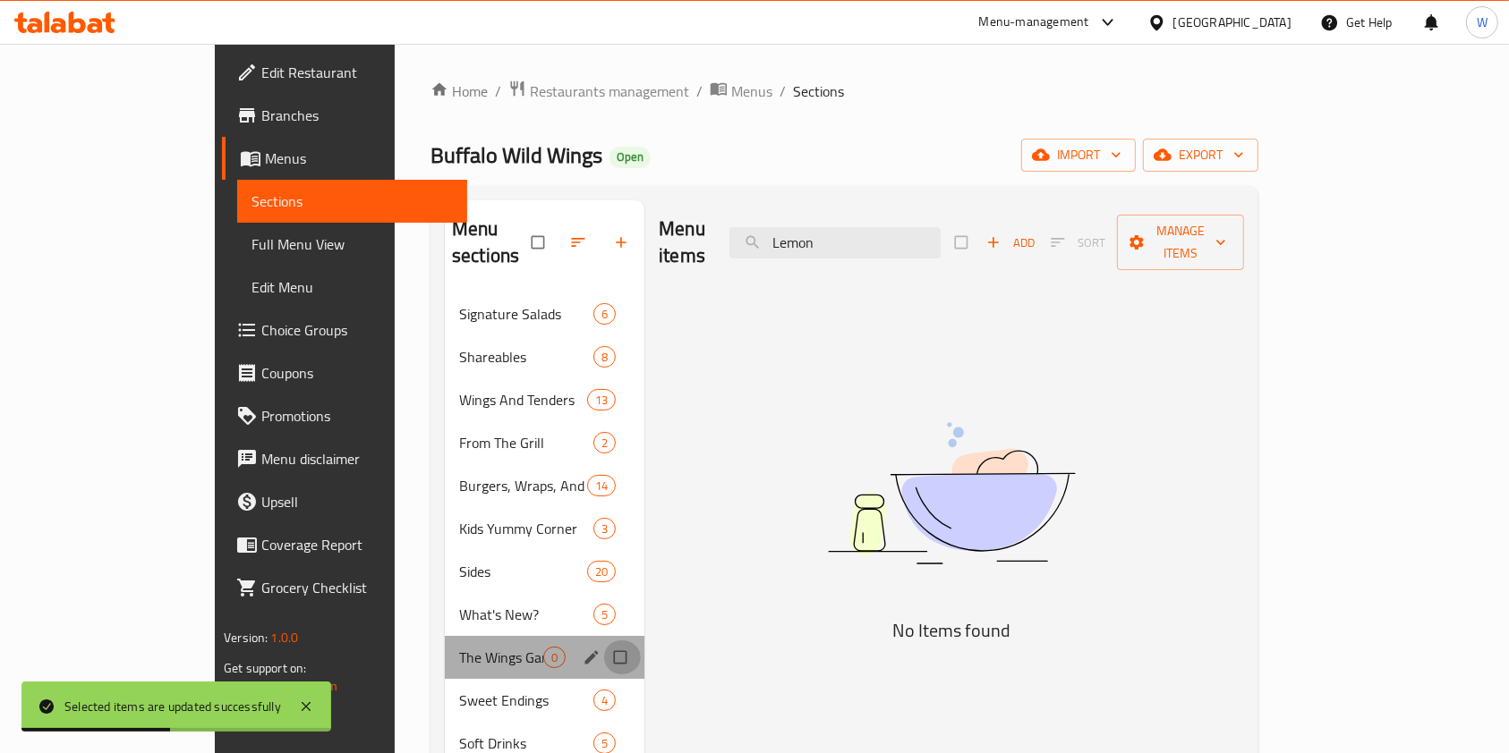
click at [603, 641] on input "Menu sections" at bounding box center [622, 658] width 38 height 34
checkbox input "true"
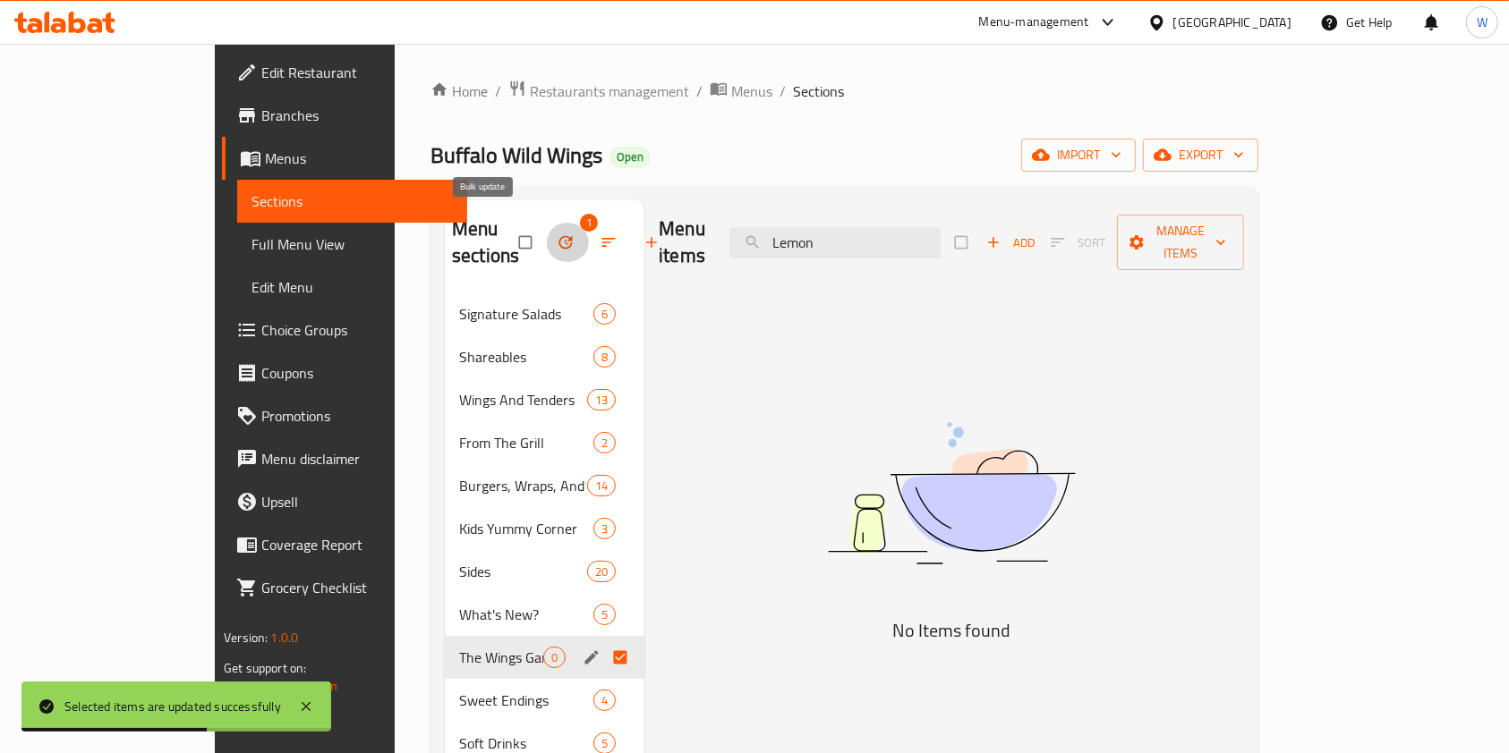
click at [557, 234] on icon "button" at bounding box center [566, 243] width 18 height 18
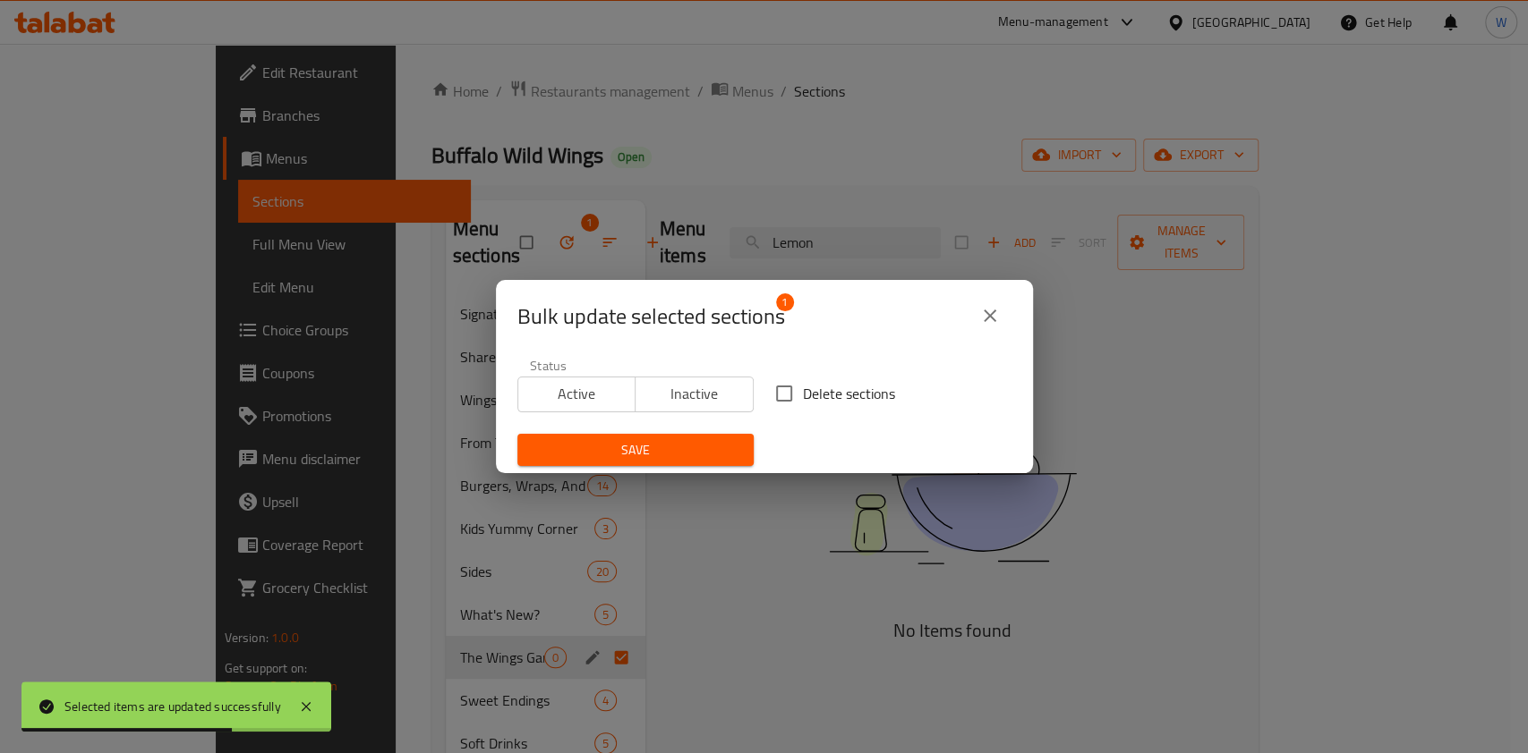
click at [803, 384] on span "Delete sections" at bounding box center [849, 393] width 92 height 21
click at [795, 384] on input "Delete sections" at bounding box center [784, 394] width 38 height 38
checkbox input "true"
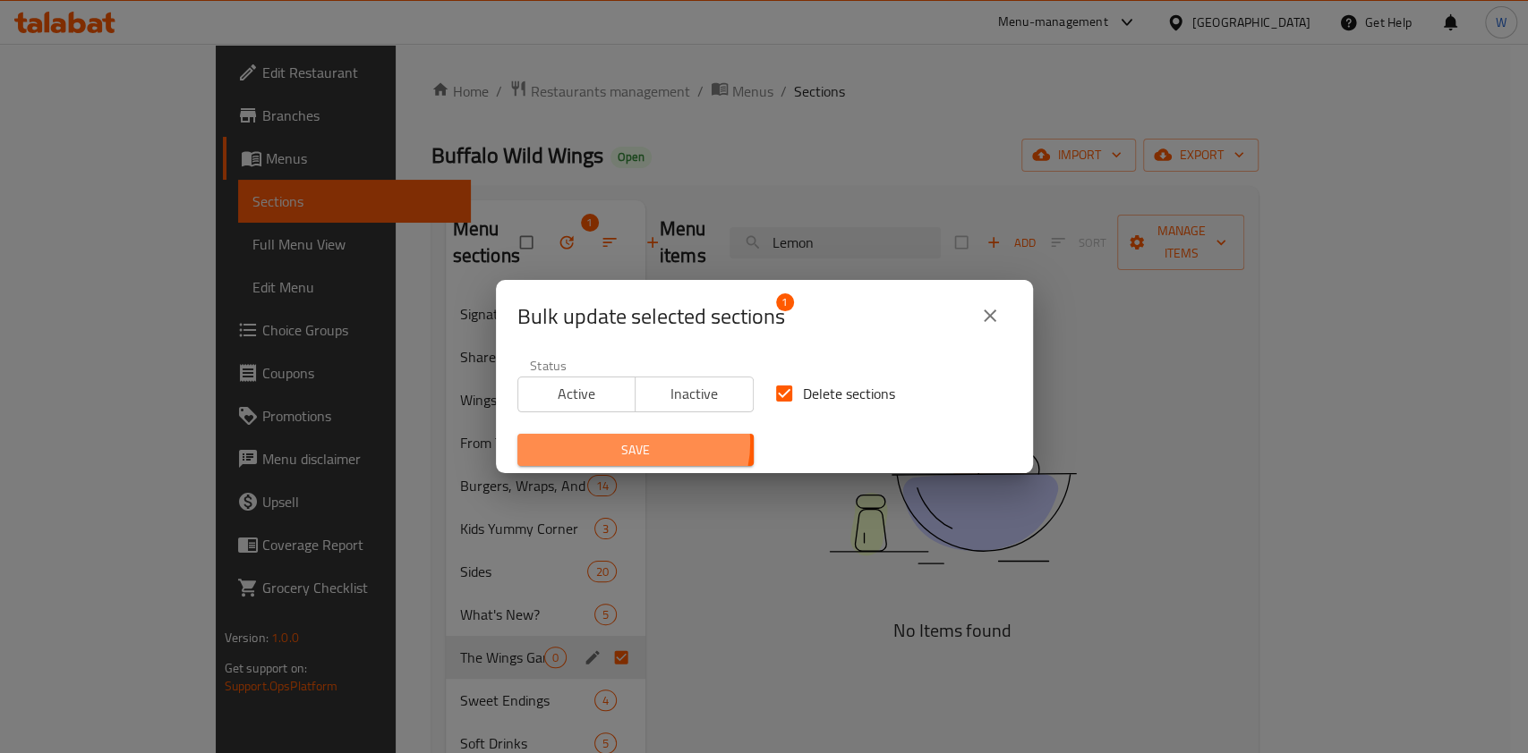
click at [631, 442] on span "Save" at bounding box center [636, 450] width 208 height 22
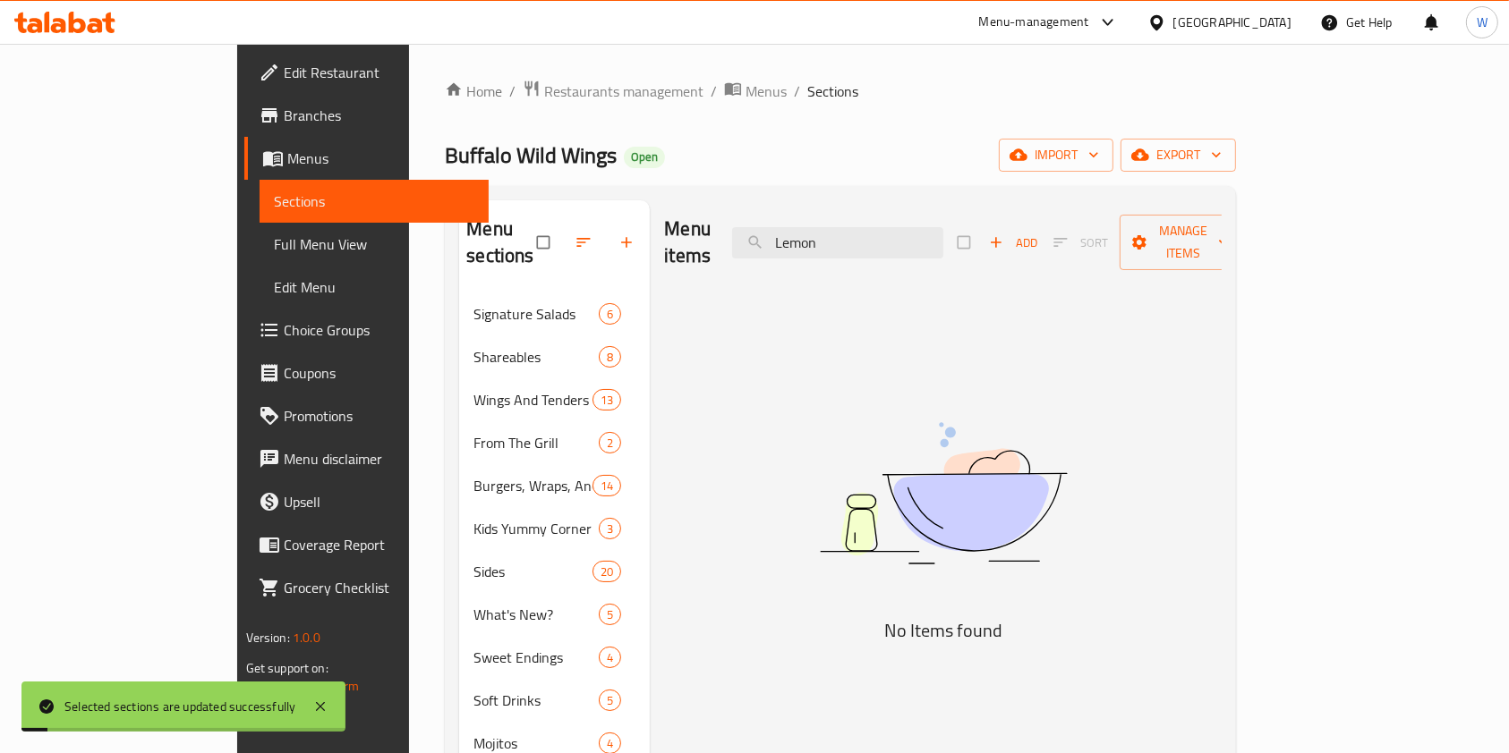
click at [750, 554] on div "Menu items Lemon Add Sort Manage items No Items found" at bounding box center [936, 576] width 572 height 753
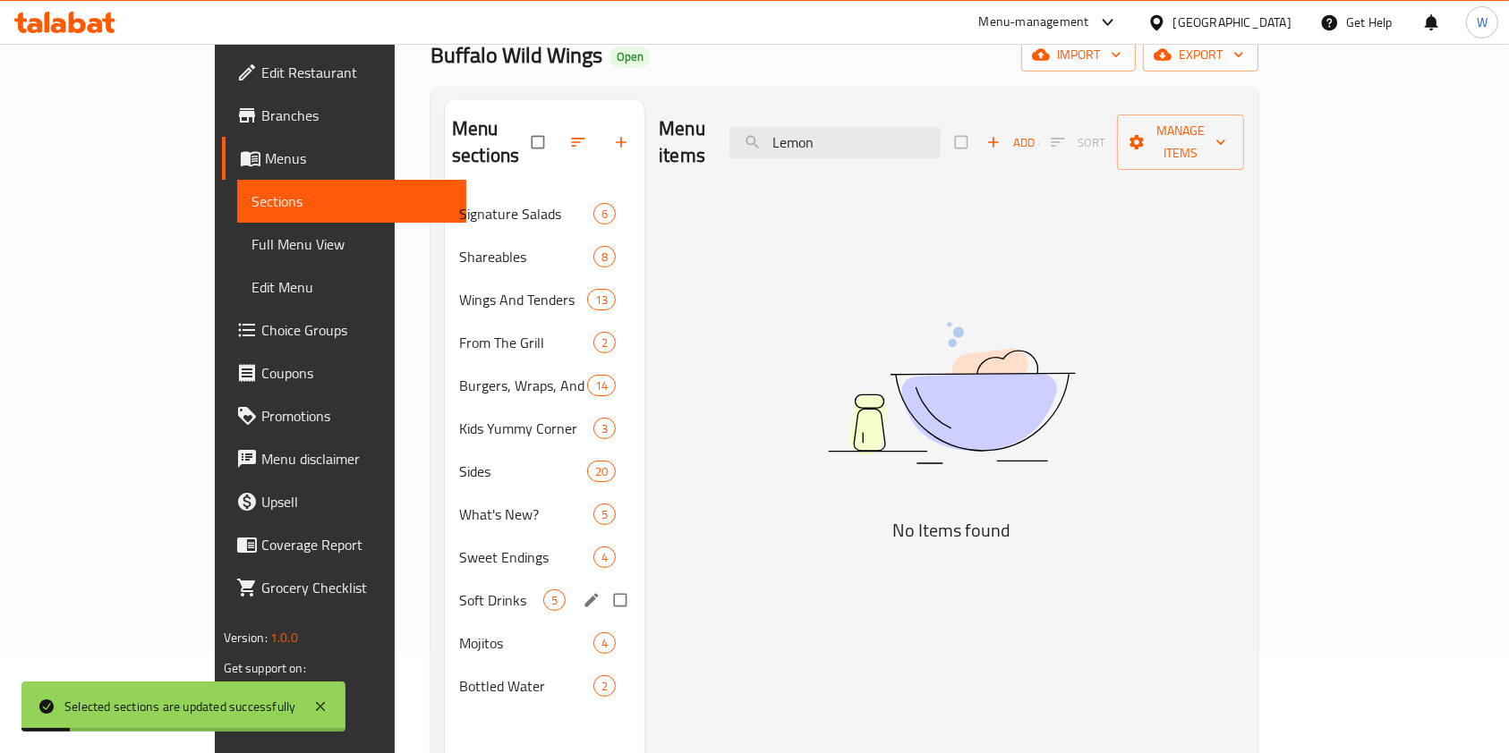
scroll to position [238, 0]
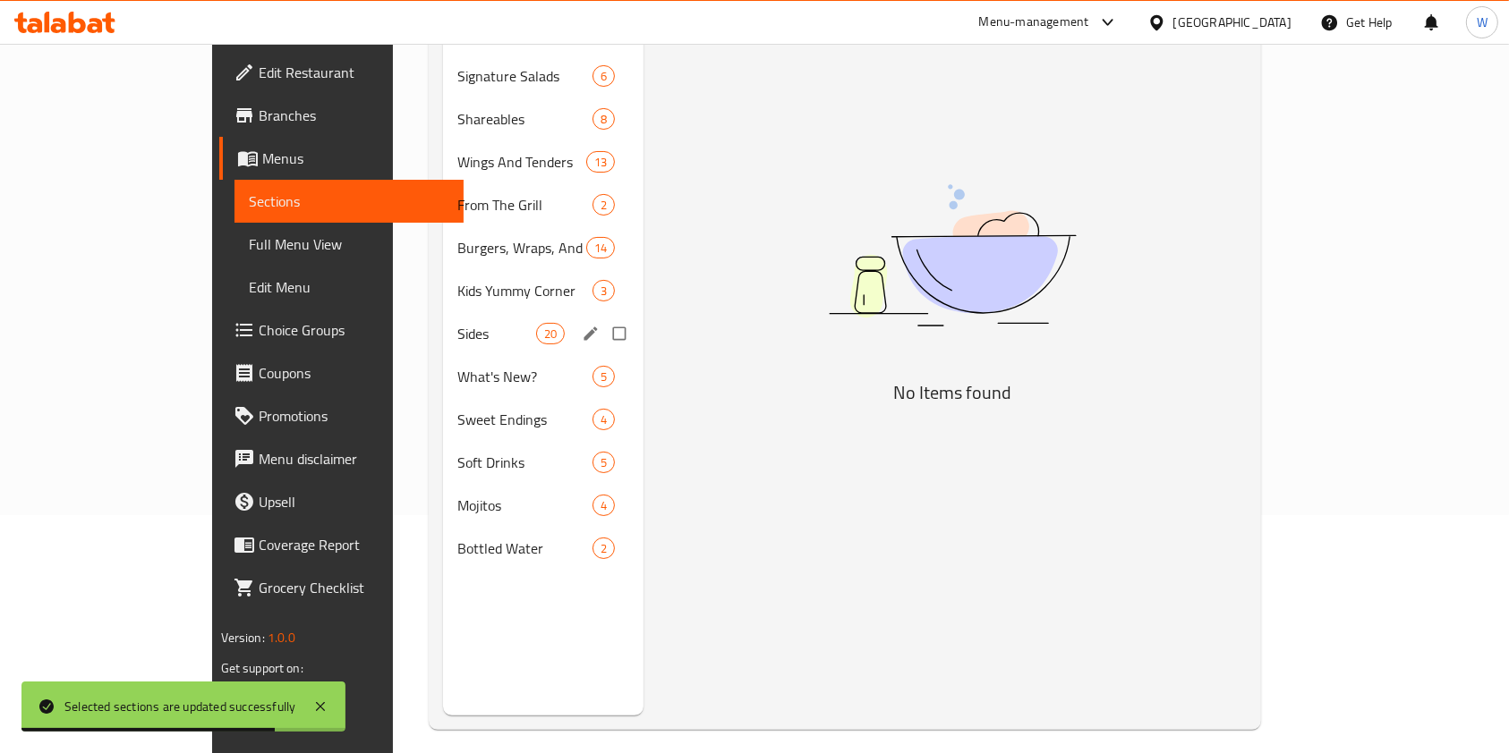
click at [443, 312] on div "Sides 20" at bounding box center [543, 333] width 201 height 43
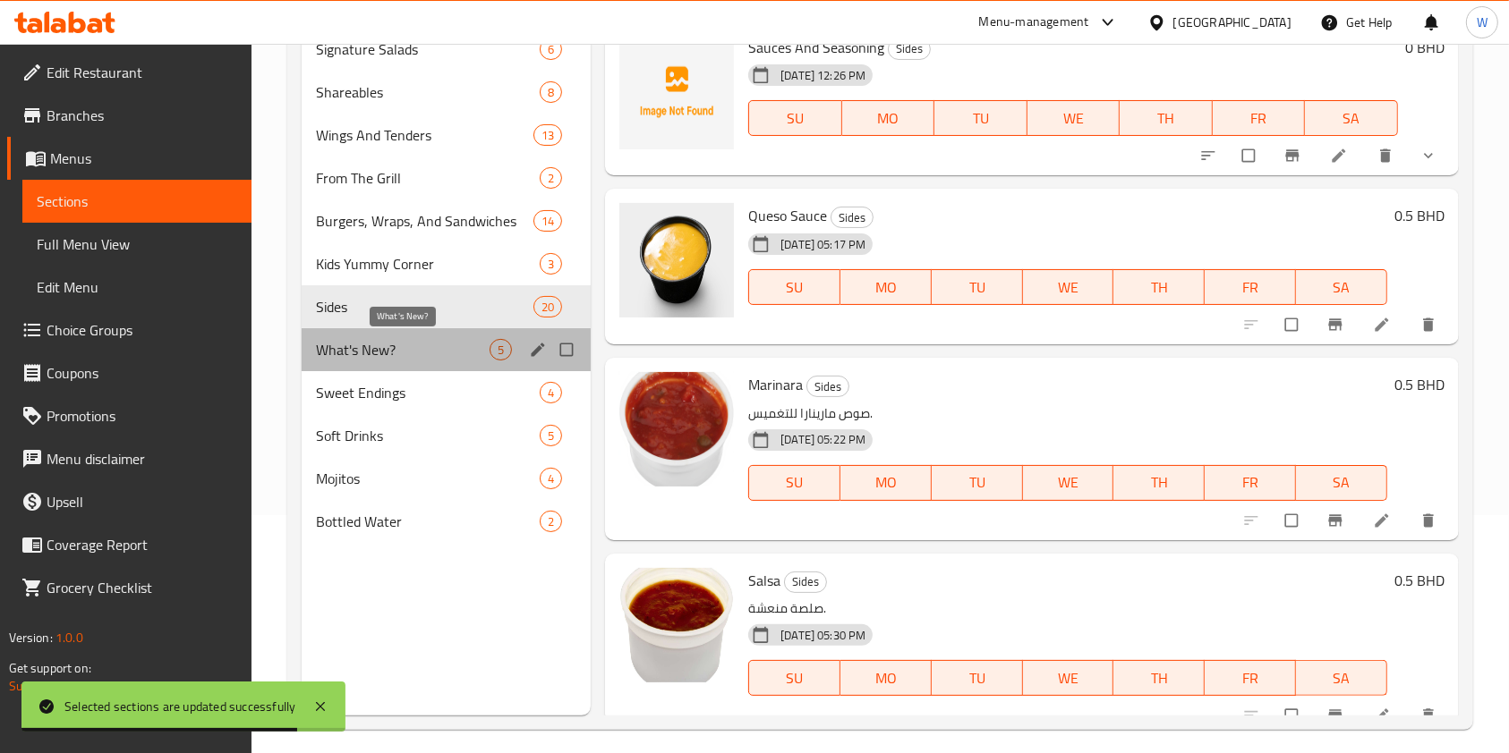
click at [412, 347] on span "What's New?" at bounding box center [403, 349] width 174 height 21
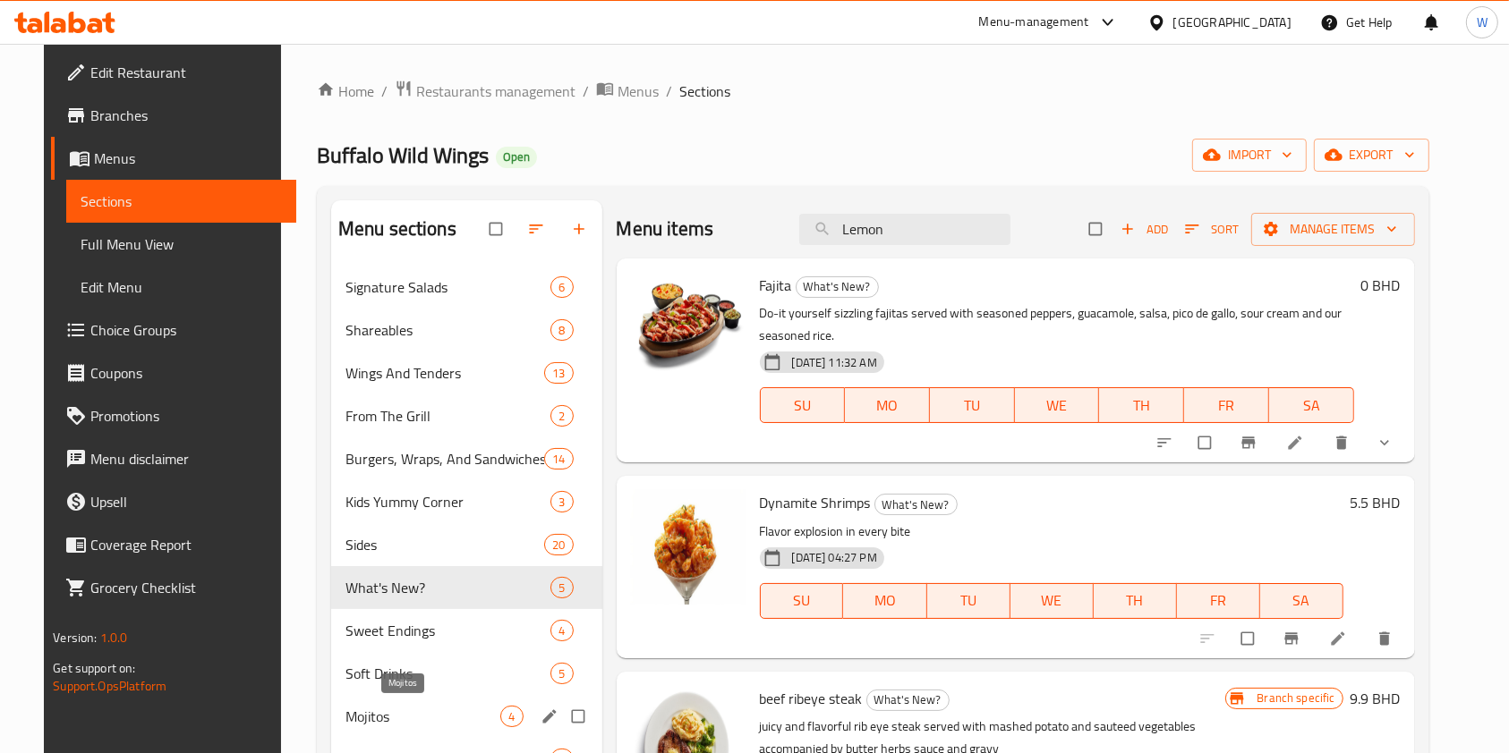
scroll to position [119, 0]
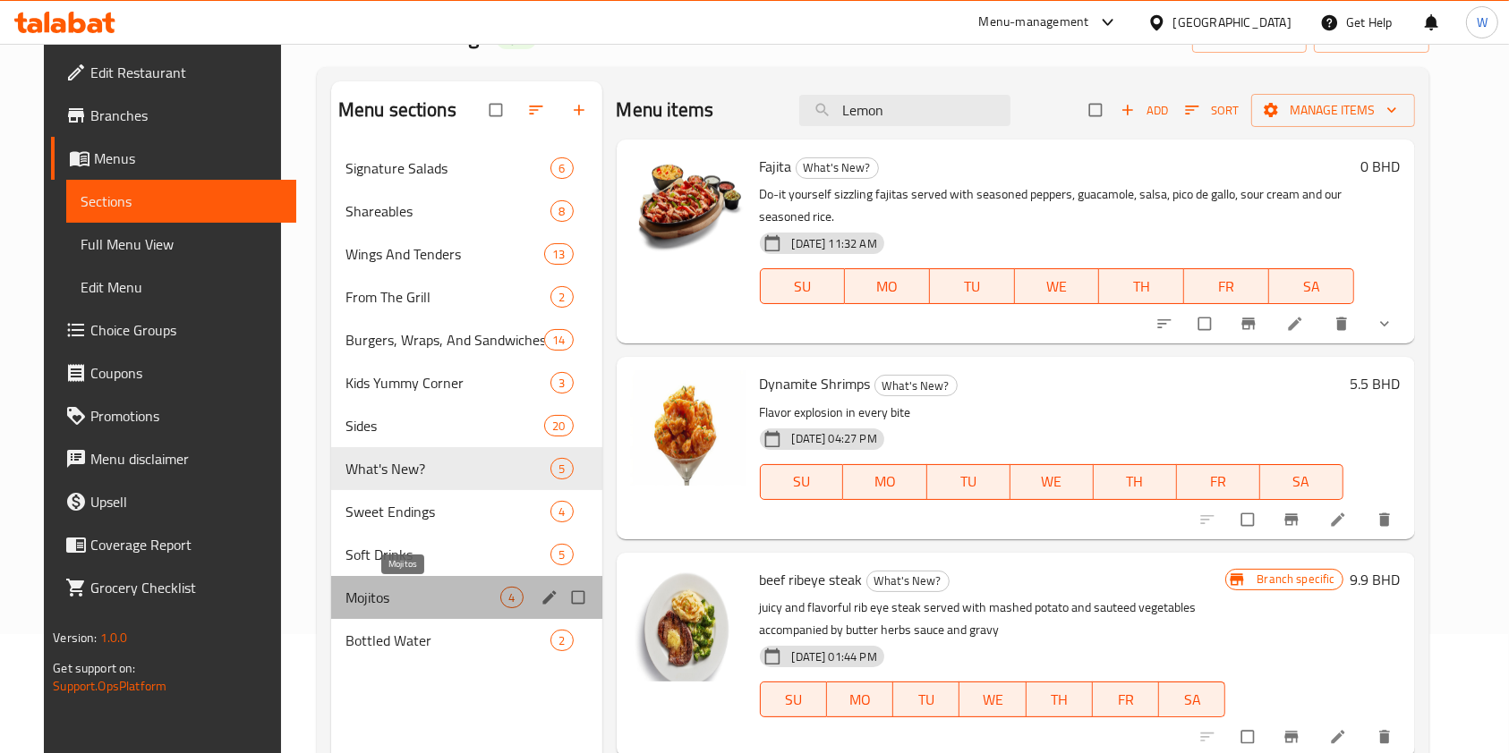
click at [383, 604] on span "Mojitos" at bounding box center [423, 597] width 156 height 21
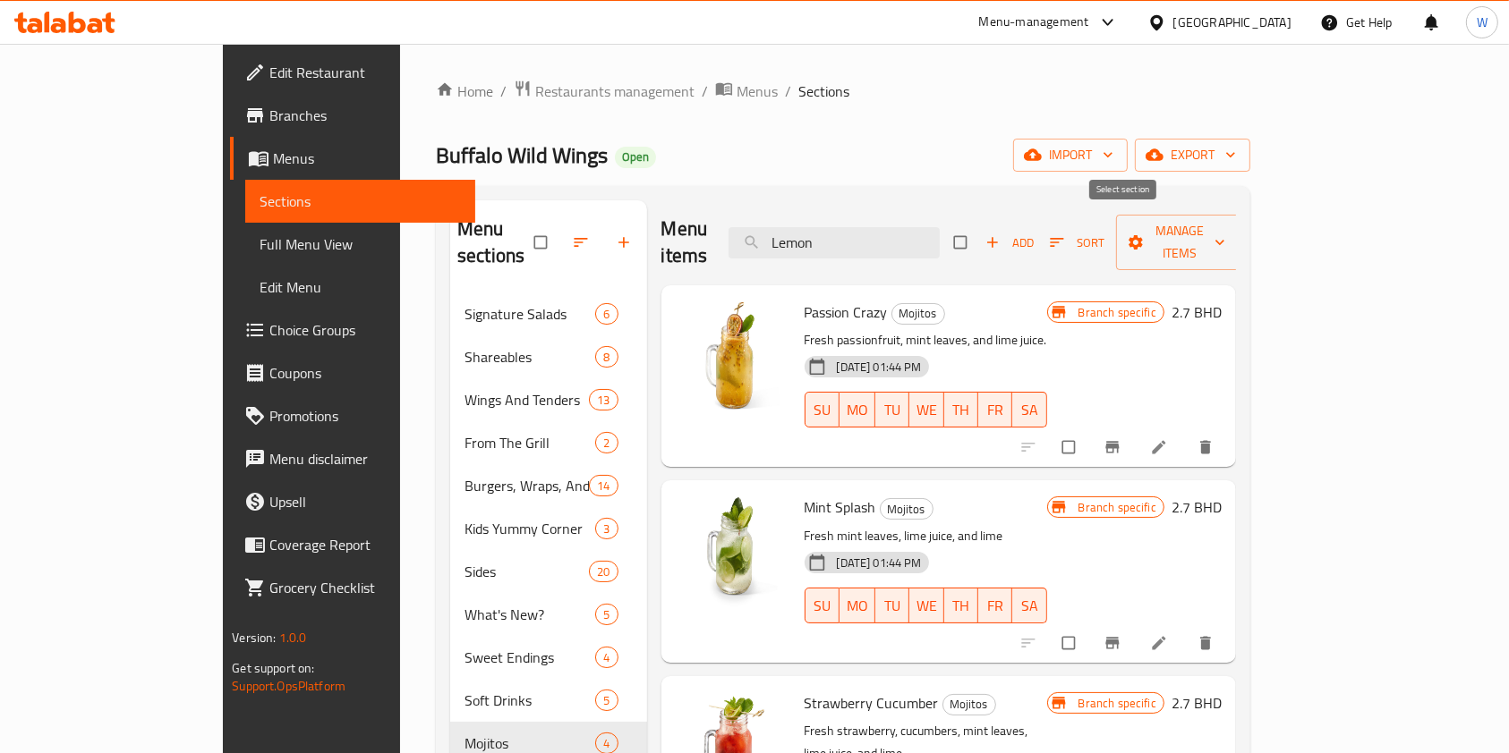
click at [981, 234] on input "checkbox" at bounding box center [962, 243] width 38 height 34
checkbox input "true"
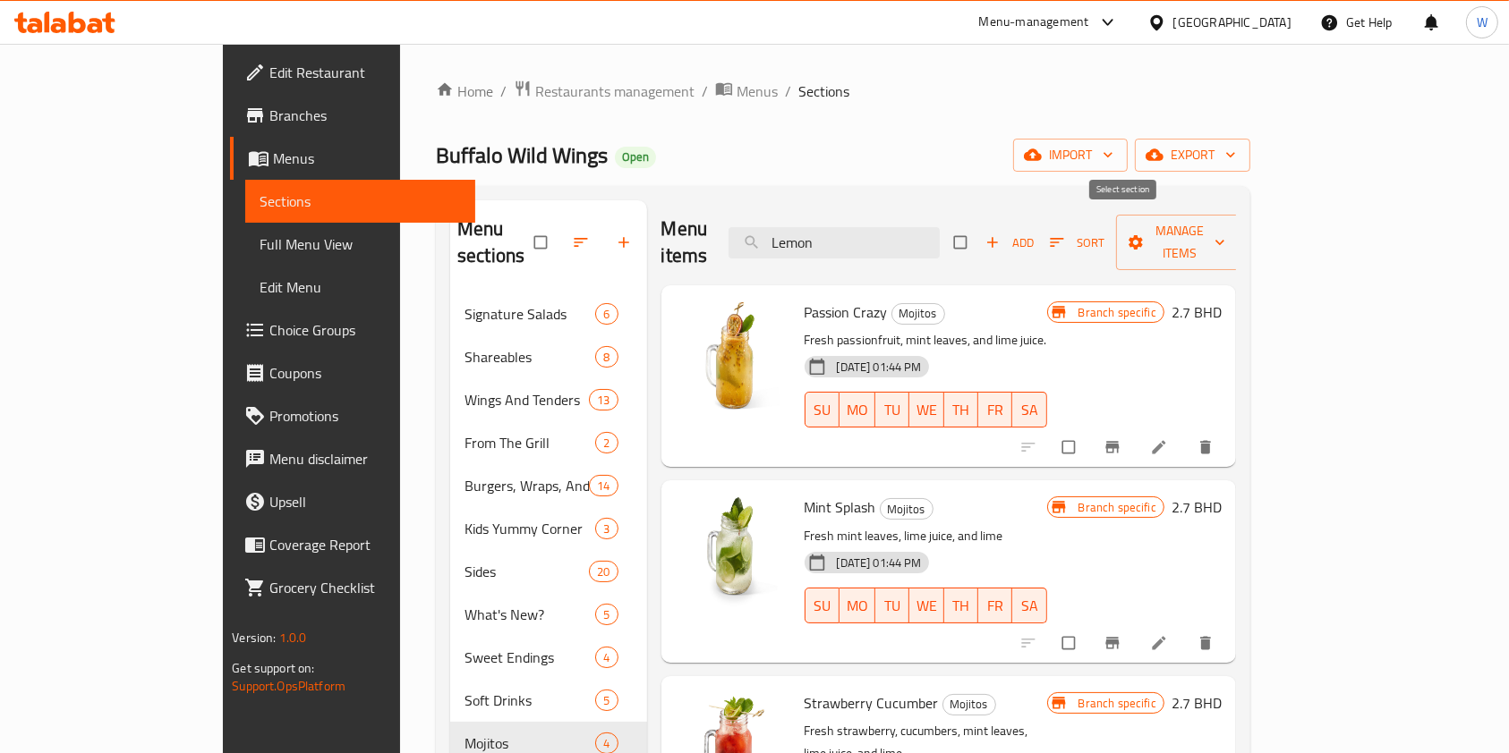
checkbox input "true"
click at [1229, 220] on span "Manage items" at bounding box center [1179, 242] width 98 height 45
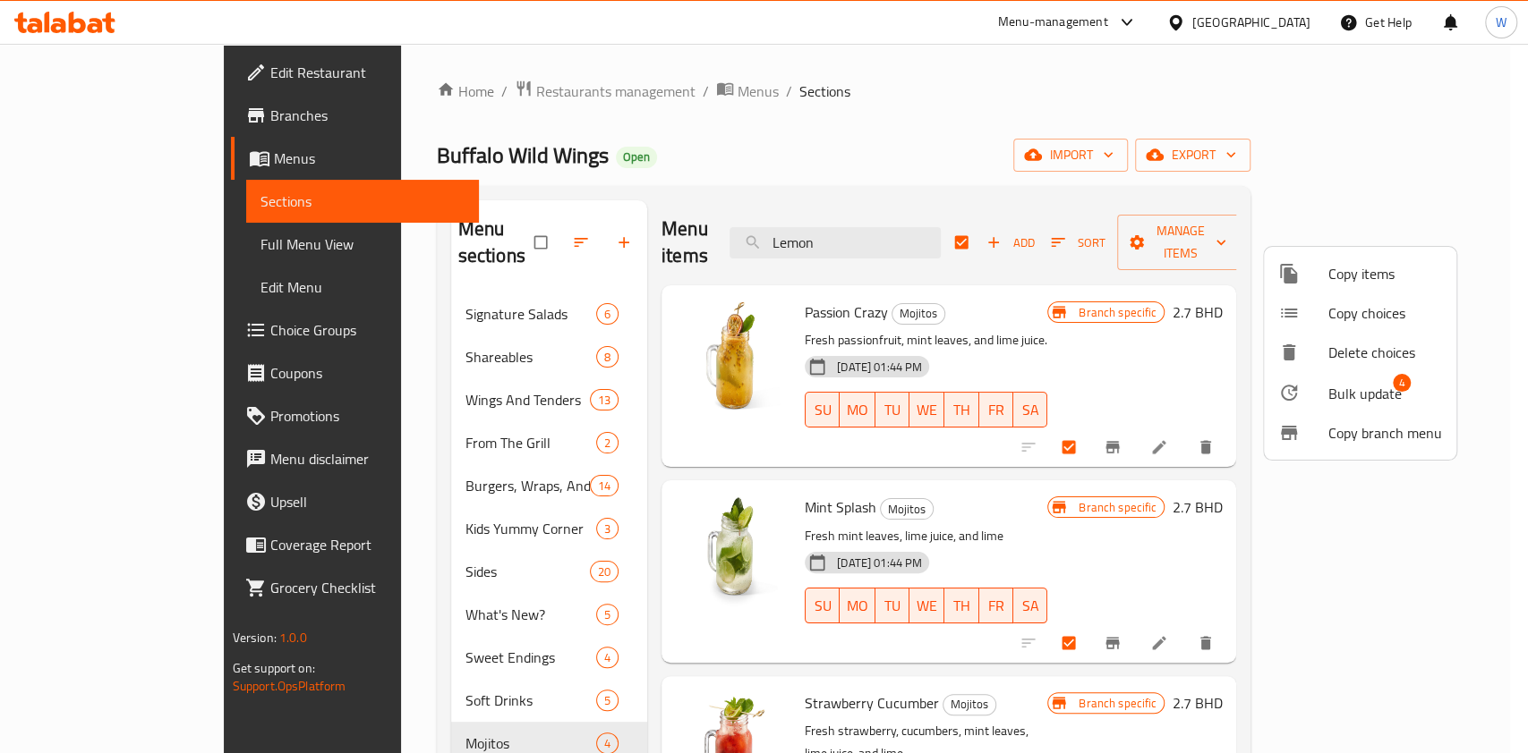
click at [1360, 396] on span "Bulk update" at bounding box center [1364, 393] width 73 height 21
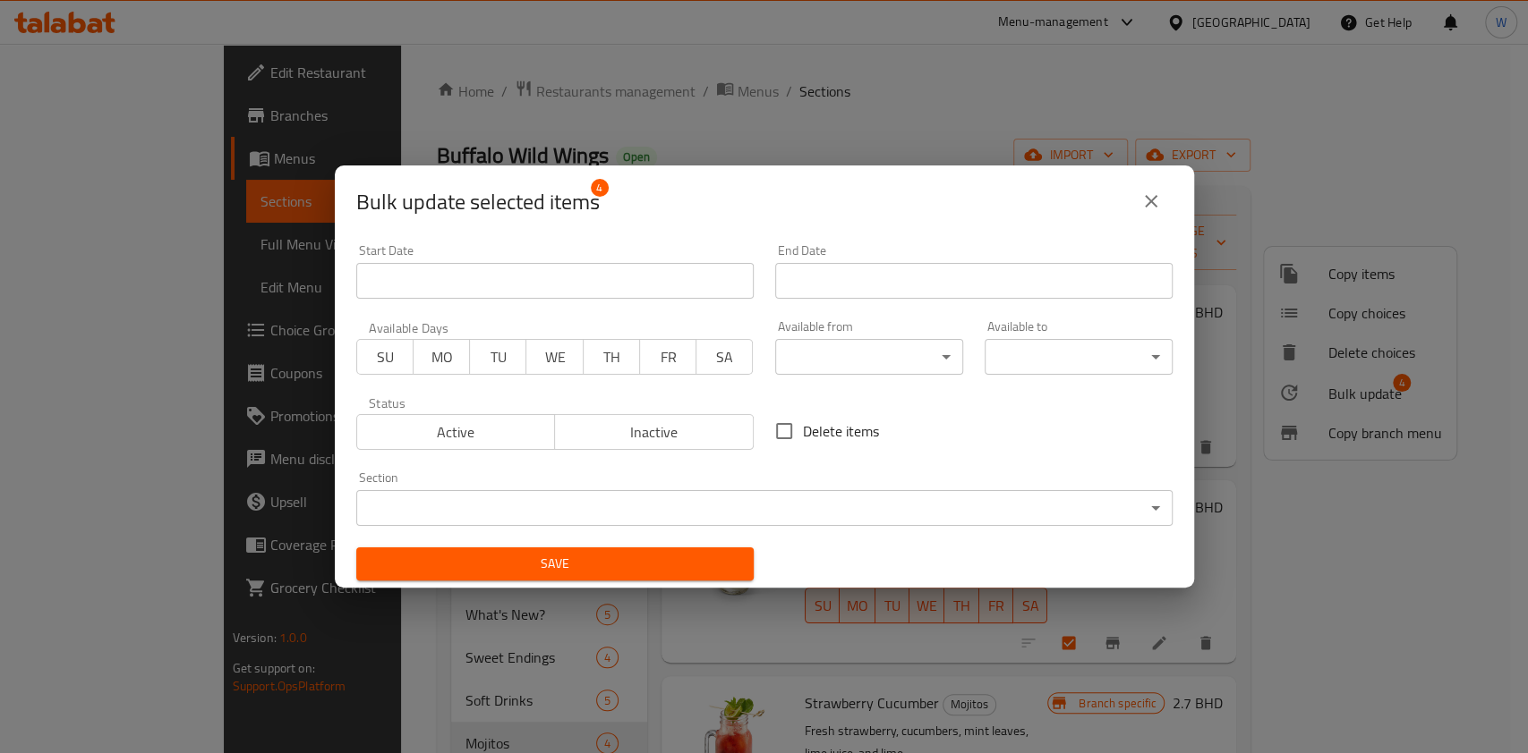
click at [770, 497] on body "​ Menu-management Bahrain Get Help W Edit Restaurant Branches Menus Sections Fu…" at bounding box center [764, 399] width 1528 height 710
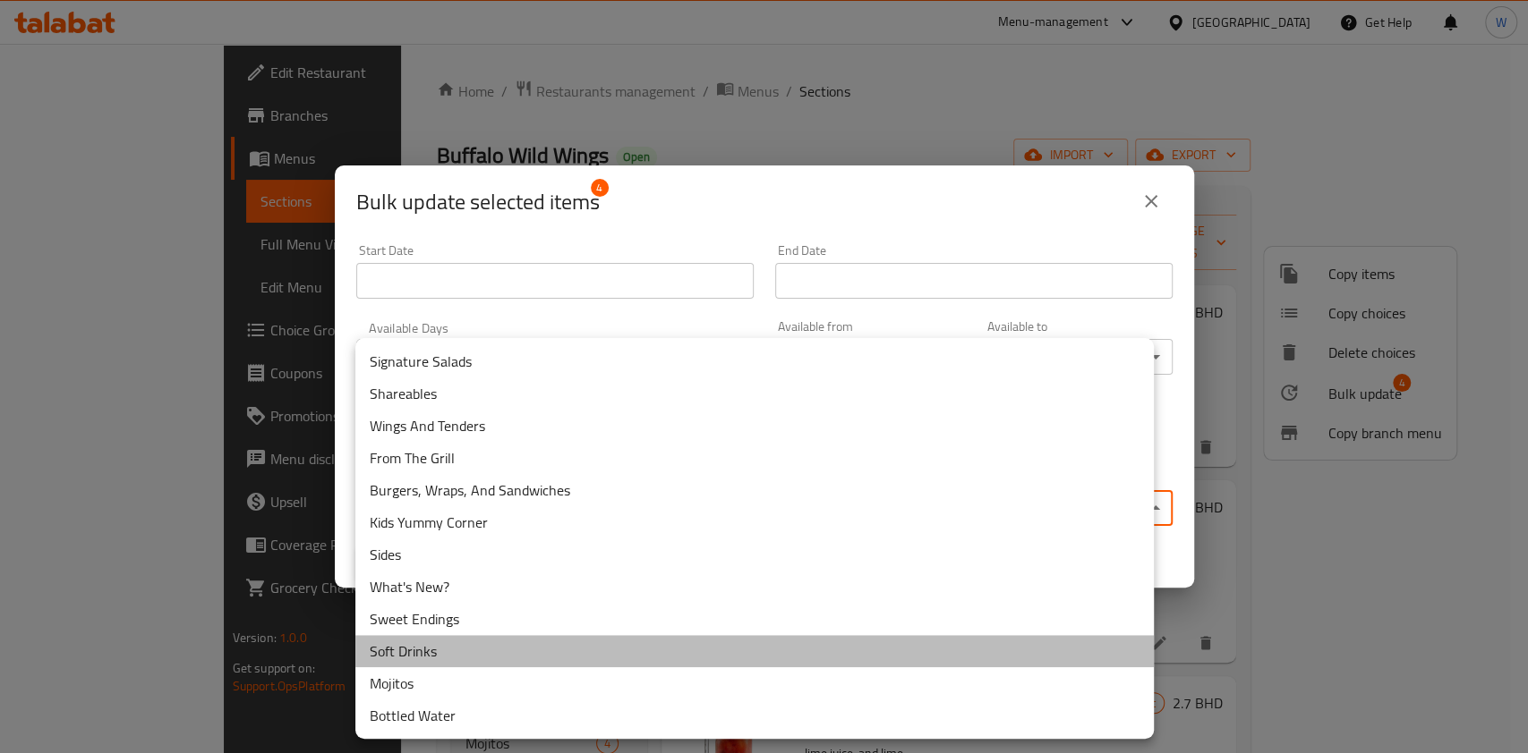
click at [423, 661] on li "Soft Drinks" at bounding box center [754, 651] width 798 height 32
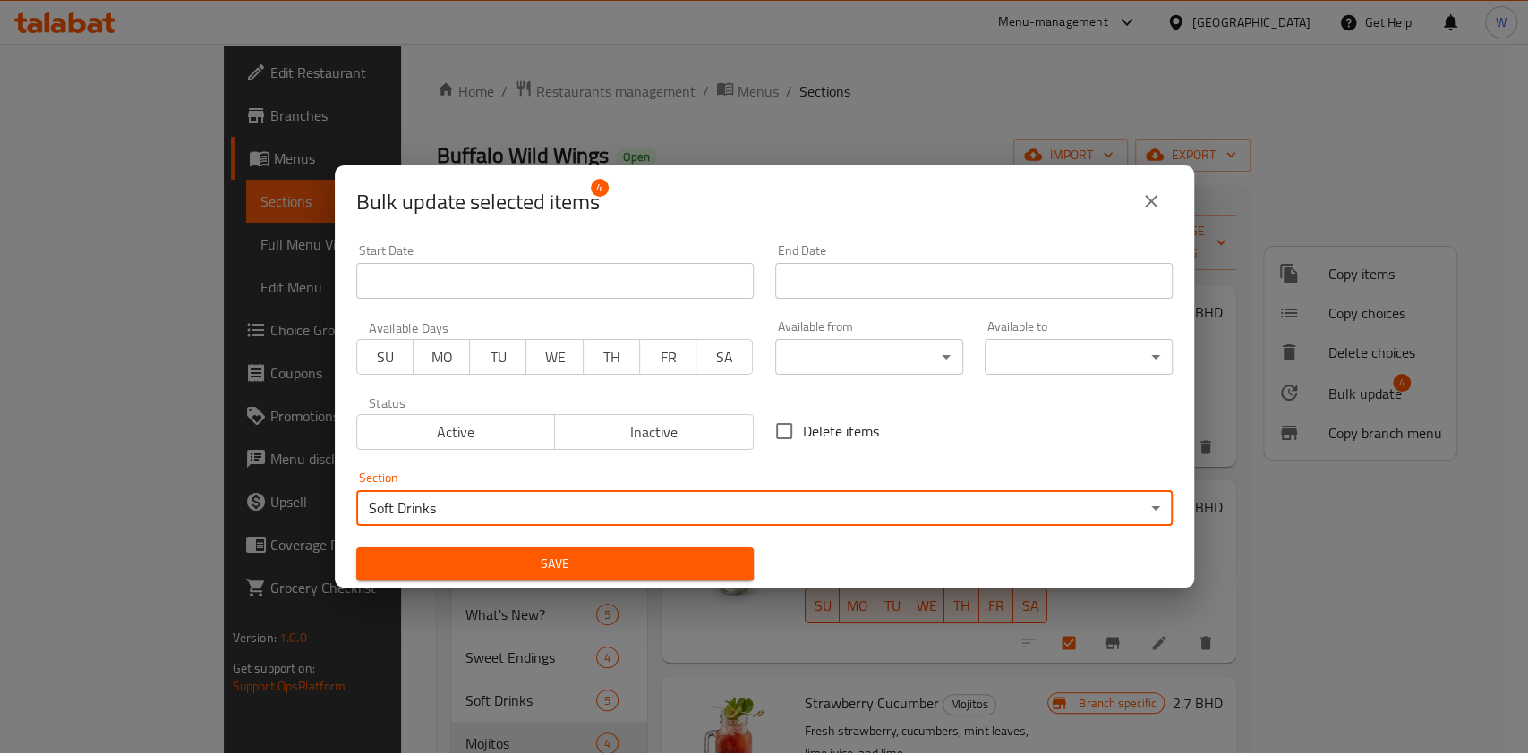
click at [605, 575] on button "Save" at bounding box center [554, 564] width 397 height 33
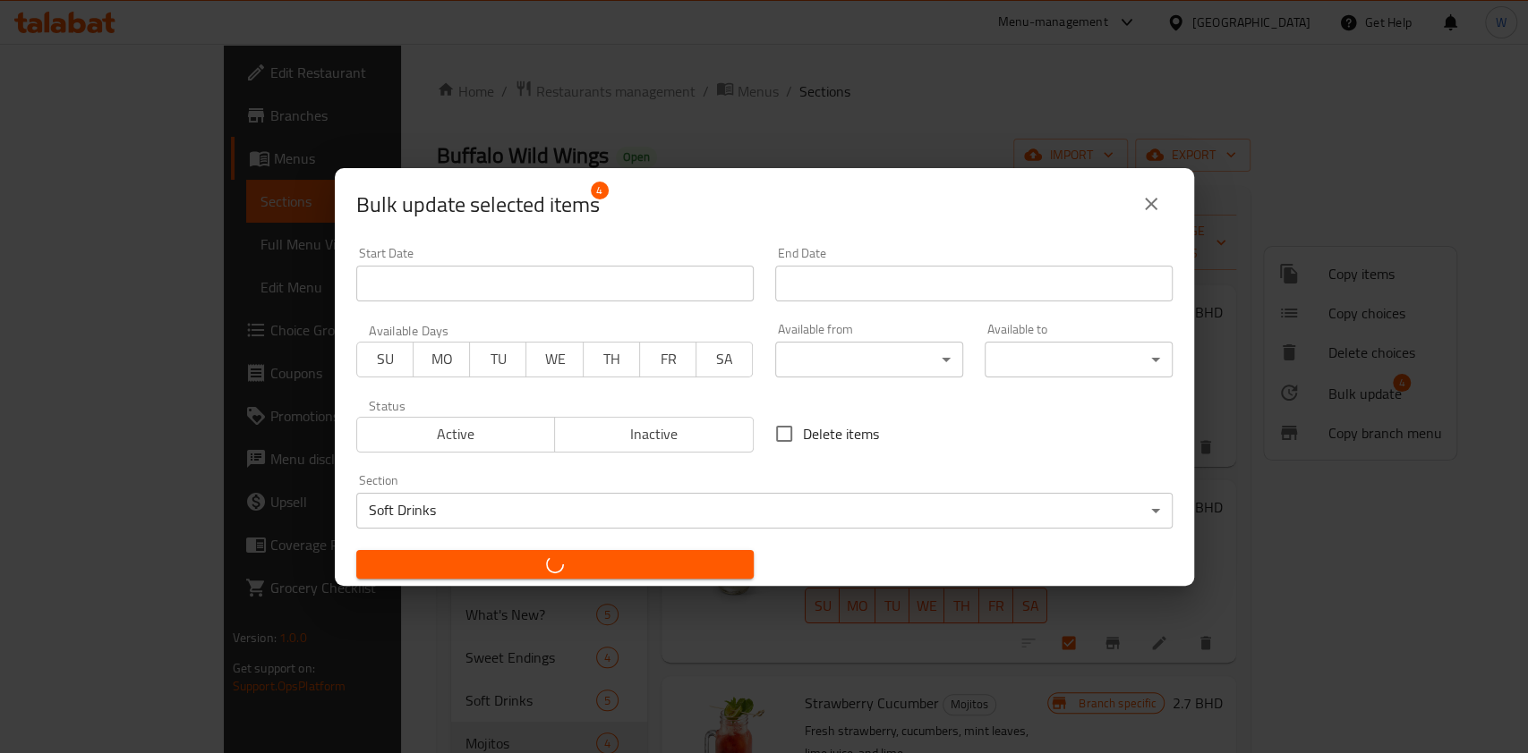
checkbox input "false"
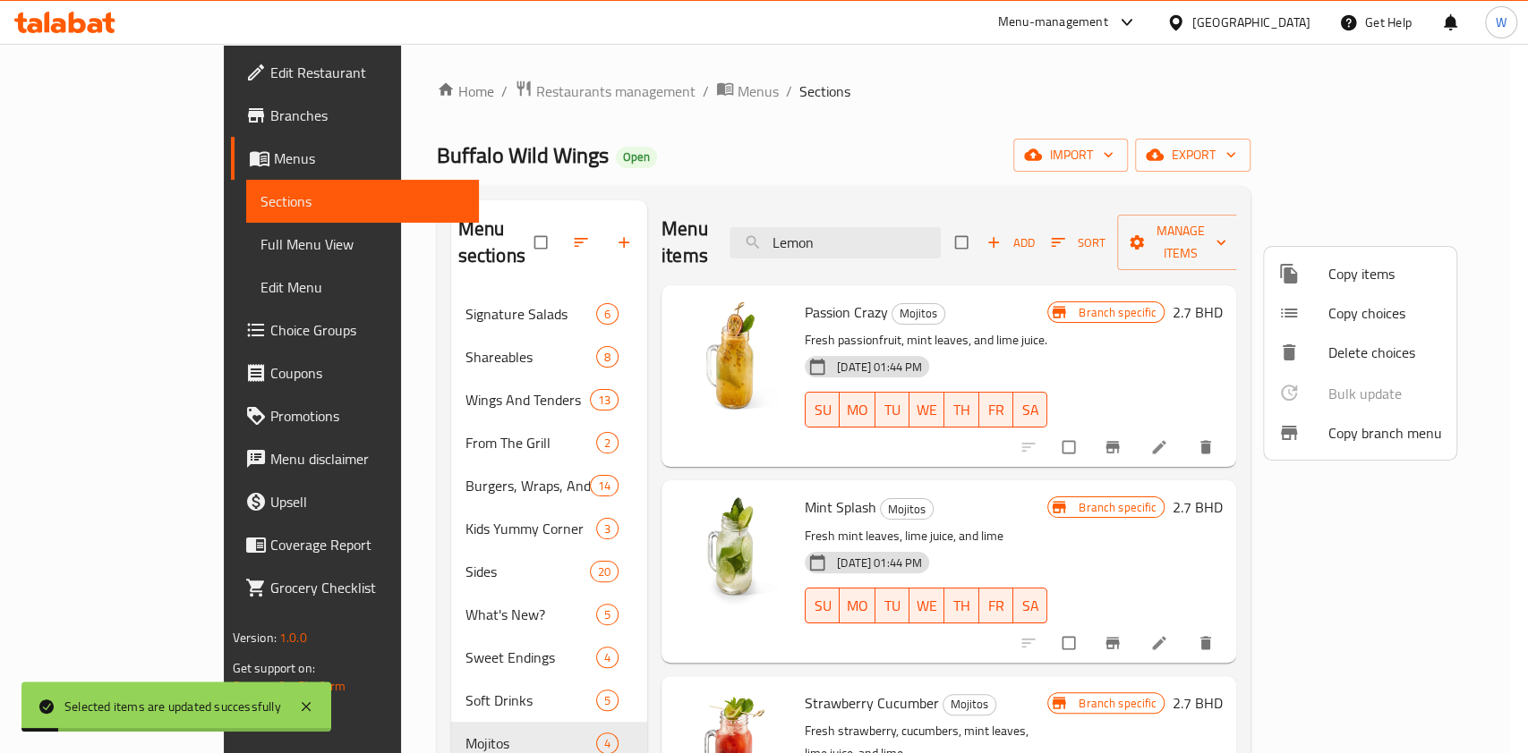
click at [611, 638] on div at bounding box center [764, 376] width 1528 height 753
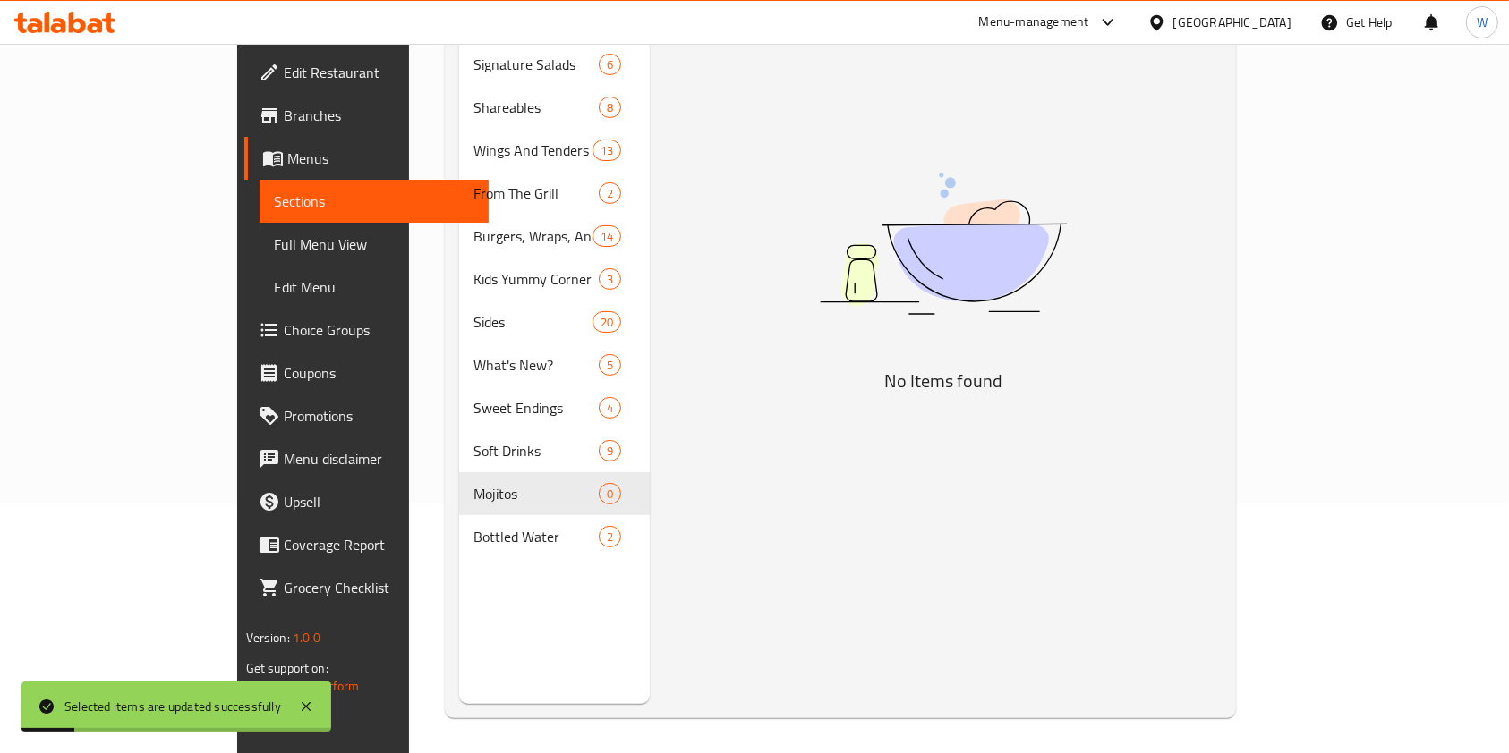
scroll to position [251, 0]
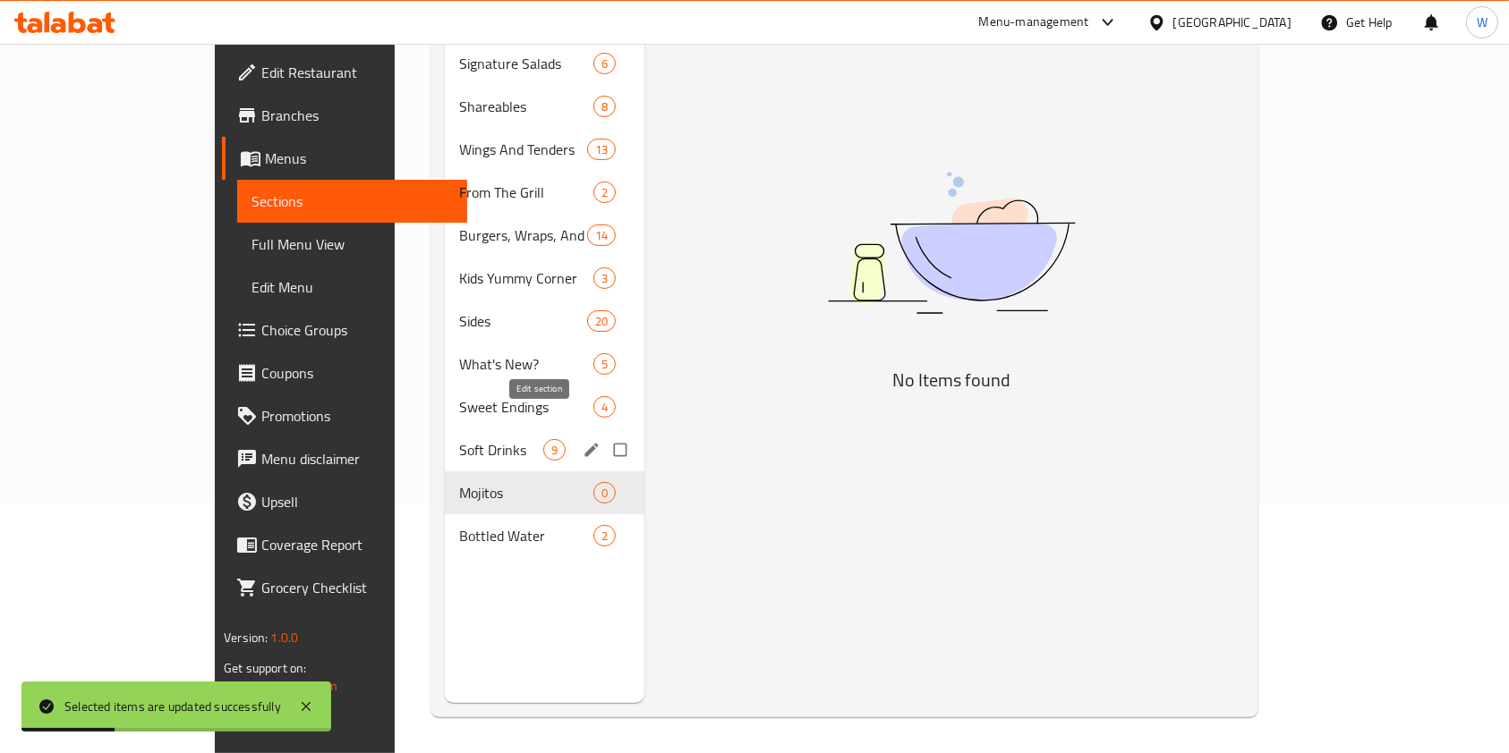
click at [580, 438] on button "edit" at bounding box center [593, 449] width 27 height 23
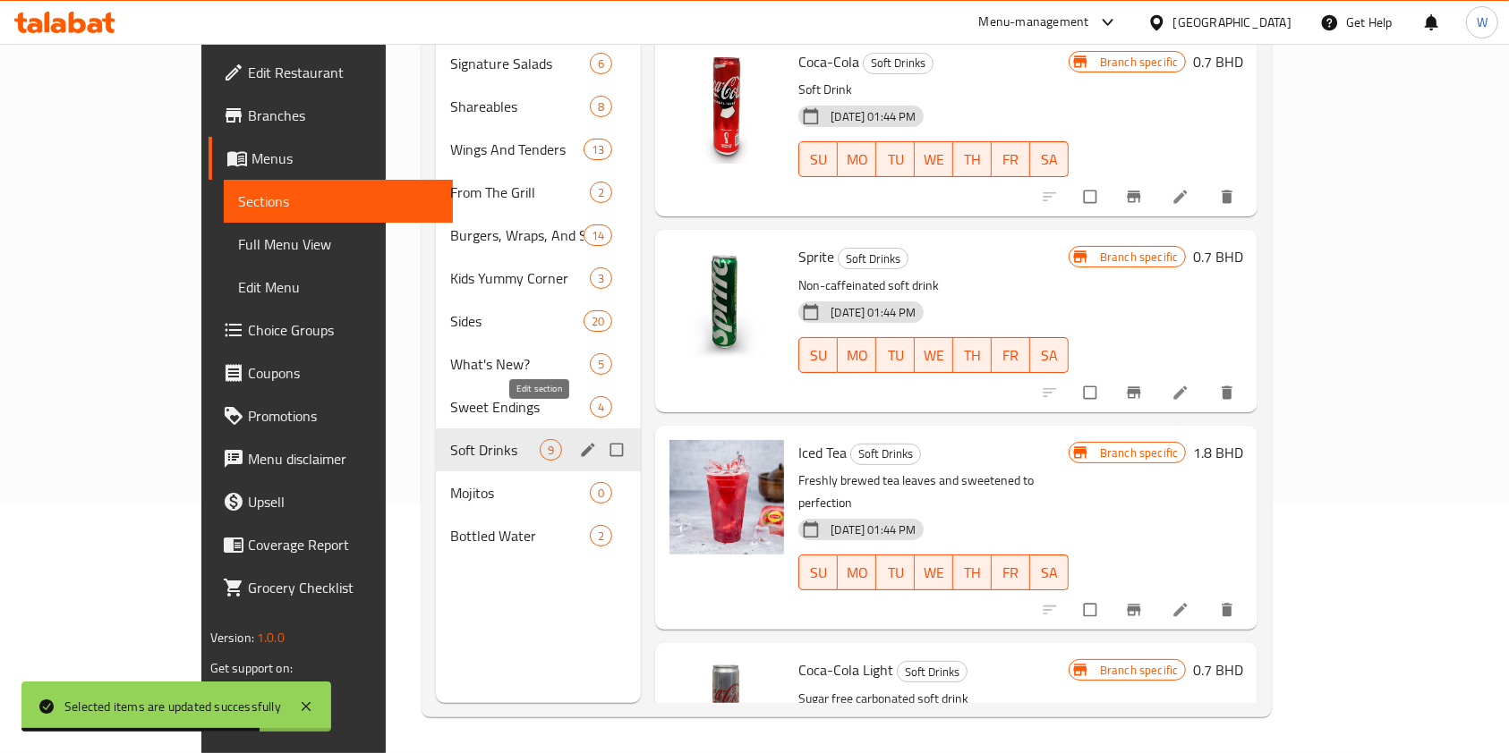
click at [579, 441] on span "edit" at bounding box center [589, 450] width 21 height 18
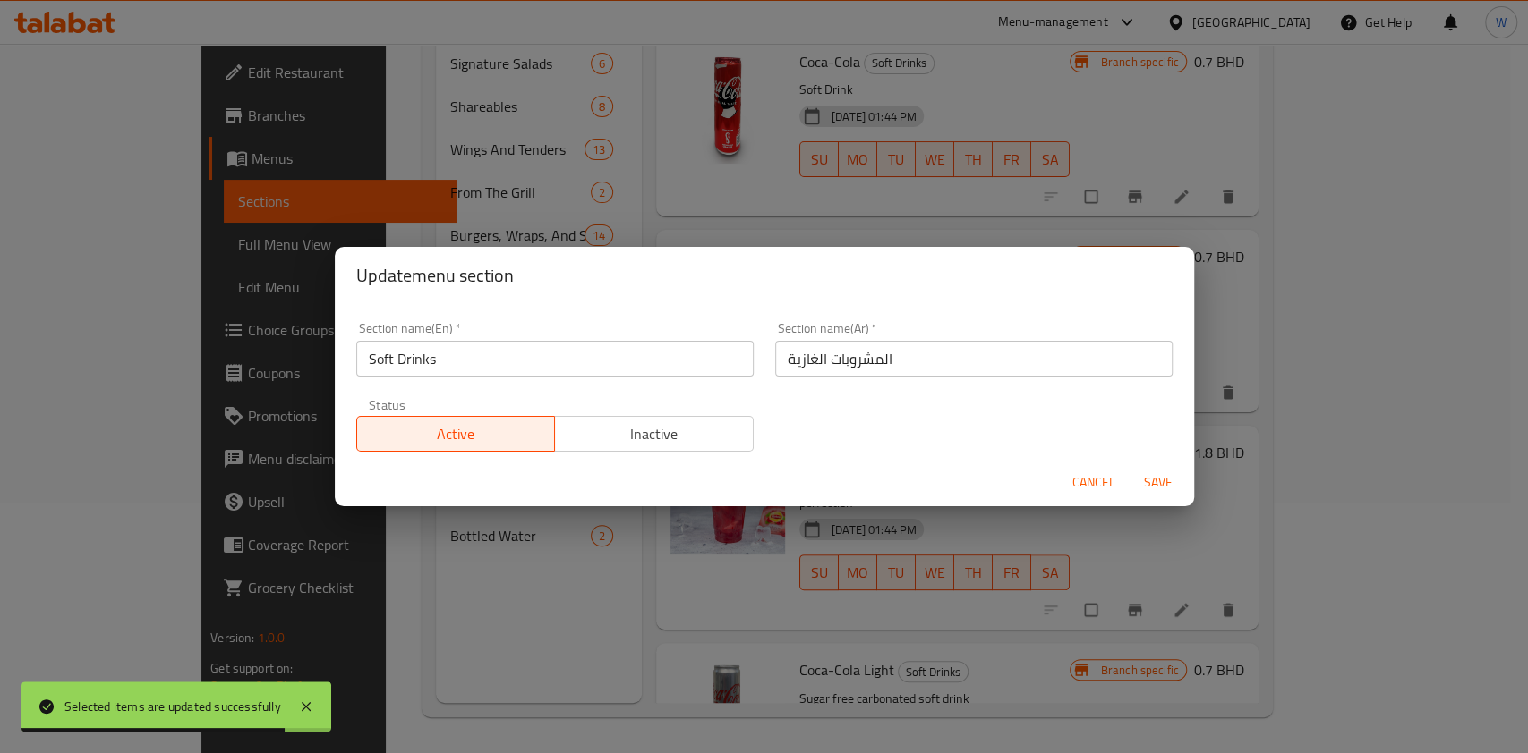
click at [479, 364] on input "Soft Drinks" at bounding box center [554, 359] width 397 height 36
paste input "Beverage"
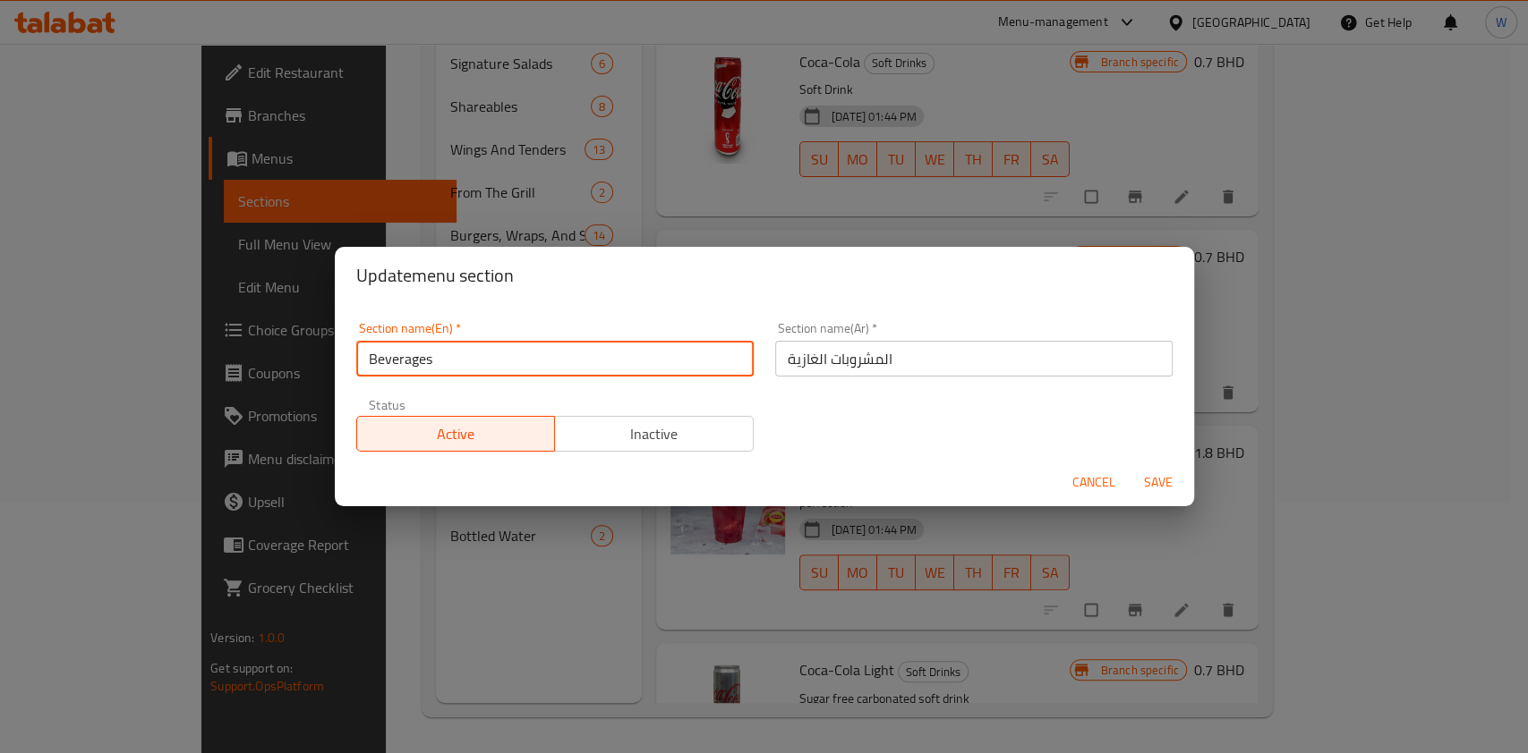
type input "Beverages"
click at [808, 357] on input "المشروبات الغازية" at bounding box center [973, 359] width 397 height 36
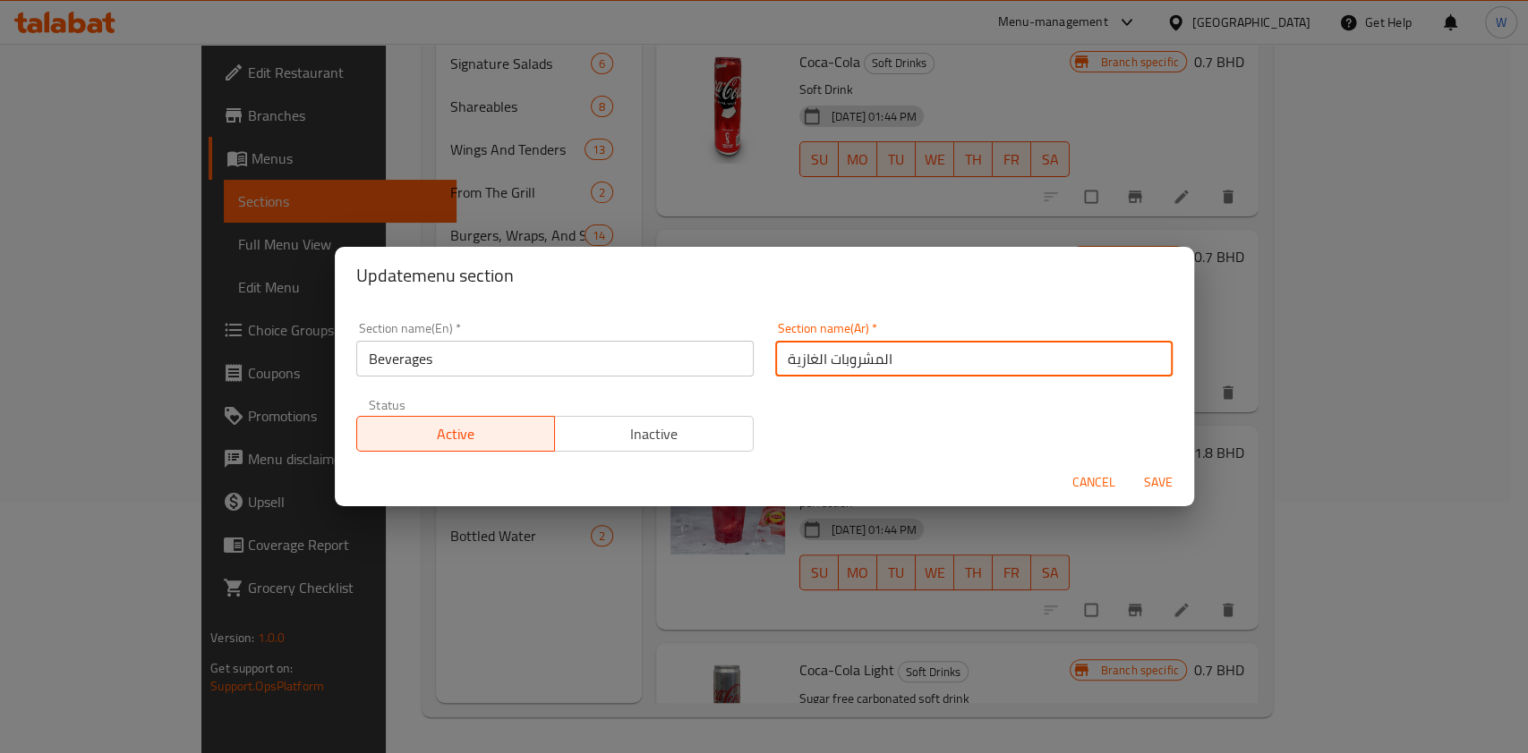
click at [808, 357] on input "المشروبات الغازية" at bounding box center [973, 359] width 397 height 36
click at [780, 366] on input "المشروبات الغازية" at bounding box center [973, 359] width 397 height 36
click at [807, 363] on input "المشروبات الغازية" at bounding box center [973, 359] width 397 height 36
click at [824, 354] on input "المشروبات الغازية" at bounding box center [973, 359] width 397 height 36
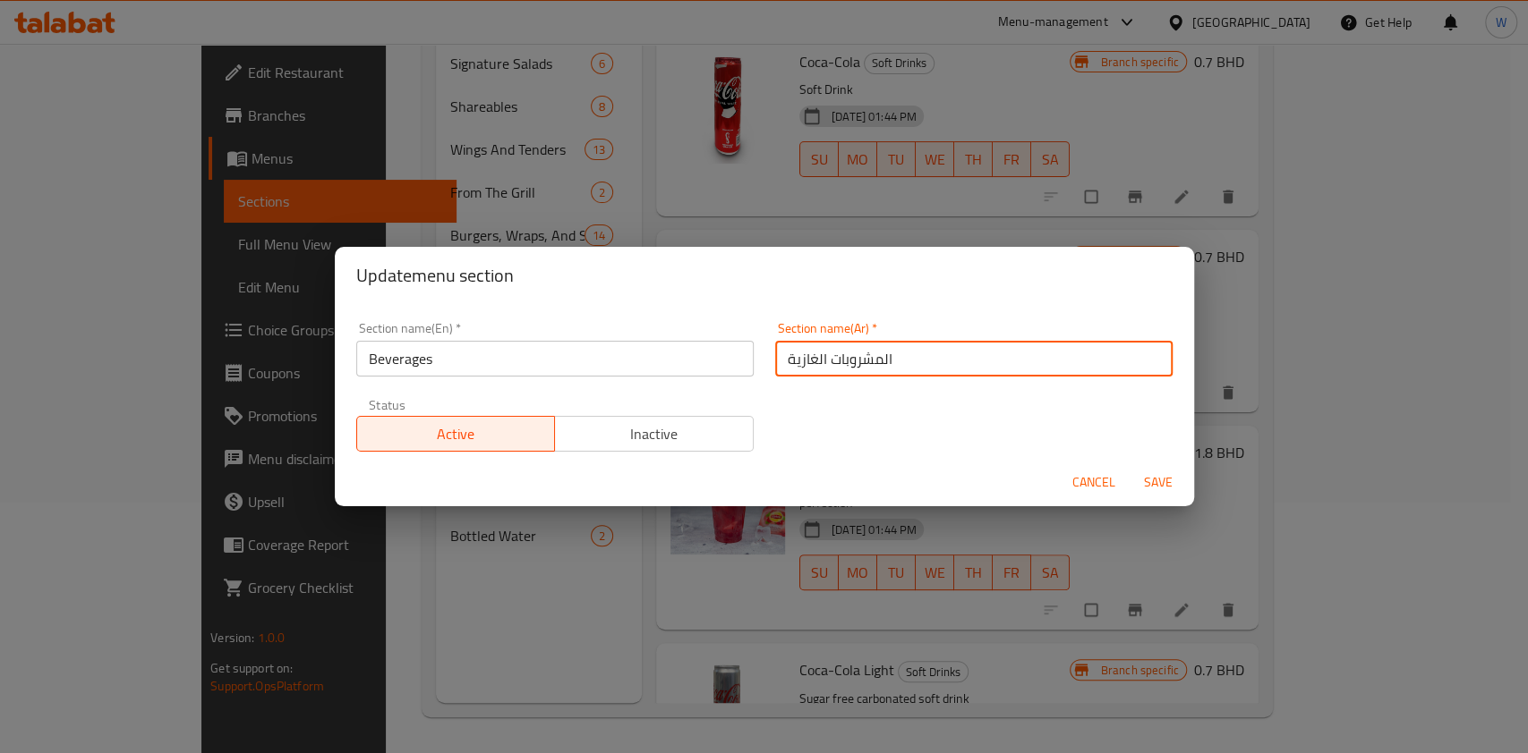
drag, startPoint x: 816, startPoint y: 359, endPoint x: 754, endPoint y: 360, distance: 61.8
click at [764, 359] on div "Section name(Ar)   * المشروبات الغازية Section name(Ar) *" at bounding box center [973, 349] width 419 height 76
type input "المشروبات"
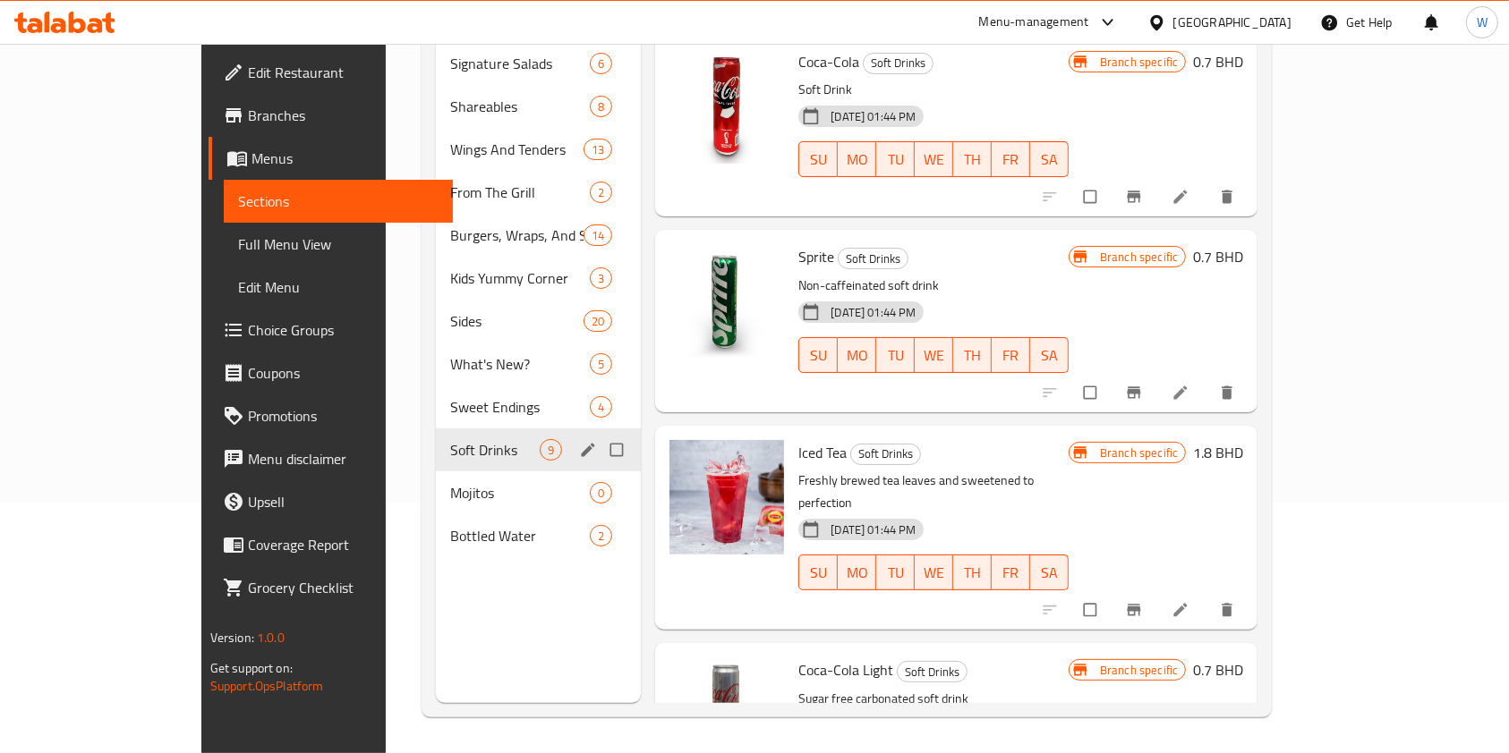
click at [600, 433] on input "Menu sections" at bounding box center [619, 450] width 38 height 34
checkbox input "true"
click at [579, 441] on icon "edit" at bounding box center [588, 450] width 18 height 18
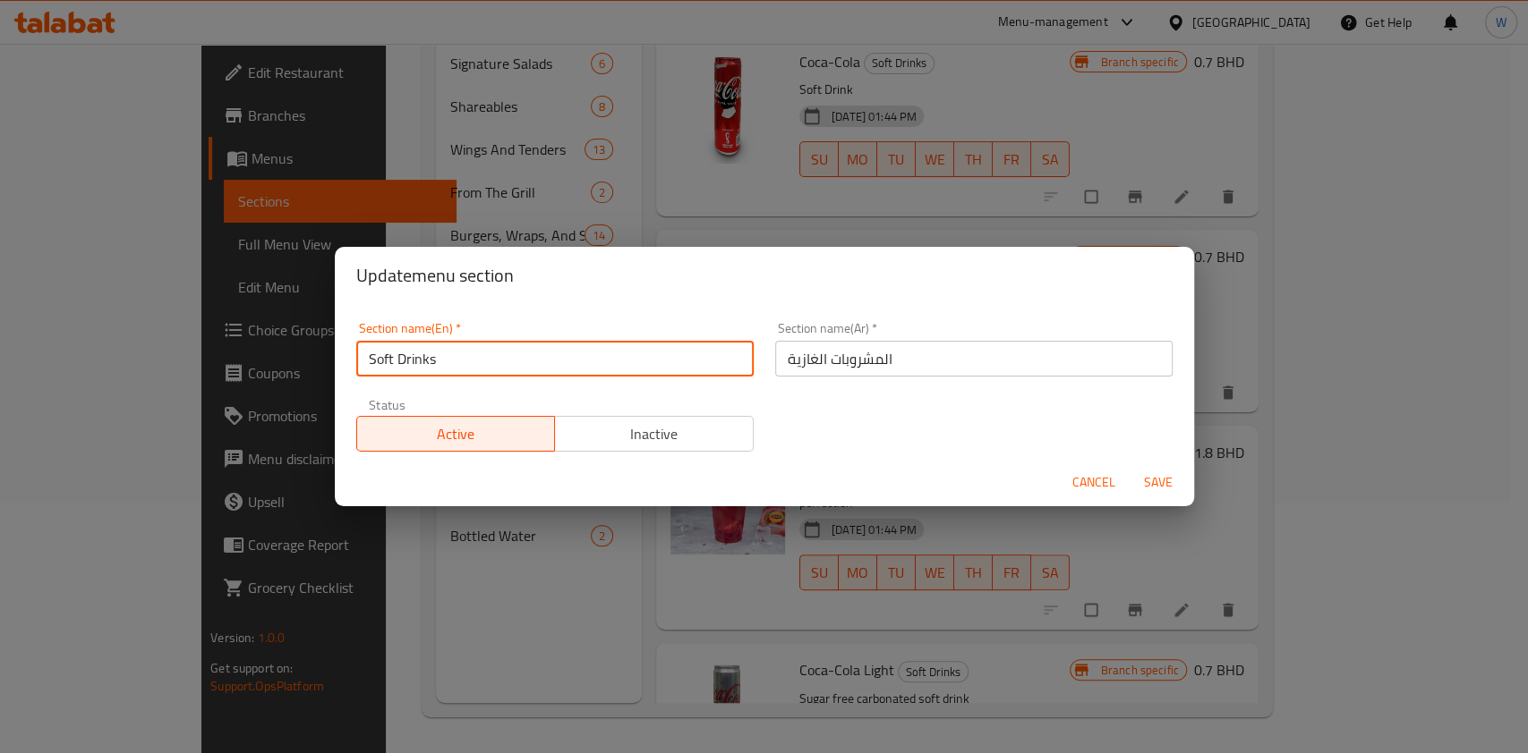
click at [473, 341] on input "Soft Drinks" at bounding box center [554, 359] width 397 height 36
click at [469, 353] on input "Soft Drinks" at bounding box center [554, 359] width 397 height 36
paste input "Beverage"
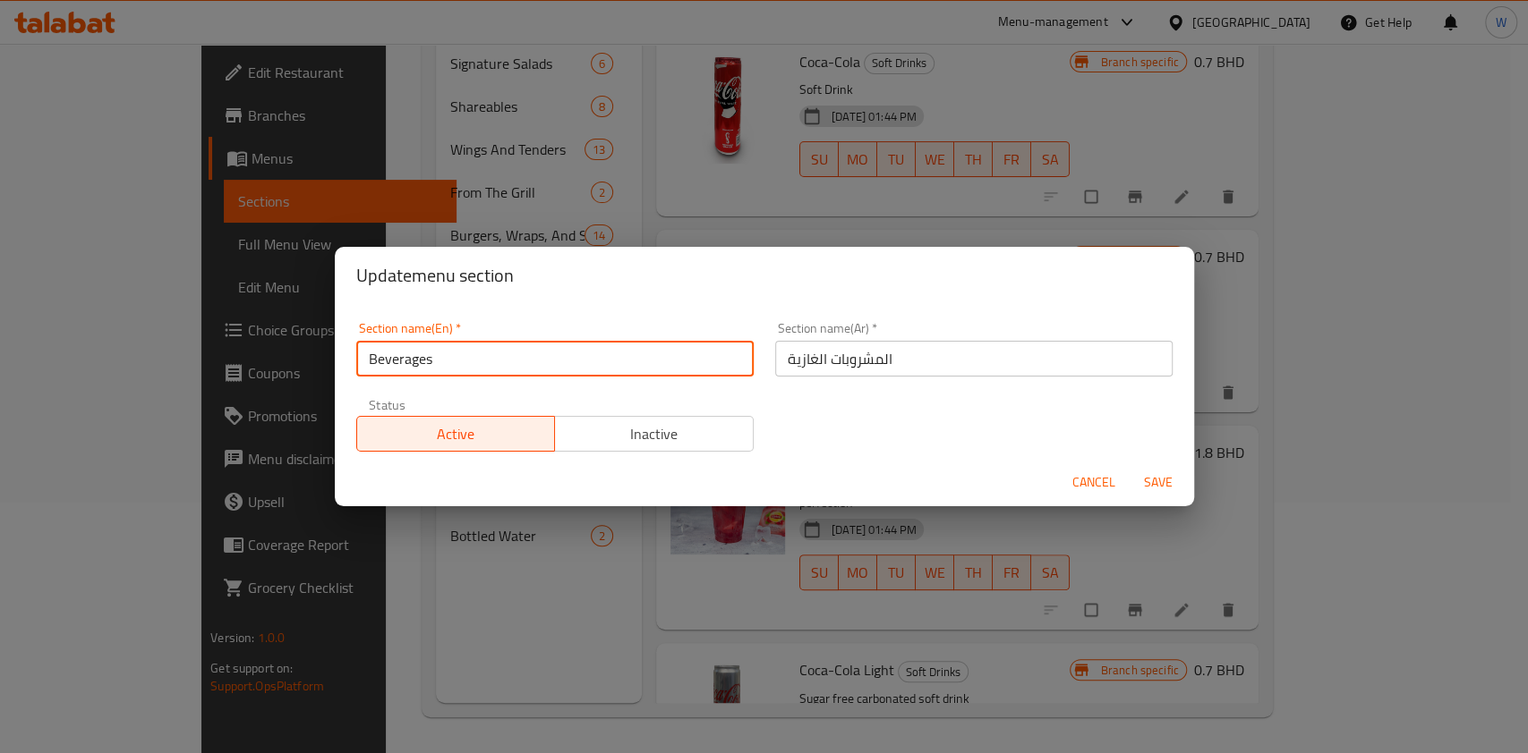
type input "Beverages"
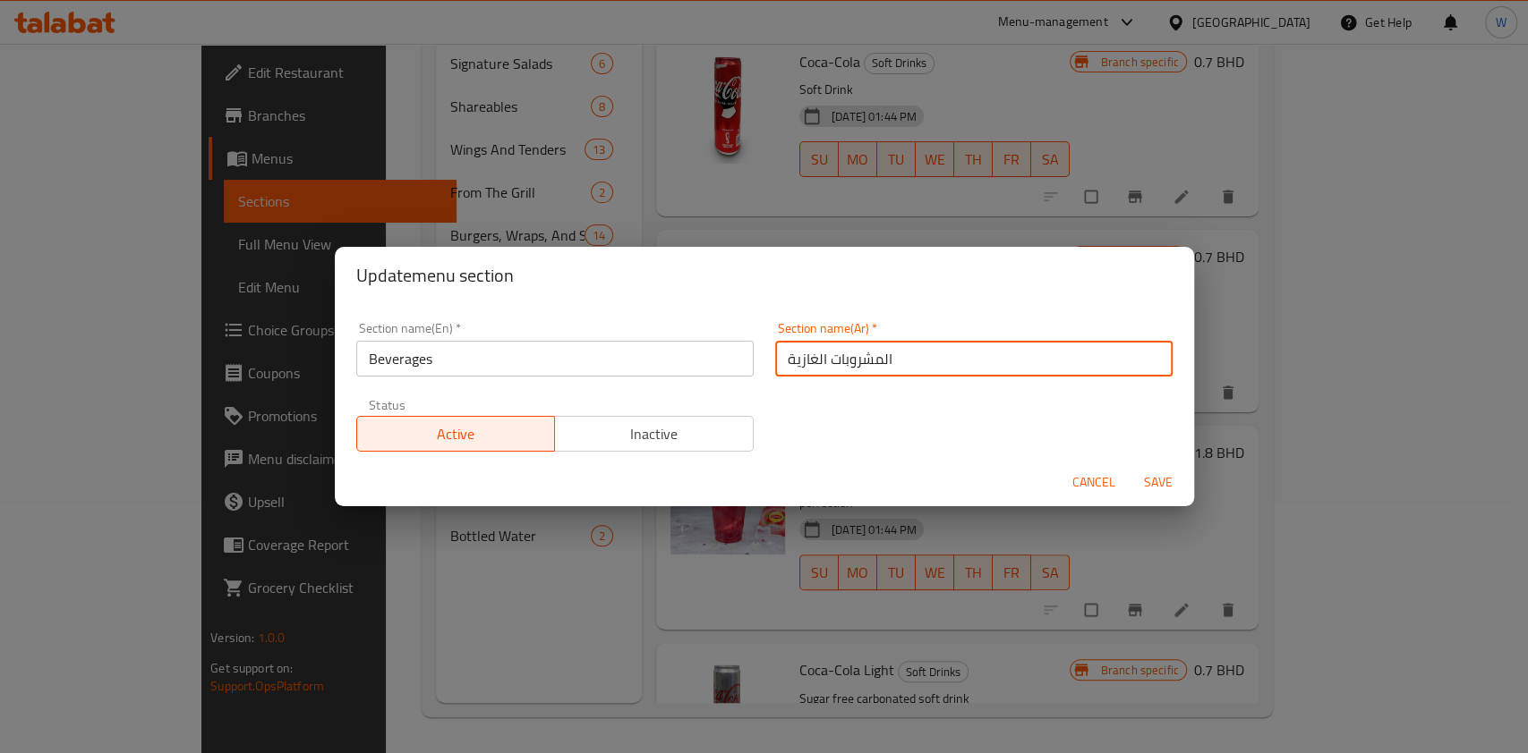
drag, startPoint x: 824, startPoint y: 361, endPoint x: 813, endPoint y: 360, distance: 11.7
click at [813, 360] on input "المشروبات الغازية" at bounding box center [973, 359] width 397 height 36
click at [810, 360] on input "المشروبات الغازية" at bounding box center [973, 359] width 397 height 36
drag, startPoint x: 816, startPoint y: 358, endPoint x: 733, endPoint y: 363, distance: 83.4
click at [736, 362] on div "Section name(En)   * Beverages Section name(En) * Section name(Ar)   * المشروبا…" at bounding box center [764, 386] width 838 height 151
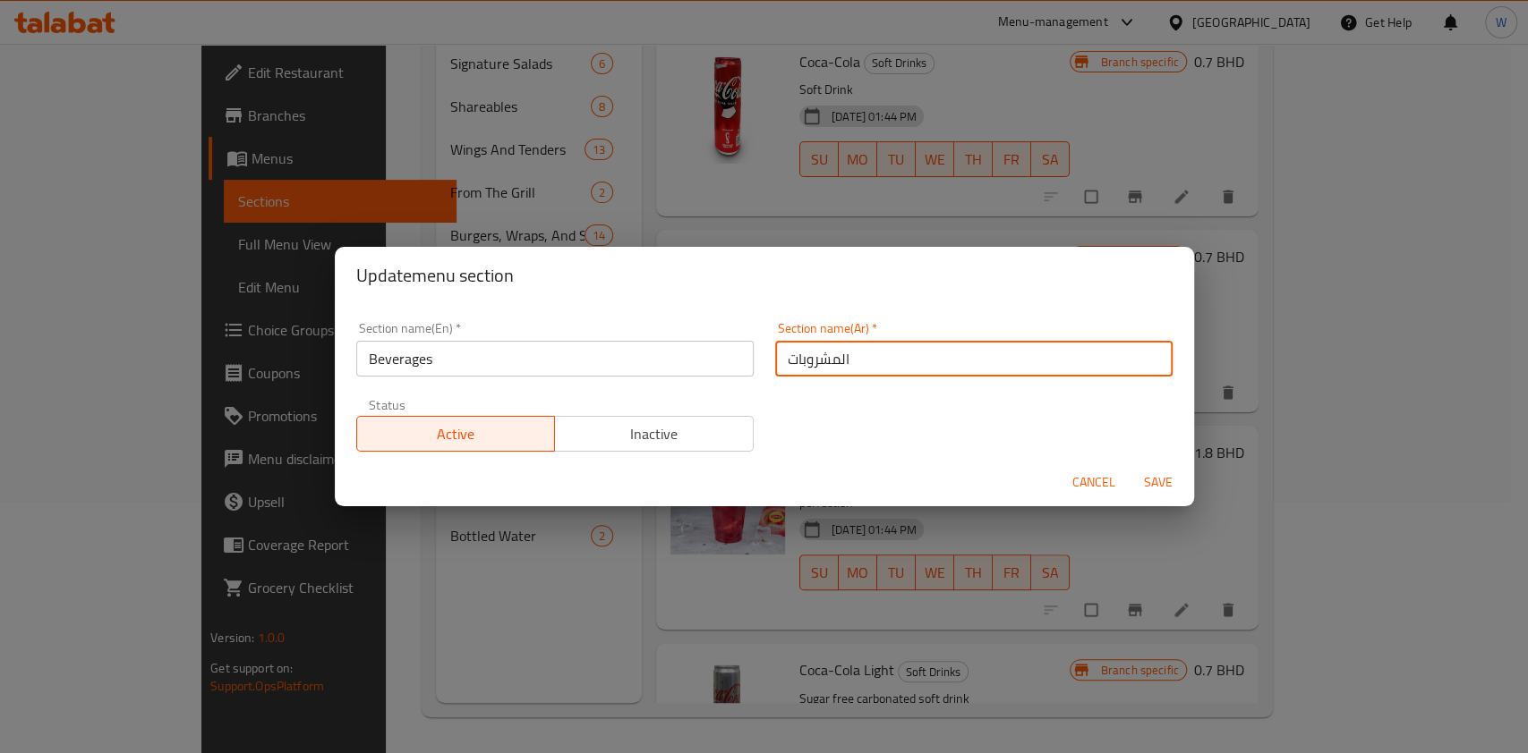
type input "المشروبات"
click at [1145, 473] on span "Save" at bounding box center [1157, 483] width 43 height 22
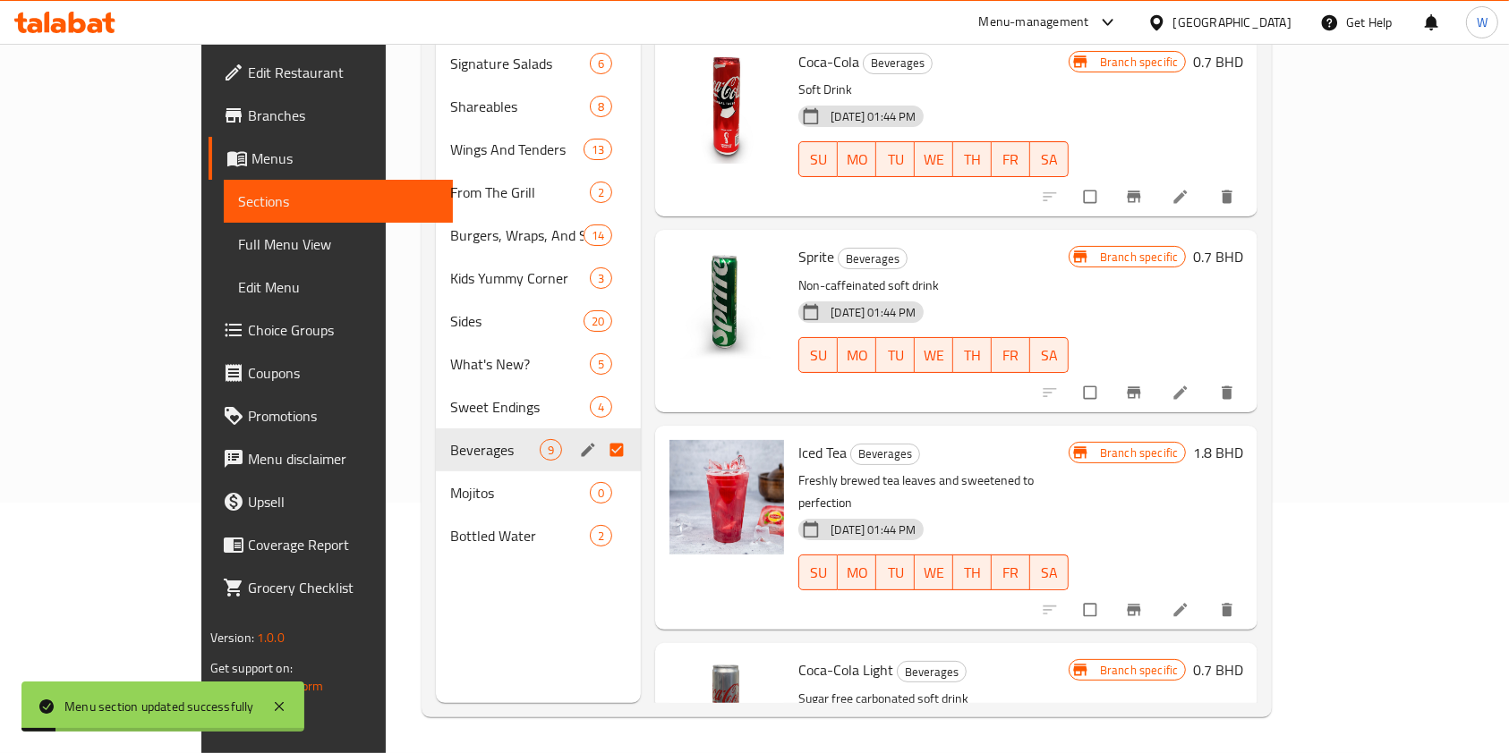
click at [494, 609] on div "Menu sections 1 Signature Salads 6 Shareables 8 Wings And Tenders 13 From The G…" at bounding box center [539, 326] width 206 height 753
click at [600, 476] on input "Menu sections" at bounding box center [619, 493] width 38 height 34
checkbox input "true"
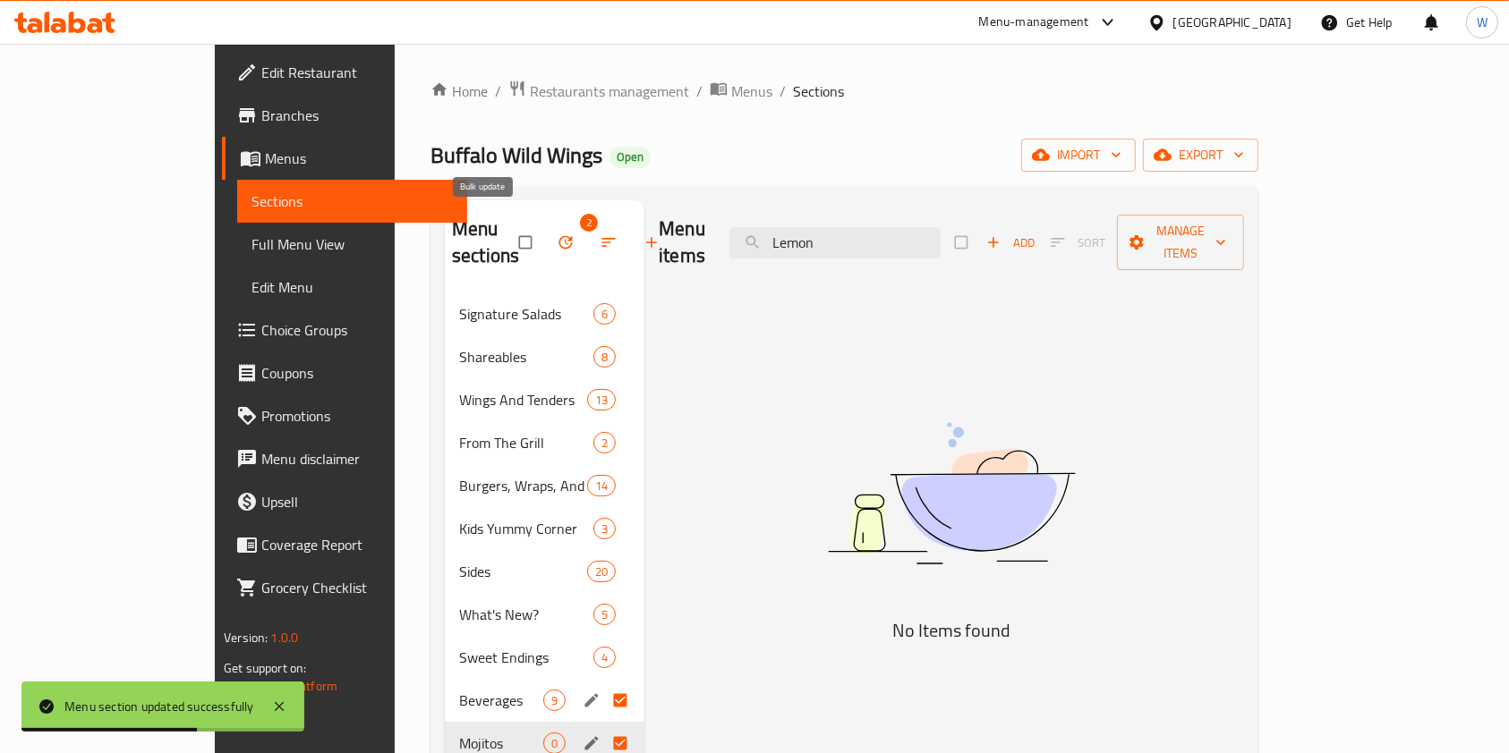
click at [557, 234] on span "button" at bounding box center [567, 243] width 21 height 18
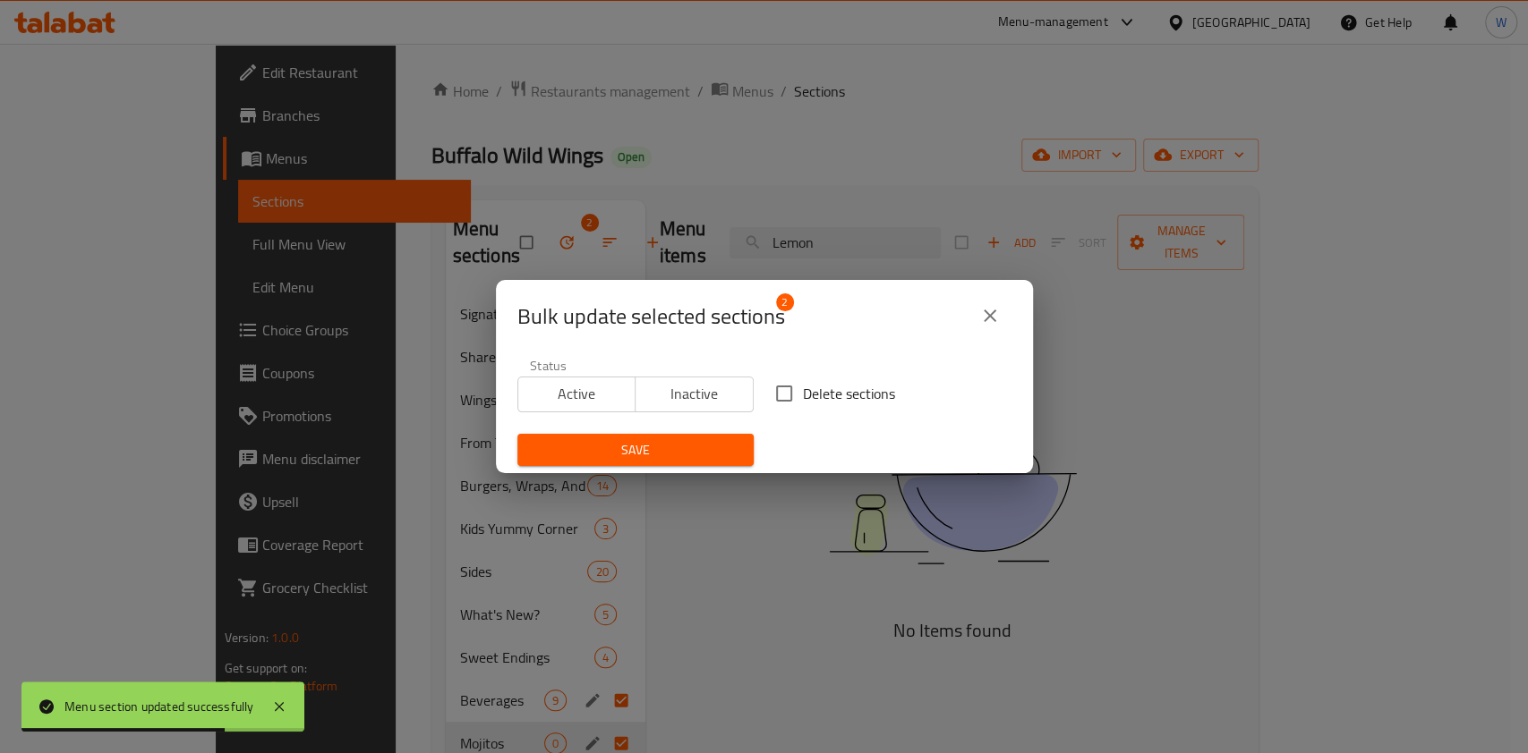
click at [823, 379] on label "Delete sections" at bounding box center [830, 394] width 130 height 38
click at [803, 379] on input "Delete sections" at bounding box center [784, 394] width 38 height 38
checkbox input "true"
click at [680, 447] on span "Save" at bounding box center [636, 450] width 208 height 22
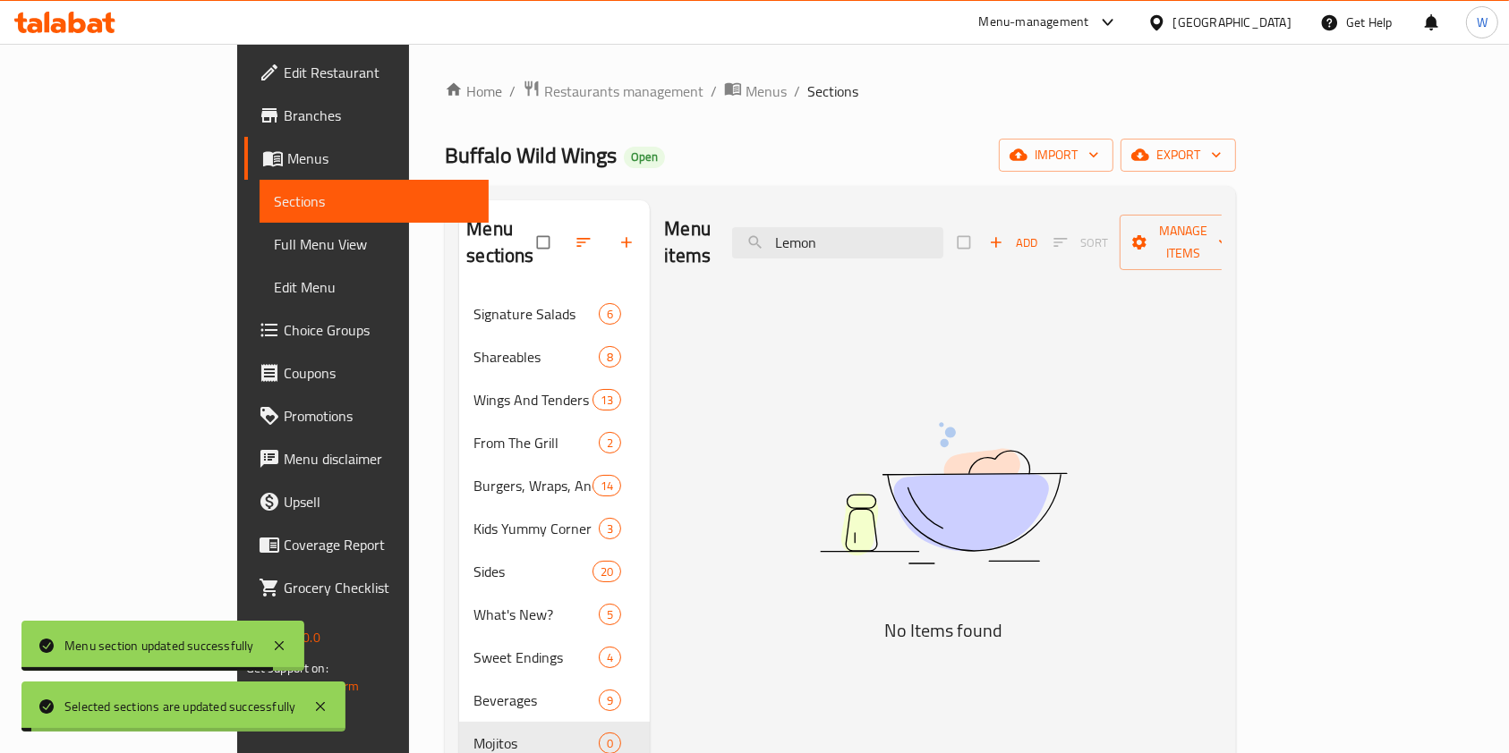
click at [739, 557] on div "Menu items Lemon Add Sort Manage items No Items found" at bounding box center [936, 576] width 572 height 753
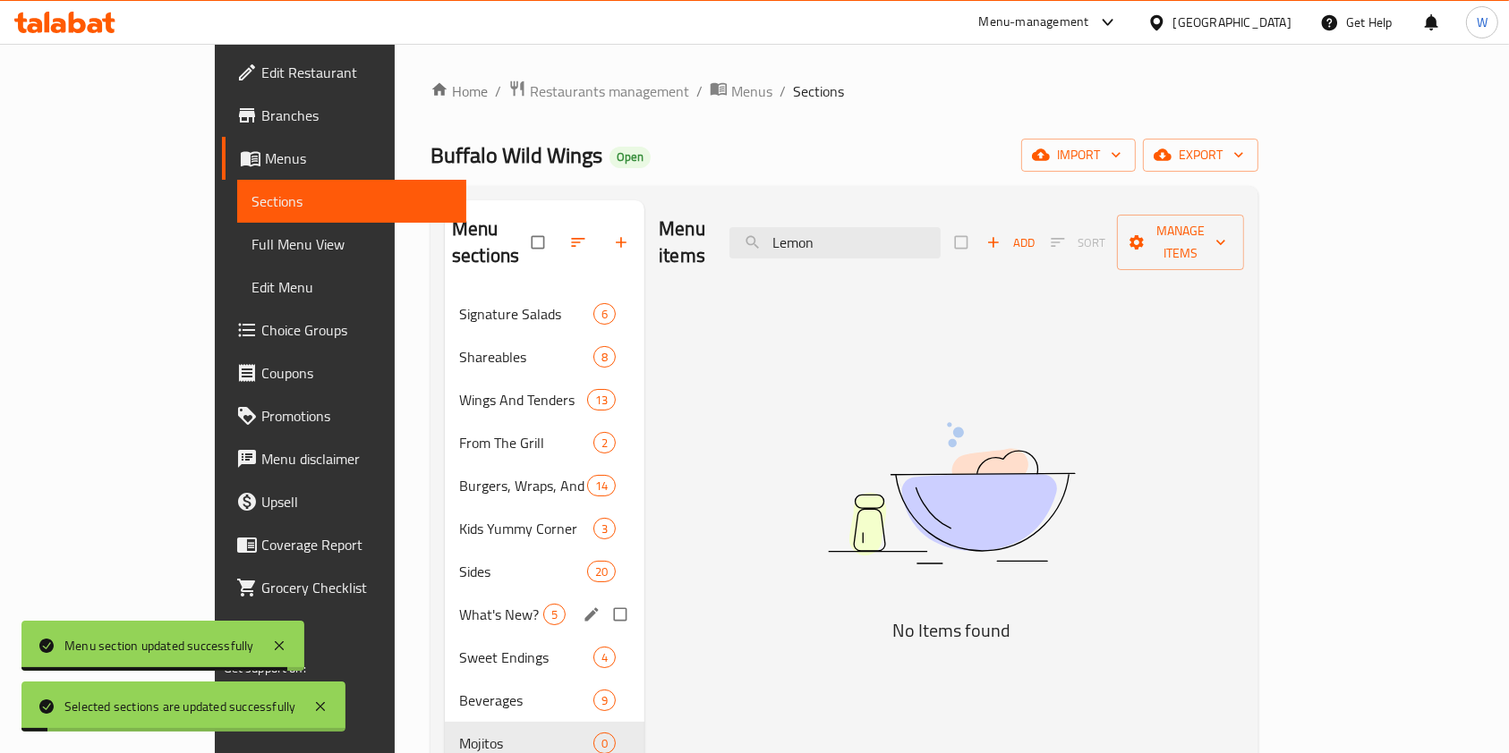
scroll to position [238, 0]
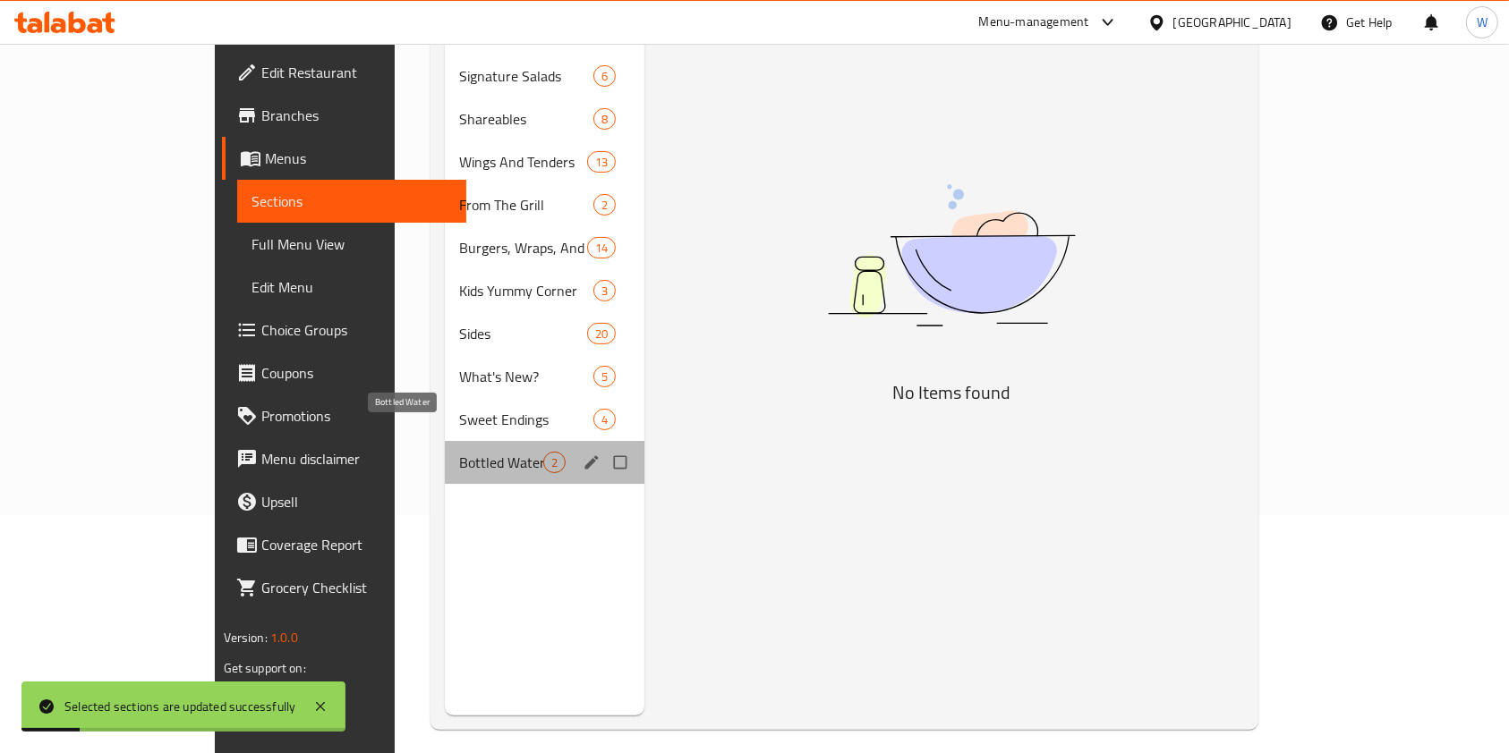
click at [459, 452] on span "Bottled Water" at bounding box center [501, 462] width 84 height 21
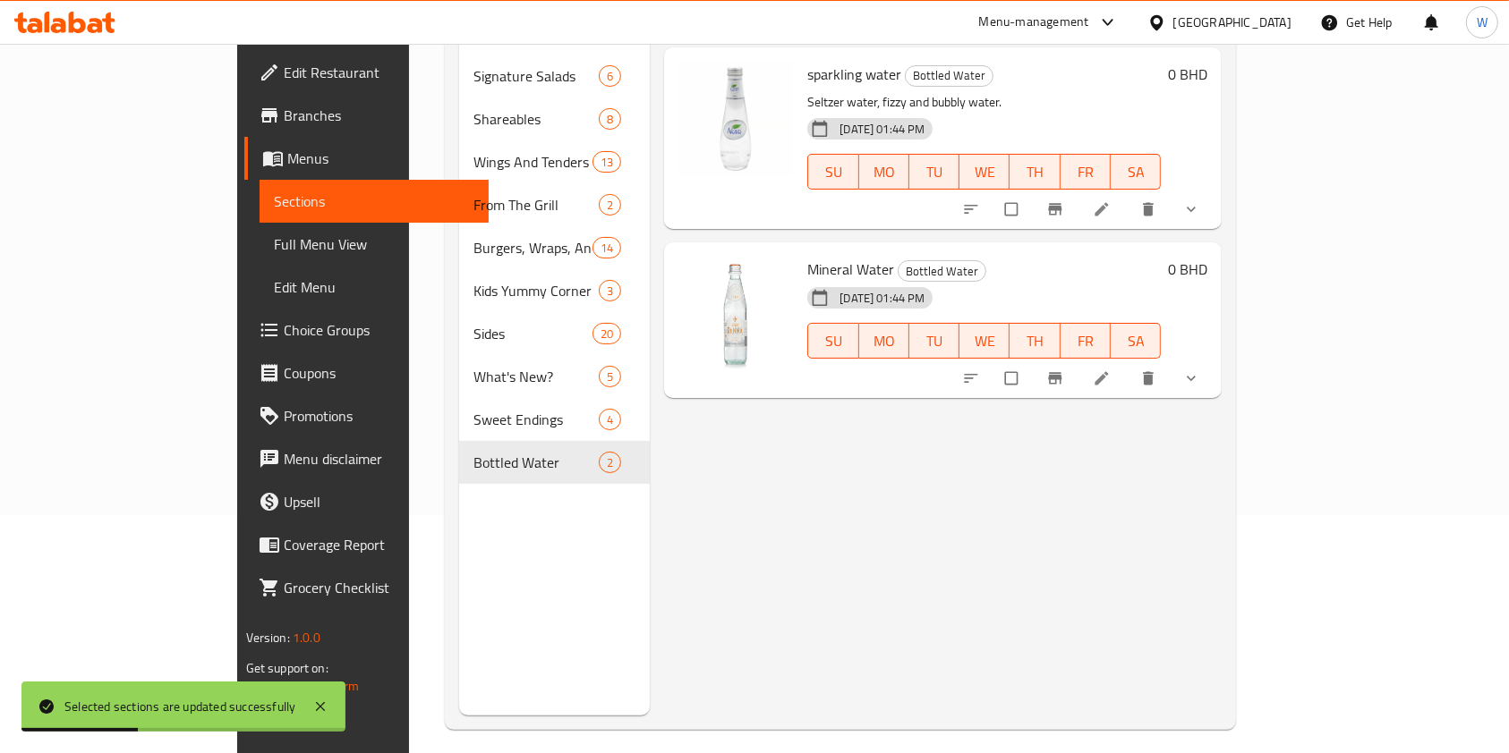
click at [742, 490] on div "Menu items Lemon Add Sort Manage items sparkling water Bottled Water Seltzer wa…" at bounding box center [936, 338] width 572 height 753
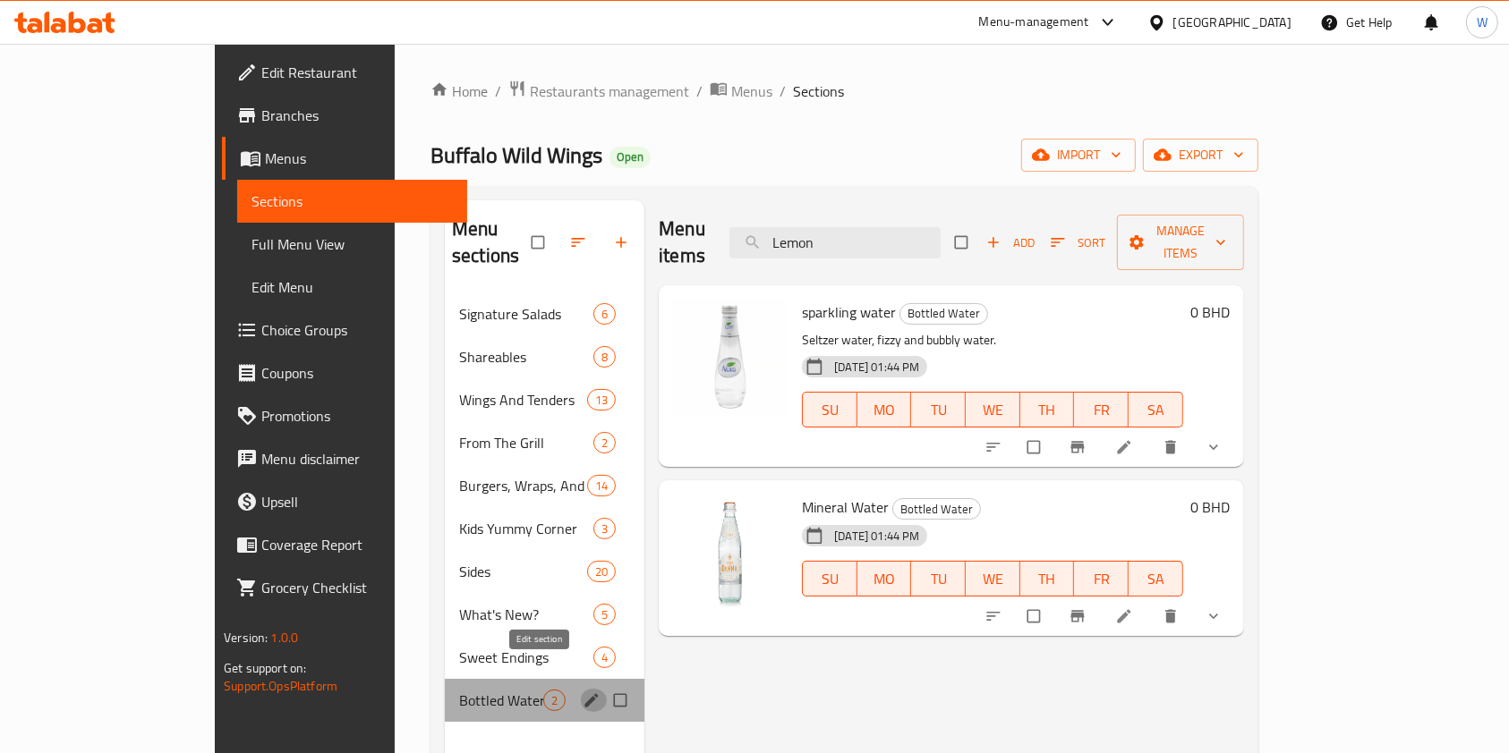
click at [583, 692] on icon "edit" at bounding box center [592, 701] width 18 height 18
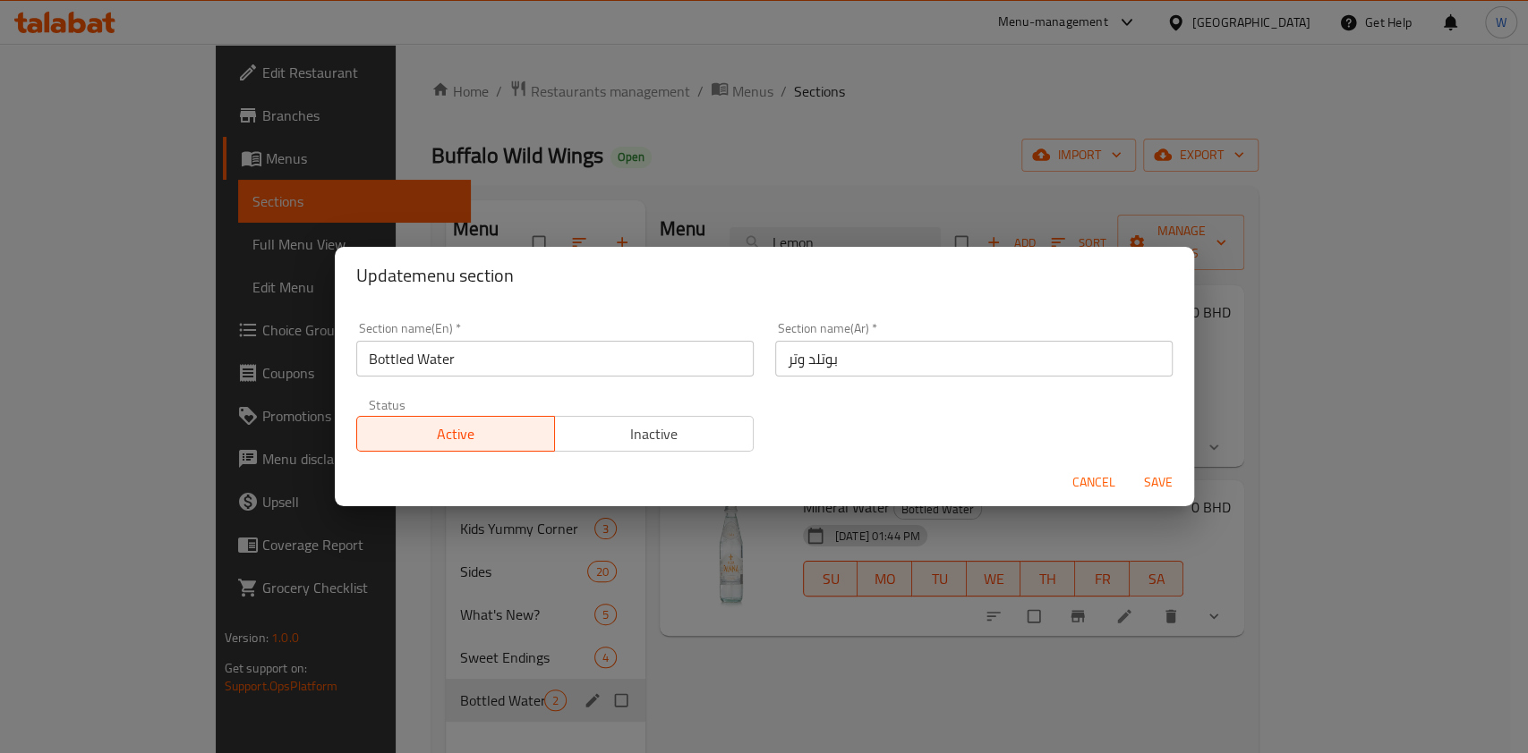
click at [501, 365] on input "Bottled Water" at bounding box center [554, 359] width 397 height 36
paste input "everages"
type input "Beverages"
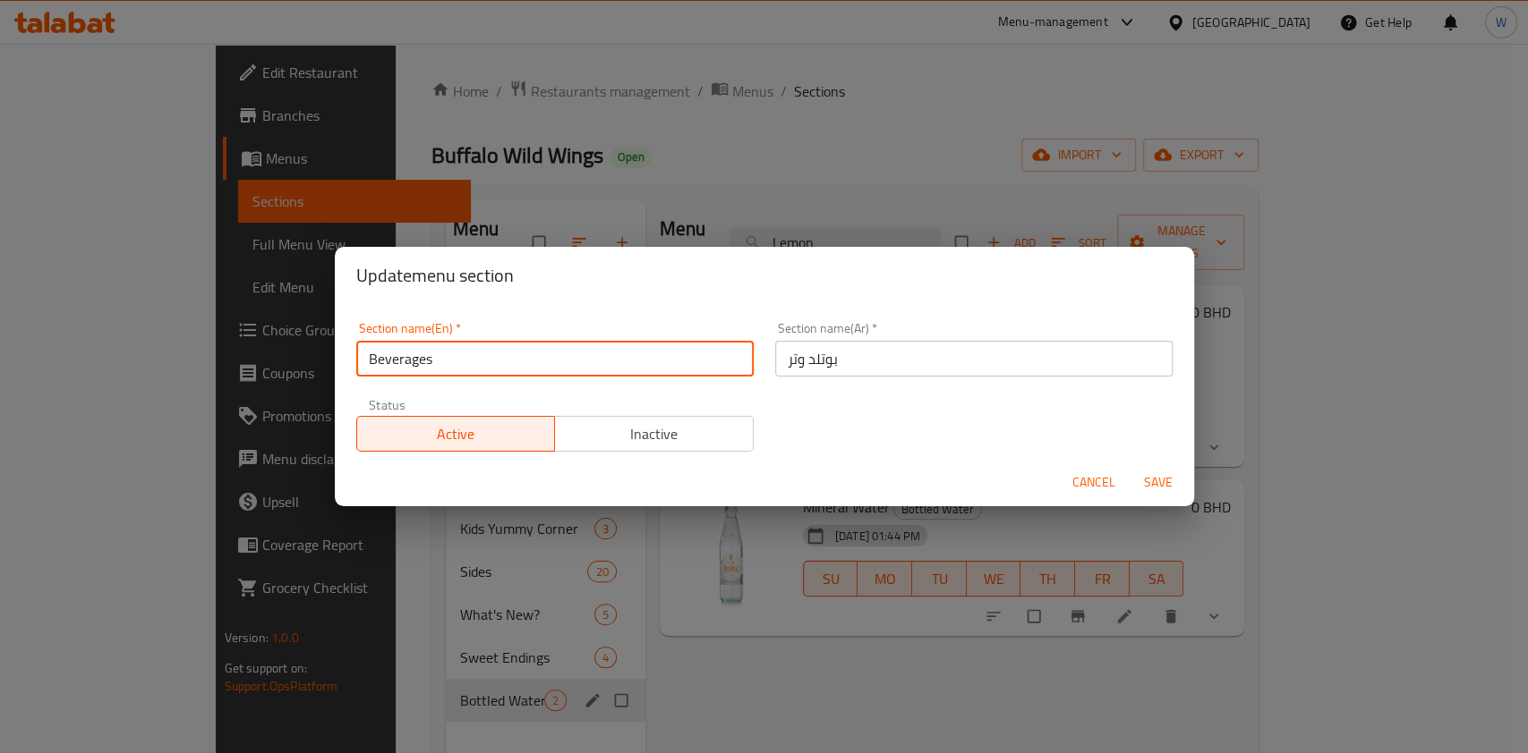
click at [970, 340] on div "Section name(Ar)   * بوتلد وتر Section name(Ar) *" at bounding box center [973, 349] width 397 height 55
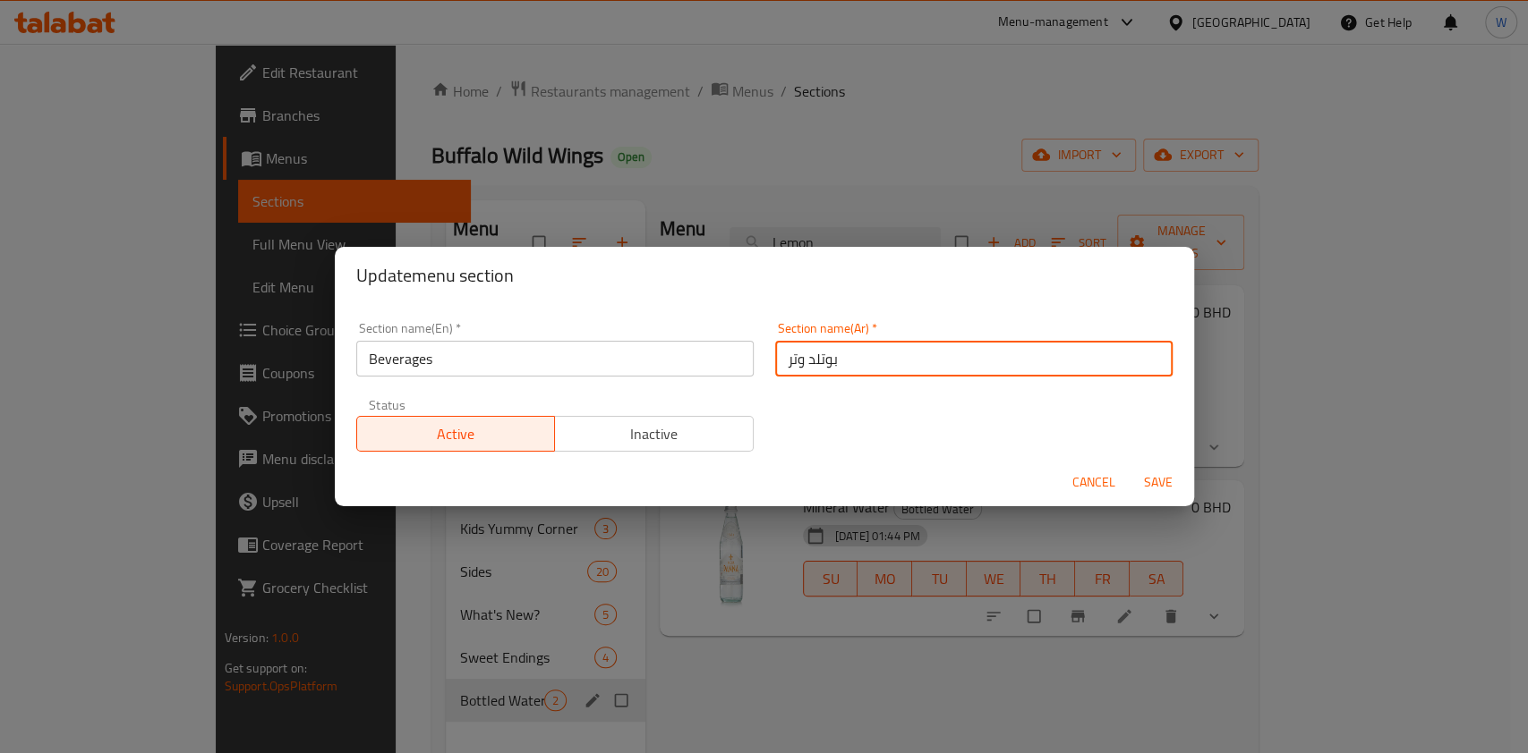
drag, startPoint x: 970, startPoint y: 340, endPoint x: 959, endPoint y: 351, distance: 15.2
click at [970, 341] on input "بوتلد وتر" at bounding box center [973, 359] width 397 height 36
click at [958, 354] on input "بوتلد وتر" at bounding box center [973, 359] width 397 height 36
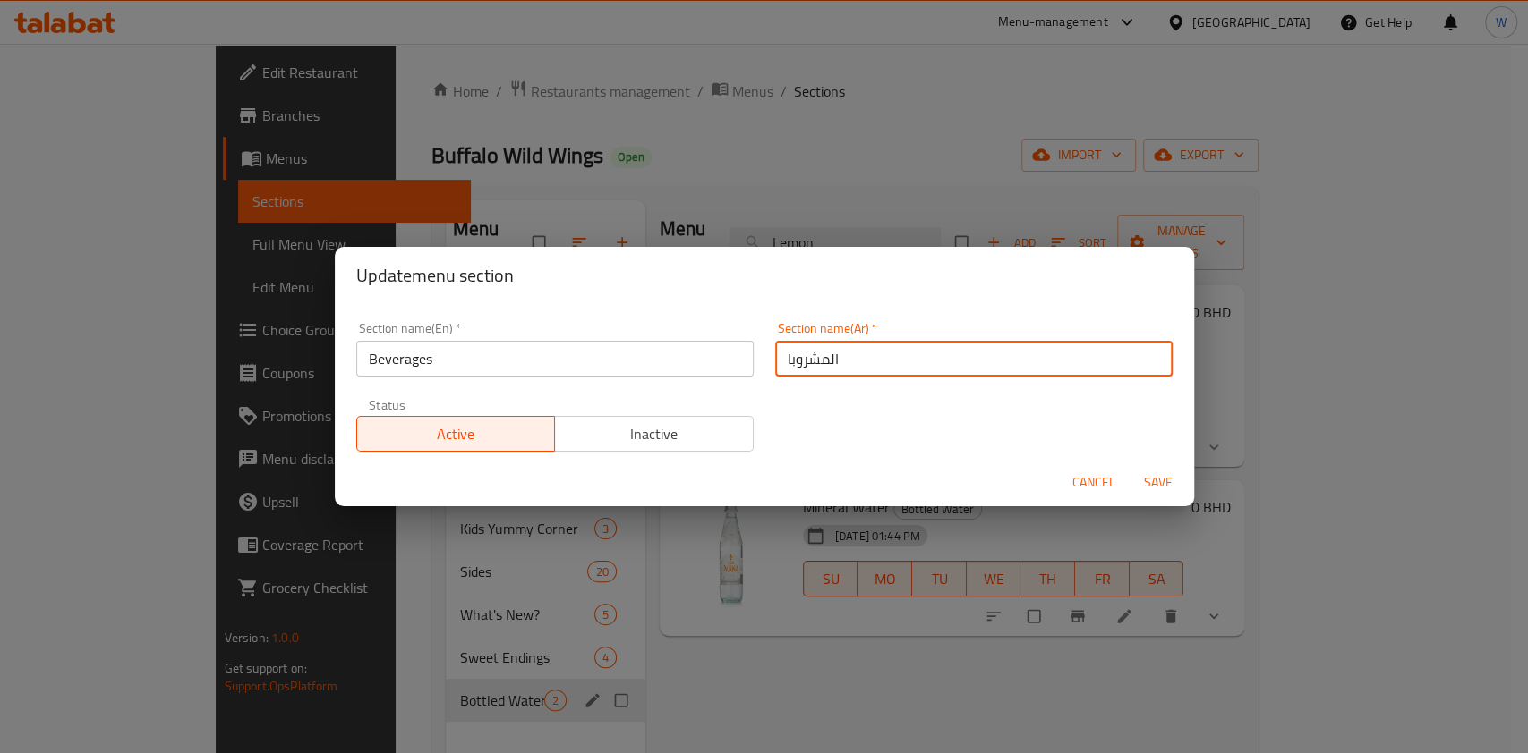
type input "المشروبات"
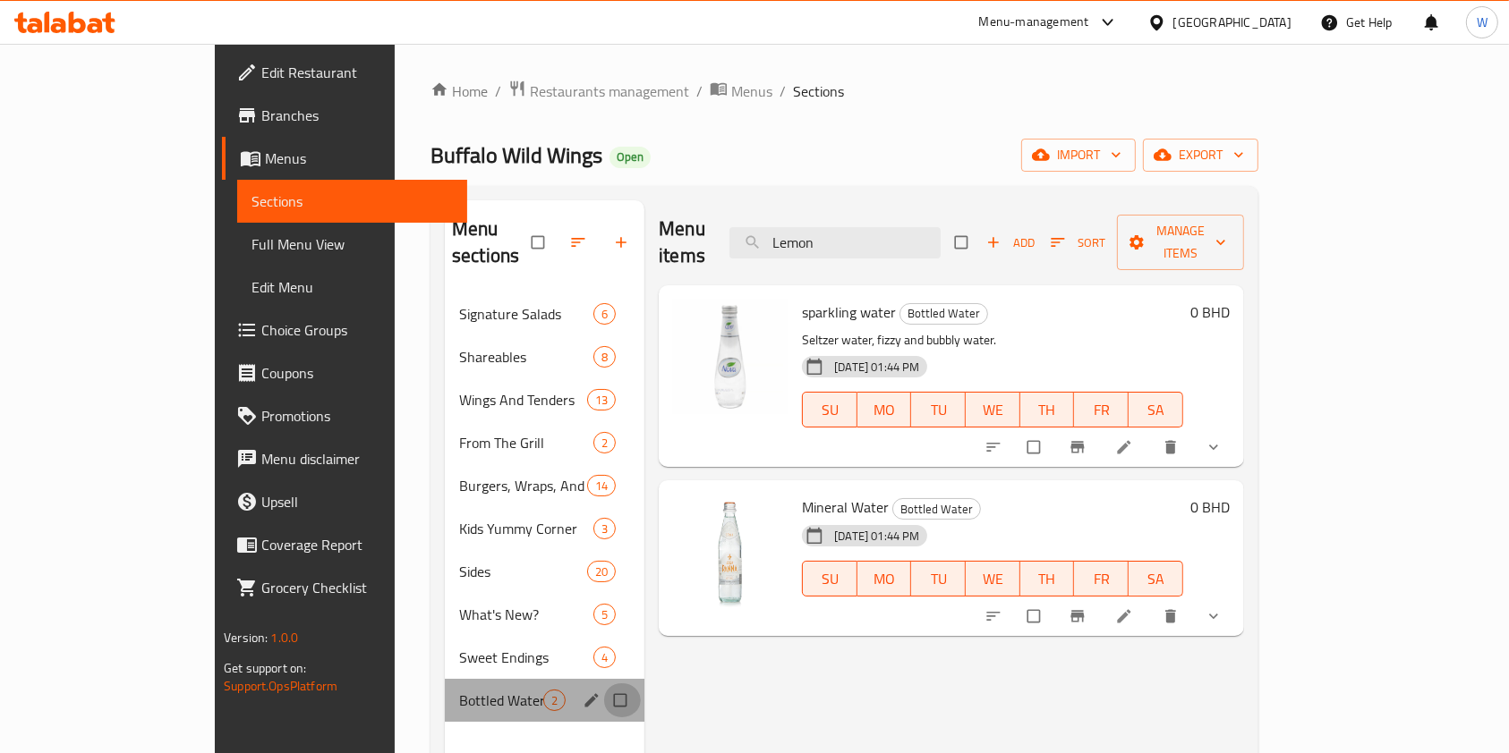
click at [603, 684] on input "Menu sections" at bounding box center [622, 701] width 38 height 34
checkbox input "true"
click at [585, 694] on icon "edit" at bounding box center [591, 700] width 13 height 13
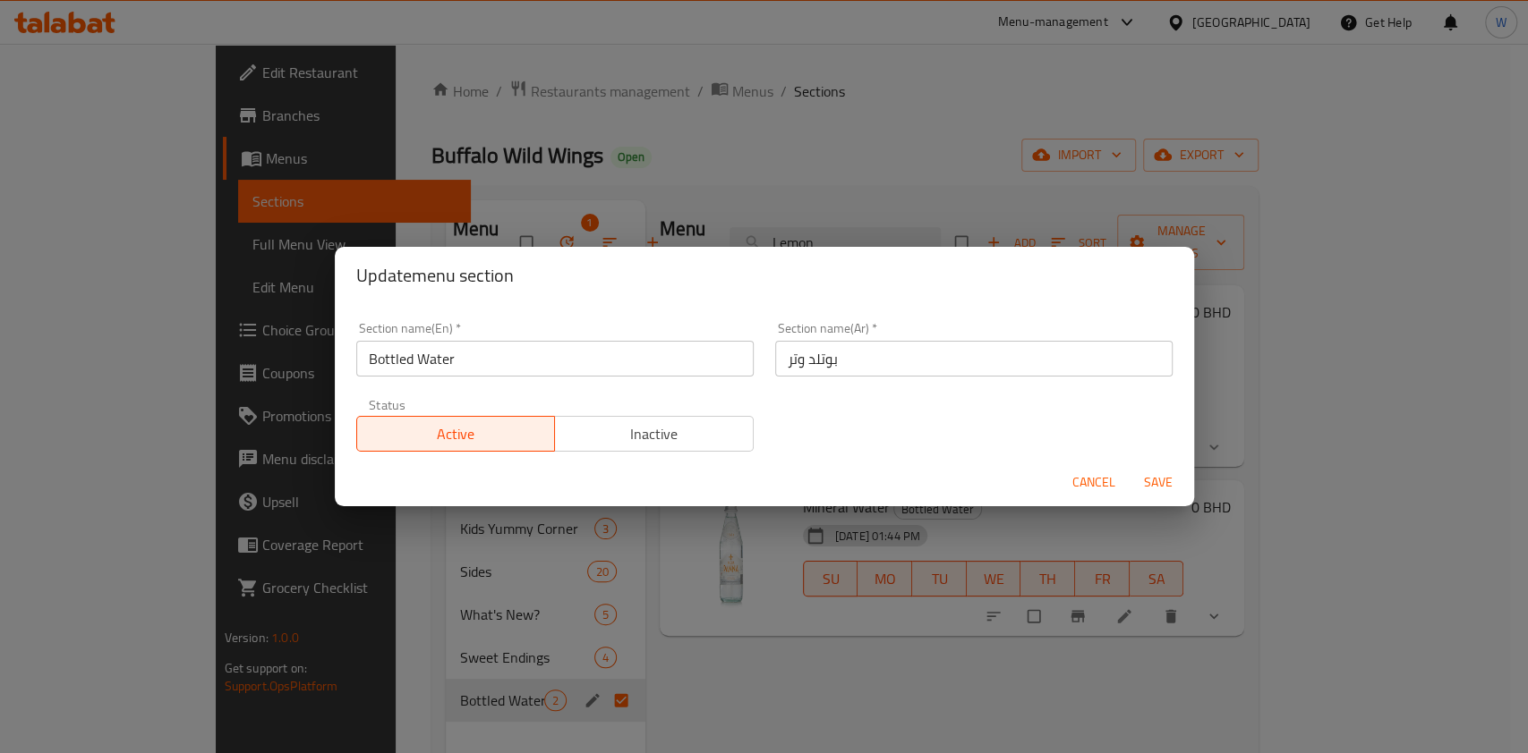
click at [846, 381] on div "Section name(Ar)   * بوتلد وتر Section name(Ar) *" at bounding box center [973, 349] width 419 height 76
click at [850, 371] on input "بوتلد وتر" at bounding box center [973, 359] width 397 height 36
click at [899, 375] on input "بوتلد وتر" at bounding box center [973, 359] width 397 height 36
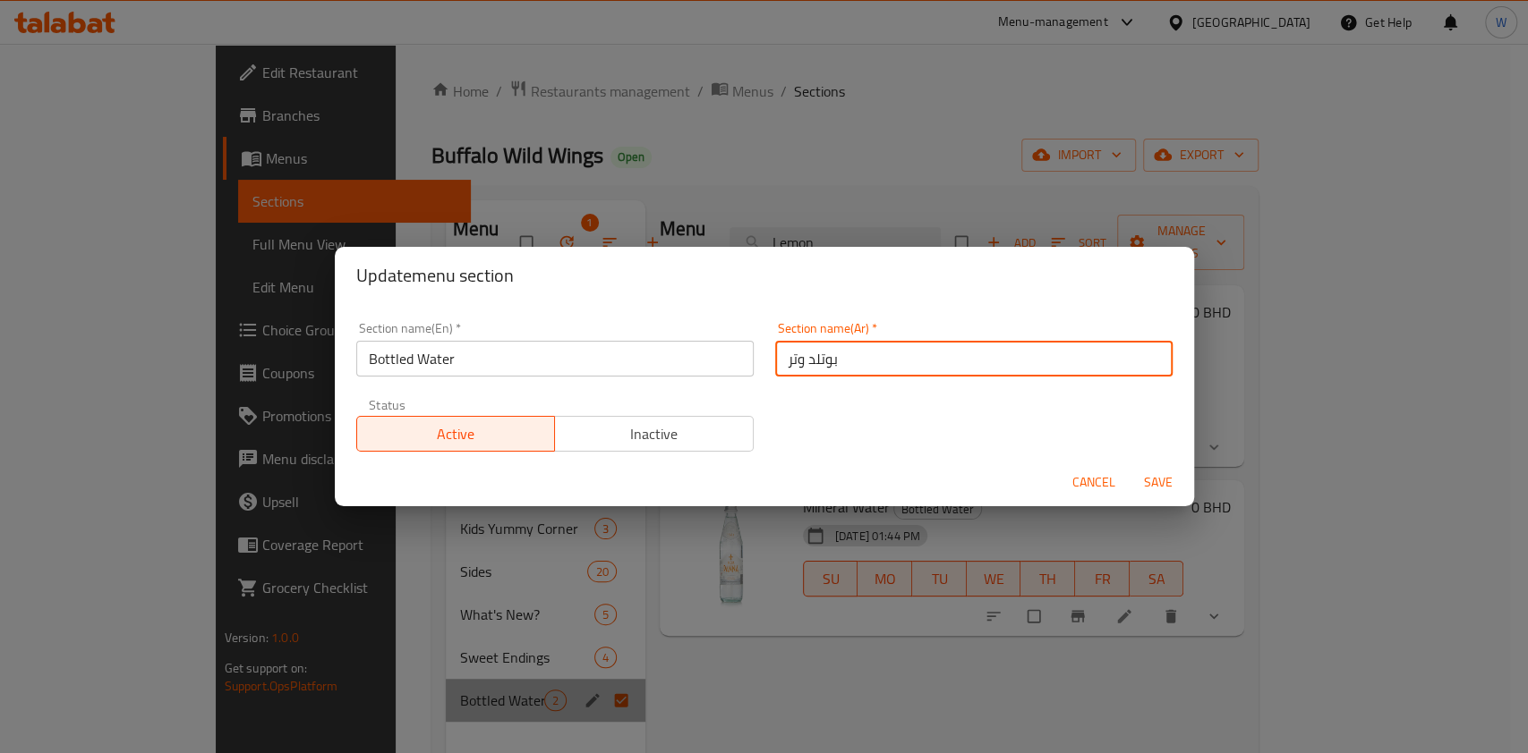
click at [899, 375] on input "بوتلد وتر" at bounding box center [973, 359] width 397 height 36
type input "المشروبات"
click at [689, 356] on input "Bottled Water" at bounding box center [554, 359] width 397 height 36
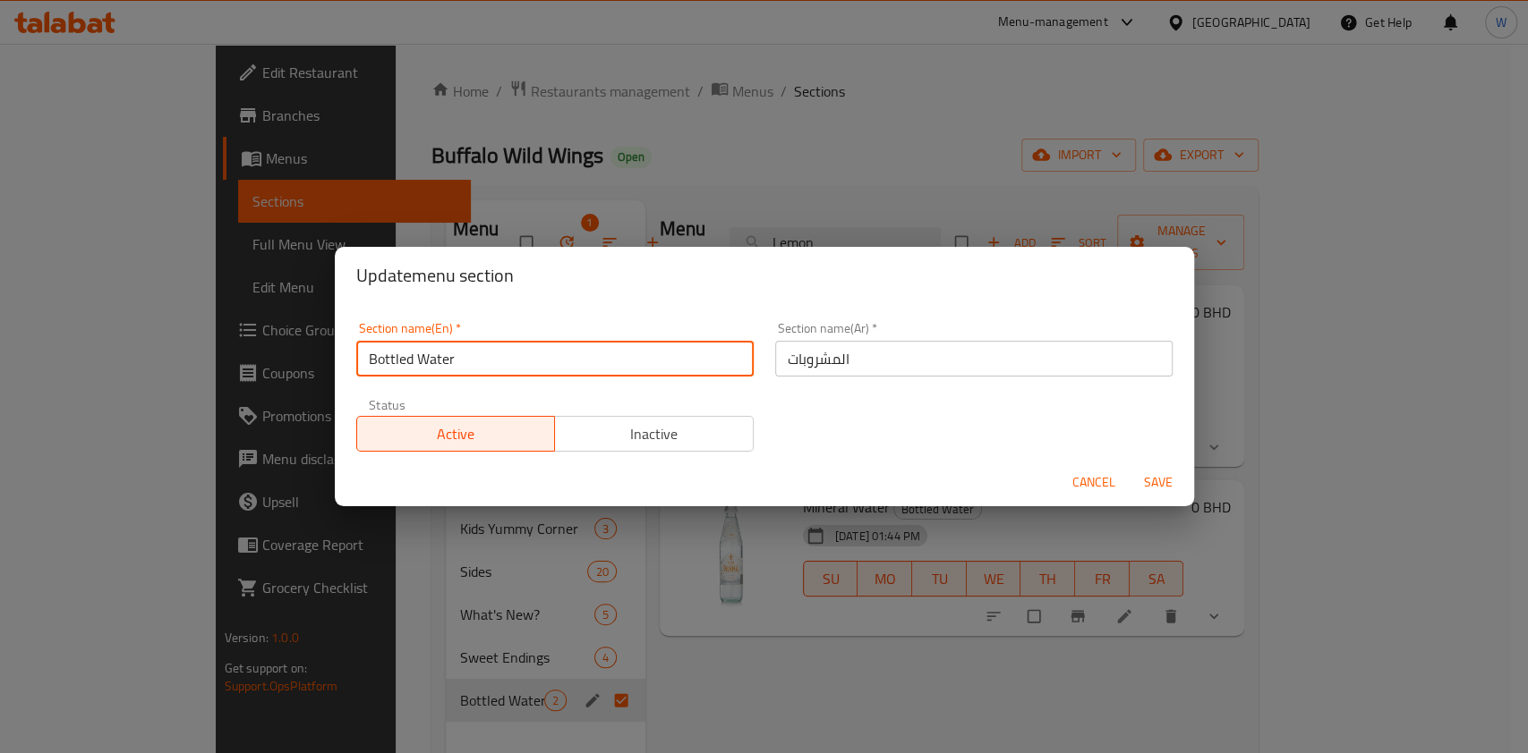
click at [689, 356] on input "Bottled Water" at bounding box center [554, 359] width 397 height 36
paste input "everages"
type input "Beverages"
click at [1167, 472] on span "Save" at bounding box center [1157, 483] width 43 height 22
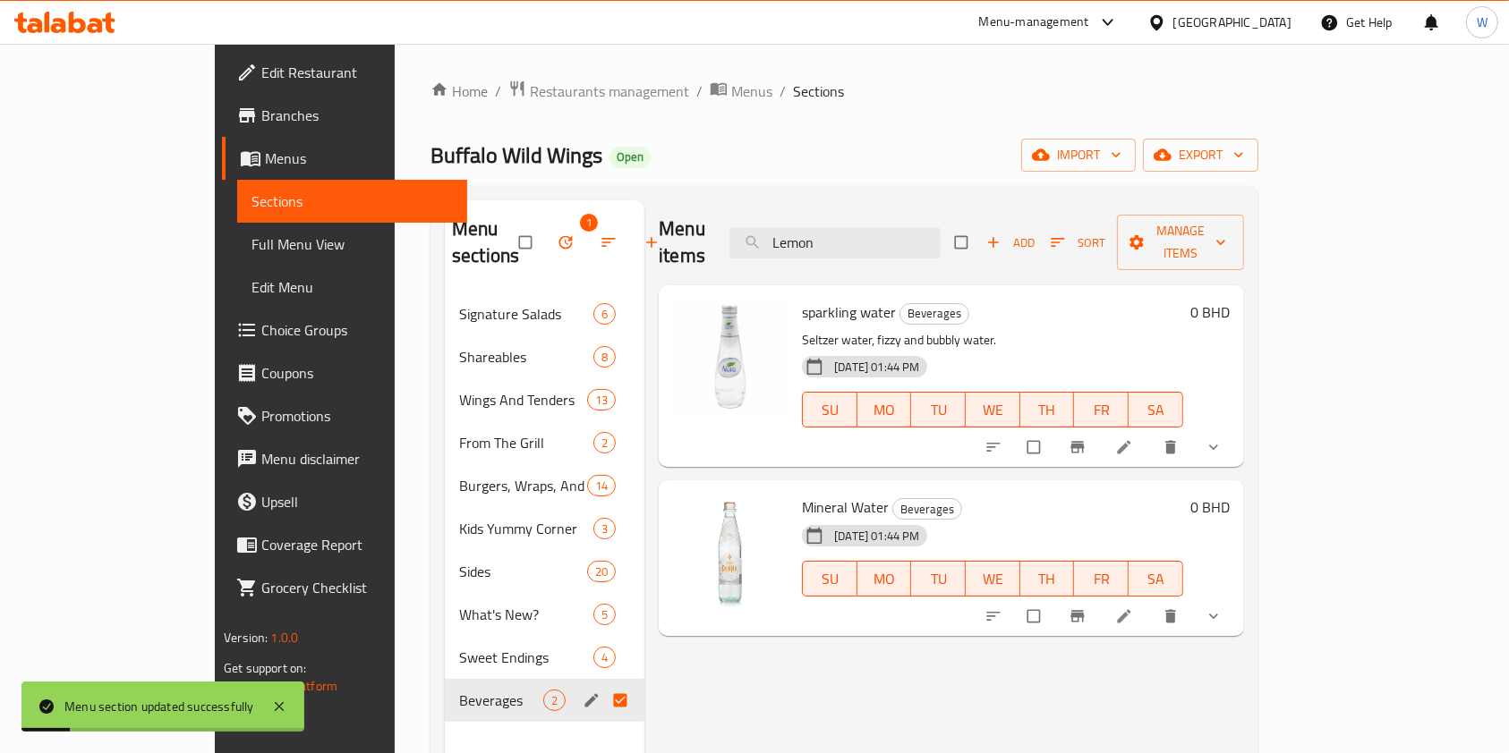
click at [931, 677] on div "Menu items Lemon Add Sort Manage items sparkling water Beverages Seltzer water,…" at bounding box center [944, 576] width 600 height 753
click at [1039, 241] on button "Add" at bounding box center [1010, 243] width 57 height 28
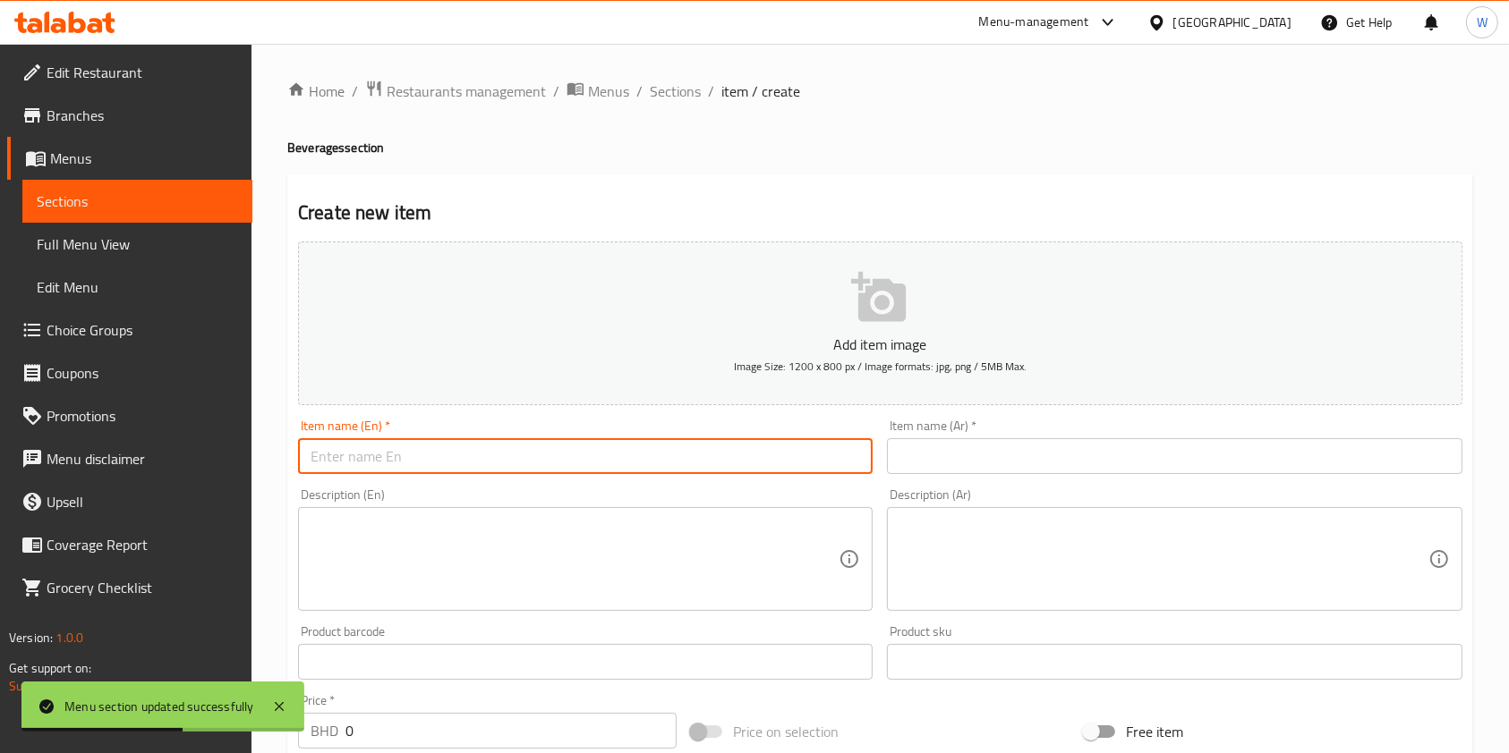
click at [687, 446] on input "text" at bounding box center [585, 456] width 575 height 36
paste input "Coca Cola"
type input "Coca Cola"
click at [994, 457] on input "text" at bounding box center [1174, 456] width 575 height 36
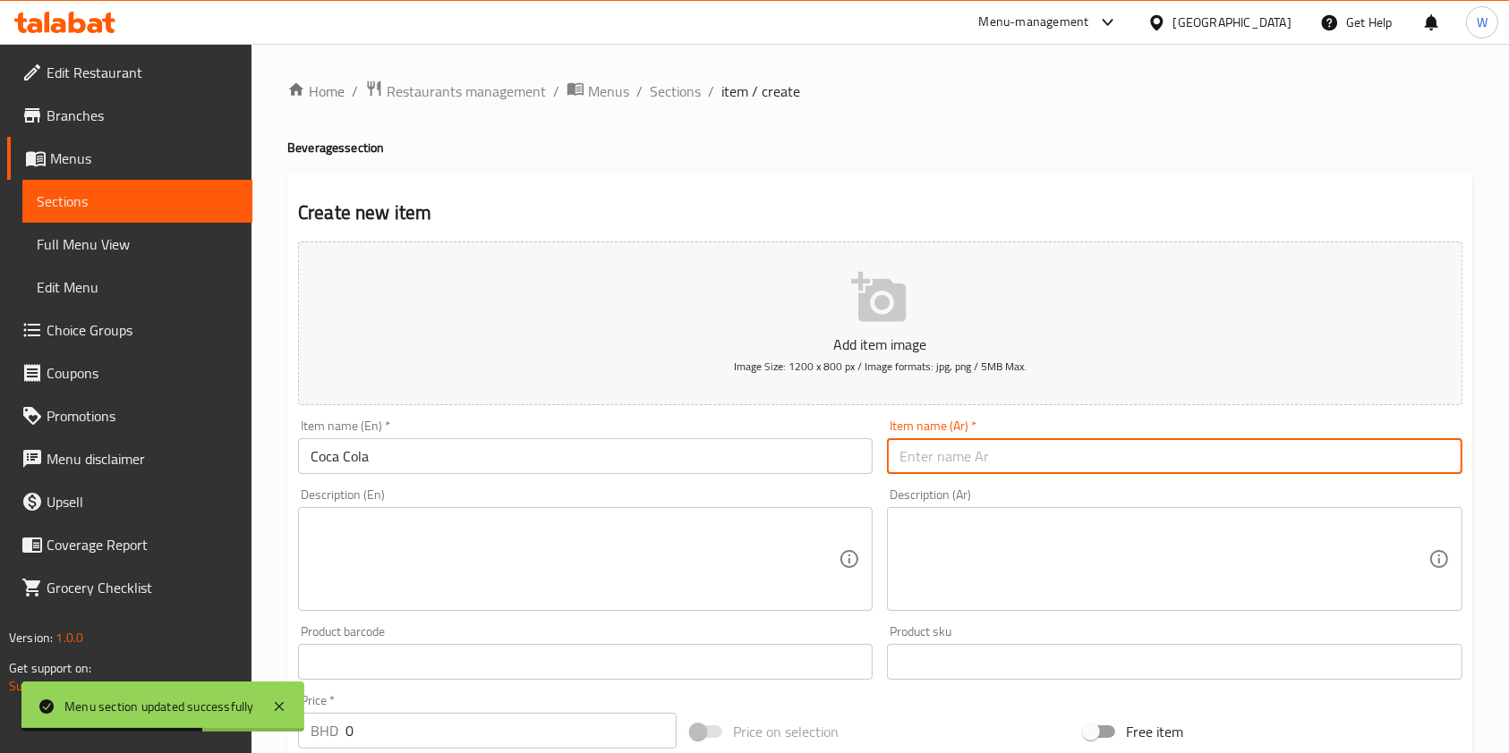
paste input "Coca Cola"
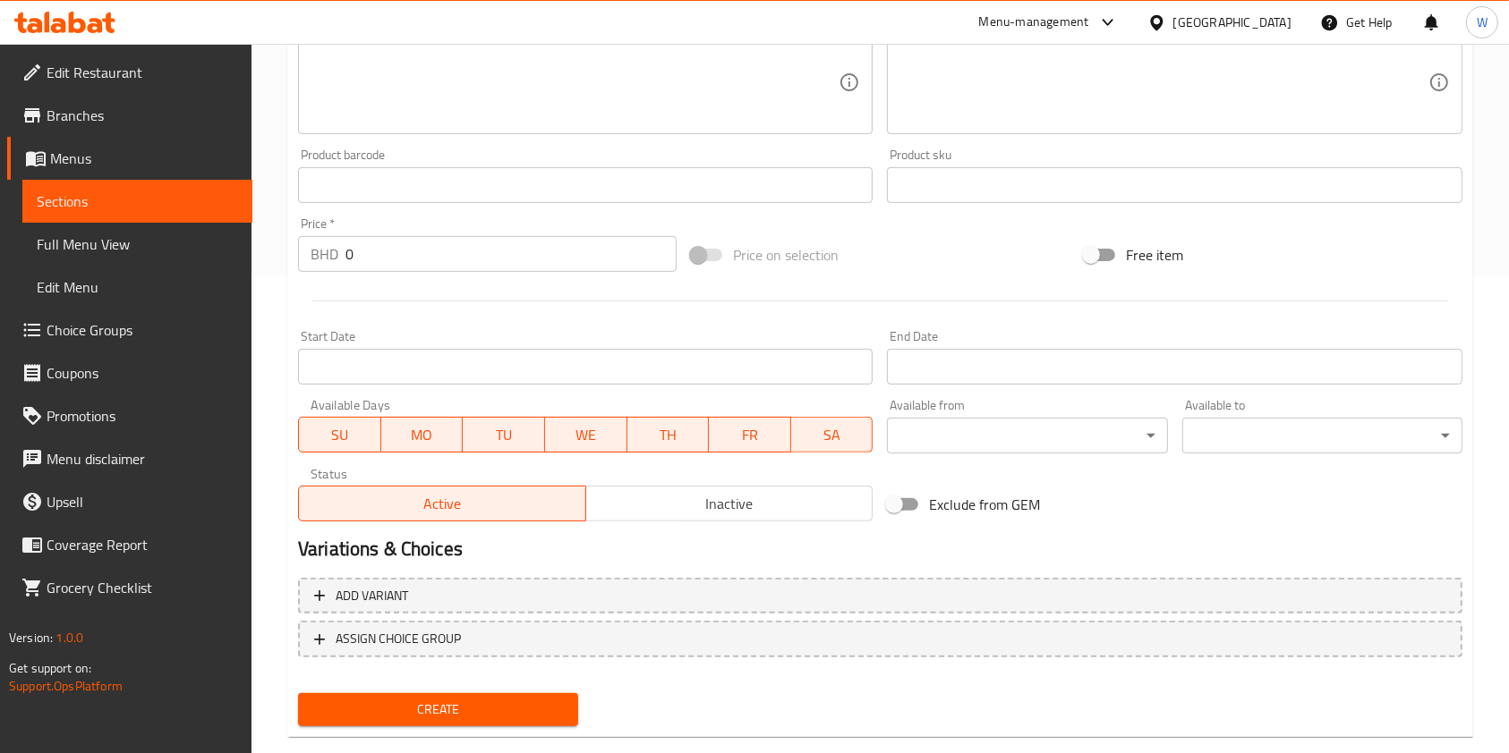
type input "Coca Cola"
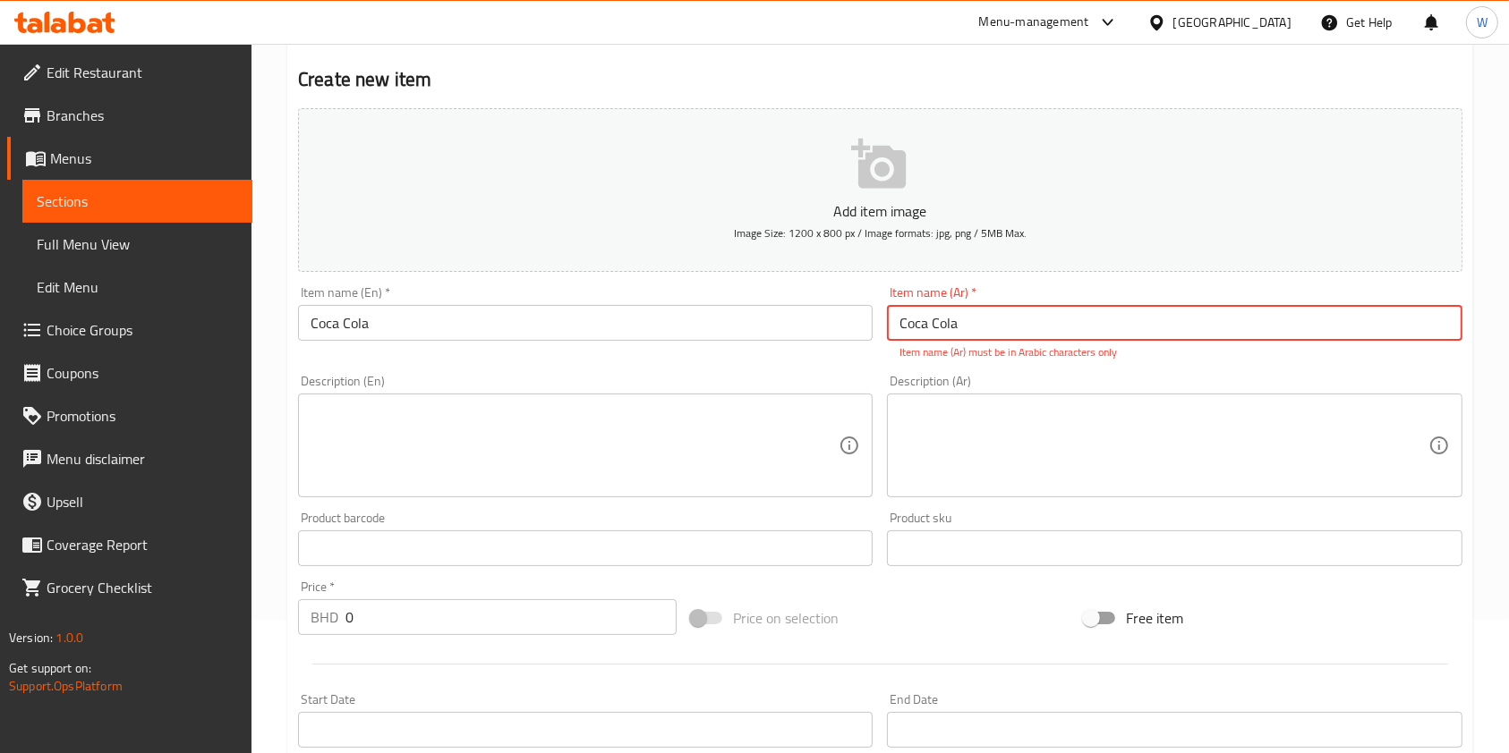
scroll to position [0, 0]
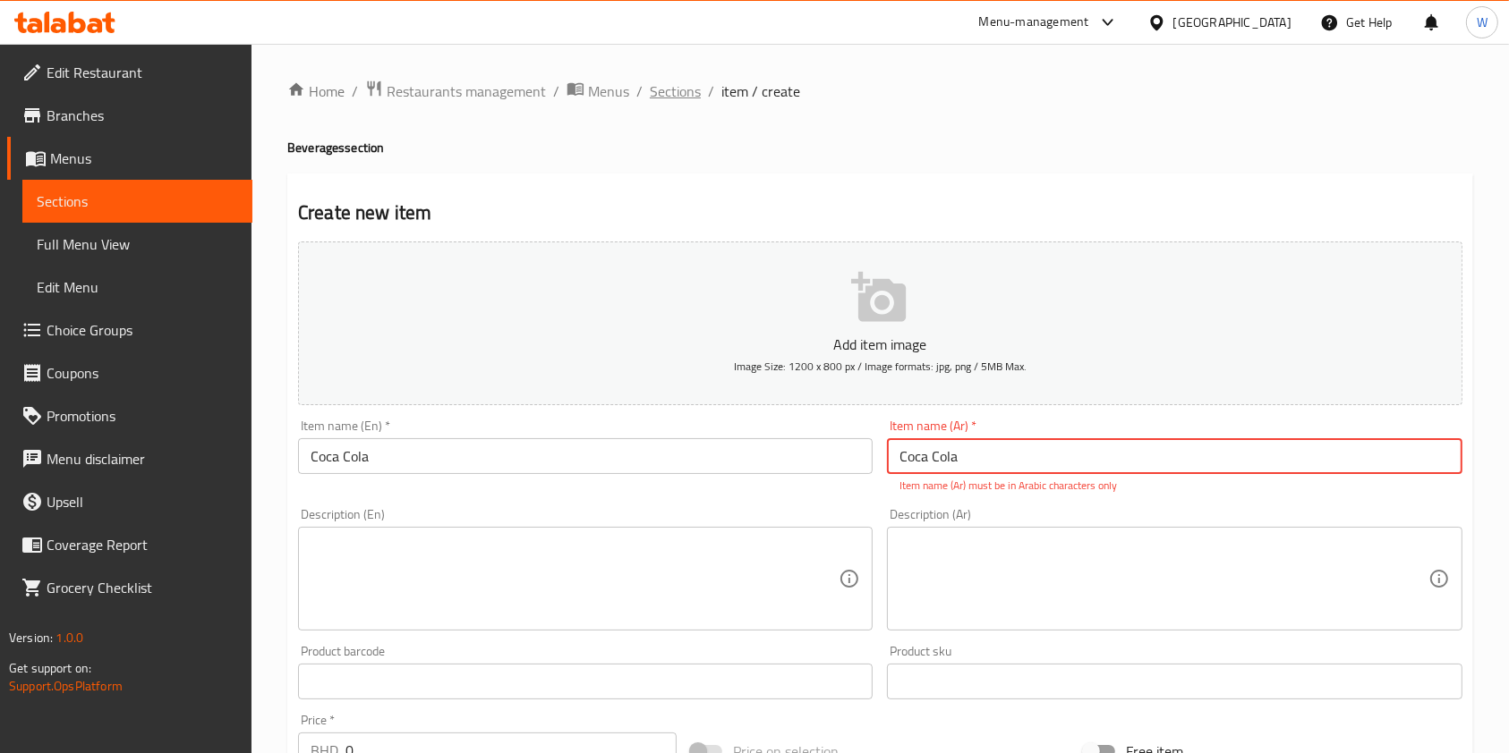
click at [673, 89] on span "Sections" at bounding box center [675, 91] width 51 height 21
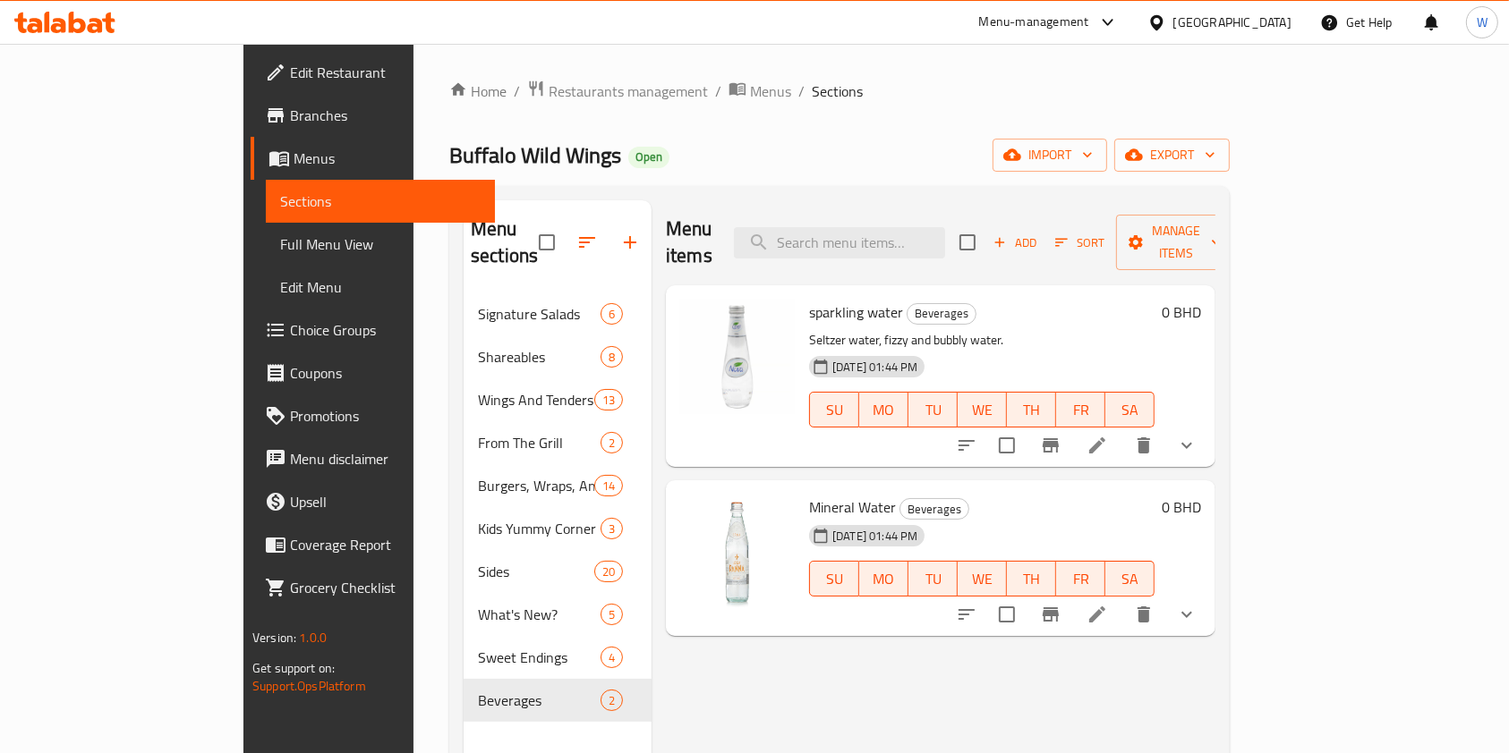
click at [881, 662] on div "Menu items Add Sort Manage items sparkling water Beverages Seltzer water, fizzy…" at bounding box center [933, 576] width 564 height 753
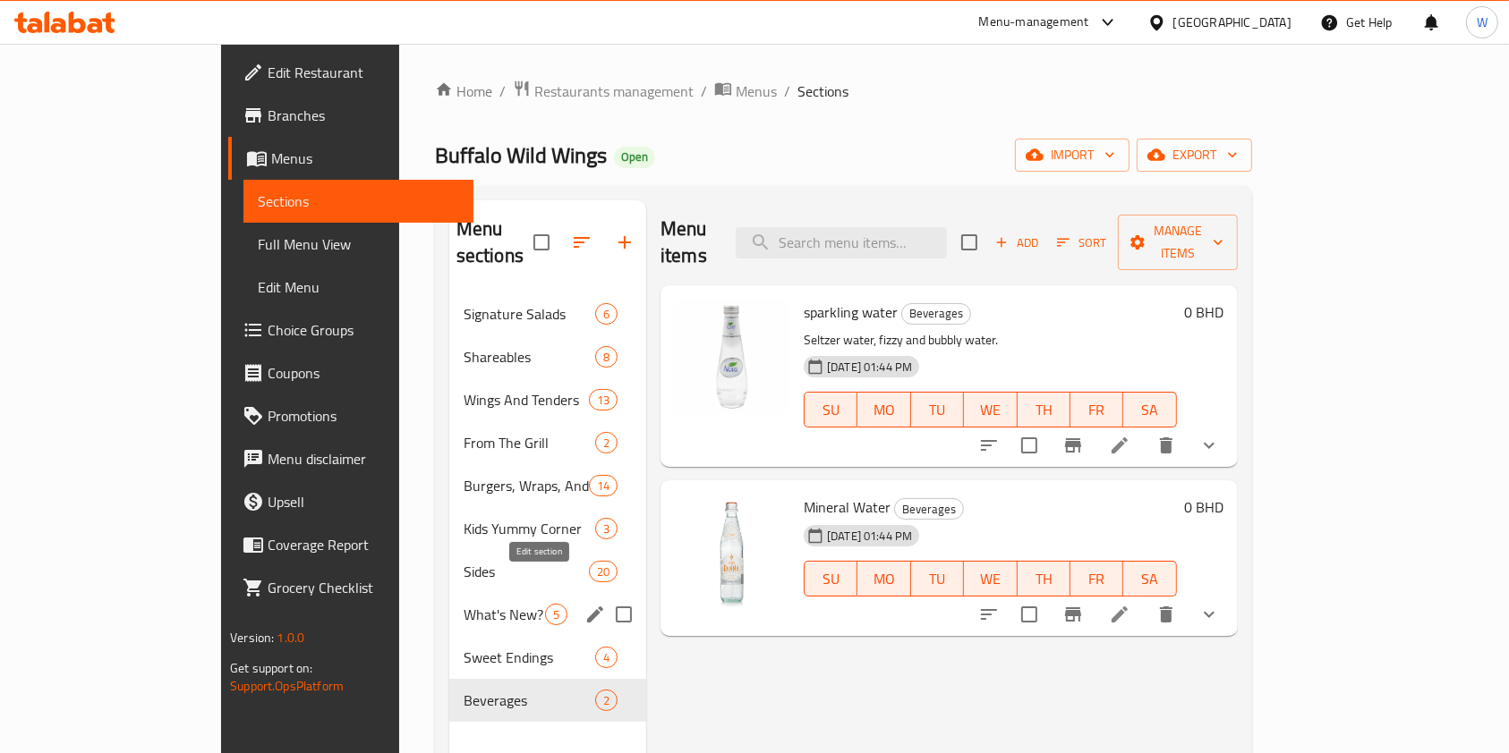
click at [584, 604] on icon "edit" at bounding box center [594, 614] width 21 height 21
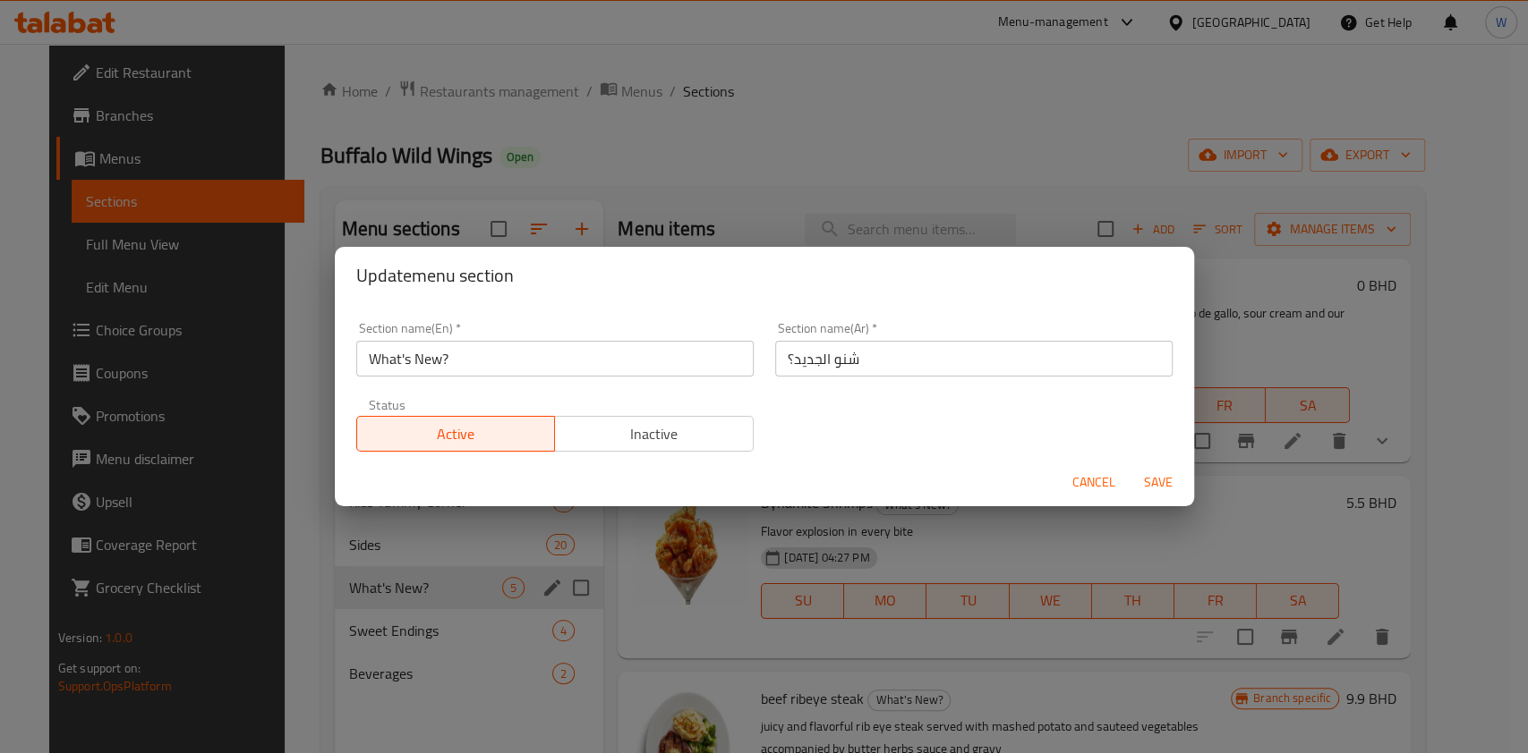
click at [1081, 480] on span "Cancel" at bounding box center [1093, 483] width 43 height 22
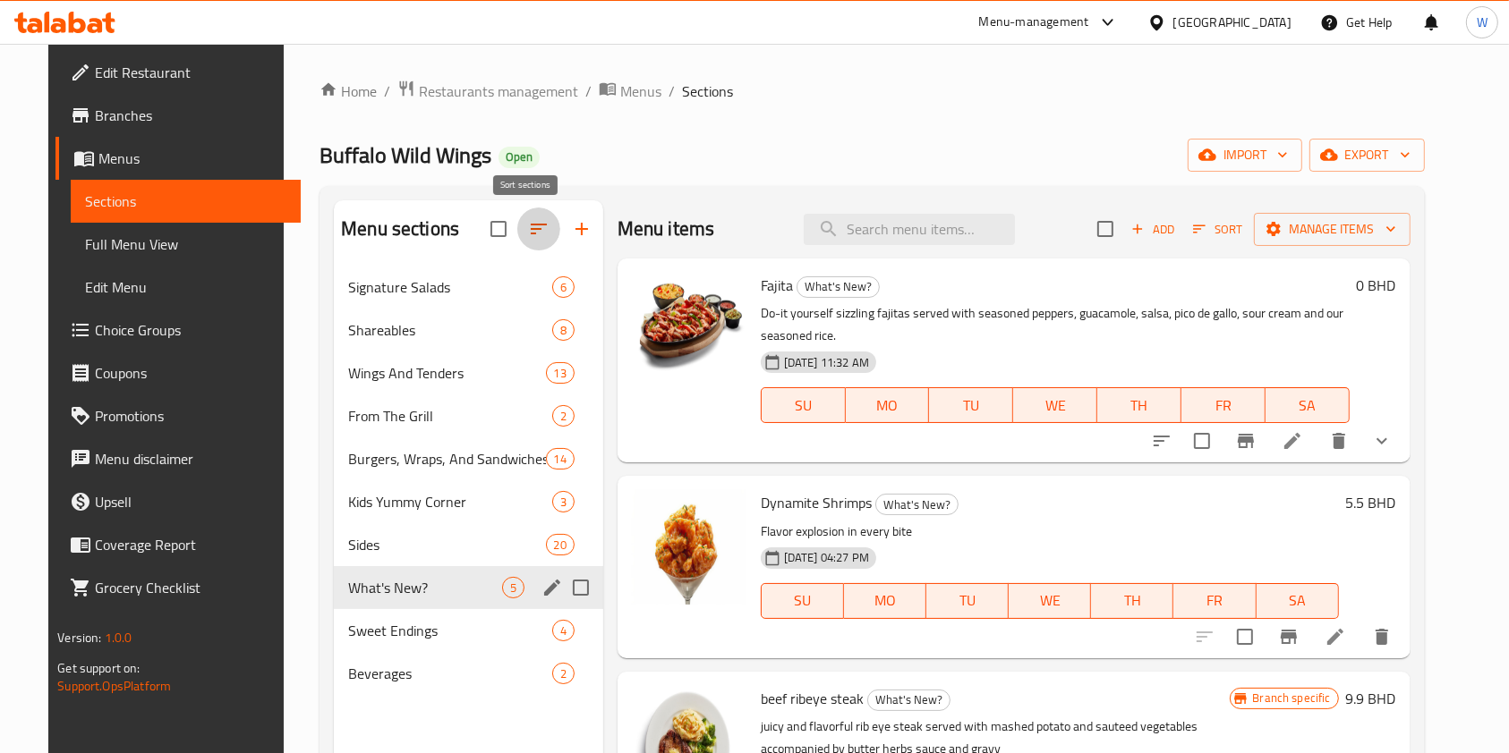
click at [528, 226] on icon "button" at bounding box center [538, 228] width 21 height 21
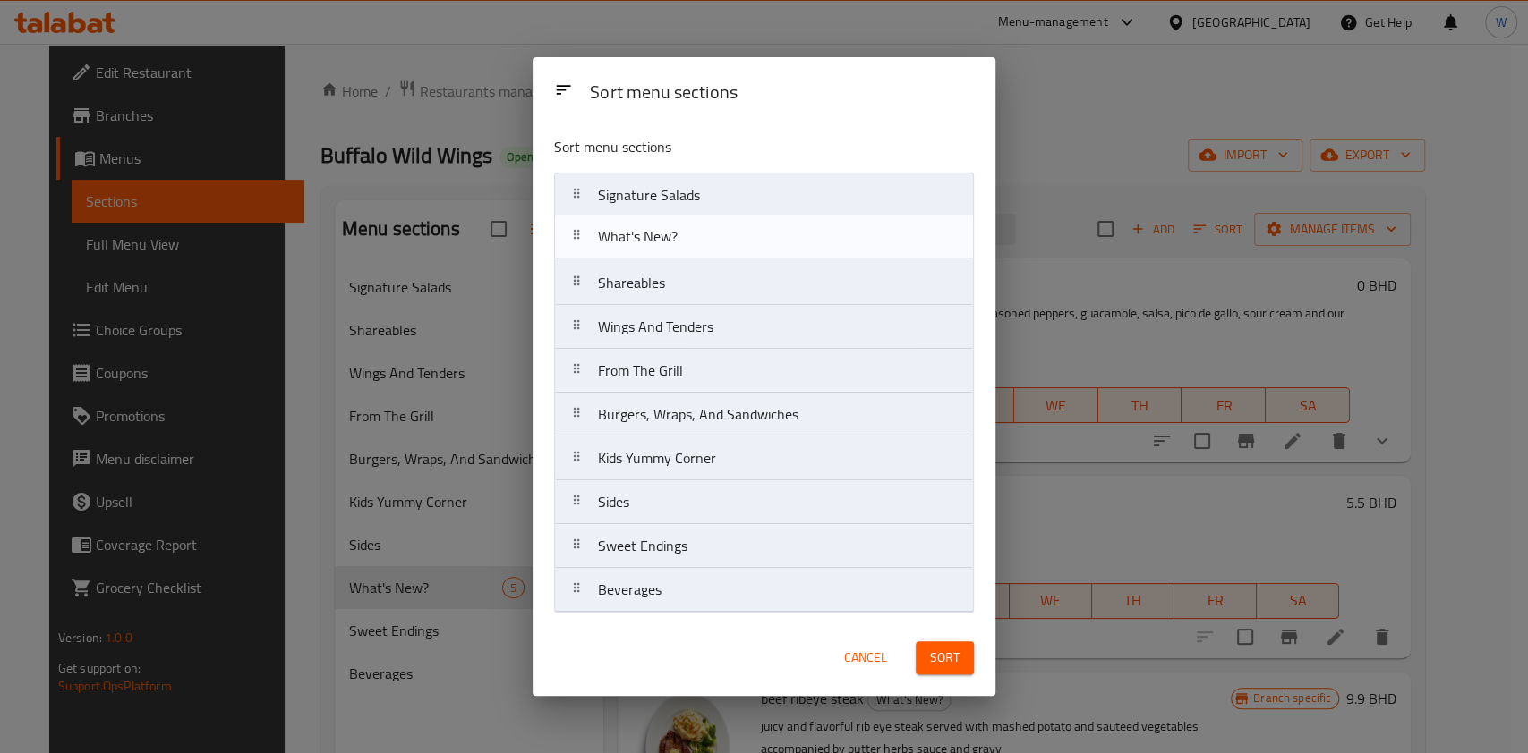
drag, startPoint x: 736, startPoint y: 516, endPoint x: 736, endPoint y: 243, distance: 272.9
click at [736, 243] on nav "Signature Salads Shareables Wings And Tenders From The Grill Burgers, Wraps, An…" at bounding box center [764, 393] width 420 height 440
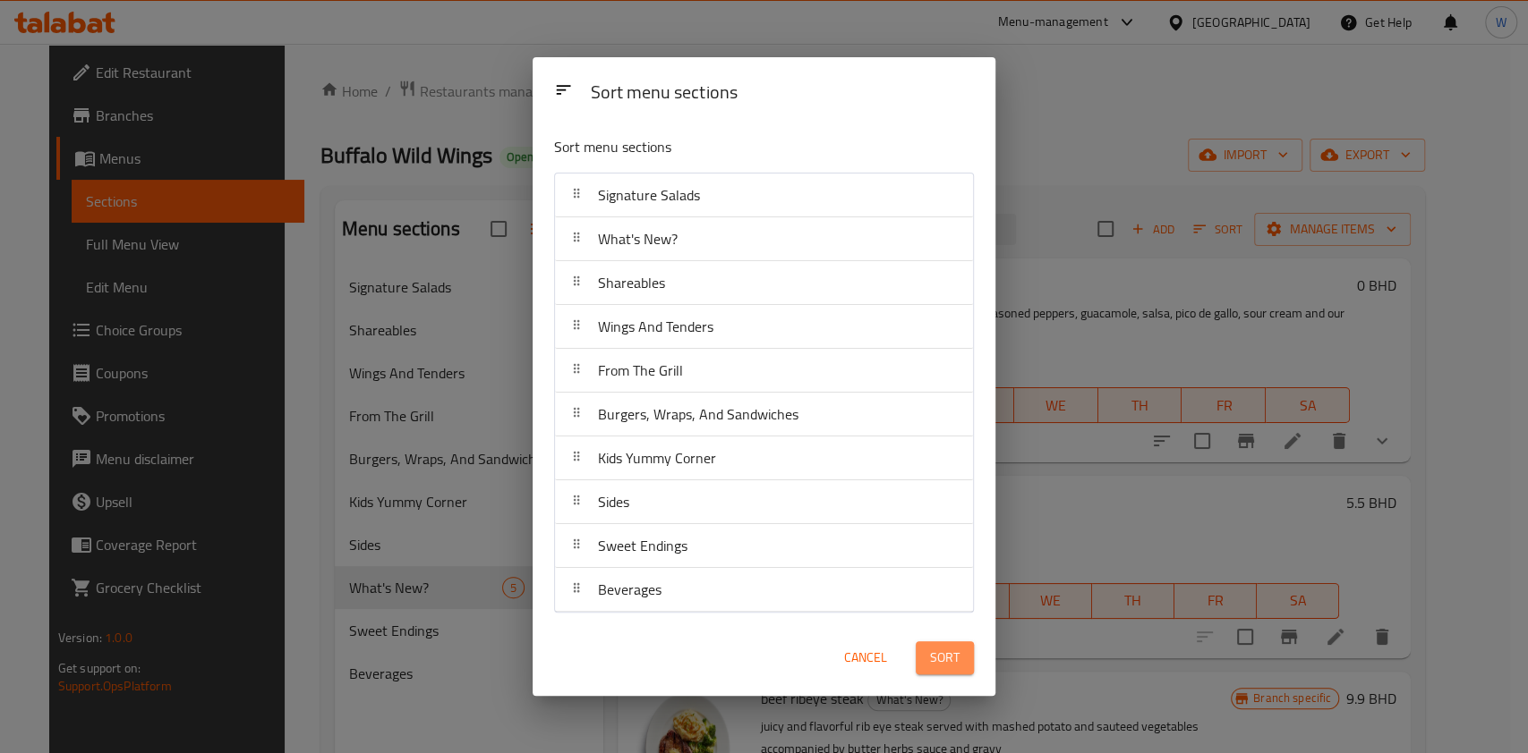
click at [952, 670] on button "Sort" at bounding box center [944, 658] width 58 height 33
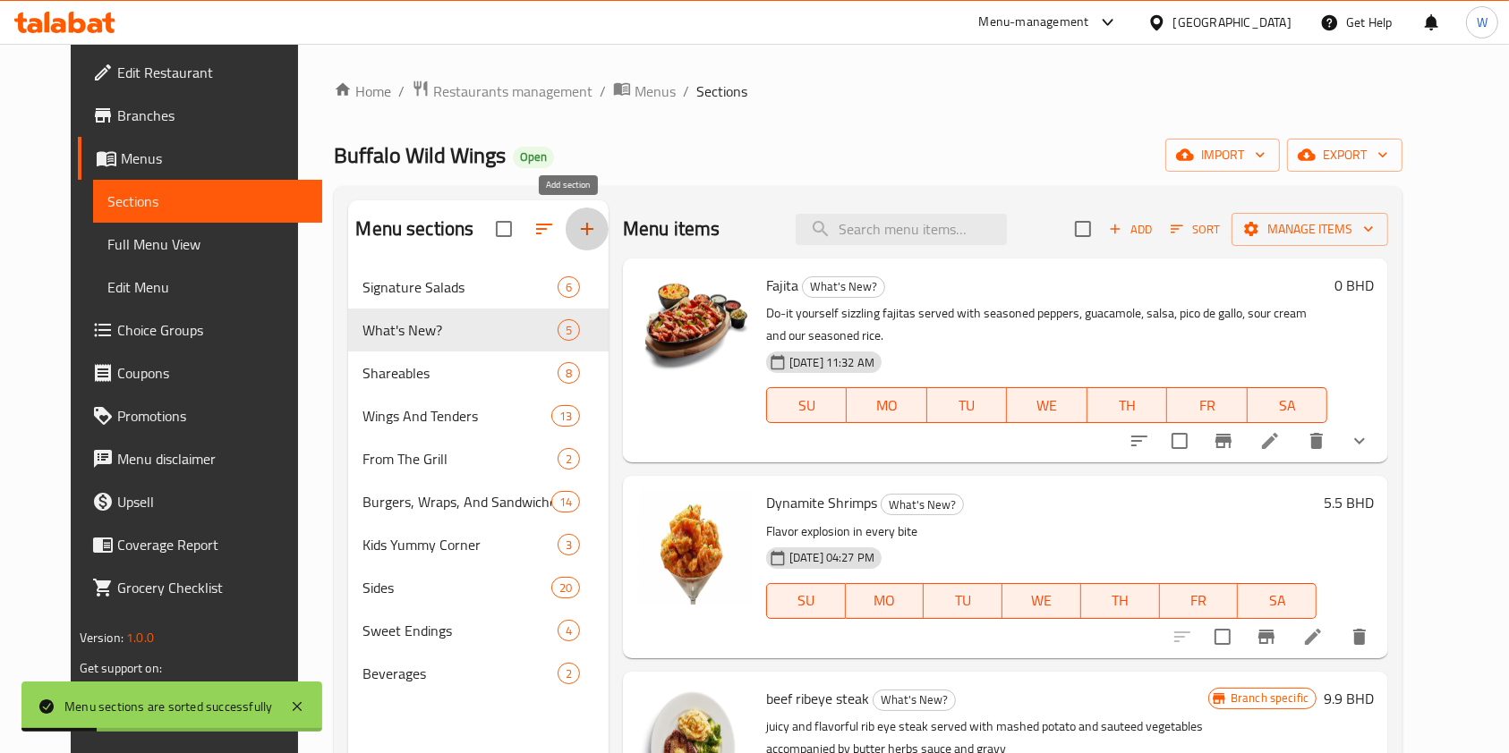
click at [576, 226] on icon "button" at bounding box center [586, 228] width 21 height 21
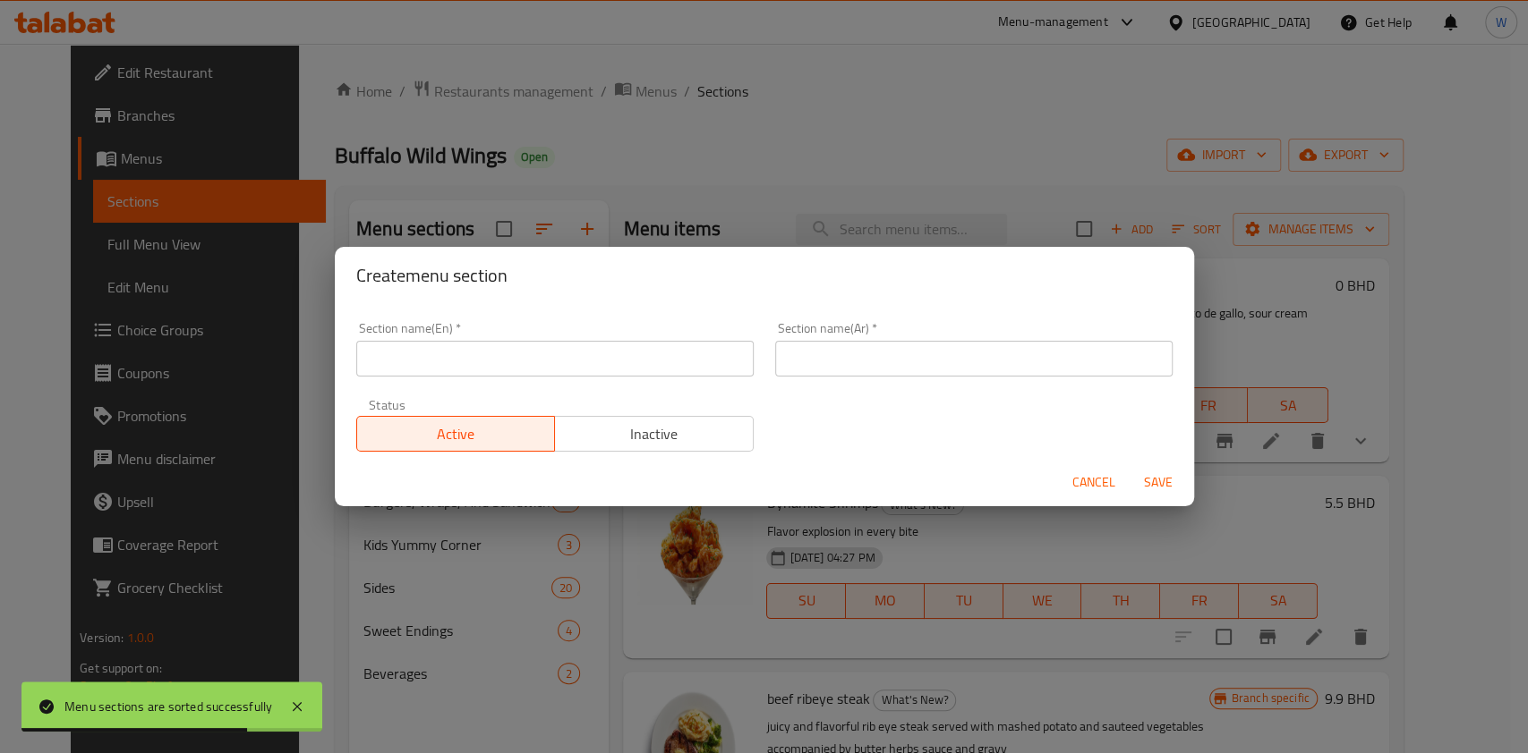
click at [473, 361] on input "text" at bounding box center [554, 359] width 397 height 36
paste input "Sauces and Seasonings"
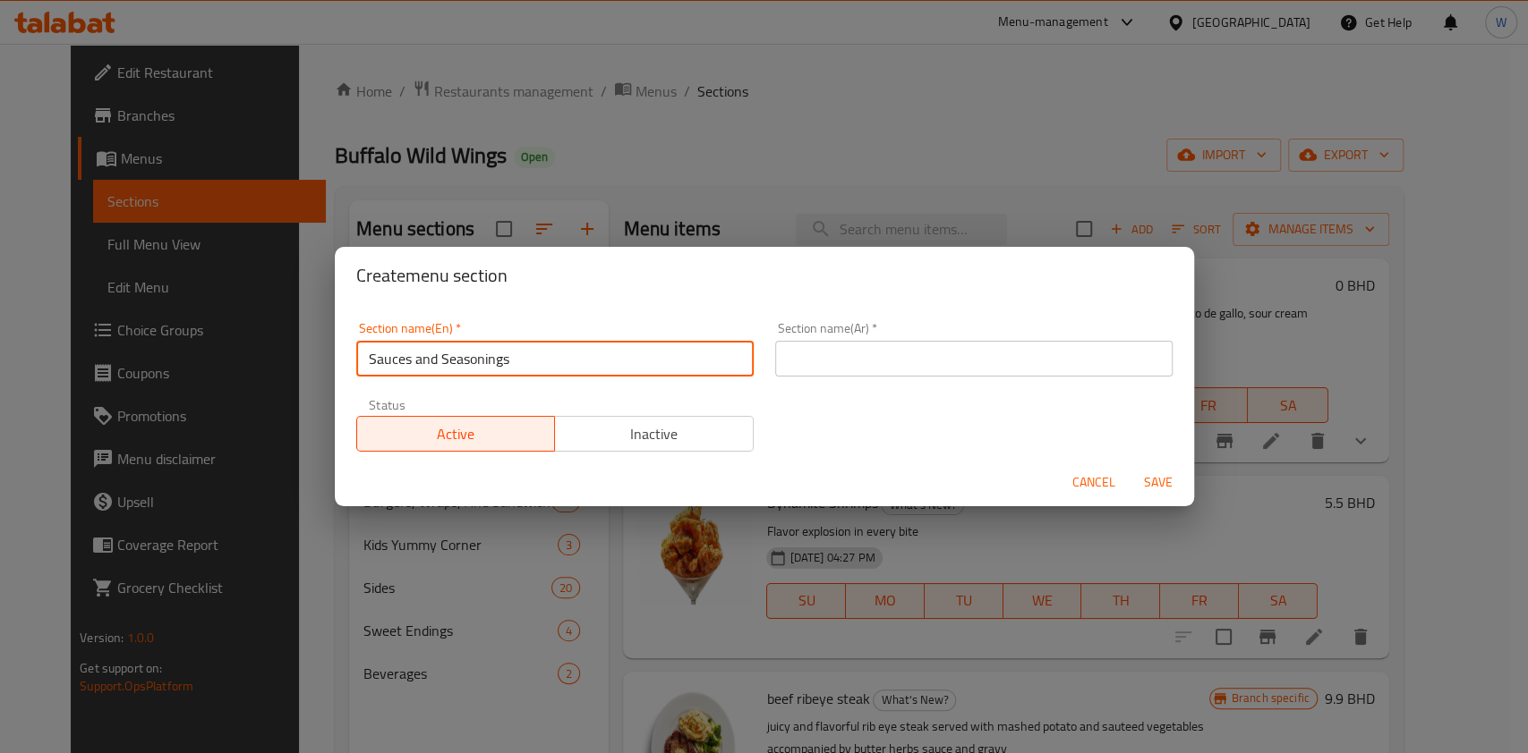
type input "Sauces and Seasonings"
click at [973, 338] on div "Section name(Ar)   * Section name(Ar) *" at bounding box center [973, 349] width 397 height 55
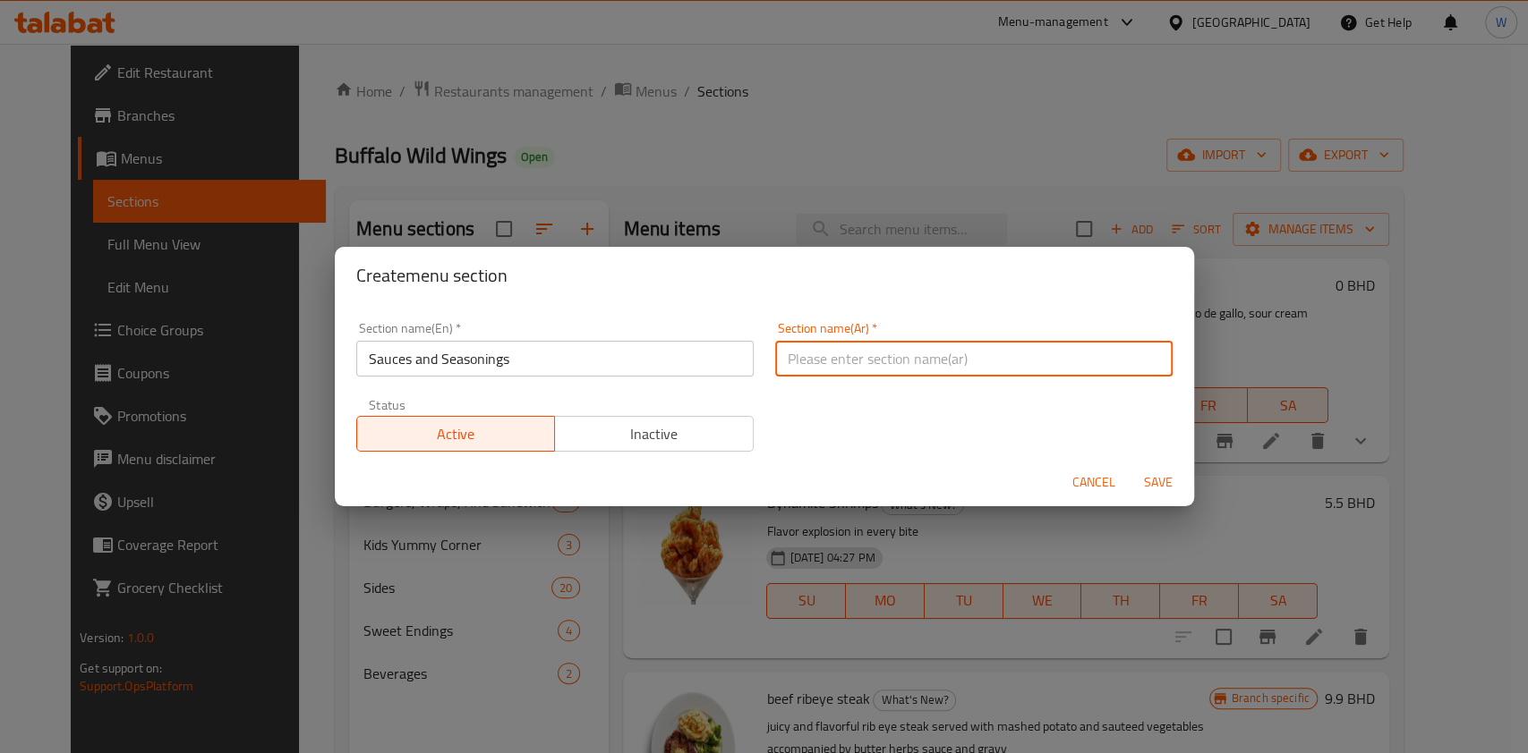
click at [974, 356] on input "text" at bounding box center [973, 359] width 397 height 36
paste input "الصلصات والتوابل"
type input "الصلصات والتوابل"
click at [1159, 489] on span "Save" at bounding box center [1157, 483] width 43 height 22
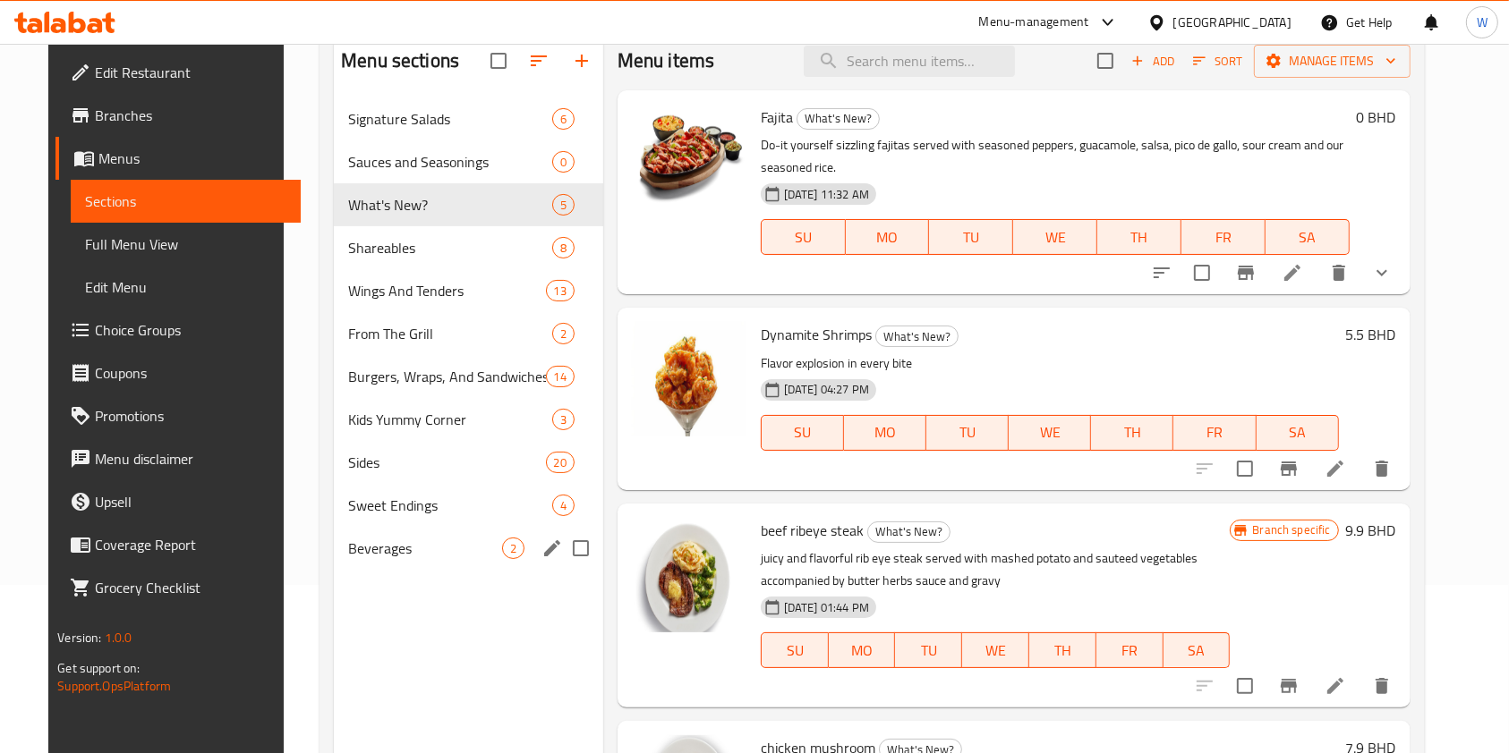
scroll to position [131, 0]
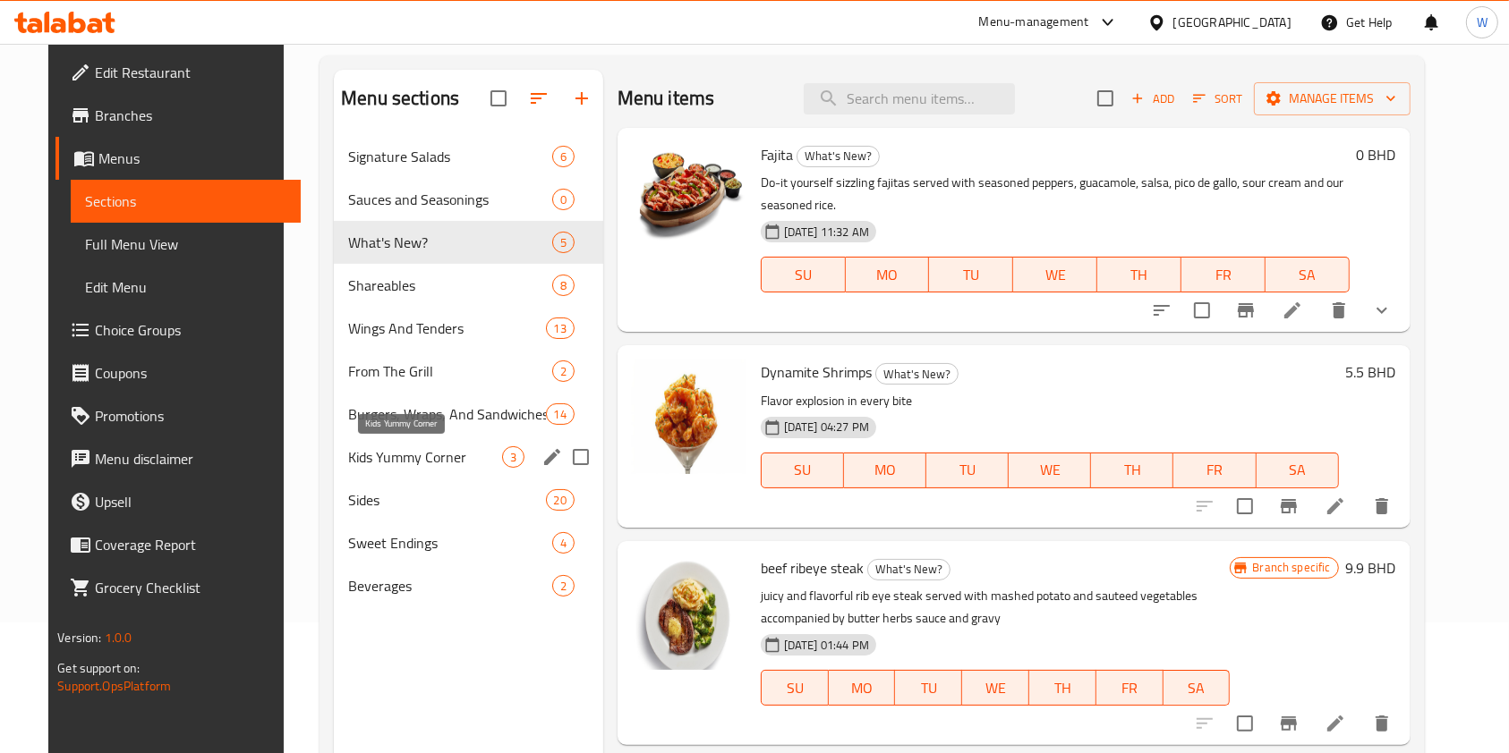
click at [409, 465] on span "Kids Yummy Corner" at bounding box center [424, 457] width 153 height 21
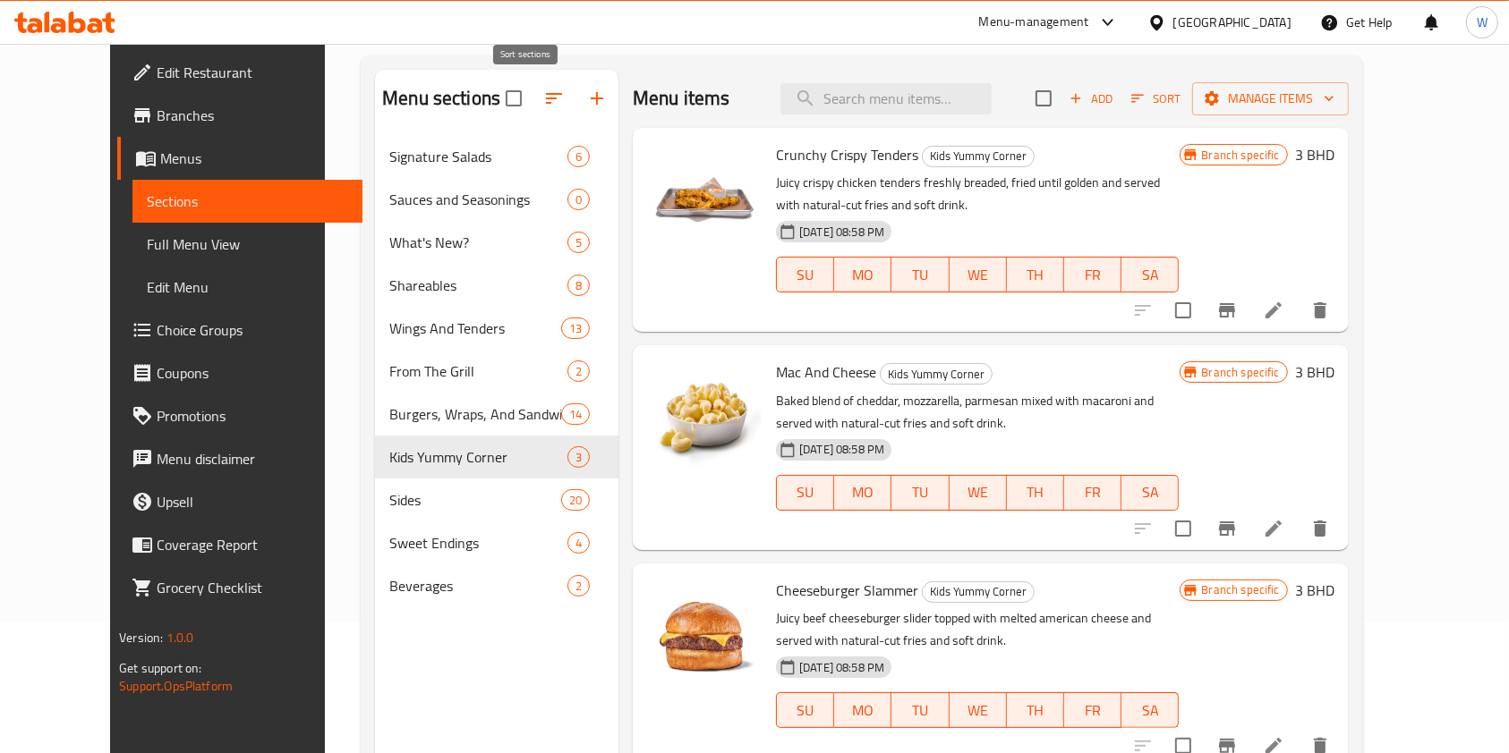
click at [532, 84] on button "button" at bounding box center [553, 98] width 43 height 43
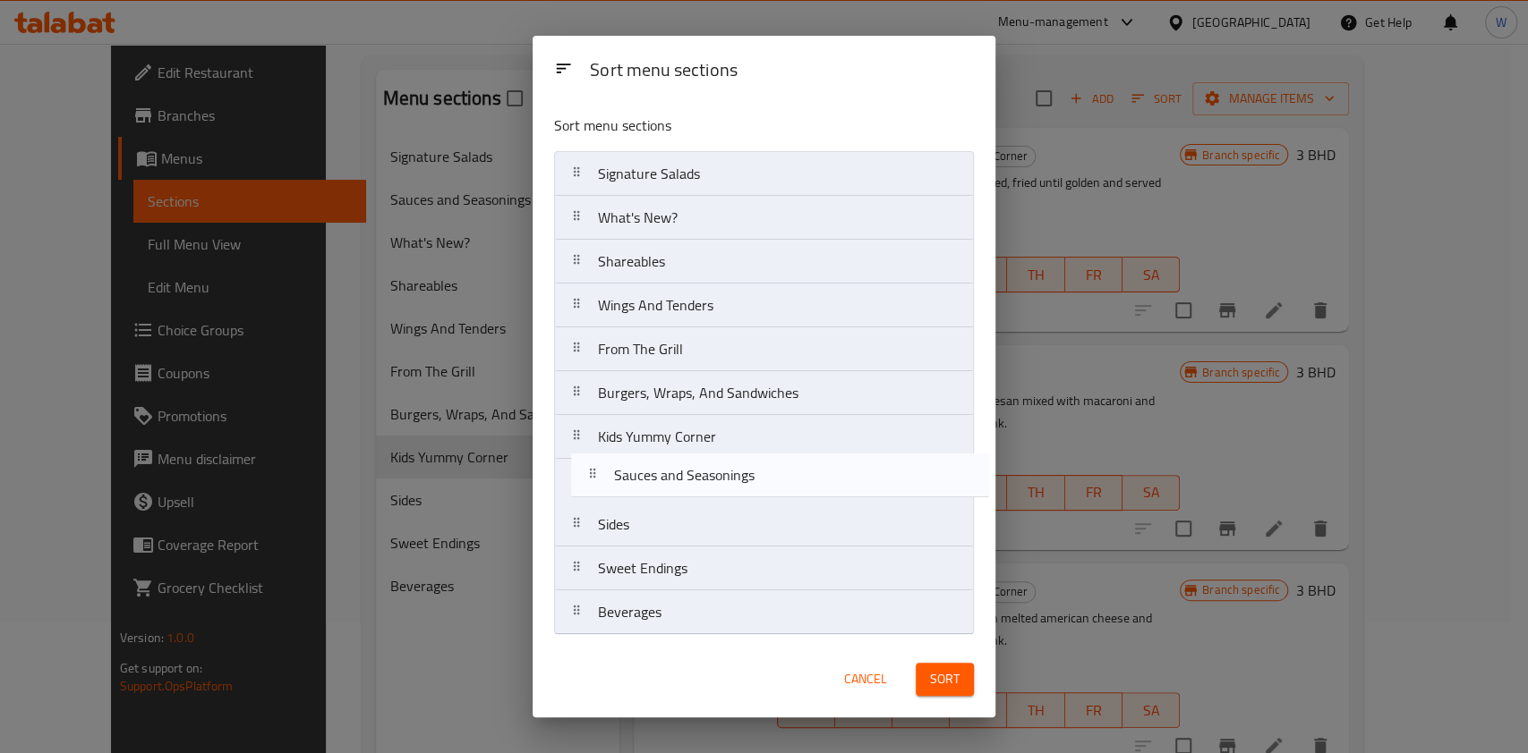
drag, startPoint x: 692, startPoint y: 228, endPoint x: 709, endPoint y: 490, distance: 262.7
click at [709, 490] on nav "Signature Salads Sauces and Seasonings What's New? Shareables Wings And Tenders…" at bounding box center [764, 393] width 420 height 484
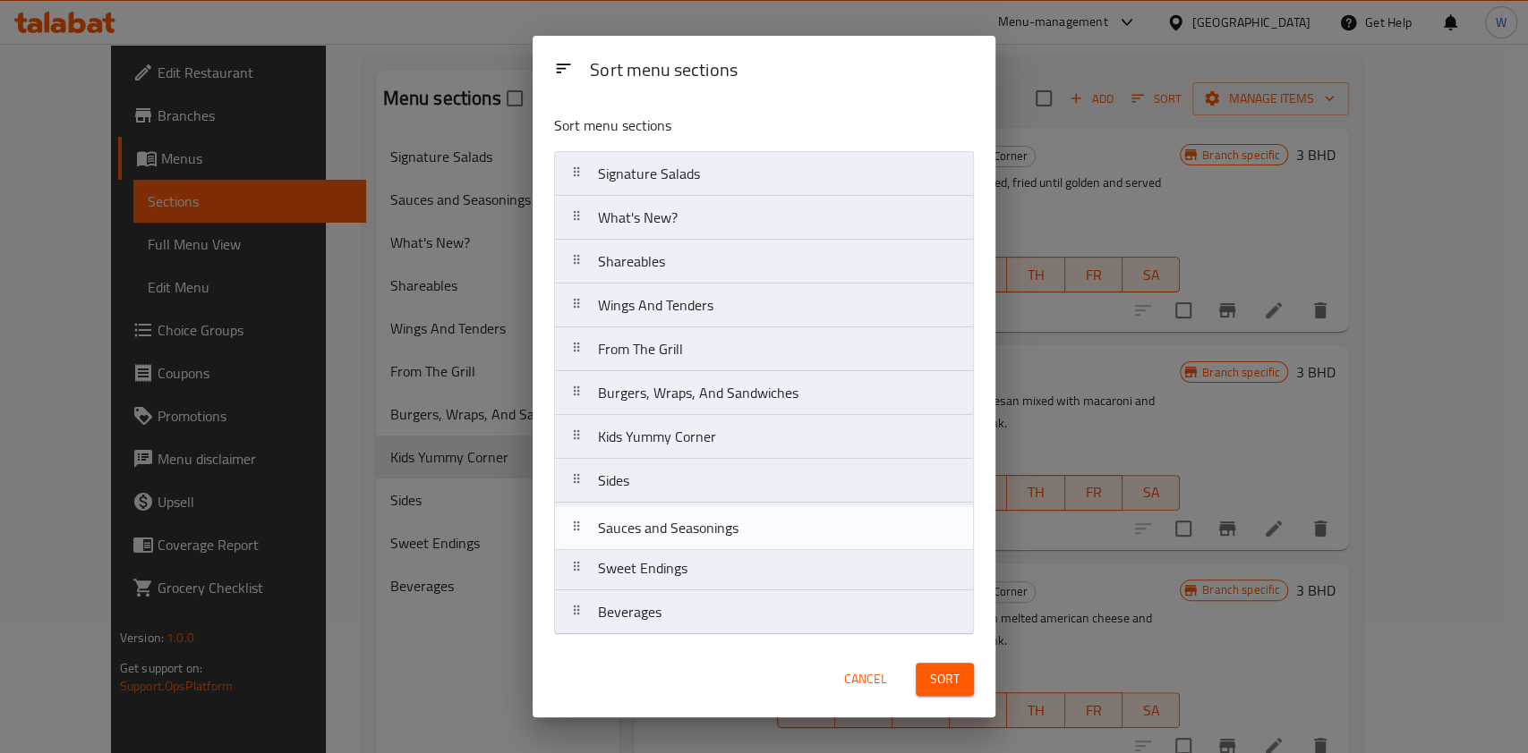
drag, startPoint x: 691, startPoint y: 490, endPoint x: 692, endPoint y: 547, distance: 56.4
click at [692, 547] on nav "Signature Salads What's New? Shareables Wings And Tenders From The Grill Burger…" at bounding box center [764, 393] width 420 height 484
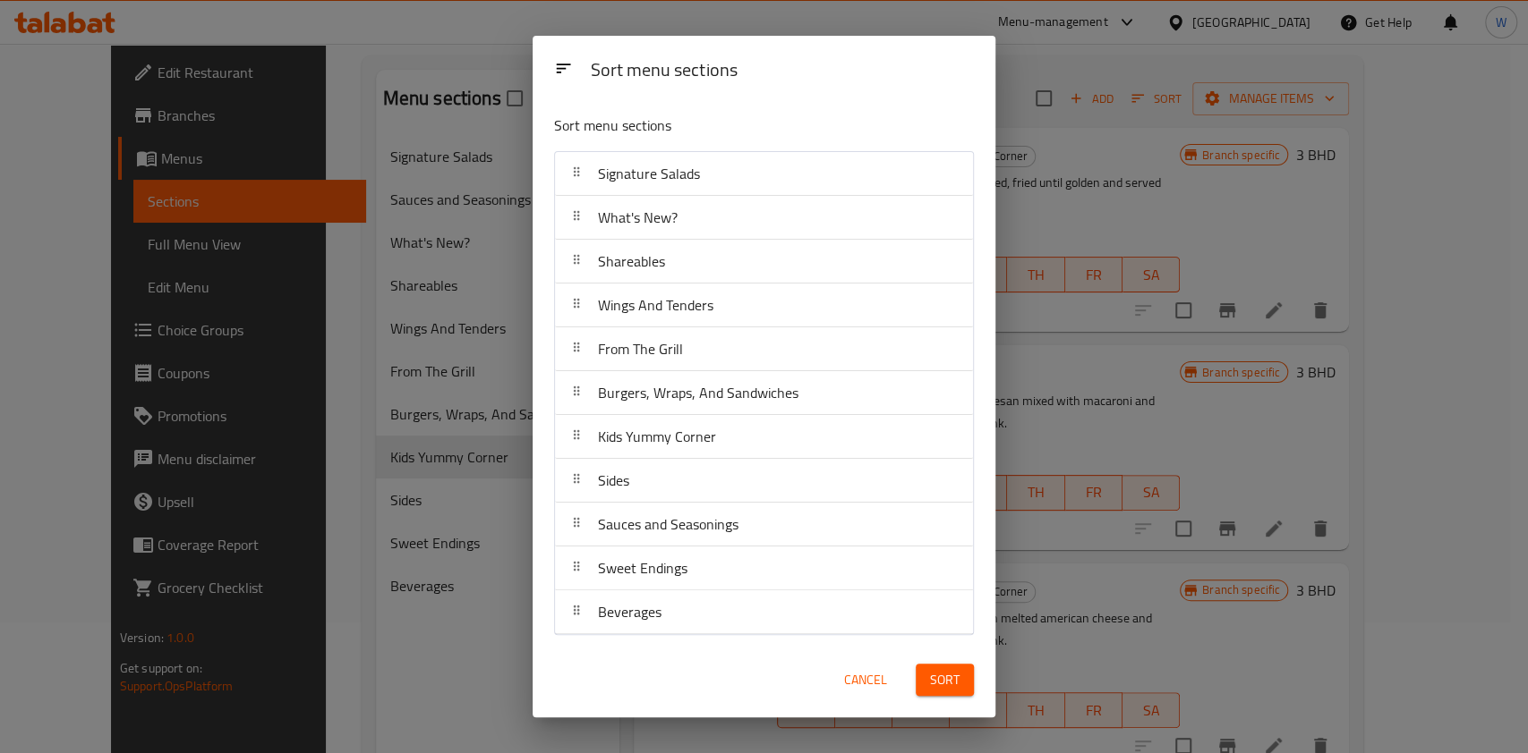
click at [967, 684] on button "Sort" at bounding box center [944, 680] width 58 height 33
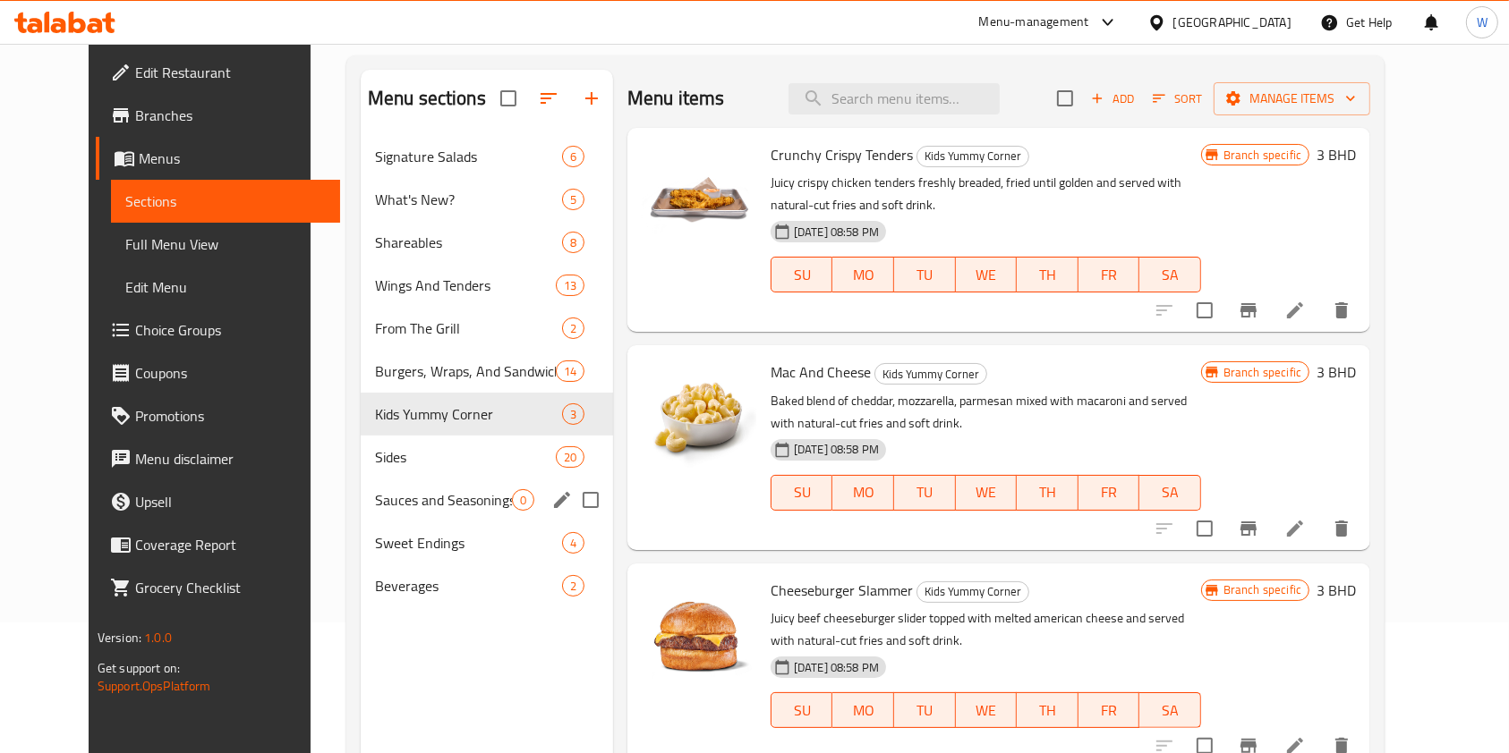
click at [433, 506] on span "Sauces and Seasonings" at bounding box center [443, 499] width 137 height 21
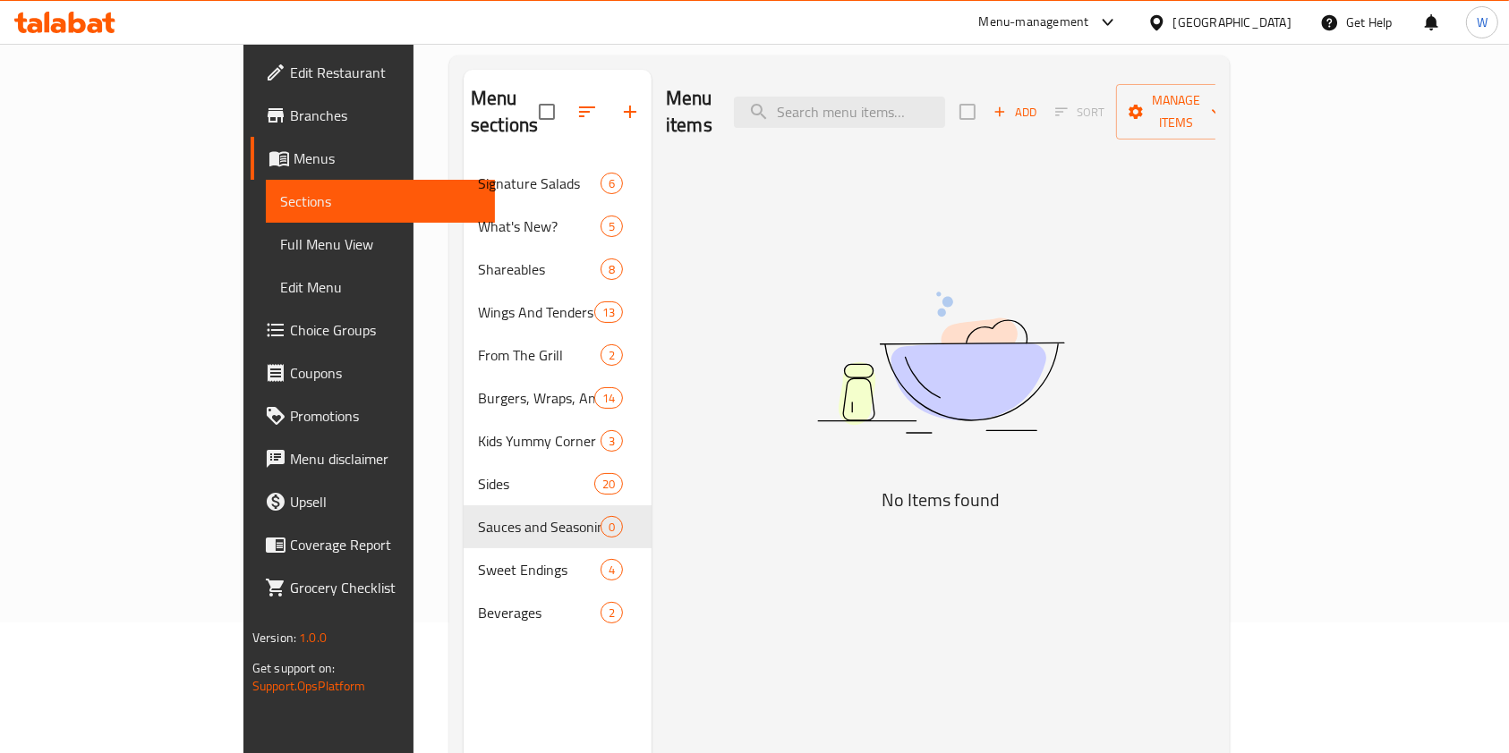
click at [1039, 103] on span "Add" at bounding box center [1015, 112] width 48 height 21
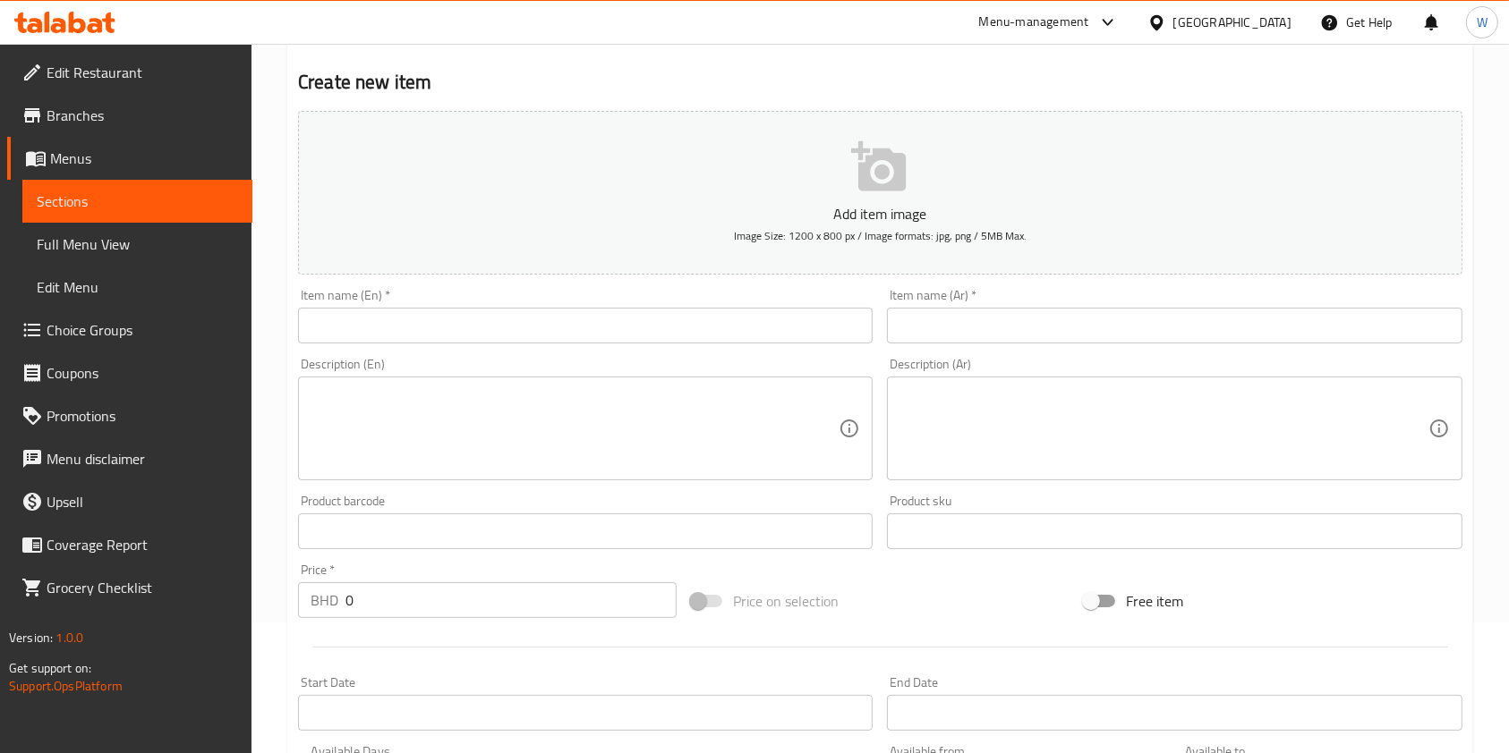
click at [489, 304] on div "Item name (En)   * Item name (En) *" at bounding box center [585, 316] width 575 height 55
click at [482, 326] on input "text" at bounding box center [585, 326] width 575 height 36
paste input "Lemon Pepper Seasoning"
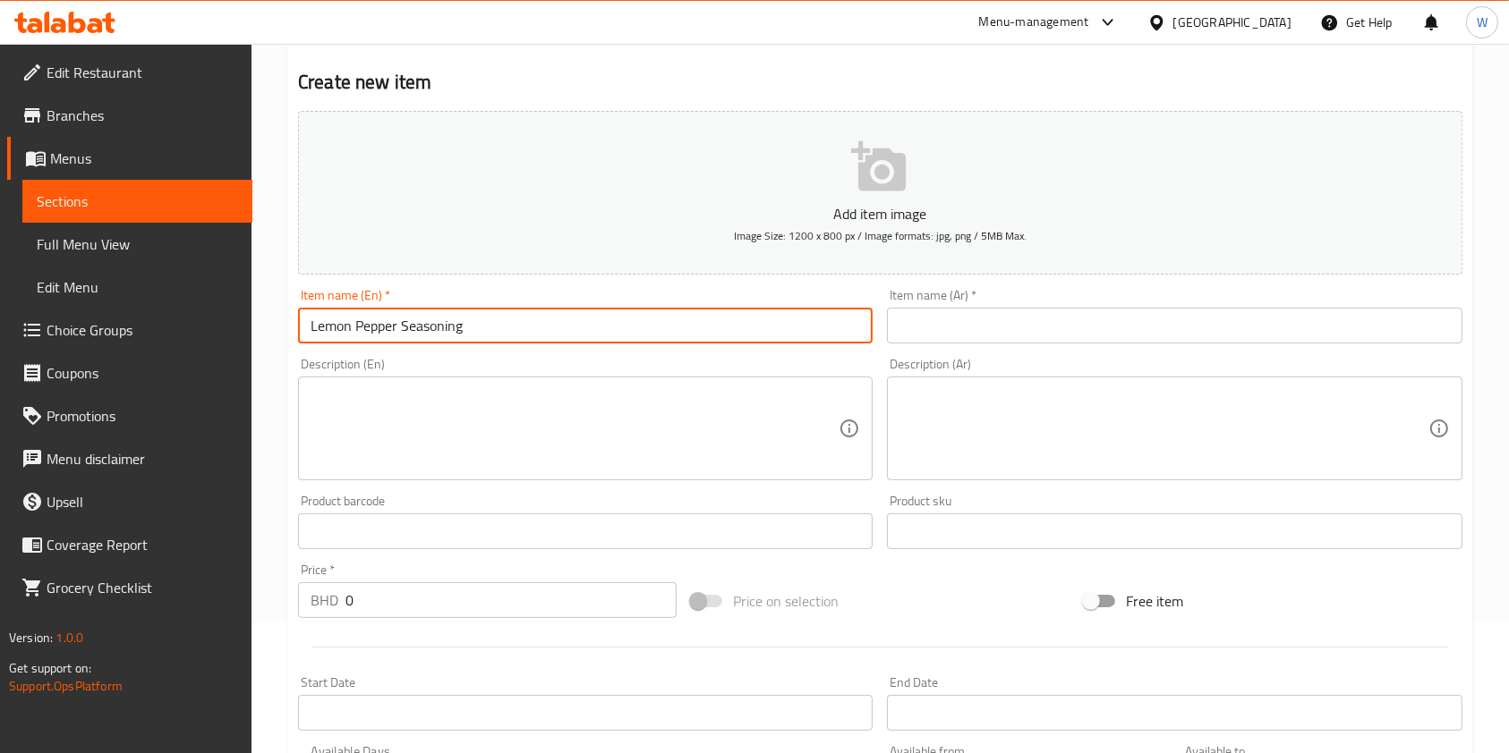
type input "Lemon Pepper Seasoning"
click at [930, 338] on input "text" at bounding box center [1174, 326] width 575 height 36
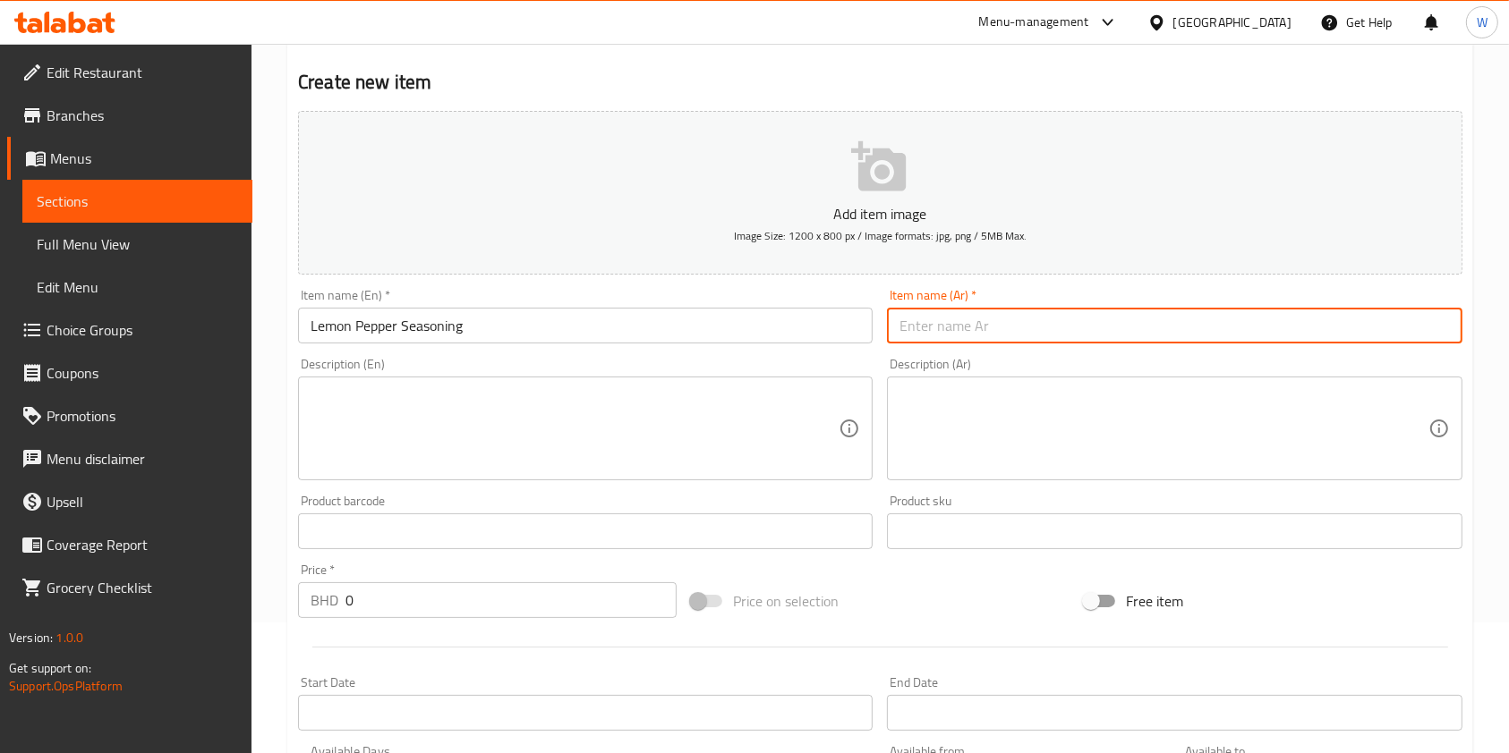
paste input "بهارات فلفل ليمون"
type input "بهارات فلفل ليمون"
click at [560, 312] on input "Lemon Pepper Seasoning" at bounding box center [585, 326] width 575 height 36
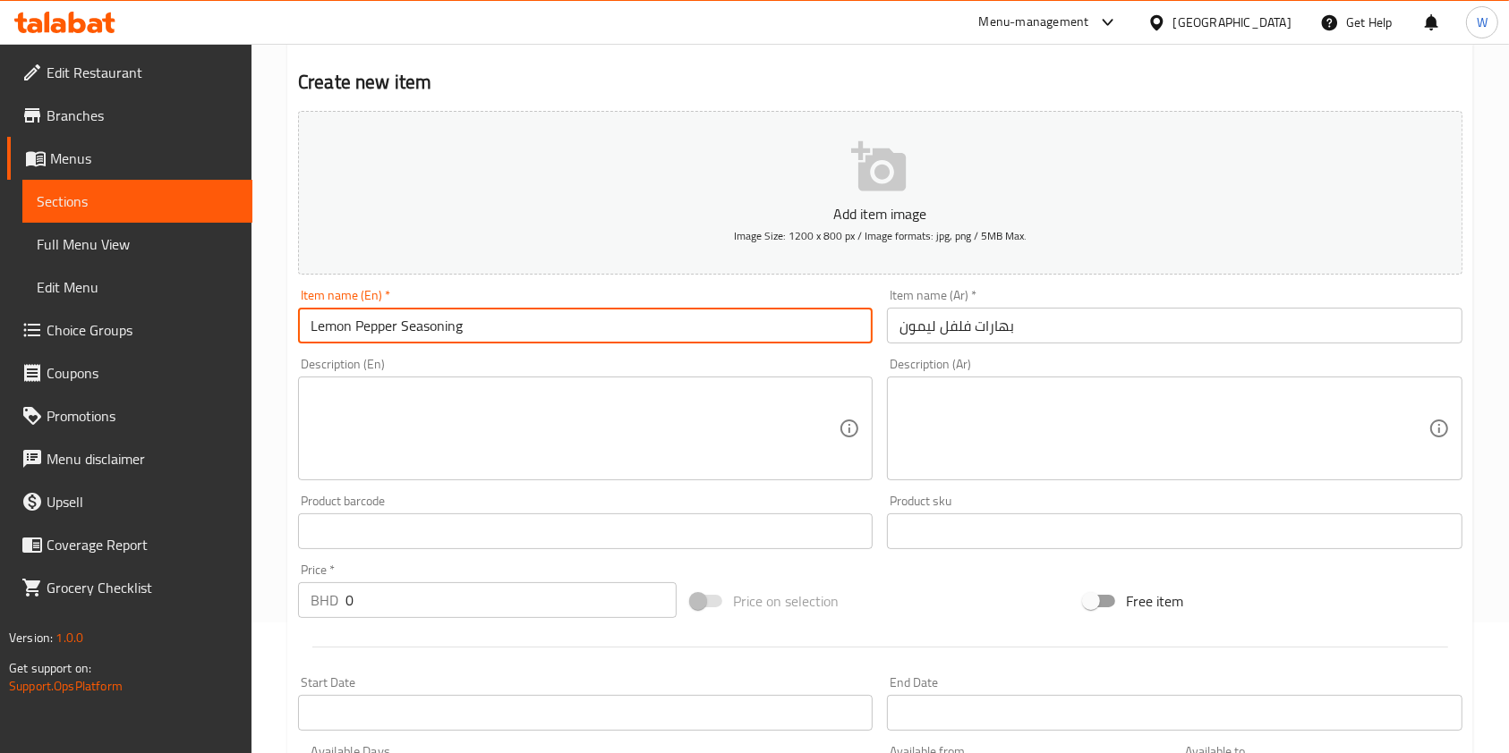
click at [560, 312] on input "Lemon Pepper Seasoning" at bounding box center [585, 326] width 575 height 36
click at [951, 605] on div "Price on selection" at bounding box center [880, 601] width 393 height 48
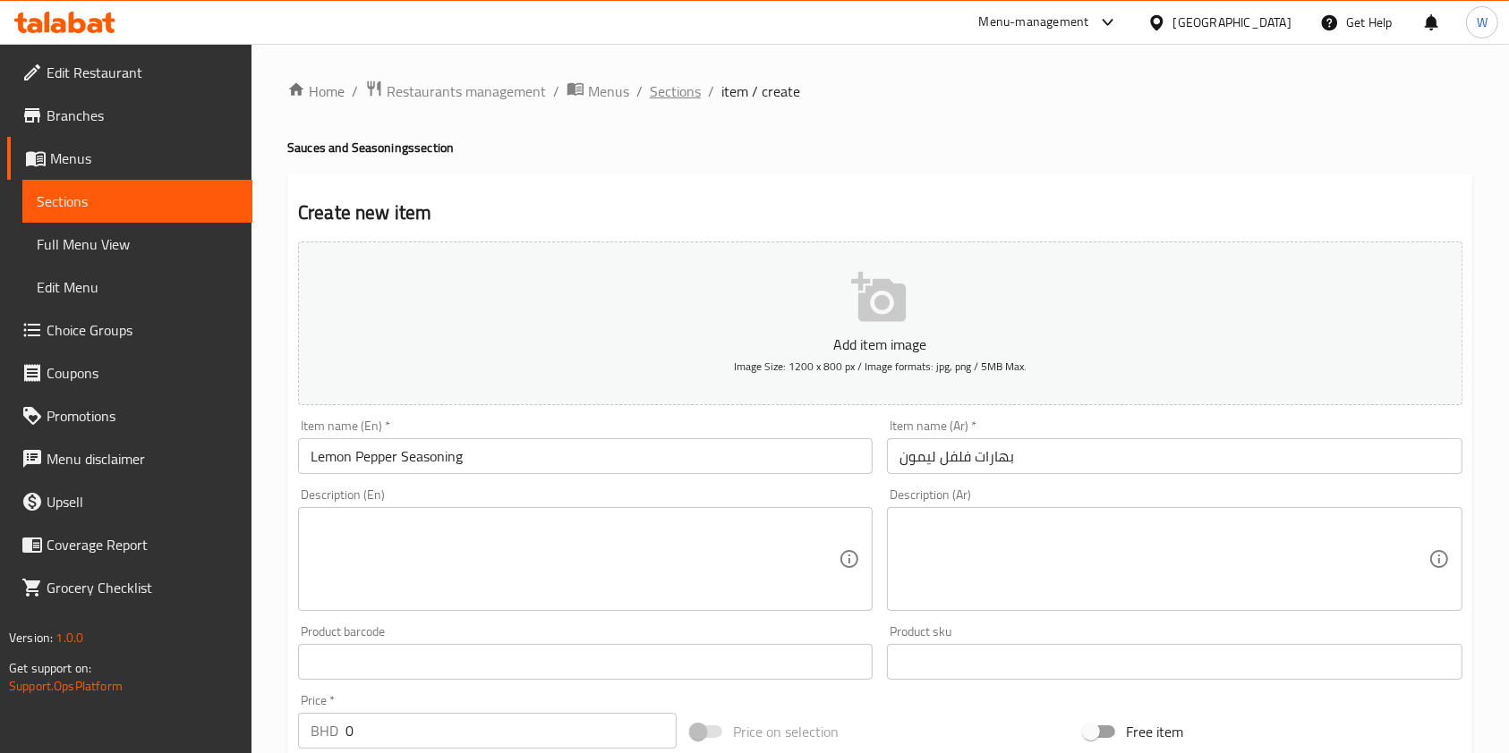
click at [667, 89] on span "Sections" at bounding box center [675, 91] width 51 height 21
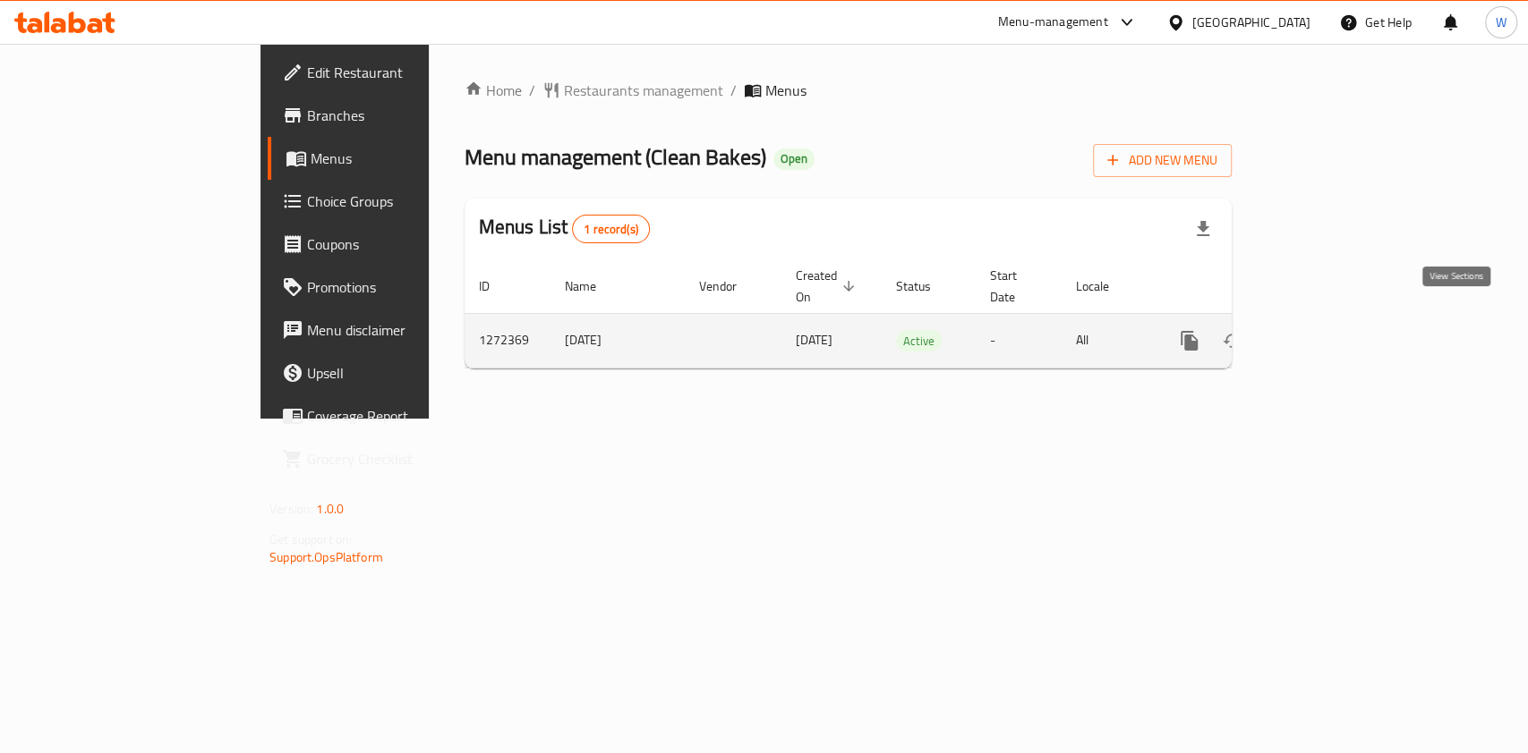
click at [1340, 323] on link "enhanced table" at bounding box center [1318, 340] width 43 height 43
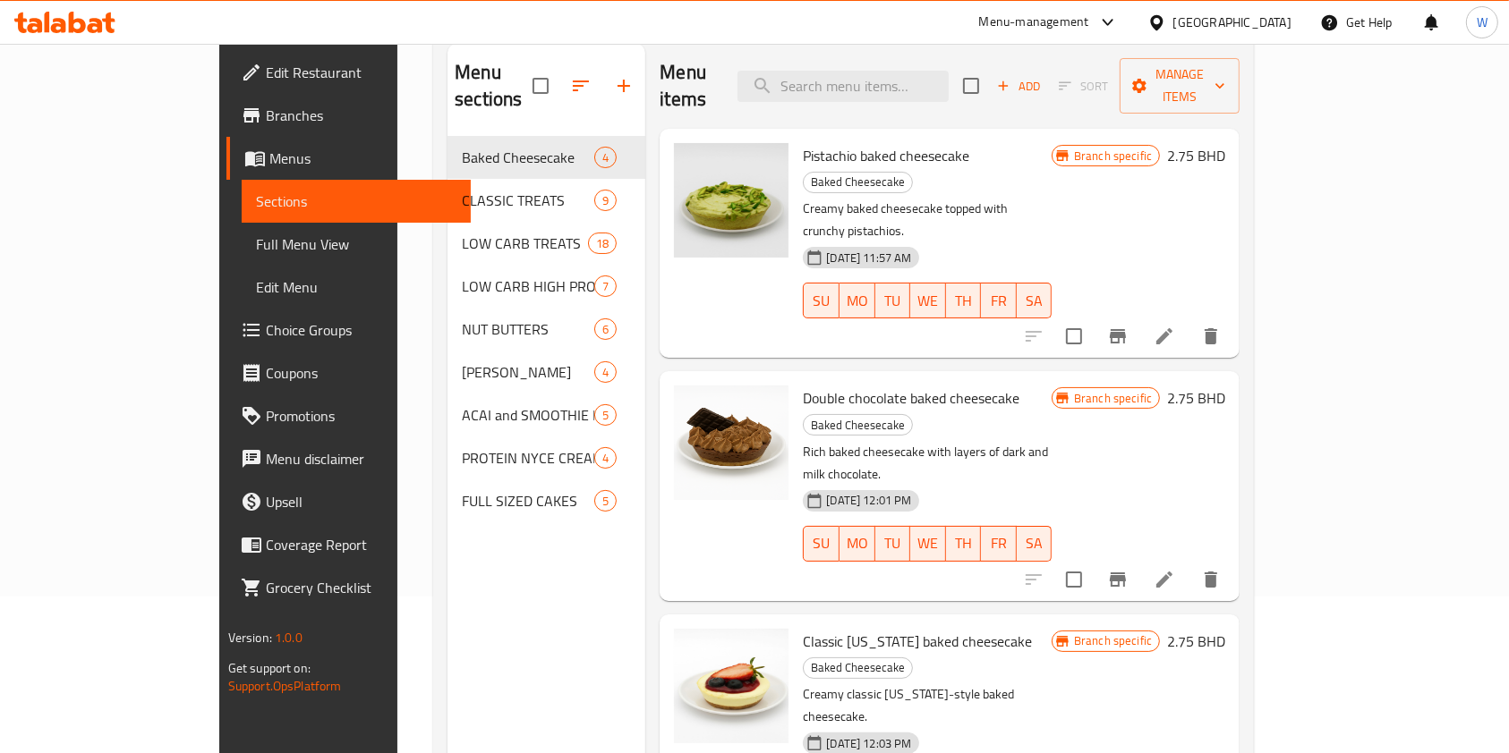
scroll to position [119, 0]
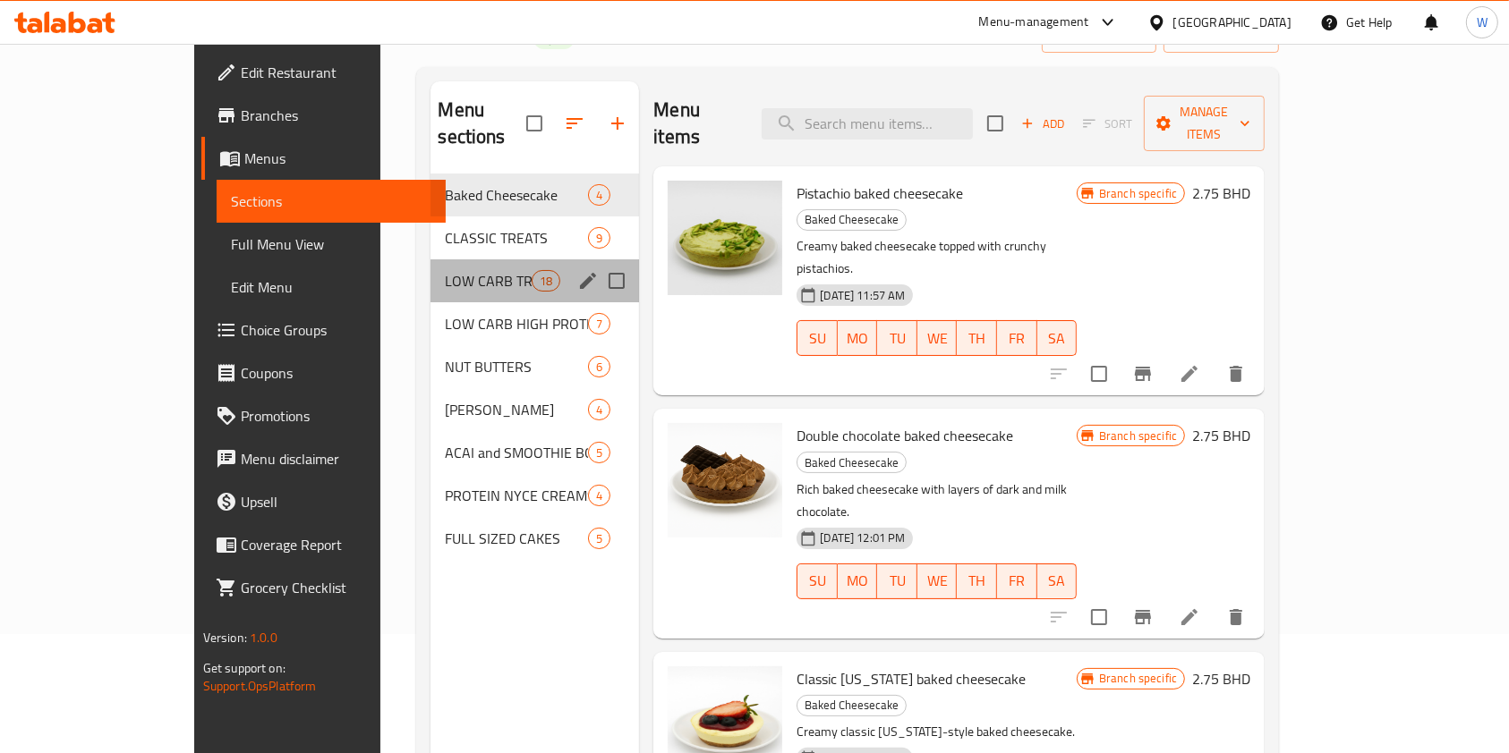
click at [430, 267] on div "LOW CARB TREATS 18" at bounding box center [534, 281] width 209 height 43
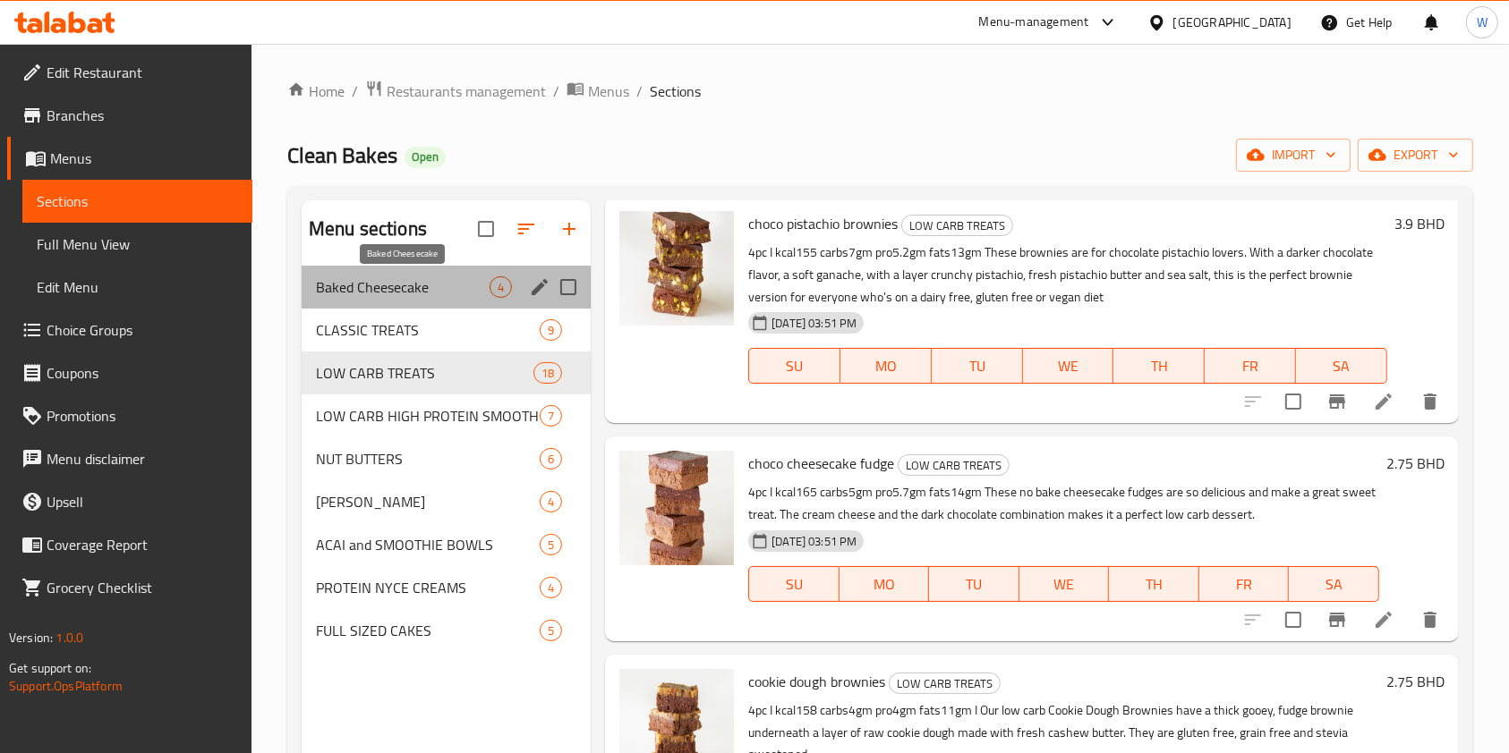
click at [376, 283] on span "Baked Cheesecake" at bounding box center [403, 287] width 174 height 21
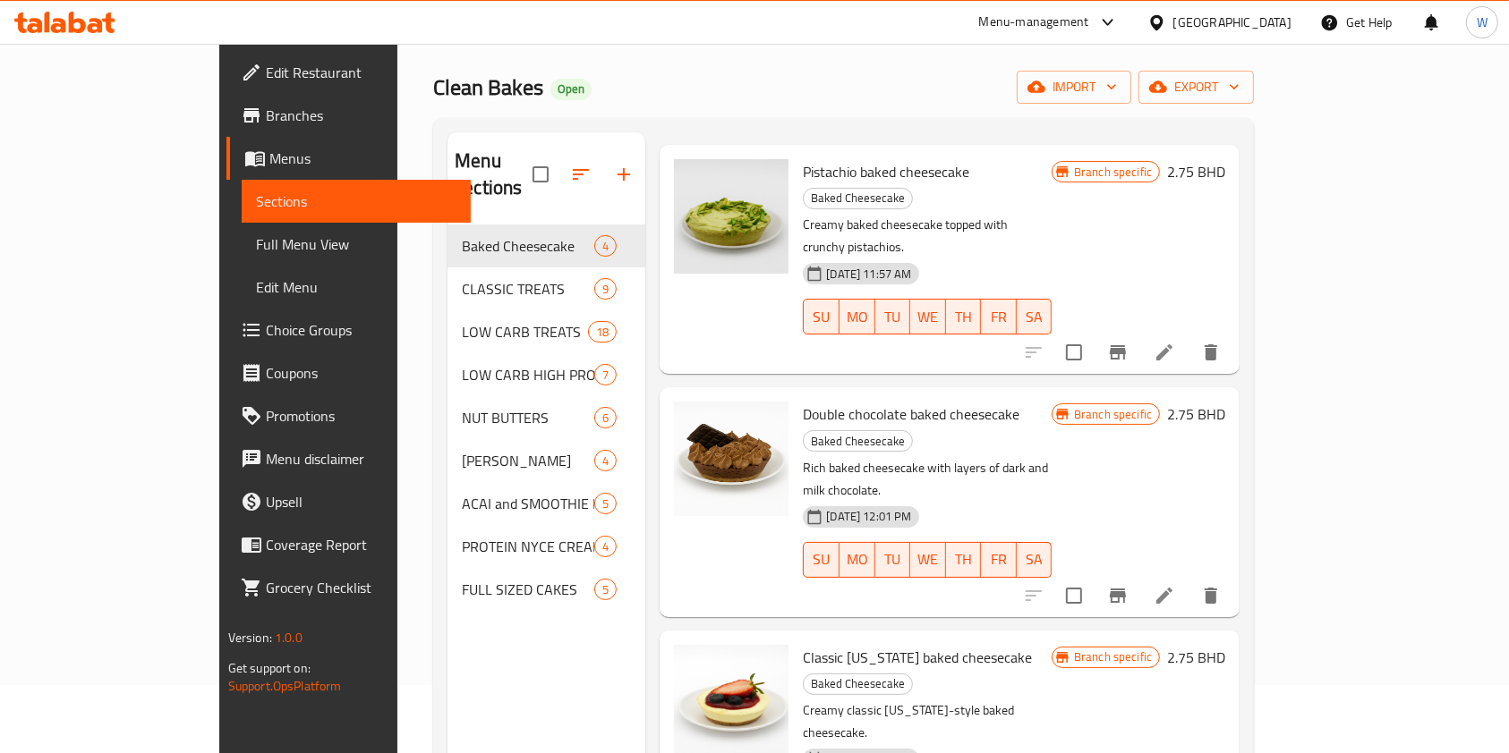
scroll to position [119, 0]
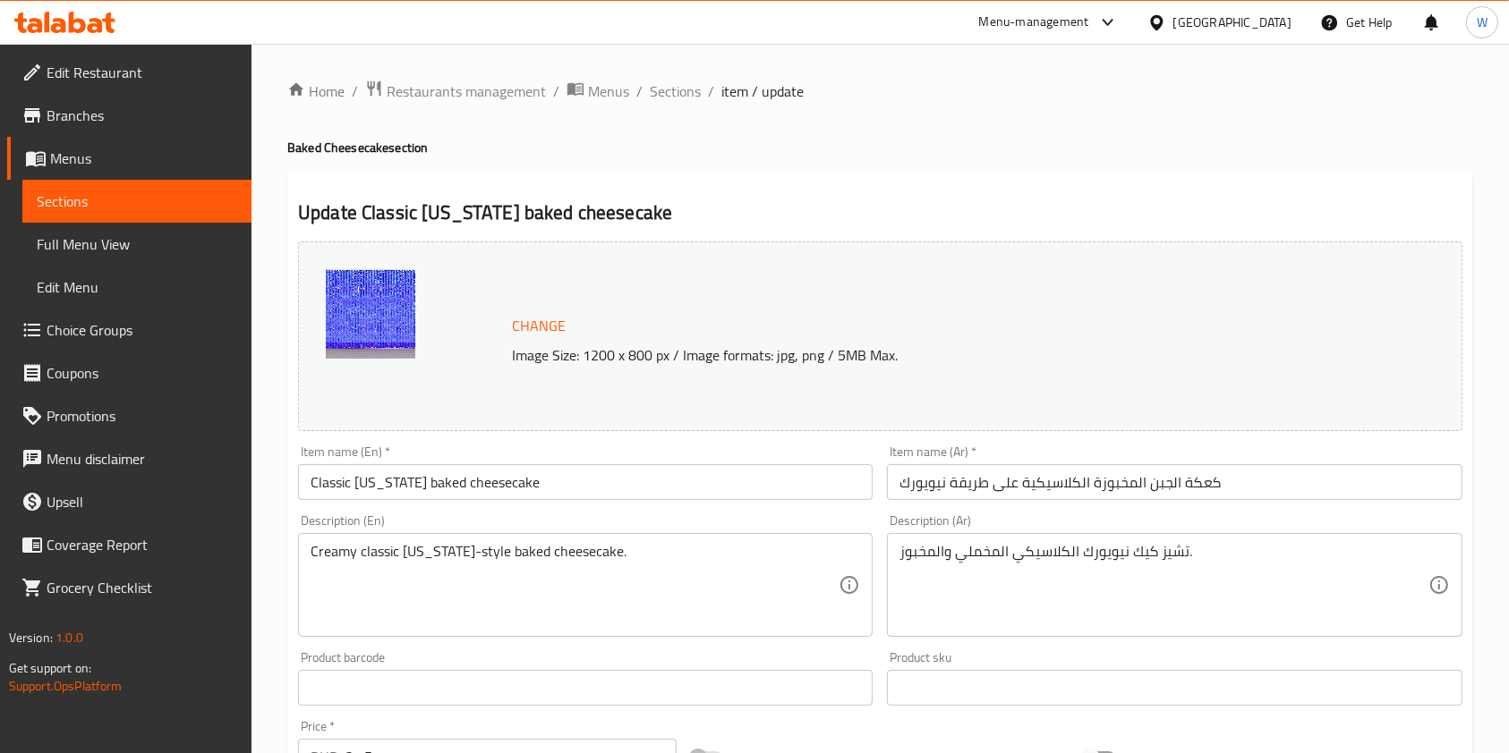
click at [506, 485] on input "Classic [US_STATE] baked cheesecake" at bounding box center [585, 482] width 575 height 36
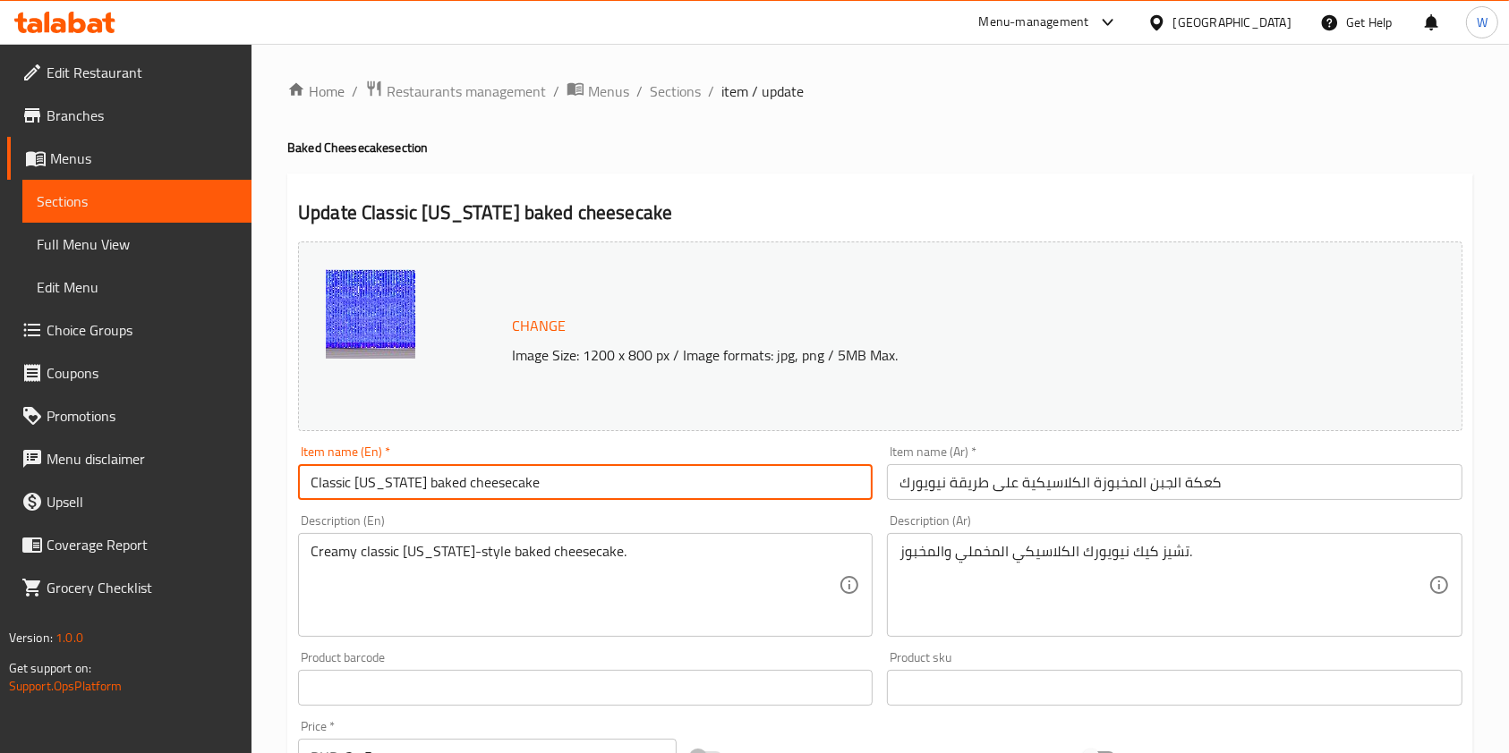
click at [506, 485] on input "Classic [US_STATE] baked cheesecake" at bounding box center [585, 482] width 575 height 36
paste input "keto strawberry cheesecake"
type input "keto strawberry cheesecake"
click at [1253, 655] on div "Product sku Product sku" at bounding box center [1174, 678] width 575 height 55
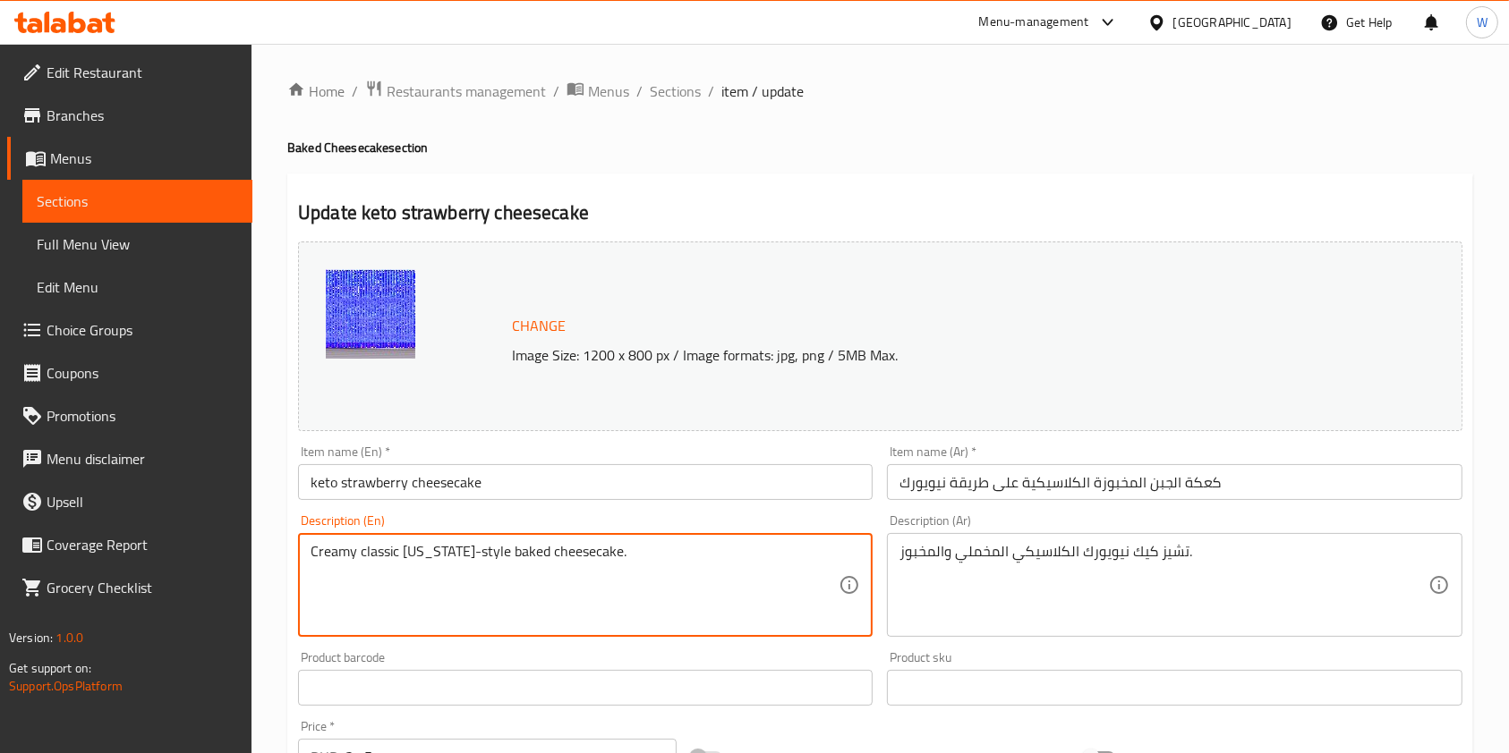
click at [447, 569] on textarea "Creamy classic [US_STATE]-style baked cheesecake." at bounding box center [575, 585] width 528 height 85
paste textarea "keto strawberry cheesecake a has a lush, creamy texture and beautiful flavor wi…"
drag, startPoint x: 389, startPoint y: 622, endPoint x: 278, endPoint y: 520, distance: 150.7
click at [278, 520] on div "Home / Restaurants management / Menus / Sections / item / update Baked Cheeseca…" at bounding box center [879, 667] width 1257 height 1247
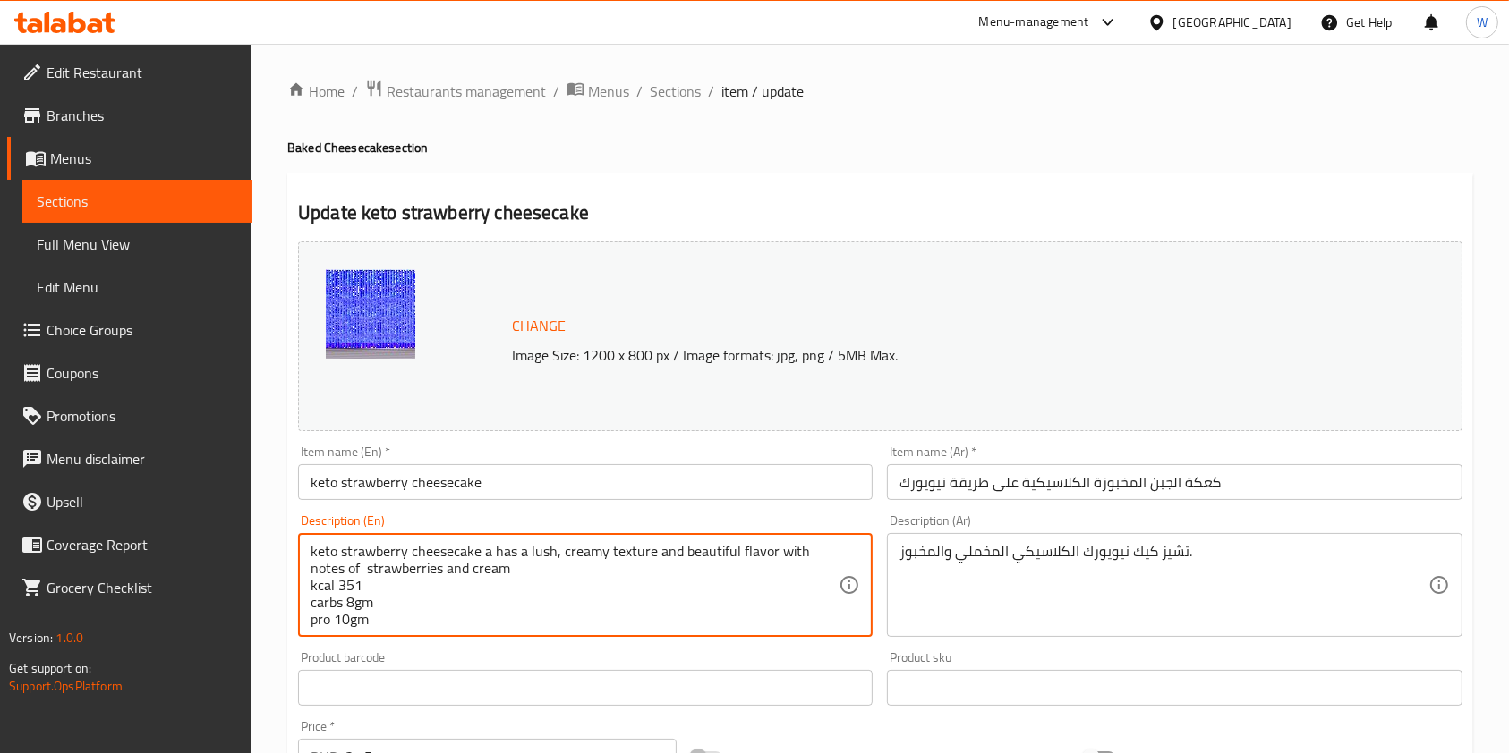
type textarea "keto strawberry cheesecake a has a lush, creamy texture and beautiful flavor wi…"
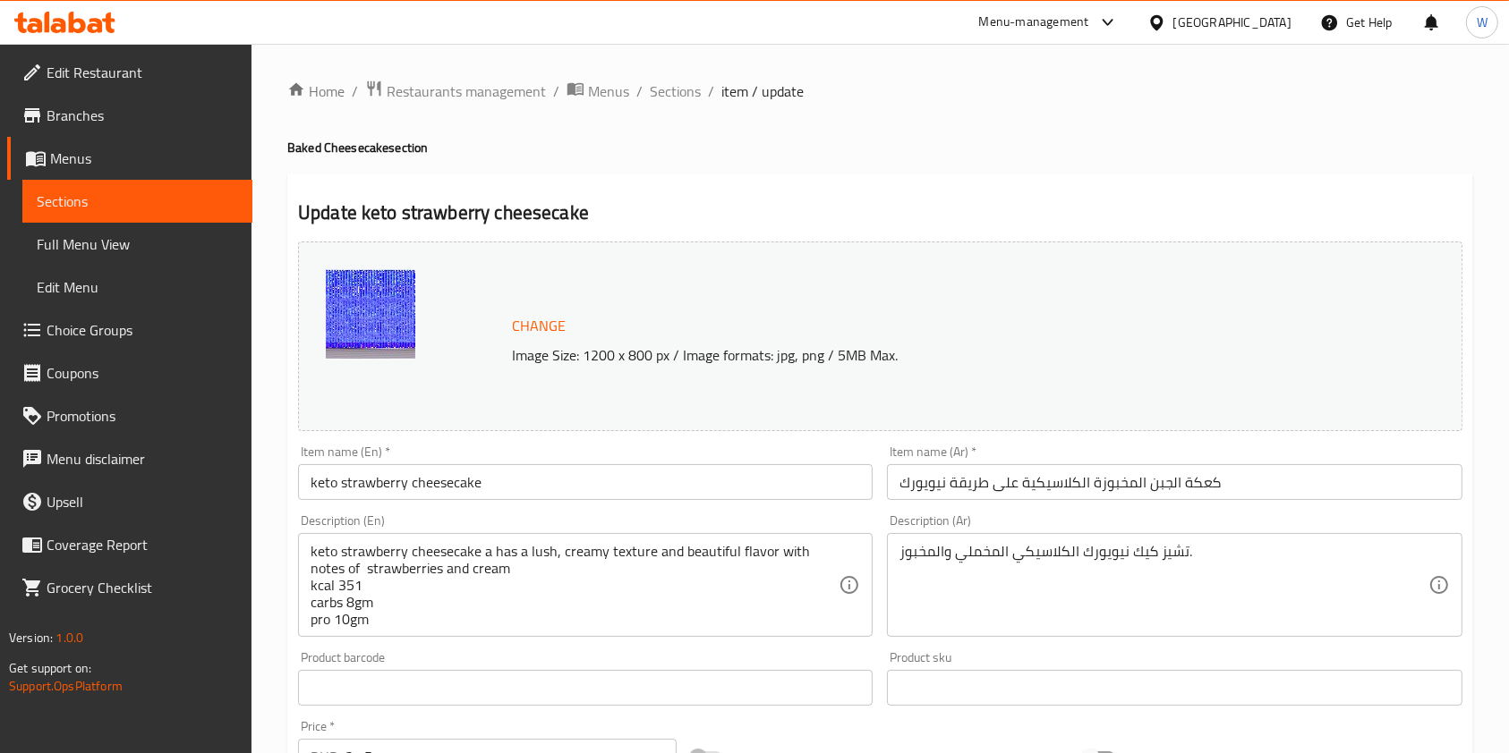
click at [514, 631] on div "keto strawberry cheesecake a has a lush, creamy texture and beautiful flavor wi…" at bounding box center [585, 585] width 575 height 104
drag, startPoint x: 530, startPoint y: 655, endPoint x: 545, endPoint y: 651, distance: 15.9
click at [531, 655] on div "Product barcode Product barcode" at bounding box center [585, 678] width 575 height 55
click at [937, 549] on textarea "تشيز كيك نيويورك الكلاسيكي المخملي والمخبوز." at bounding box center [1163, 585] width 528 height 85
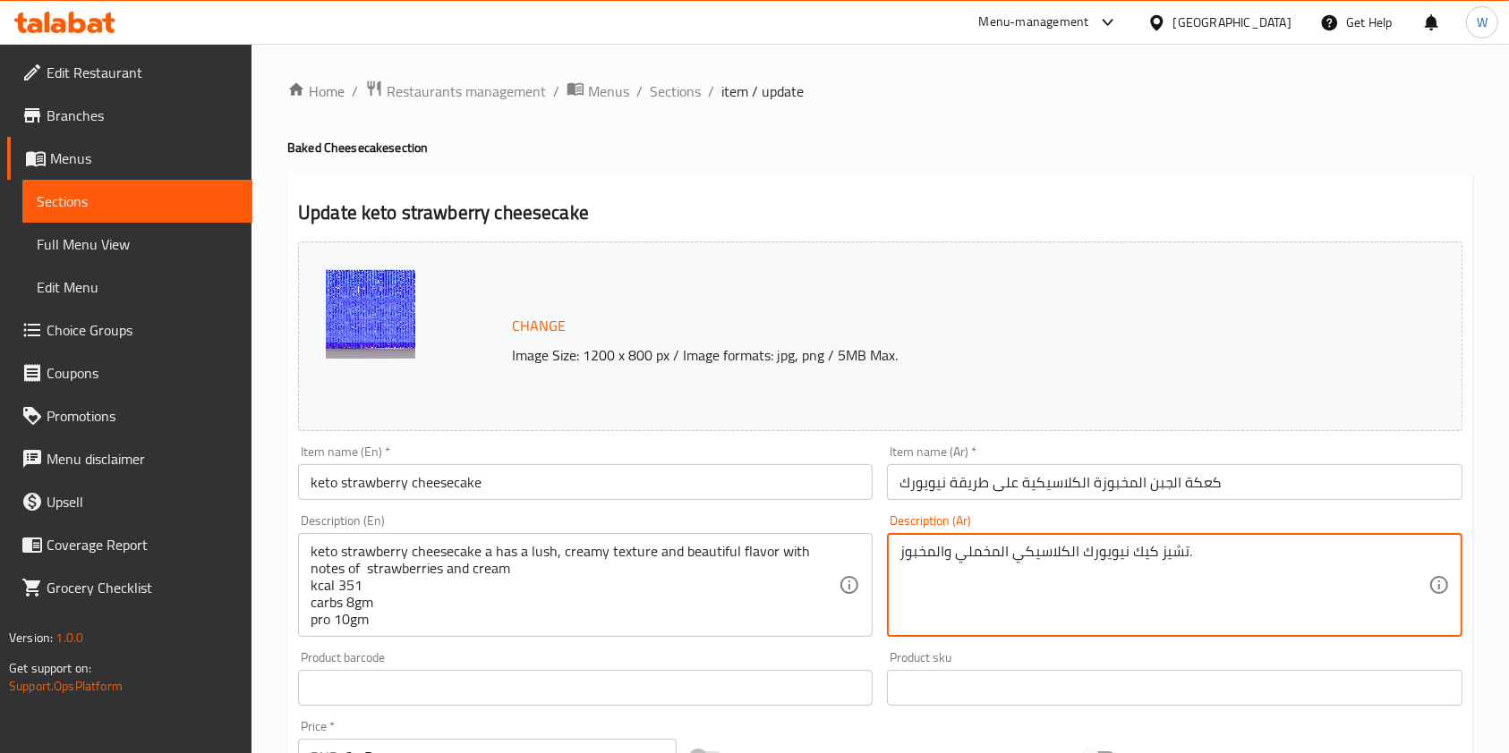
click at [937, 549] on textarea "تشيز كيك نيويورك الكلاسيكي المخملي والمخبوز." at bounding box center [1163, 585] width 528 height 85
paste textarea "الفراولة الكيتو يتميز بقوام كريمي غني ونكهة رائعة مع نكهات الفراولة والكريمة. ا…"
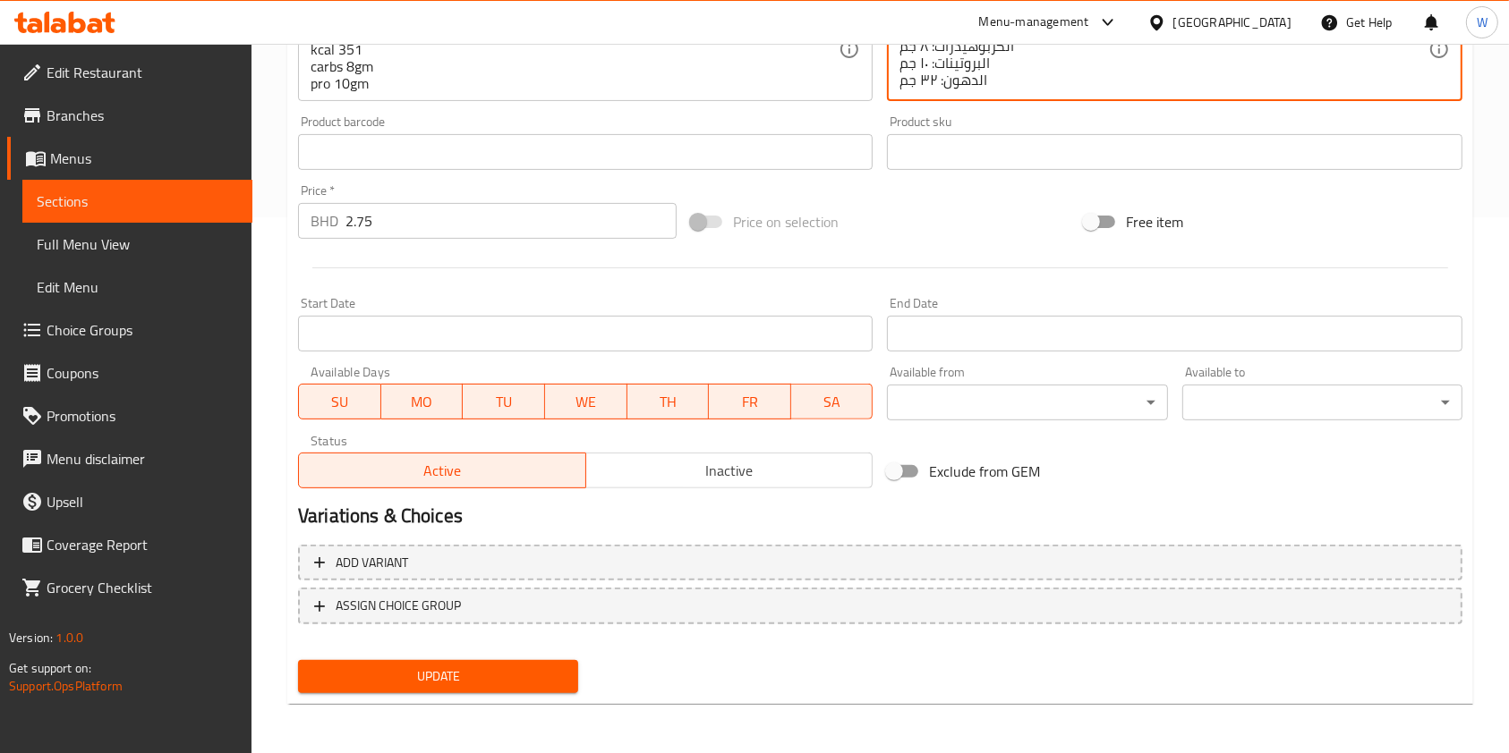
scroll to position [537, 0]
type textarea "تشيز كيك الفراولة الكيتو يتميز بقوام كريمي غني ونكهة رائعة مع نكهات الفراولة وا…"
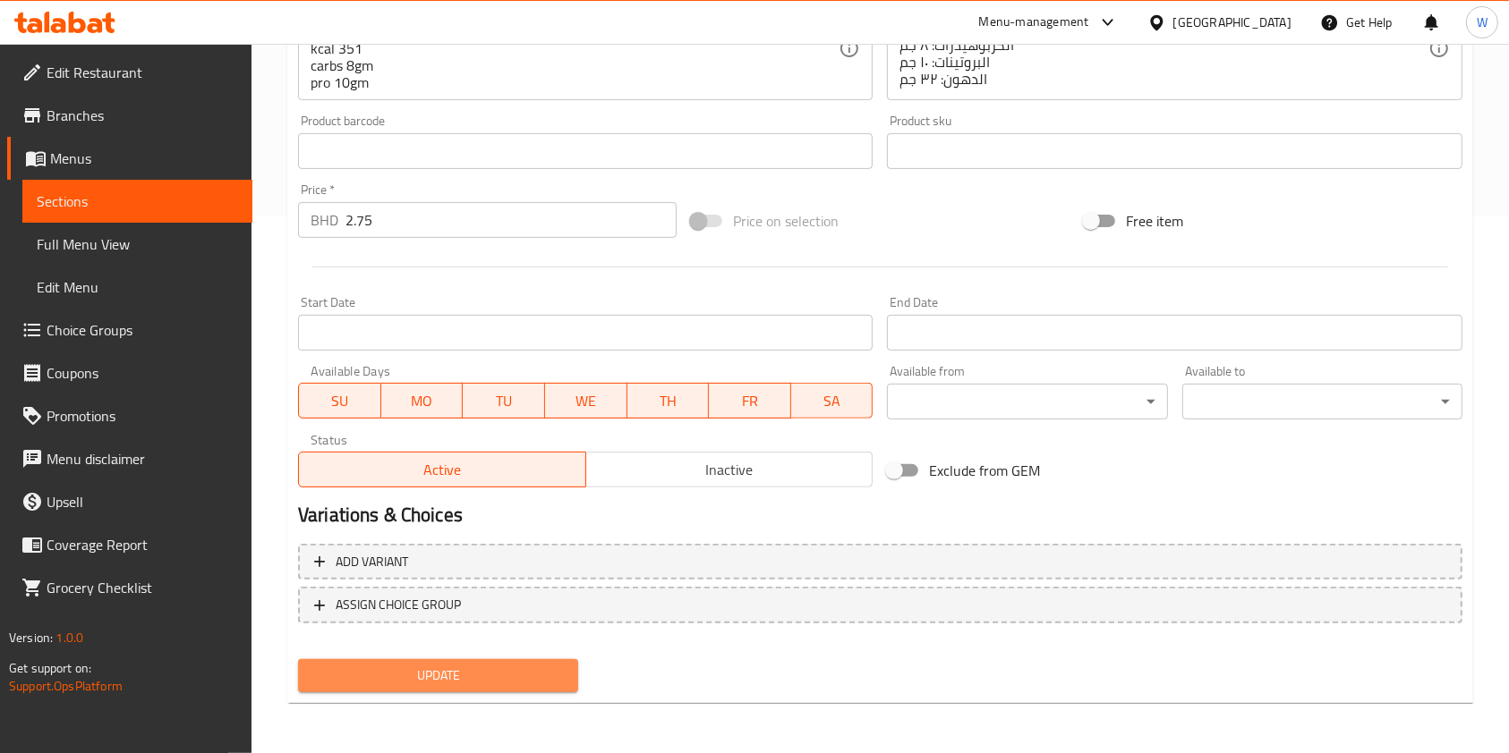
click at [481, 681] on span "Update" at bounding box center [437, 676] width 251 height 22
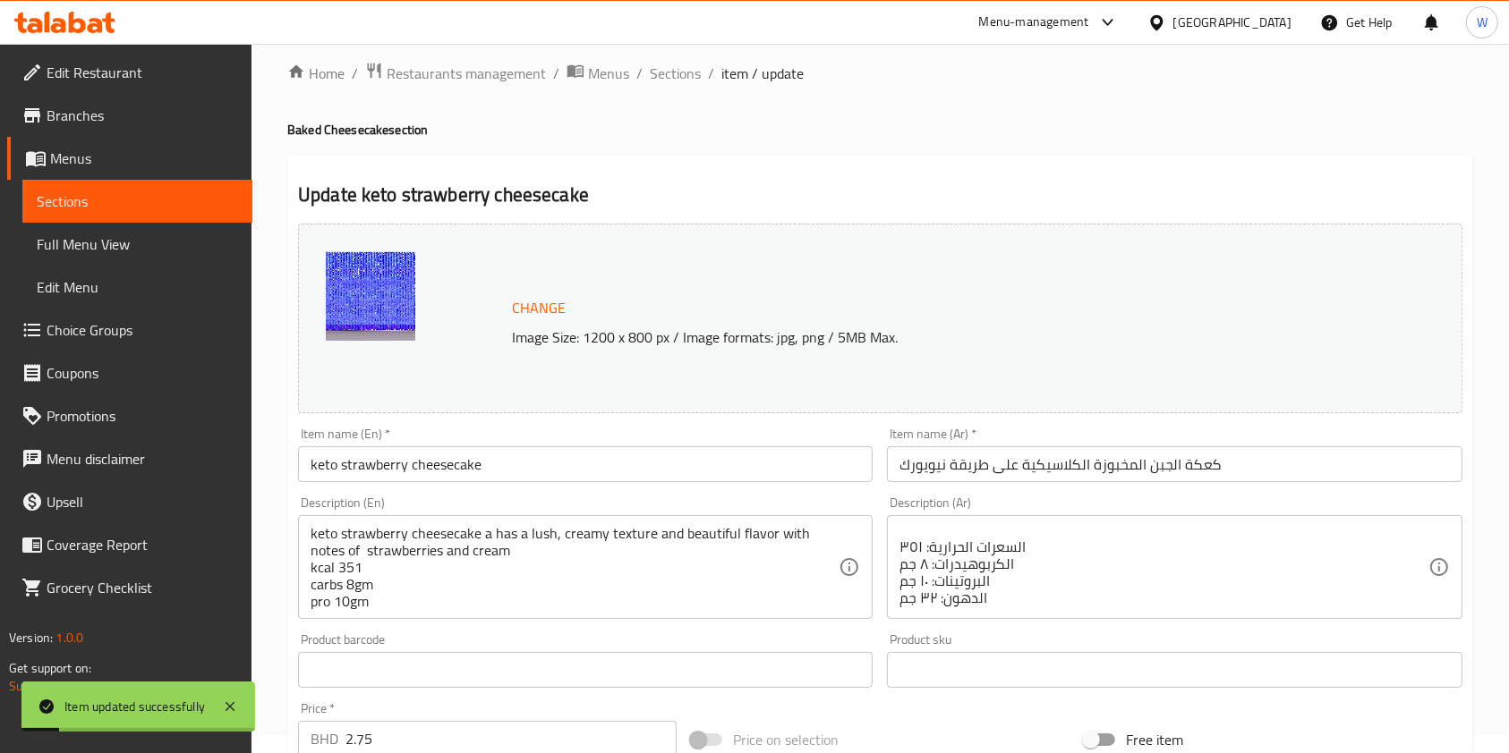
scroll to position [0, 0]
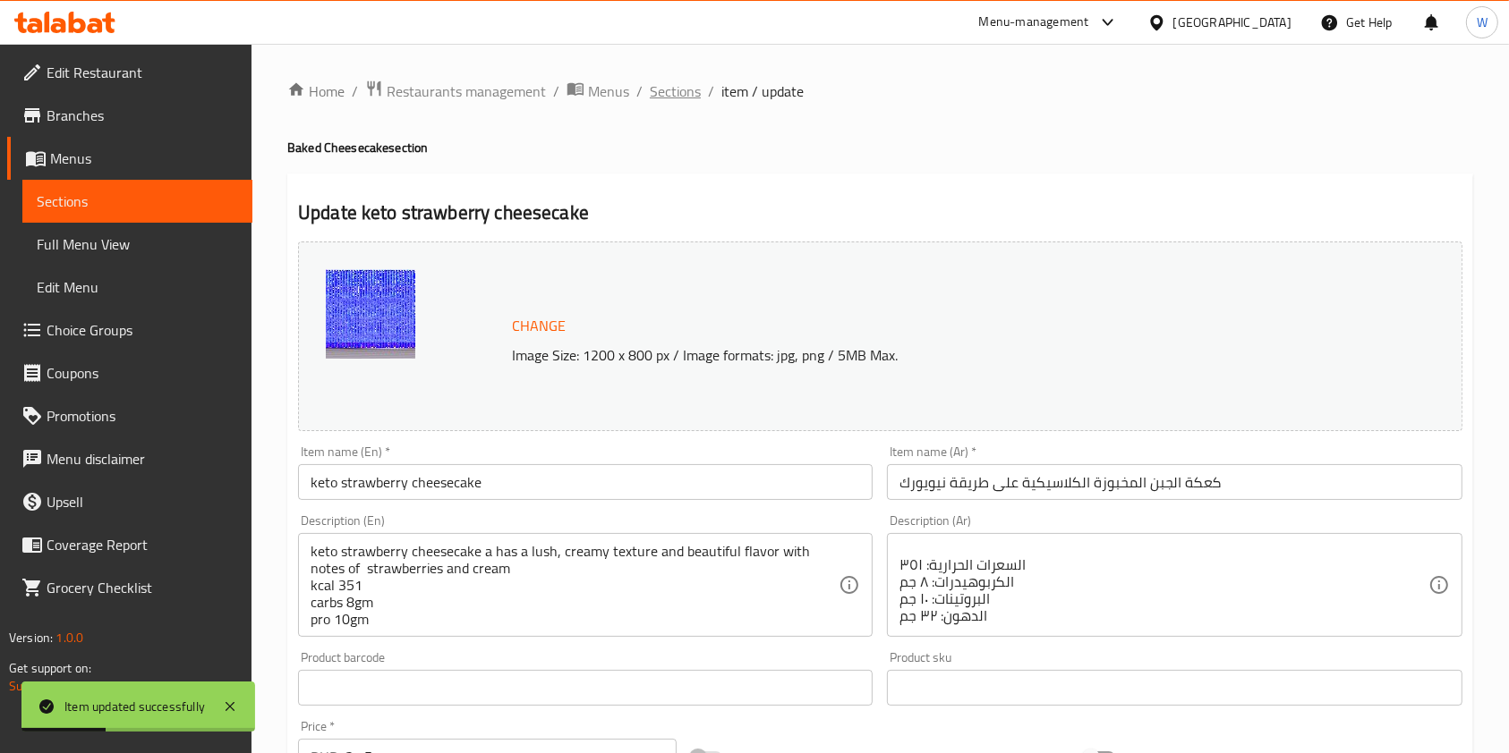
click at [679, 91] on span "Sections" at bounding box center [675, 91] width 51 height 21
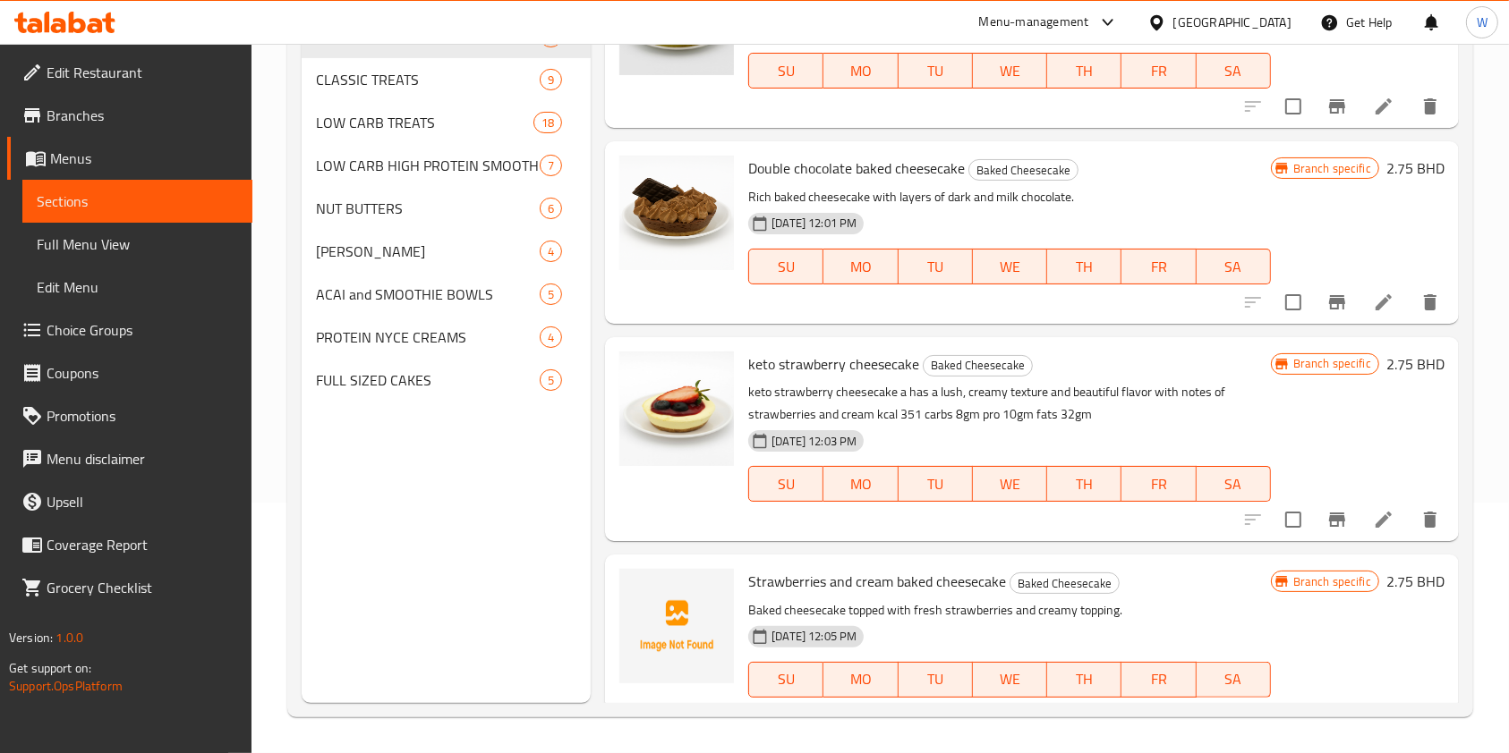
scroll to position [95, 0]
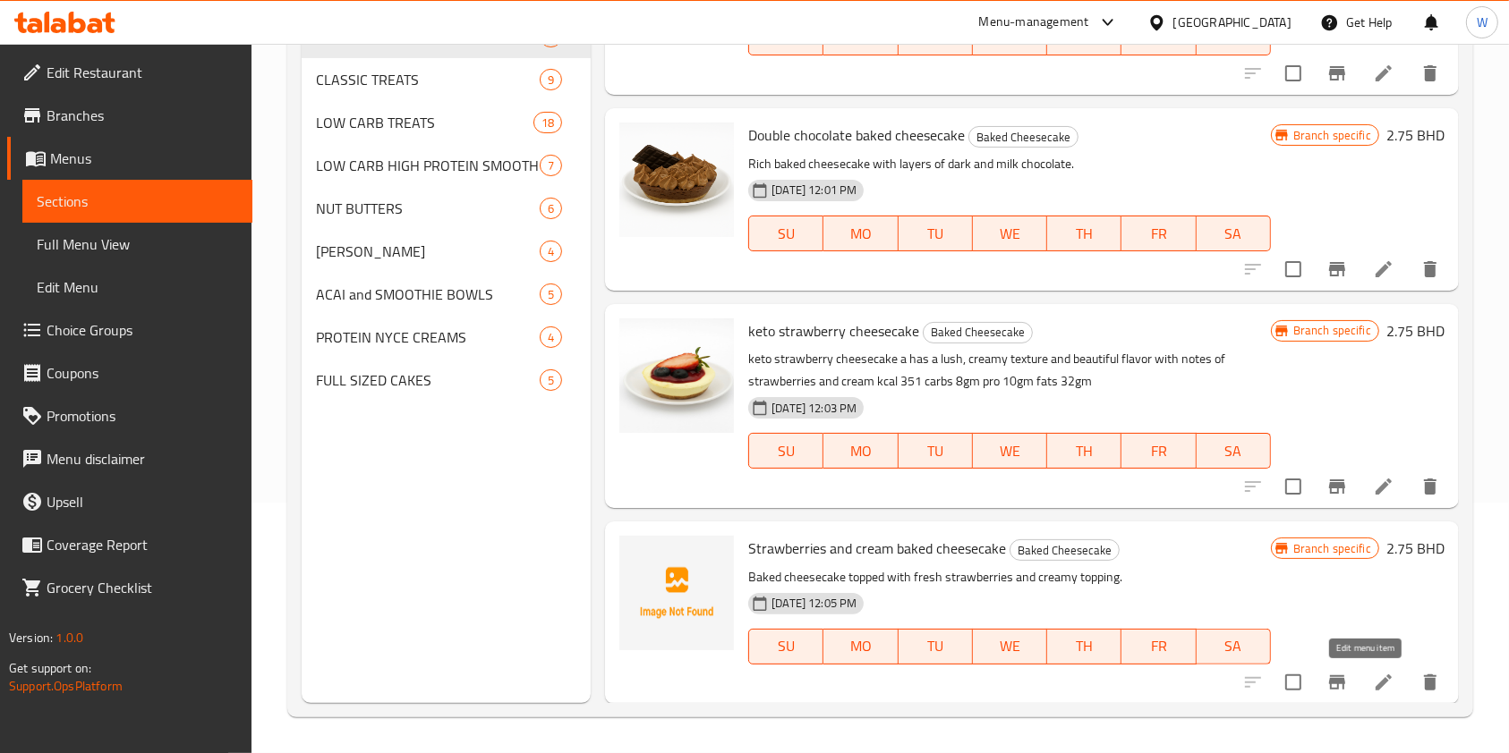
click at [1373, 685] on icon at bounding box center [1383, 682] width 21 height 21
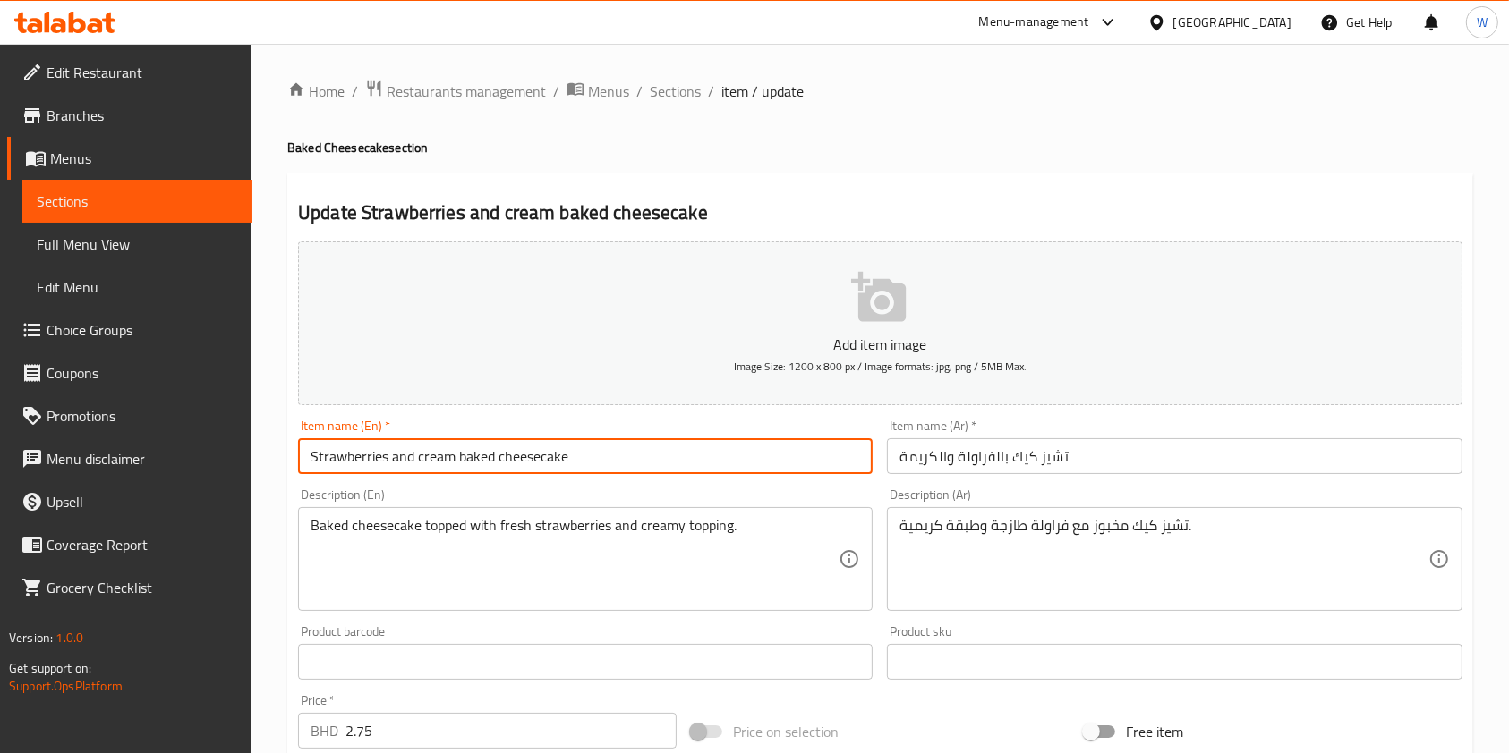
click at [721, 463] on input "Strawberries and cream baked cheesecake" at bounding box center [585, 456] width 575 height 36
paste input "keto vanilla cheesecake"
type input "keto vanilla cheesecake"
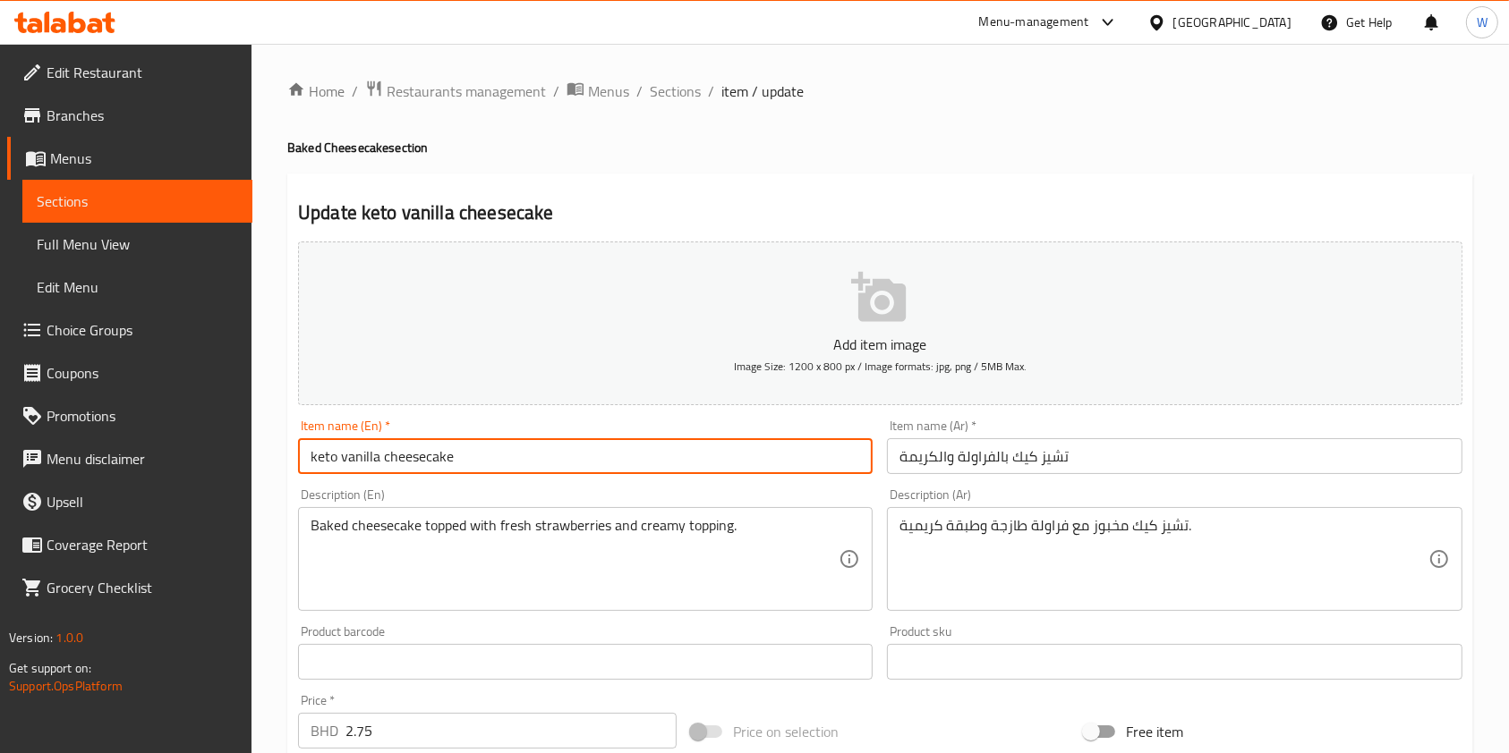
click at [986, 449] on input "تشيز كيك بالفراولة والكريمة" at bounding box center [1174, 456] width 575 height 36
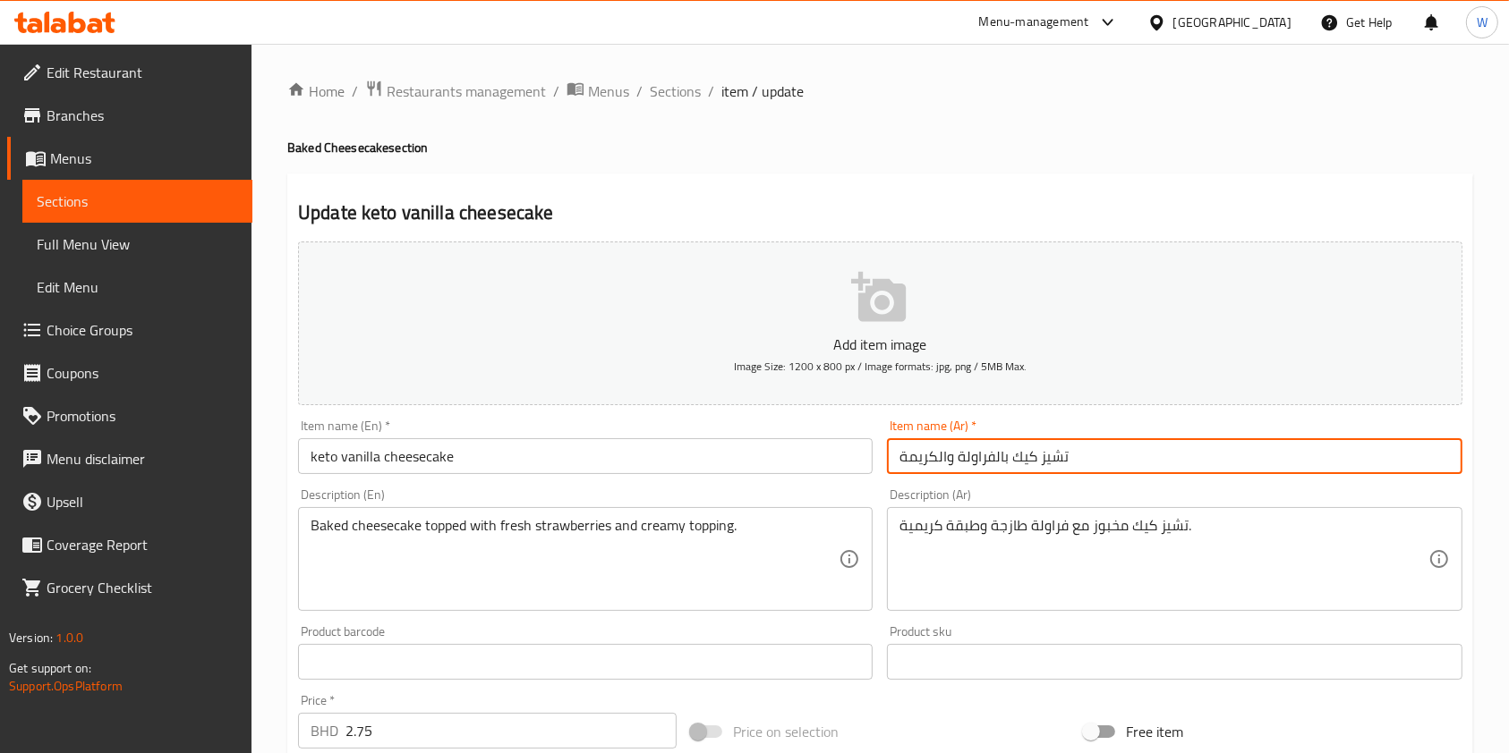
click at [986, 449] on input "تشيز كيك بالفراولة والكريمة" at bounding box center [1174, 456] width 575 height 36
paste input "لفانيليا الكيتو"
type input "تشيز [PERSON_NAME]"
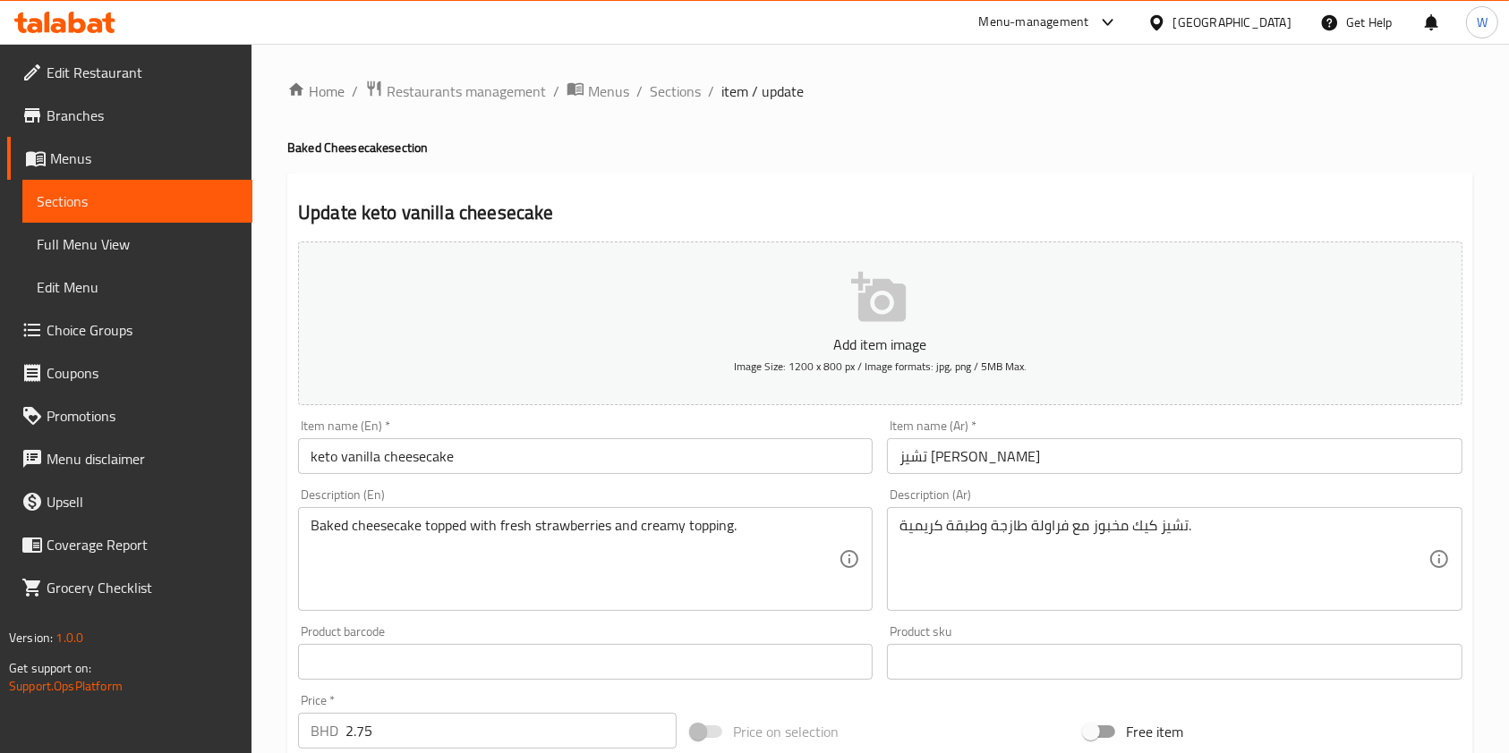
click at [736, 535] on textarea "Baked cheesecake topped with fresh strawberries and creamy topping." at bounding box center [575, 559] width 528 height 85
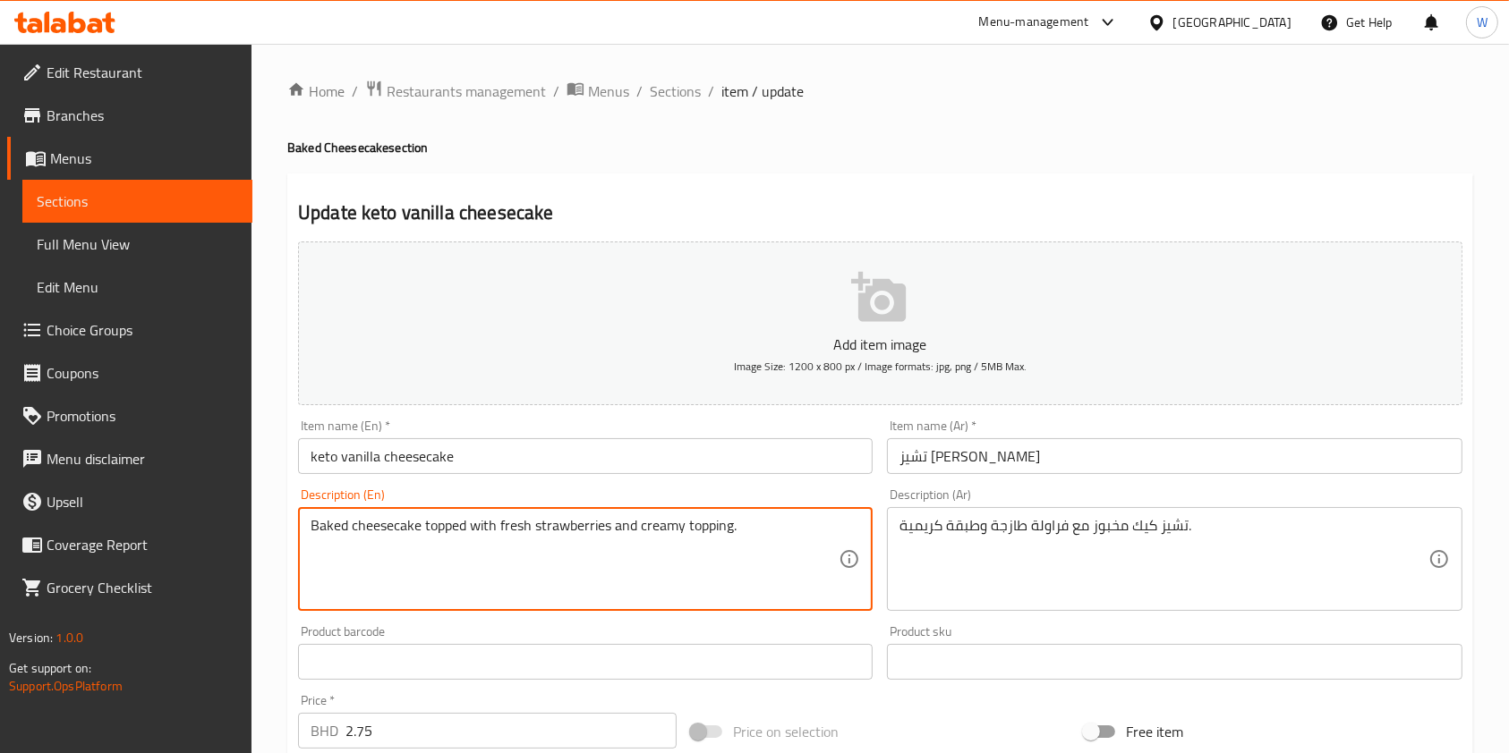
click at [736, 535] on textarea "Baked cheesecake topped with fresh strawberries and creamy topping." at bounding box center [575, 559] width 528 height 85
paste textarea "if you are looking for a delicious vanilla keto cheesecake, this tastes like th…"
type textarea "if you are looking for a delicious vanilla keto cheesecake, this tastes like th…"
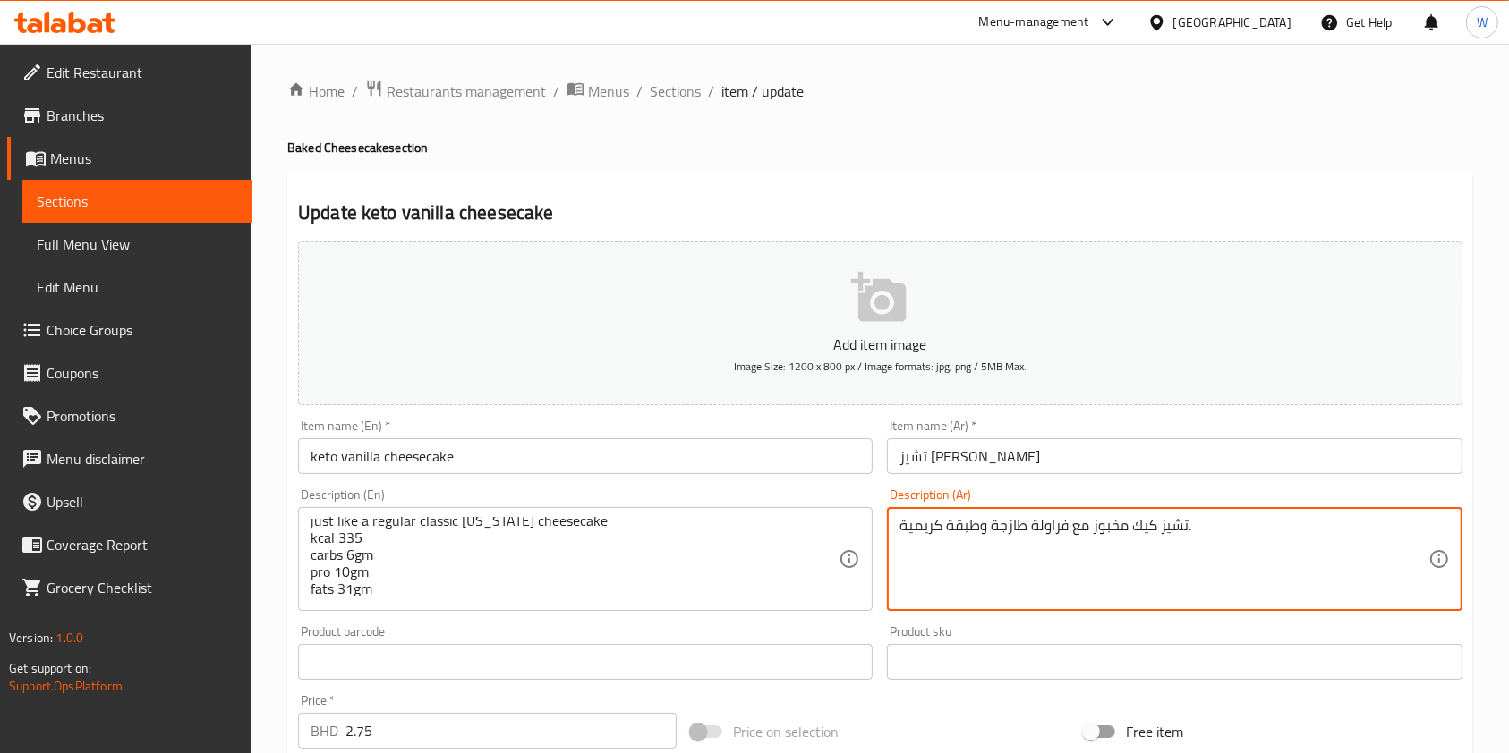
click at [986, 535] on textarea "تشيز كيك مخبوز مع فراولة طازجة وطبقة كريمية." at bounding box center [1163, 559] width 528 height 85
paste textarea "ذا كنت تبحث عن تشيز [PERSON_NAME] بنكهة الفانيليا اللذيذة، فهذا المذاق يشبه الك…"
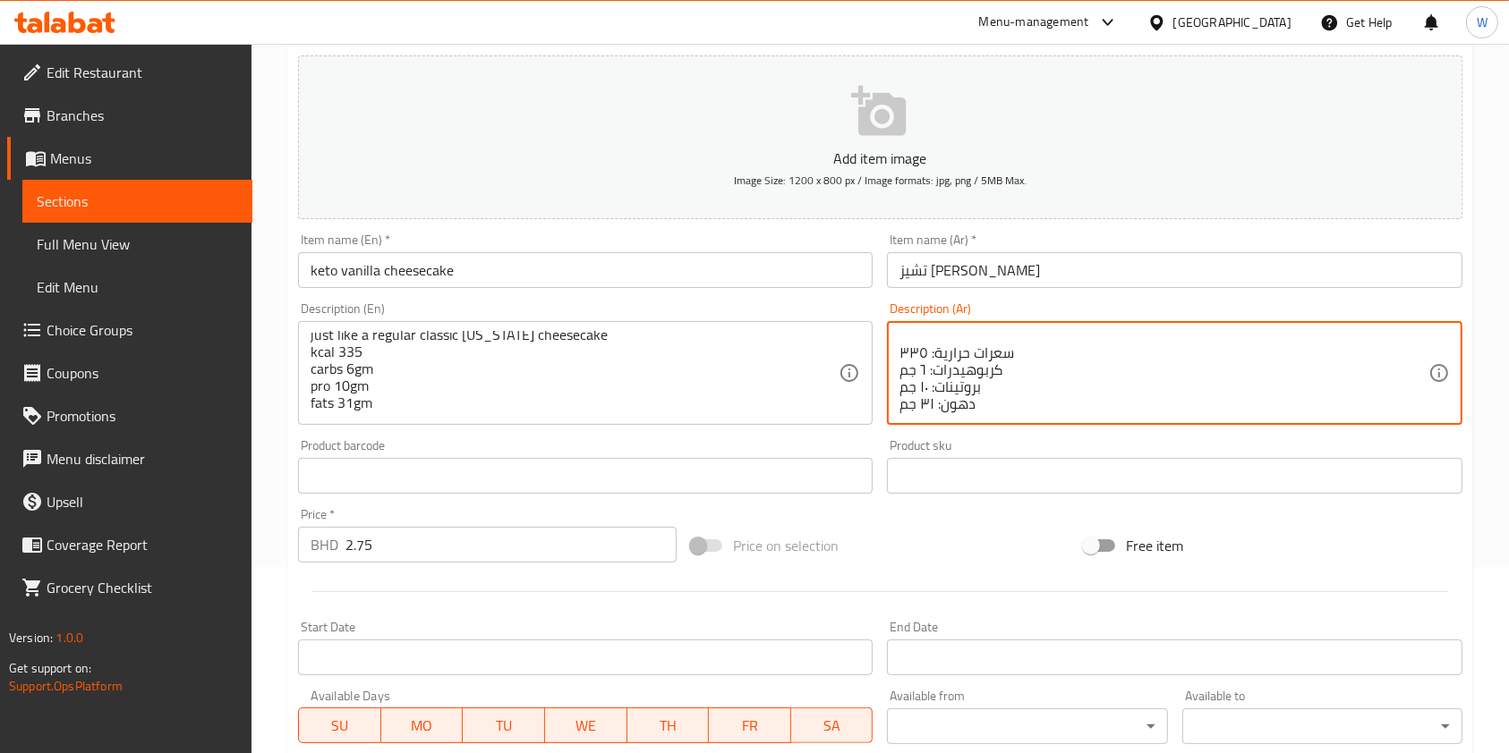
scroll to position [511, 0]
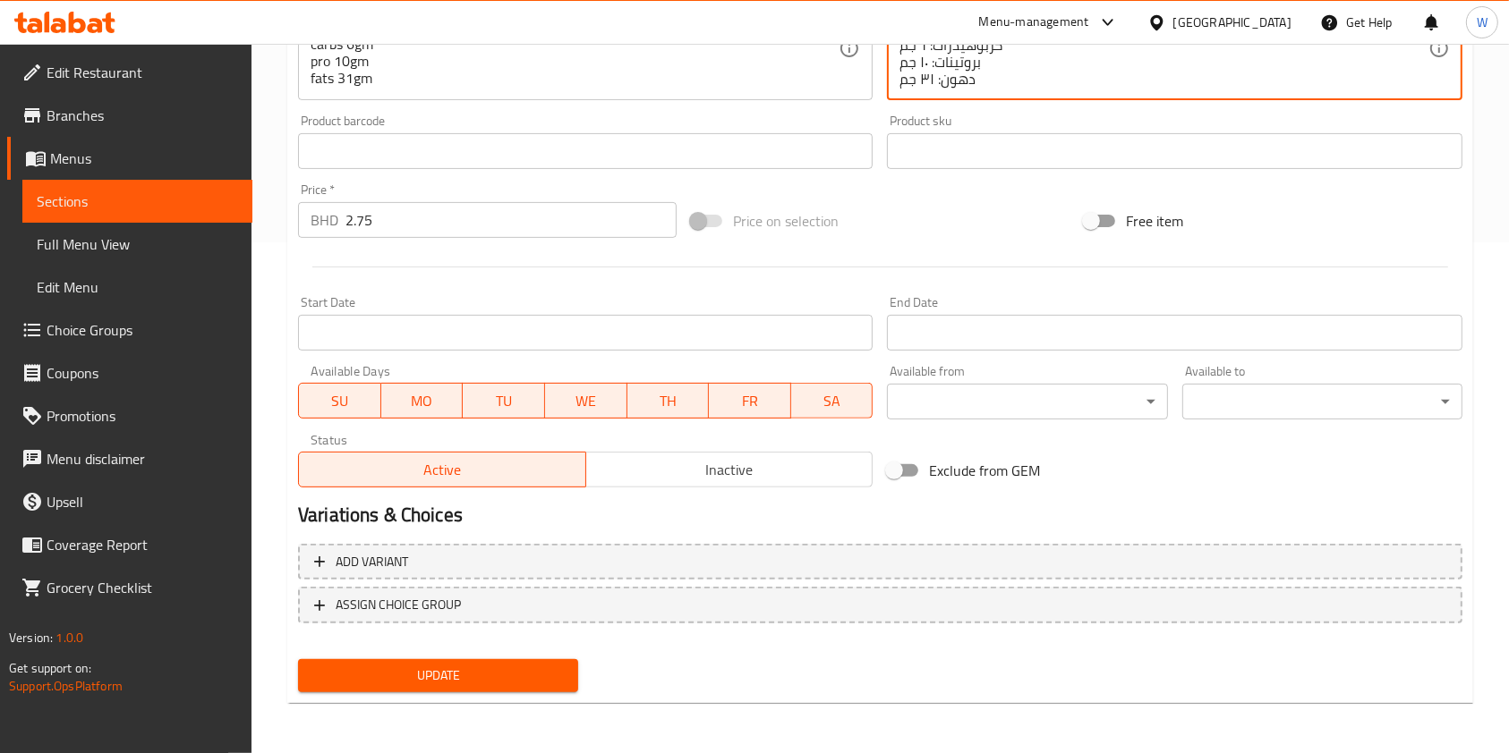
type textarea "إذا كنت تبحث عن تشيز [PERSON_NAME] بنكهة الفانيليا اللذيذة، فهذا المذاق يشبه ال…"
click at [466, 722] on div "Home / Restaurants management / Menus / Sections / item / update Baked Cheeseca…" at bounding box center [879, 143] width 1257 height 1221
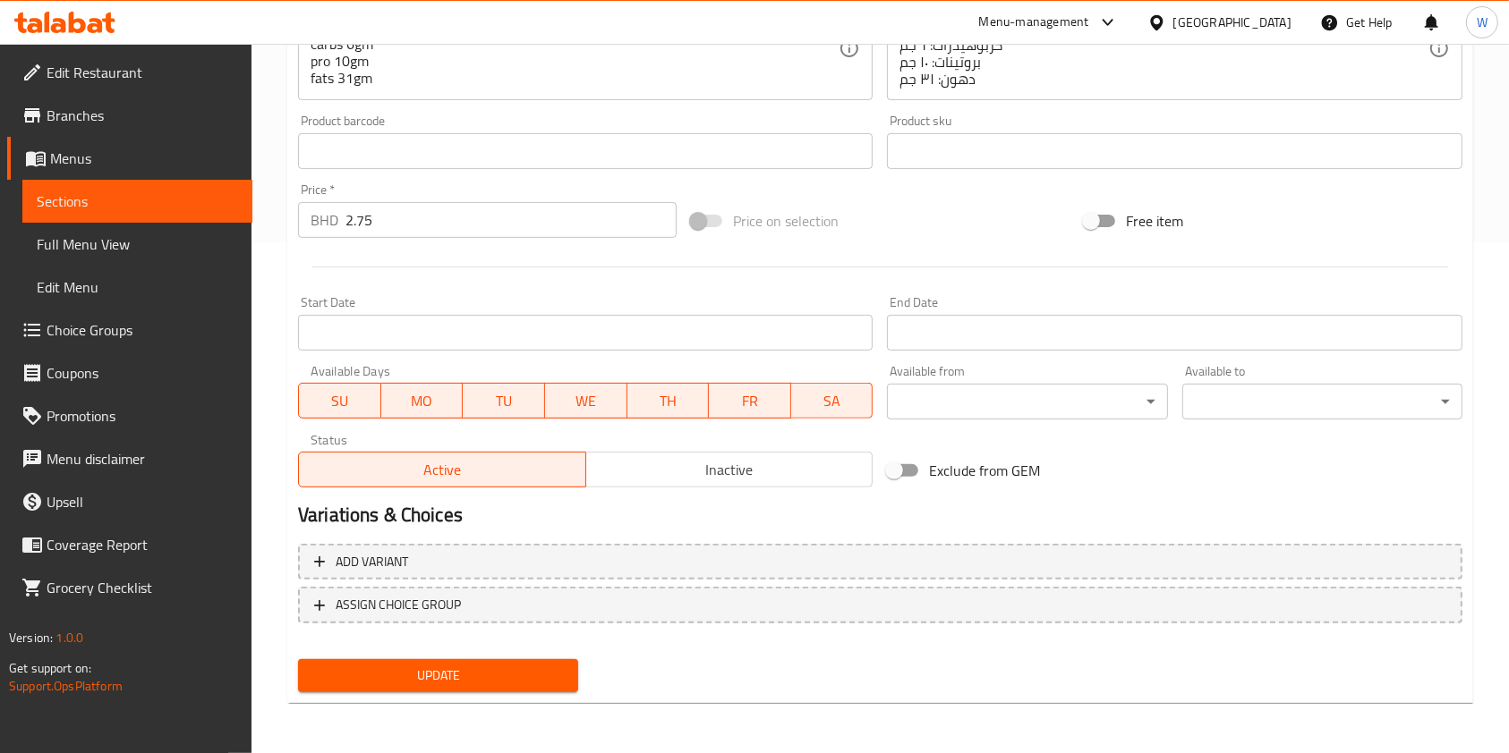
click at [487, 681] on span "Update" at bounding box center [437, 676] width 251 height 22
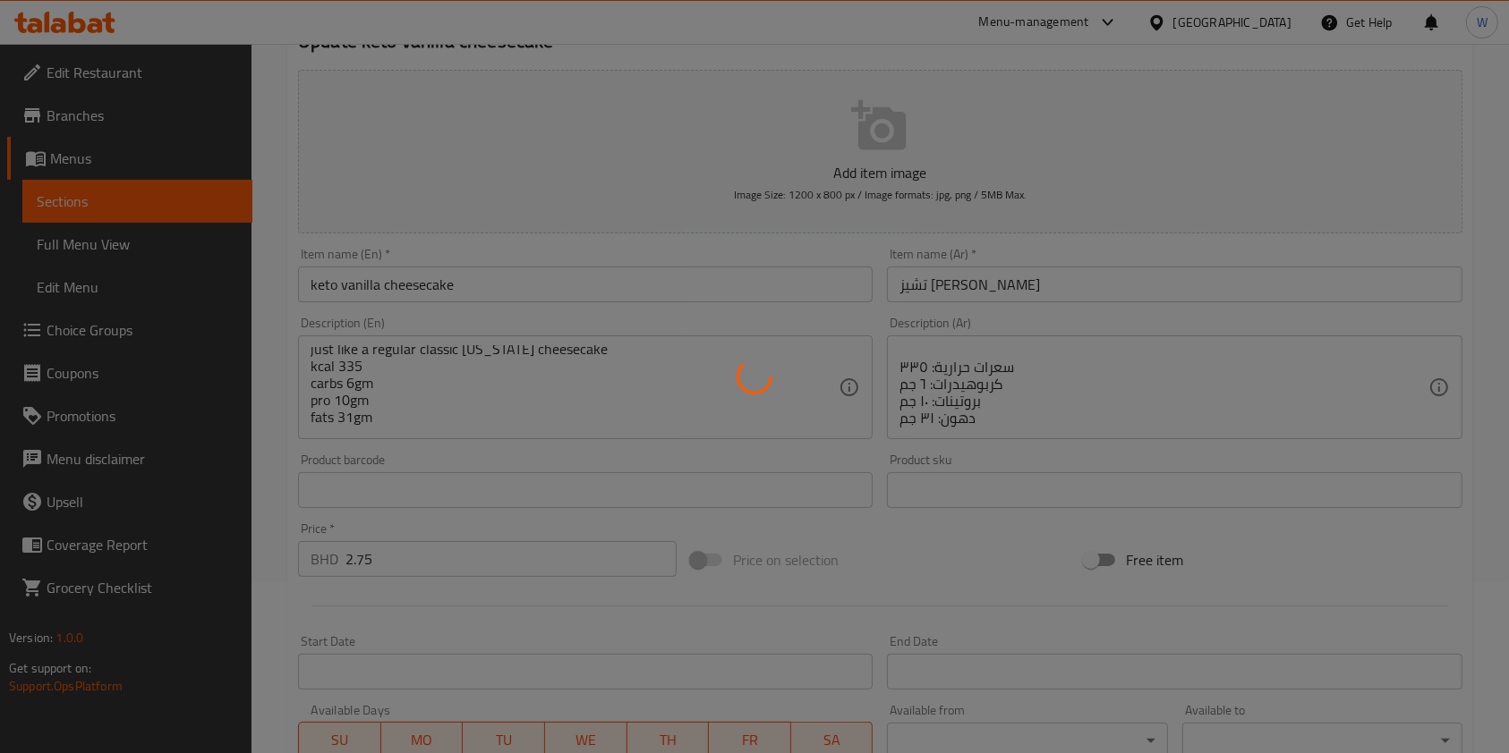
scroll to position [0, 0]
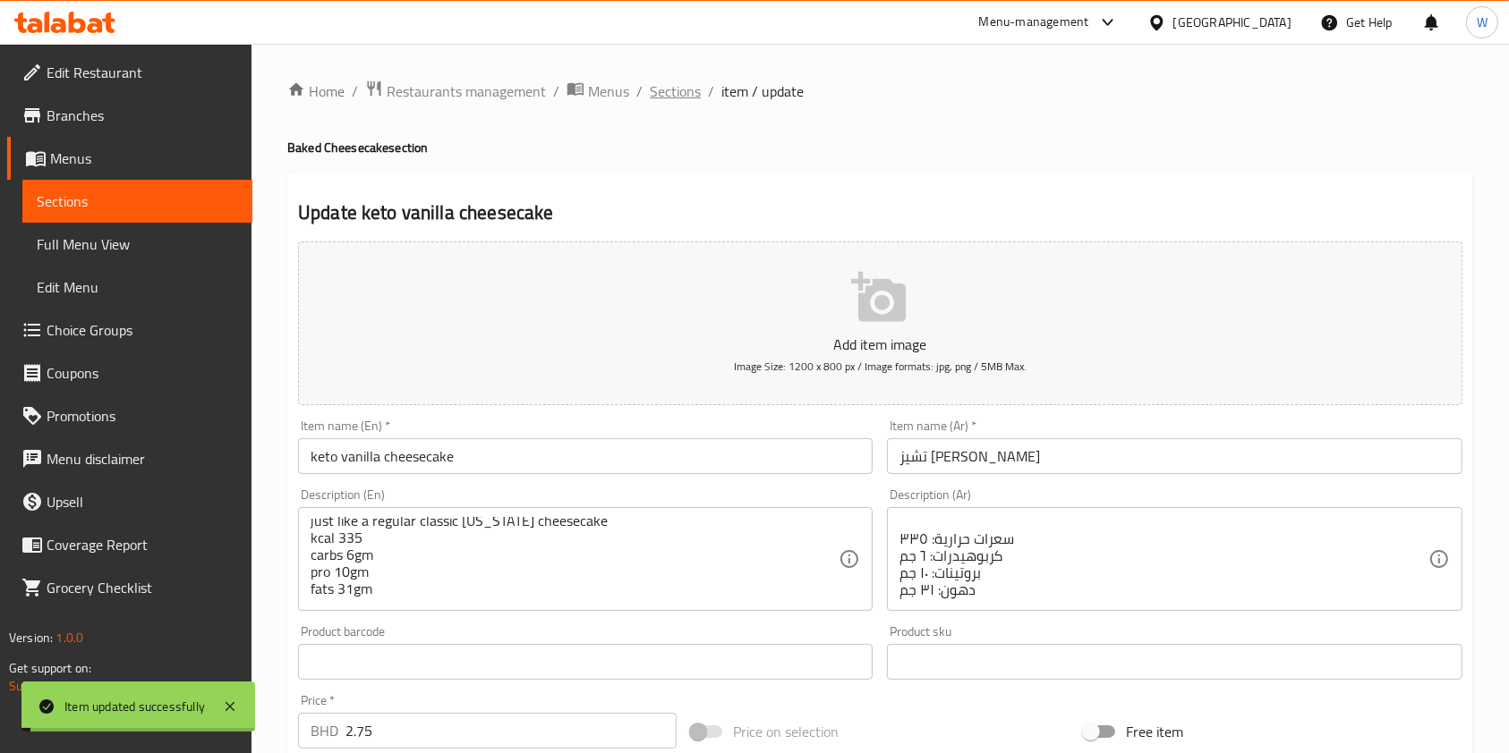
click at [677, 88] on span "Sections" at bounding box center [675, 91] width 51 height 21
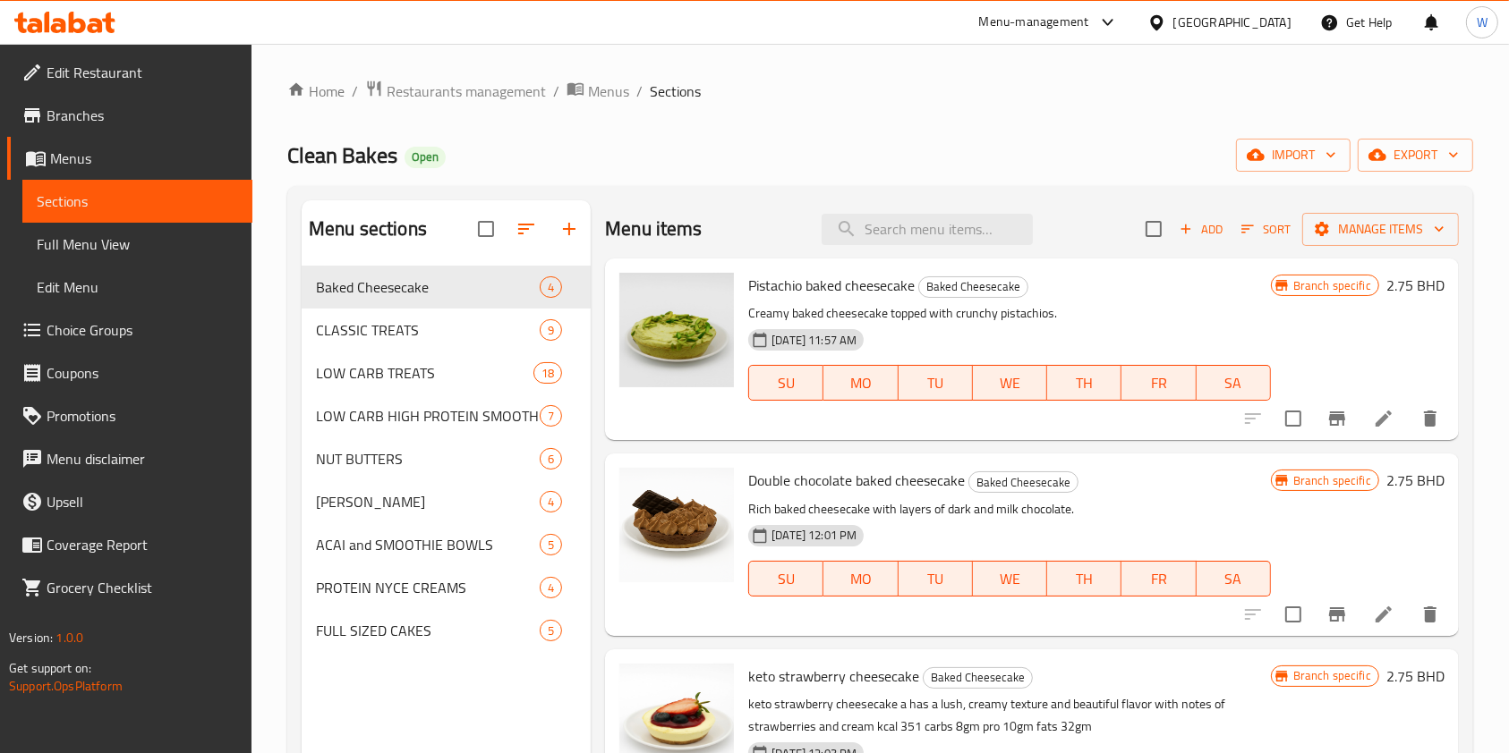
scroll to position [117, 0]
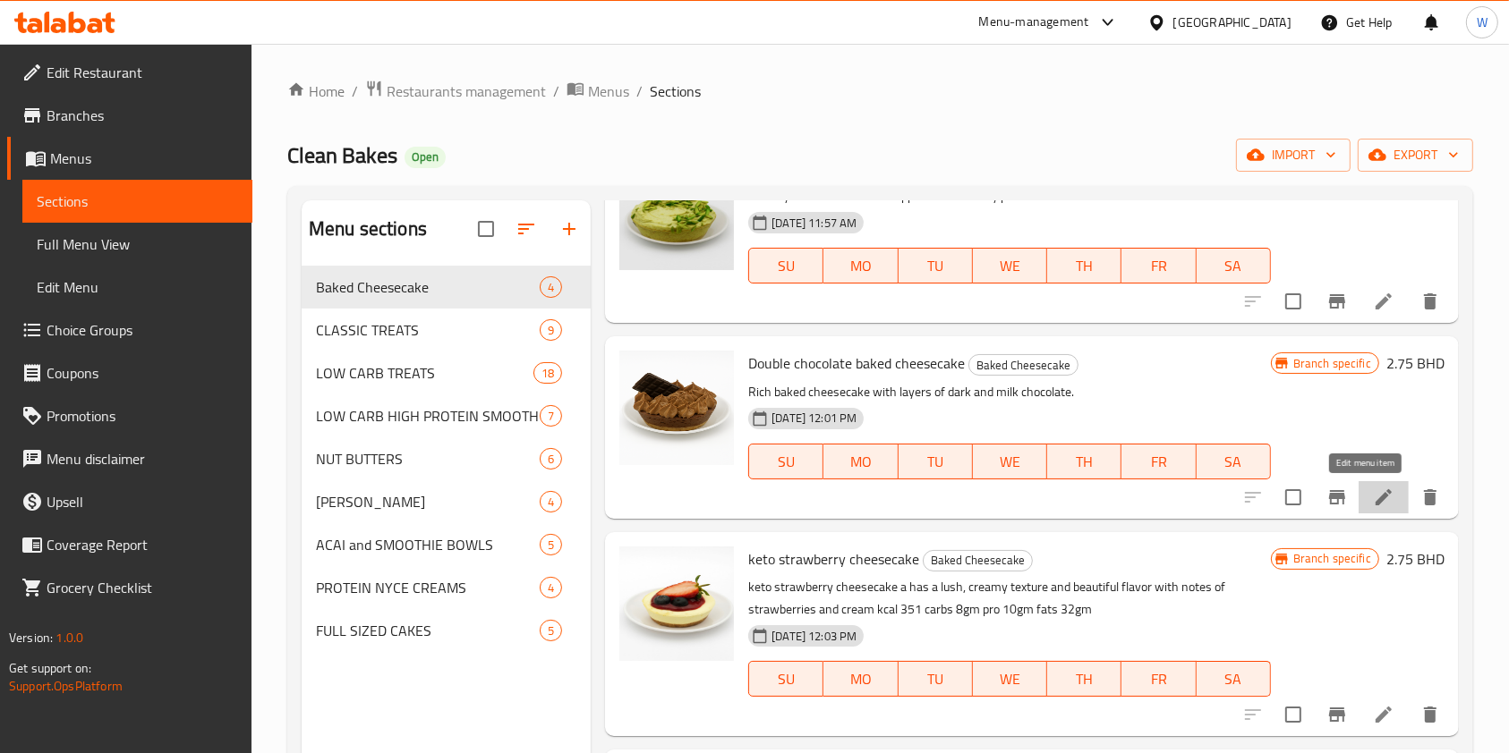
click at [1373, 506] on icon at bounding box center [1383, 497] width 21 height 21
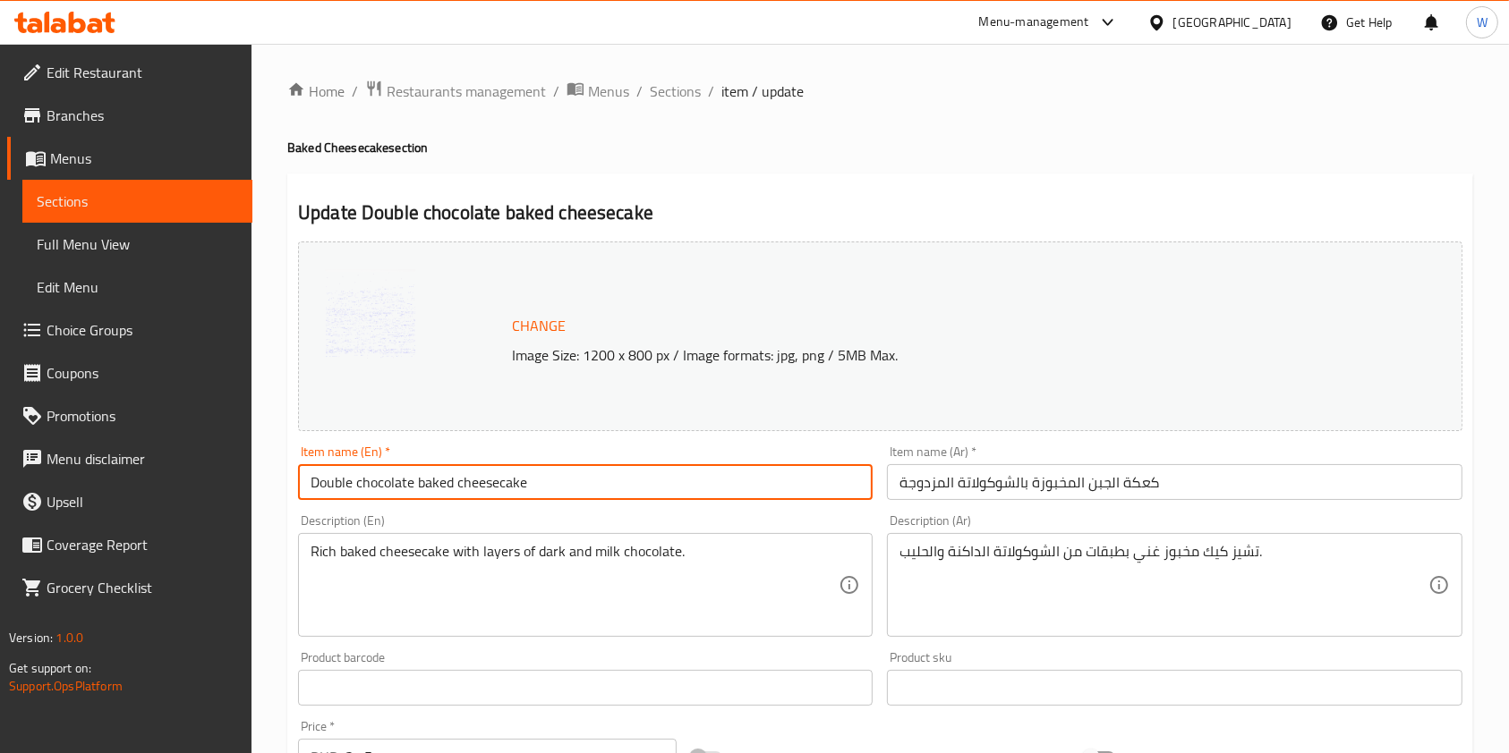
click at [537, 469] on input "Double chocolate baked cheesecake" at bounding box center [585, 482] width 575 height 36
paste input "keto chocolate cheesecake"
type input "keto chocolate cheesecake"
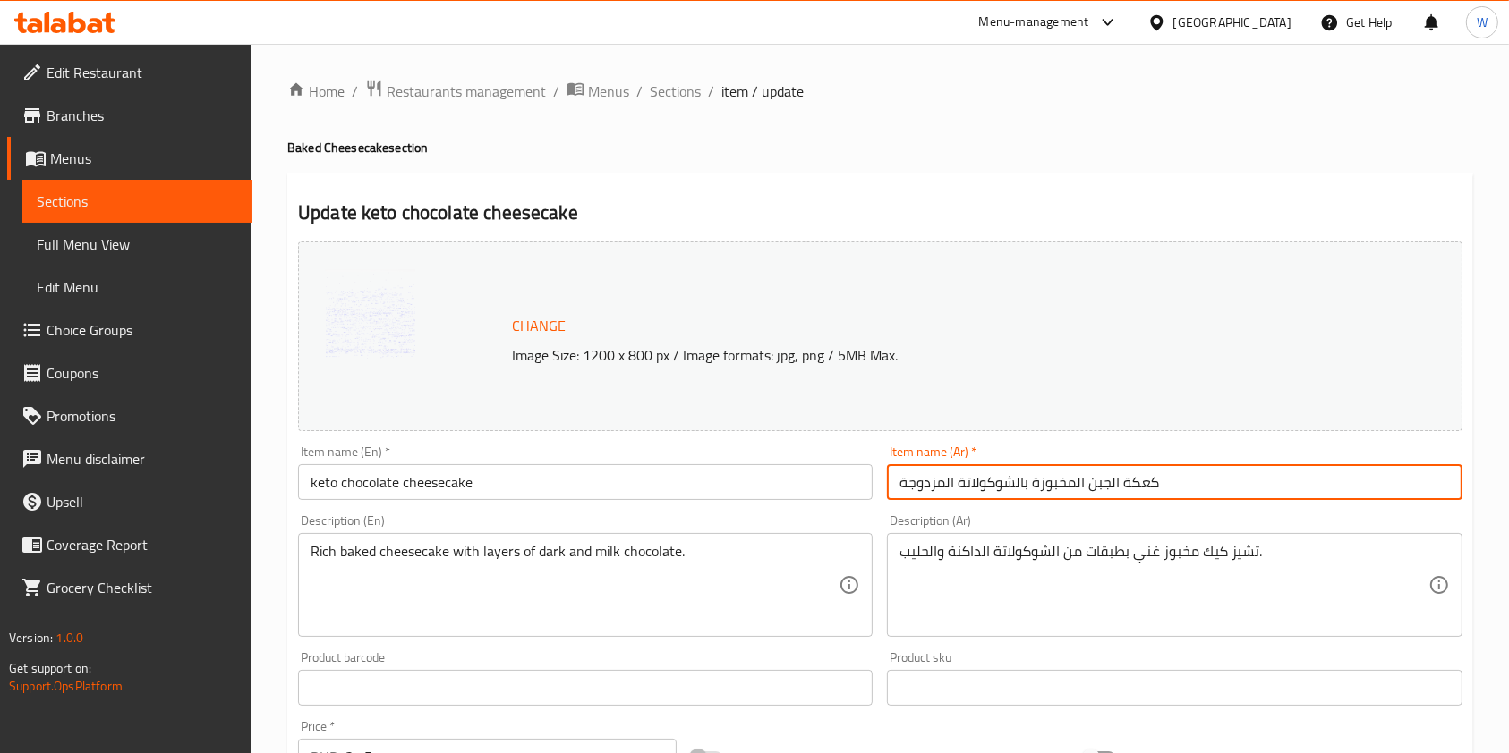
click at [983, 481] on input "كعكة الجبن المخبوزة بالشوكولاتة المزدوجة" at bounding box center [1174, 482] width 575 height 36
paste input "تشيز كيك الشوكولاتة الكيتو"
type input "تشيز كيك الشوكولاتة الكيتو"
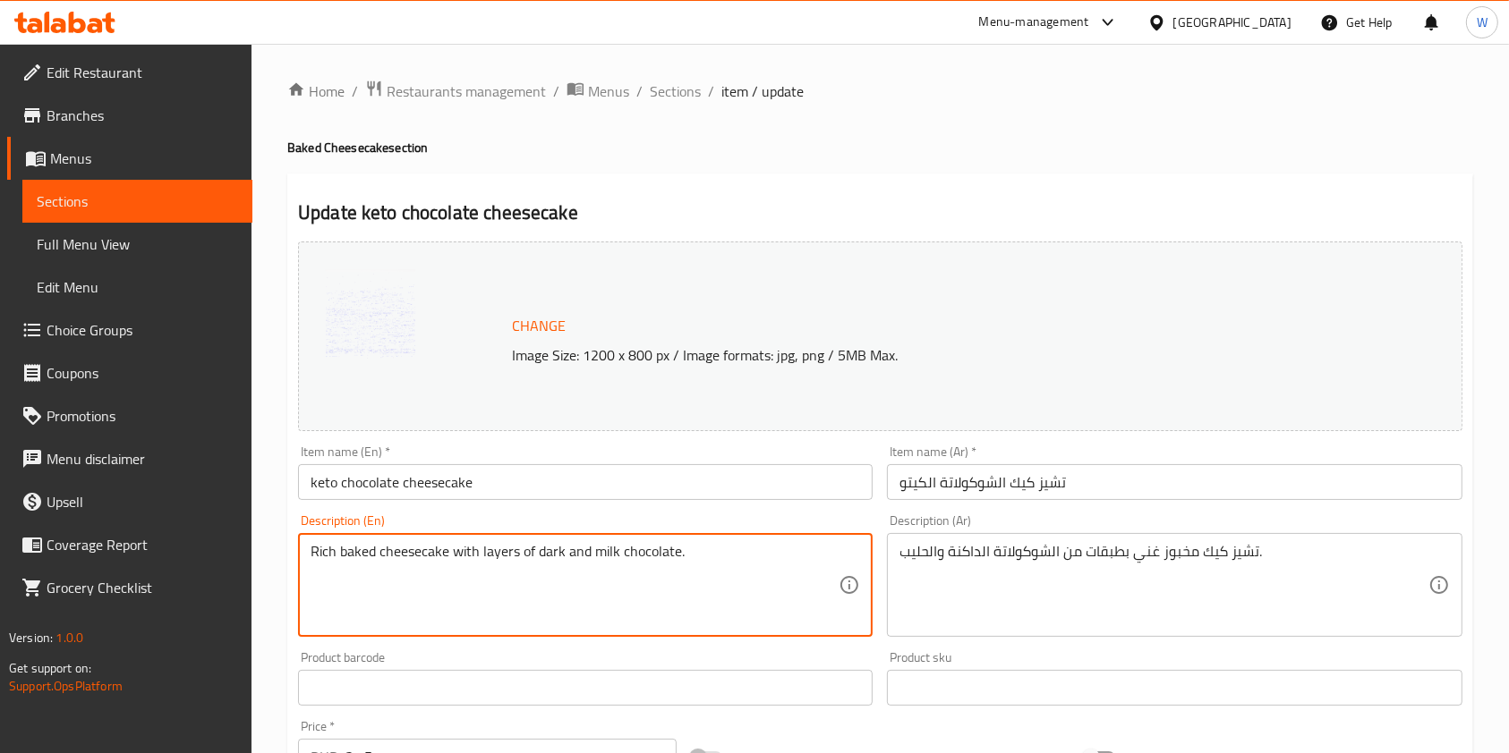
click at [600, 566] on textarea "Rich baked cheesecake with layers of dark and milk chocolate." at bounding box center [575, 585] width 528 height 85
paste textarea "keto chocolate cheesecake is the ultimate dessert for chocolate lovers. This mo…"
type textarea "keto chocolate cheesecake is the ultimate dessert for chocolate lovers. This mo…"
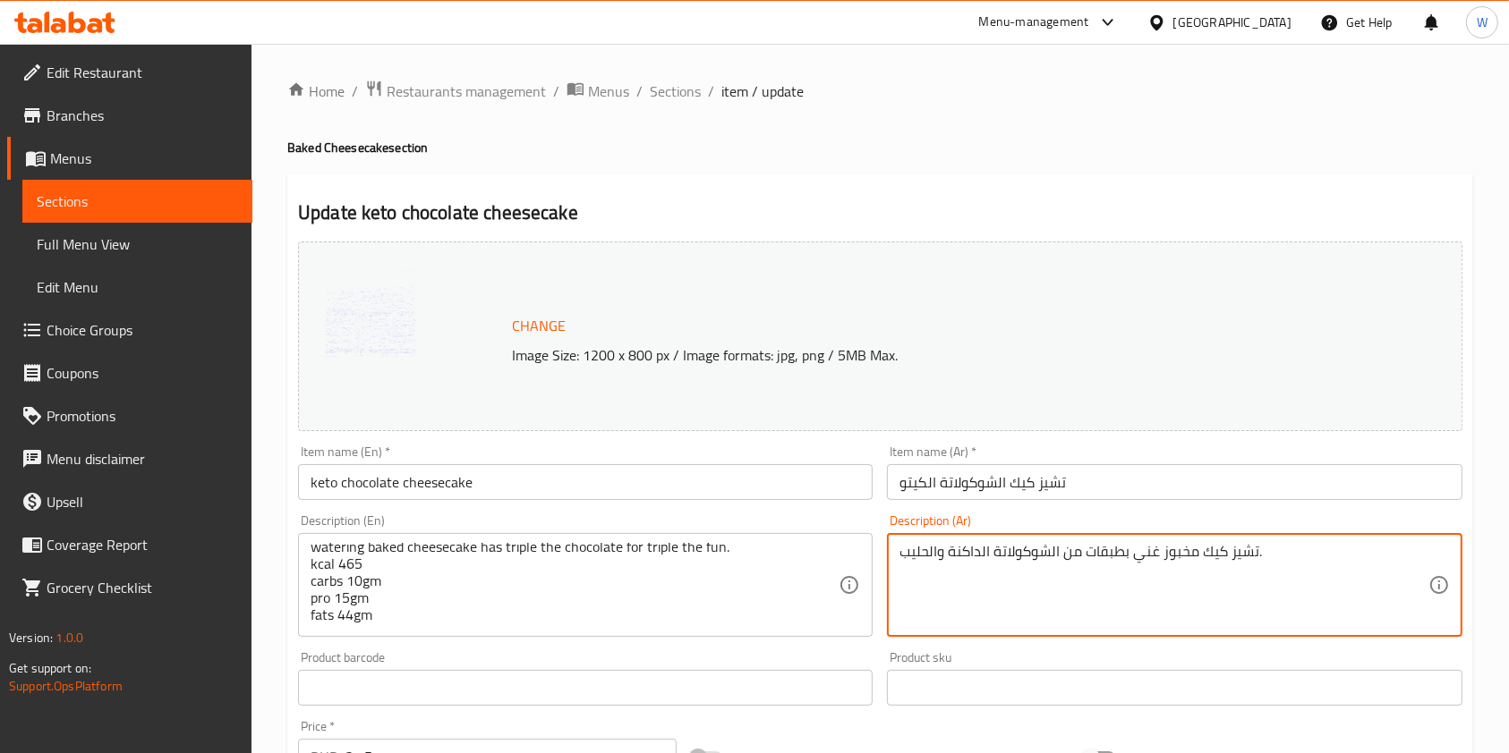
click at [1048, 569] on textarea "تشيز كيك مخبوز غني بطبقات من الشوكولاتة الداكنة والحليب." at bounding box center [1163, 585] width 528 height 85
paste textarea "الشوكولاتة الكيتو هي الحلوى المثالية لعشاق الشوكولاتة. هذه التشيز كيك المخبوزة …"
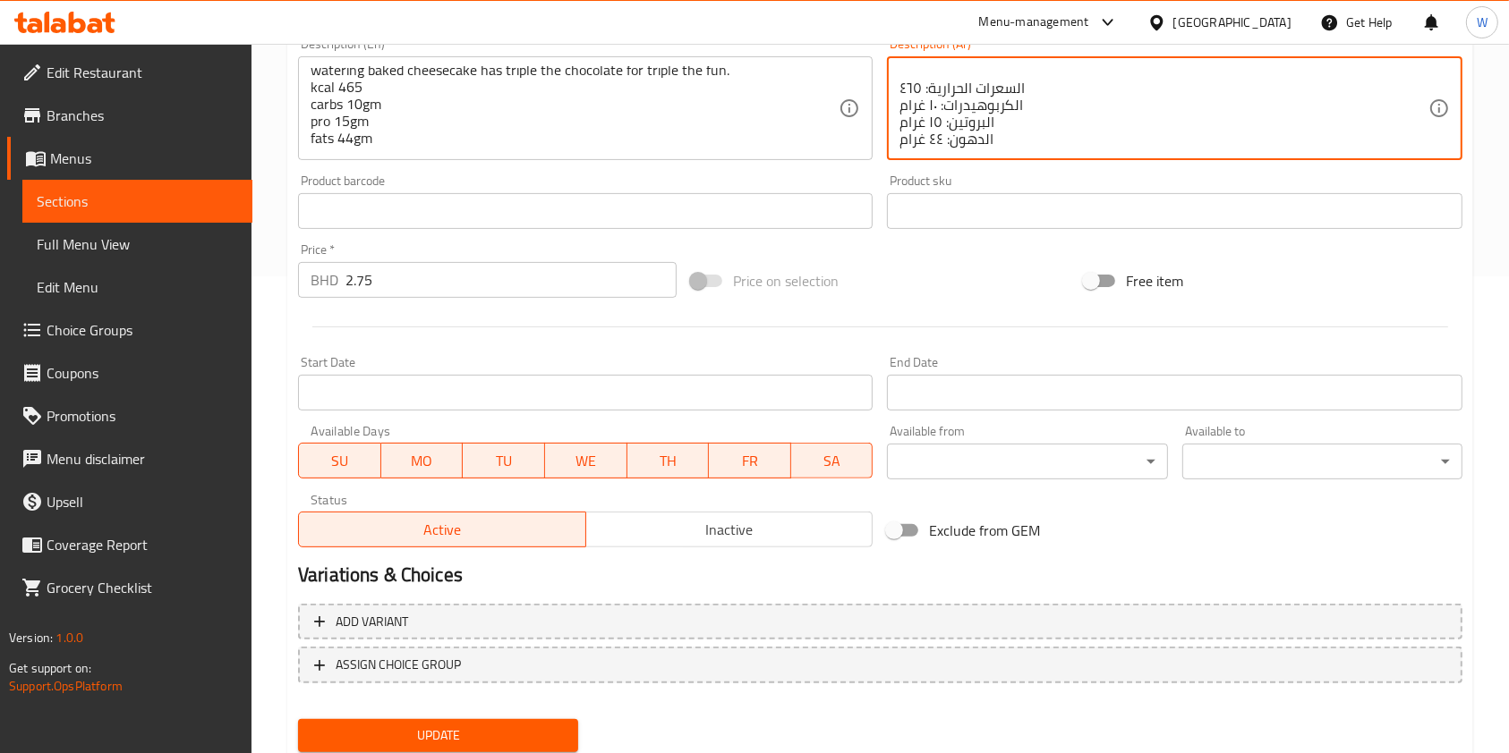
scroll to position [537, 0]
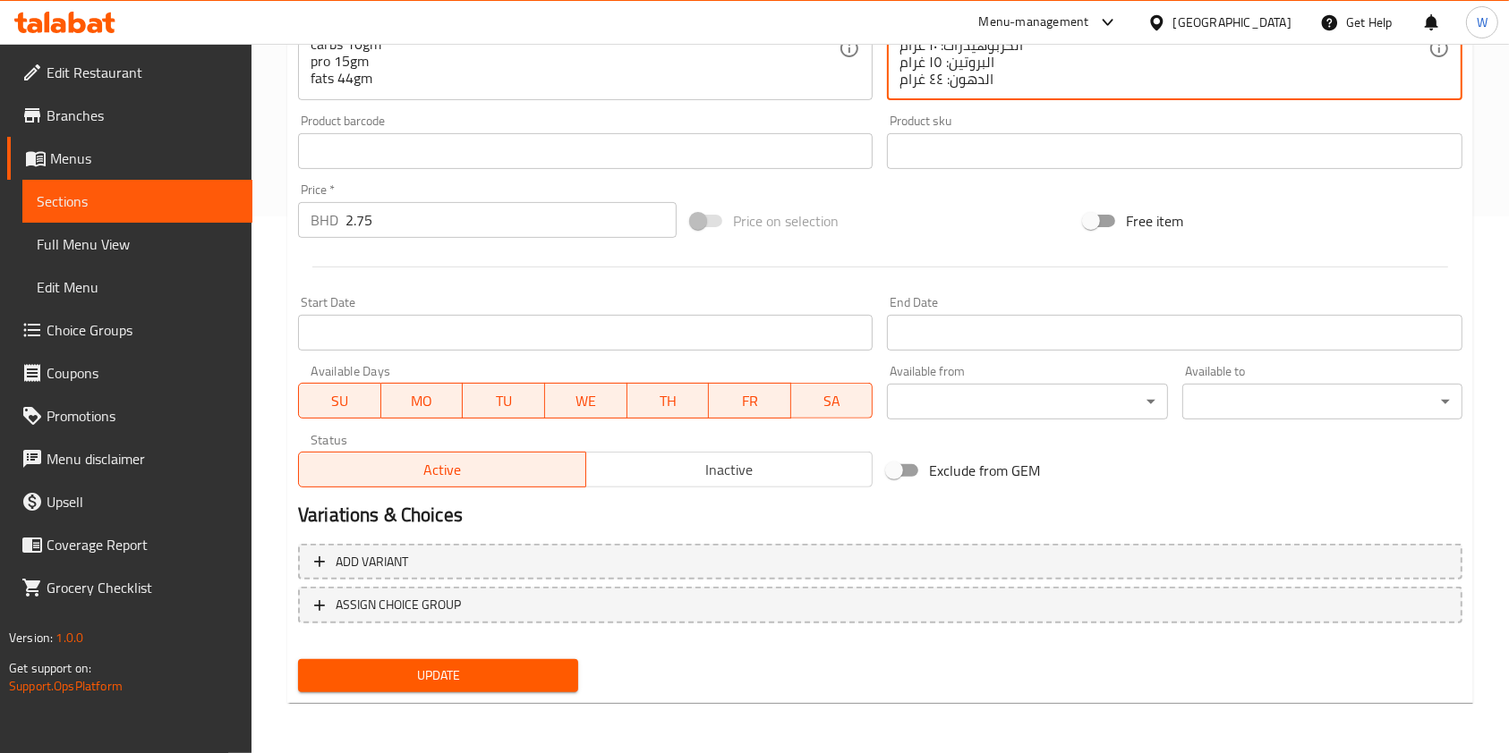
type textarea "تشيز كيك الشوكولاتة الكيتو هي الحلوى المثالية لعشاق الشوكولاتة. هذه التشيز كيك …"
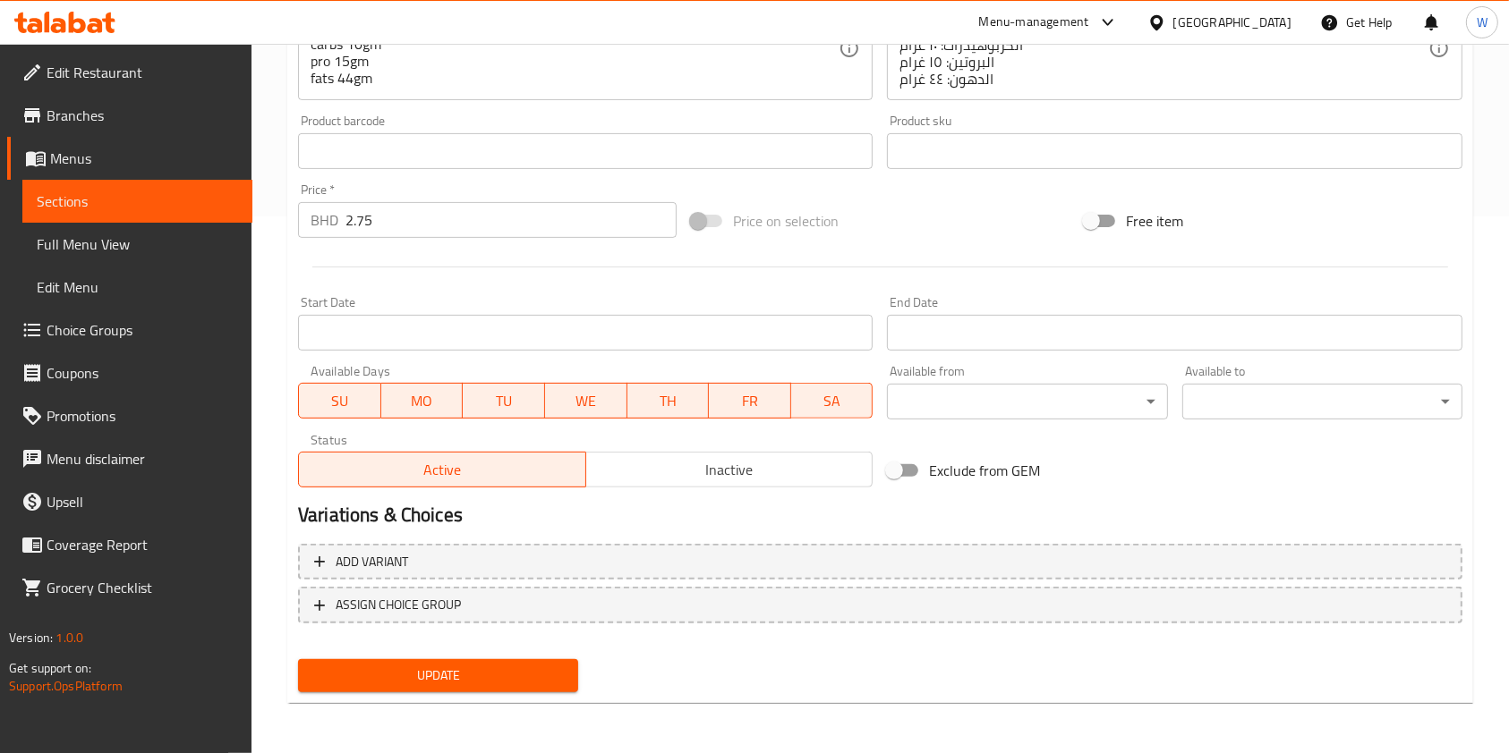
click at [509, 711] on div "Home / Restaurants management / Menus / Sections / item / update Baked Cheeseca…" at bounding box center [880, 130] width 1186 height 1175
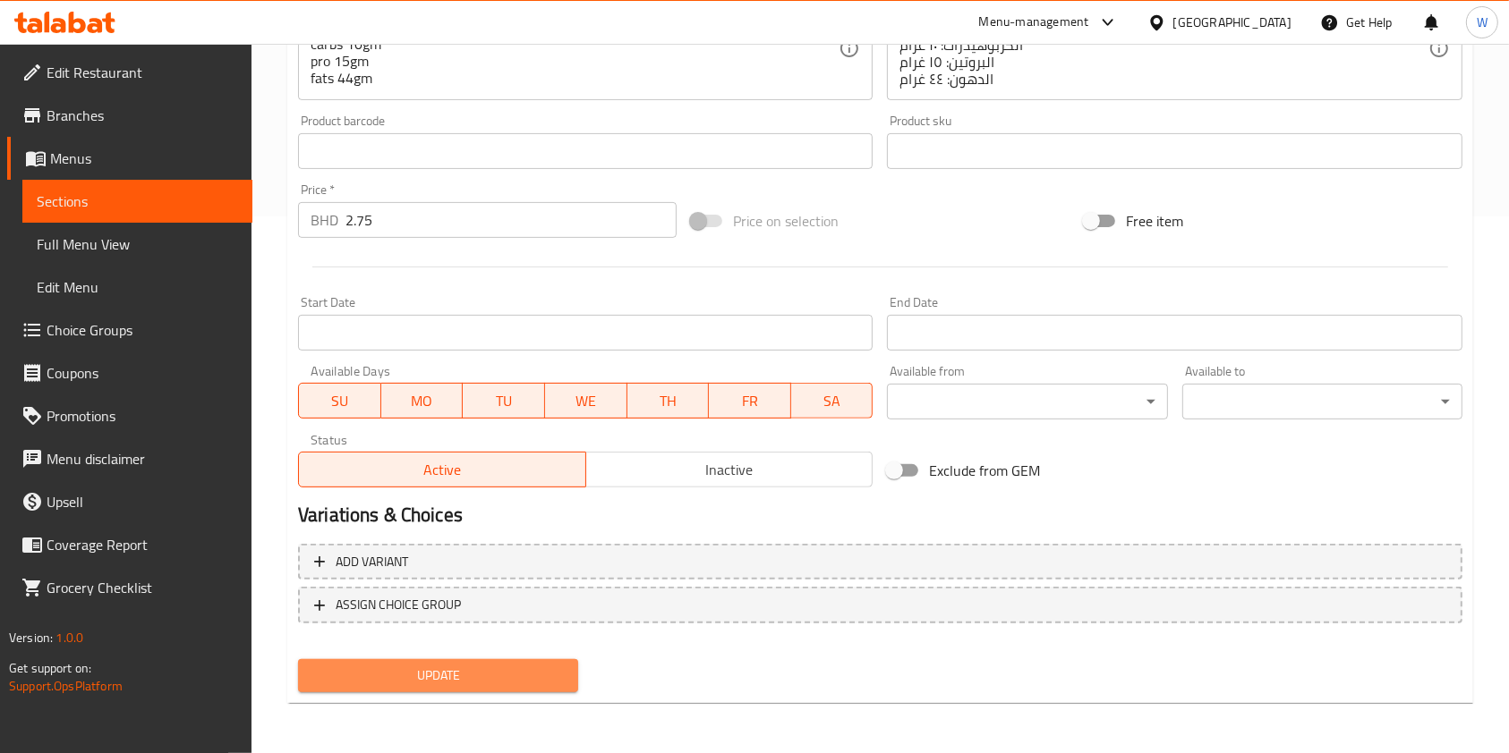
click at [523, 670] on span "Update" at bounding box center [437, 676] width 251 height 22
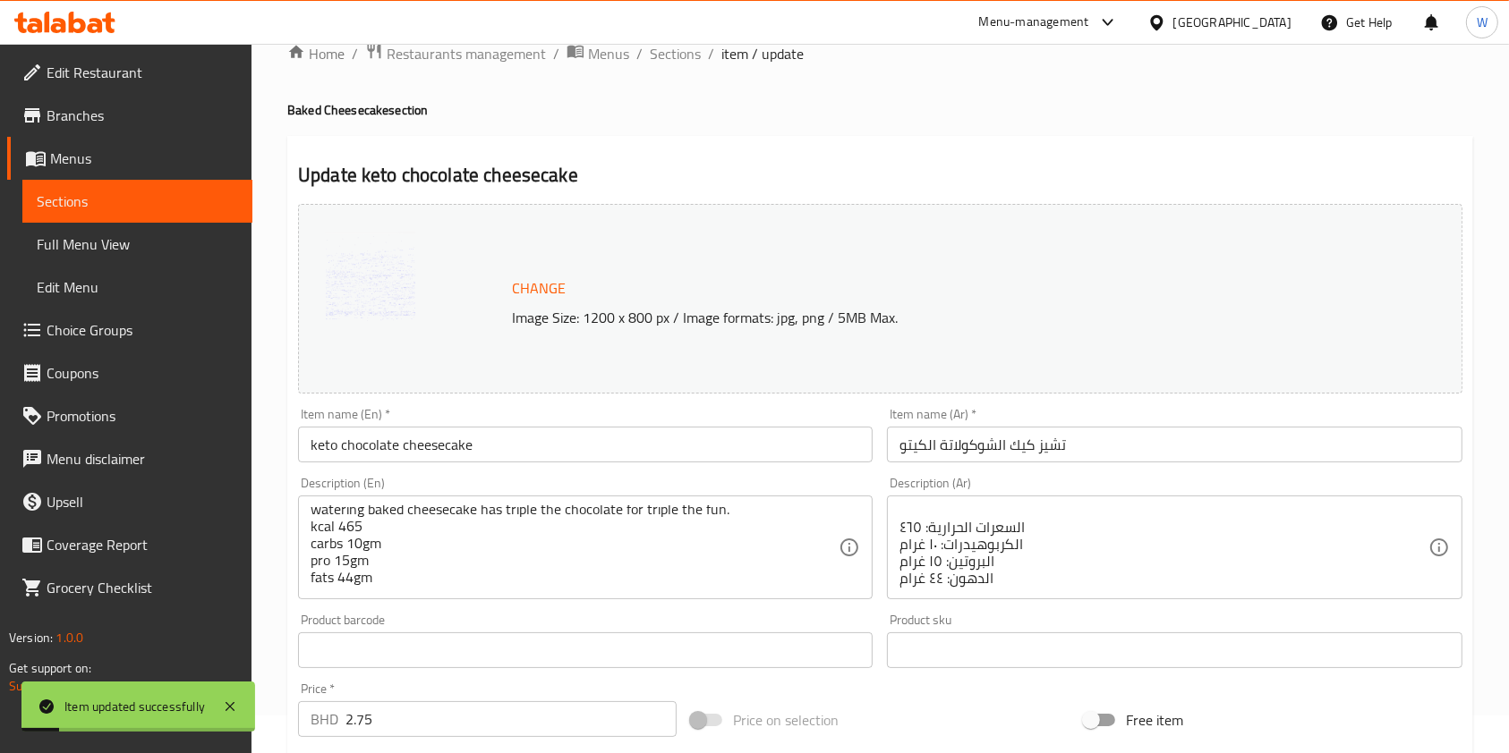
scroll to position [0, 0]
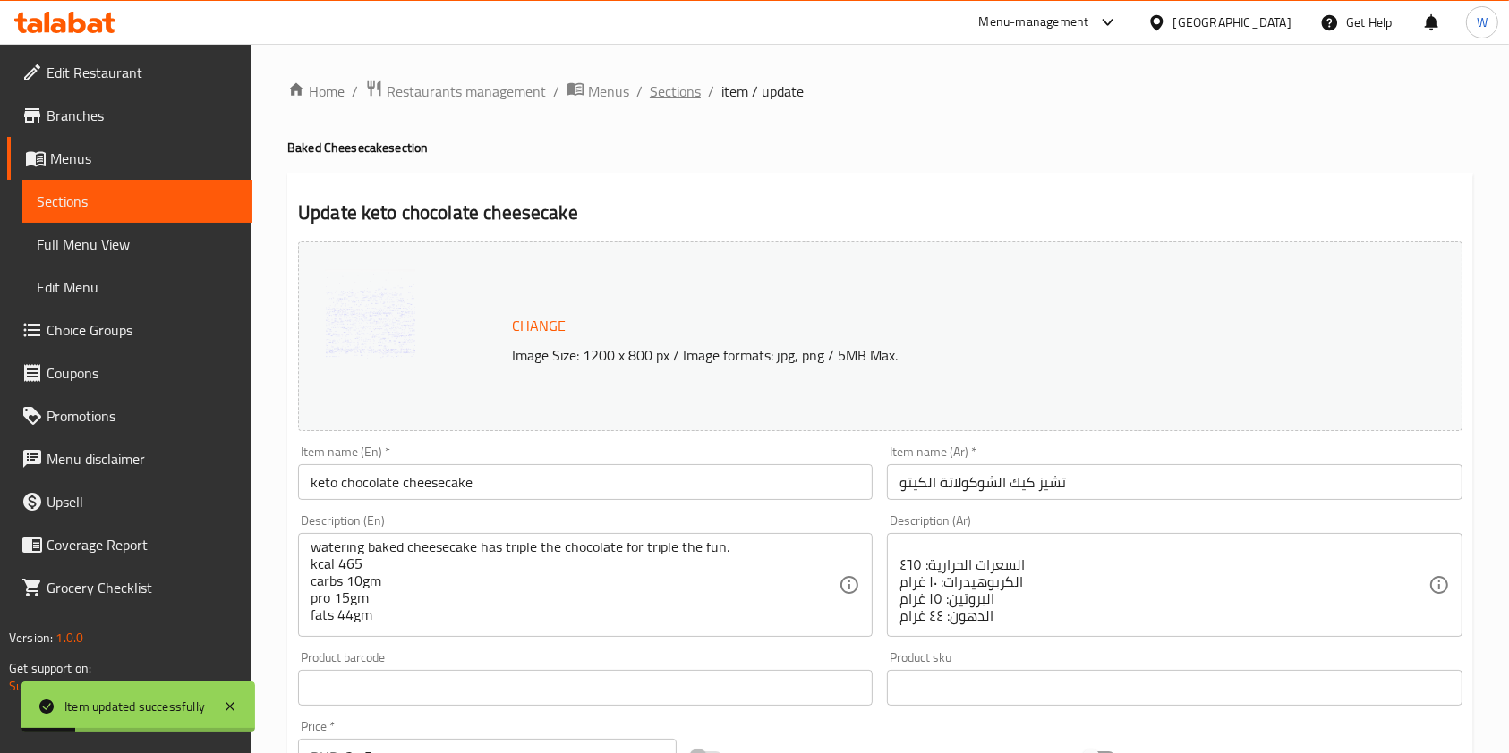
click at [673, 89] on span "Sections" at bounding box center [675, 91] width 51 height 21
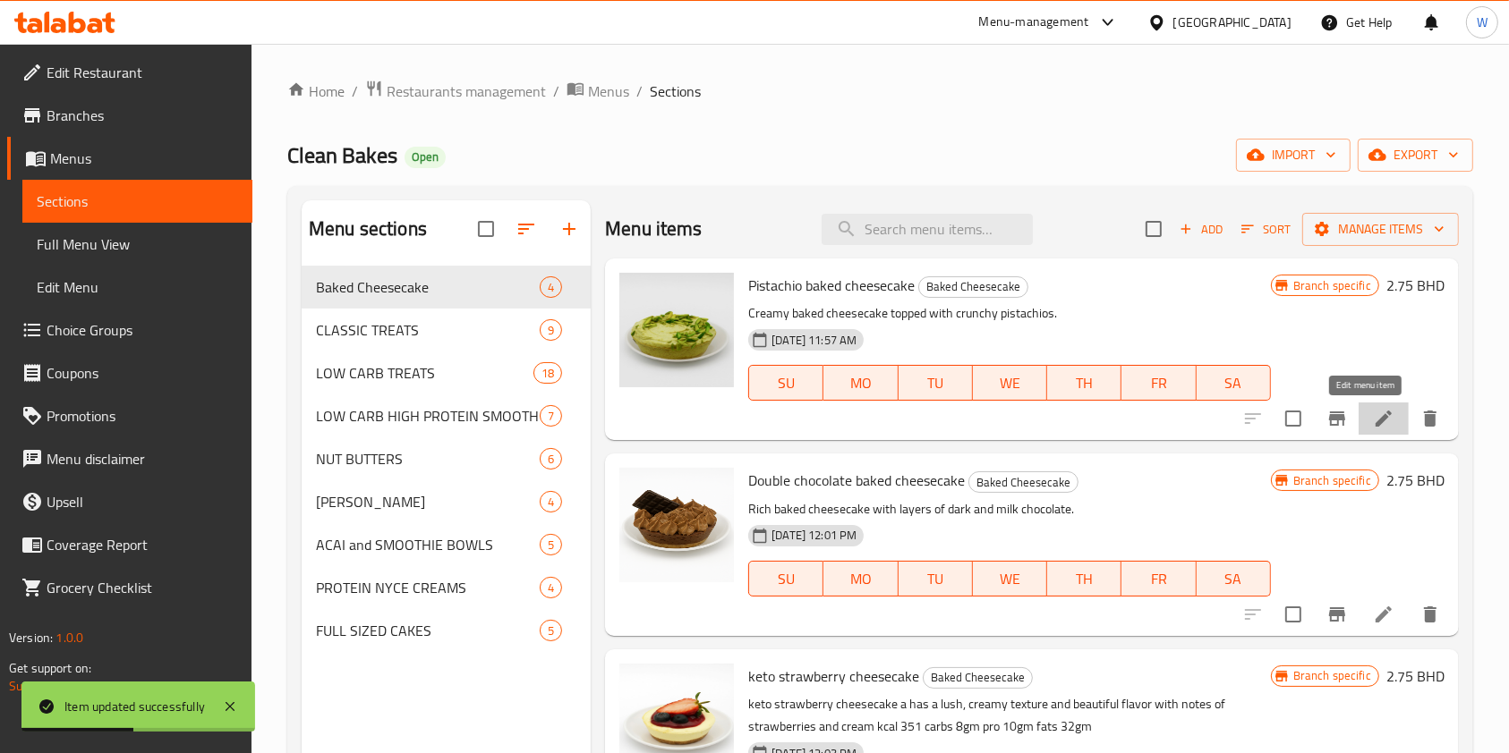
click at [1373, 427] on icon at bounding box center [1383, 418] width 21 height 21
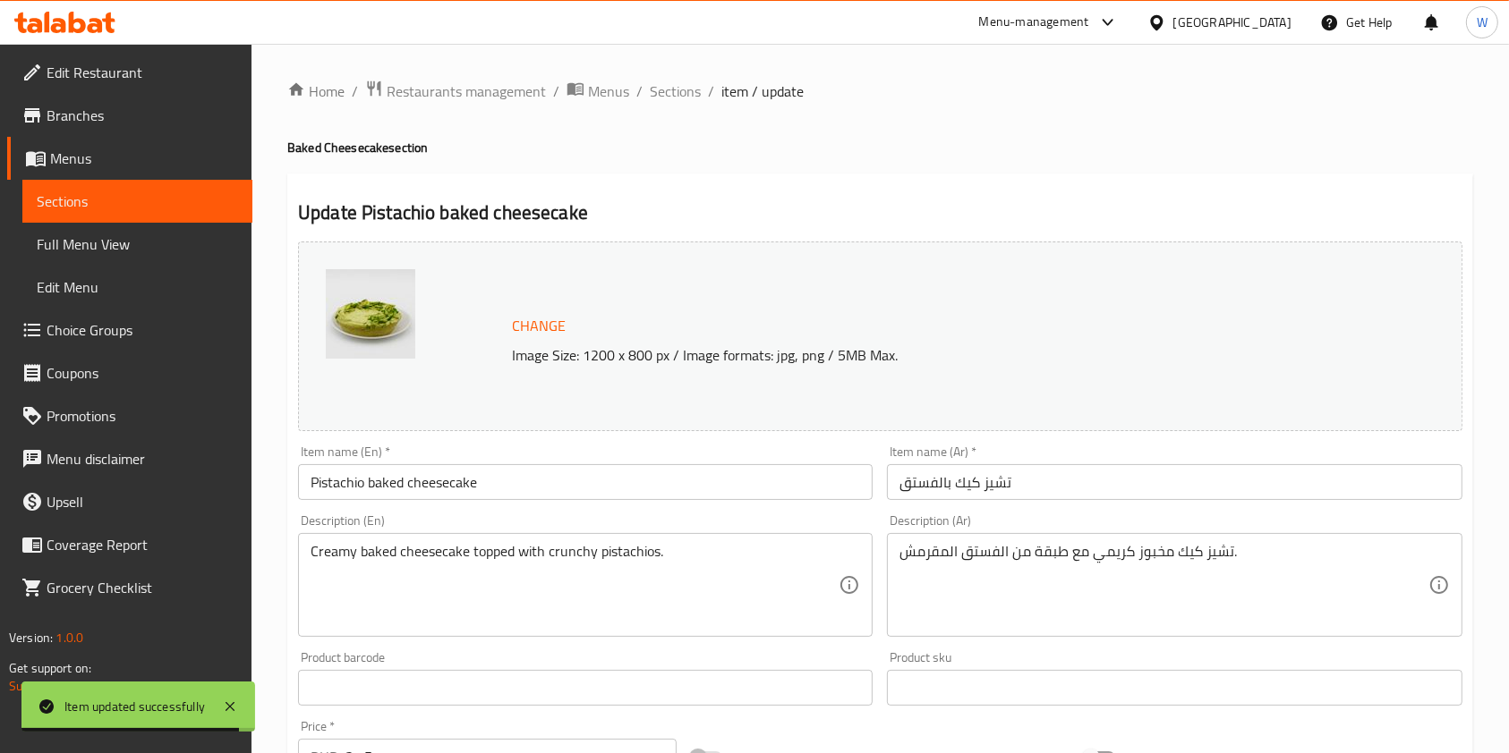
click at [690, 462] on div "Item name (En)   * Pistachio baked cheesecake Item name (En) *" at bounding box center [585, 473] width 575 height 55
click at [680, 473] on input "Pistachio baked cheesecake" at bounding box center [585, 482] width 575 height 36
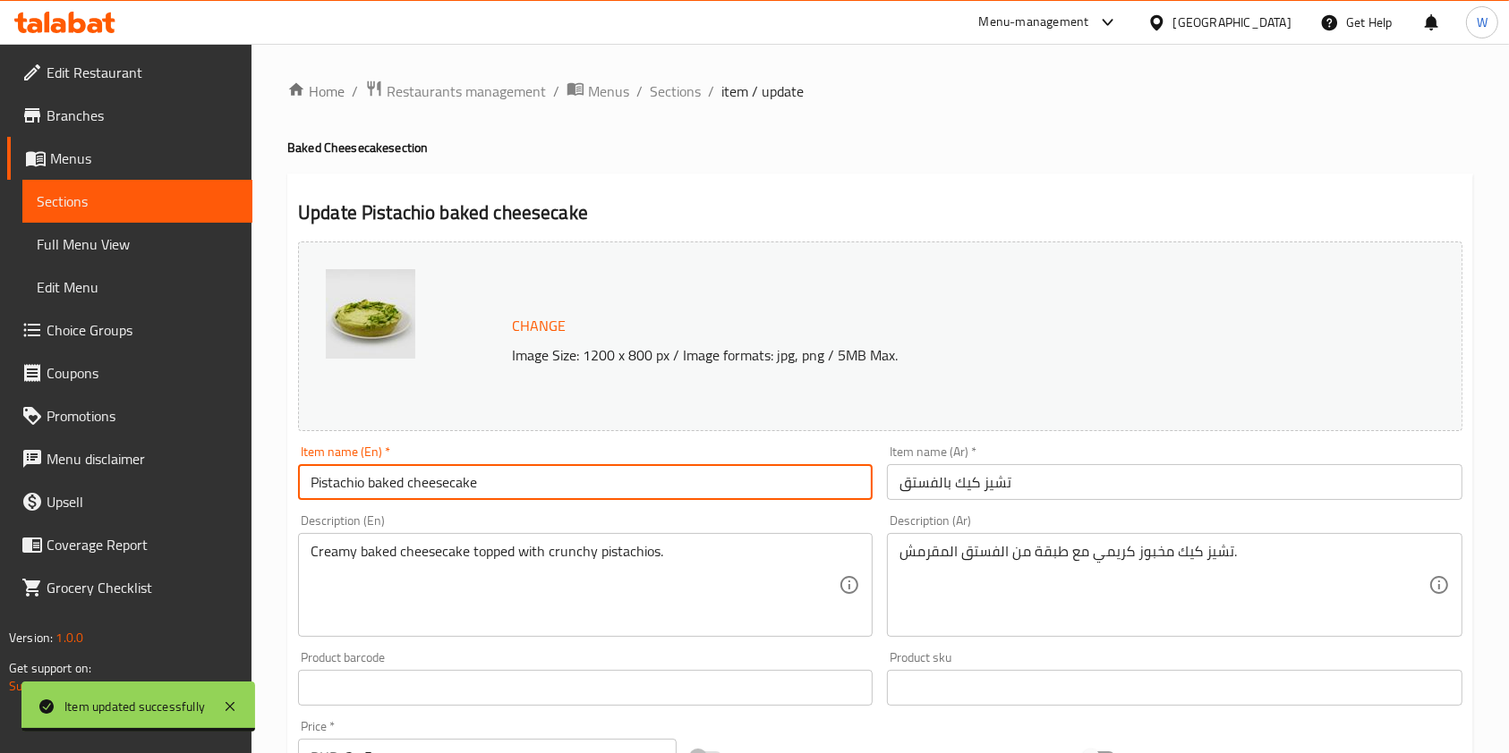
click at [680, 473] on input "Pistachio baked cheesecake" at bounding box center [585, 482] width 575 height 36
paste input "keto pistachio cheesecake"
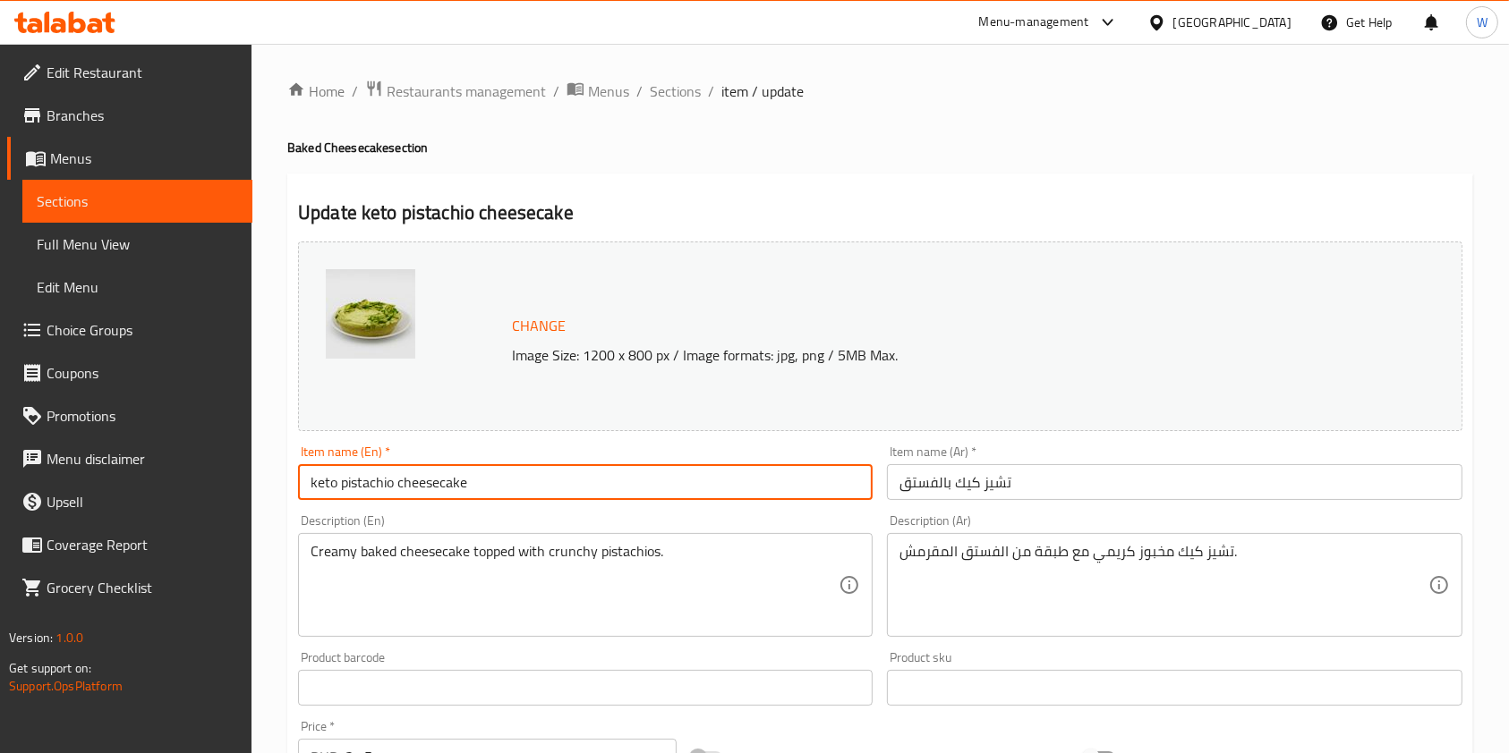
type input "keto pistachio cheesecake"
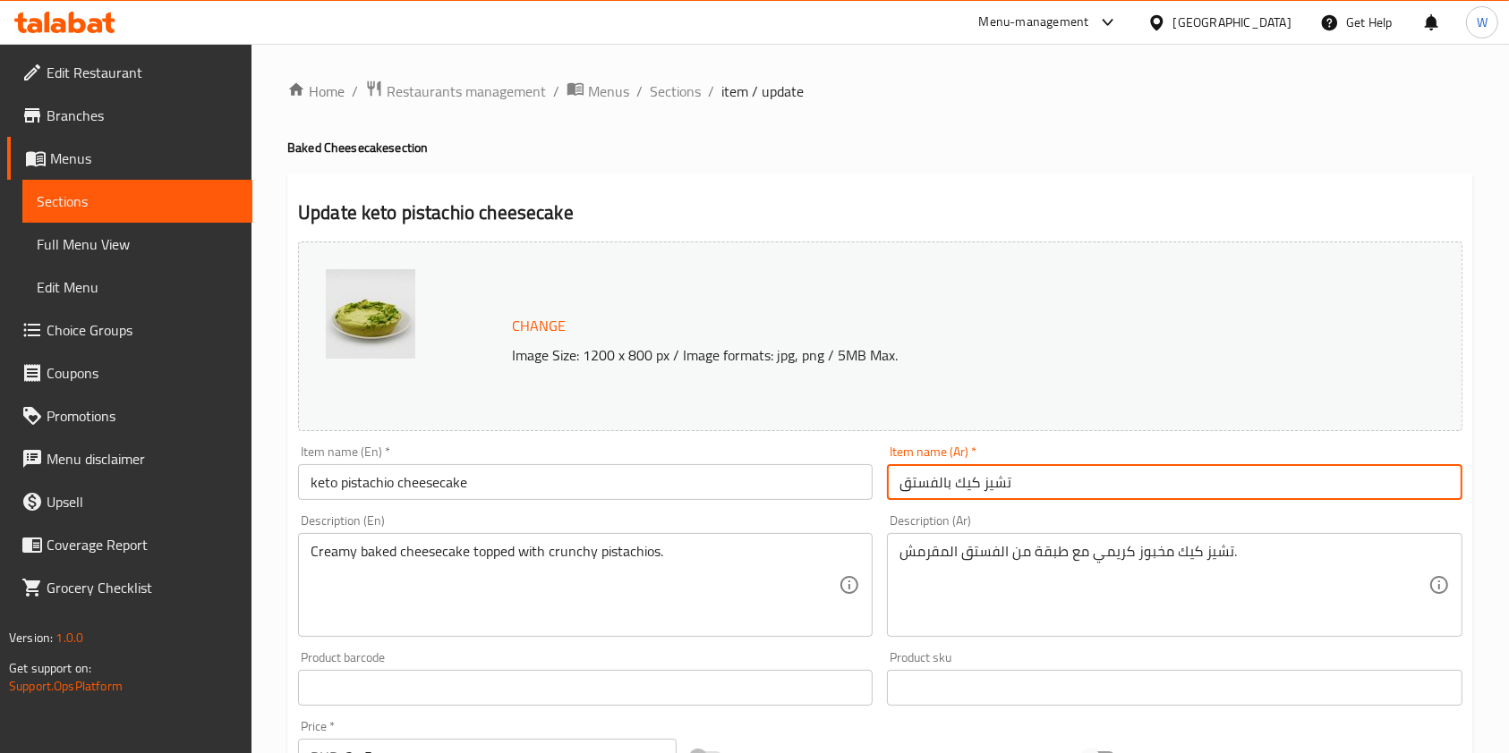
click at [966, 498] on input "تشيز كيك بالفستق" at bounding box center [1174, 482] width 575 height 36
paste input "لفستق الكيتو"
type input "تشيز كيك الفستق الكيتو"
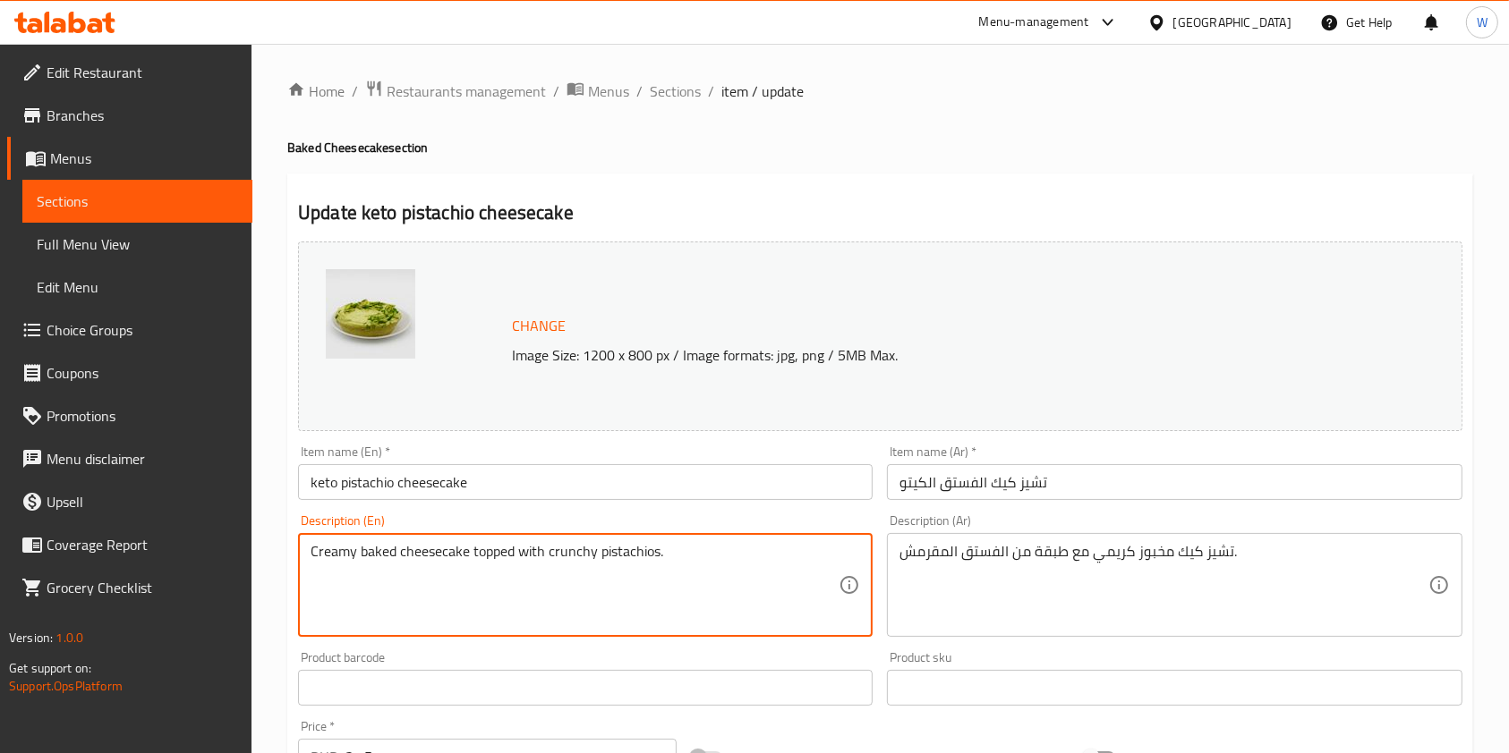
click at [477, 562] on textarea "Creamy baked cheesecake topped with crunchy pistachios." at bounding box center [575, 585] width 528 height 85
paste textarea "it's a rich, creamy fresh pistachio infused cheesecake that is sugar free, glut…"
type textarea "it's a rich, creamy fresh pistachio infused cheesecake that is sugar free, glut…"
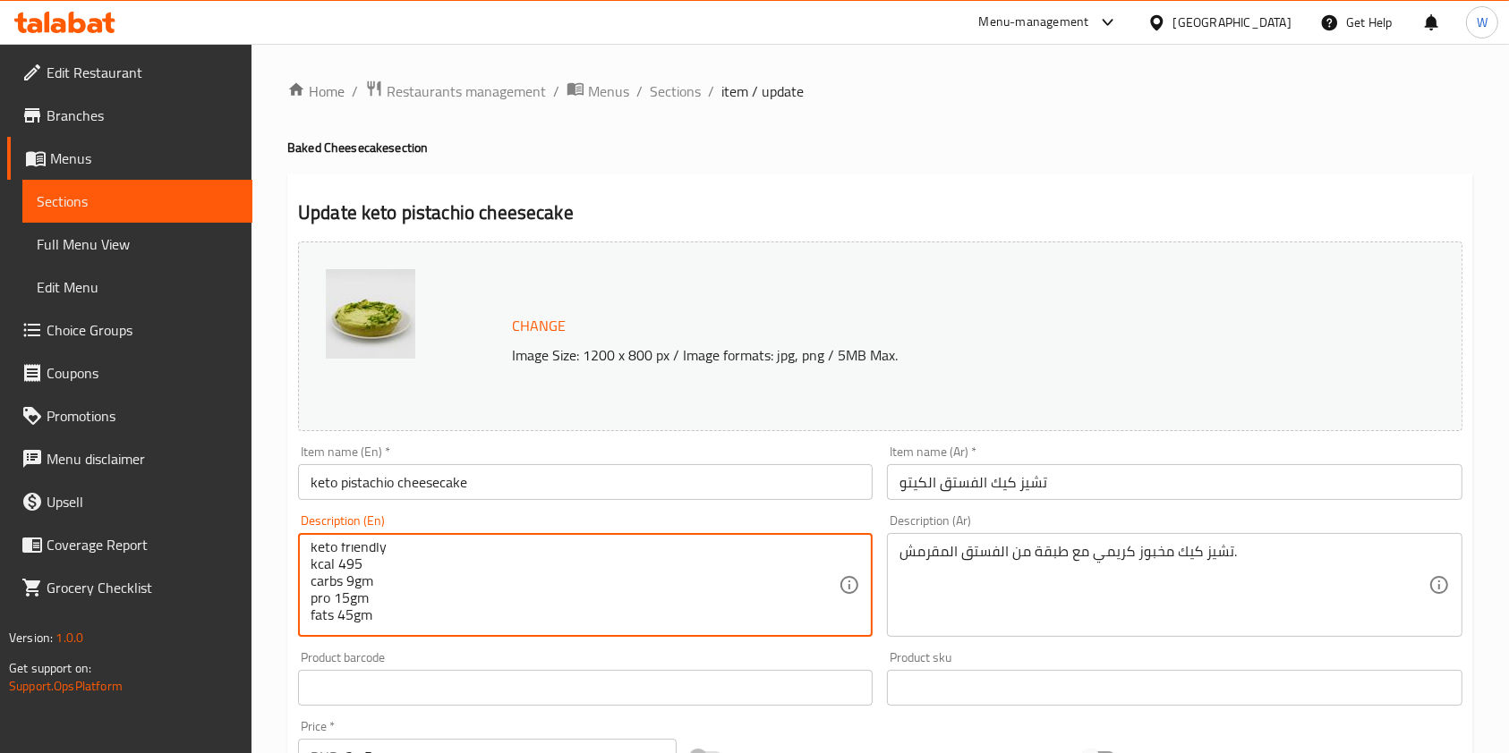
click at [914, 540] on div "تشيز كيك مخبوز كريمي مع طبقة من الفستق المقرمش. Description (Ar)" at bounding box center [1174, 585] width 575 height 104
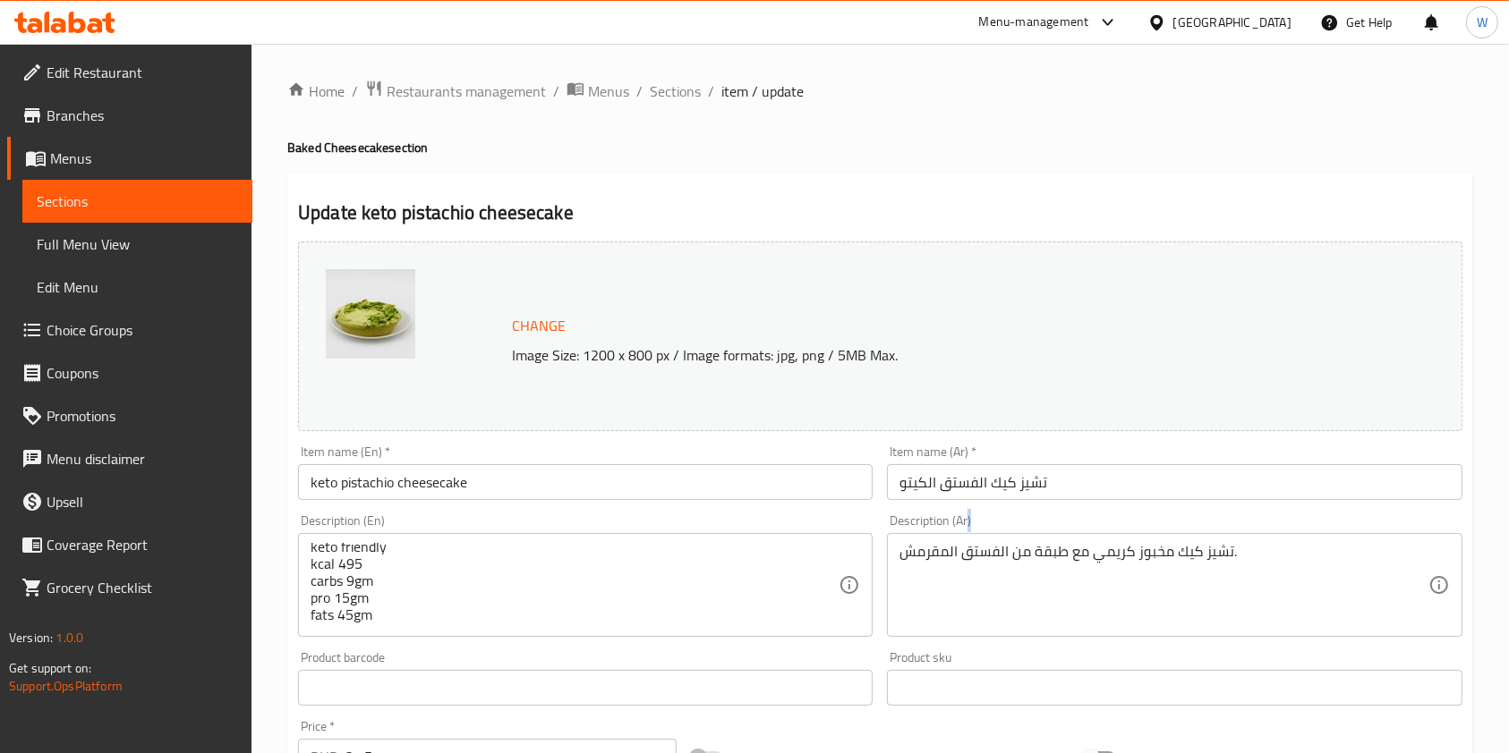
click at [914, 540] on div "تشيز كيك مخبوز كريمي مع طبقة من الفستق المقرمش. Description (Ar)" at bounding box center [1174, 585] width 575 height 104
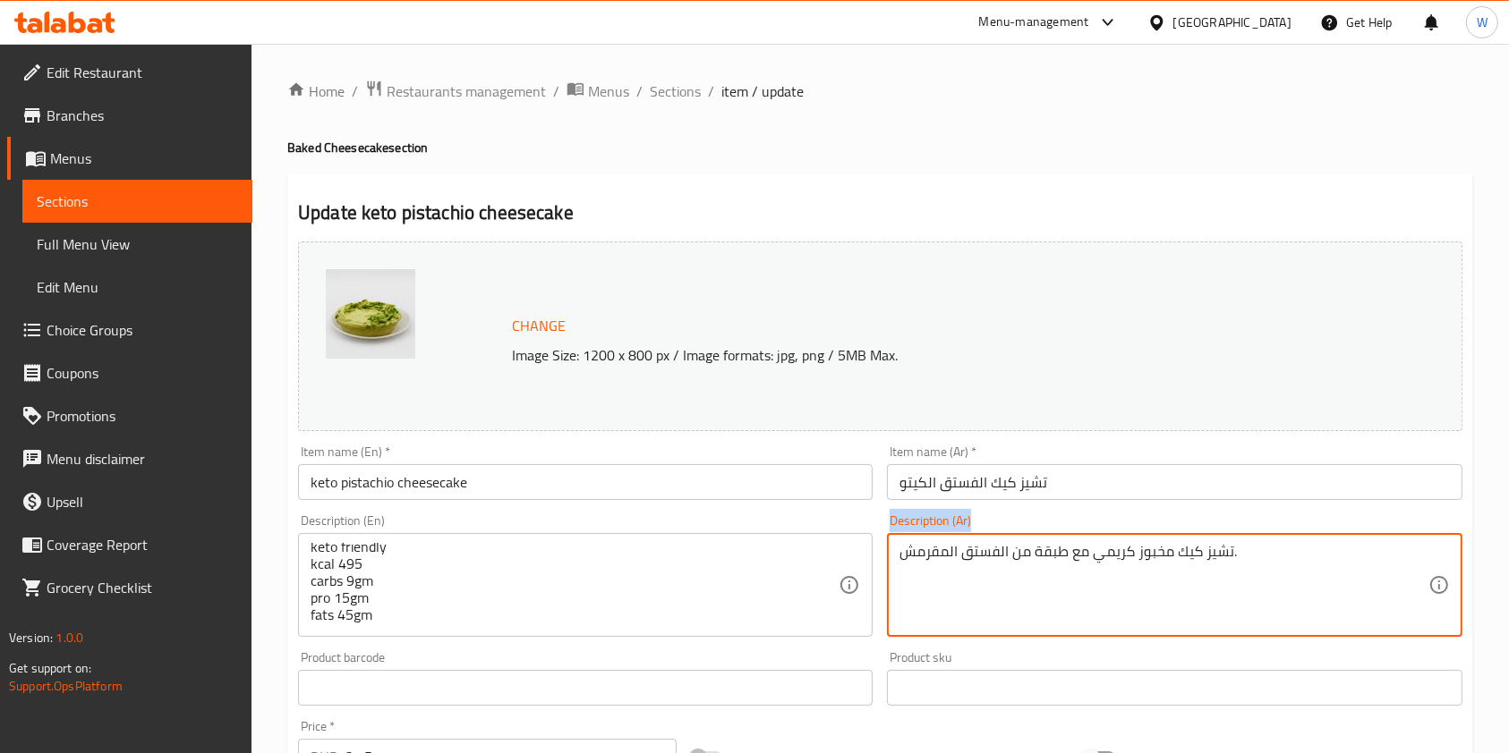
click at [914, 540] on div "تشيز كيك مخبوز كريمي مع طبقة من الفستق المقرمش. Description (Ar)" at bounding box center [1174, 585] width 575 height 104
click at [916, 548] on textarea "تشيز كيك مخبوز كريمي مع طبقة من الفستق المقرمش." at bounding box center [1163, 585] width 528 height 85
paste textarea "غنية ودسمة بالفستق الطازج، خالية من السكر والغلوتين ومناسبة لحمية الكيتو. السعر…"
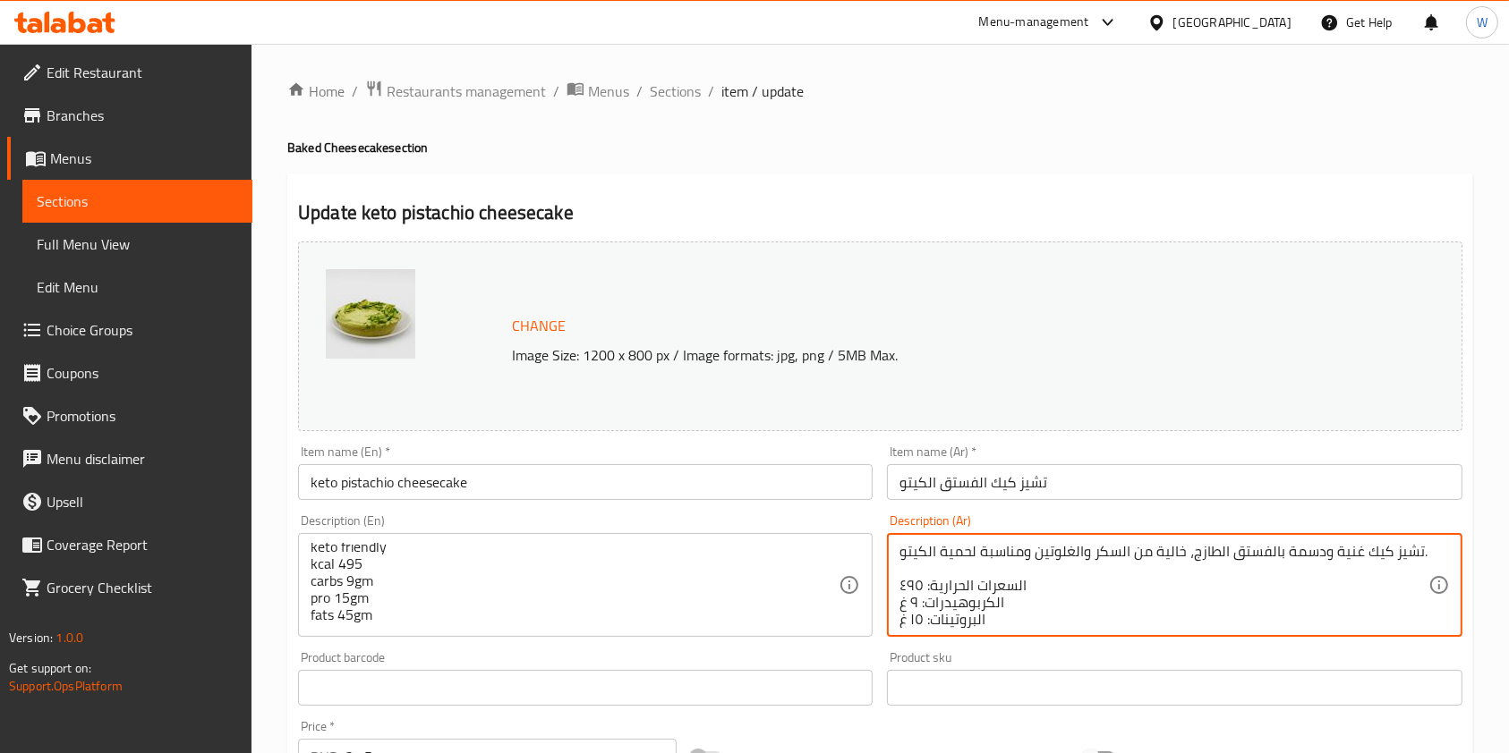
scroll to position [38, 0]
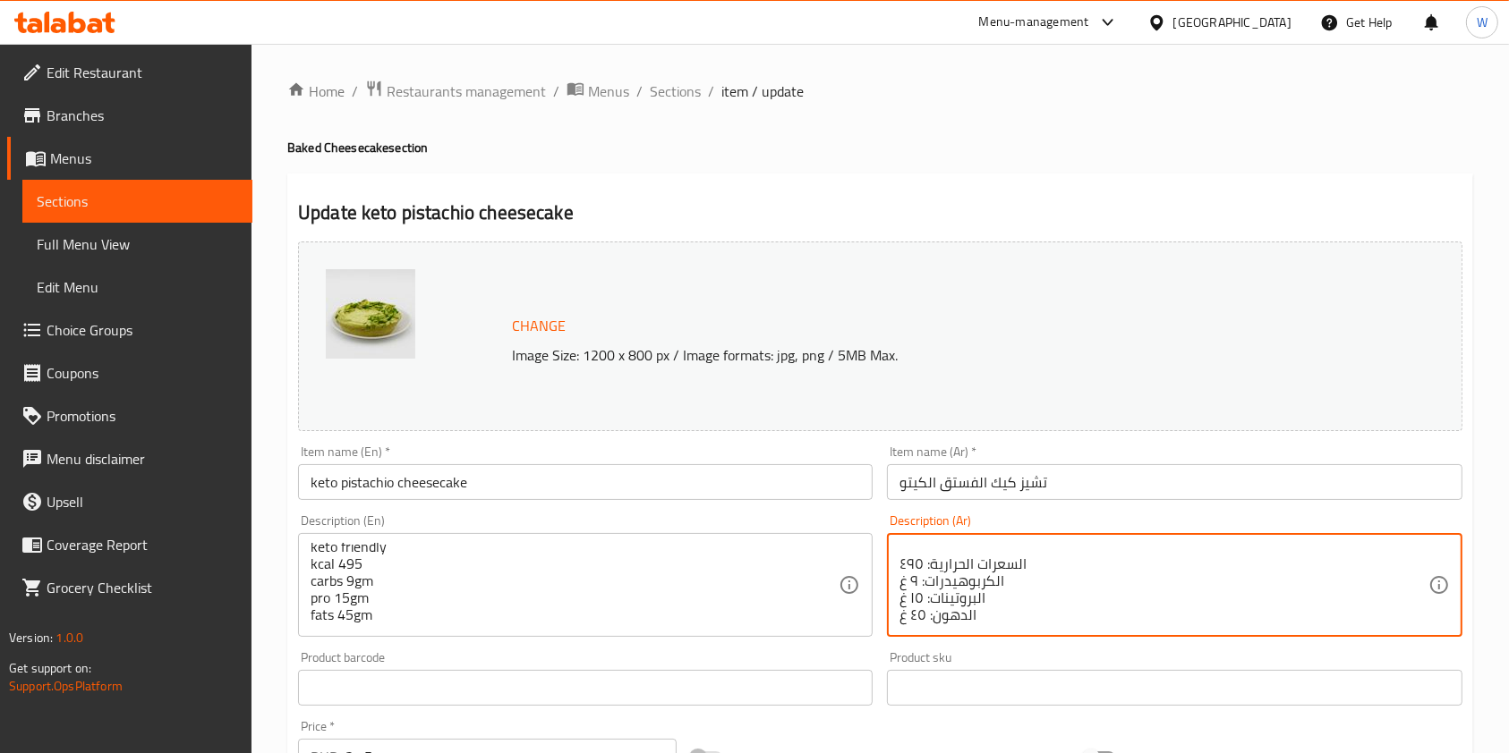
type textarea "تشيز كيك غنية ودسمة بالفستق الطازج، خالية من السكر والغلوتين ومناسبة لحمية الكي…"
click at [1092, 135] on div "Home / Restaurants management / Menus / Sections / item / update Baked Cheeseca…" at bounding box center [880, 667] width 1186 height 1175
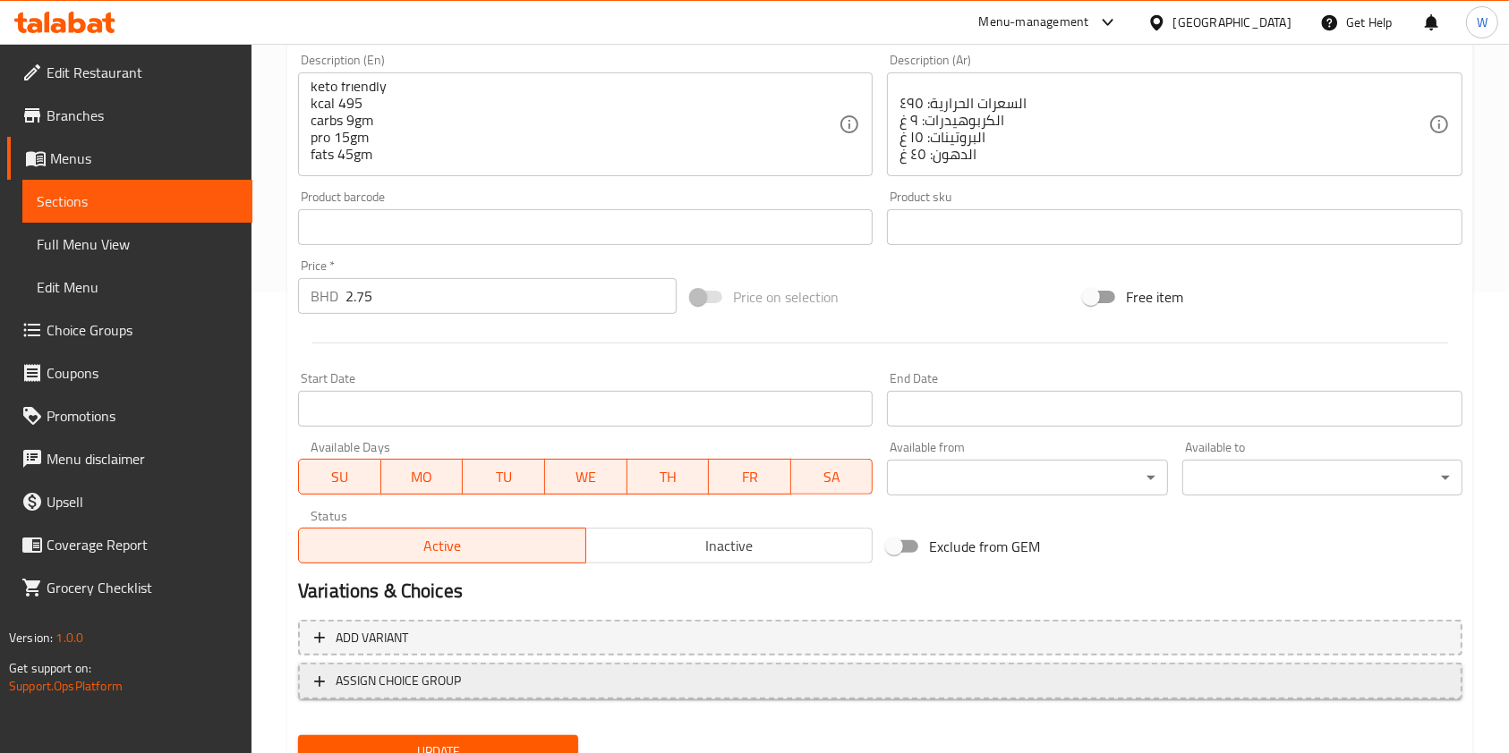
scroll to position [537, 0]
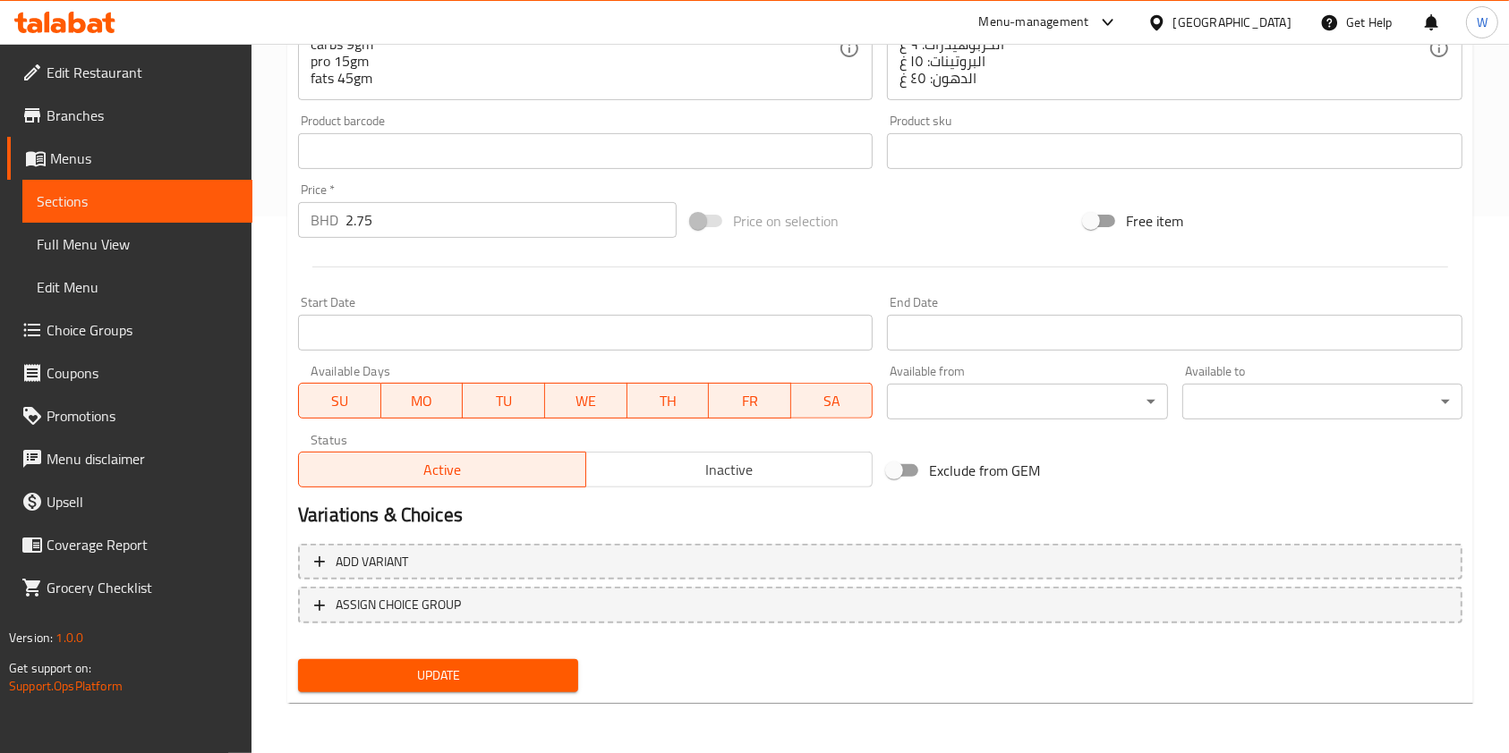
click at [440, 694] on div "Update" at bounding box center [438, 675] width 294 height 47
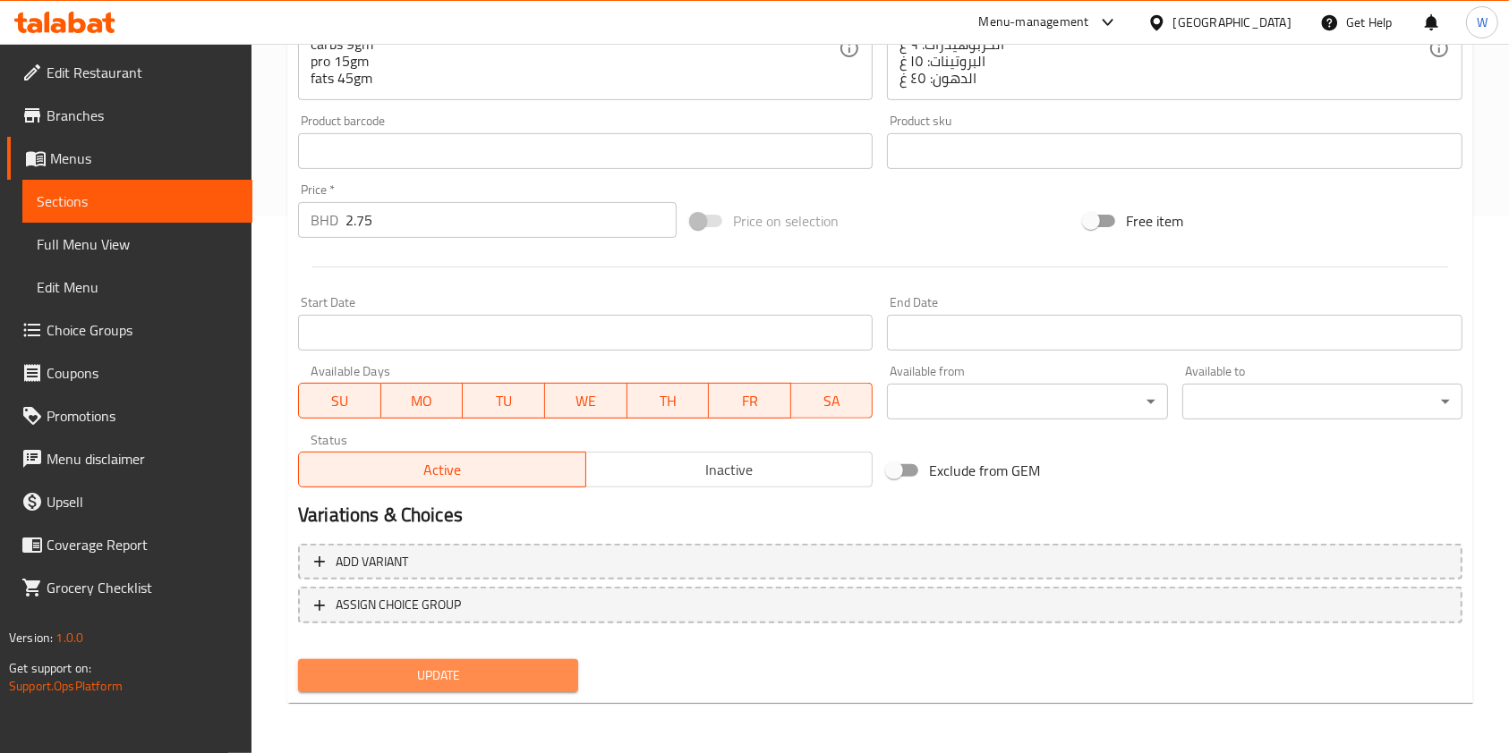
click at [449, 685] on span "Update" at bounding box center [437, 676] width 251 height 22
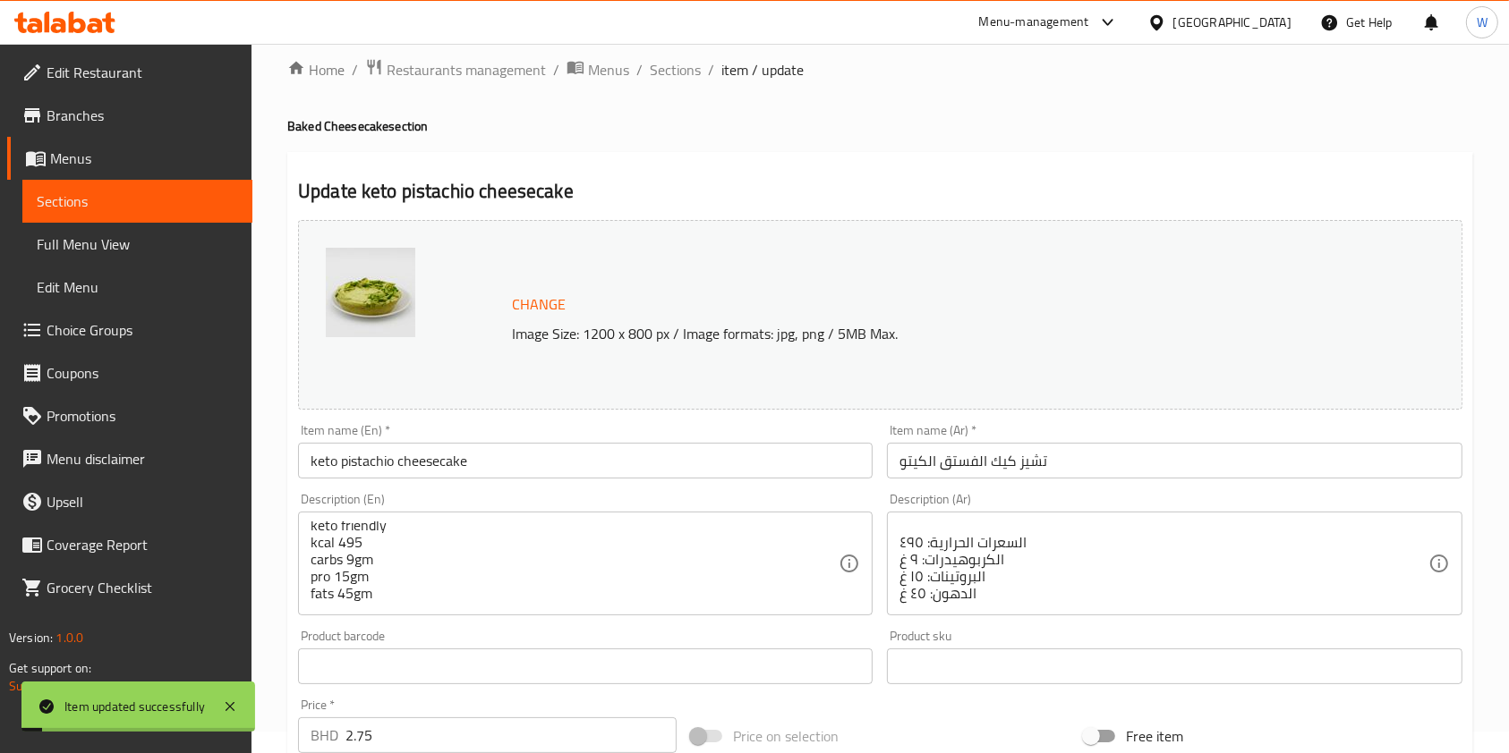
scroll to position [0, 0]
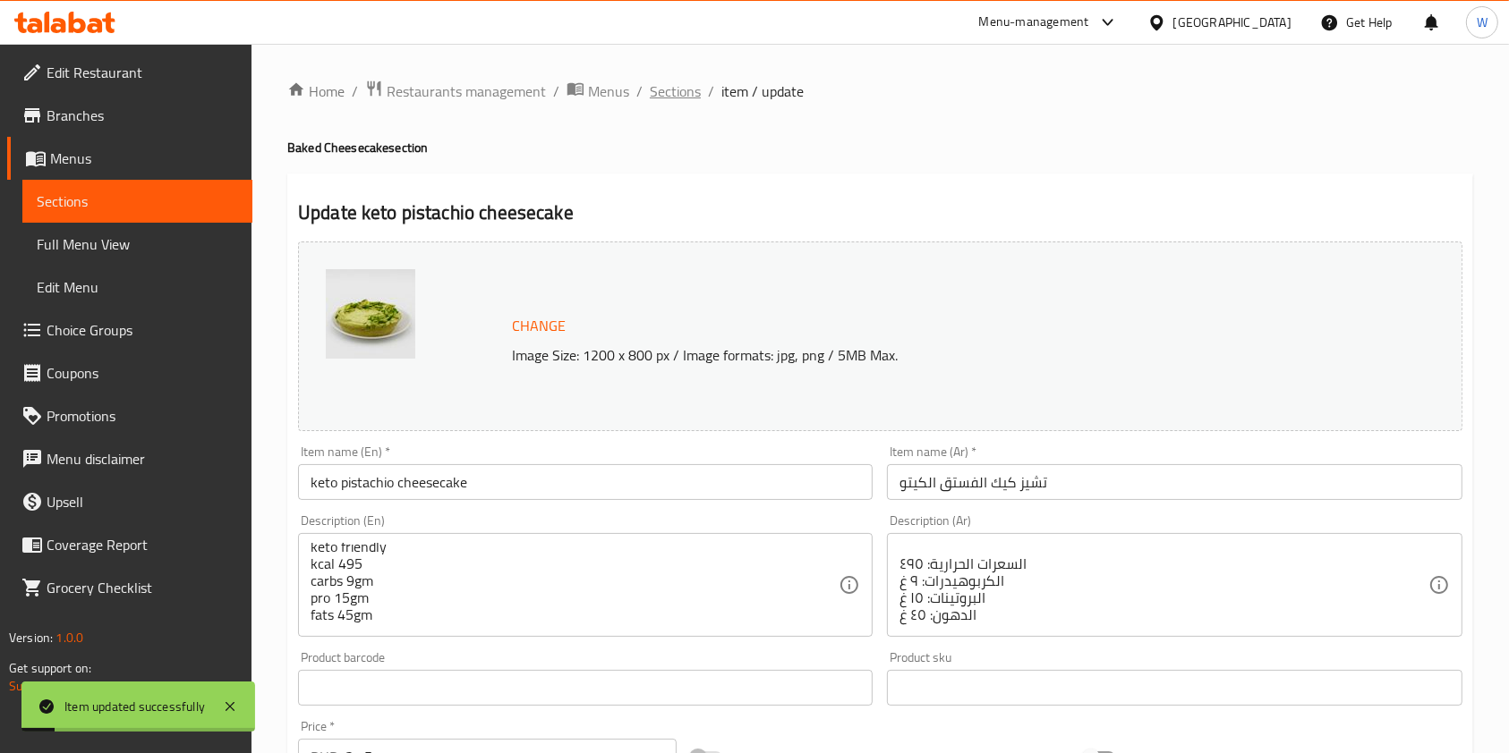
click at [685, 90] on span "Sections" at bounding box center [675, 91] width 51 height 21
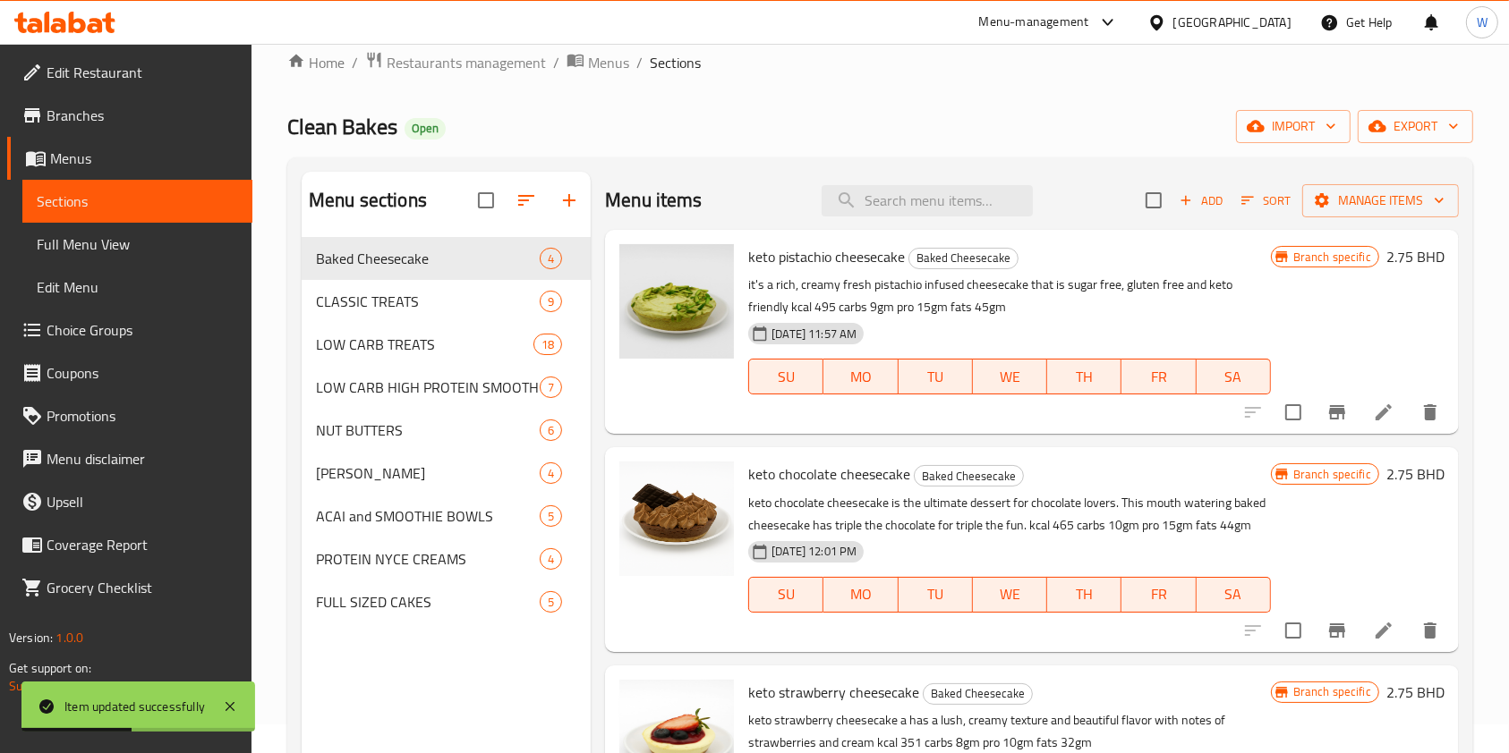
scroll to position [12, 0]
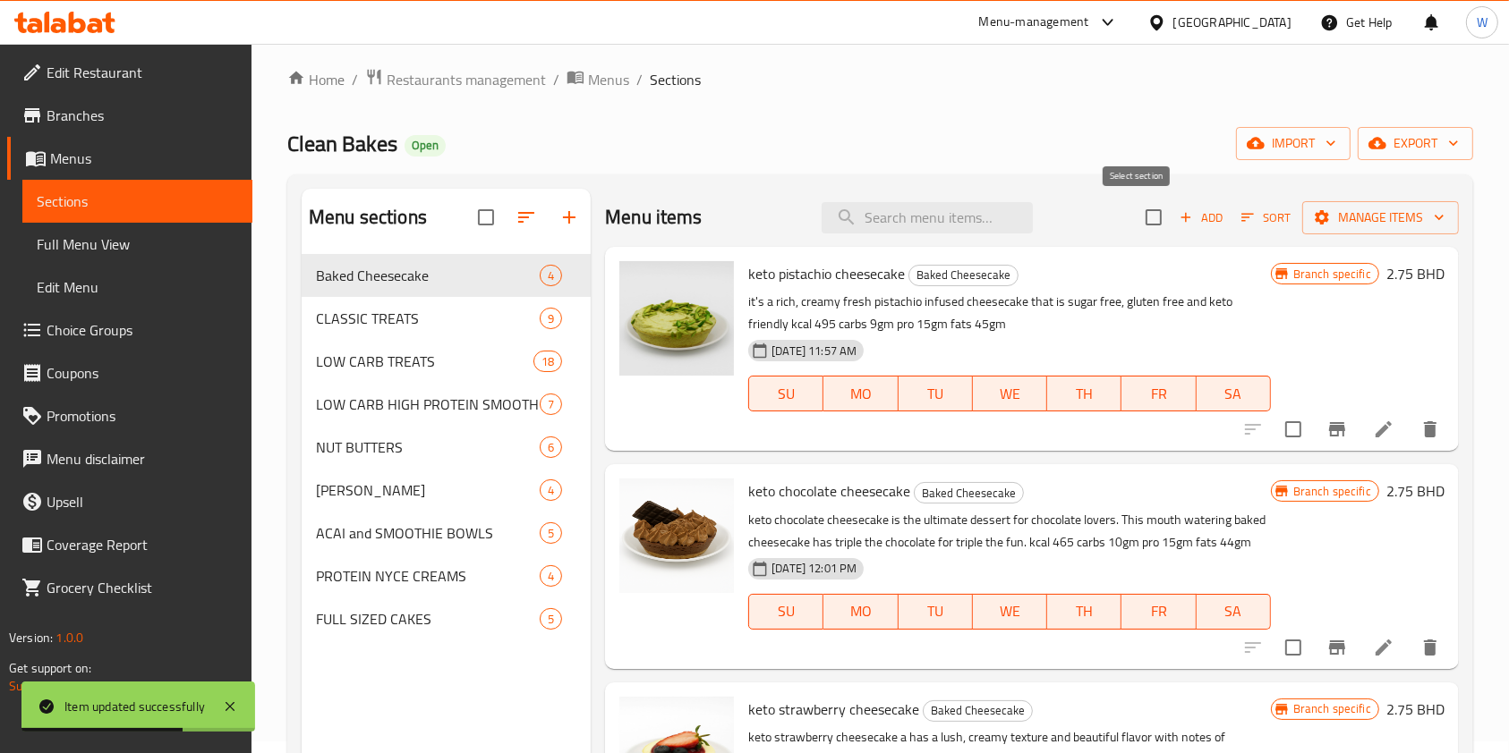
click at [1137, 223] on input "checkbox" at bounding box center [1154, 218] width 38 height 38
checkbox input "true"
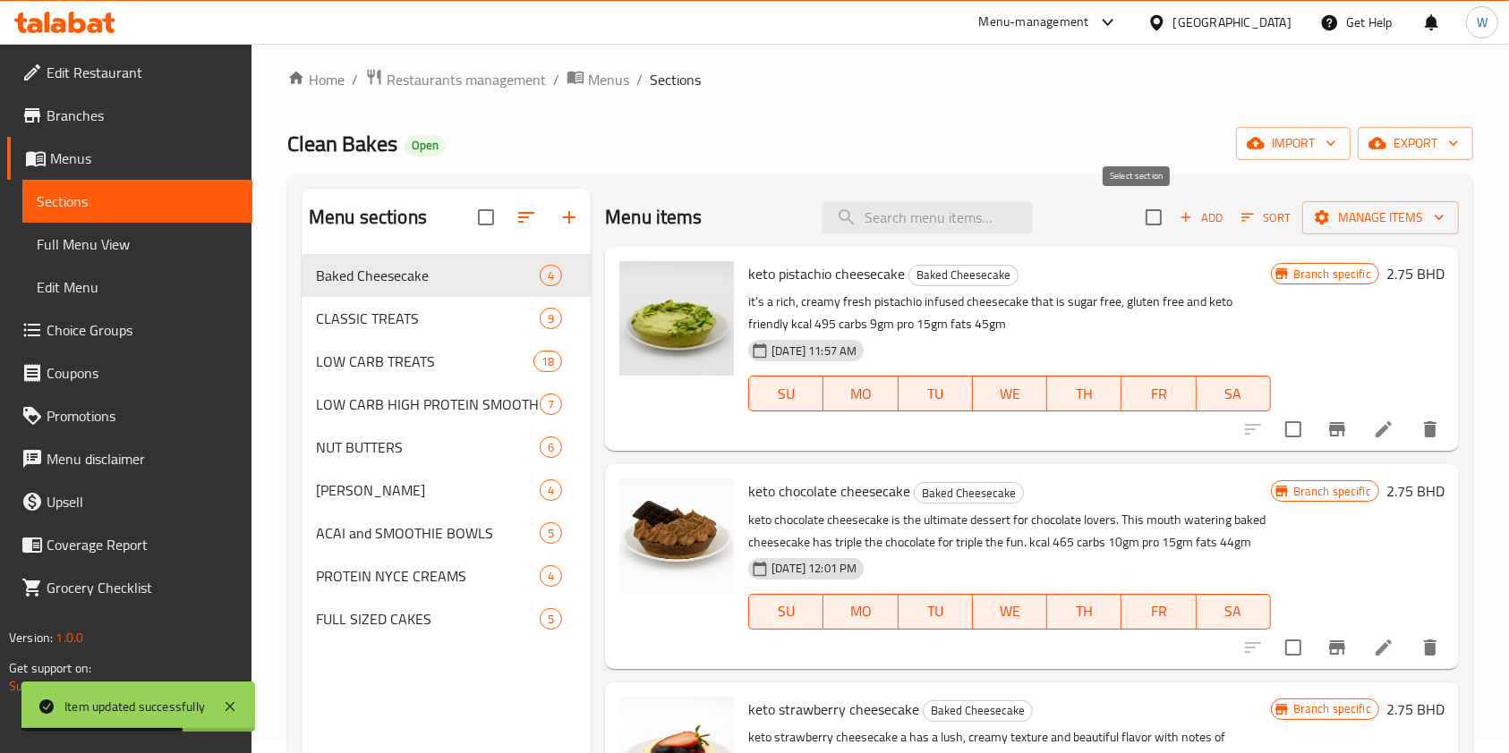
checkbox input "true"
click at [1362, 203] on button "Manage items" at bounding box center [1380, 217] width 157 height 33
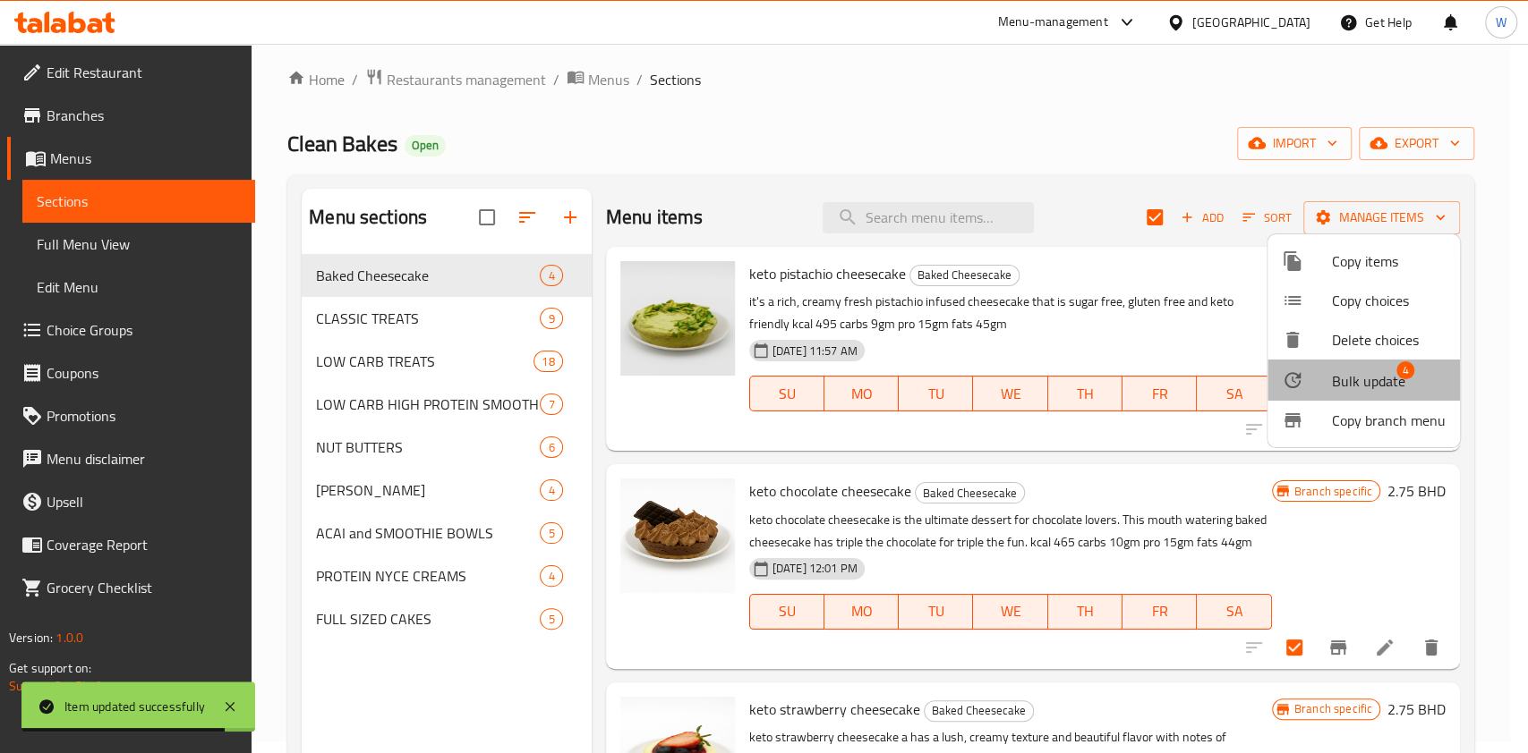
click at [1374, 391] on span "Bulk update" at bounding box center [1368, 380] width 73 height 21
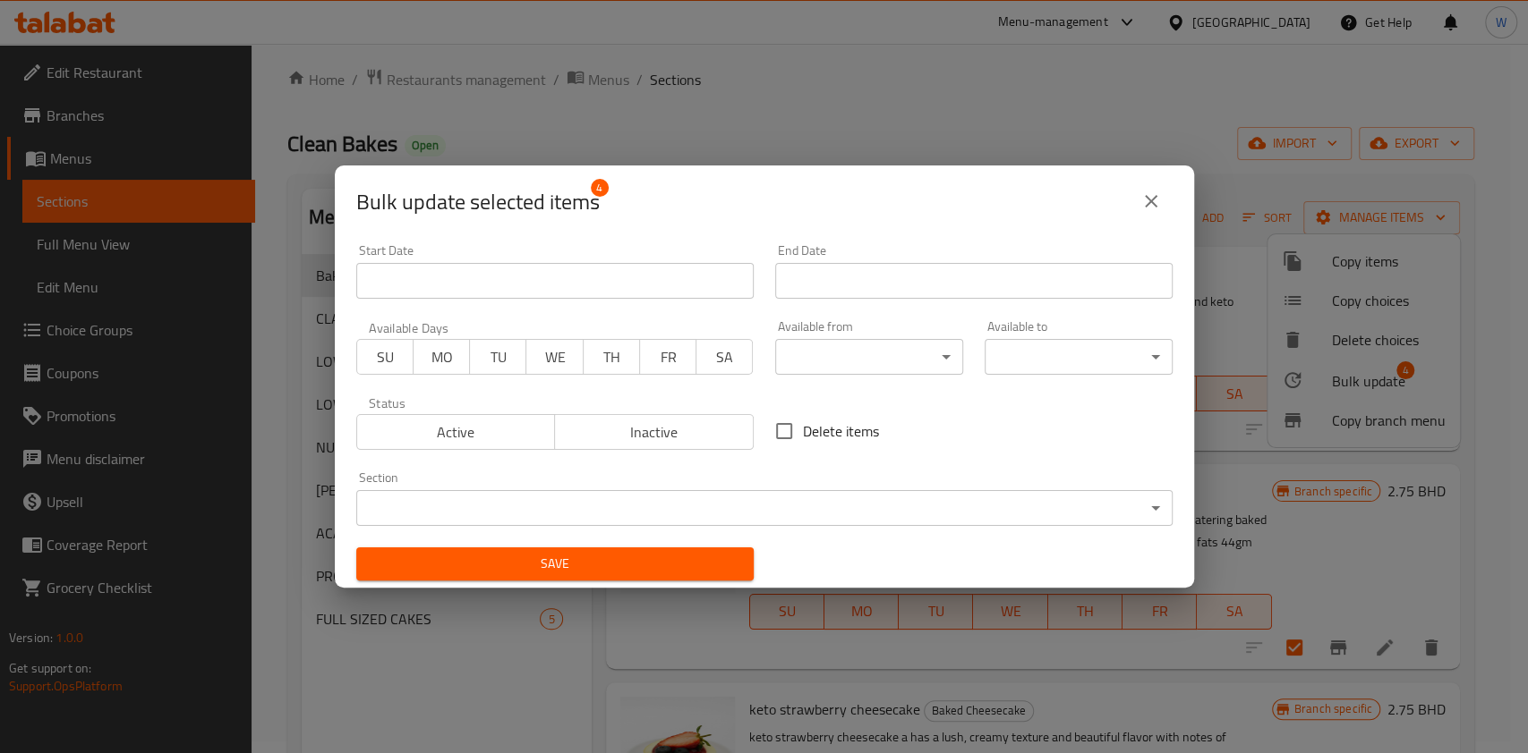
click at [554, 505] on body "Item updated successfully ​ Menu-management [GEOGRAPHIC_DATA] Get Help W Edit R…" at bounding box center [764, 387] width 1528 height 710
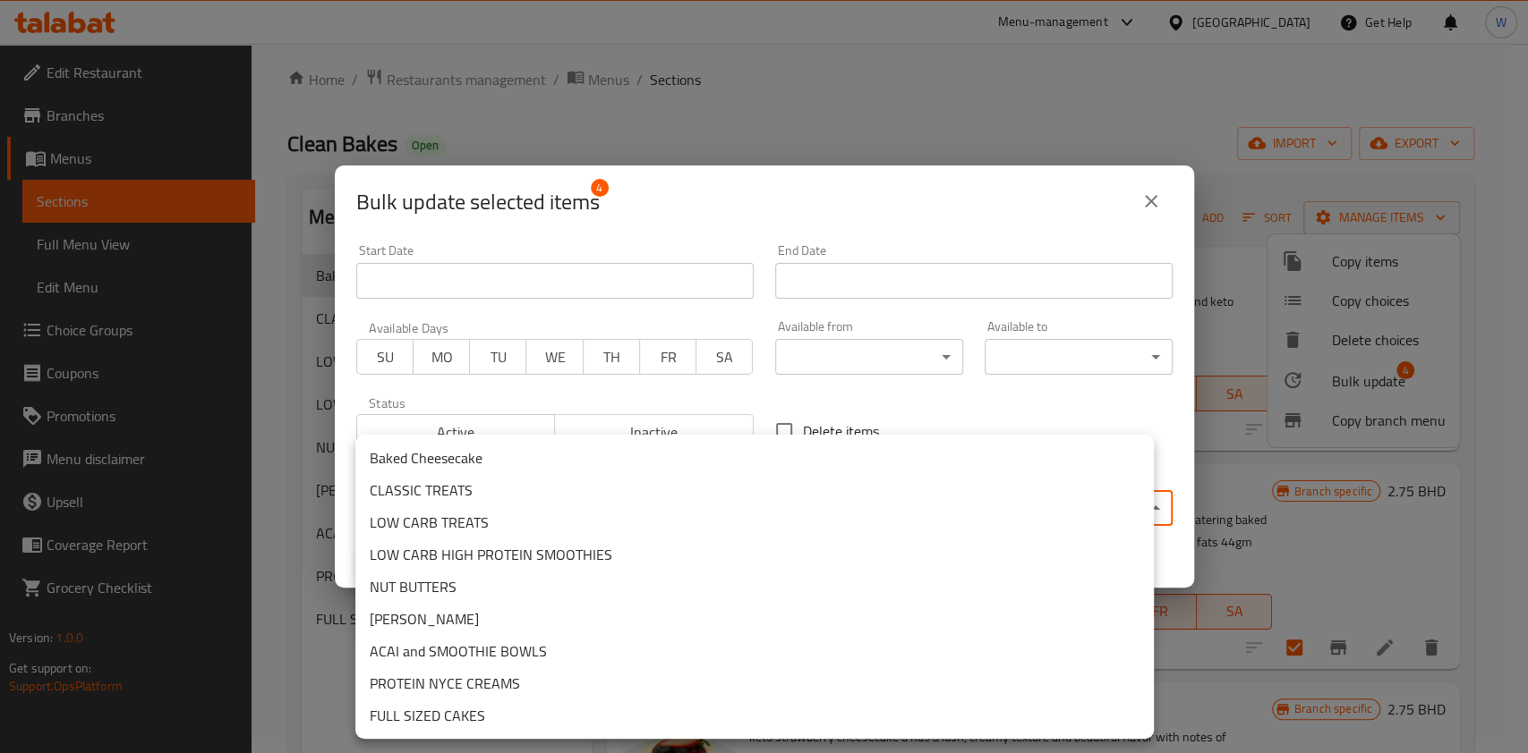
drag, startPoint x: 472, startPoint y: 501, endPoint x: 731, endPoint y: 619, distance: 284.3
click at [716, 620] on ul "Baked Cheesecake CLASSIC TREATS LOW CARB TREATS LOW CARB HIGH PROTEIN SMOOTHIES…" at bounding box center [754, 587] width 798 height 304
click at [630, 536] on li "LOW CARB TREATS" at bounding box center [754, 522] width 798 height 32
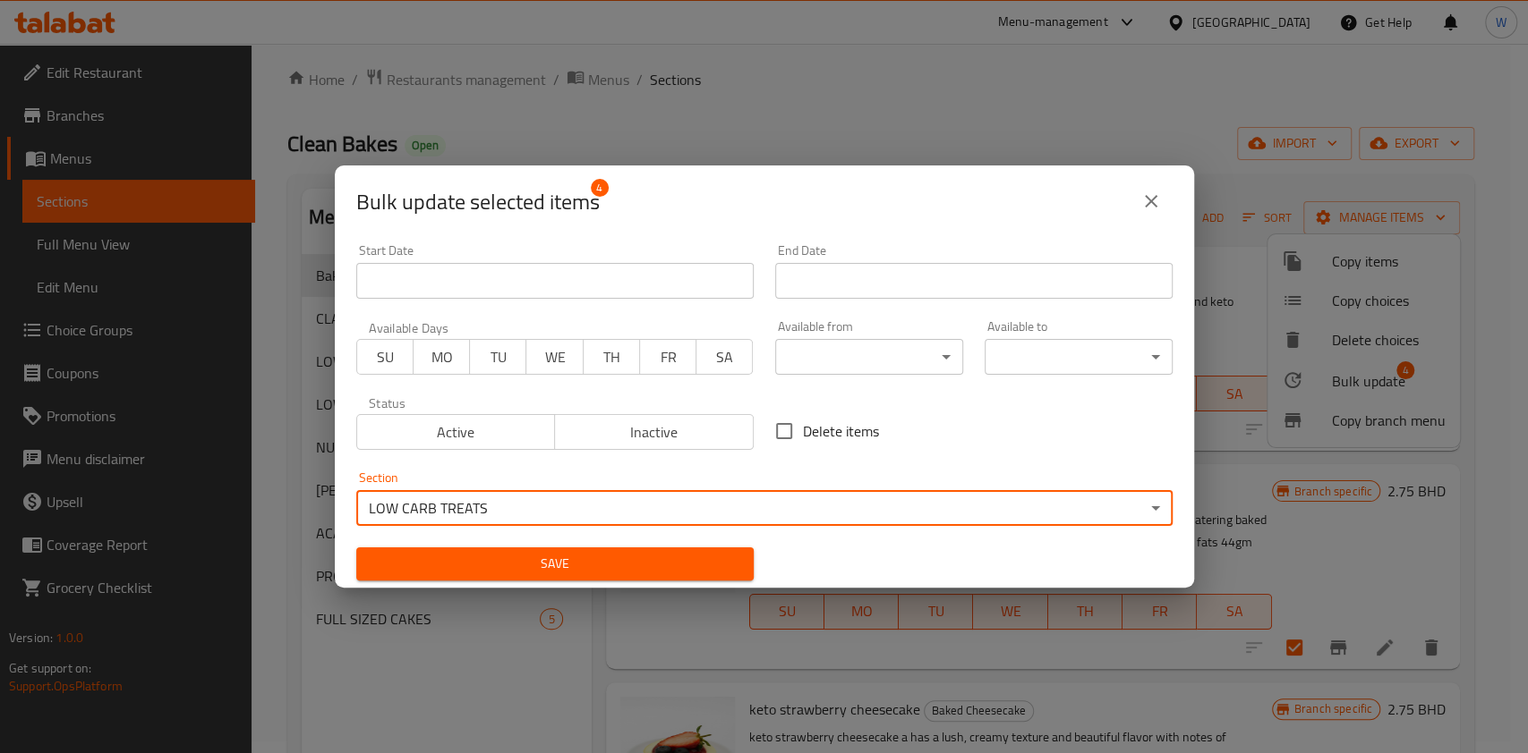
click at [632, 552] on button "Save" at bounding box center [554, 564] width 397 height 33
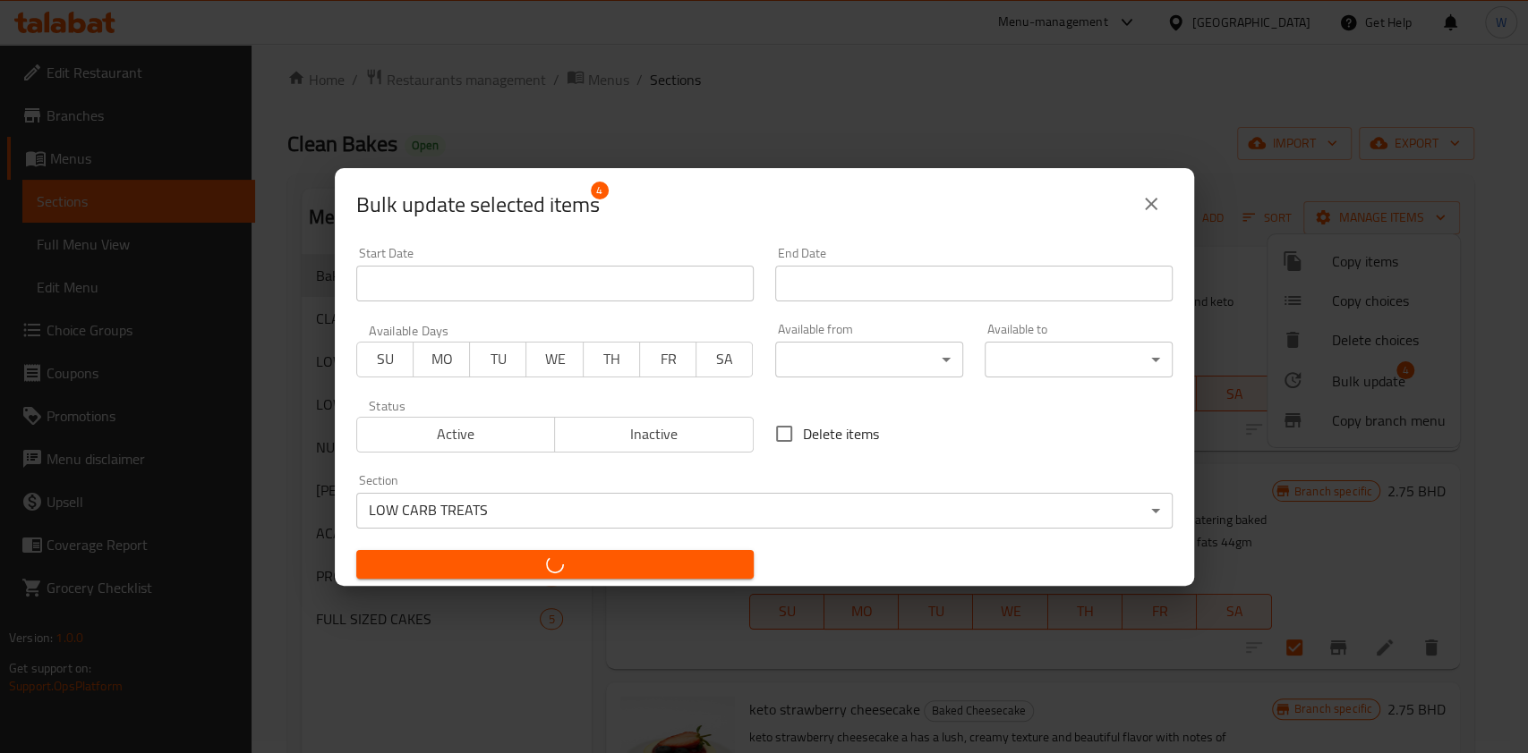
checkbox input "false"
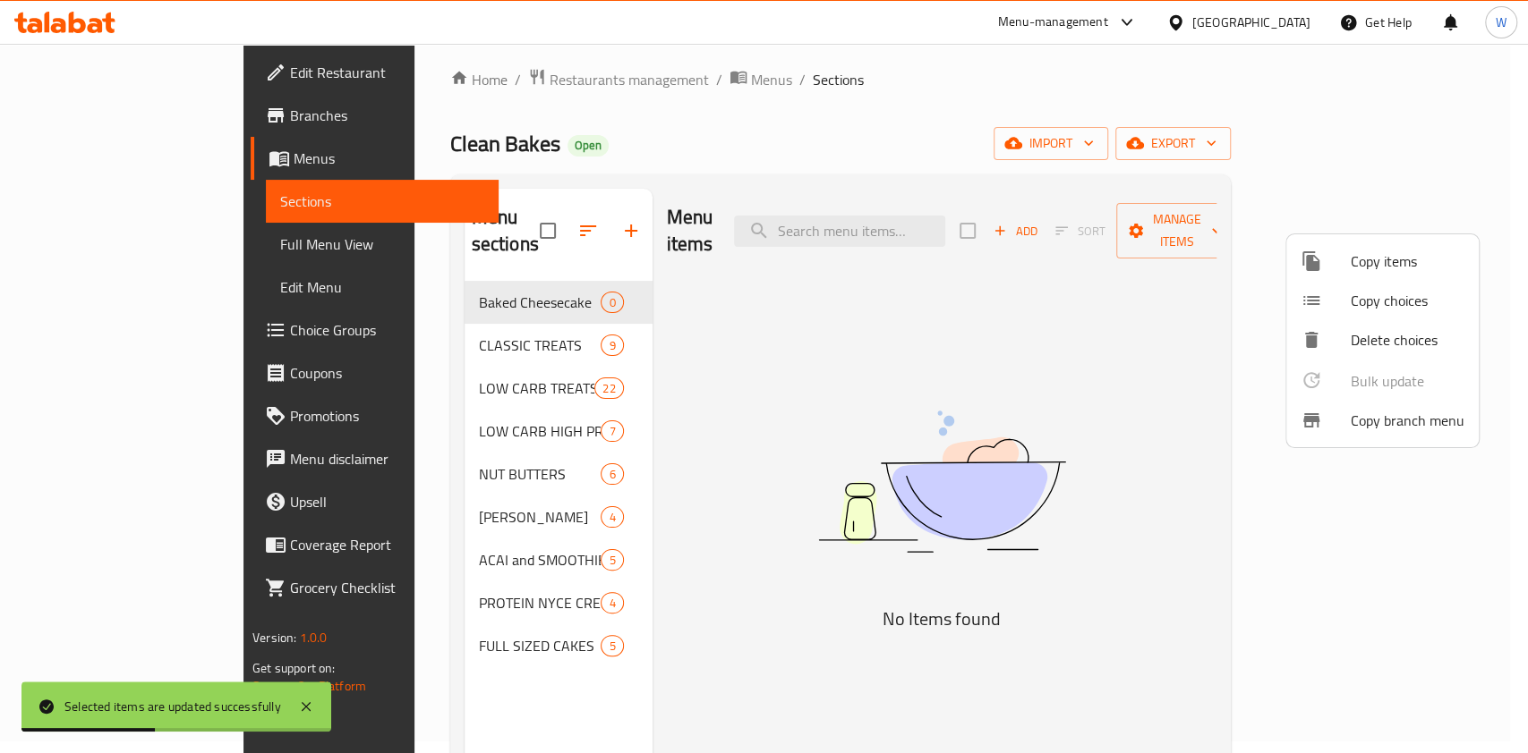
click at [555, 271] on div at bounding box center [764, 376] width 1528 height 753
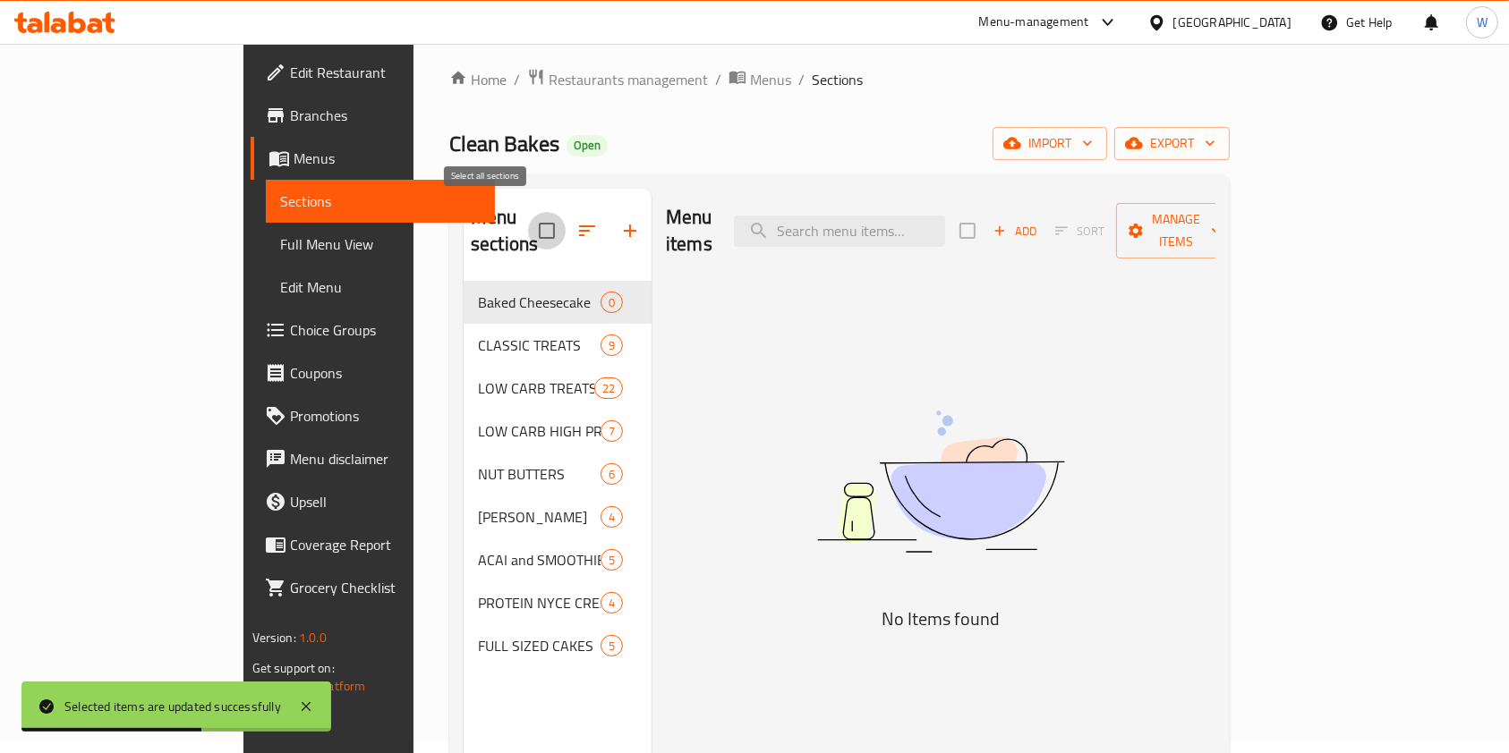
click at [528, 224] on input "checkbox" at bounding box center [547, 231] width 38 height 38
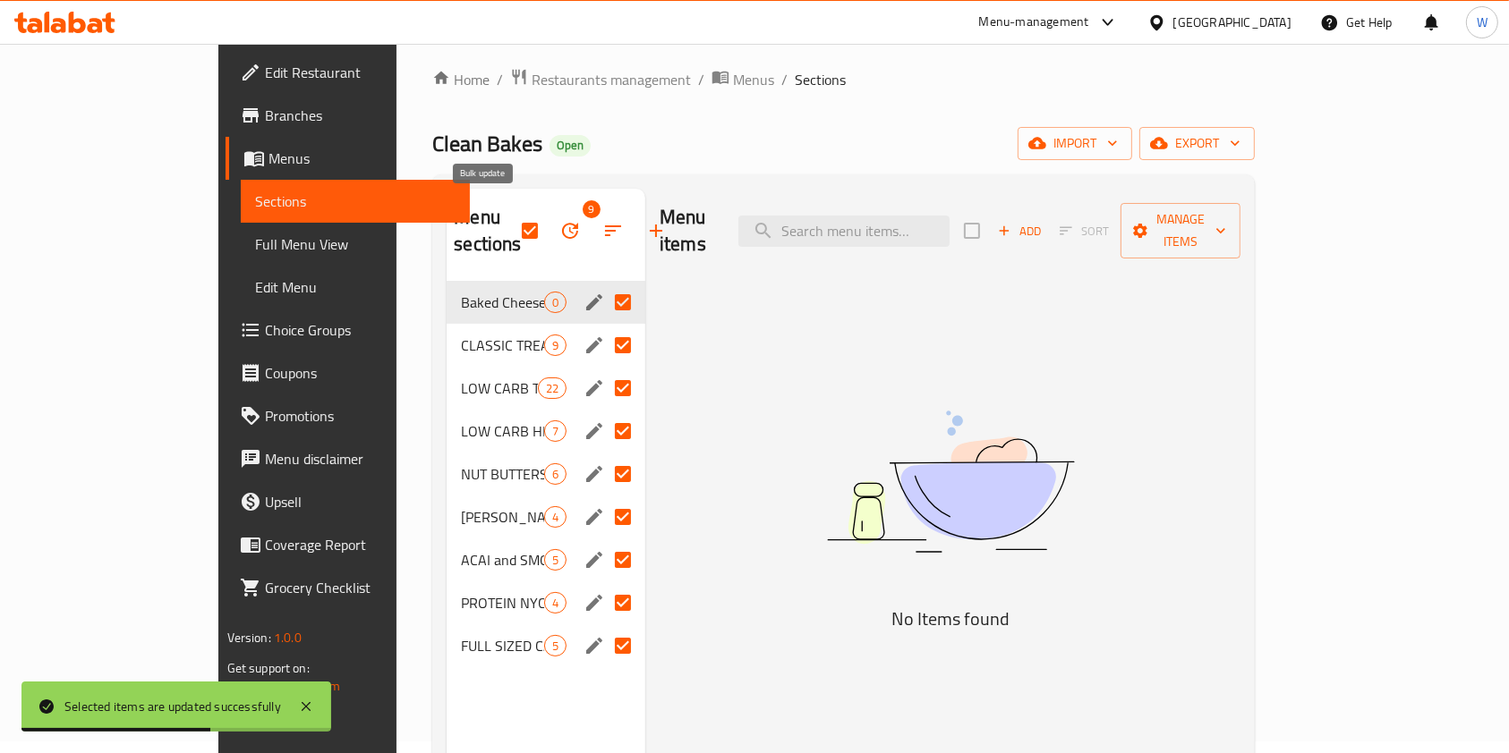
click at [559, 224] on icon "button" at bounding box center [569, 230] width 21 height 21
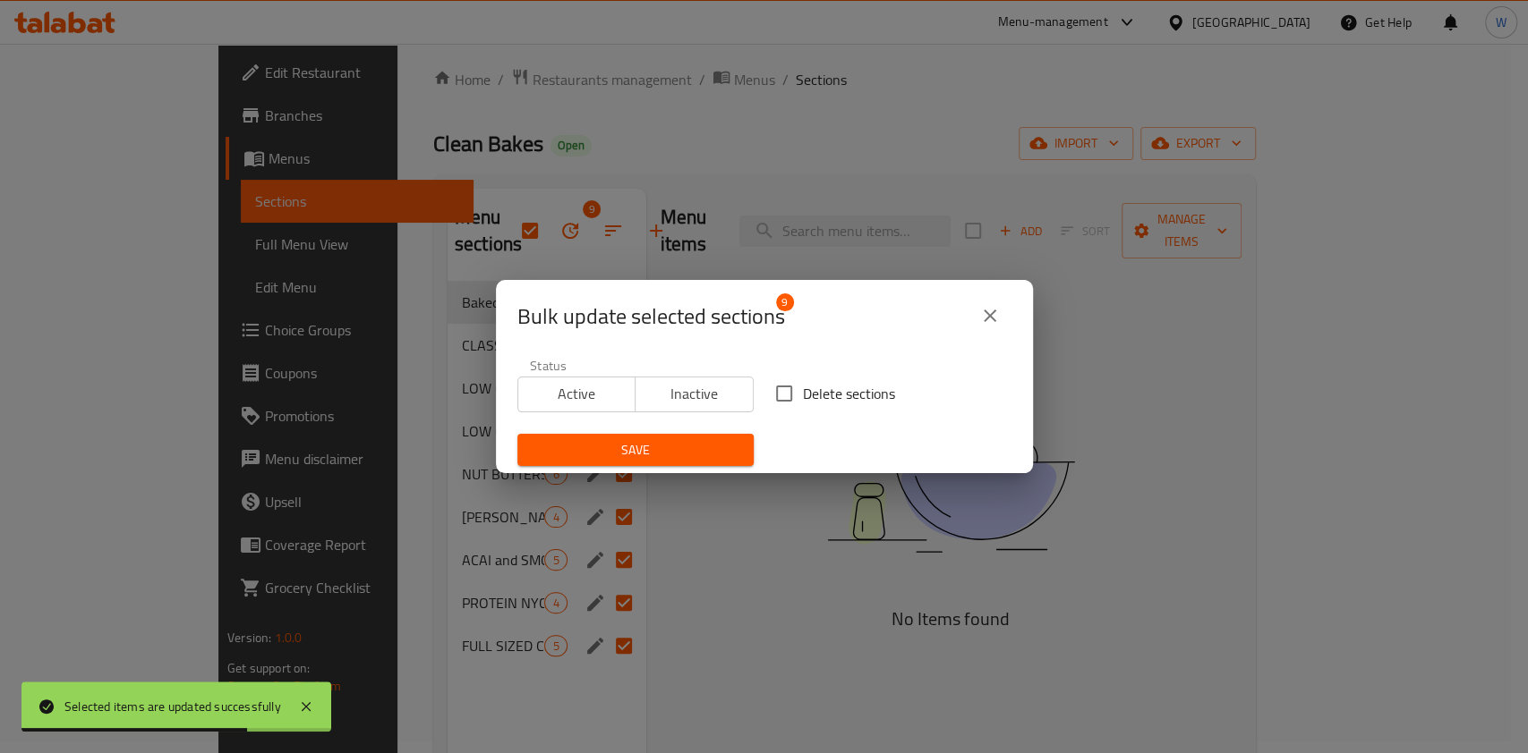
click at [988, 314] on icon "close" at bounding box center [989, 316] width 13 height 13
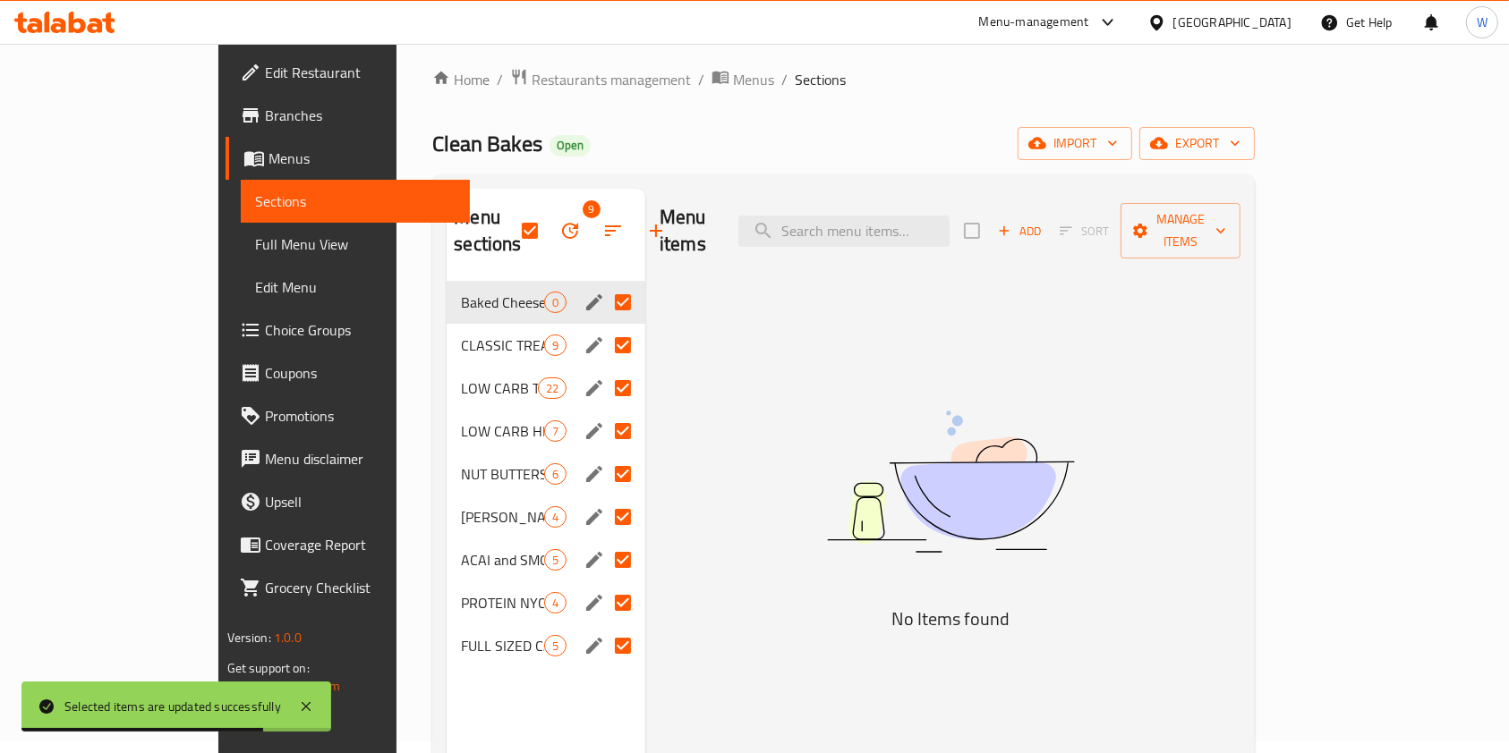
click at [915, 398] on img at bounding box center [950, 481] width 447 height 237
click at [511, 212] on input "checkbox" at bounding box center [530, 231] width 38 height 38
checkbox input "false"
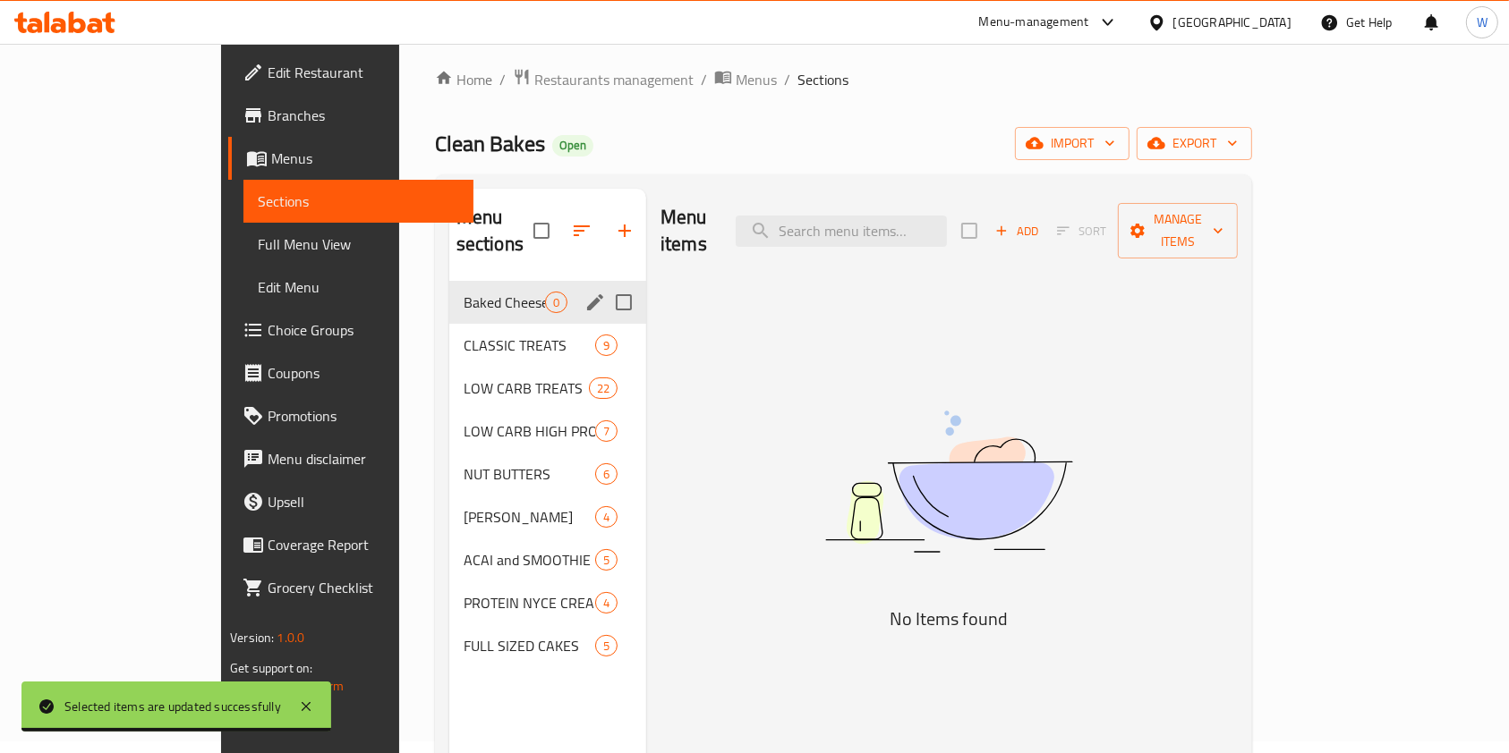
click at [605, 284] on input "Menu sections" at bounding box center [624, 303] width 38 height 38
checkbox input "true"
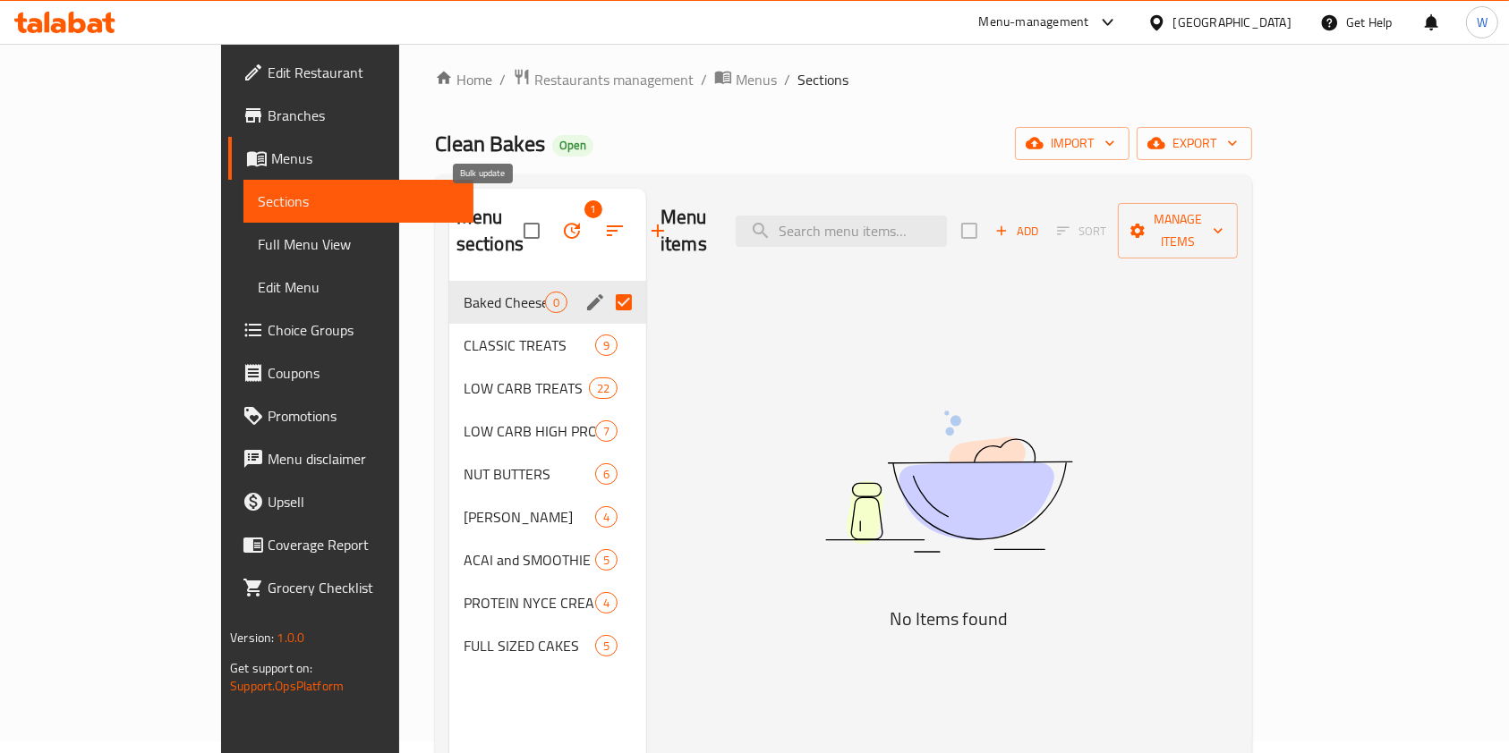
click at [561, 220] on icon "button" at bounding box center [571, 230] width 21 height 21
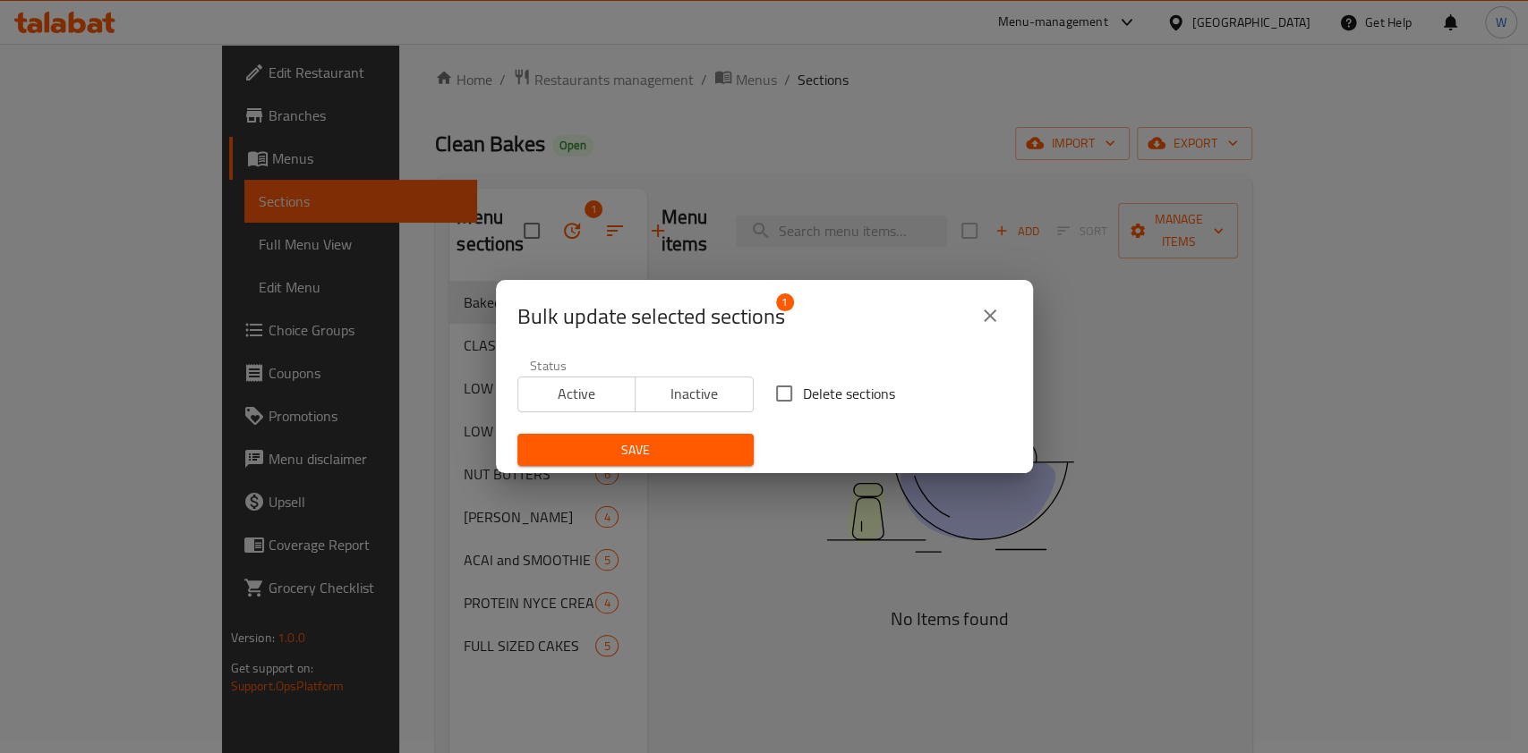
click at [804, 379] on label "Delete sections" at bounding box center [830, 394] width 130 height 38
click at [803, 379] on input "Delete sections" at bounding box center [784, 394] width 38 height 38
click at [803, 391] on span "Delete sections" at bounding box center [849, 393] width 92 height 21
click at [801, 391] on input "Delete sections" at bounding box center [784, 394] width 38 height 38
click at [803, 393] on span "Delete sections" at bounding box center [849, 393] width 92 height 21
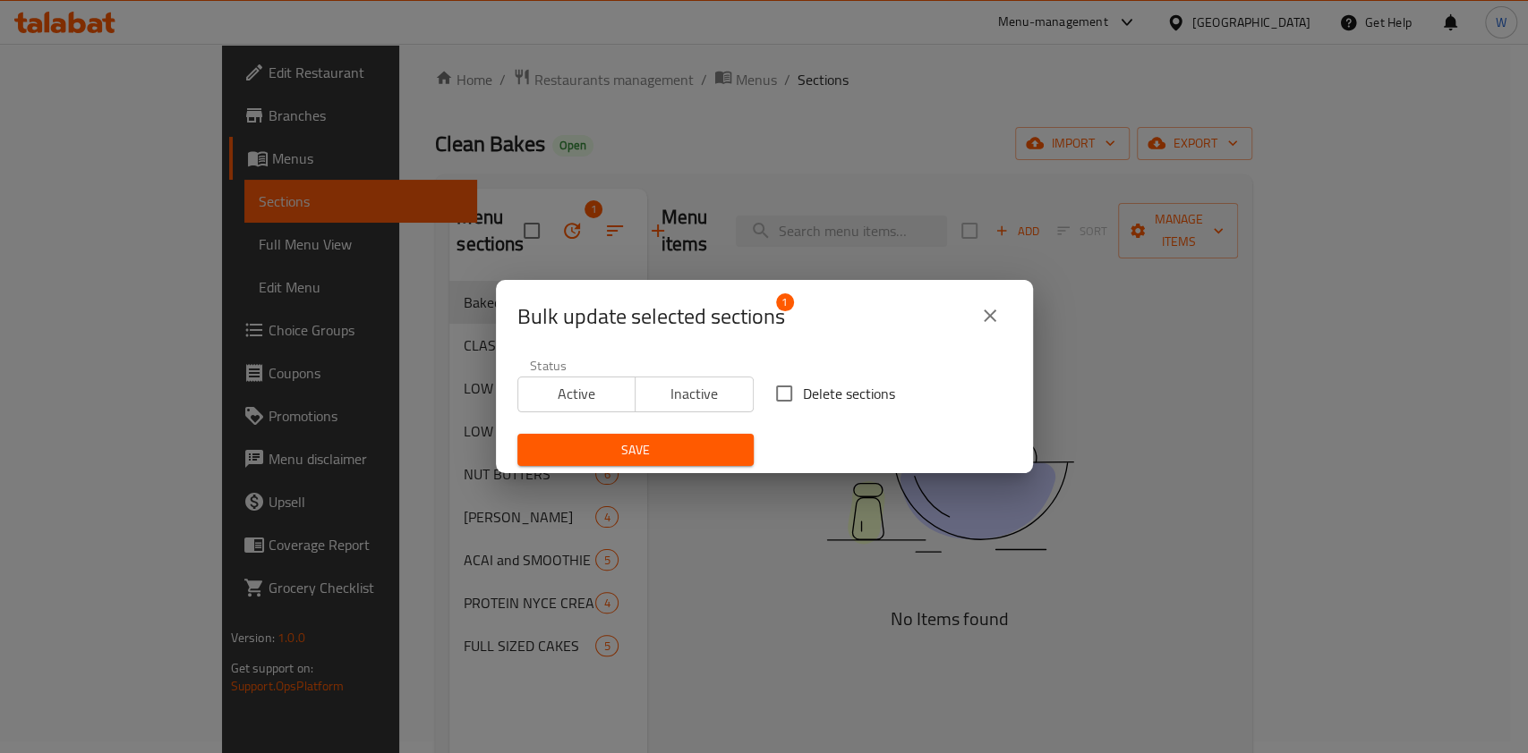
click at [798, 393] on input "Delete sections" at bounding box center [784, 394] width 38 height 38
checkbox input "true"
click at [680, 430] on div "Save" at bounding box center [635, 450] width 258 height 55
click at [674, 446] on span "Save" at bounding box center [636, 450] width 208 height 22
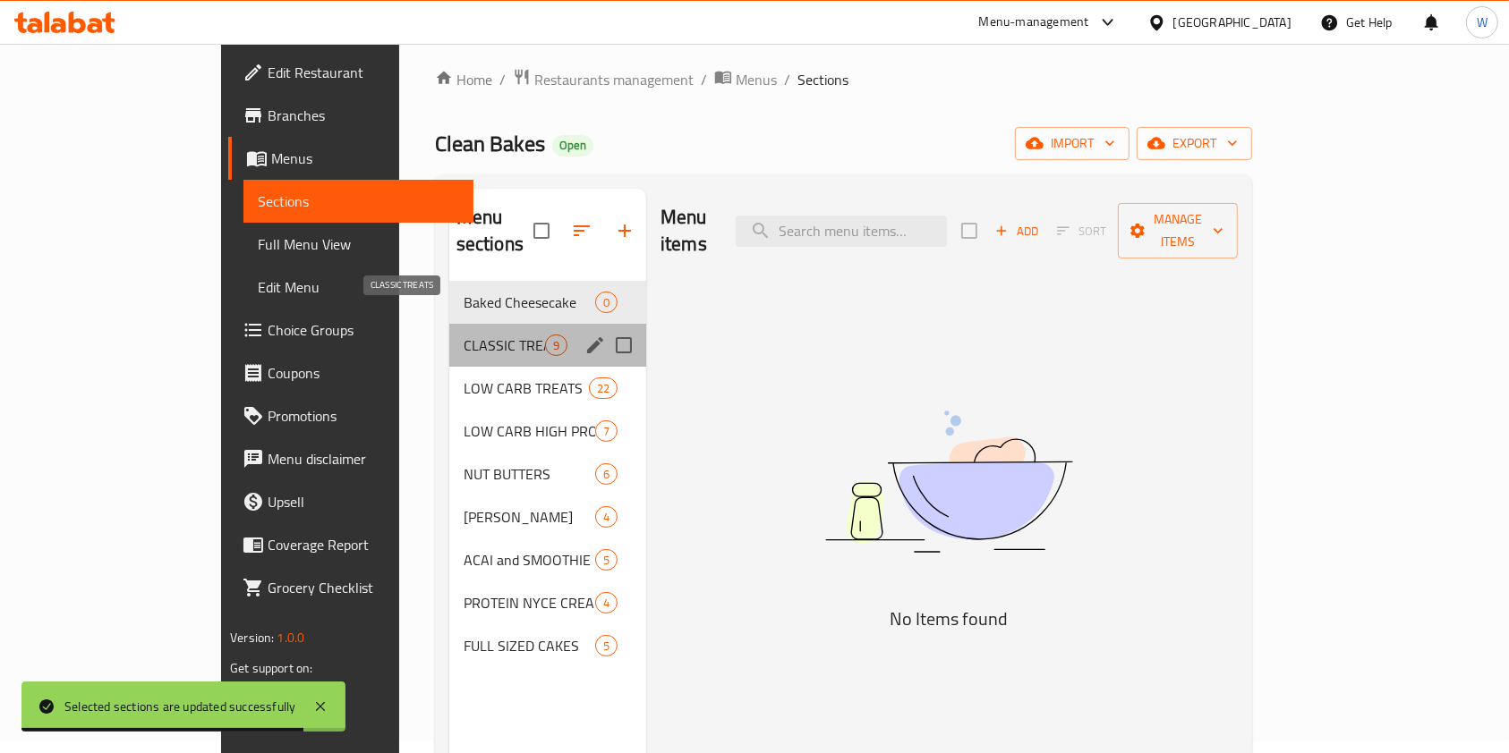
click at [464, 335] on span "CLASSIC TREATS" at bounding box center [504, 345] width 81 height 21
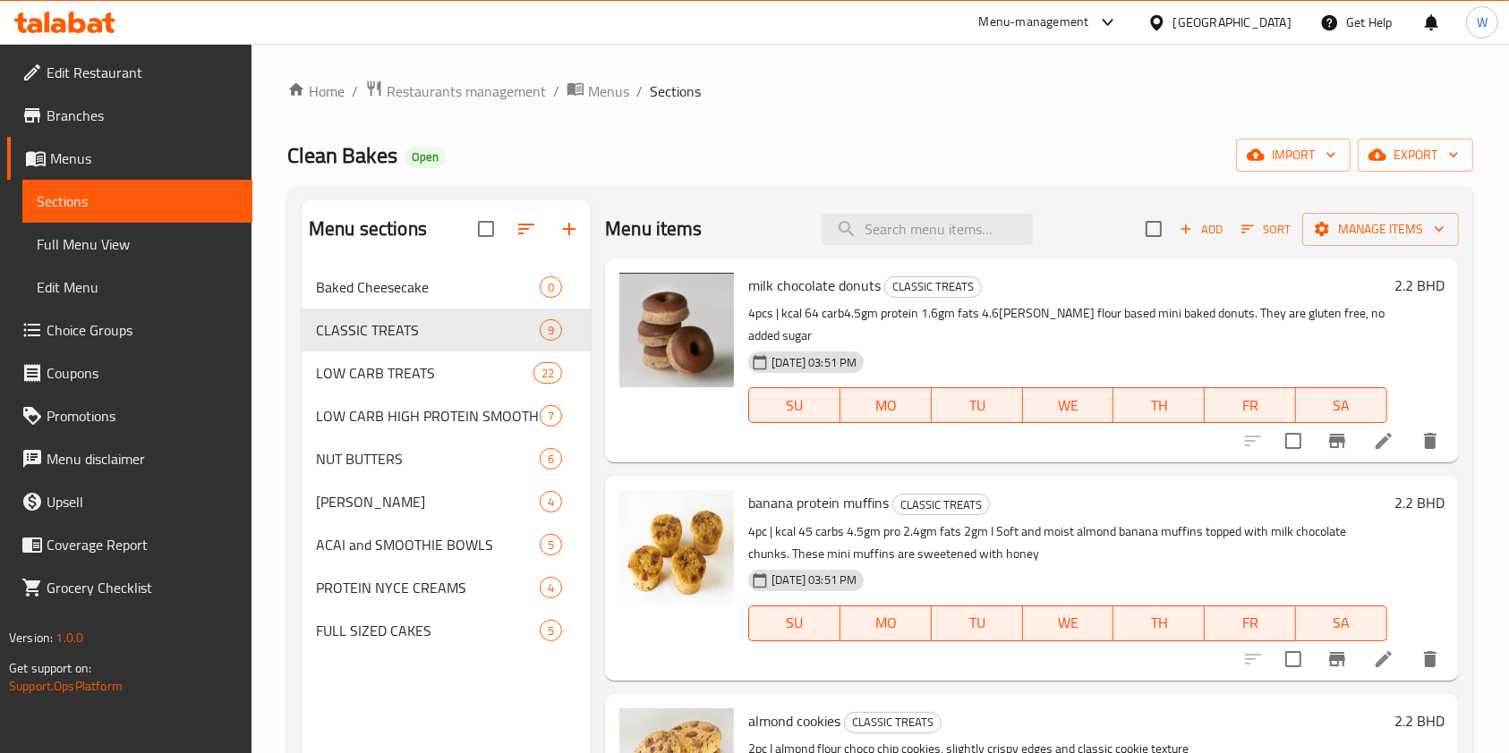
click at [901, 209] on div "Menu items Add Sort Manage items" at bounding box center [1032, 229] width 854 height 58
click at [892, 247] on div "Menu items Add Sort Manage items" at bounding box center [1032, 229] width 854 height 58
click at [898, 234] on input "search" at bounding box center [926, 229] width 211 height 31
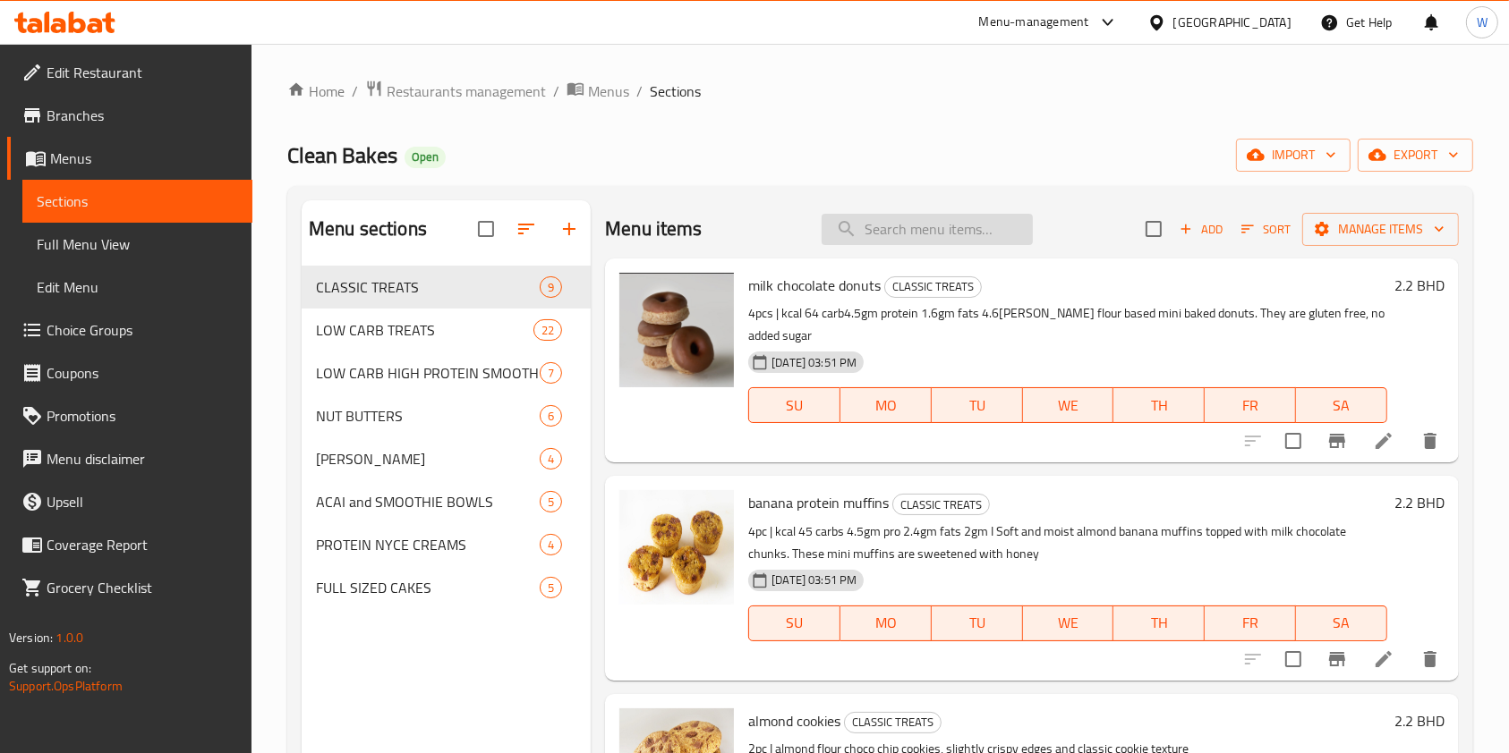
click at [898, 234] on input "search" at bounding box center [926, 229] width 211 height 31
paste input "Keto chocolate chip cookies"
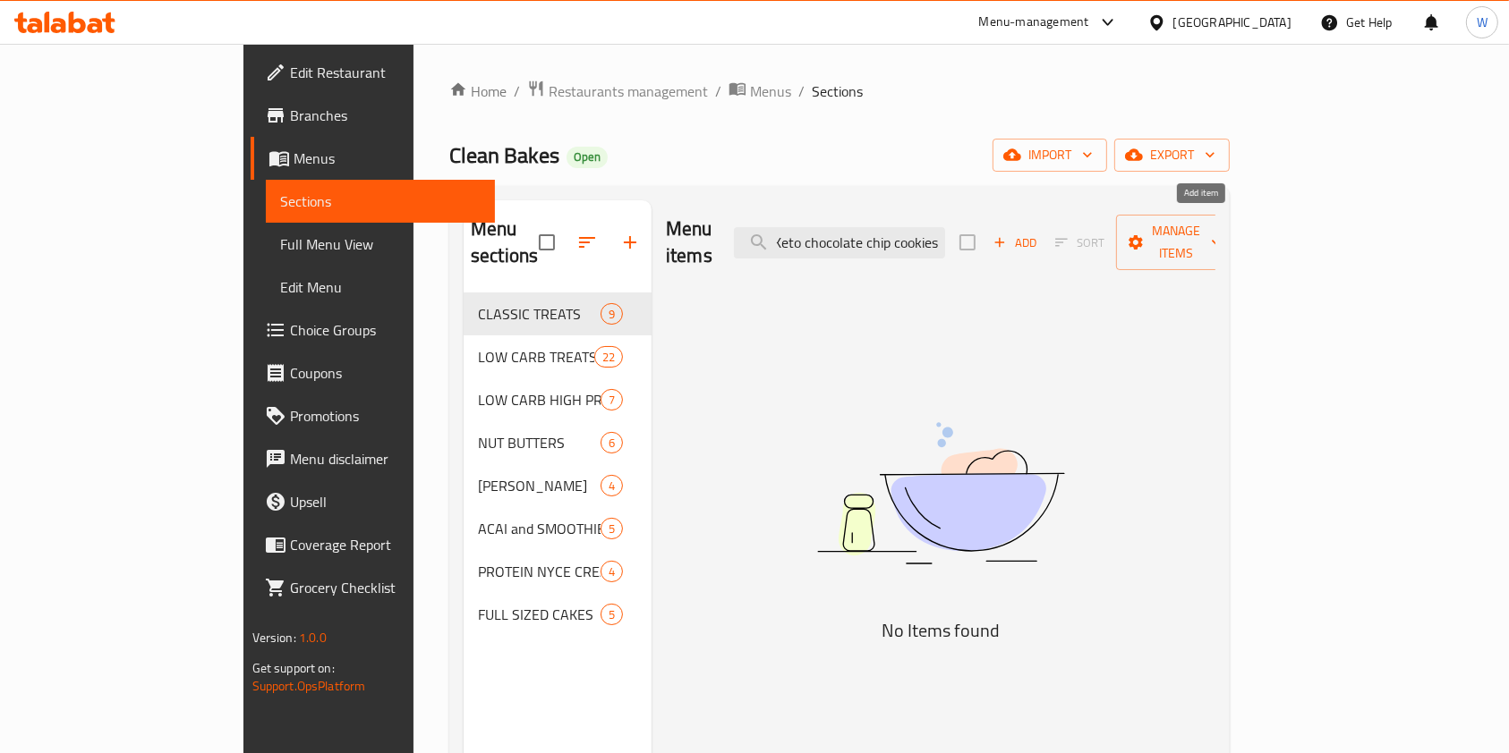
type input "Keto chocolate chip cookies"
click at [1039, 235] on span "Add" at bounding box center [1015, 243] width 48 height 21
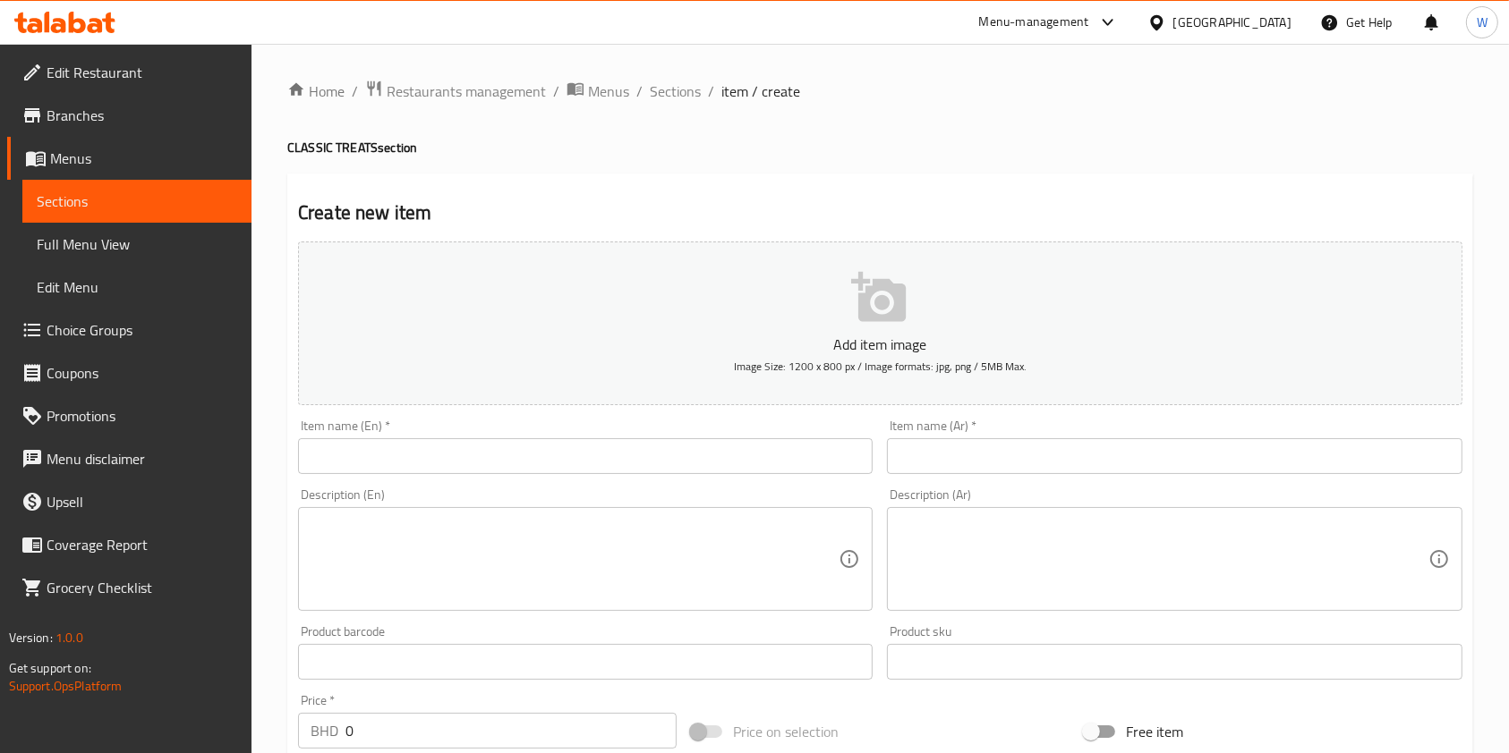
click at [674, 455] on input "text" at bounding box center [585, 456] width 575 height 36
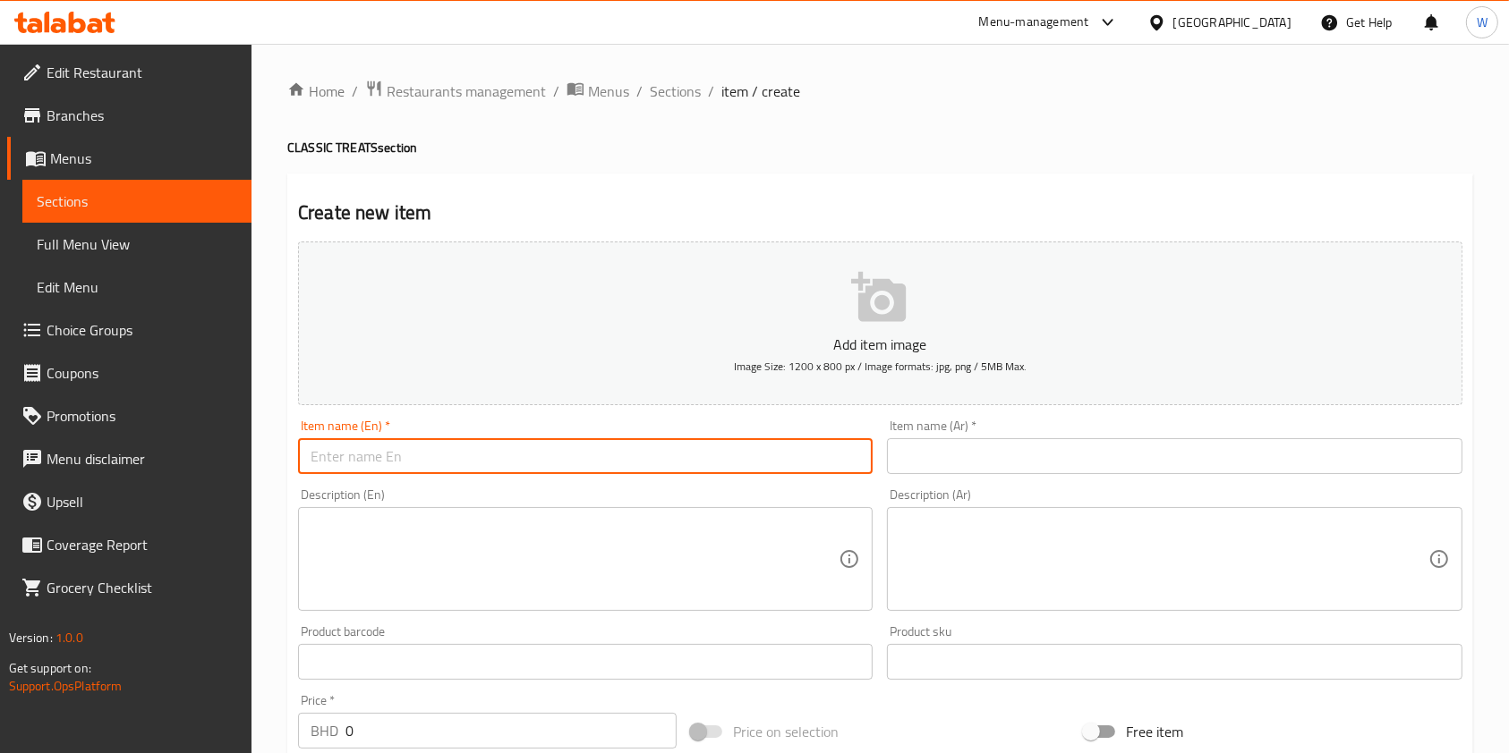
paste input "Keto chocolate chip cookies"
type input "Keto chocolate chip cookies"
click at [1044, 446] on input "text" at bounding box center [1174, 456] width 575 height 36
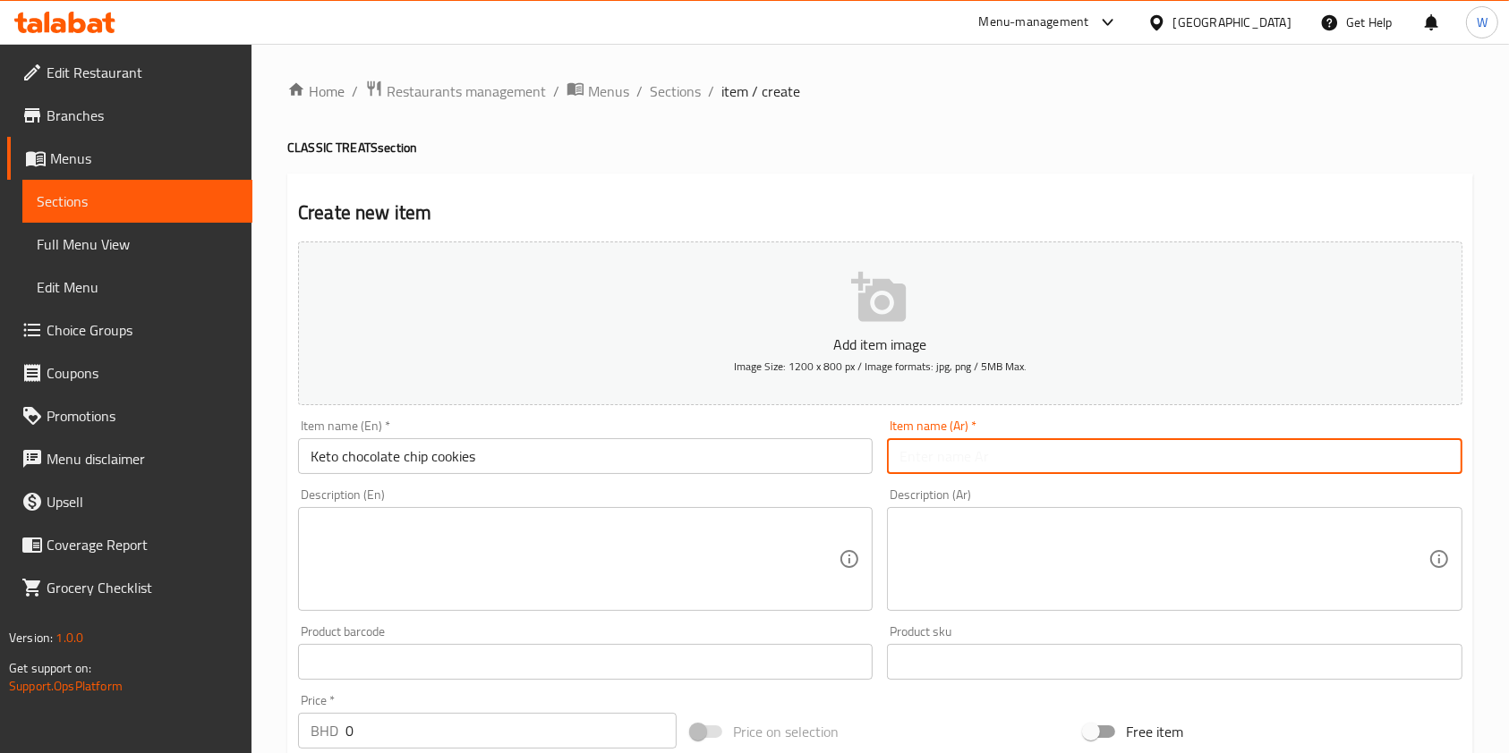
paste input "كوكيز رقائق الشوكولاتة الكيتو"
type input "كوكيز رقائق الشوكولاتة الكيتو"
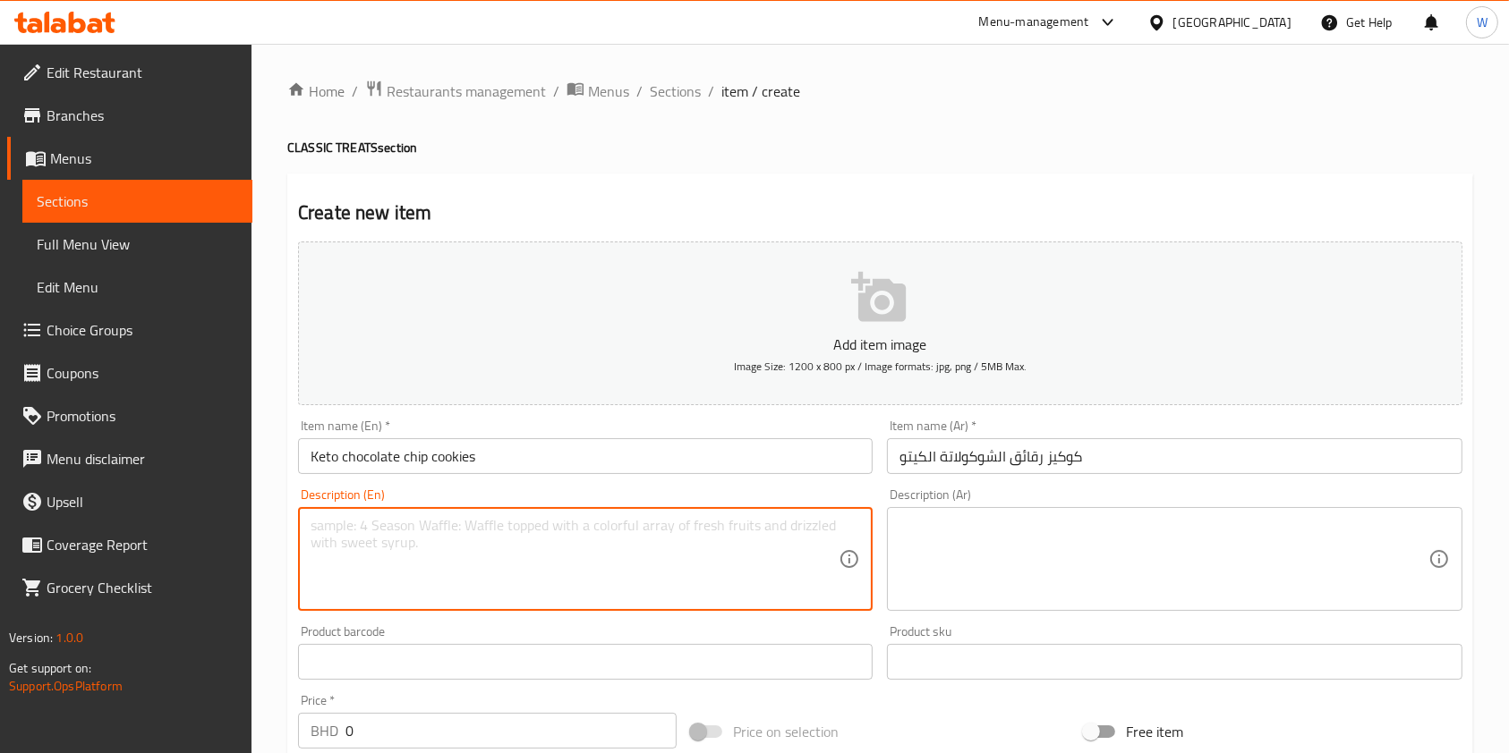
click at [563, 580] on textarea at bounding box center [575, 559] width 528 height 85
paste textarea "Cleanbakes x [PERSON_NAME]'s wonders 2pc per box. Keto, sugar free and made wit…"
type textarea "Cleanbakes x [PERSON_NAME]'s wonders 2pc per box. Keto, sugar free and made wit…"
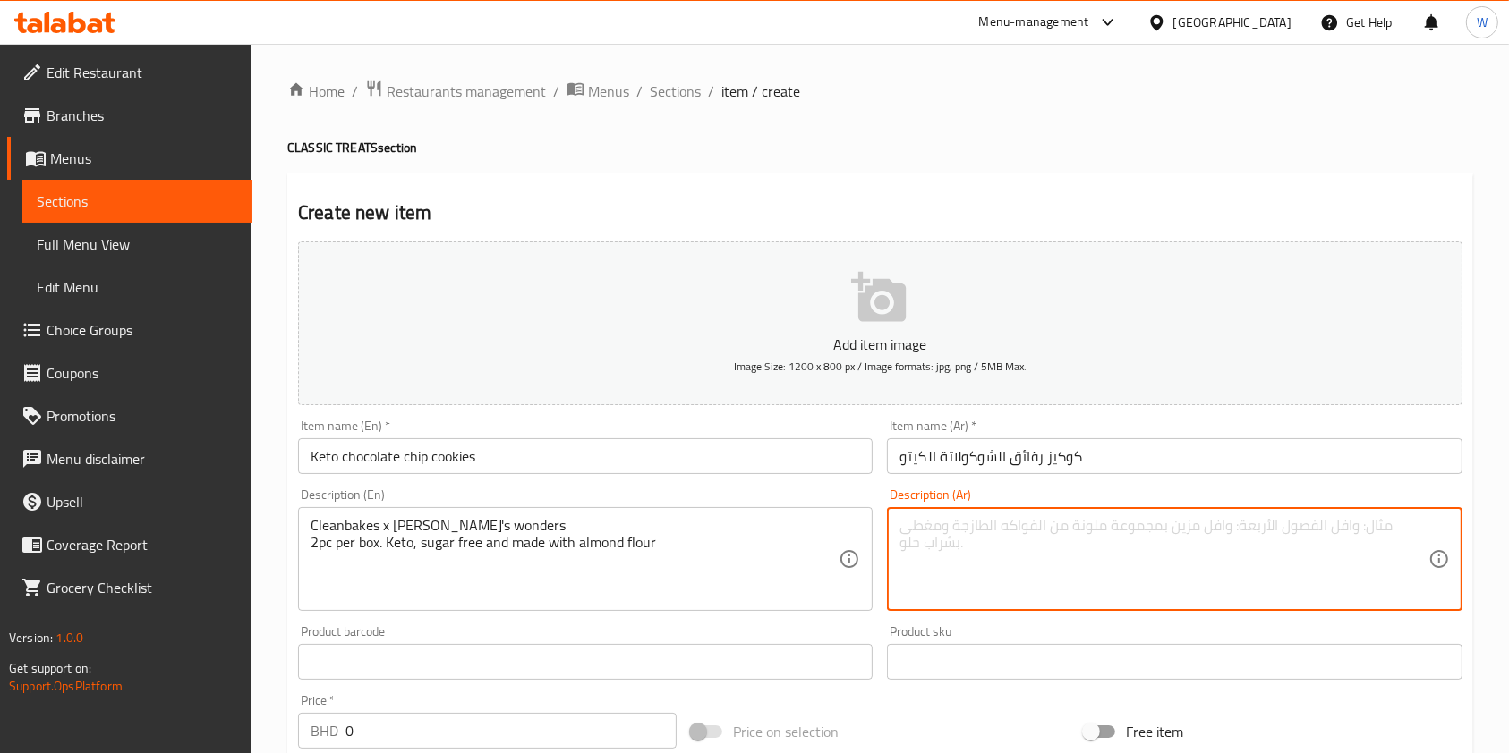
click at [1060, 527] on textarea at bounding box center [1163, 559] width 528 height 85
paste textarea "كلين بيكس × دونا وندرز قطعتان في [GEOGRAPHIC_DATA]. [PERSON_NAME]، خالي من السك…"
type textarea "كلين بيكس × دونا وندرز قطعتان في [GEOGRAPHIC_DATA]. [PERSON_NAME]، خالي من السك…"
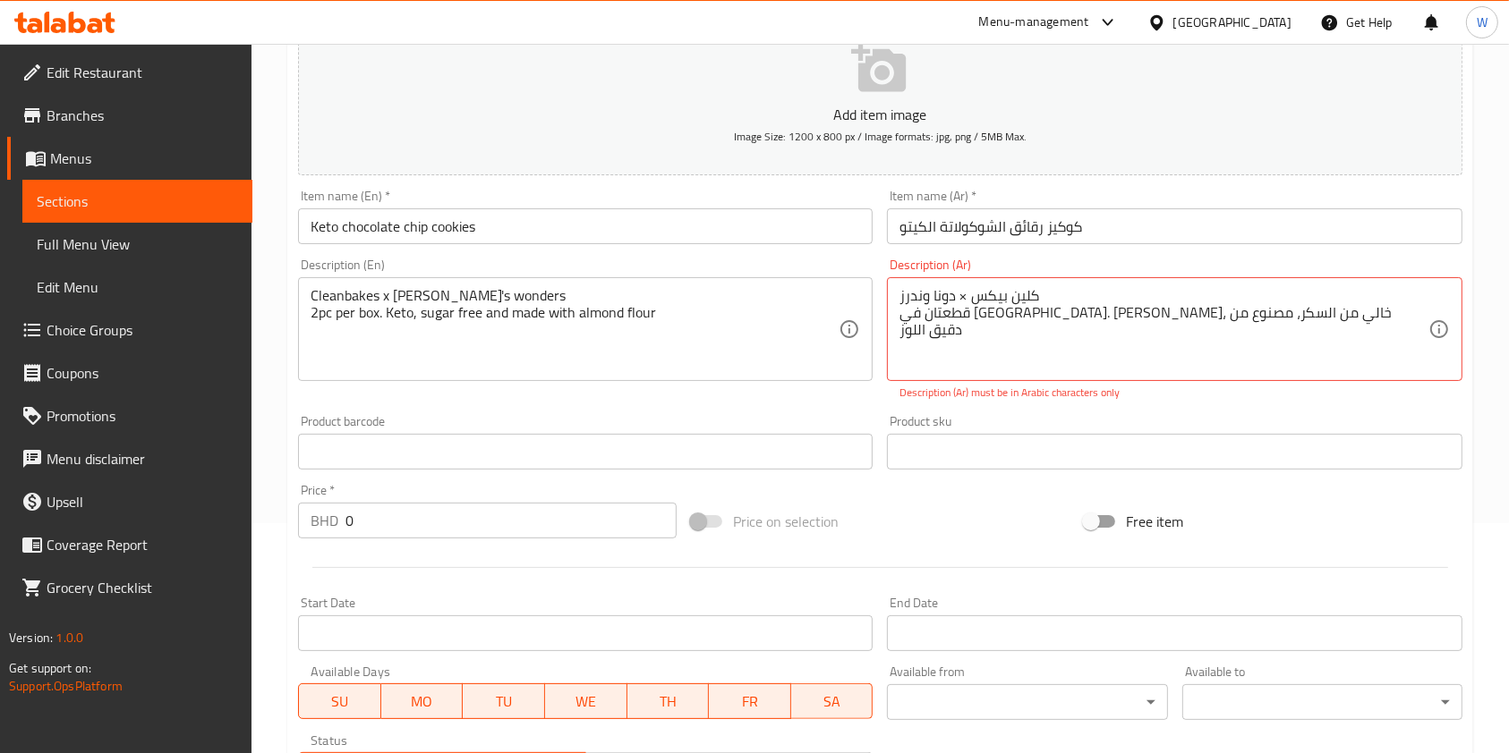
scroll to position [238, 0]
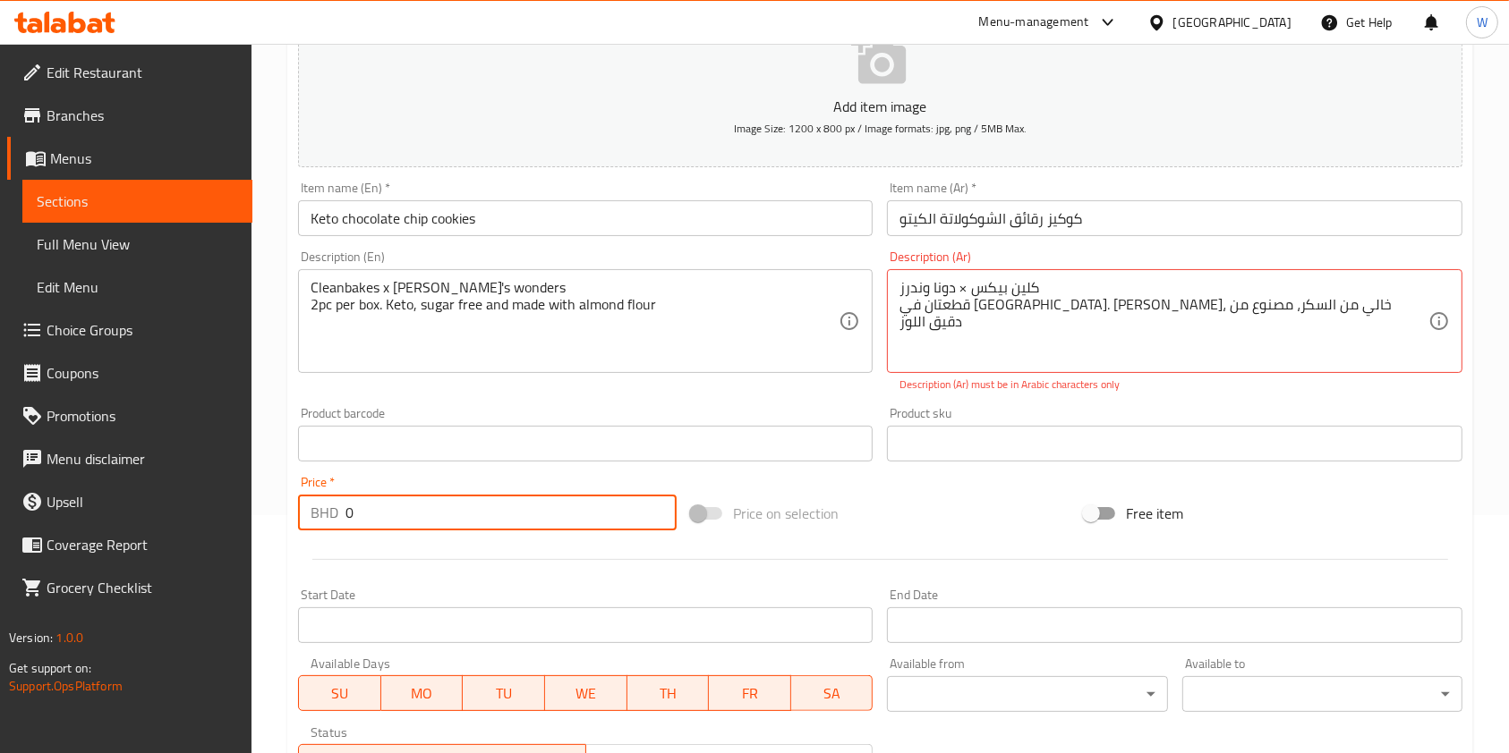
drag, startPoint x: 444, startPoint y: 500, endPoint x: 258, endPoint y: 537, distance: 189.7
click at [259, 536] on div "Home / Restaurants management / Menus / Sections / item / create CLASSIC TREATS…" at bounding box center [879, 426] width 1257 height 1240
paste input "3.3"
type input "3.3"
click at [433, 569] on div at bounding box center [880, 560] width 1179 height 44
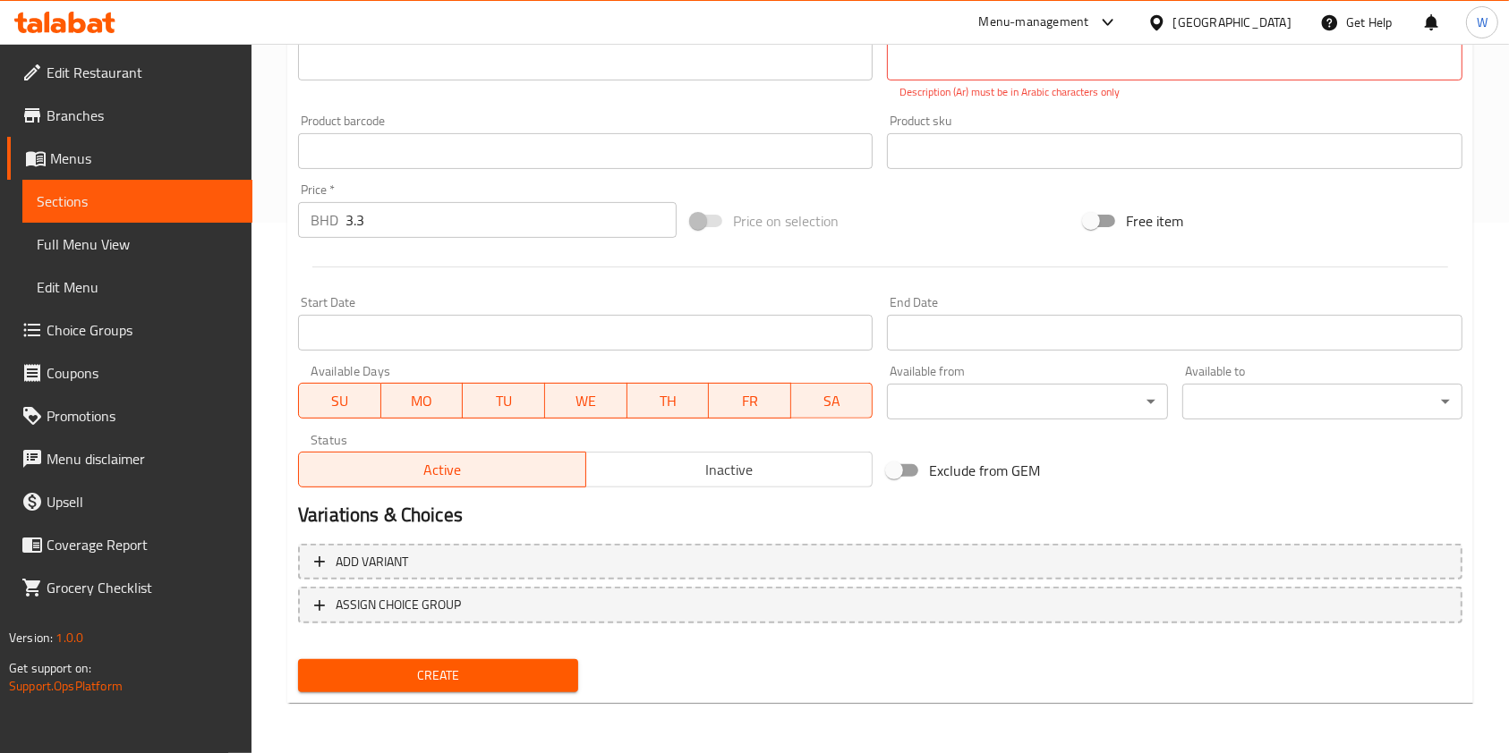
click at [463, 674] on span "Create" at bounding box center [437, 676] width 251 height 22
drag, startPoint x: 479, startPoint y: 656, endPoint x: 480, endPoint y: 642, distance: 14.3
click at [480, 648] on div "Add item image Image Size: 1200 x 800 px / Image formats: jpg, png / 5MB Max. I…" at bounding box center [880, 203] width 1179 height 996
click at [482, 656] on div "Create" at bounding box center [438, 676] width 294 height 47
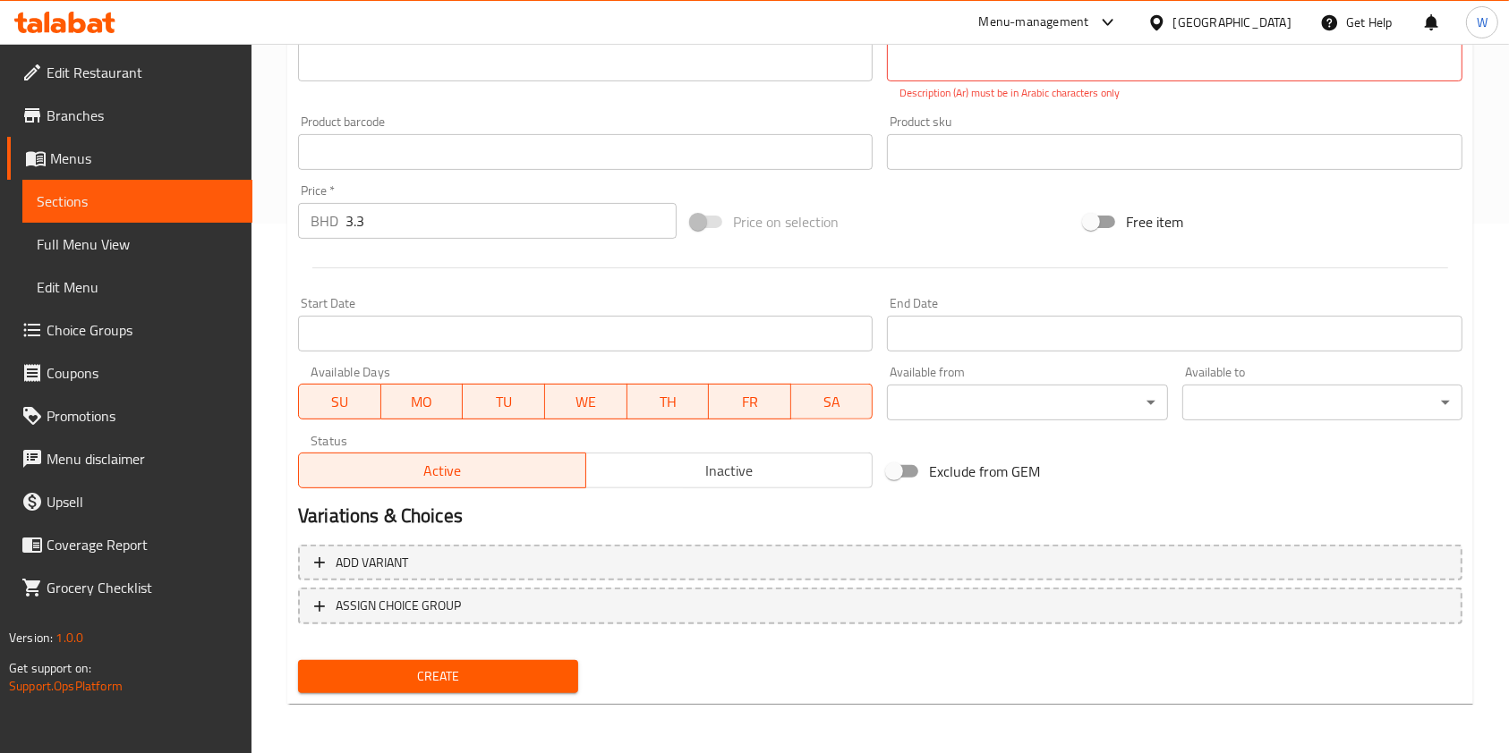
click at [518, 683] on span "Create" at bounding box center [437, 677] width 251 height 22
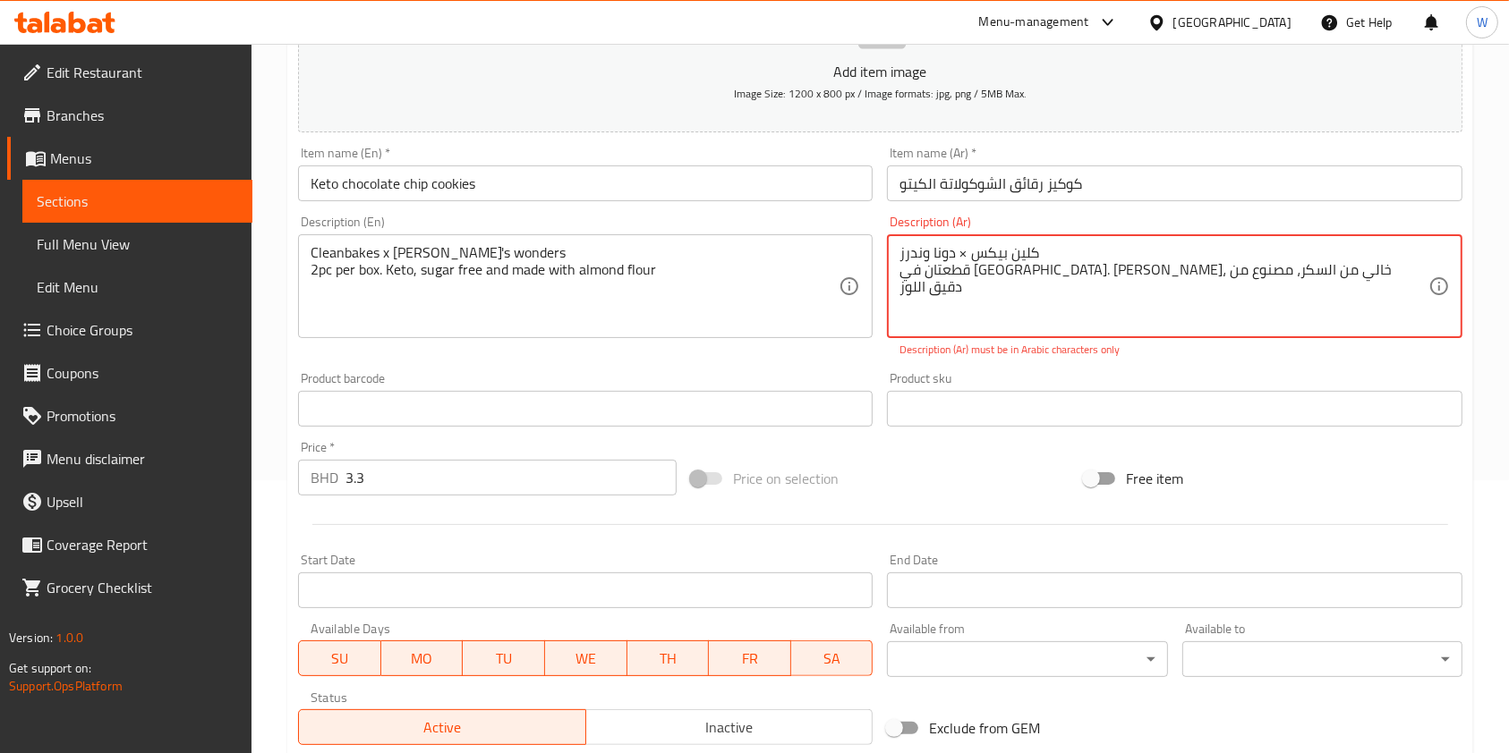
scroll to position [52, 0]
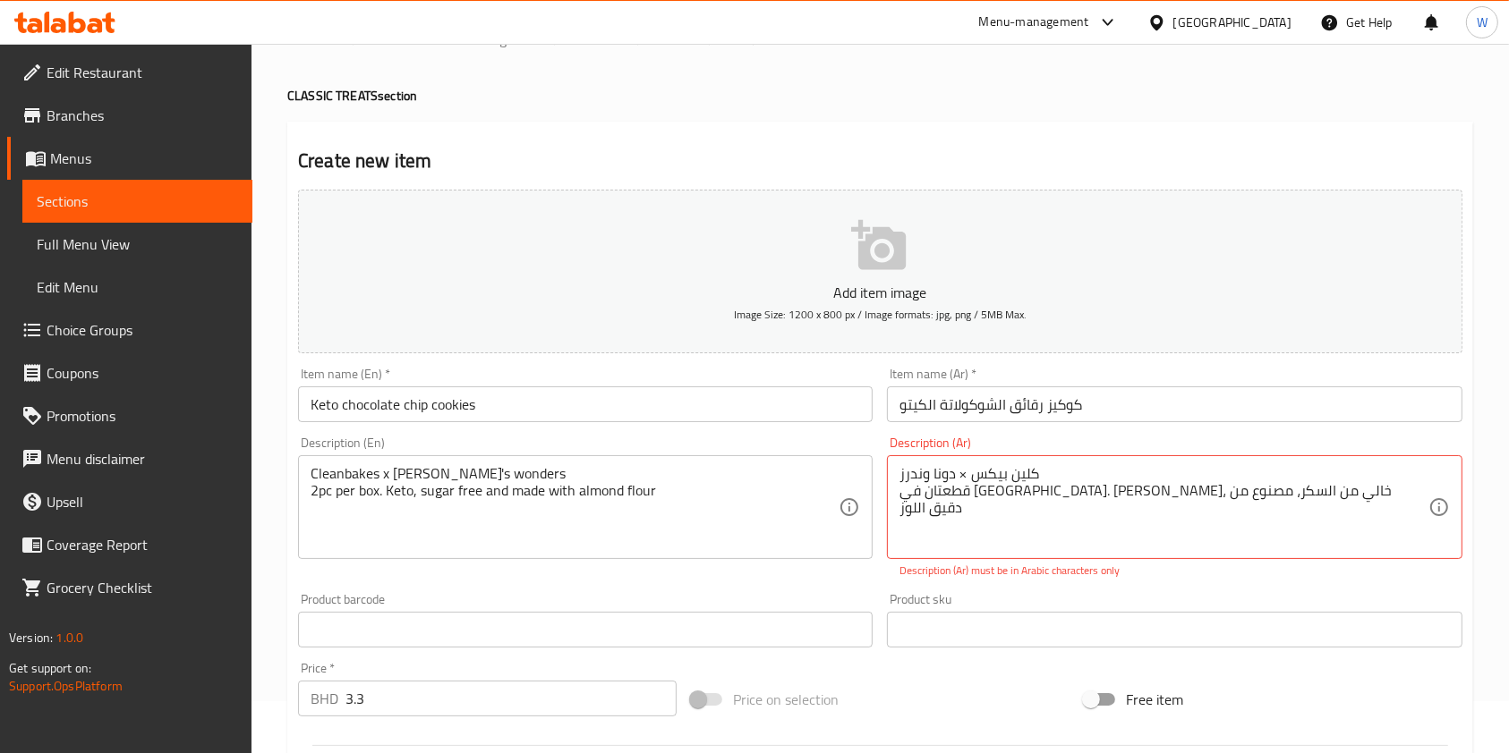
click at [1298, 592] on div "Product sku Product sku" at bounding box center [1174, 620] width 589 height 69
drag, startPoint x: 963, startPoint y: 479, endPoint x: 985, endPoint y: 478, distance: 22.4
click at [966, 458] on div "كلين بيكس × دونا وندرز قطعتان في [GEOGRAPHIC_DATA]. [PERSON_NAME]، خالي من السك…" at bounding box center [1174, 507] width 575 height 104
click at [957, 474] on textarea "كلين بيكس × دونا وندرز قطعتان في [GEOGRAPHIC_DATA]. [PERSON_NAME]، خالي من السك…" at bounding box center [1163, 507] width 528 height 85
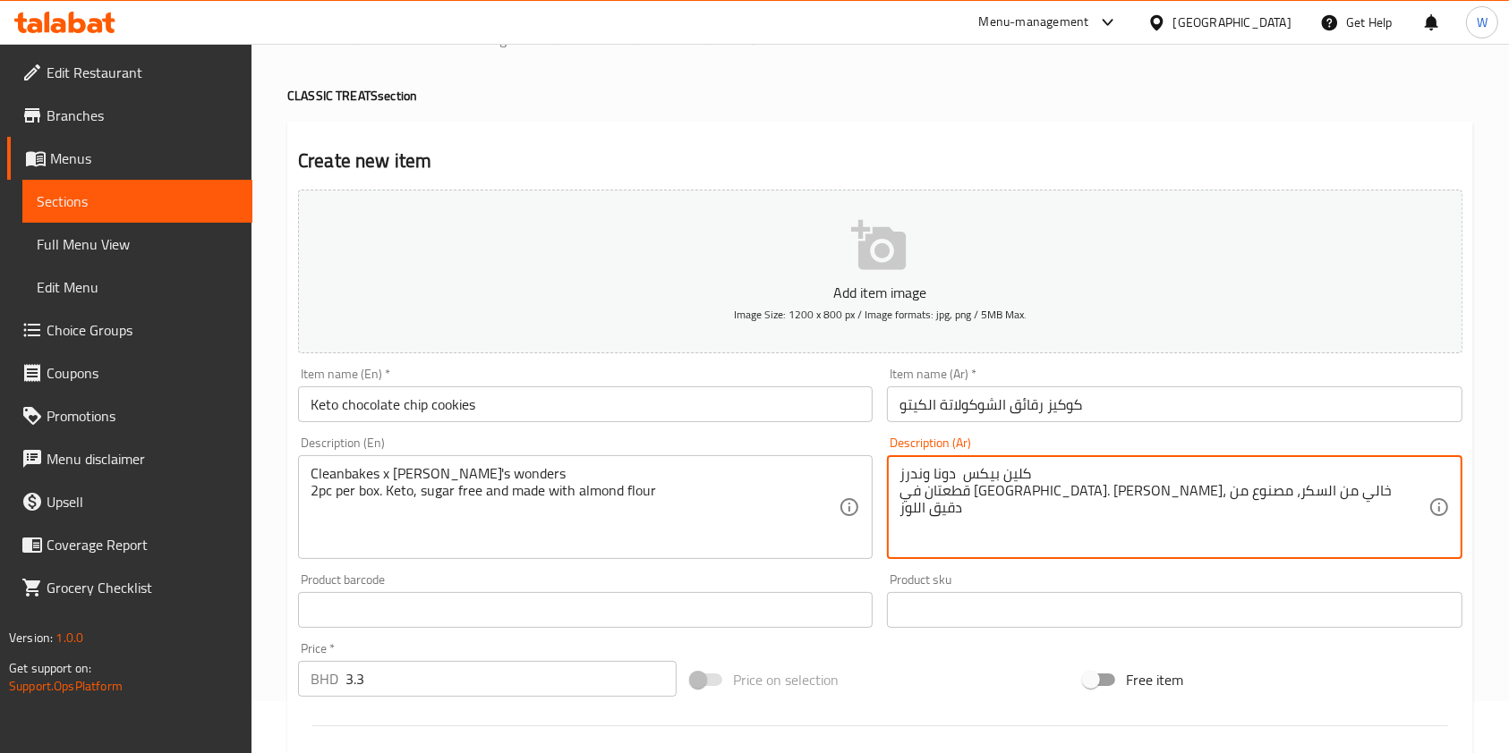
click at [1045, 583] on div "Product sku Product sku" at bounding box center [1174, 601] width 575 height 55
drag, startPoint x: 959, startPoint y: 479, endPoint x: 1003, endPoint y: 469, distance: 44.9
click at [961, 478] on textarea "كلين بيكس دونا وندرز قطعتان في [GEOGRAPHIC_DATA]. [PERSON_NAME]، خالي من السكر،…" at bounding box center [1163, 507] width 528 height 85
click at [958, 475] on textarea "كلين بيكس دونا وندرز قطعتان في [GEOGRAPHIC_DATA]. [PERSON_NAME]، خالي من السكر،…" at bounding box center [1163, 507] width 528 height 85
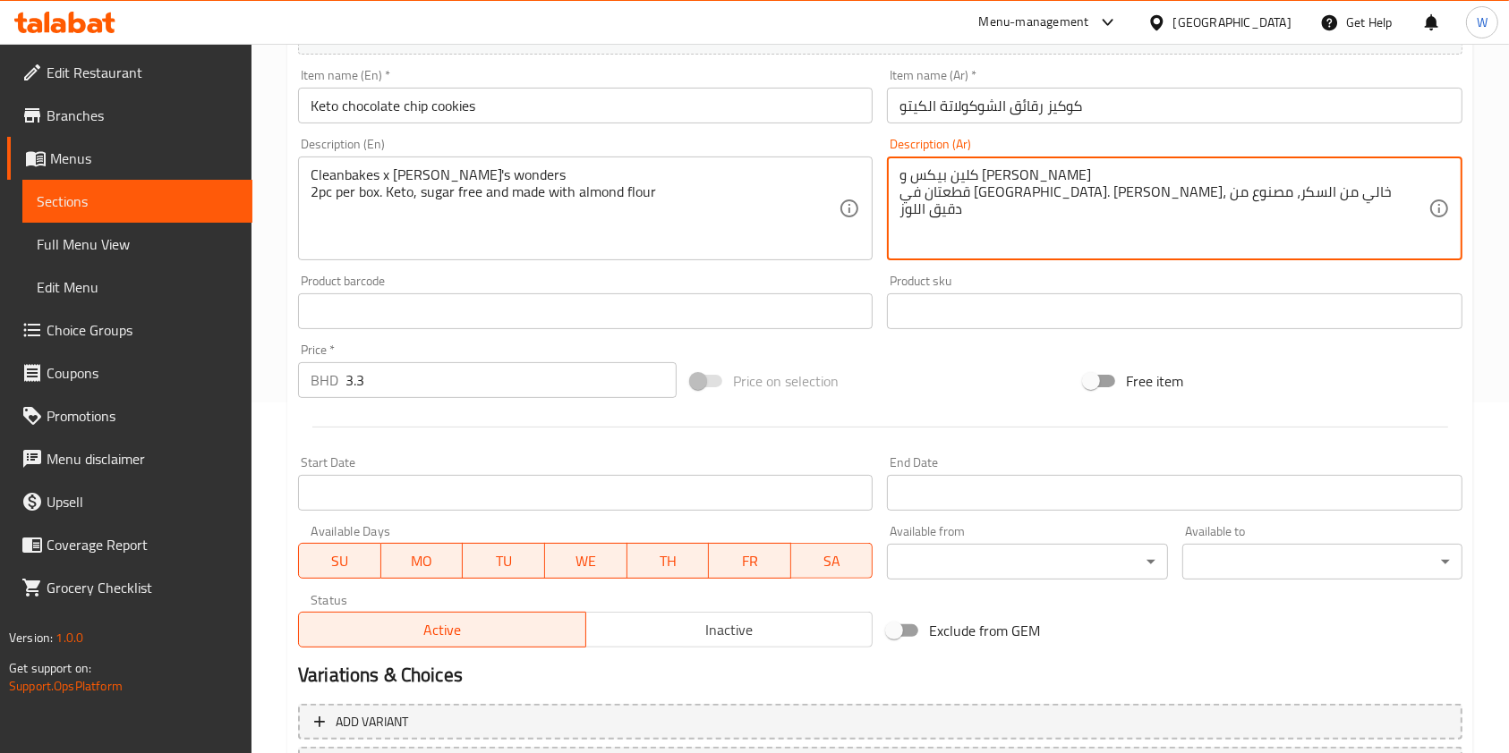
scroll to position [511, 0]
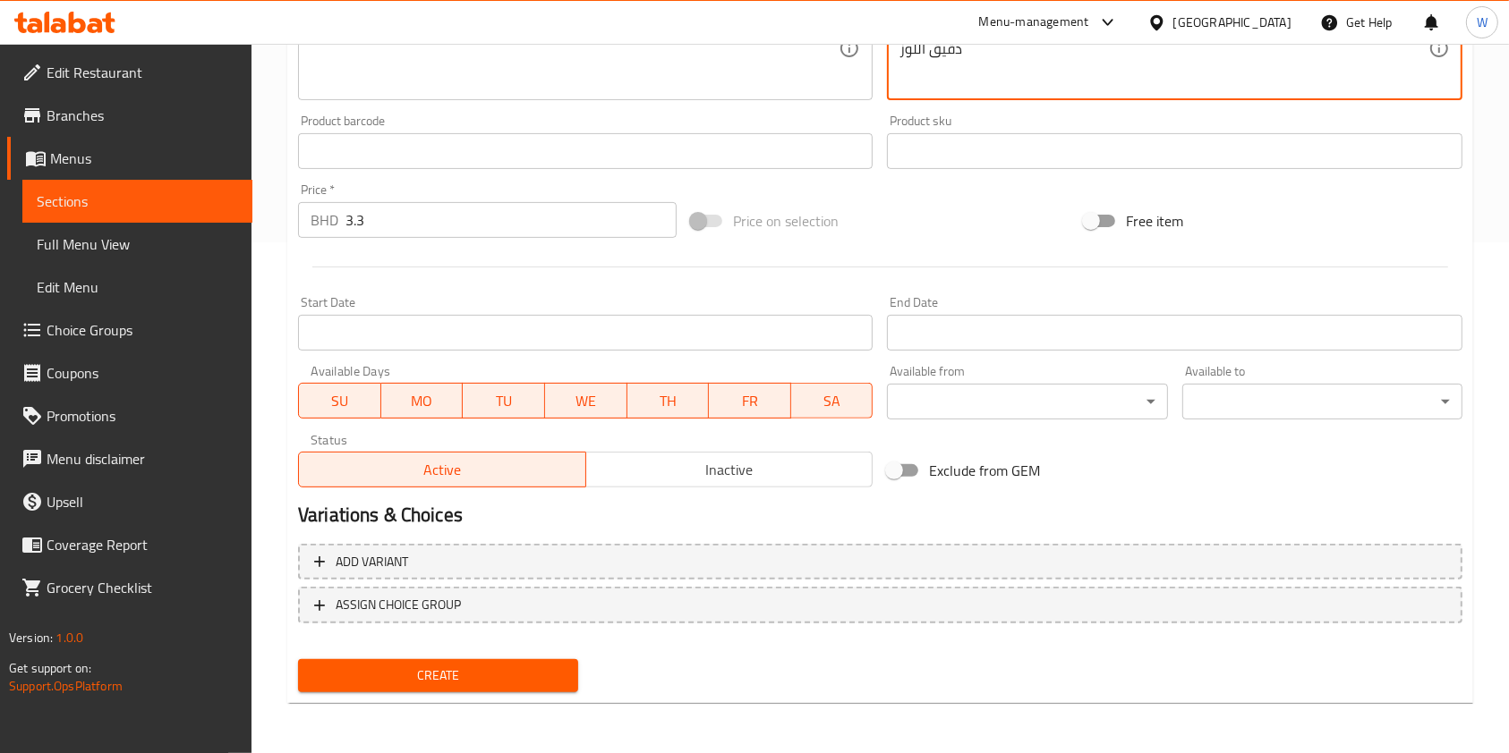
type textarea "كلين بيكس و [PERSON_NAME] قطعتان في [GEOGRAPHIC_DATA]. [PERSON_NAME]، خالي من ا…"
click at [451, 677] on span "Create" at bounding box center [437, 676] width 251 height 22
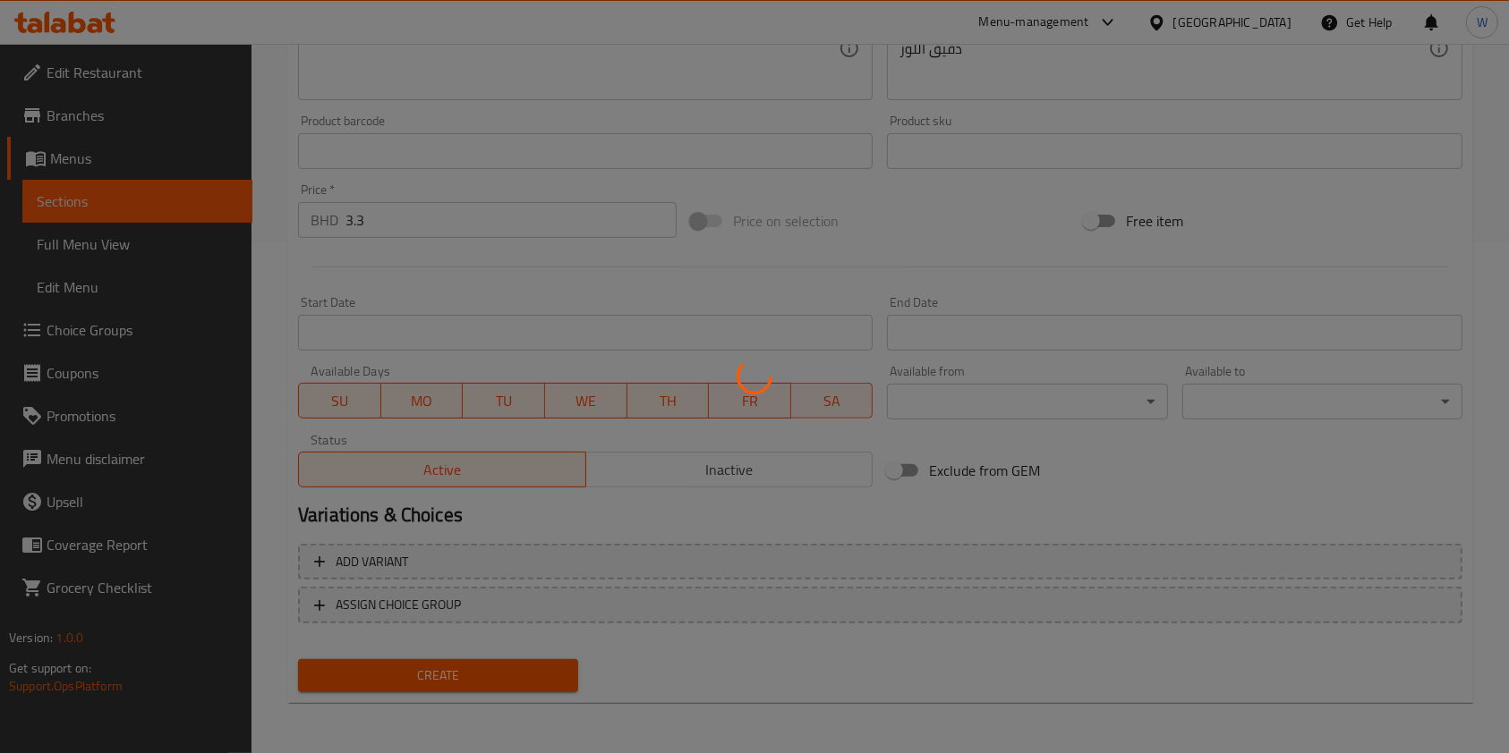
type input "0"
